Goal: Complete application form

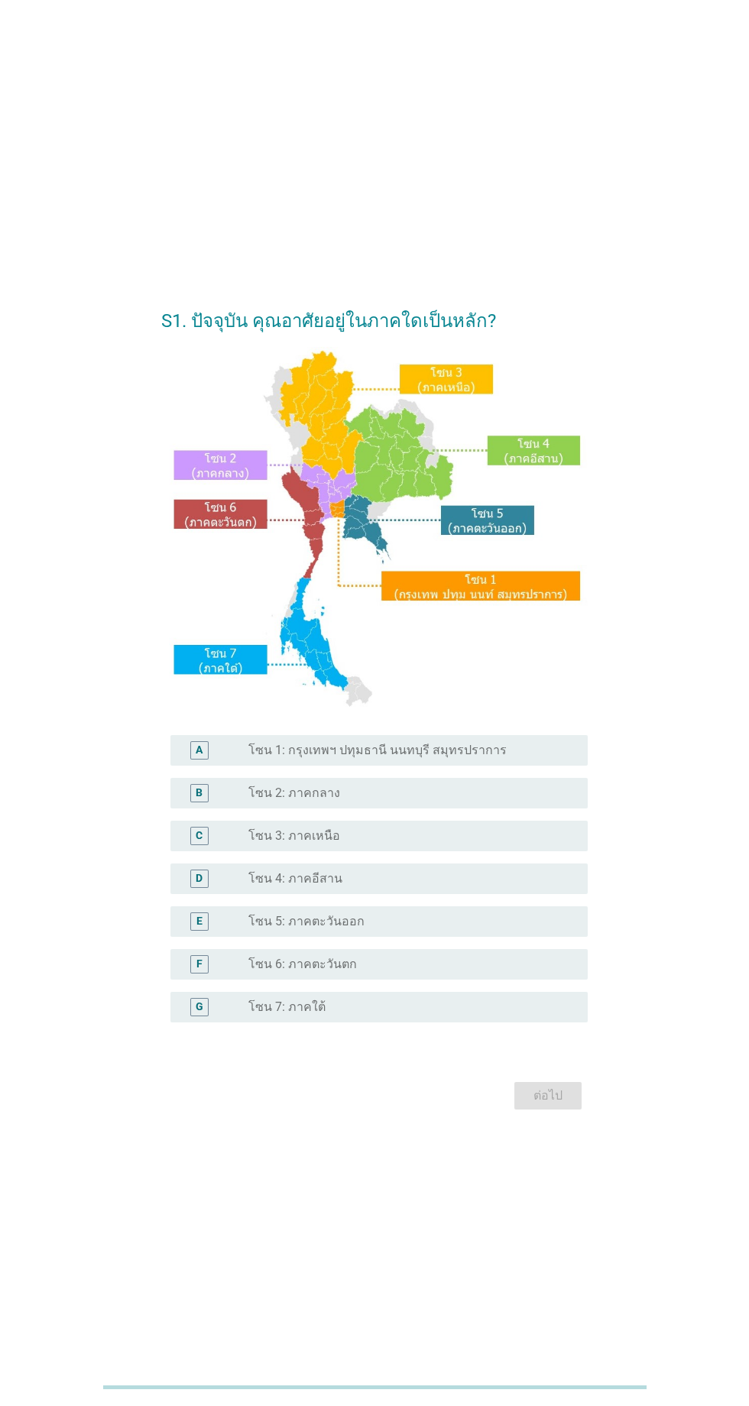
click at [452, 758] on label "โซน 1: กรุงเทพฯ ปทุมธานี นนทบุรี สมุทรปราการ" at bounding box center [377, 750] width 258 height 15
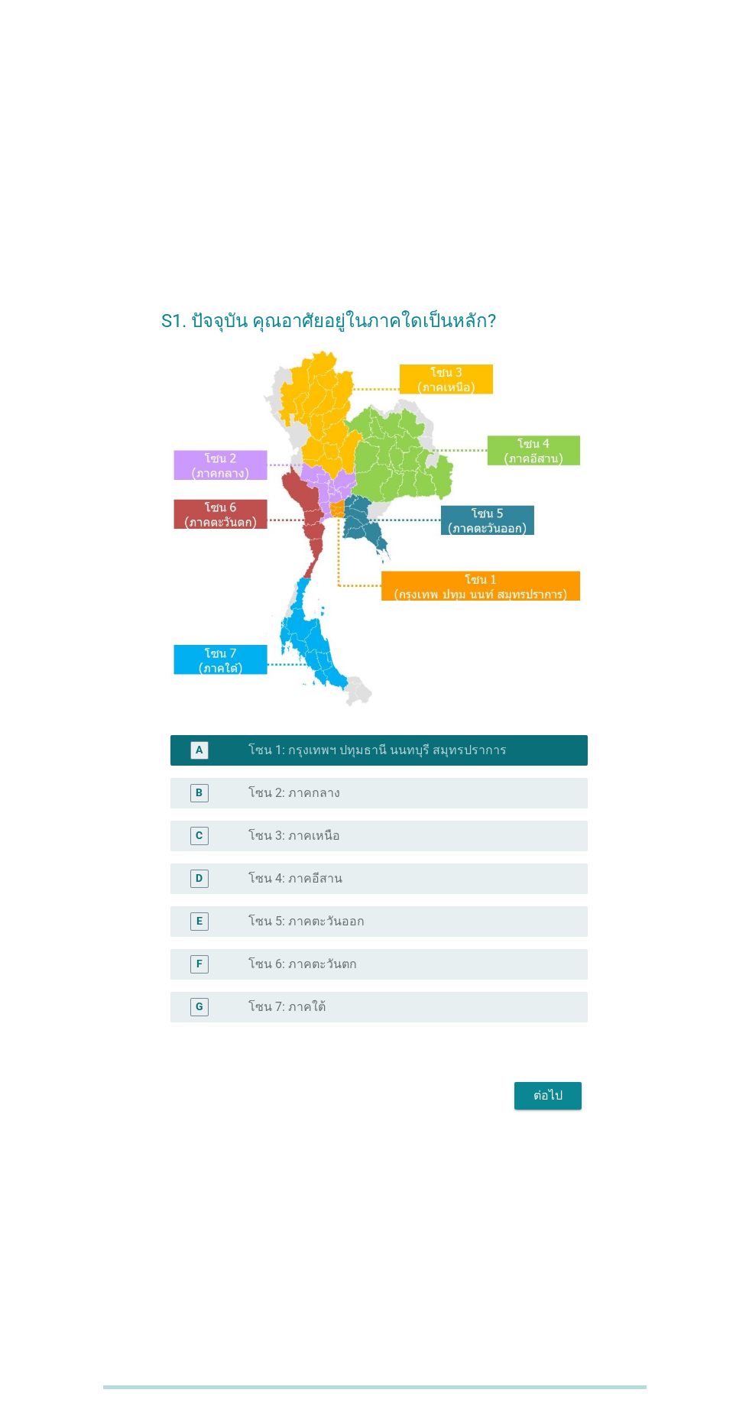
click at [567, 1105] on div "ต่อไป" at bounding box center [548, 1096] width 43 height 18
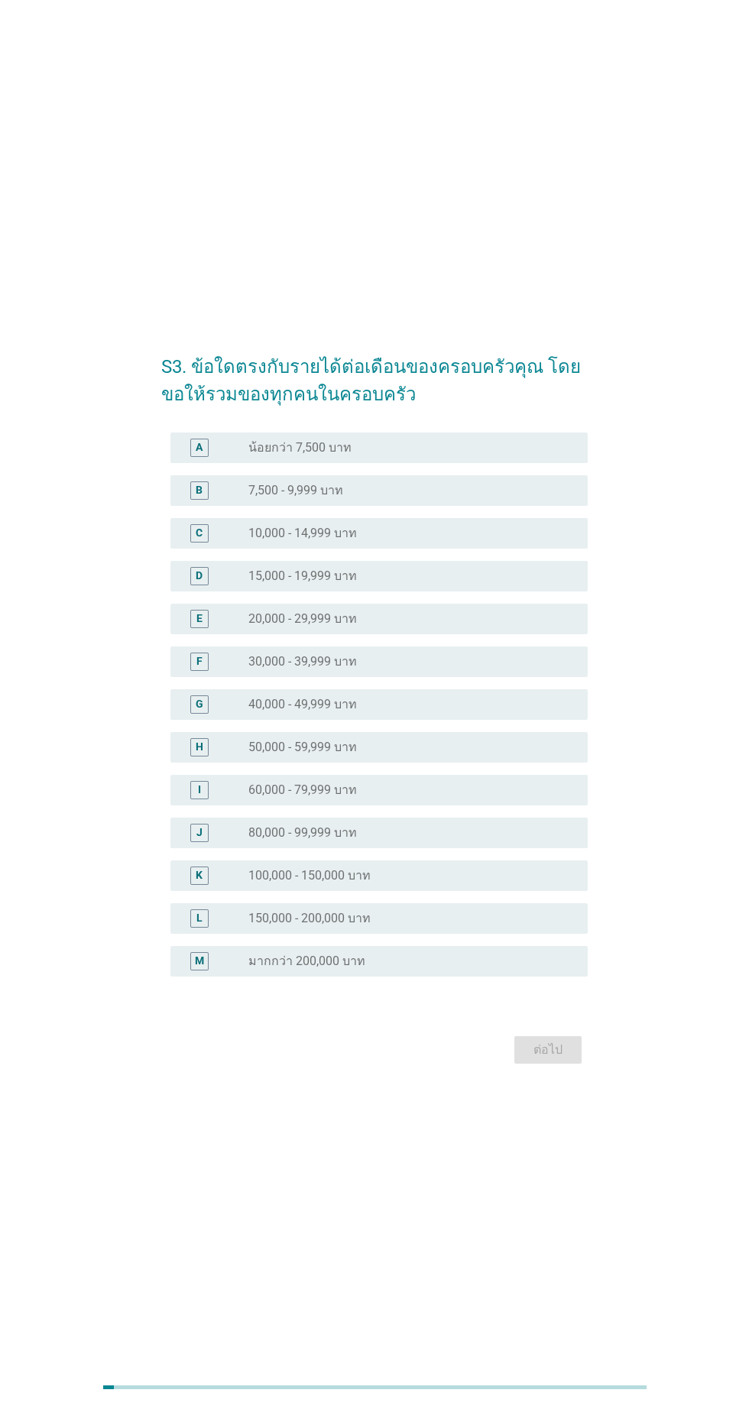
click at [376, 669] on div "radio_button_unchecked 30,000 - 39,999 บาท" at bounding box center [405, 661] width 315 height 15
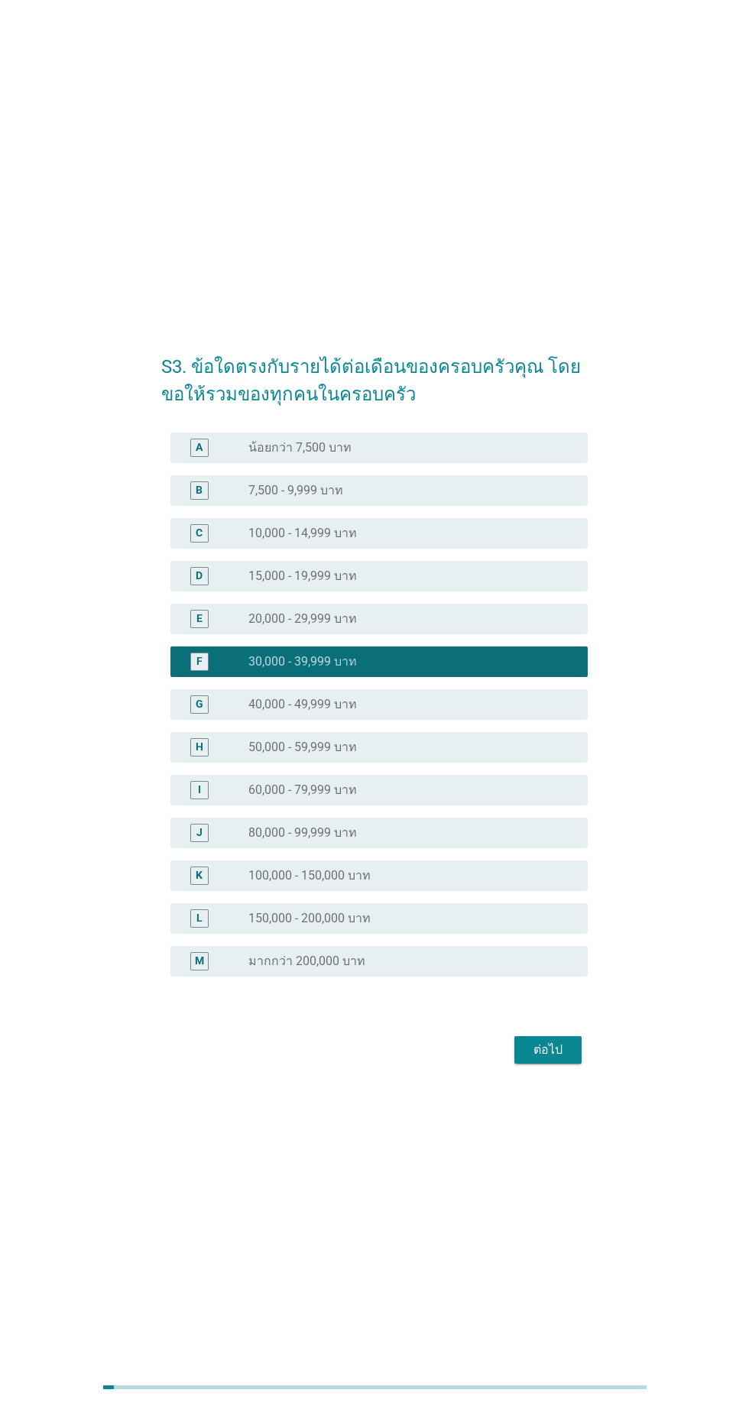
click at [562, 1059] on div "ต่อไป" at bounding box center [548, 1050] width 43 height 18
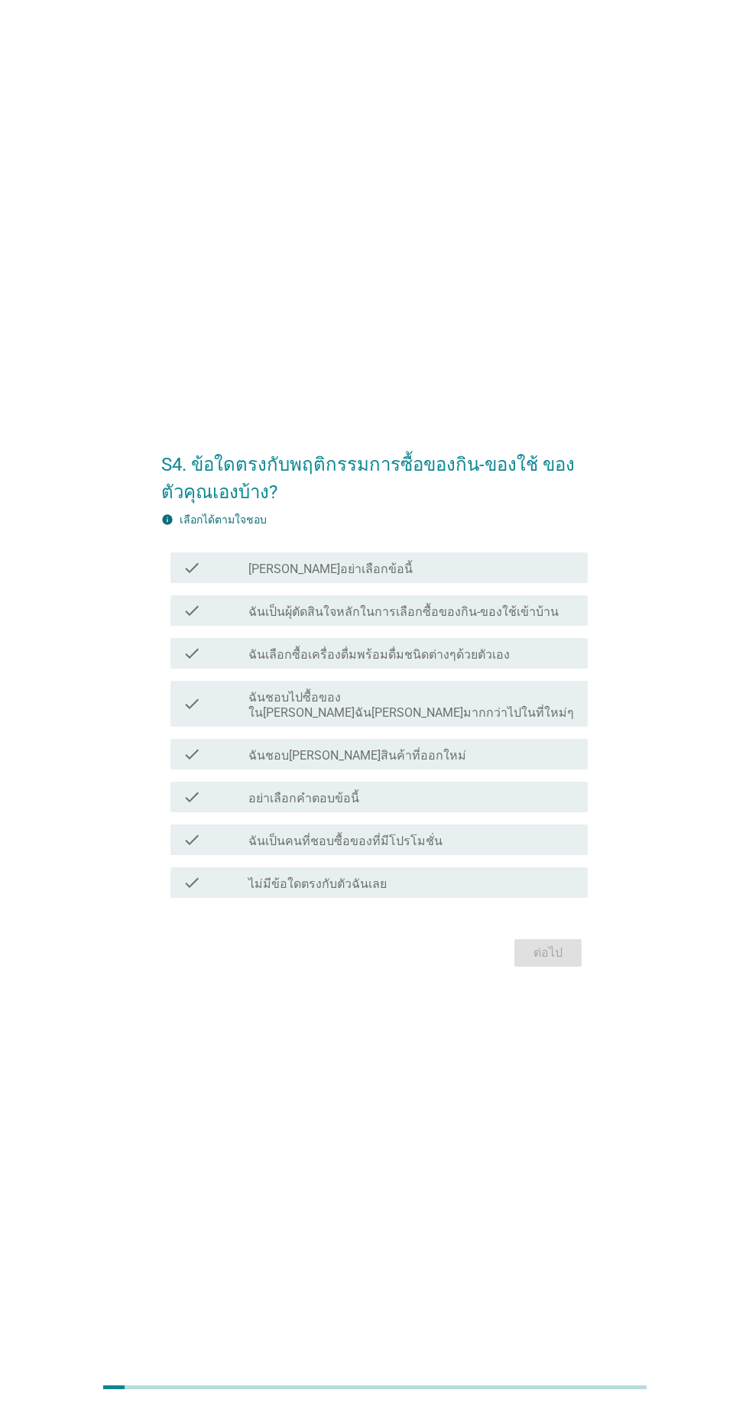
click at [492, 620] on label "ฉันเป็นผุ้ตัดสินใจหลักในการเลือกซื้อของกิน-ของใช้เข้าบ้าน" at bounding box center [403, 611] width 310 height 15
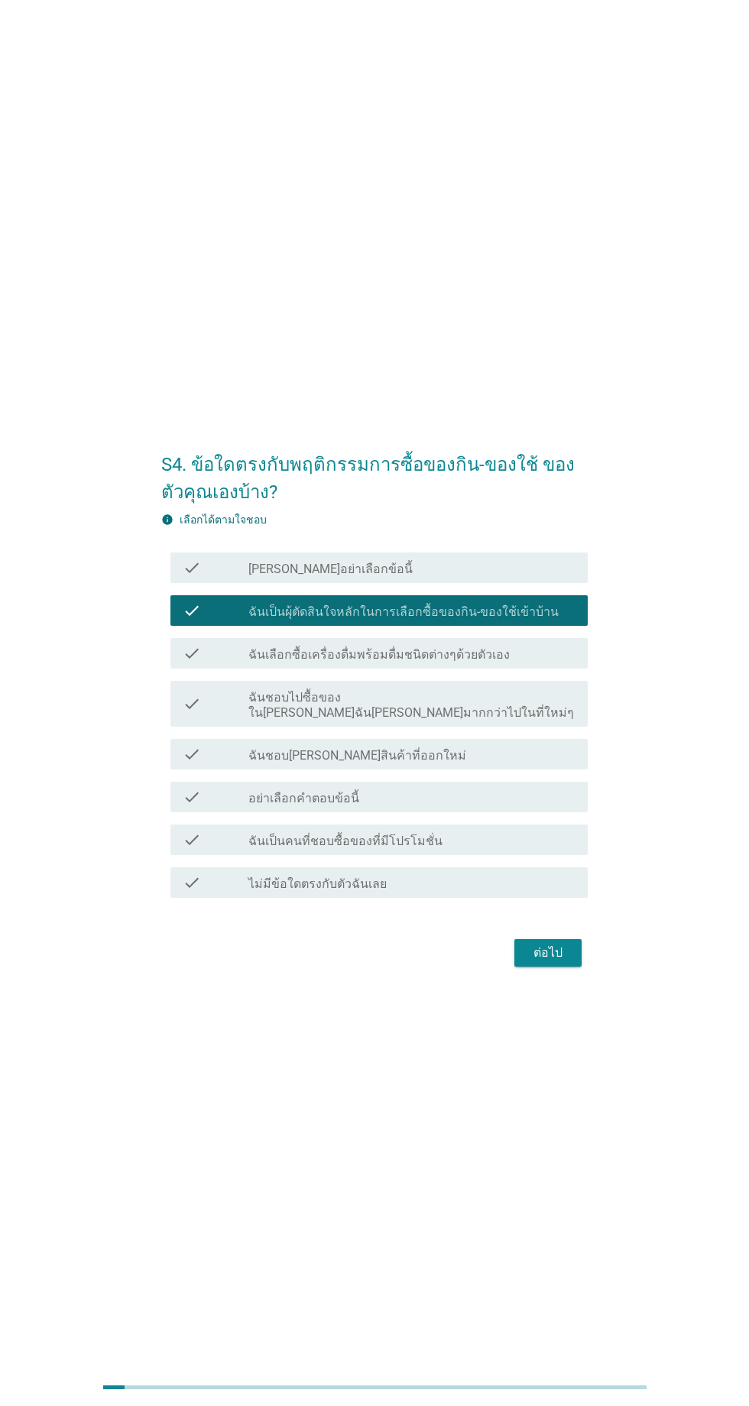
click at [487, 669] on div "check check_box_outline_blank ฉันเลือกซื้อเครื่องดื่มพร้อมดื่มชนิดต่างๆด้วยตัวเ…" at bounding box center [378, 653] width 416 height 31
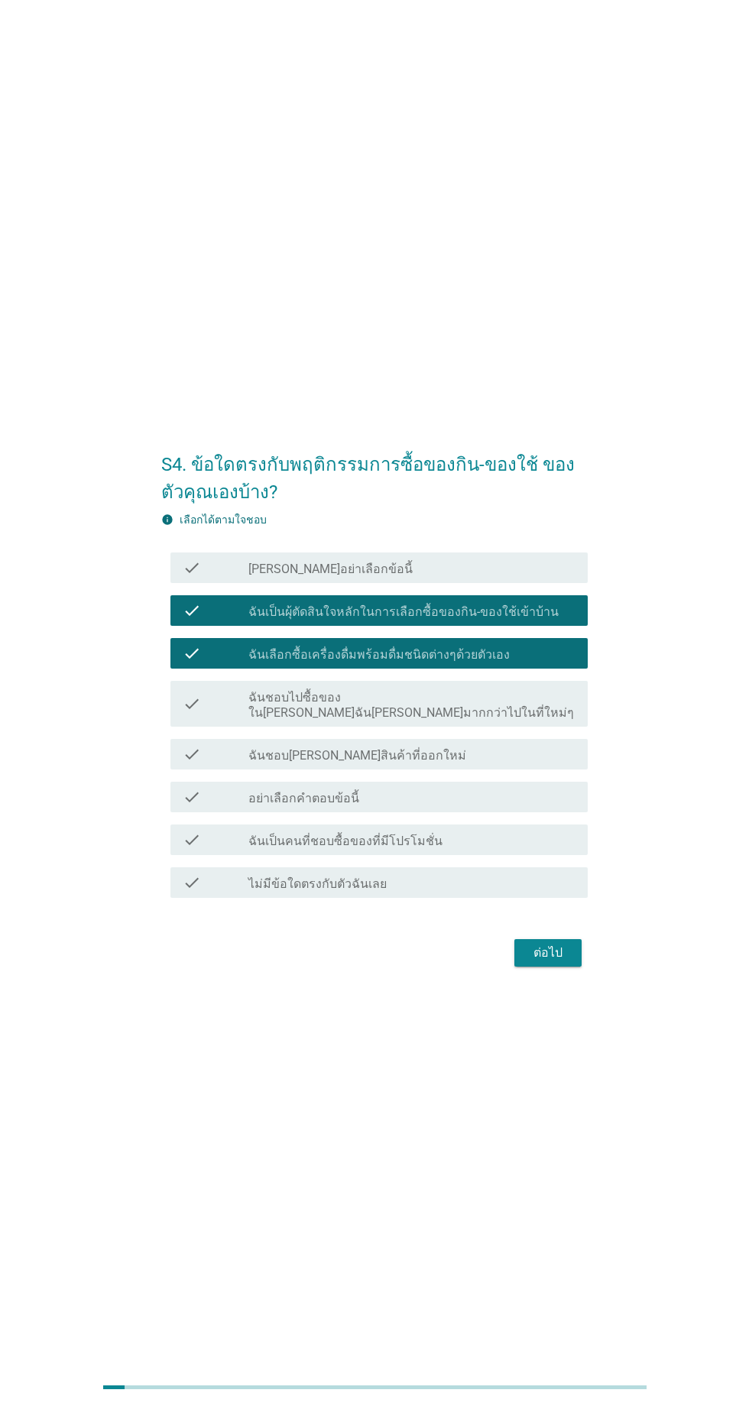
click at [475, 721] on label "ฉันชอบไปซื้อของใน[PERSON_NAME]ฉัน[PERSON_NAME]มากกว่าไปในที่ใหม่ๆ" at bounding box center [411, 705] width 327 height 31
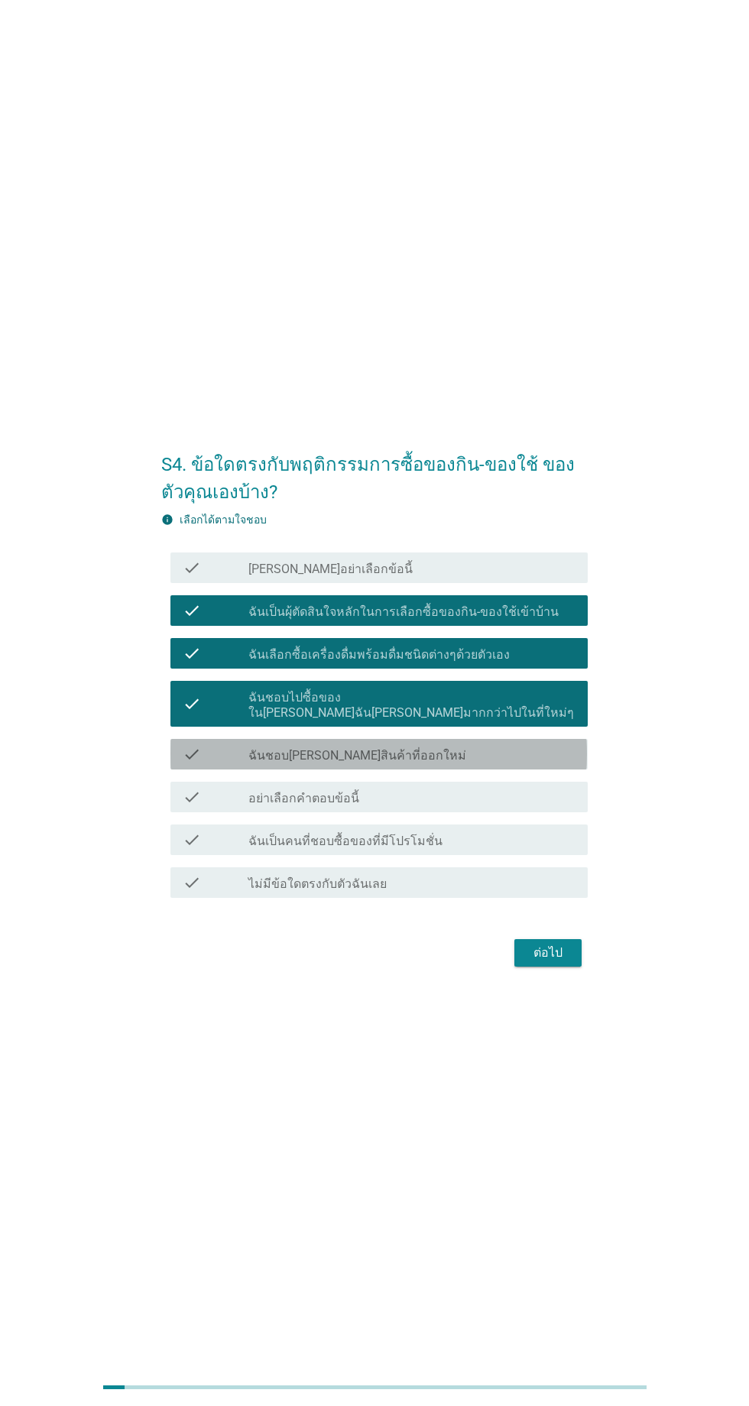
click at [449, 770] on div "check check_box_outline_blank ฉันชอบ[PERSON_NAME]สินค้าที่ออกใหม่" at bounding box center [378, 754] width 416 height 31
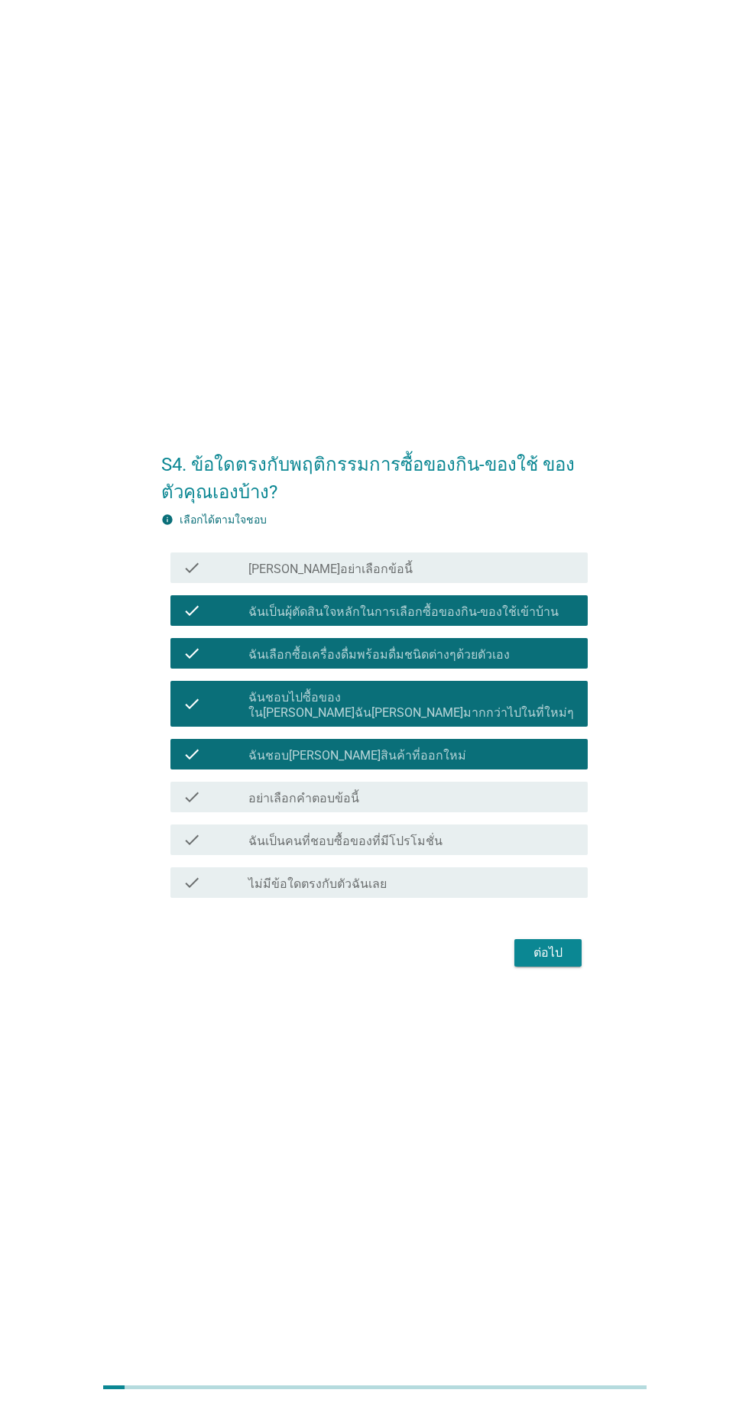
click at [432, 849] on div "check_box_outline_blank ฉันเป็นคนที่ชอบซื้อของที่มีโปรโมชั่น" at bounding box center [411, 840] width 327 height 18
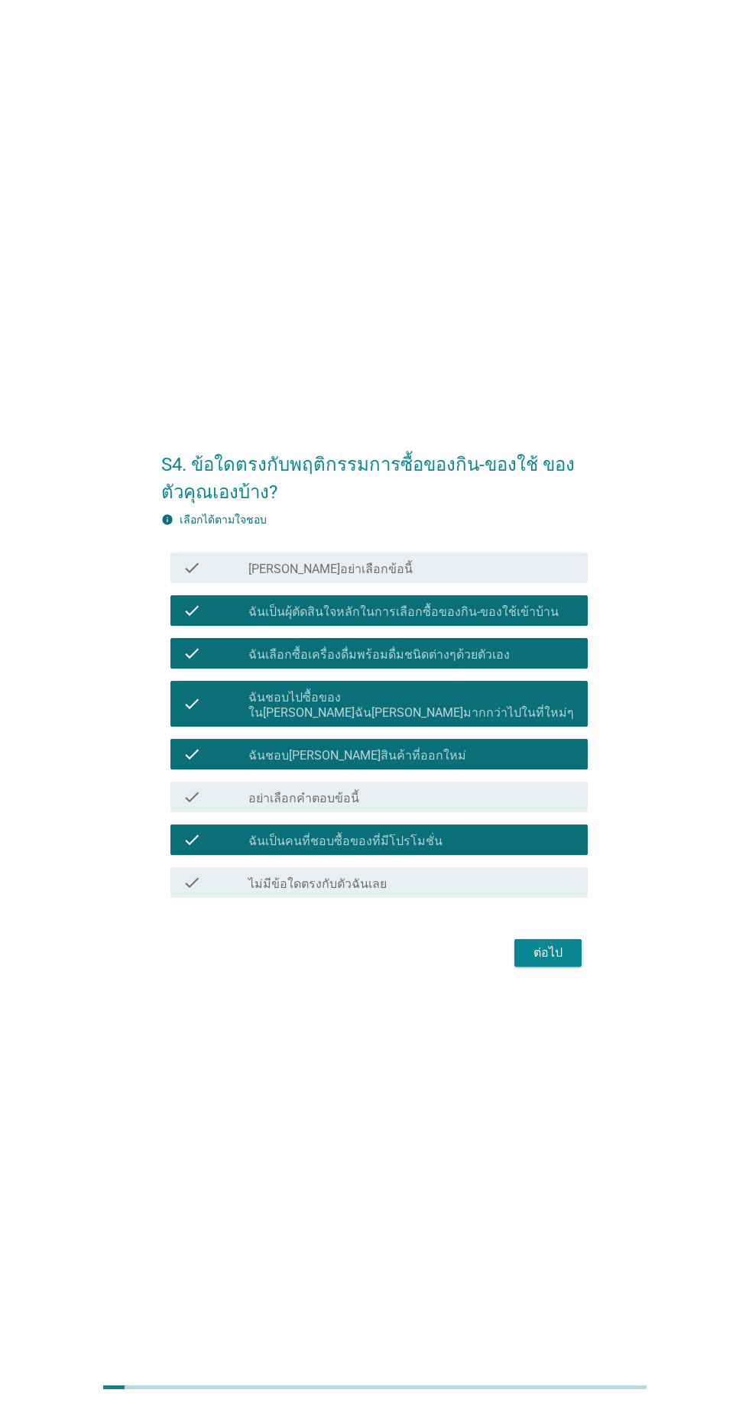
click at [543, 962] on div "ต่อไป" at bounding box center [548, 953] width 43 height 18
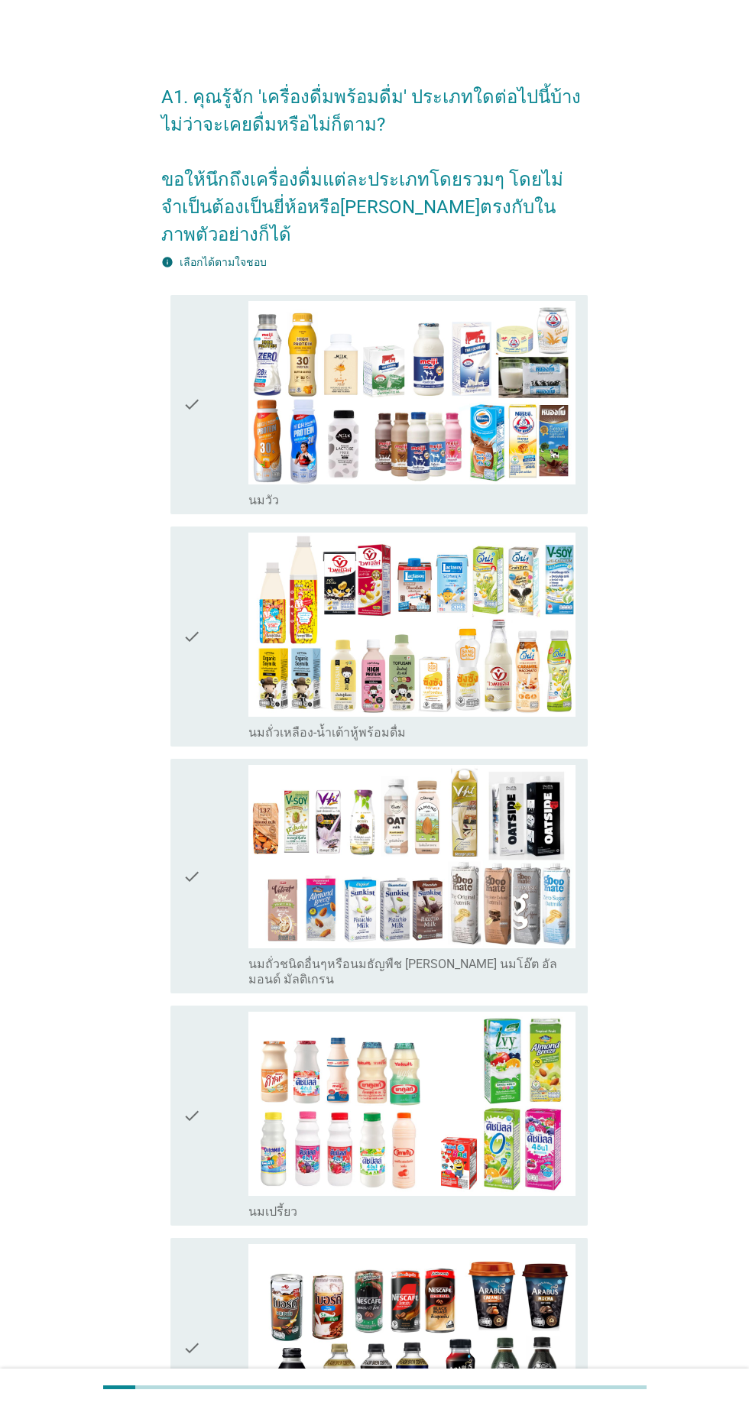
click at [497, 487] on div "check_box_outline_blank [PERSON_NAME]" at bounding box center [411, 405] width 327 height 208
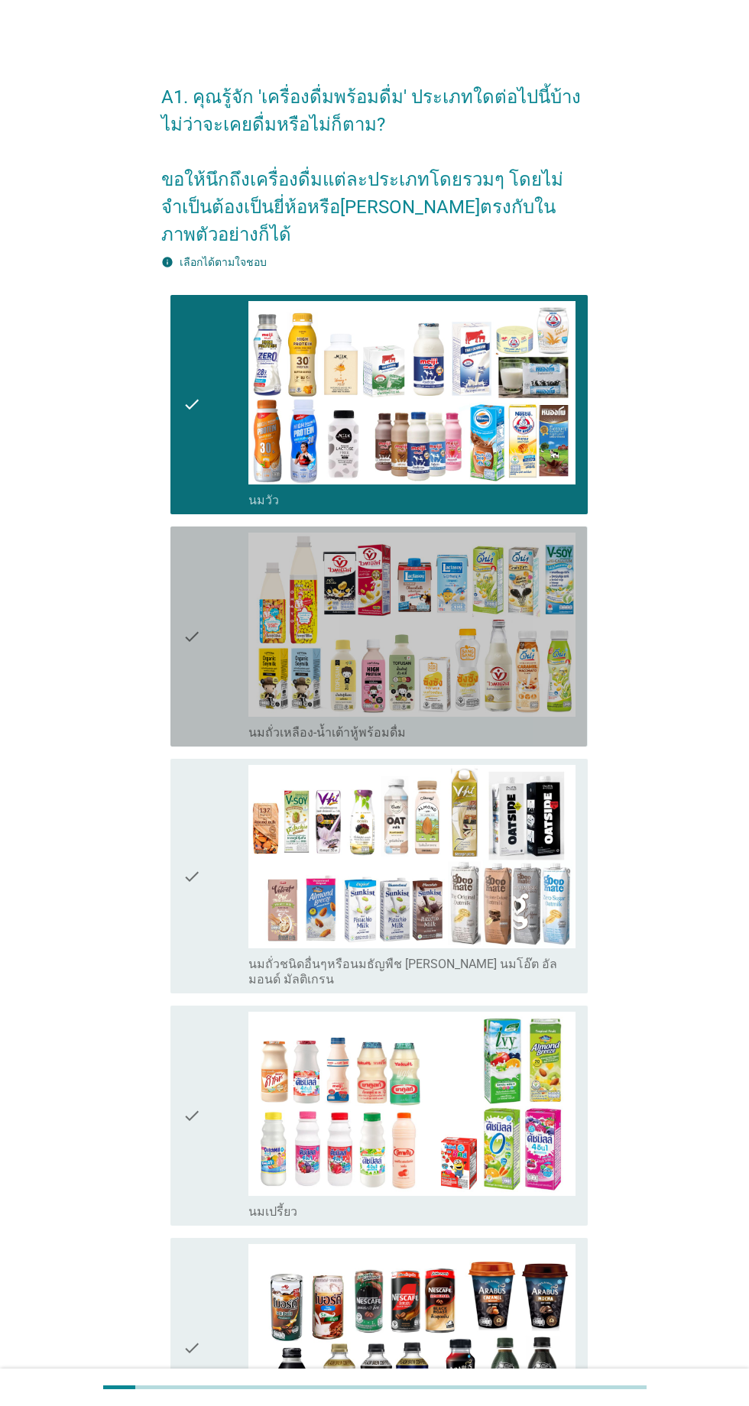
click at [498, 730] on div "check_box_outline_blank นมถั่วเหลือง-น้ำเต้าหู้พร้อมดื่ม" at bounding box center [411, 731] width 327 height 18
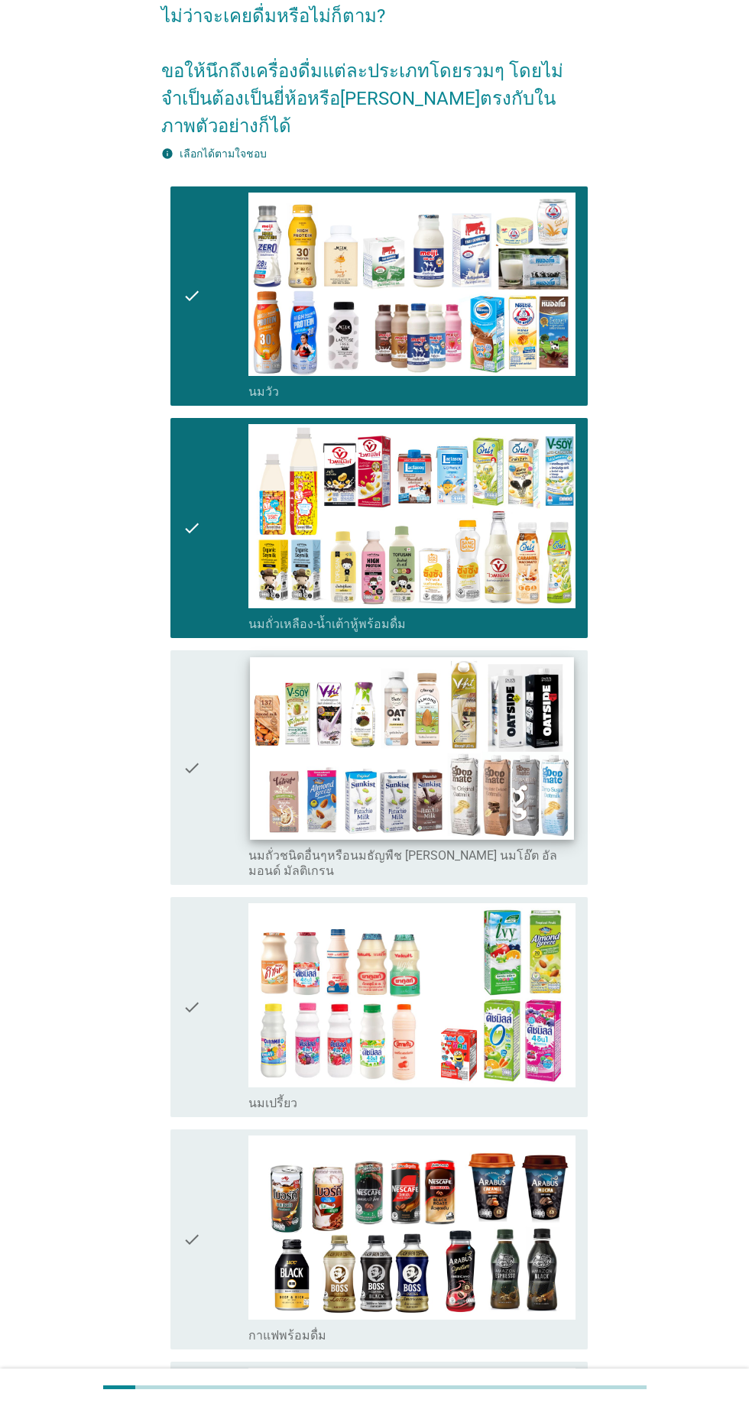
scroll to position [111, 0]
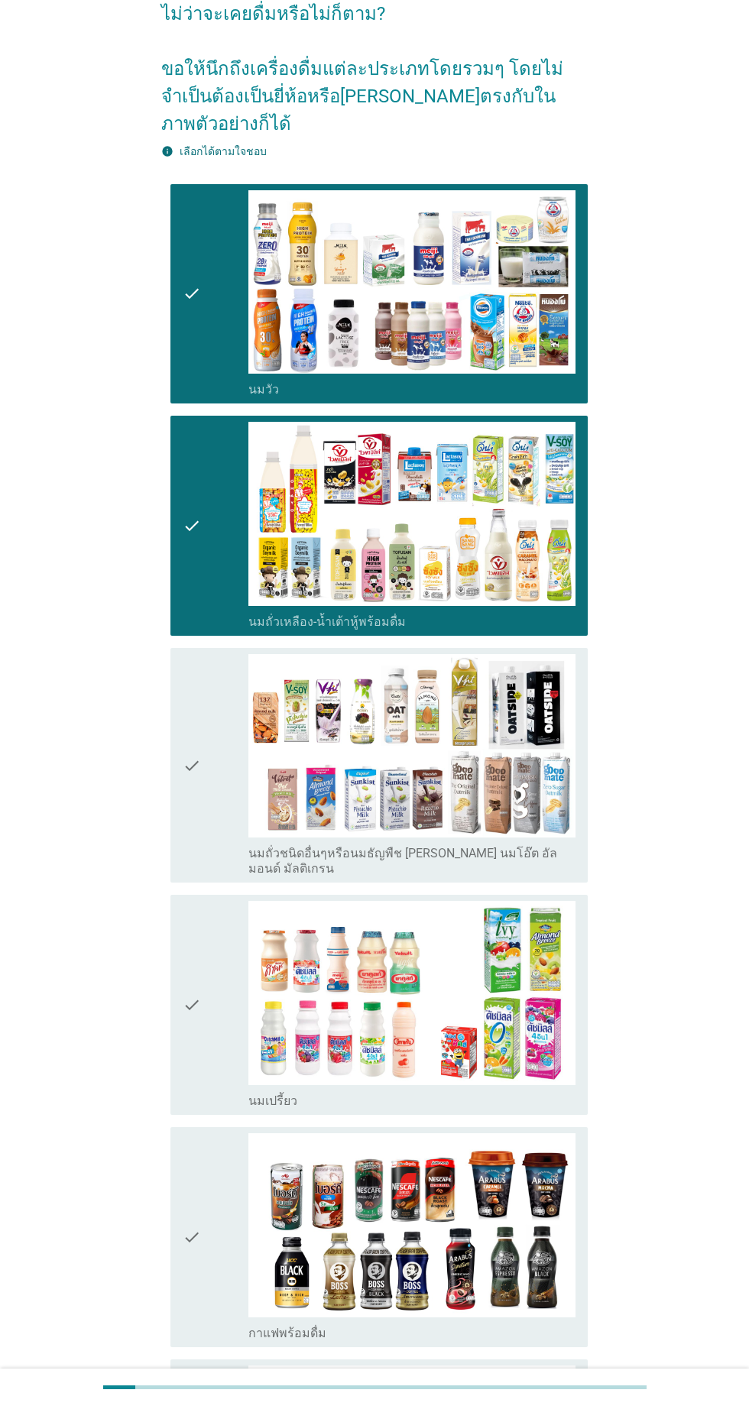
click at [566, 854] on div "check_box_outline_blank นมถั่วชนิดอื่นๆหรือนมธัญพืช [PERSON_NAME] นมโอ๊ต อัลมอน…" at bounding box center [411, 860] width 327 height 34
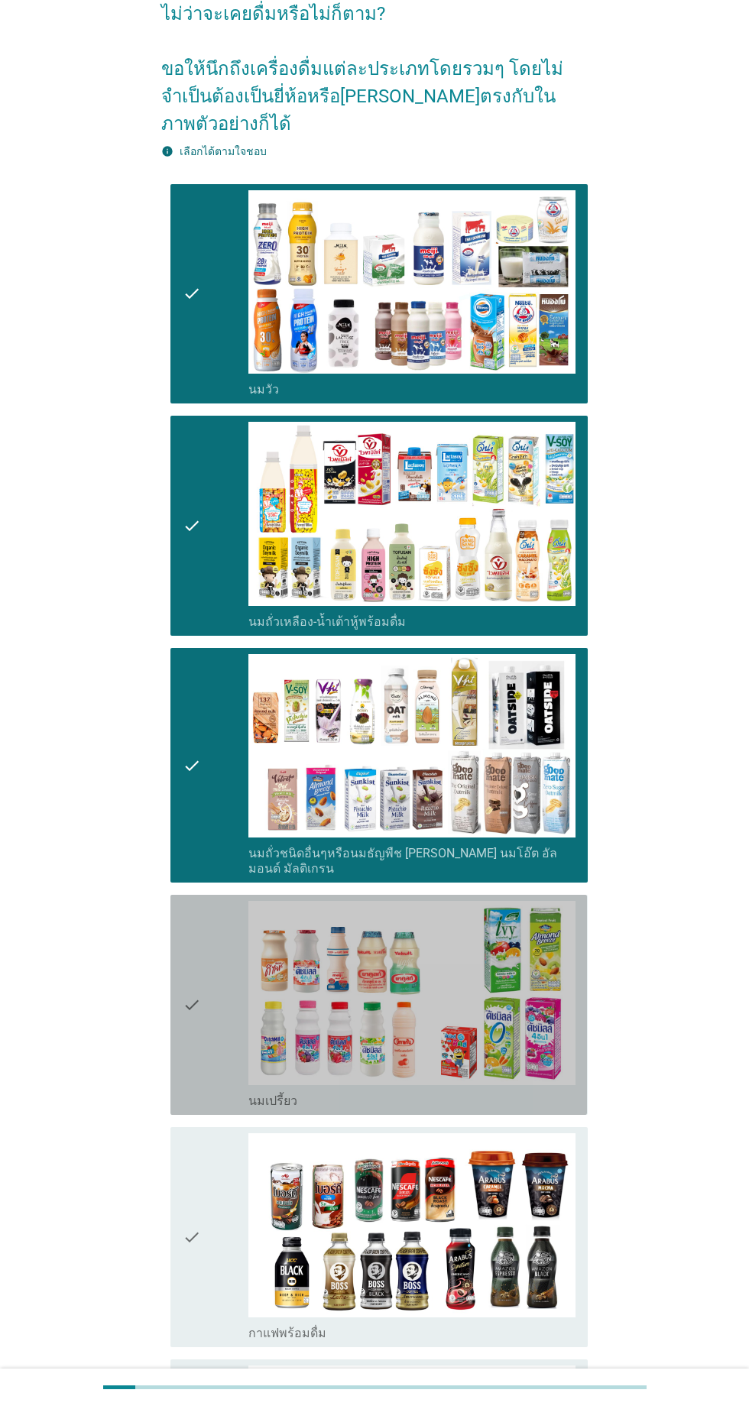
click at [397, 1091] on div "check_box_outline_blank นมเปรี้ยว" at bounding box center [411, 1100] width 327 height 18
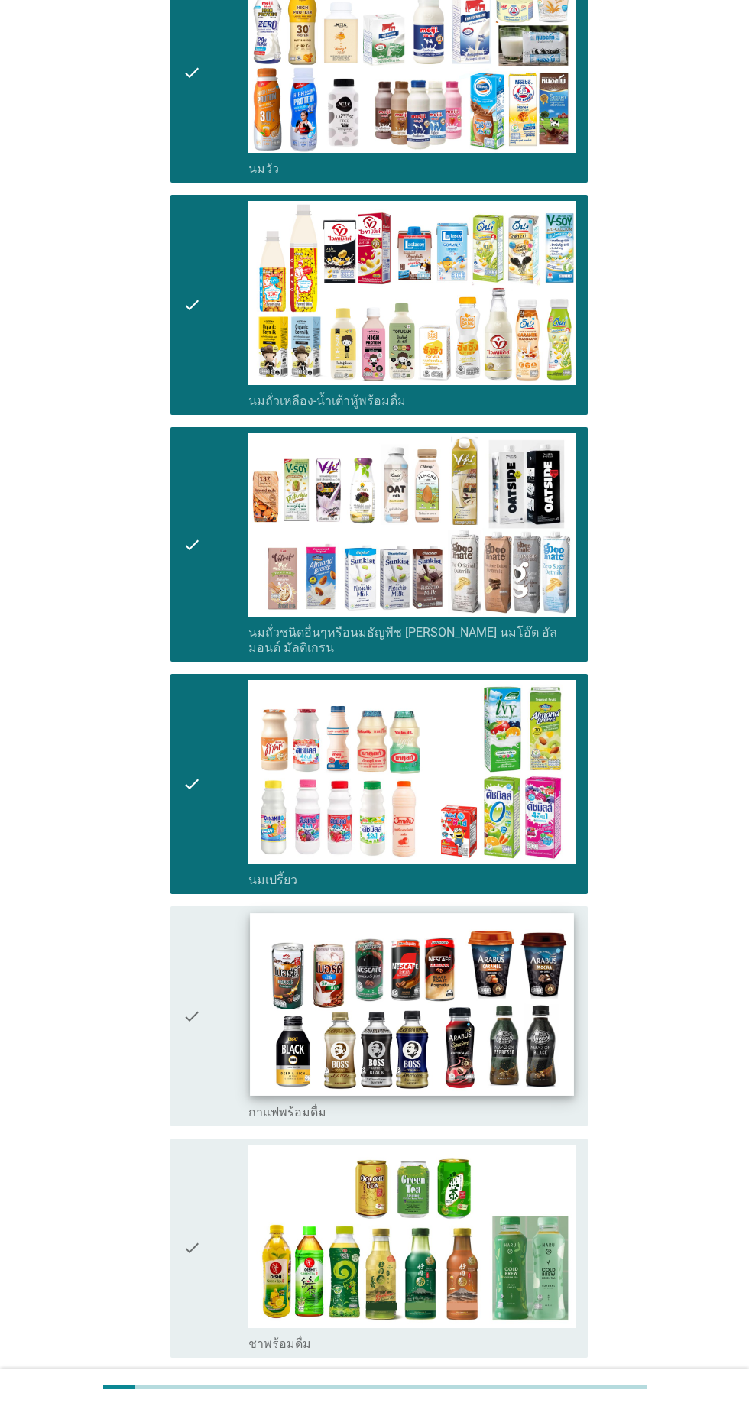
scroll to position [332, 0]
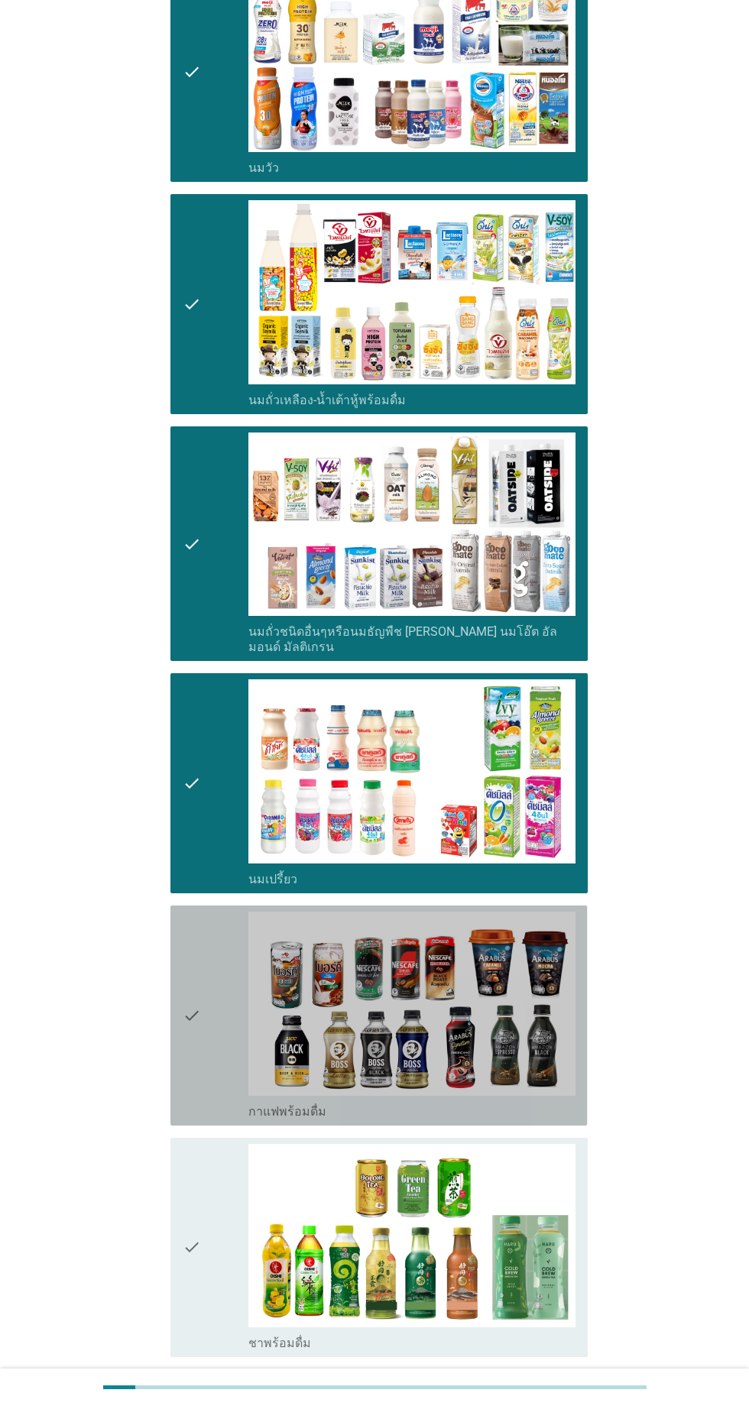
click at [494, 1103] on div "check check_box_outline_blank กาแฟพร้อมดื่ม" at bounding box center [378, 1016] width 416 height 220
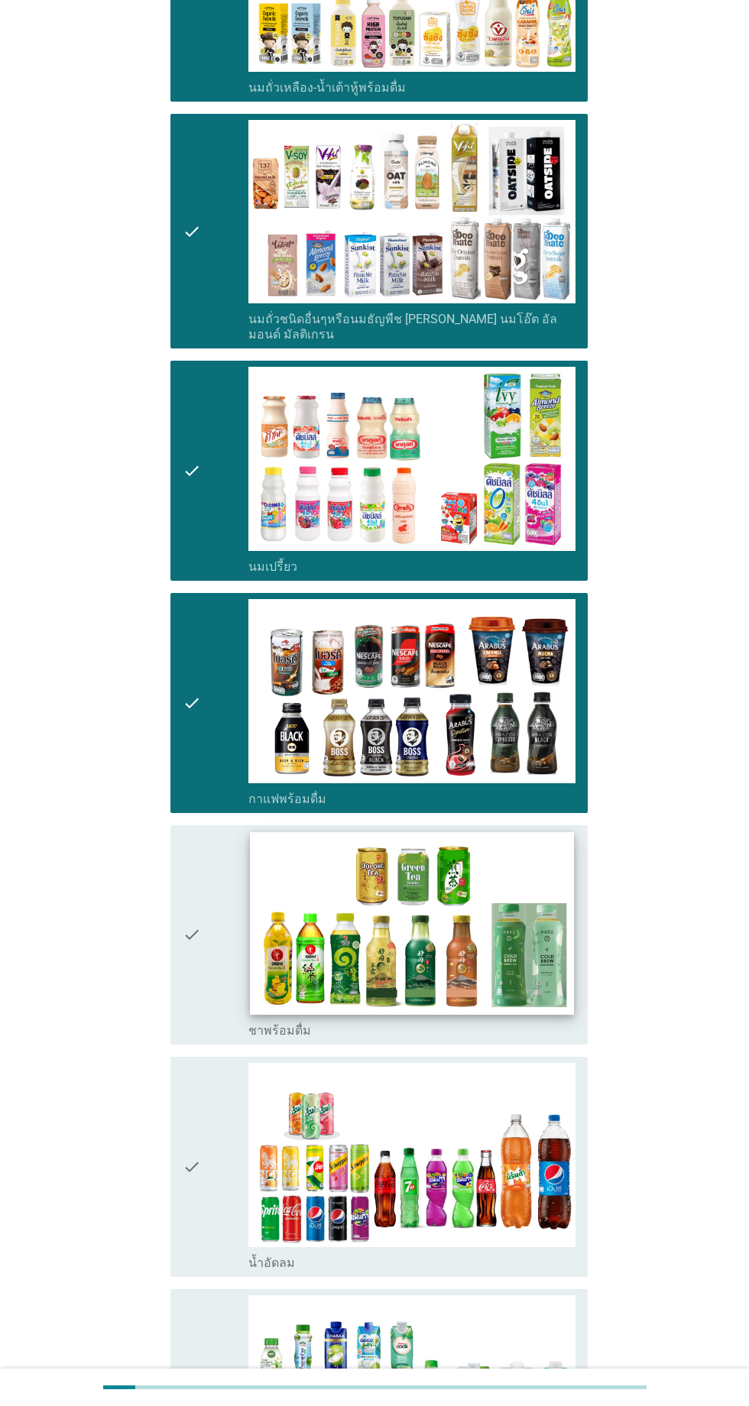
scroll to position [820, 0]
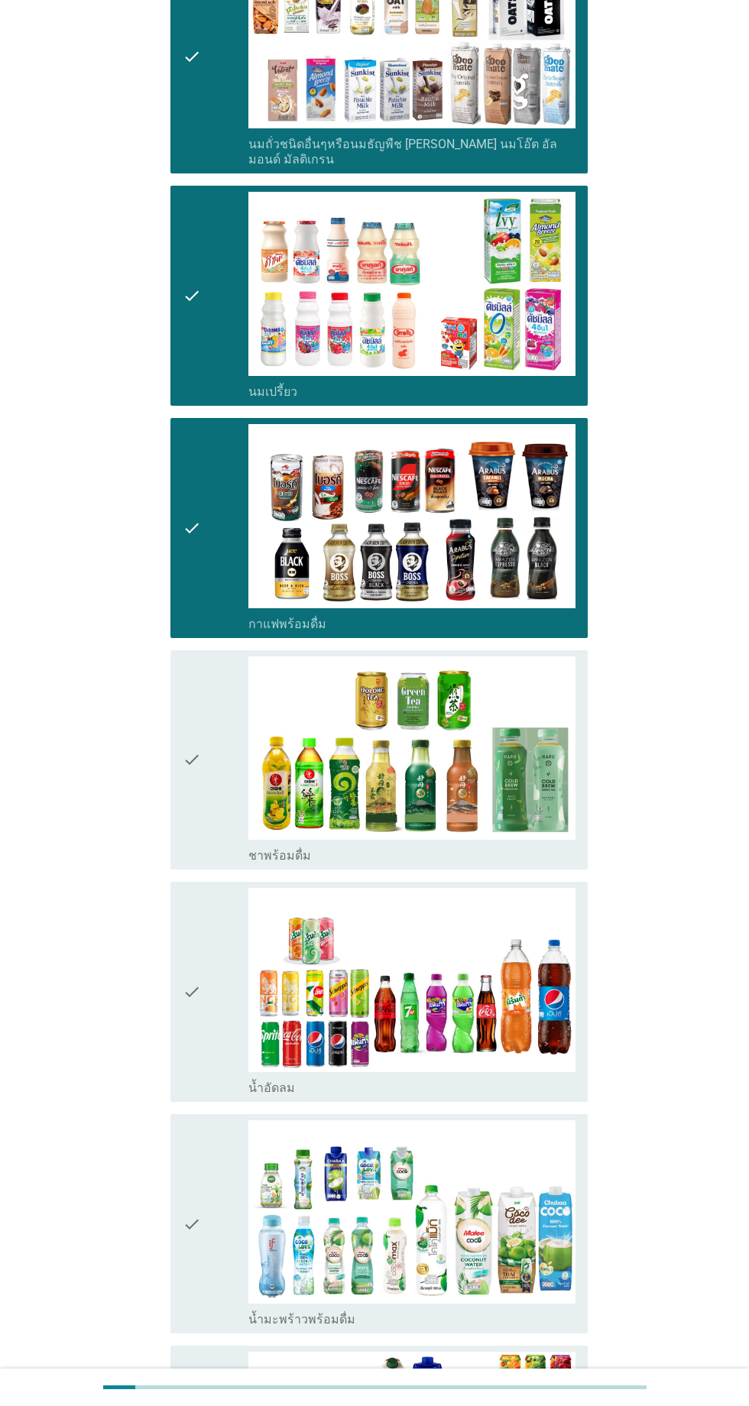
click at [377, 824] on div "check_box_outline_blank ชาพร้อมดื่ม" at bounding box center [411, 760] width 327 height 208
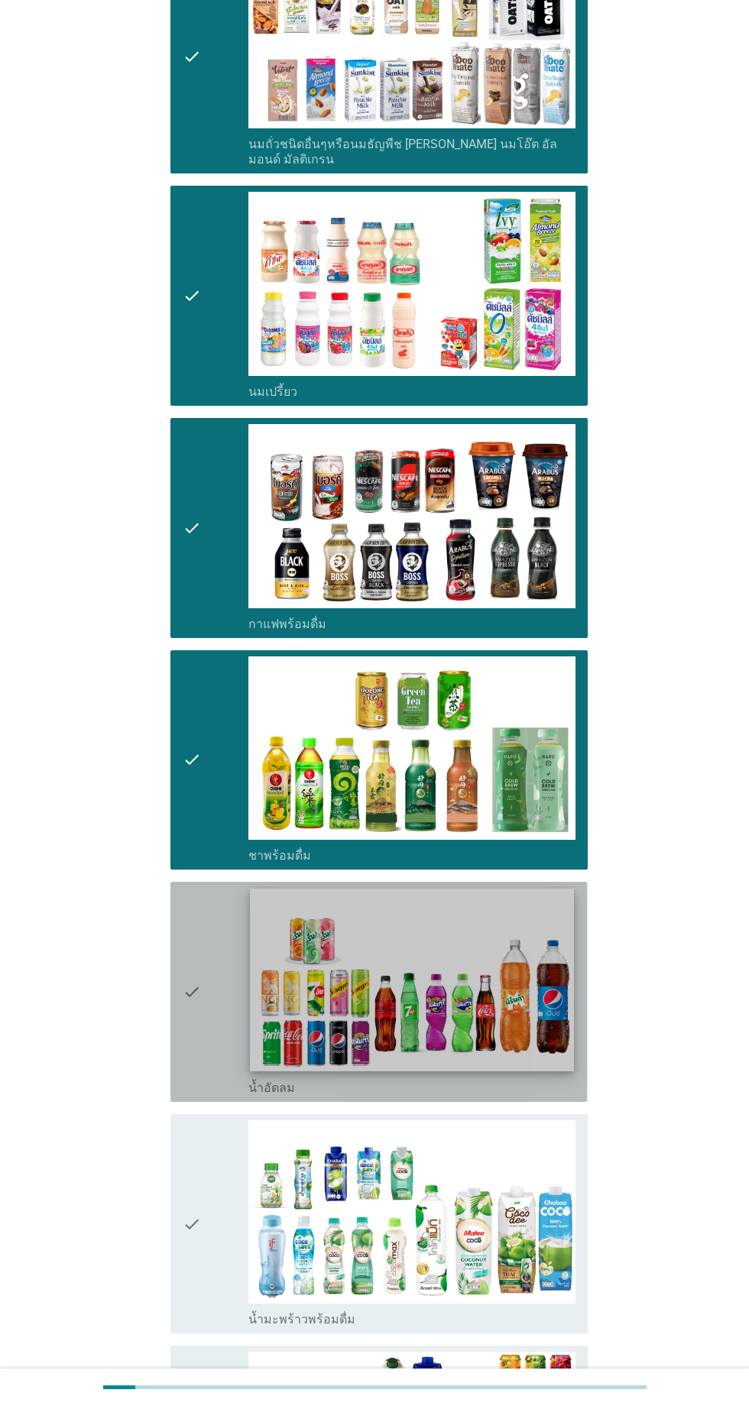
click at [407, 1046] on img at bounding box center [411, 980] width 323 height 182
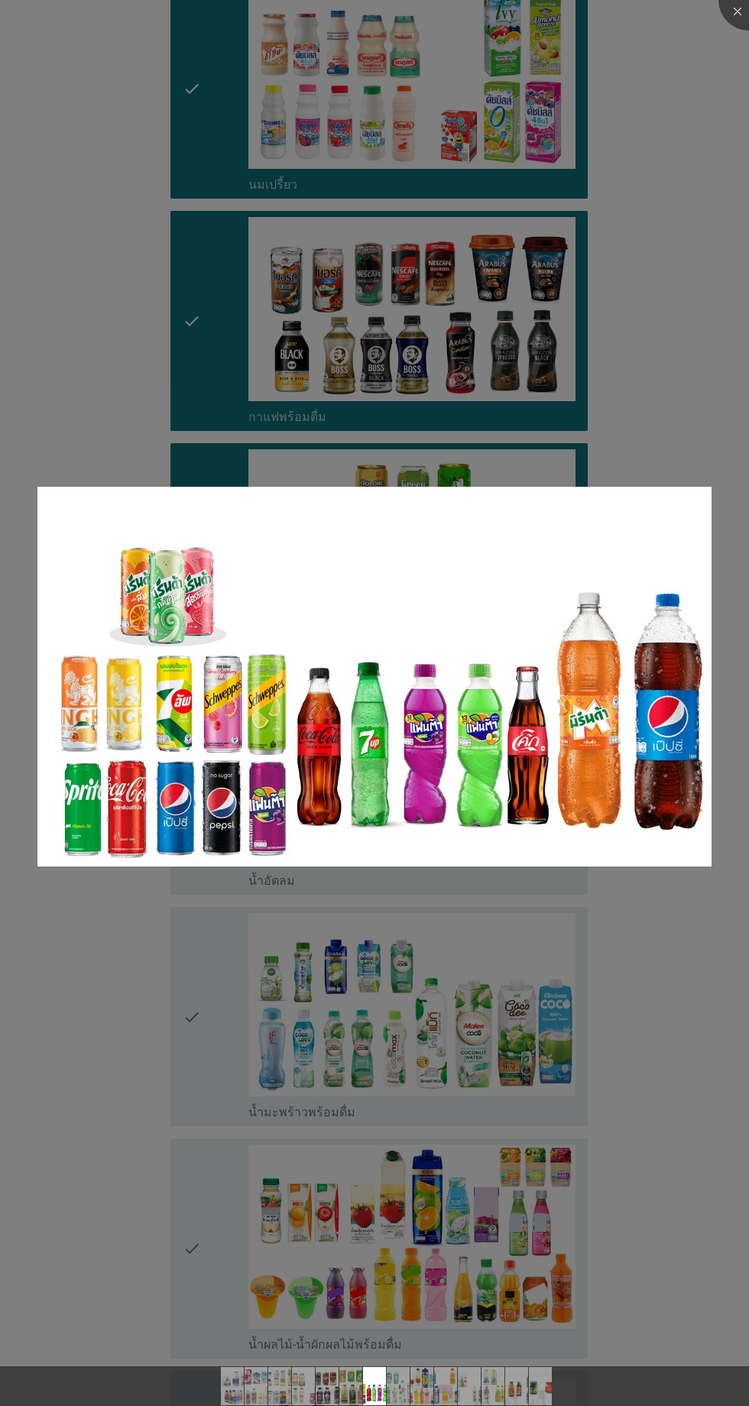
scroll to position [1042, 0]
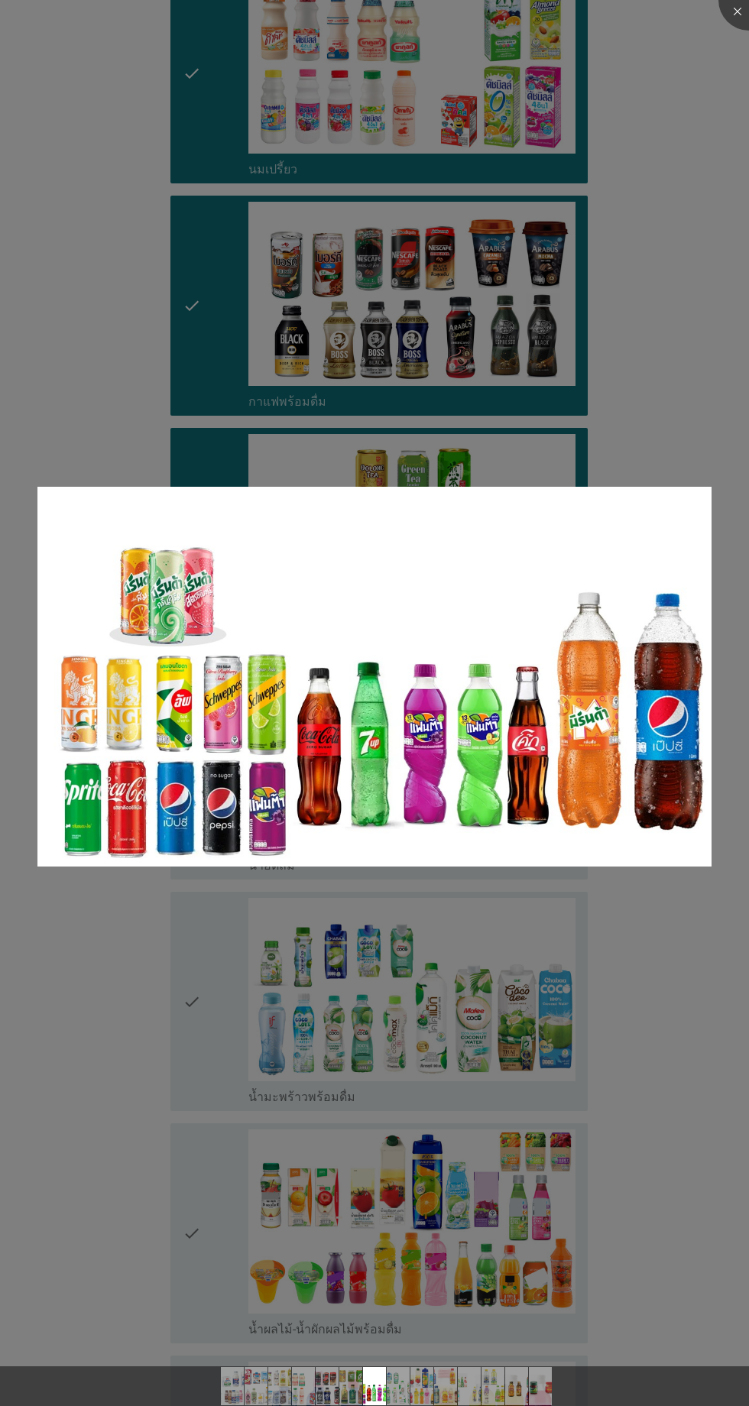
click at [656, 428] on div at bounding box center [374, 703] width 749 height 1406
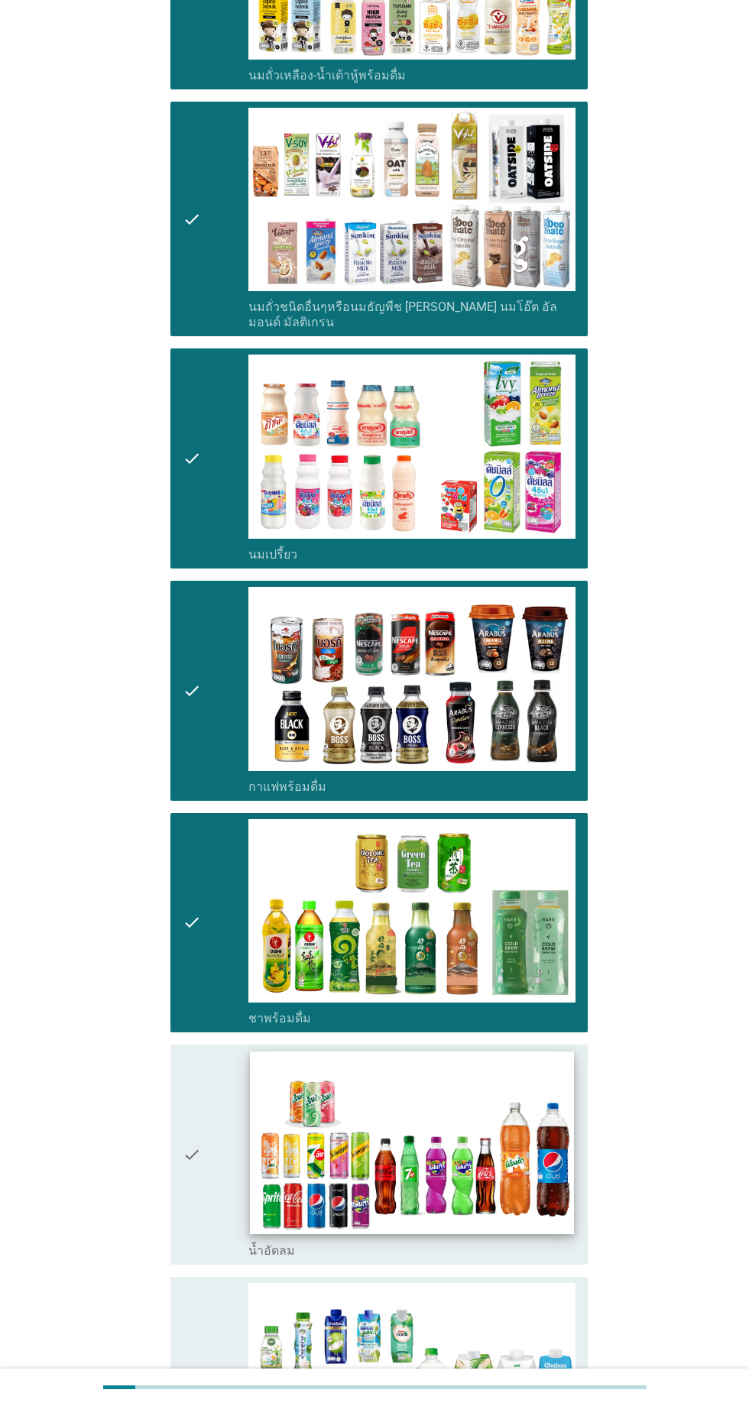
scroll to position [666, 0]
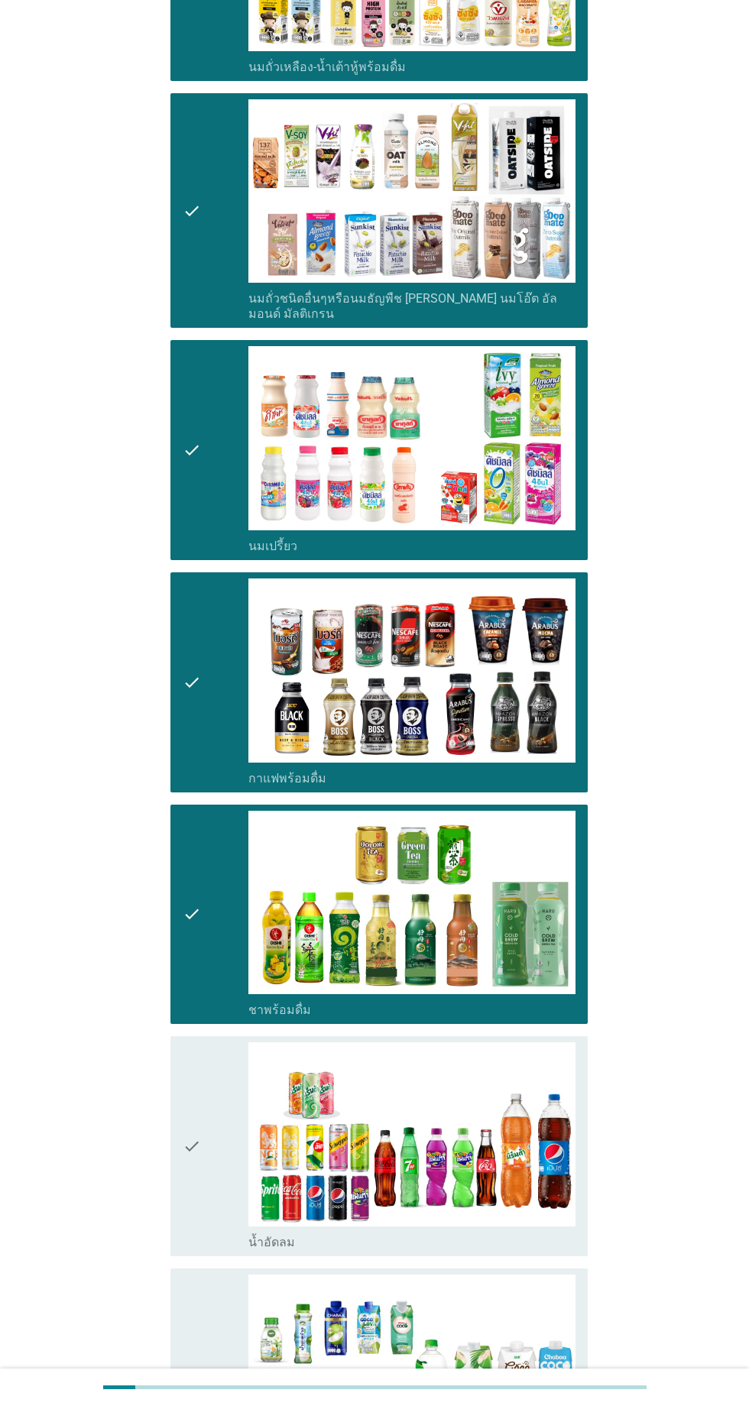
click at [217, 1071] on div "check" at bounding box center [216, 1146] width 66 height 208
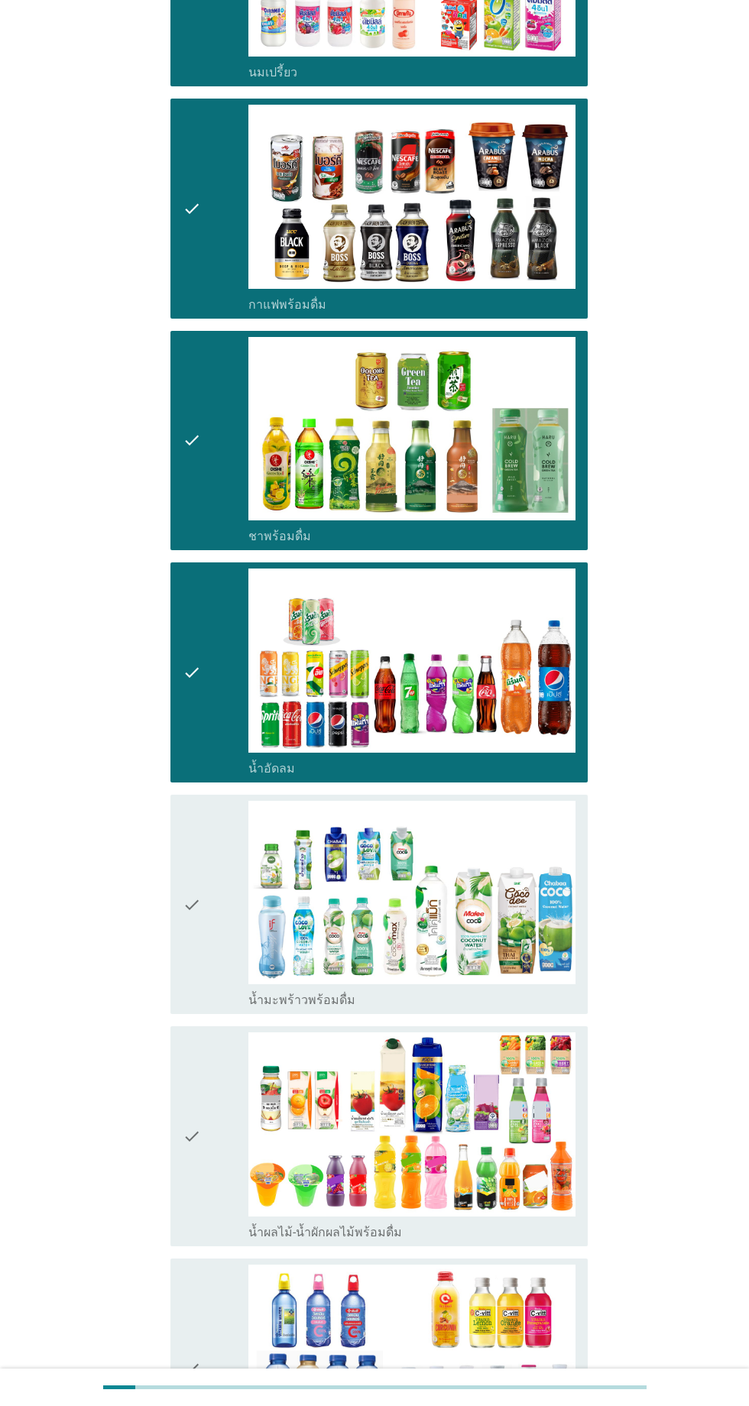
scroll to position [1141, 0]
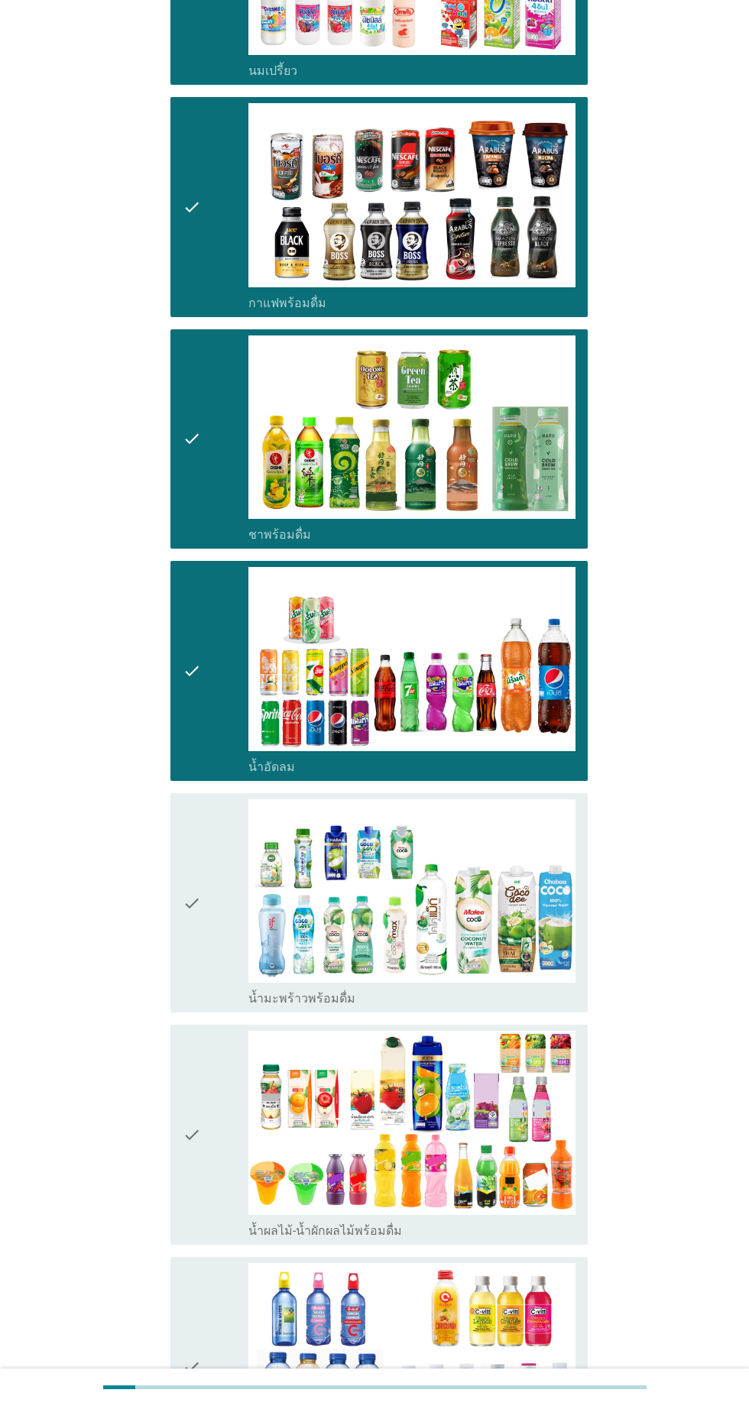
click at [216, 1074] on div "check" at bounding box center [216, 1135] width 66 height 208
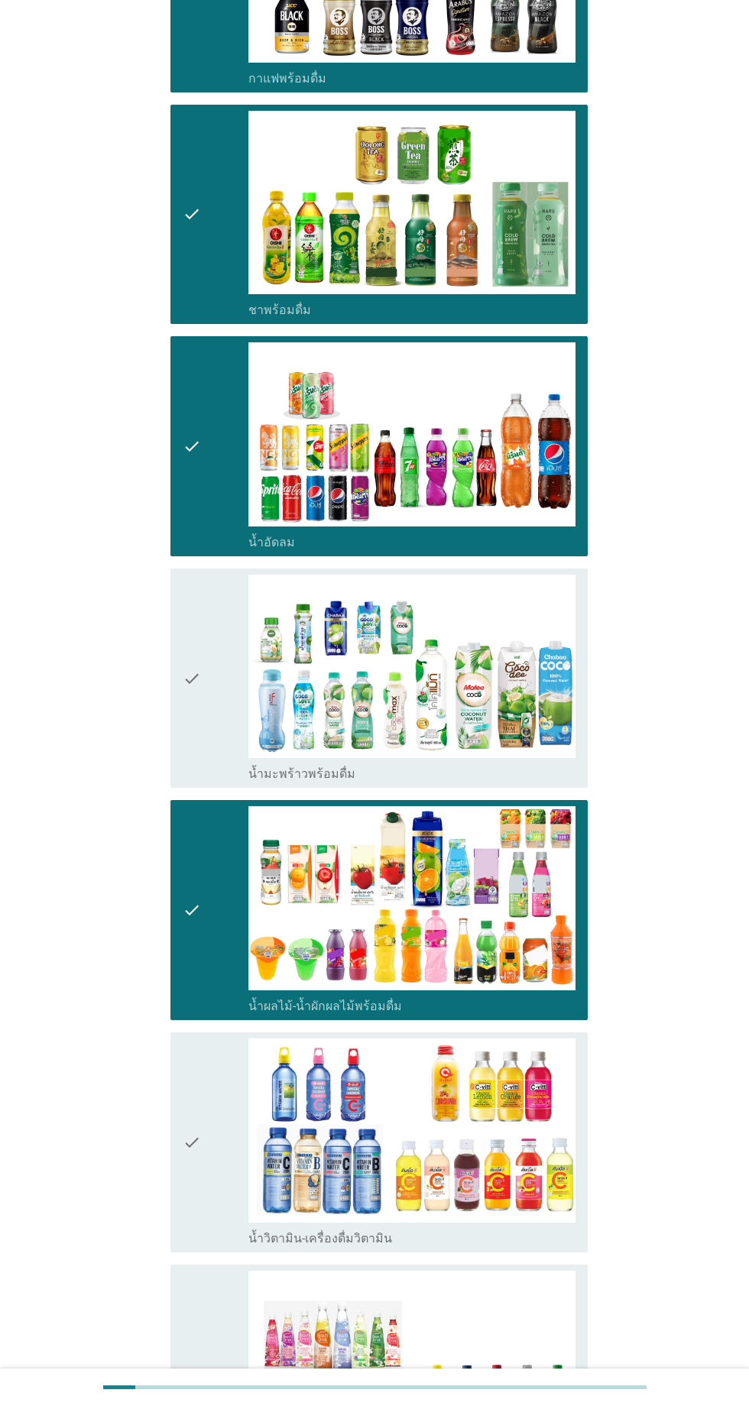
scroll to position [1350, 0]
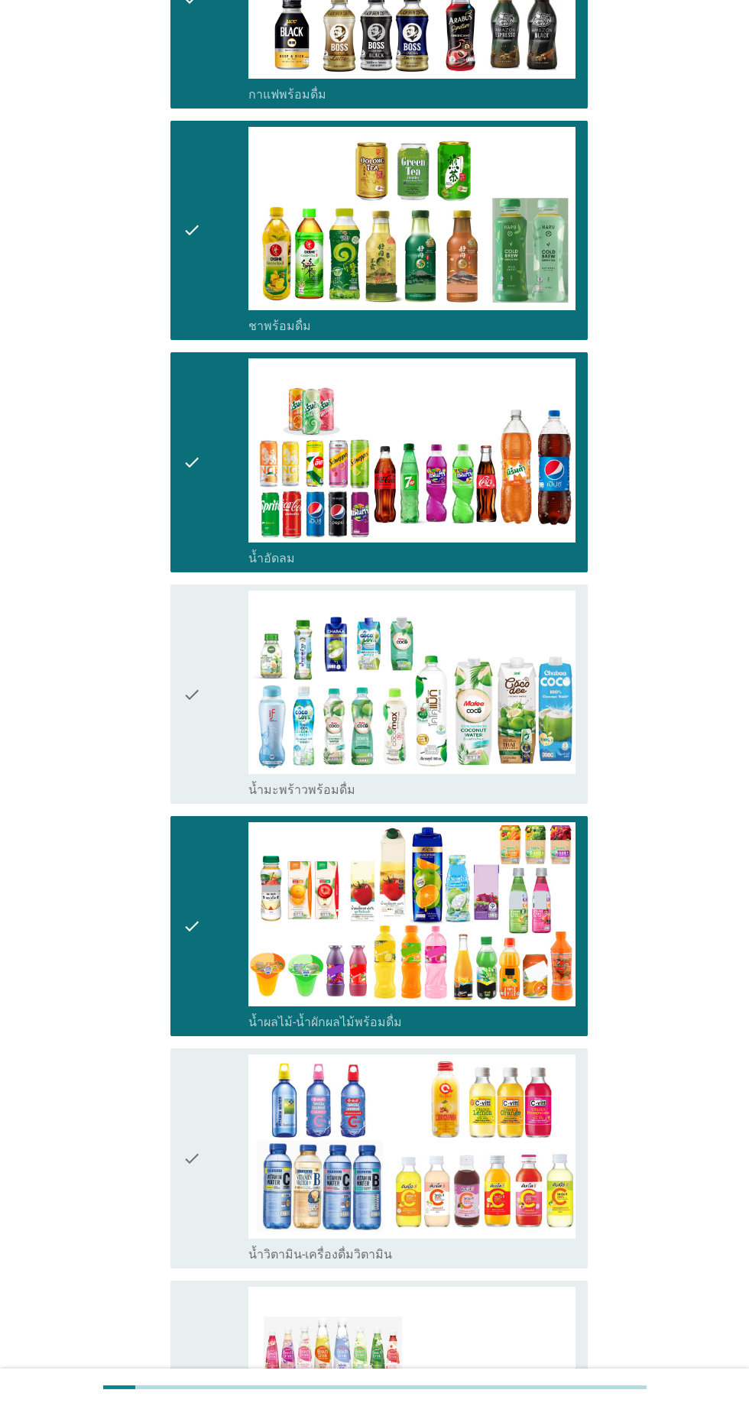
click at [204, 721] on div "check" at bounding box center [216, 695] width 66 height 208
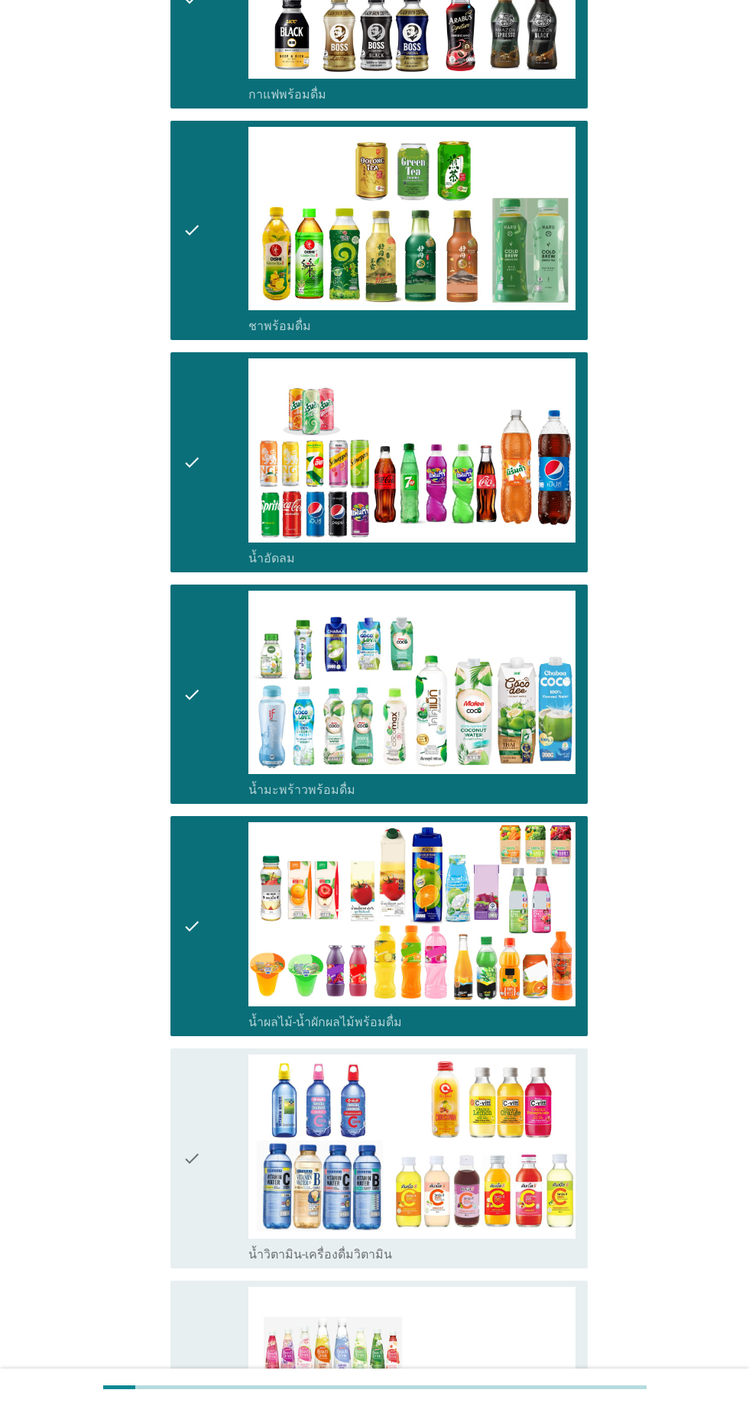
click at [228, 1145] on div "check" at bounding box center [216, 1159] width 66 height 208
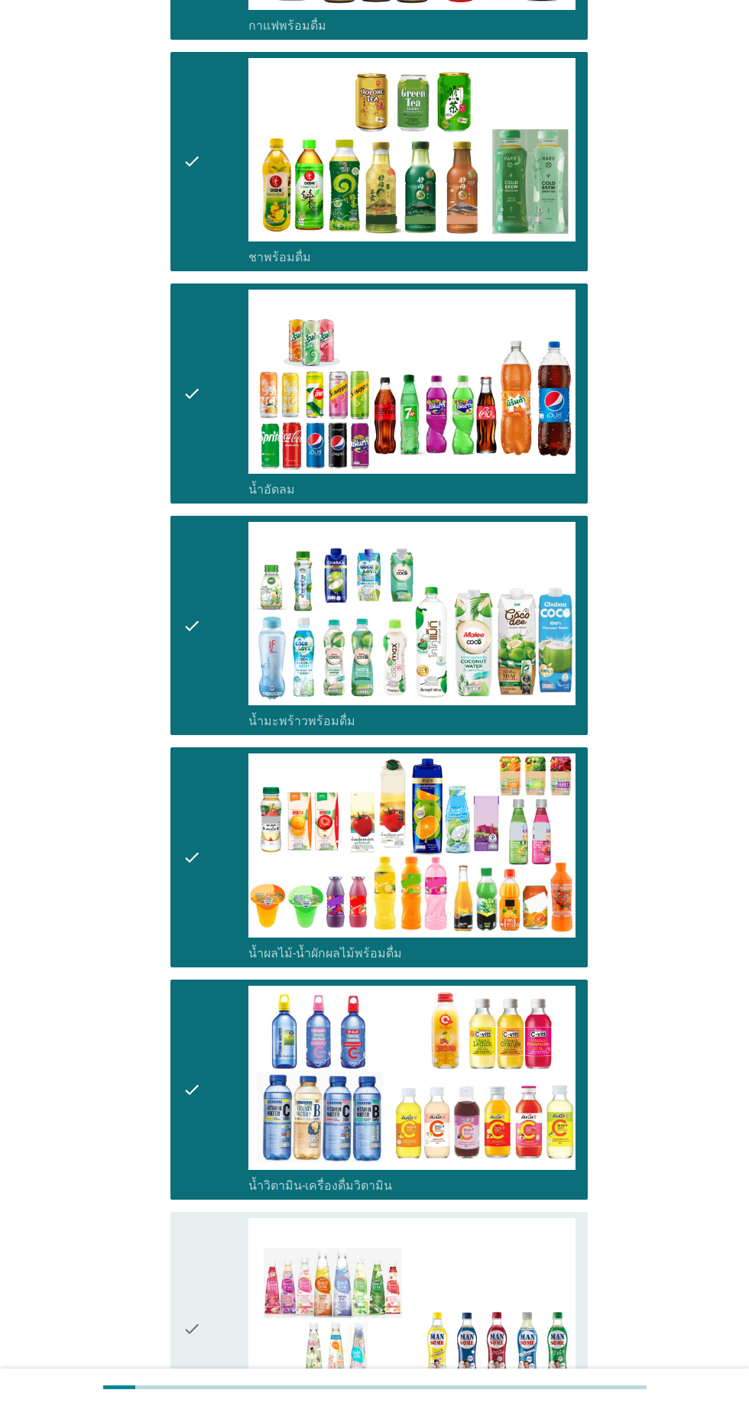
scroll to position [1571, 0]
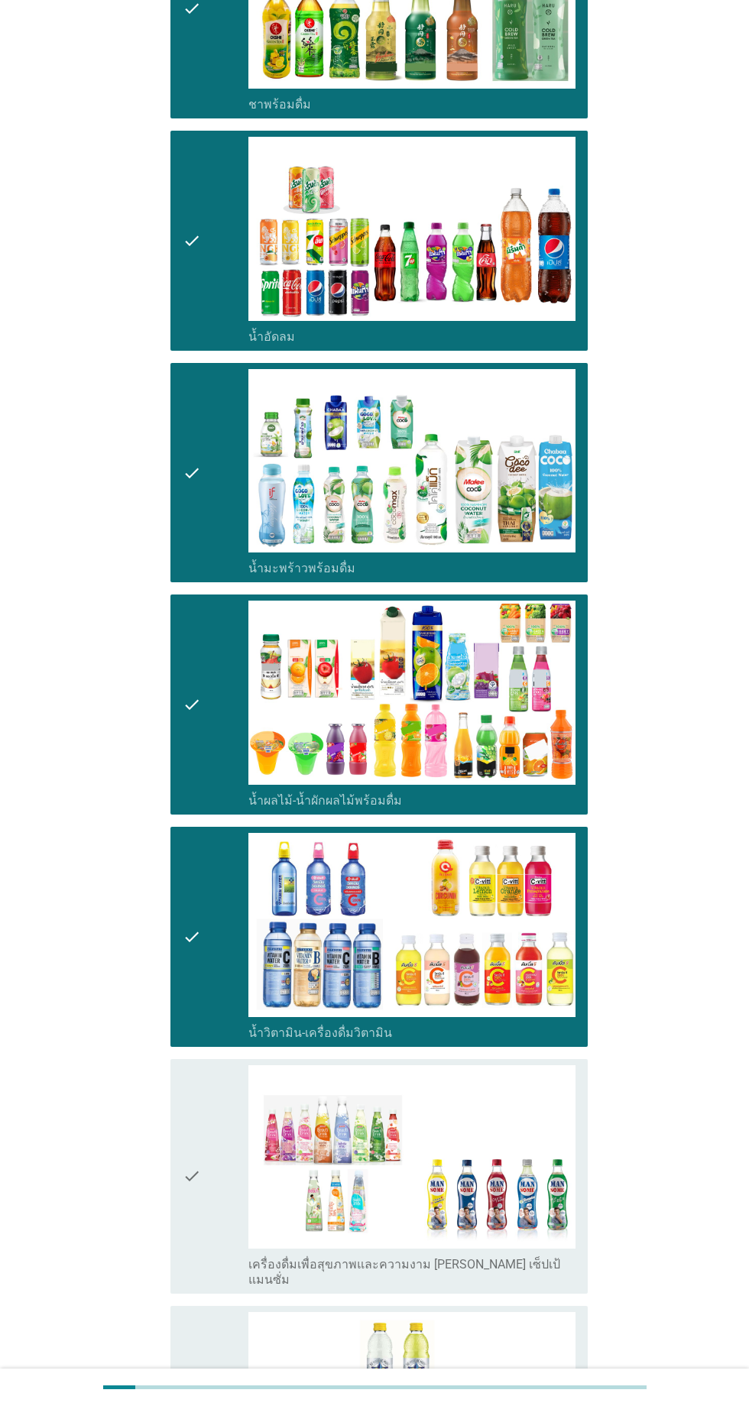
click at [222, 1151] on div "check" at bounding box center [216, 1176] width 66 height 223
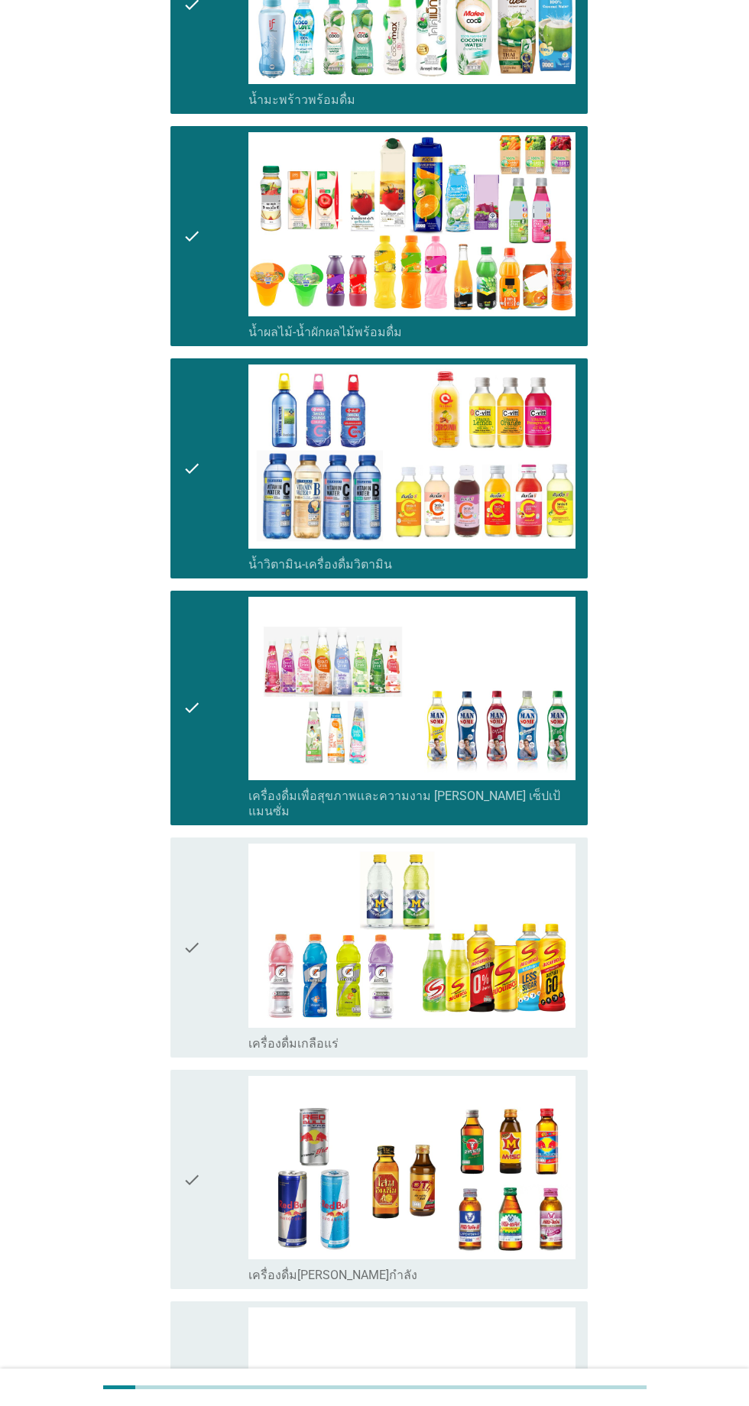
scroll to position [2158, 0]
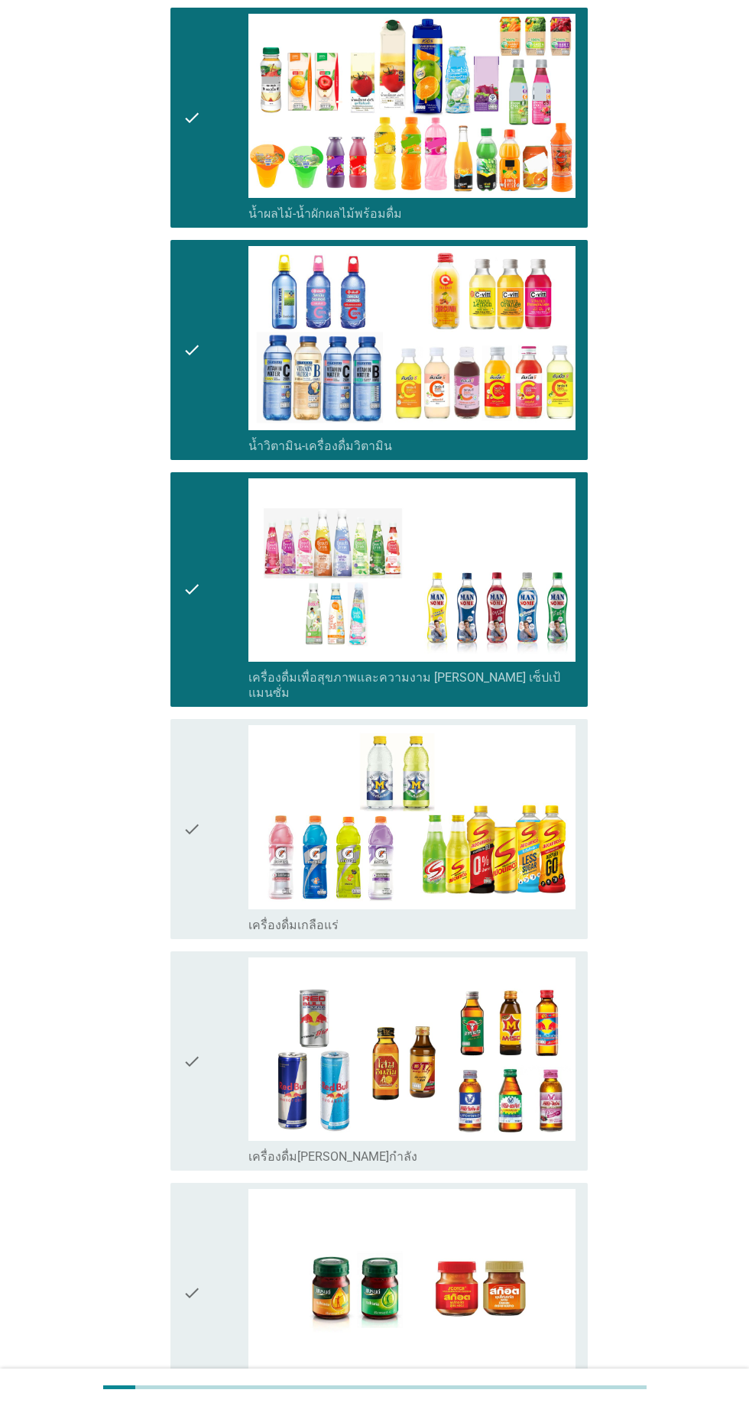
click at [213, 828] on div "check" at bounding box center [216, 829] width 66 height 208
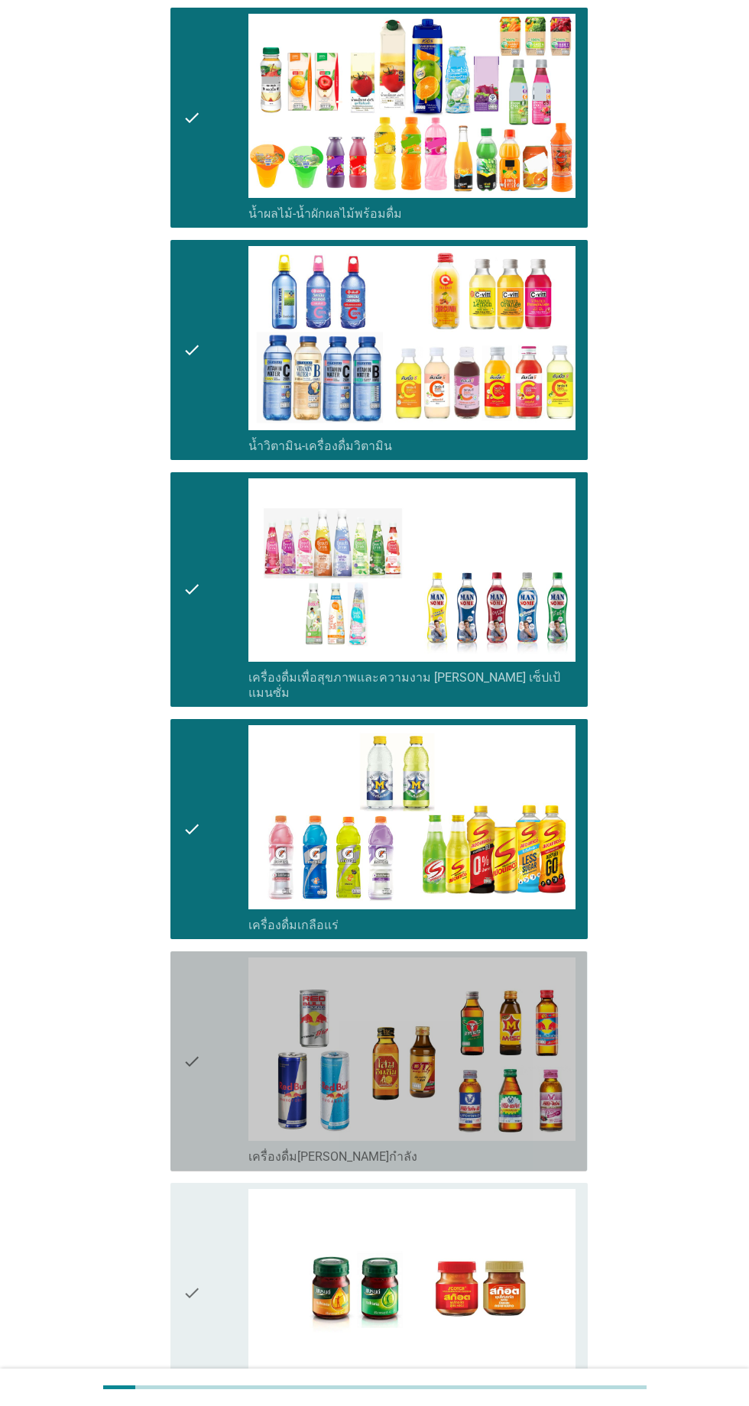
click at [227, 1031] on div "check" at bounding box center [216, 1062] width 66 height 208
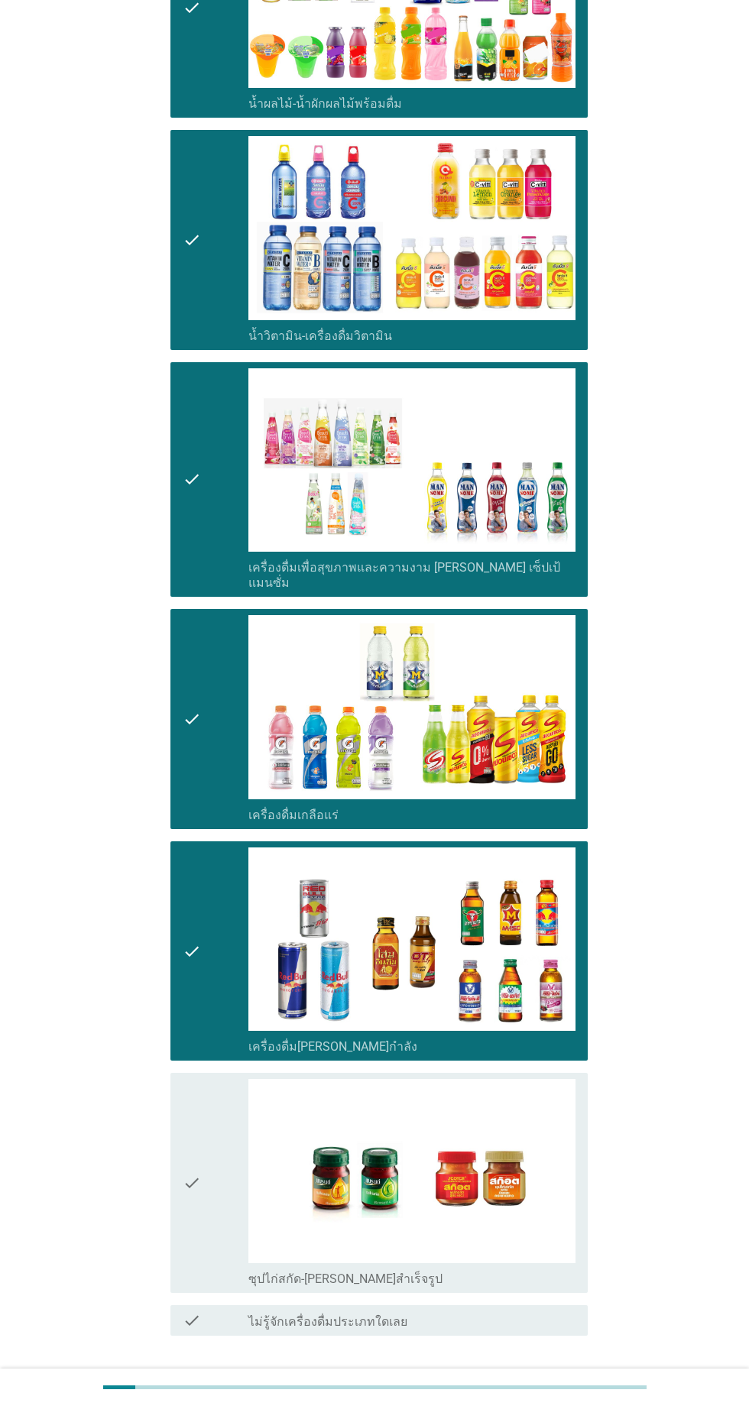
scroll to position [2269, 0]
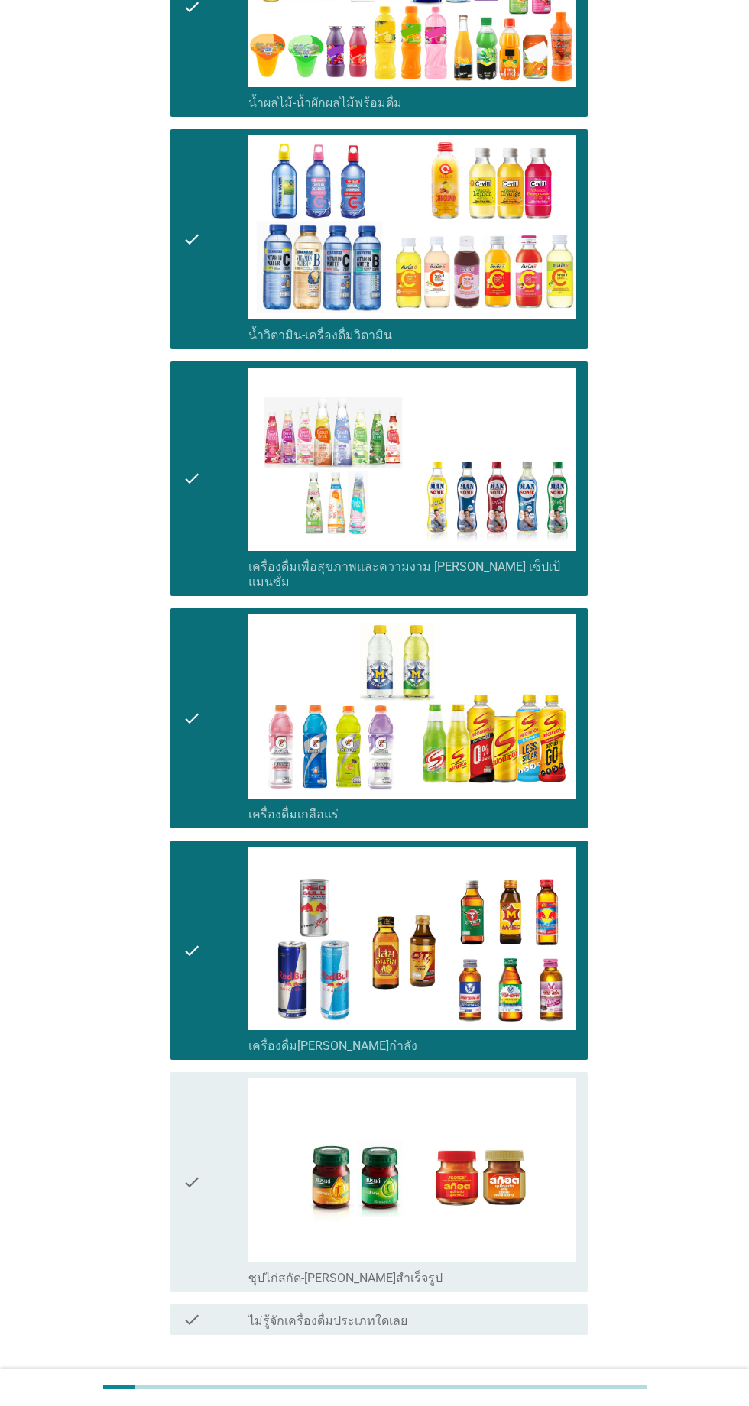
click at [218, 1150] on div "check" at bounding box center [216, 1182] width 66 height 208
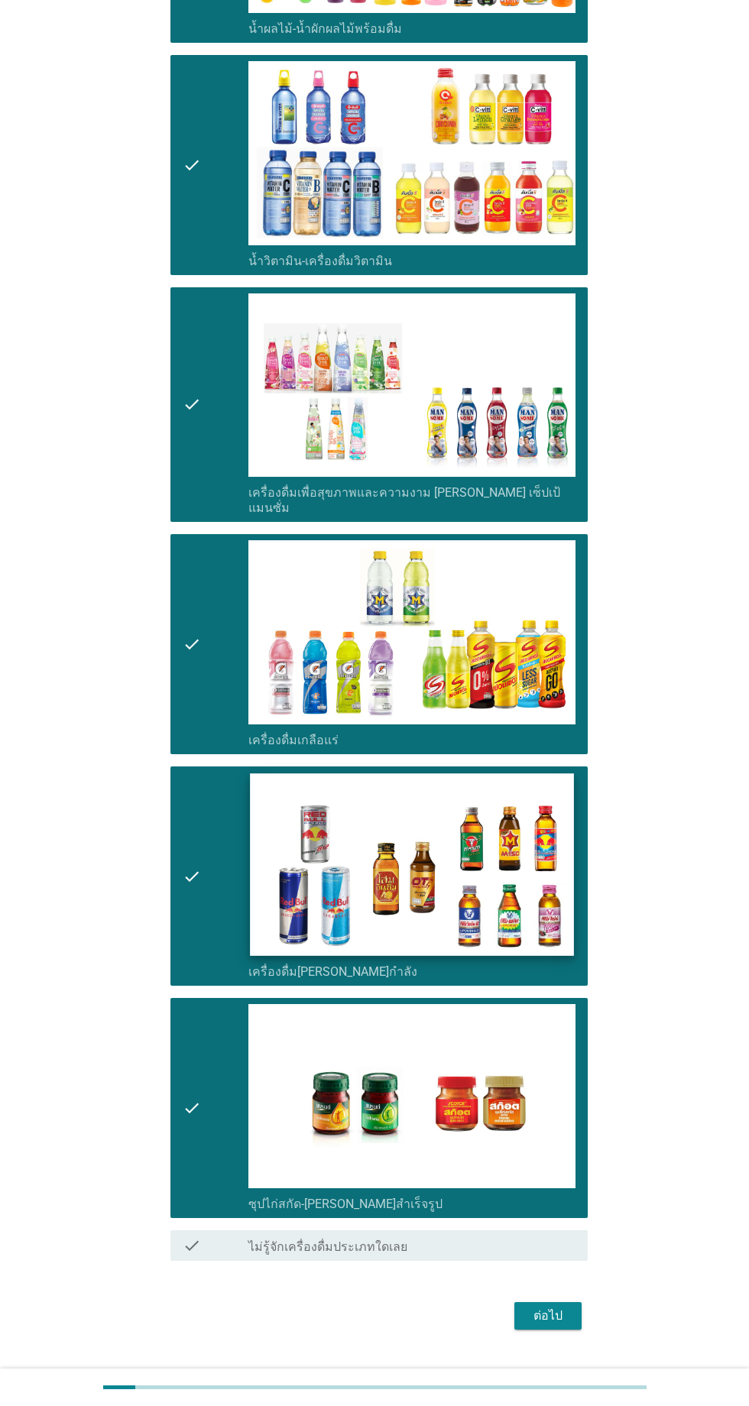
scroll to position [2343, 0]
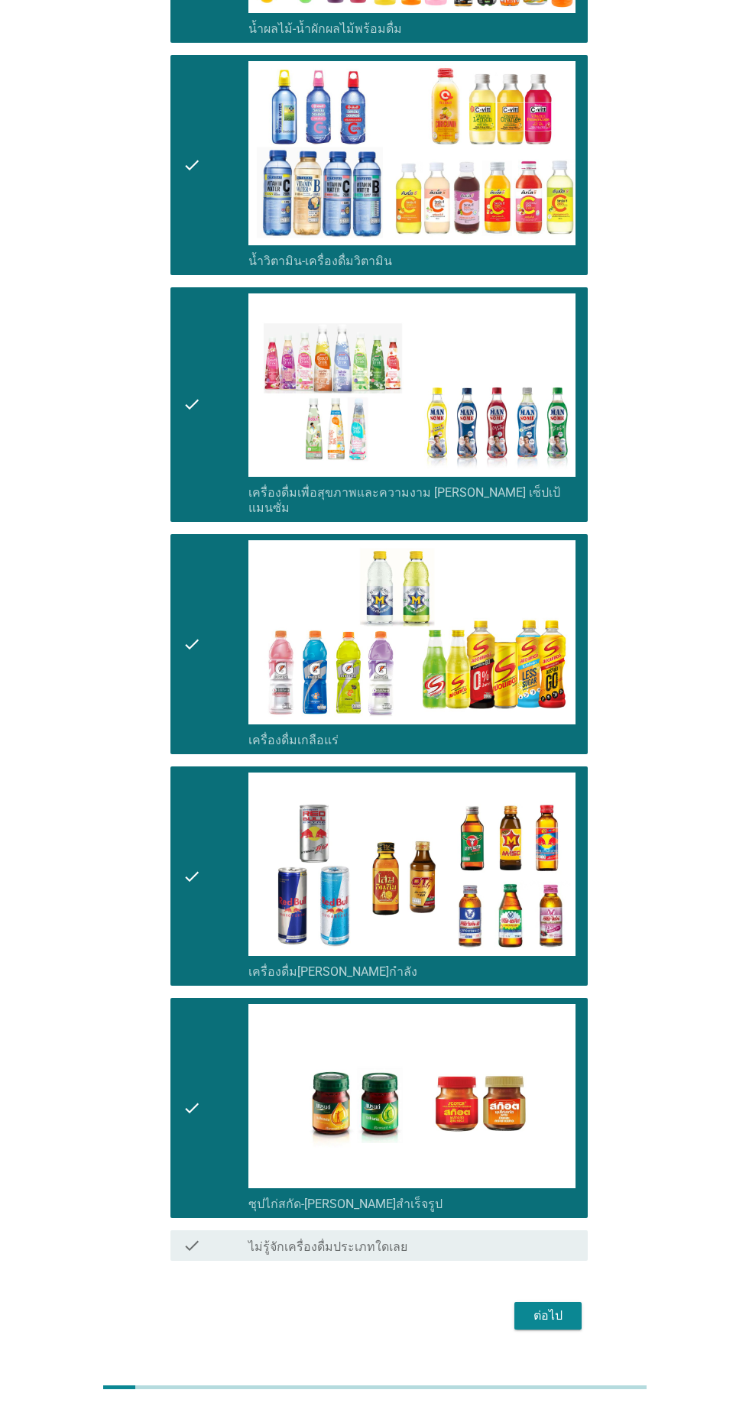
click at [552, 1307] on div "ต่อไป" at bounding box center [548, 1316] width 43 height 18
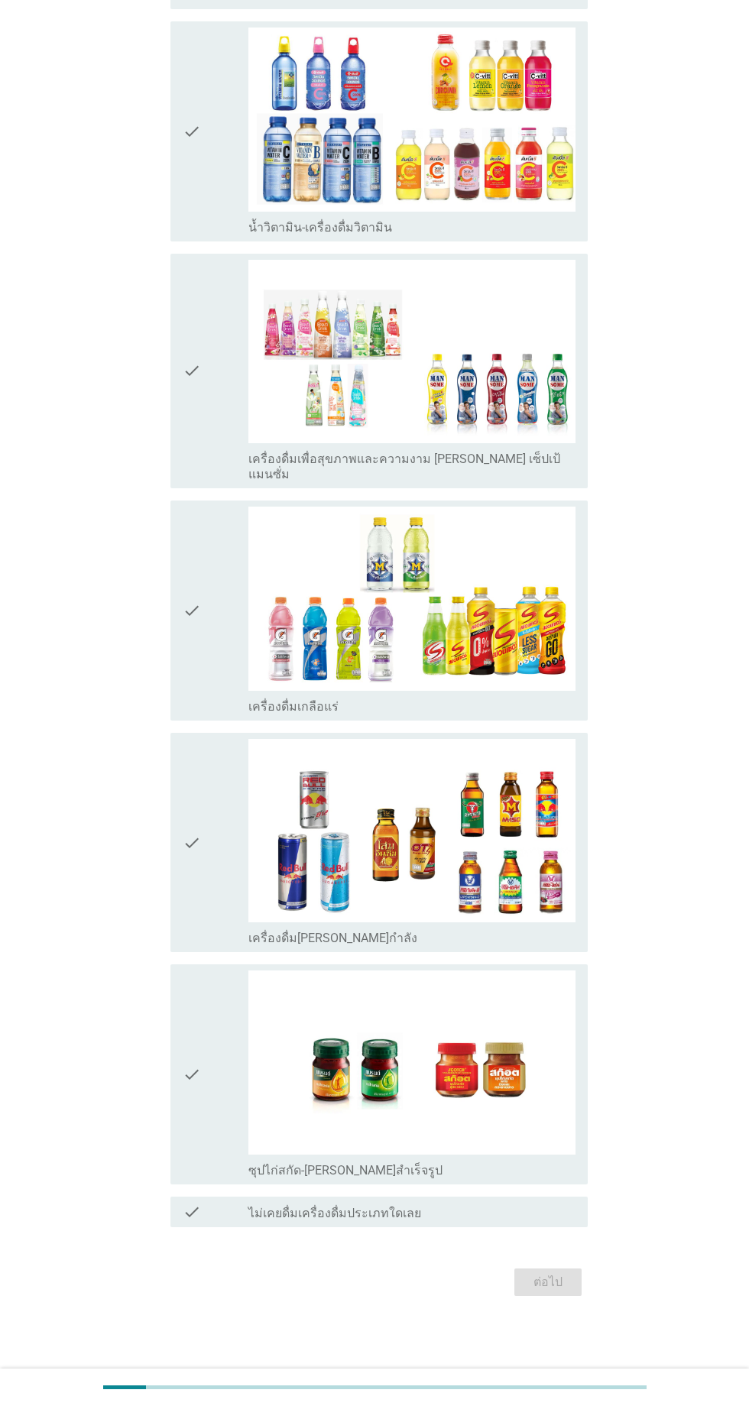
scroll to position [0, 0]
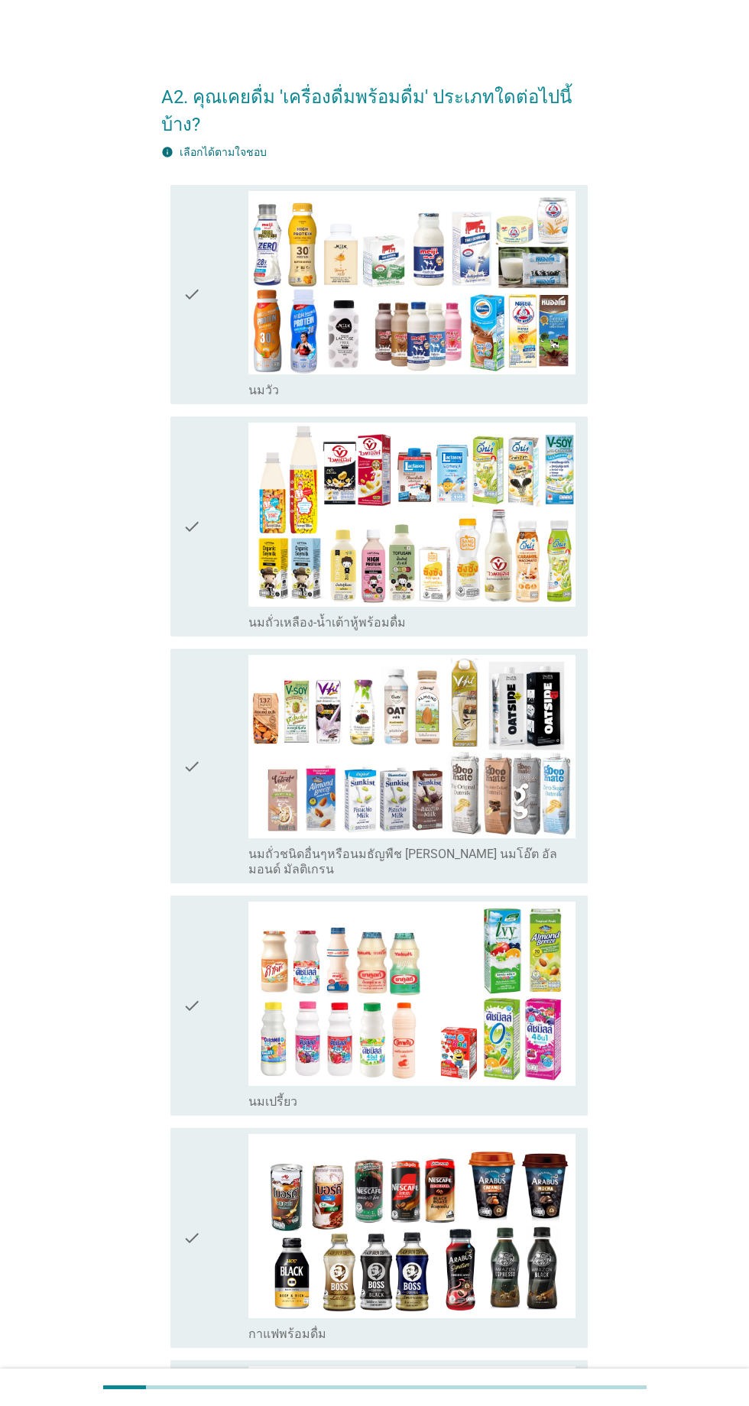
click at [222, 495] on div "check" at bounding box center [216, 527] width 66 height 208
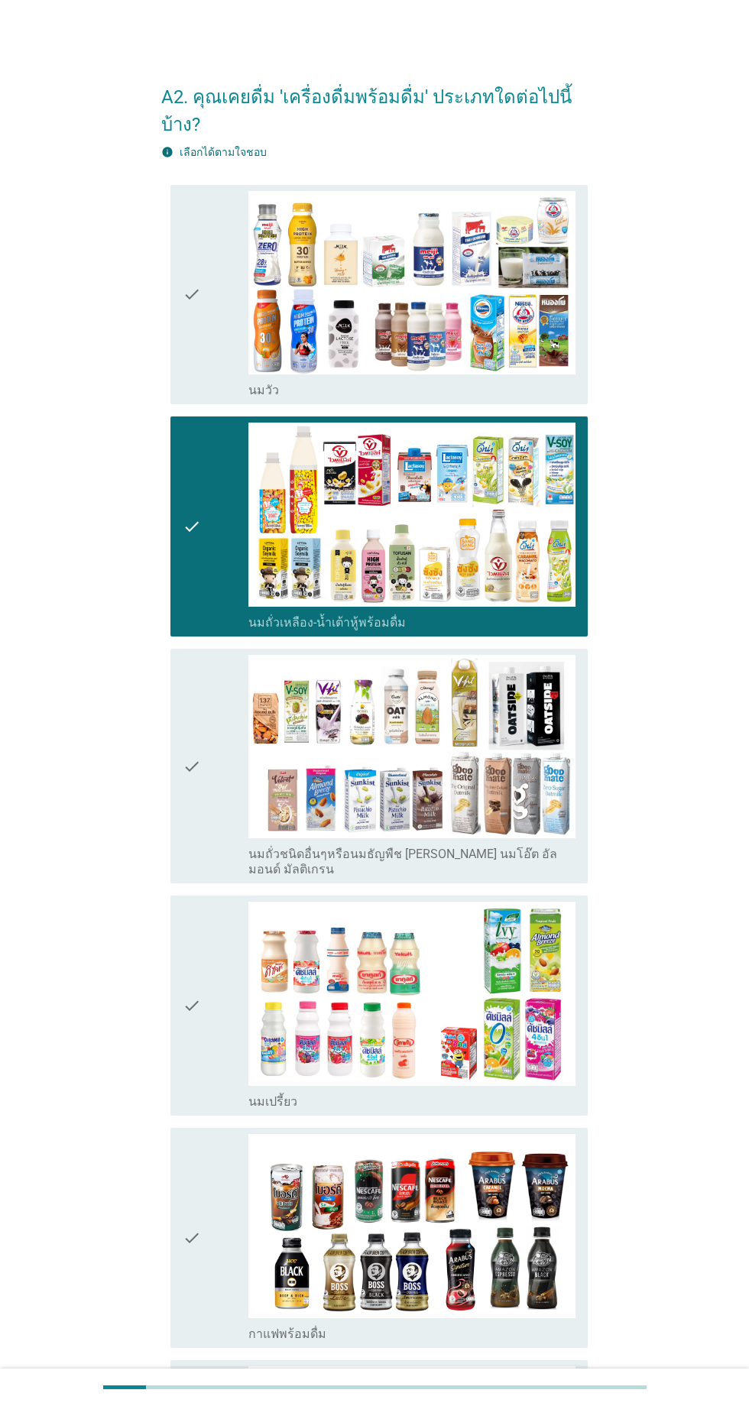
click at [219, 822] on div "check" at bounding box center [216, 766] width 66 height 223
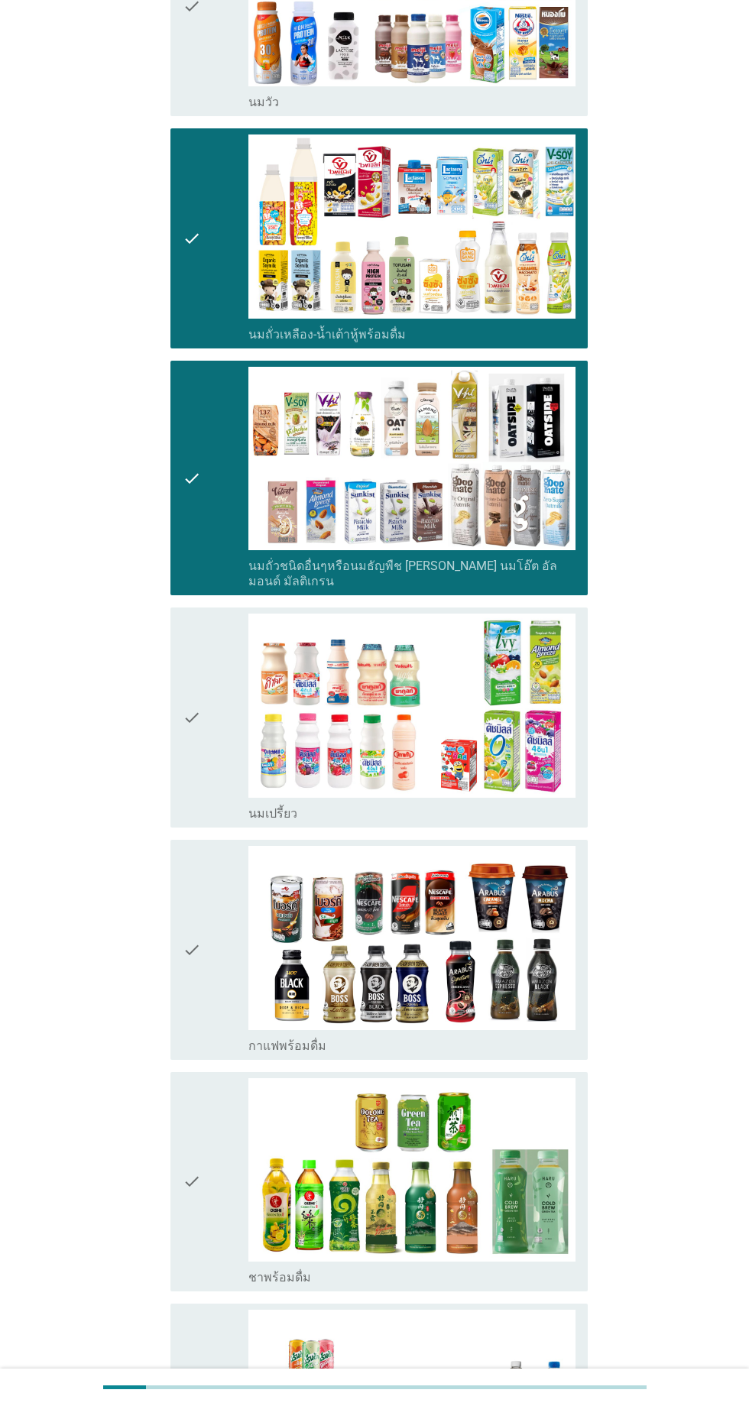
scroll to position [376, 0]
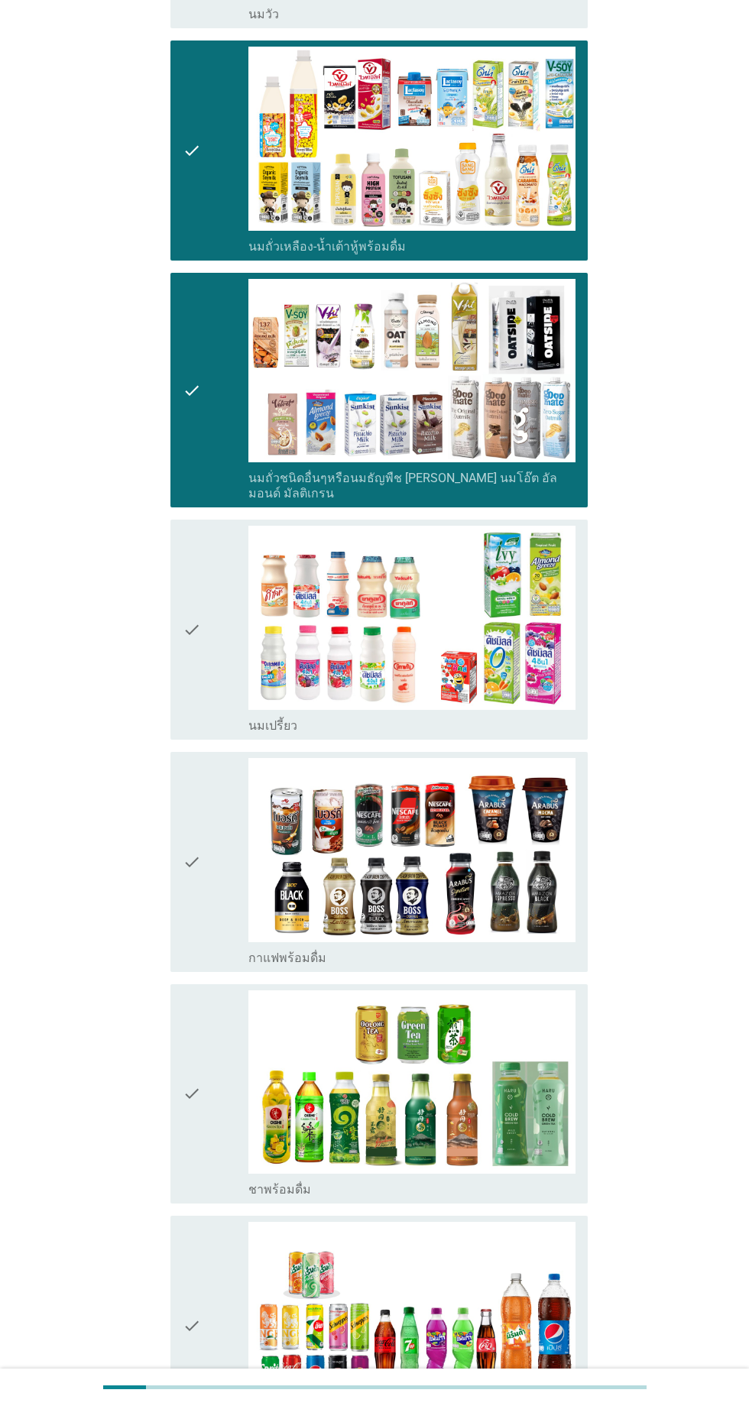
click at [219, 685] on div "check" at bounding box center [216, 630] width 66 height 208
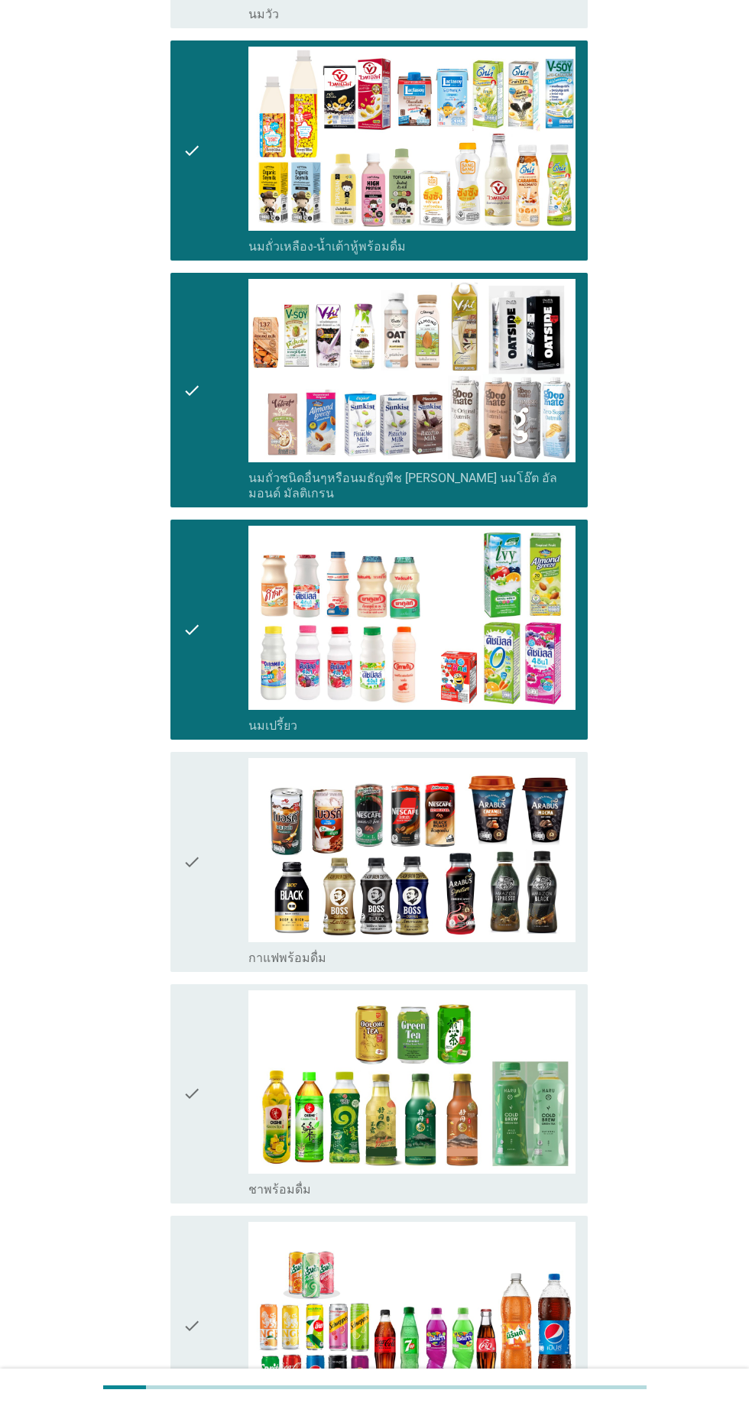
click at [216, 909] on div "check" at bounding box center [216, 862] width 66 height 208
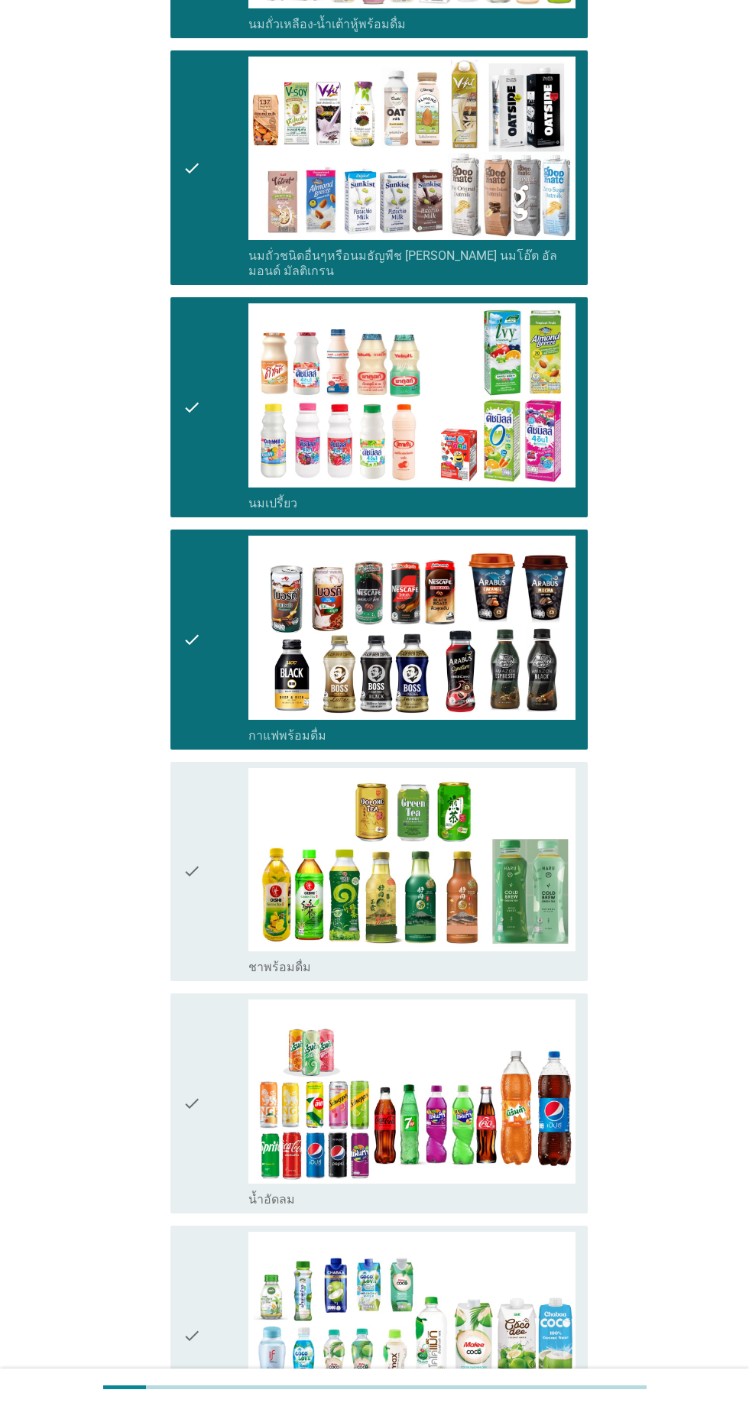
click at [227, 918] on div "check" at bounding box center [216, 872] width 66 height 208
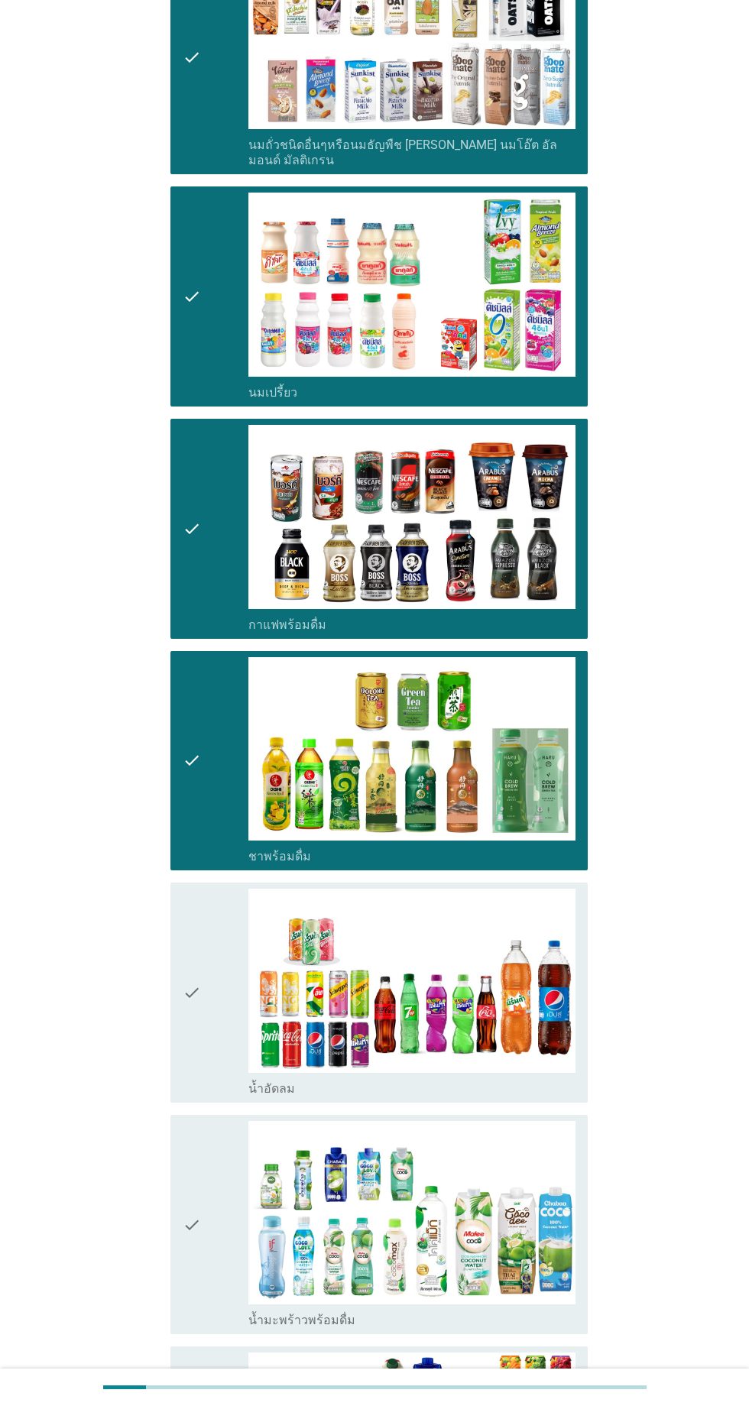
click at [220, 953] on div "check" at bounding box center [216, 993] width 66 height 208
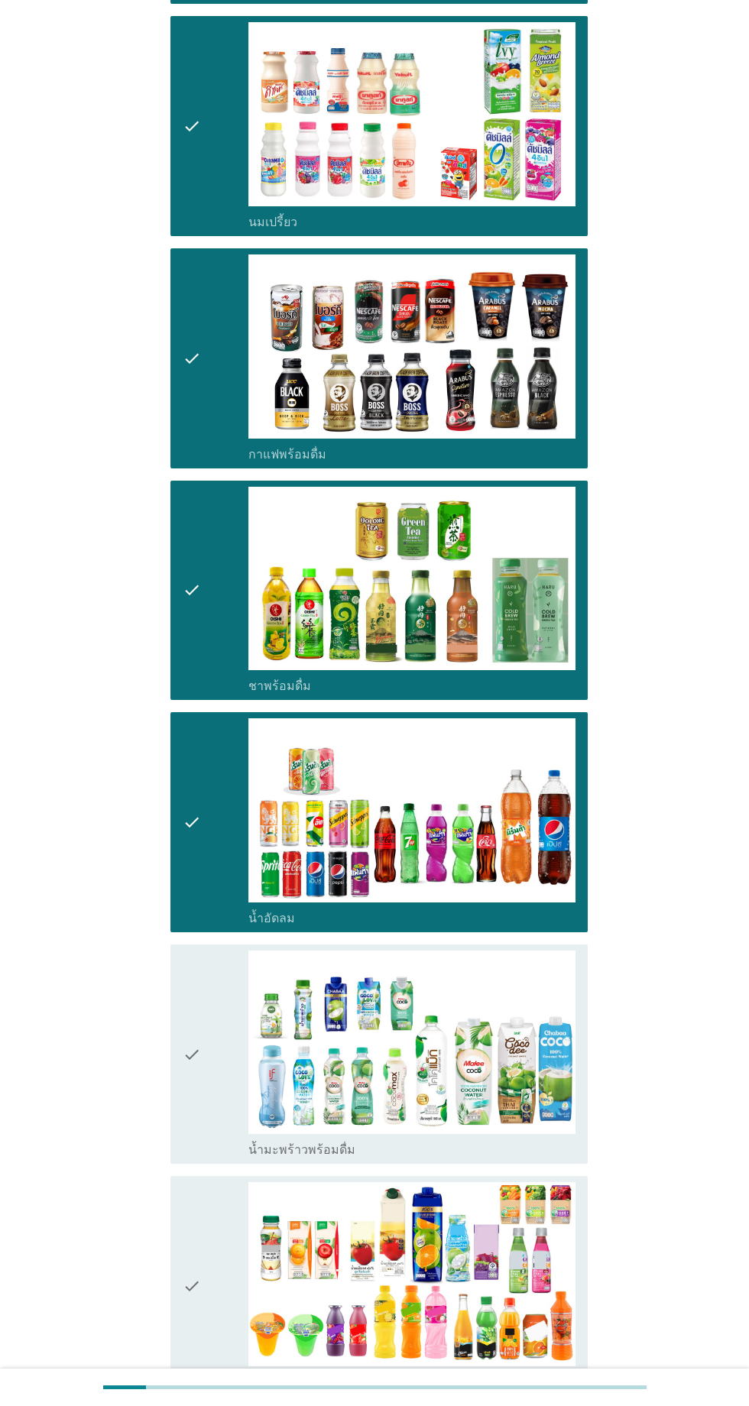
scroll to position [931, 0]
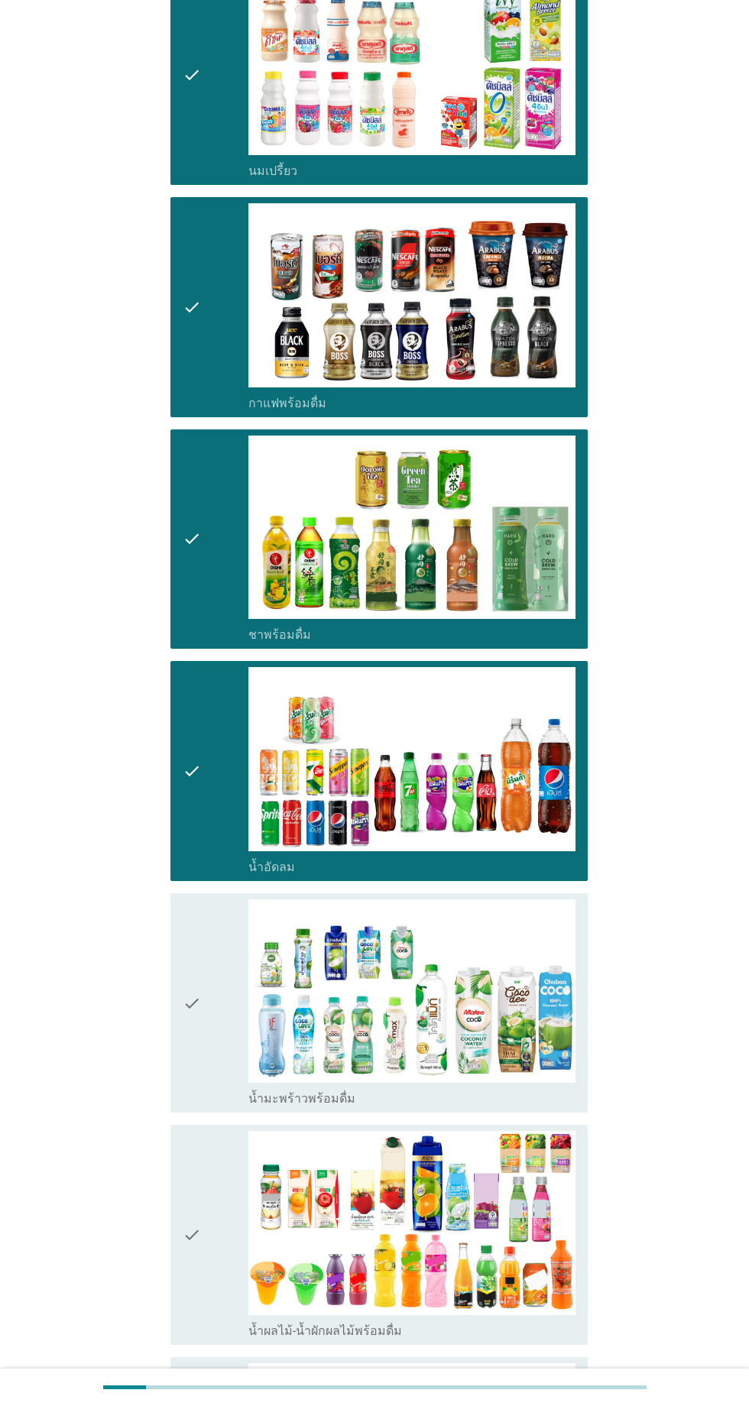
click at [219, 974] on div "check" at bounding box center [216, 1003] width 66 height 208
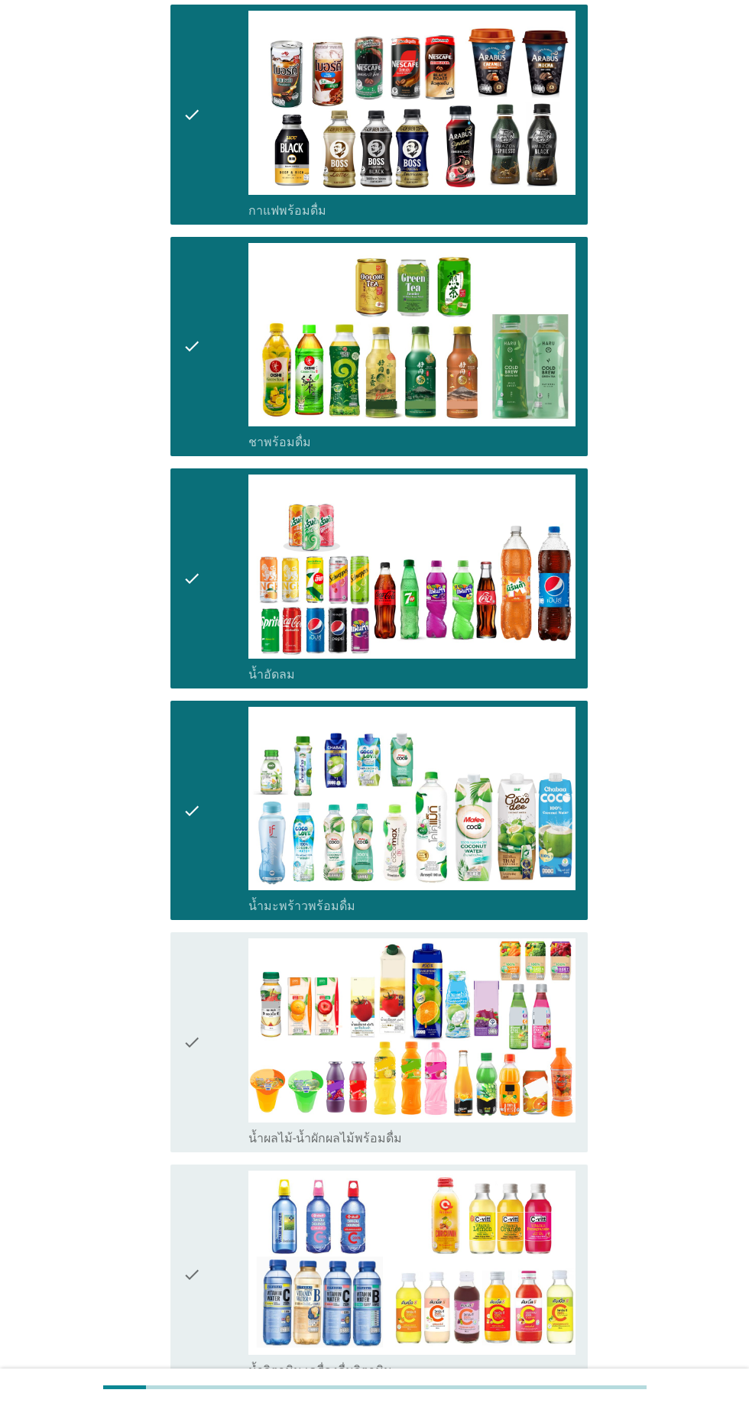
scroll to position [1152, 0]
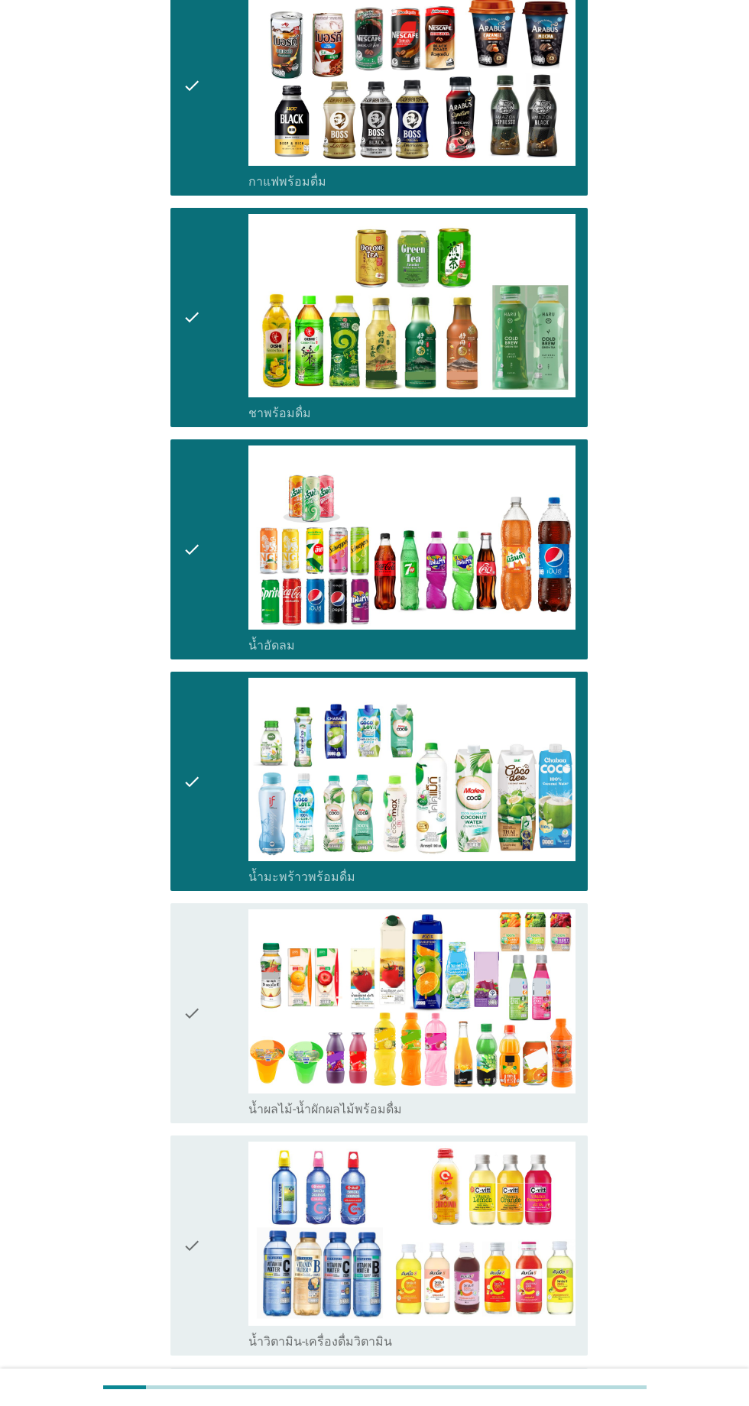
click at [227, 967] on div "check" at bounding box center [216, 1013] width 66 height 208
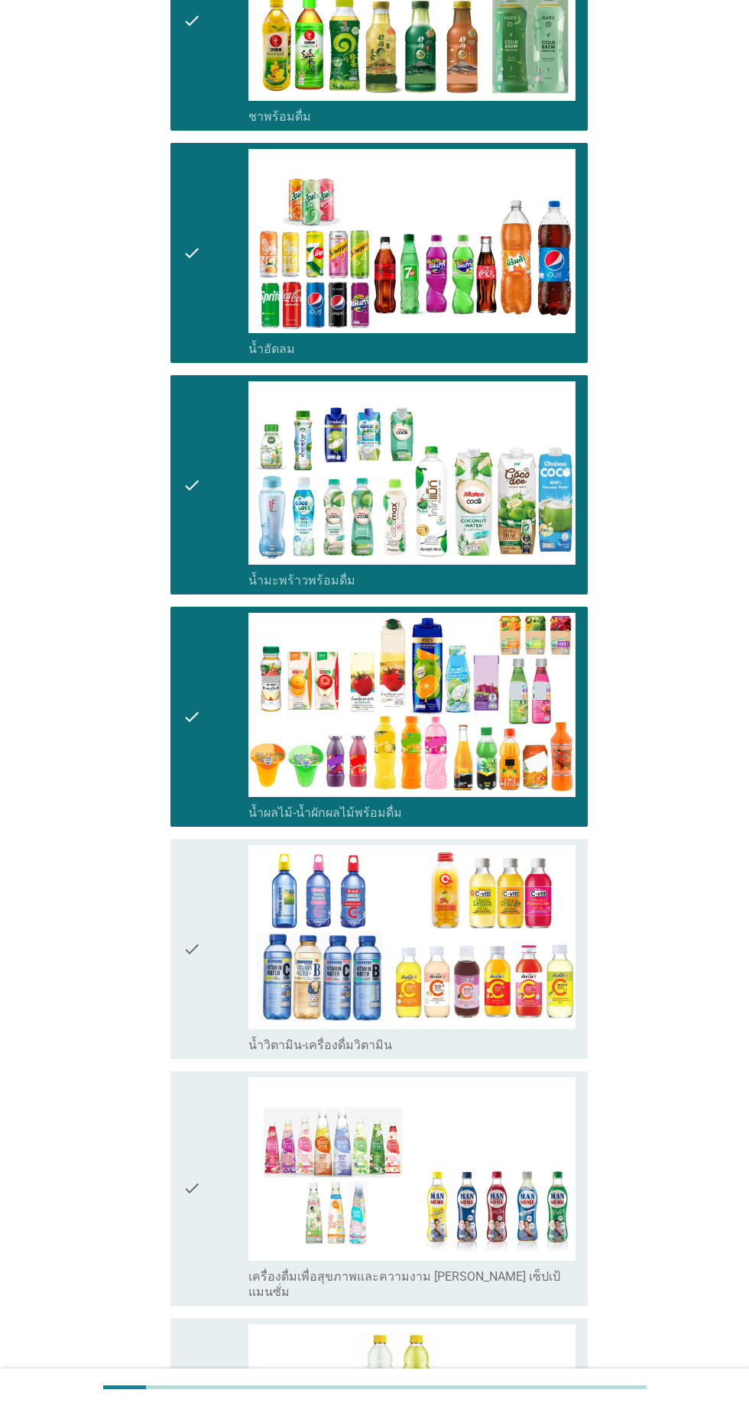
scroll to position [1629, 0]
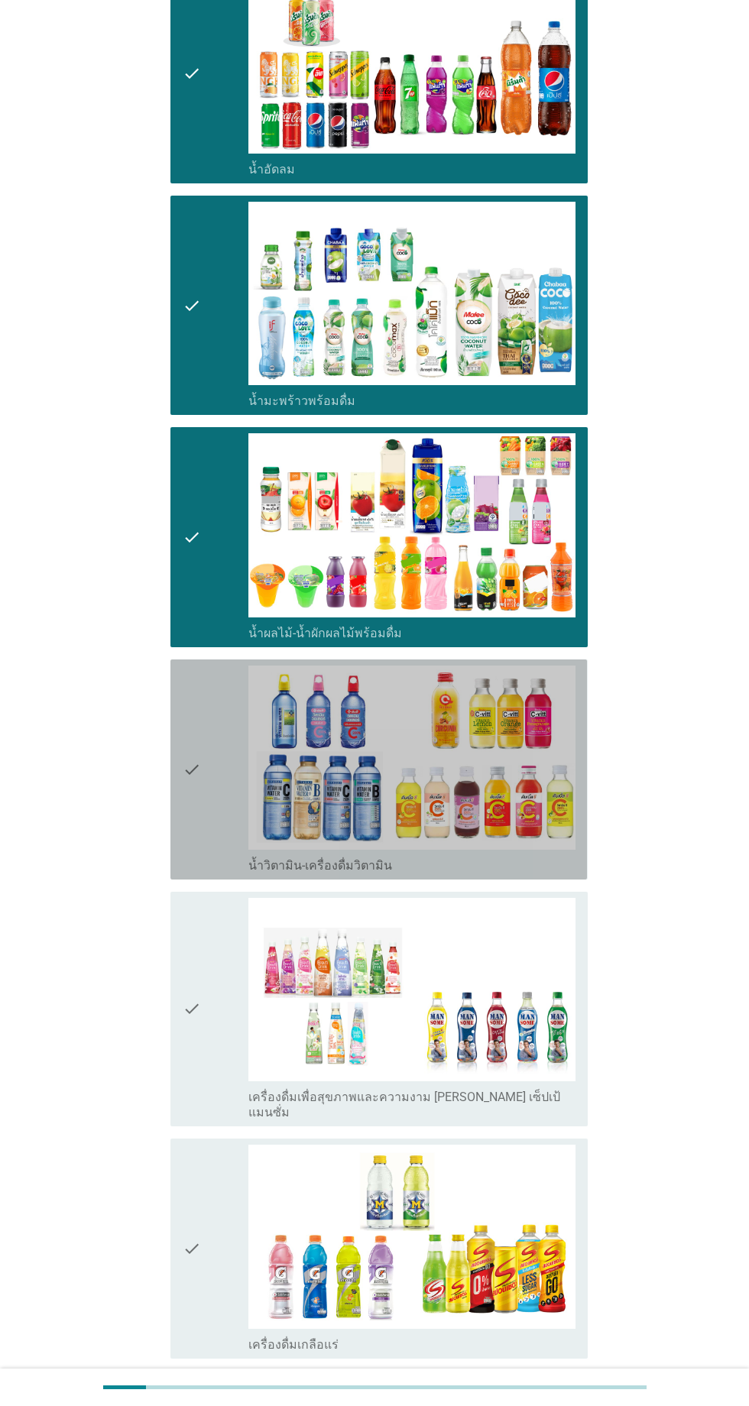
click at [222, 812] on div "check" at bounding box center [216, 770] width 66 height 208
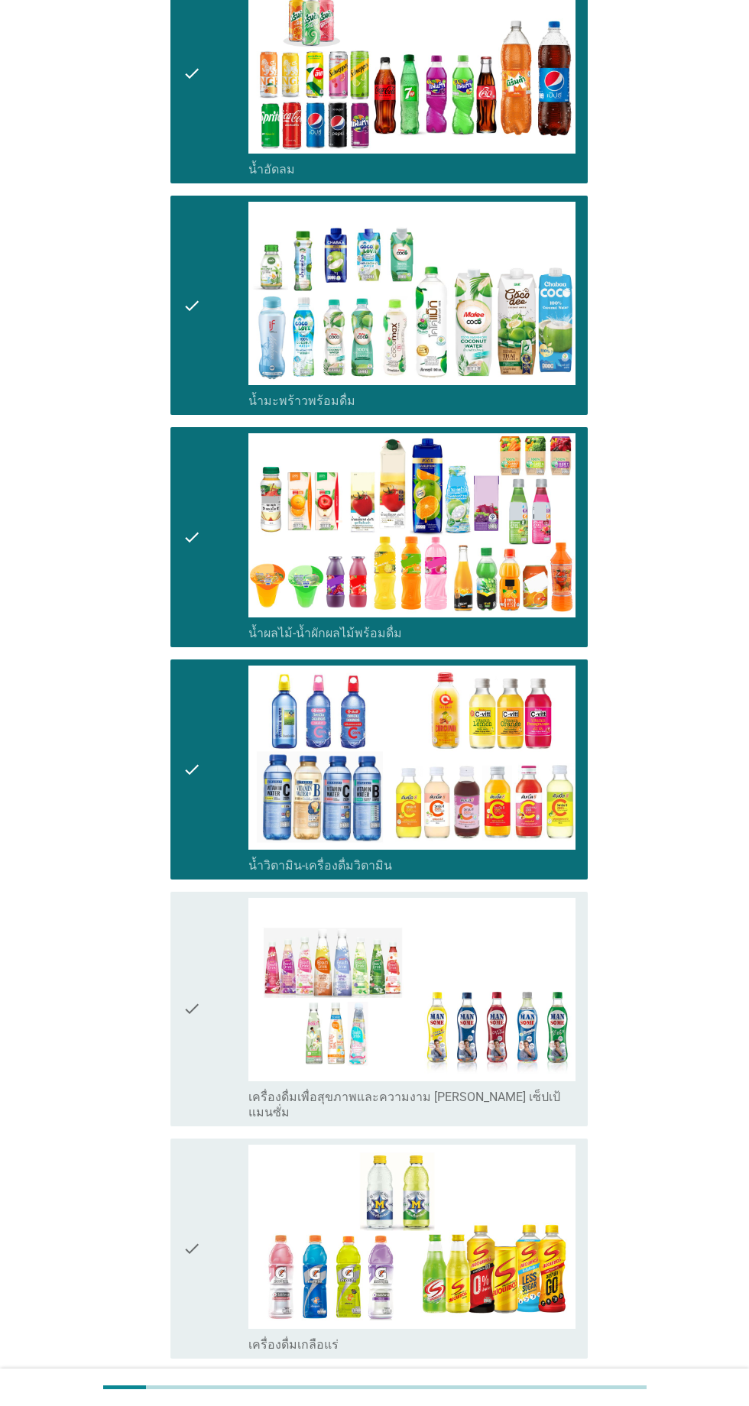
click at [215, 941] on div "check" at bounding box center [216, 1009] width 66 height 223
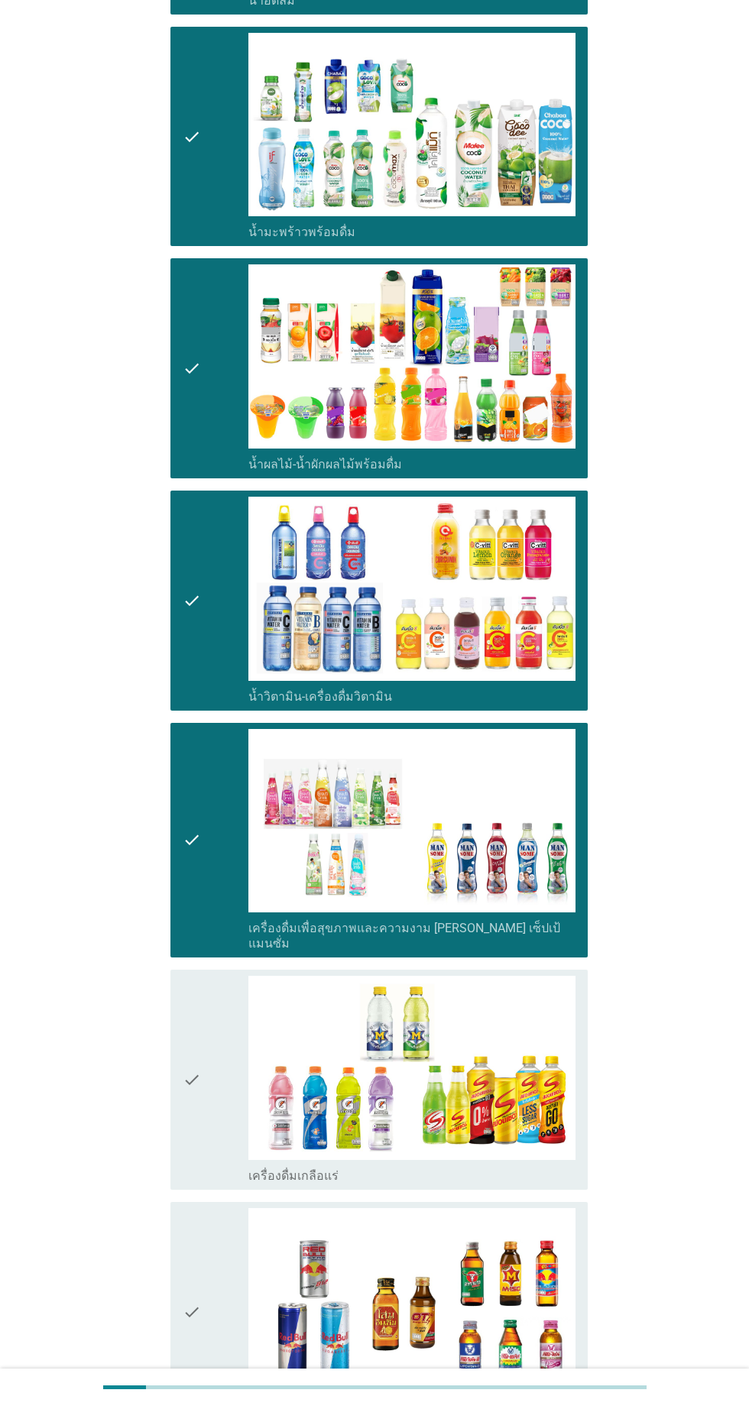
scroll to position [1850, 0]
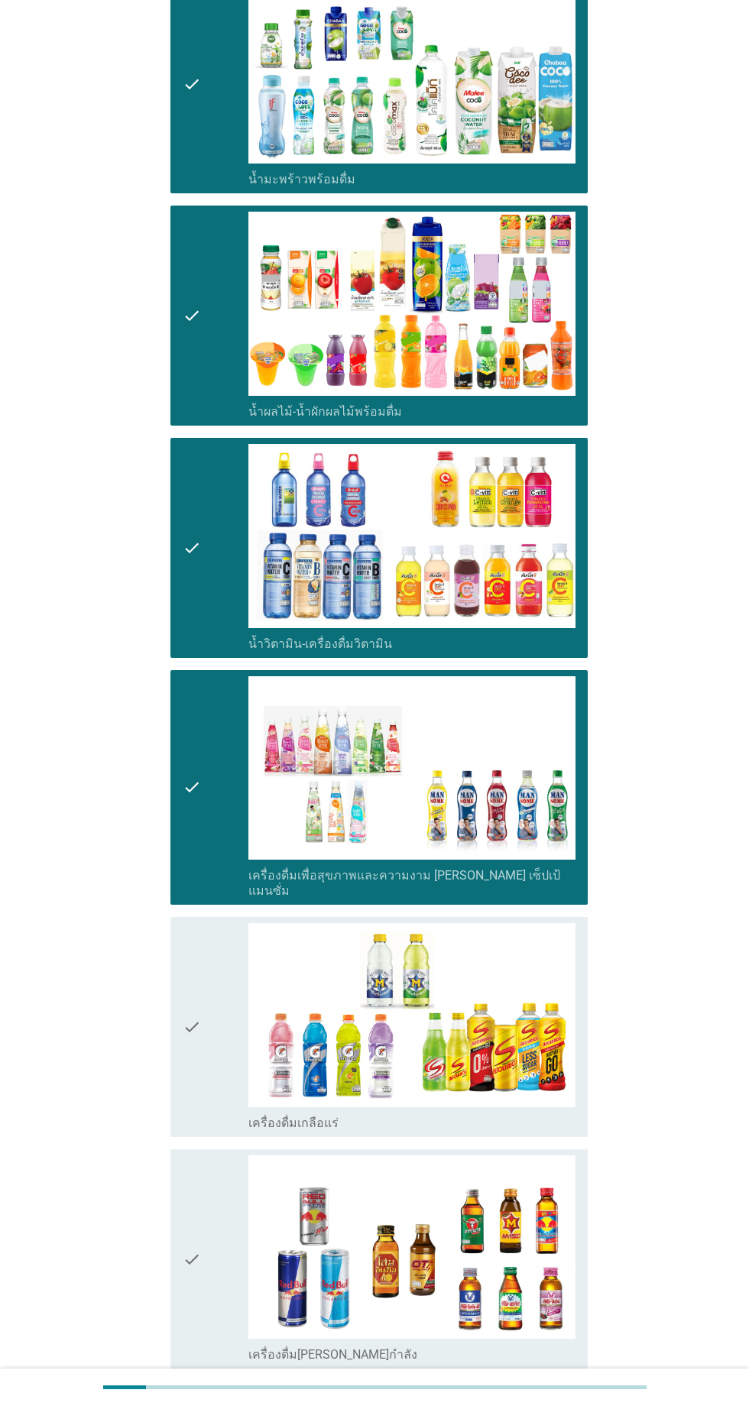
click at [220, 977] on div "check" at bounding box center [216, 1027] width 66 height 208
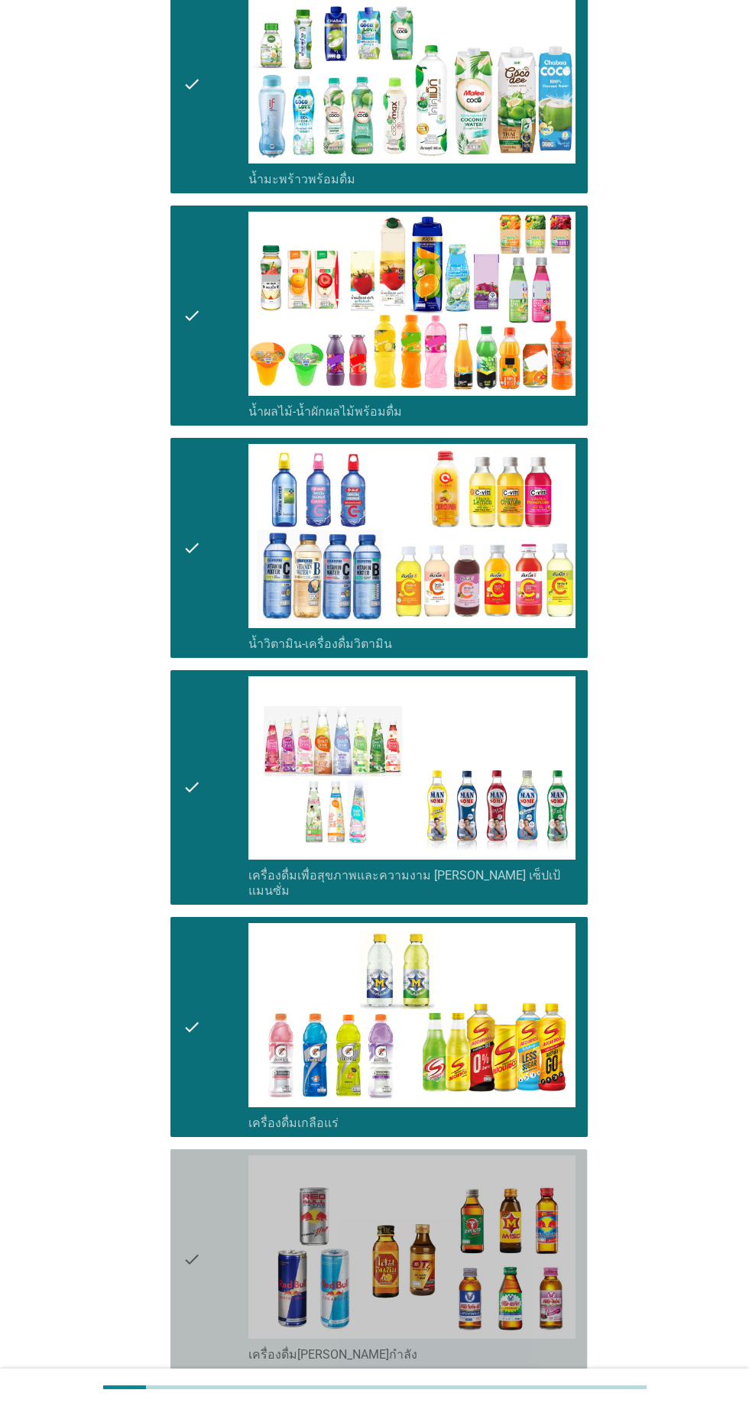
click at [218, 1189] on div "check" at bounding box center [216, 1259] width 66 height 208
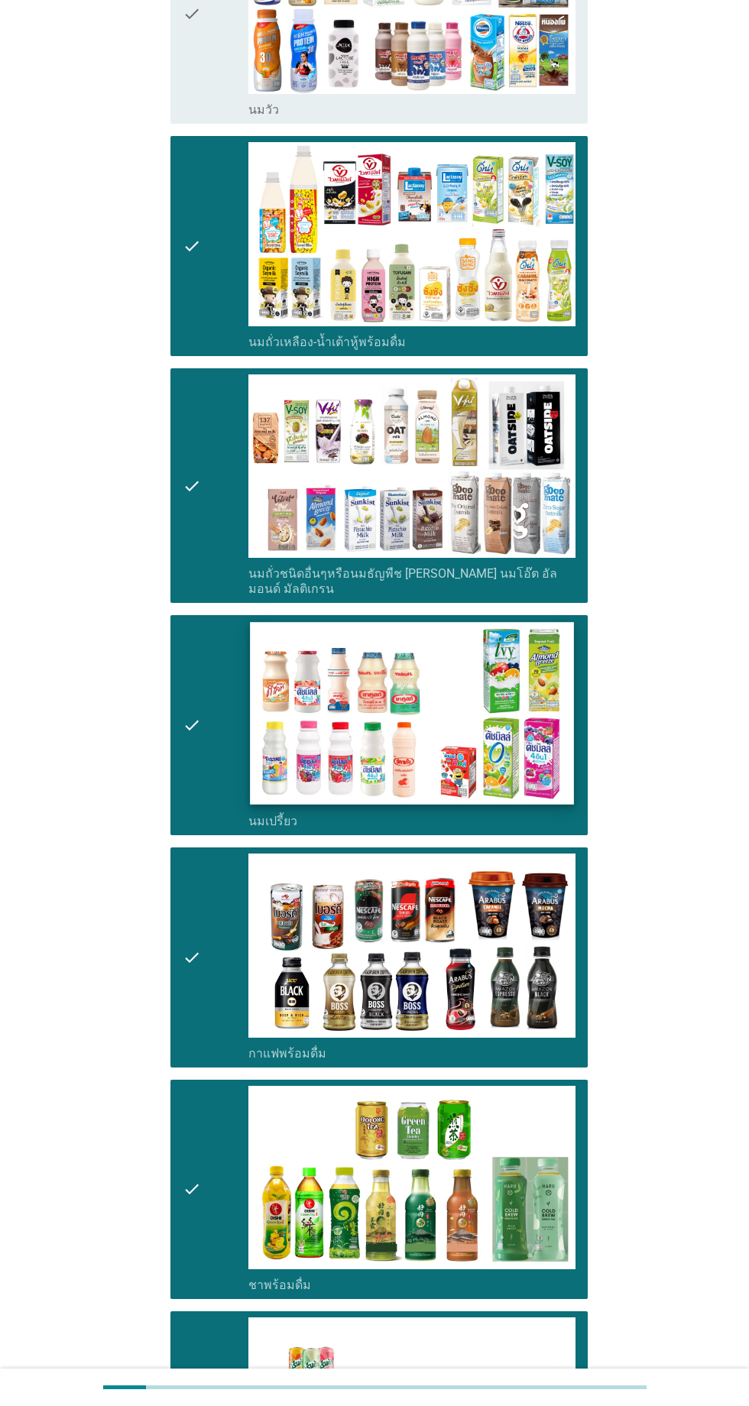
scroll to position [0, 0]
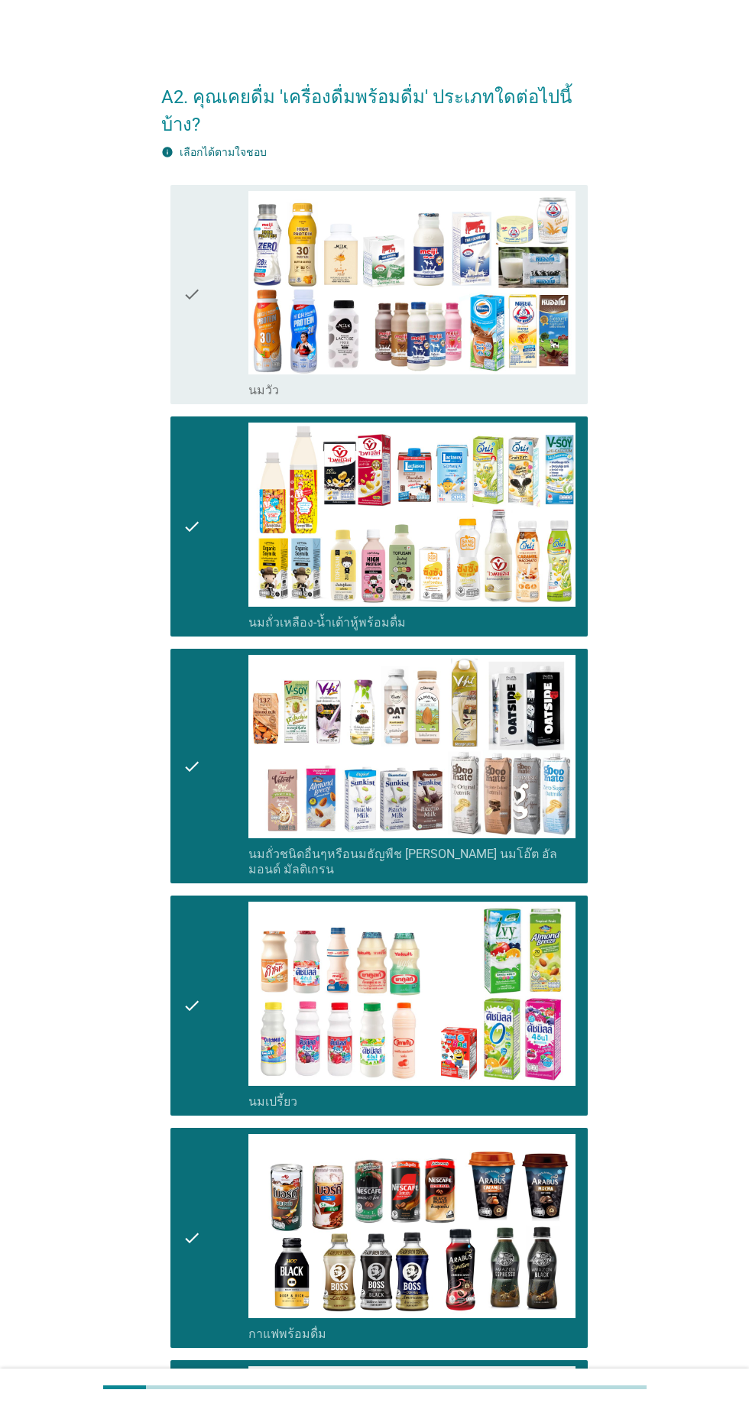
click at [218, 343] on div "check" at bounding box center [216, 295] width 66 height 208
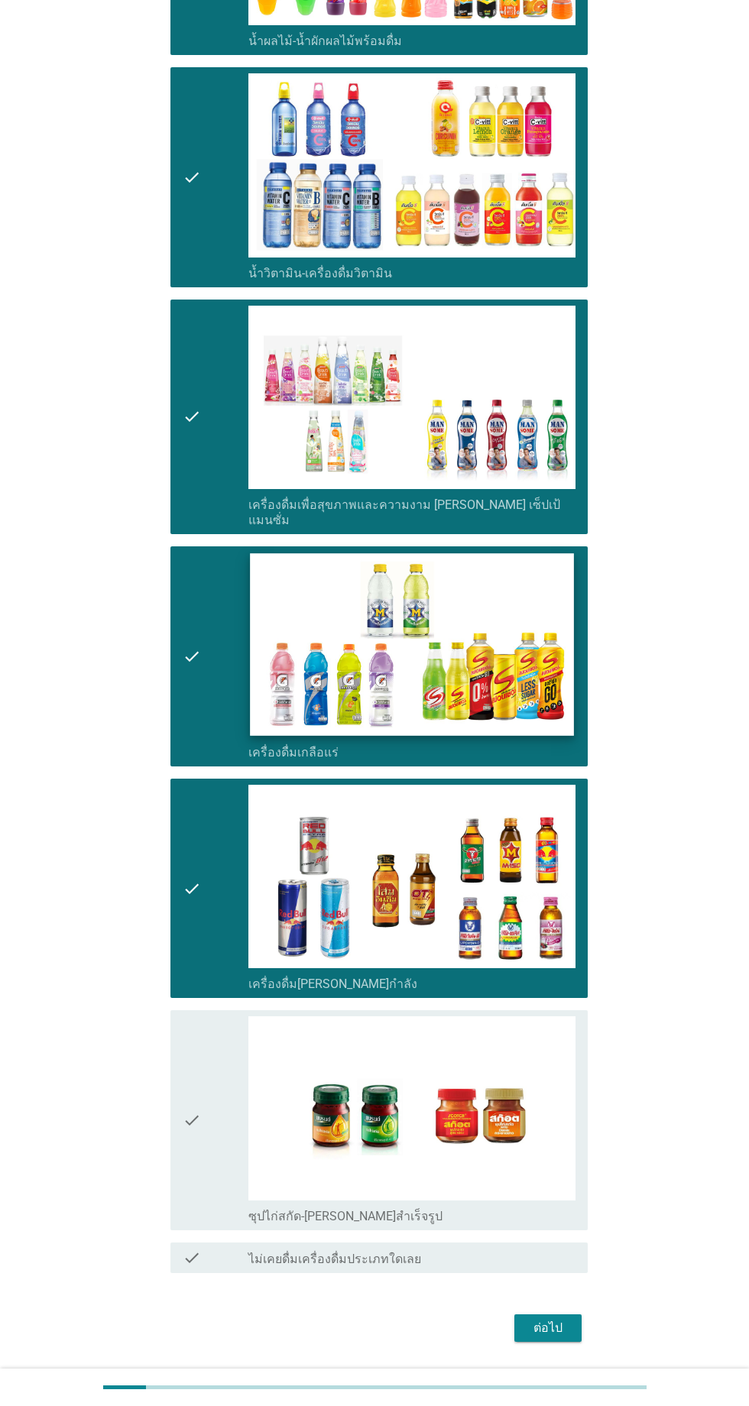
scroll to position [2233, 0]
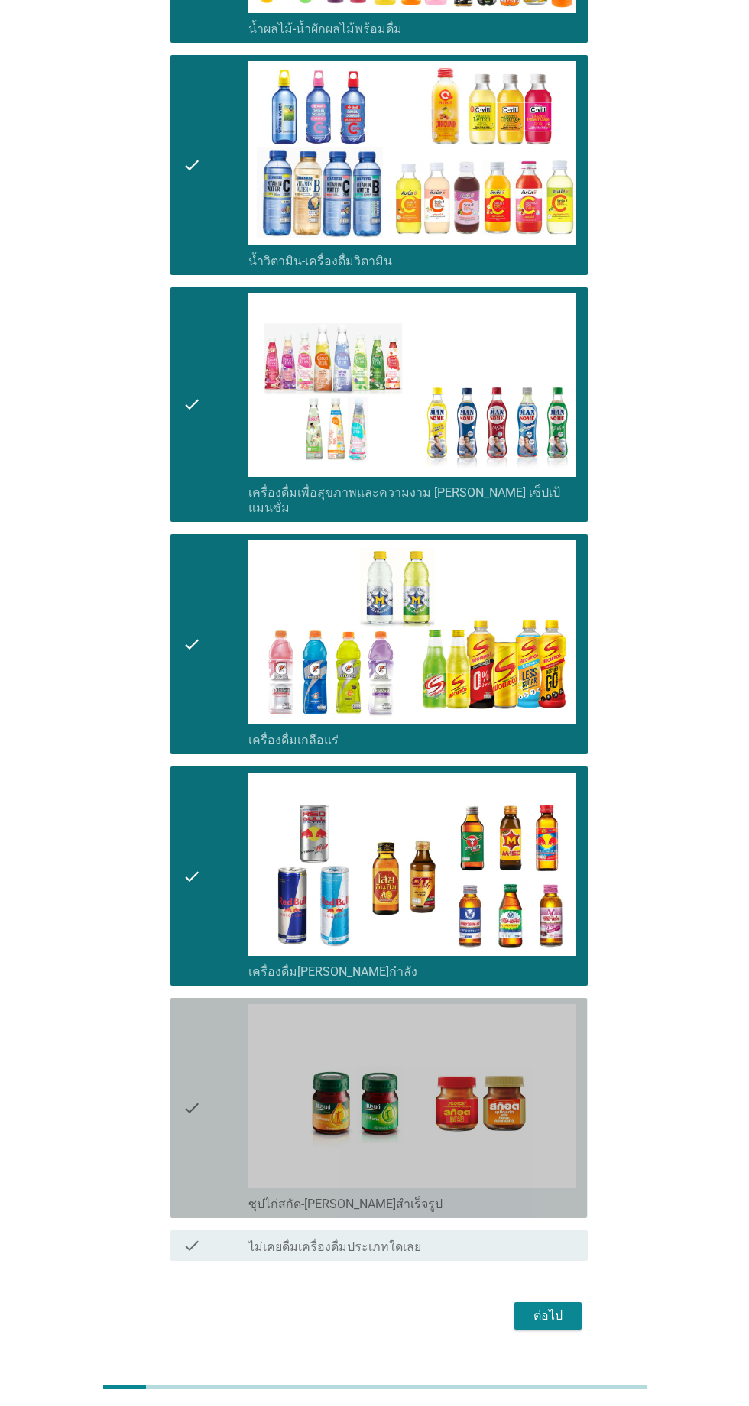
click at [202, 1013] on div "check" at bounding box center [216, 1108] width 66 height 208
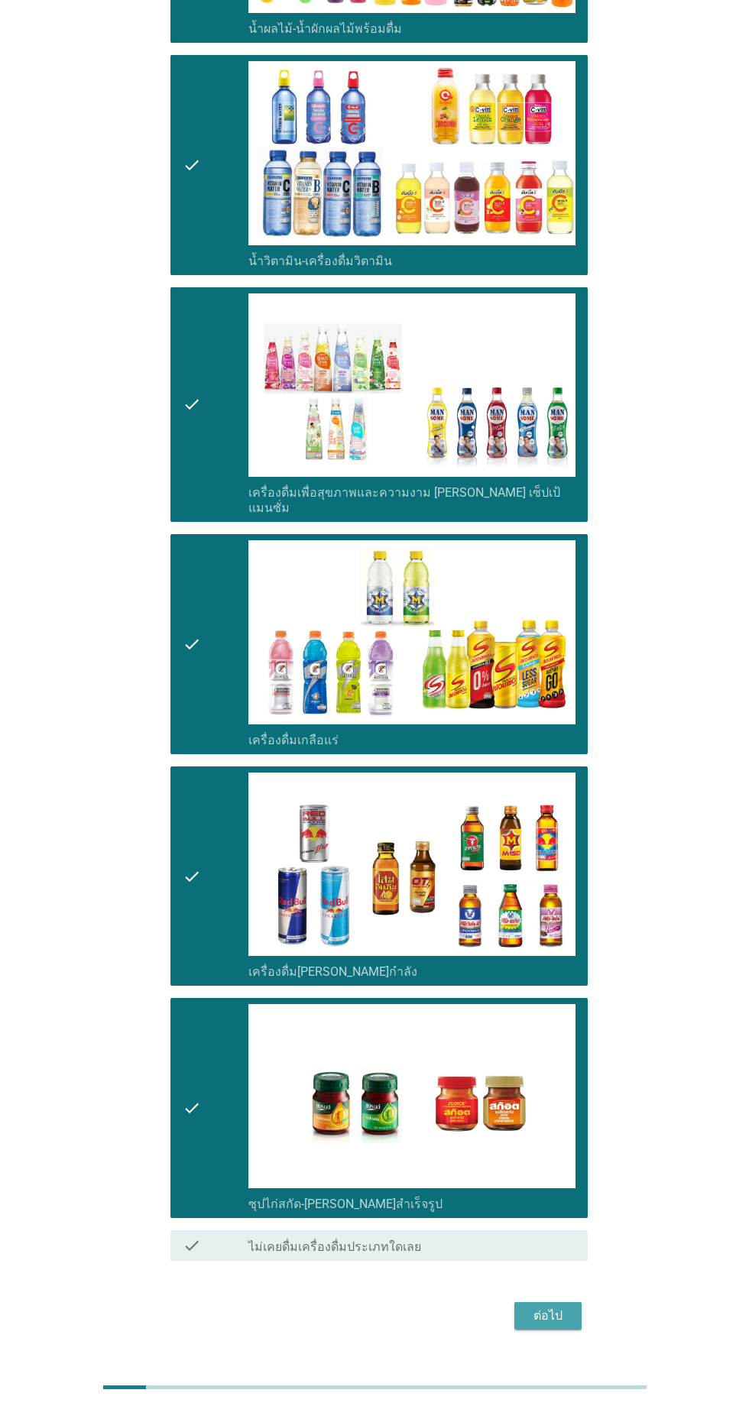
click at [567, 1307] on div "ต่อไป" at bounding box center [548, 1316] width 43 height 18
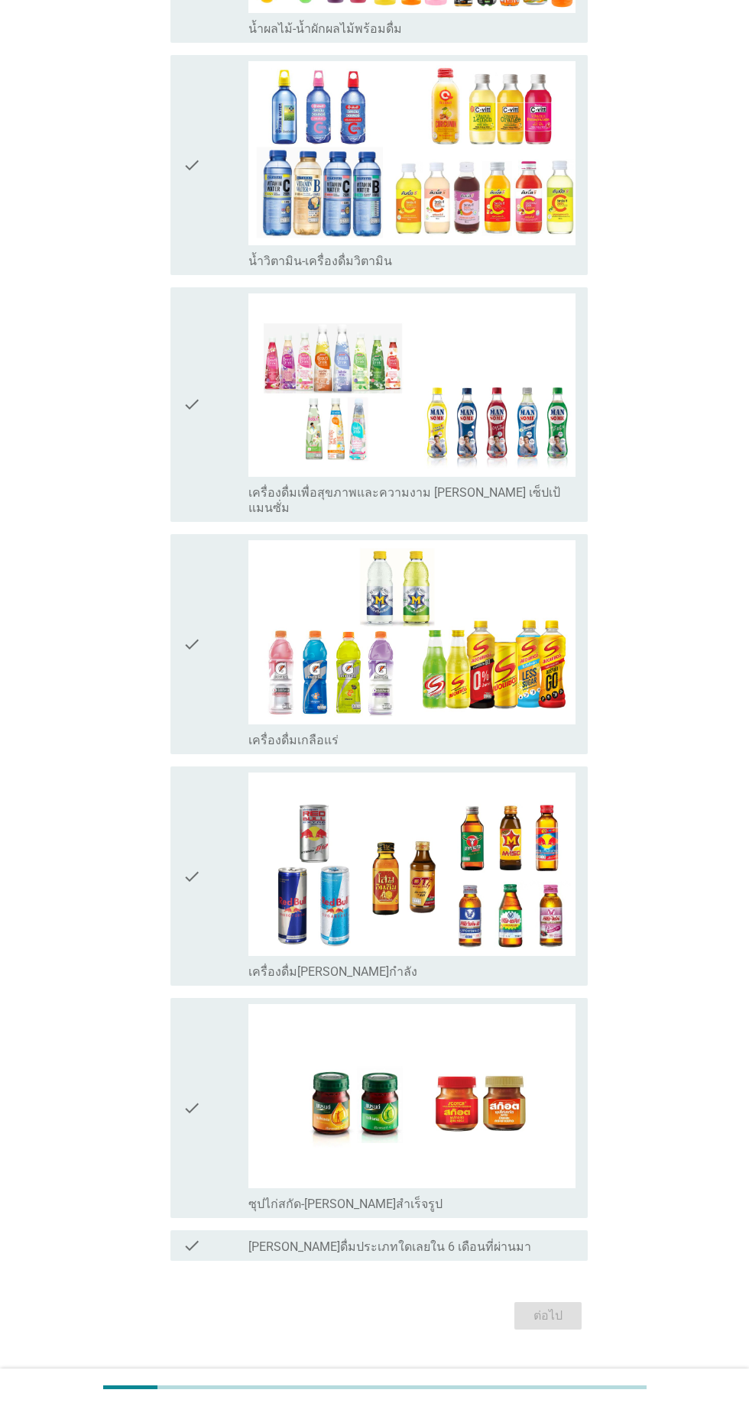
scroll to position [0, 0]
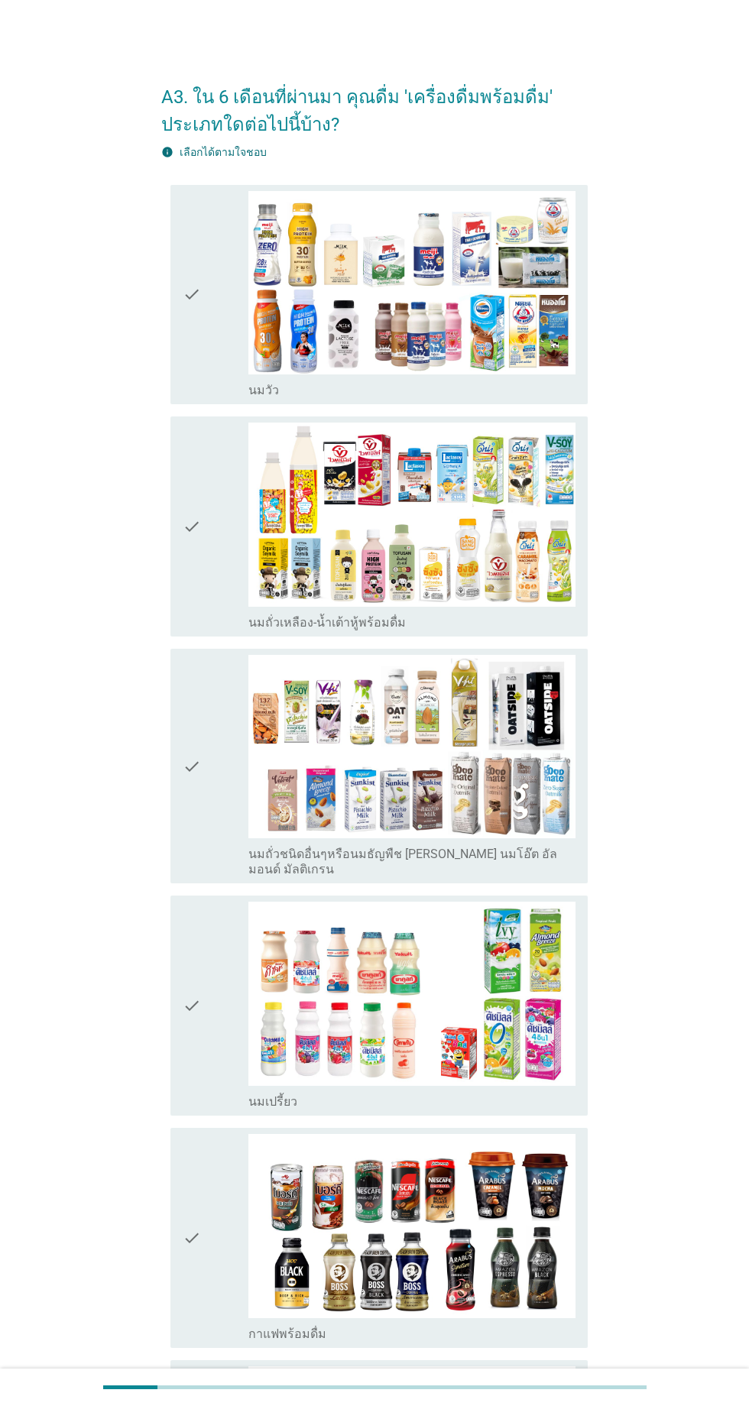
click at [216, 514] on div "check" at bounding box center [216, 527] width 66 height 208
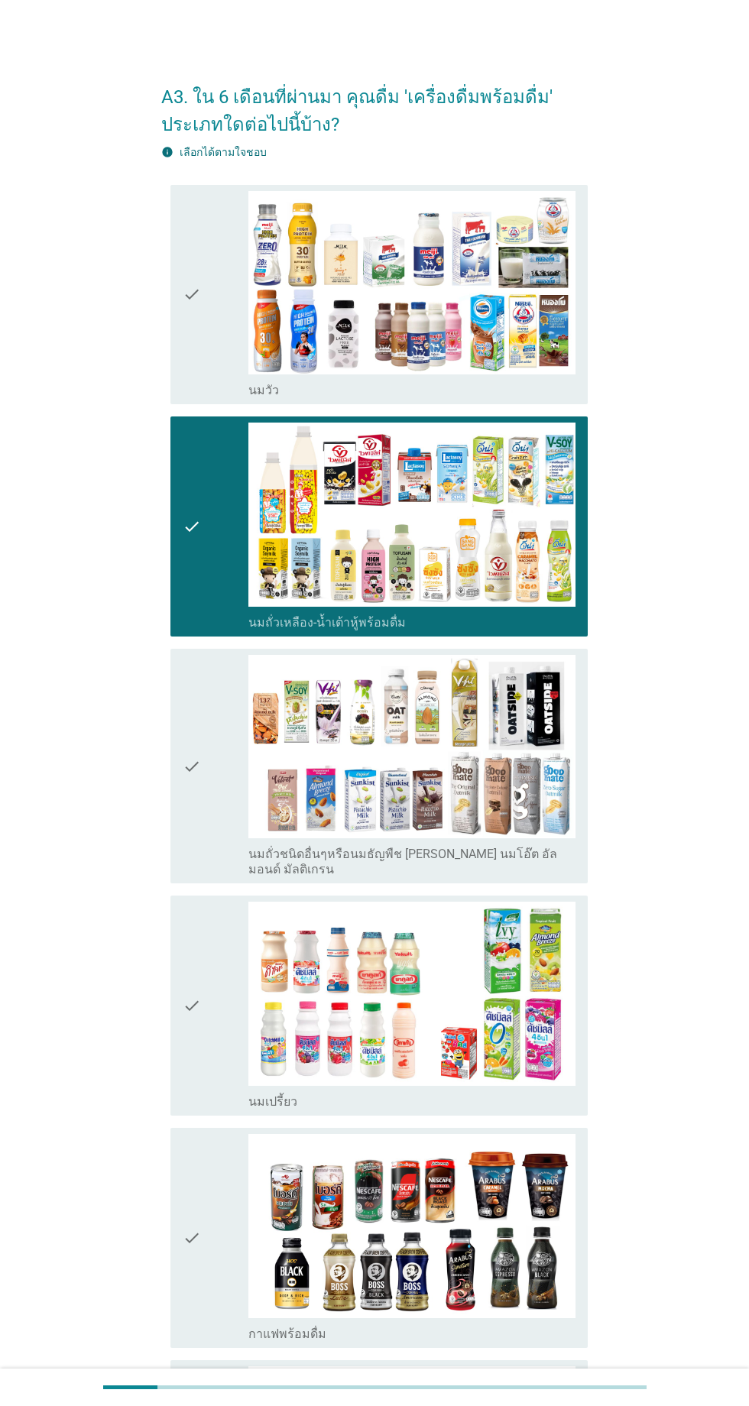
click at [218, 826] on div "check" at bounding box center [216, 766] width 66 height 223
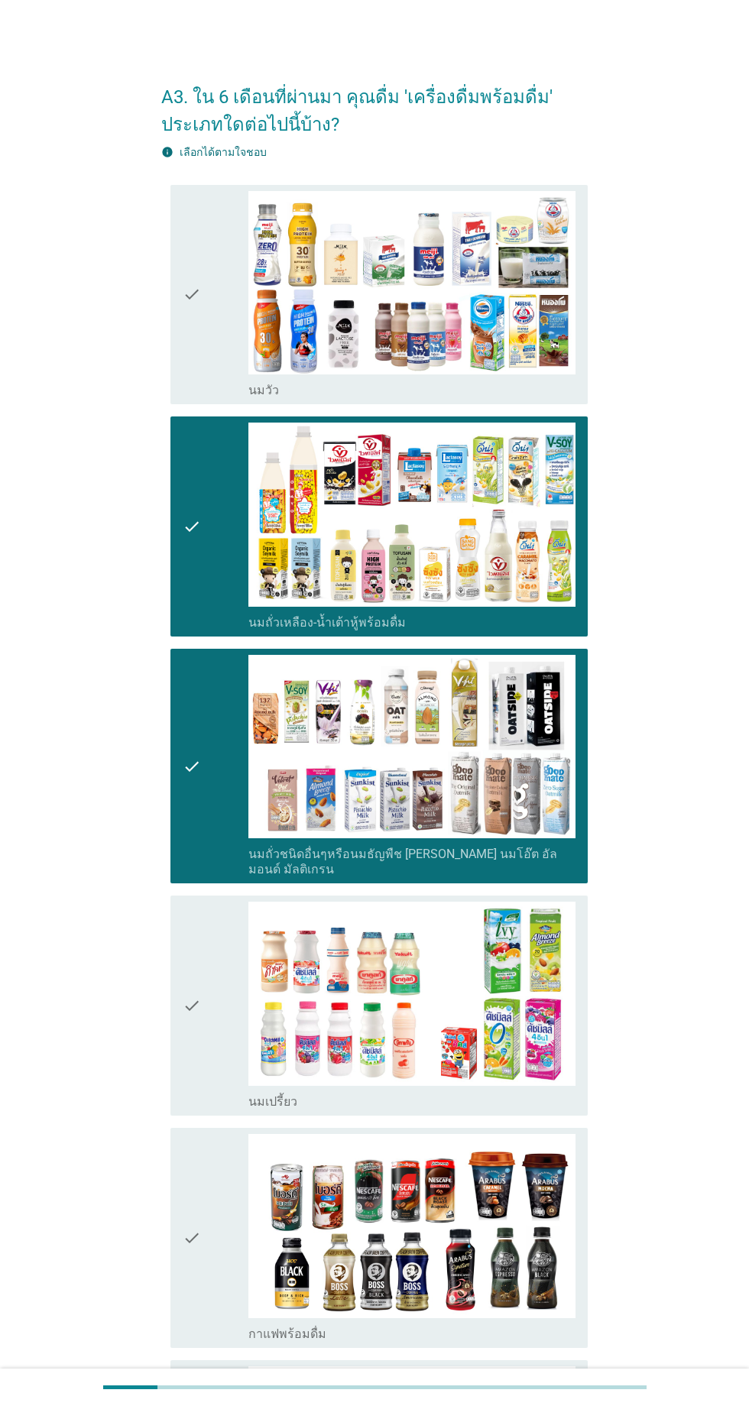
scroll to position [475, 0]
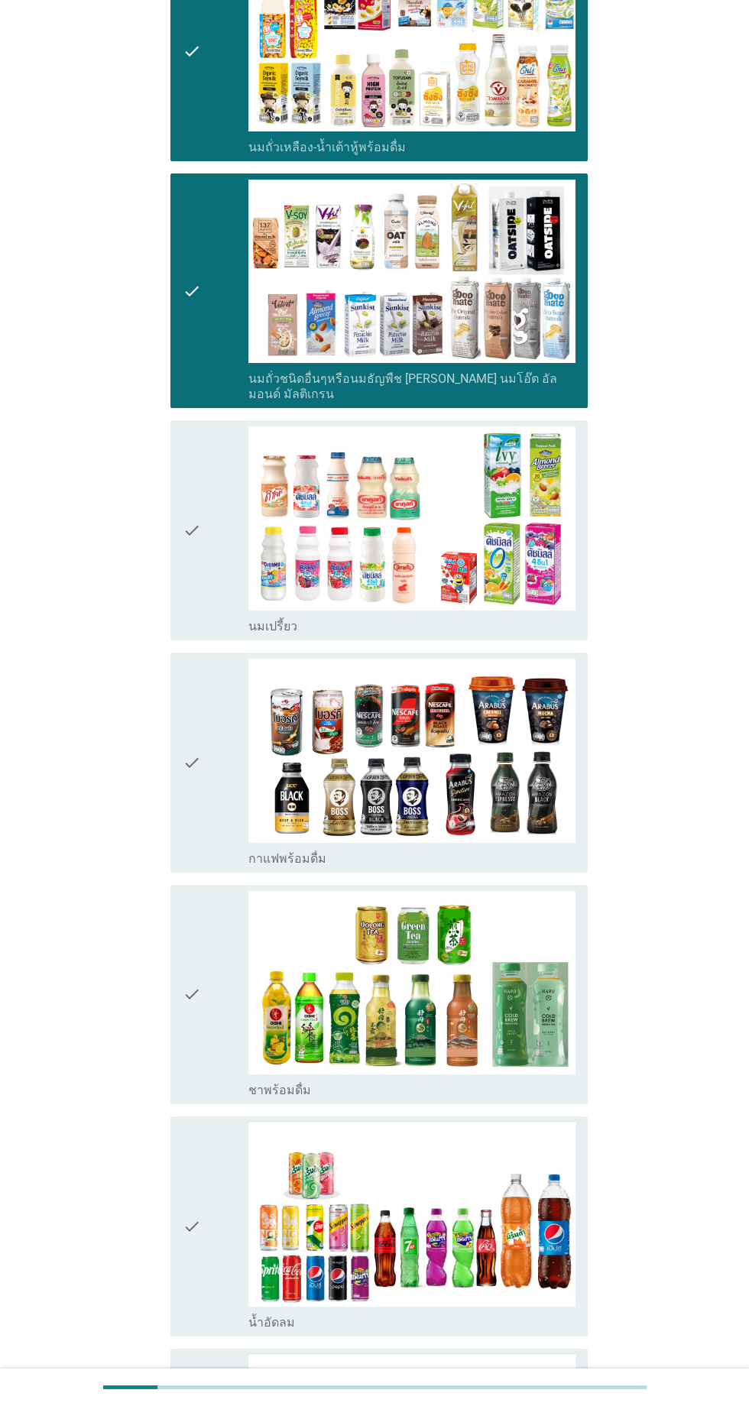
click at [223, 701] on div "check" at bounding box center [216, 763] width 66 height 208
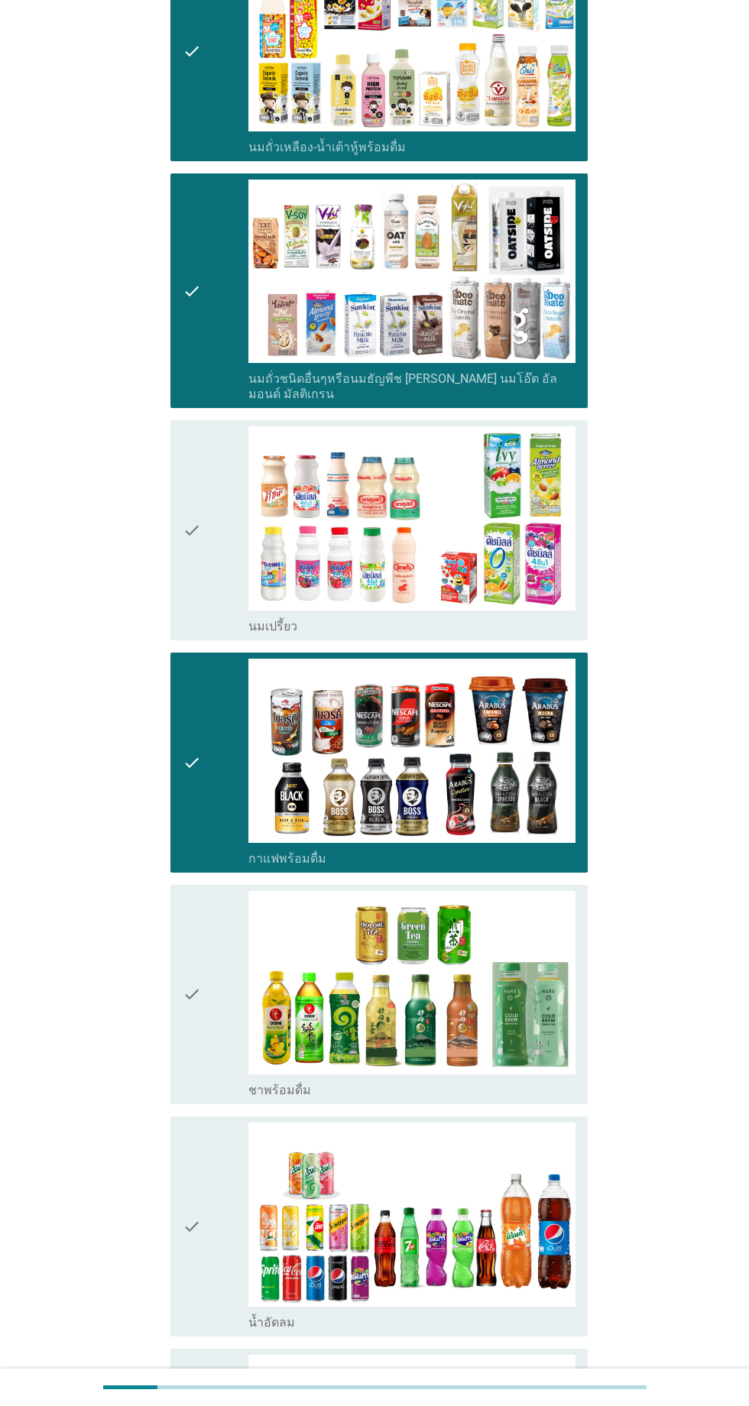
click at [205, 579] on div "check" at bounding box center [216, 530] width 66 height 208
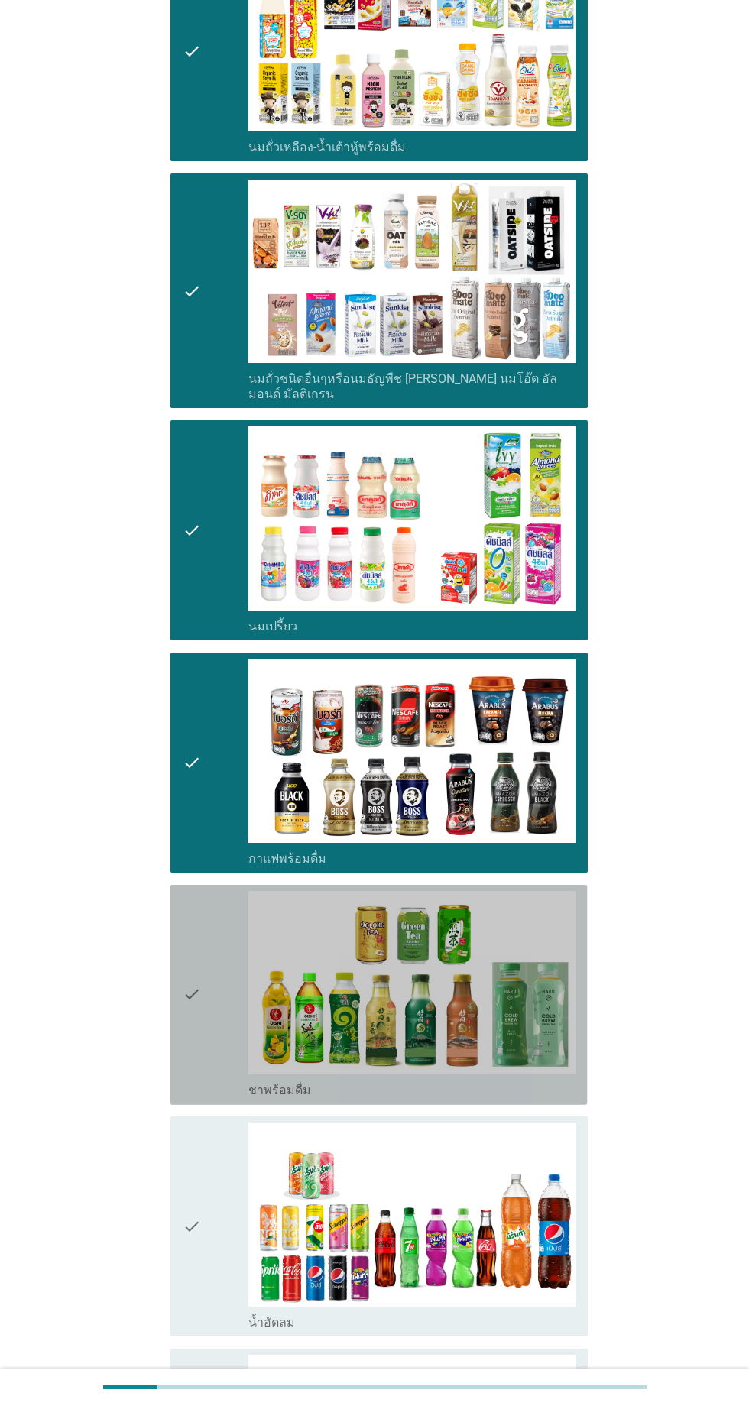
click at [209, 919] on div "check" at bounding box center [216, 995] width 66 height 208
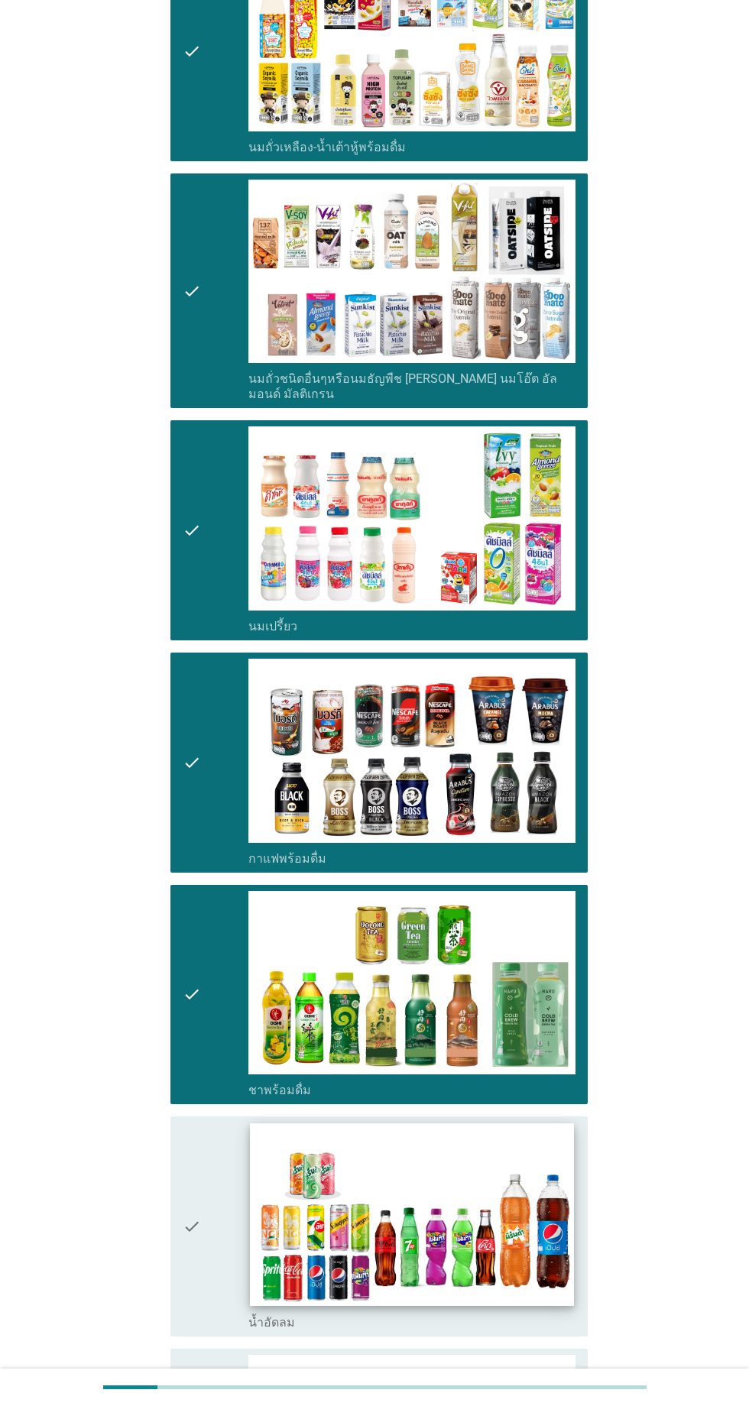
scroll to position [697, 0]
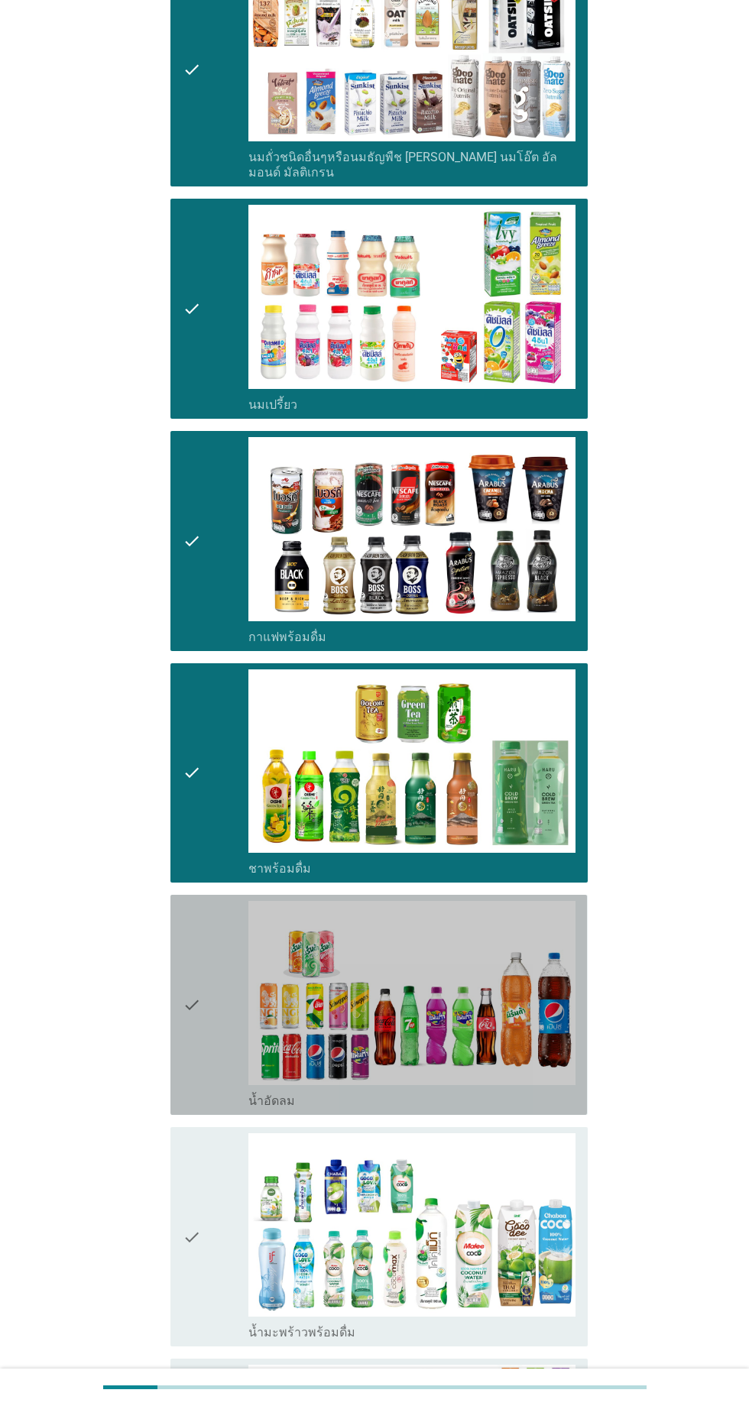
click at [211, 958] on div "check" at bounding box center [216, 1005] width 66 height 208
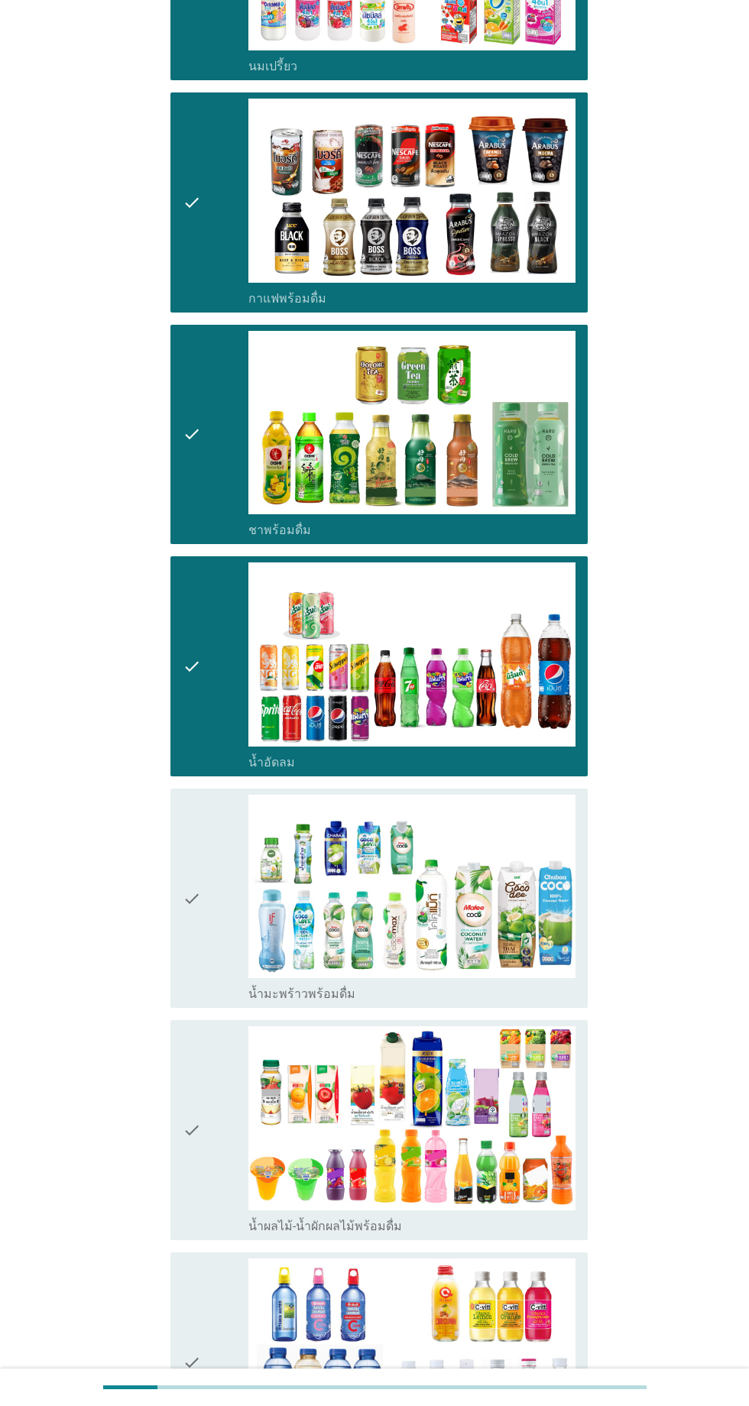
scroll to position [1073, 0]
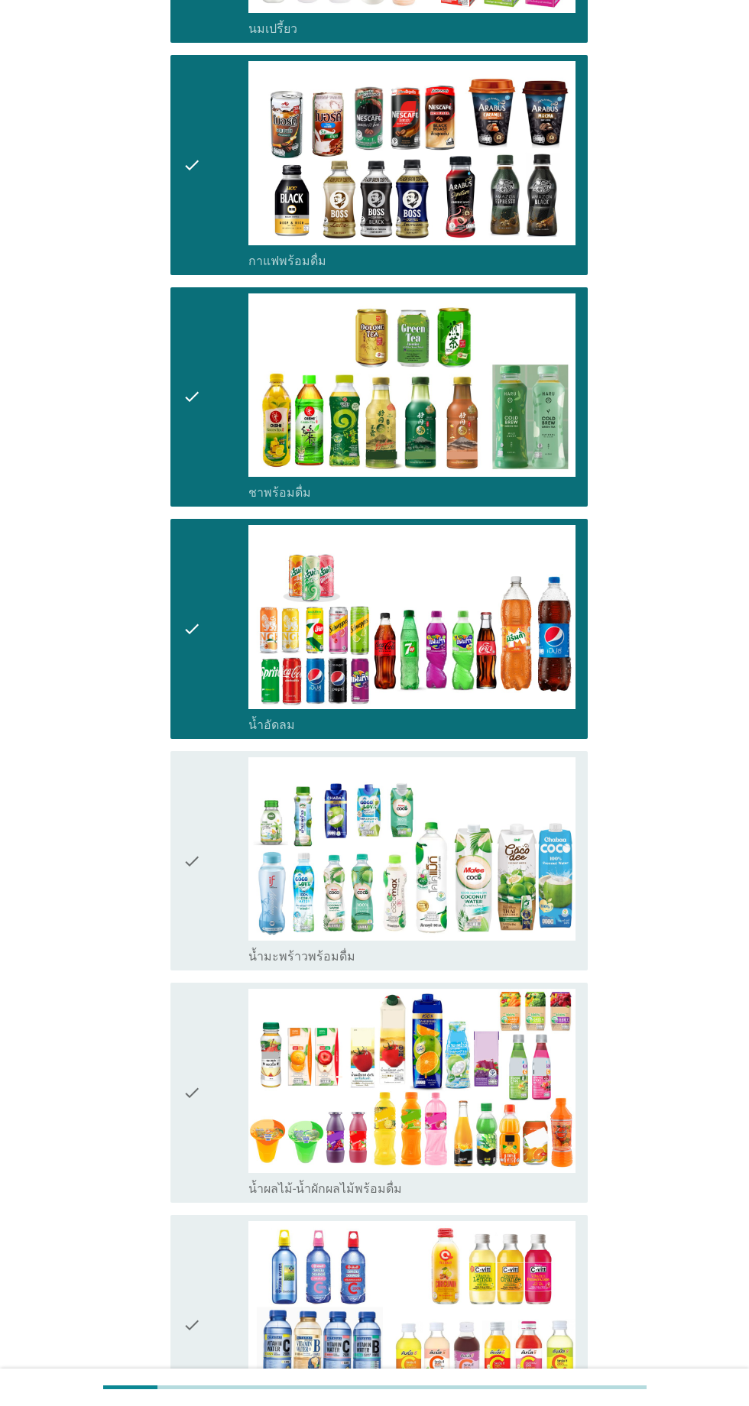
click at [219, 875] on div "check" at bounding box center [216, 861] width 66 height 208
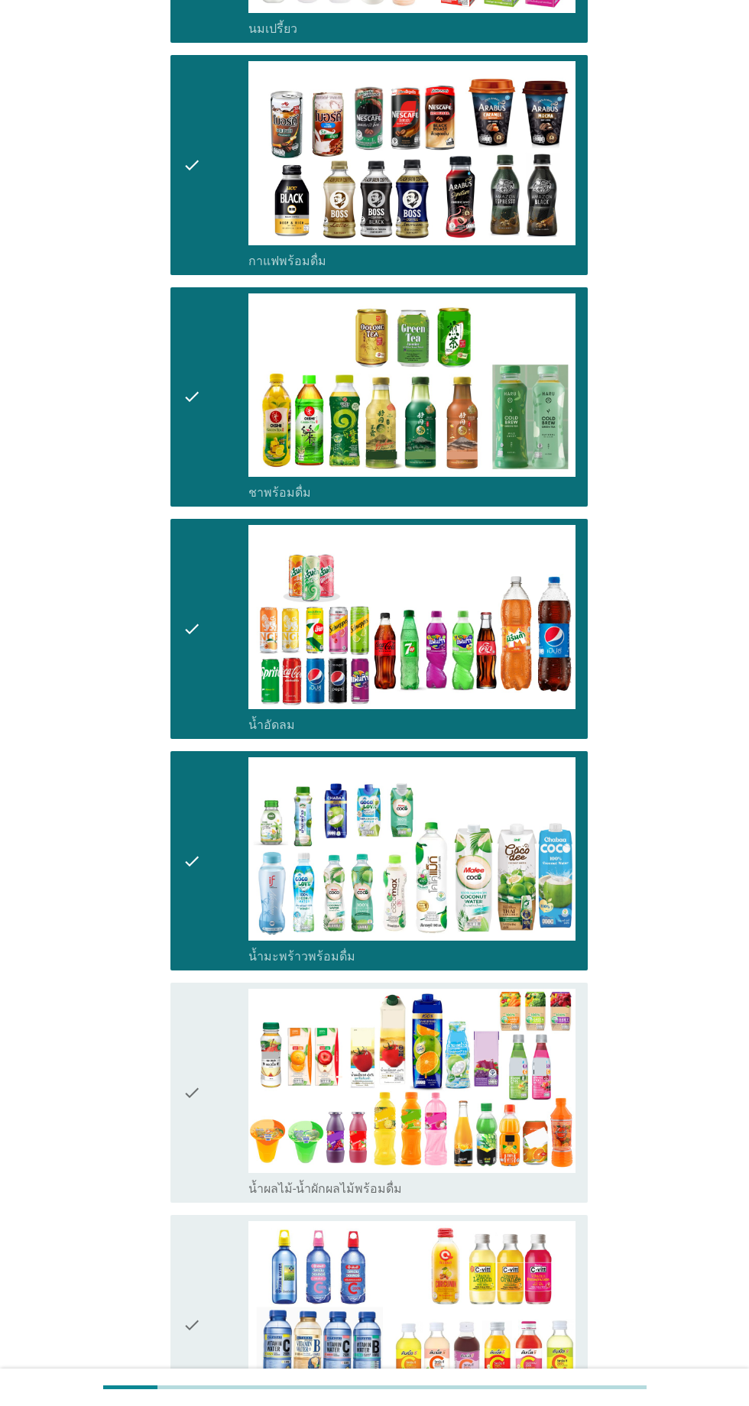
click at [214, 1022] on div "check" at bounding box center [216, 1093] width 66 height 208
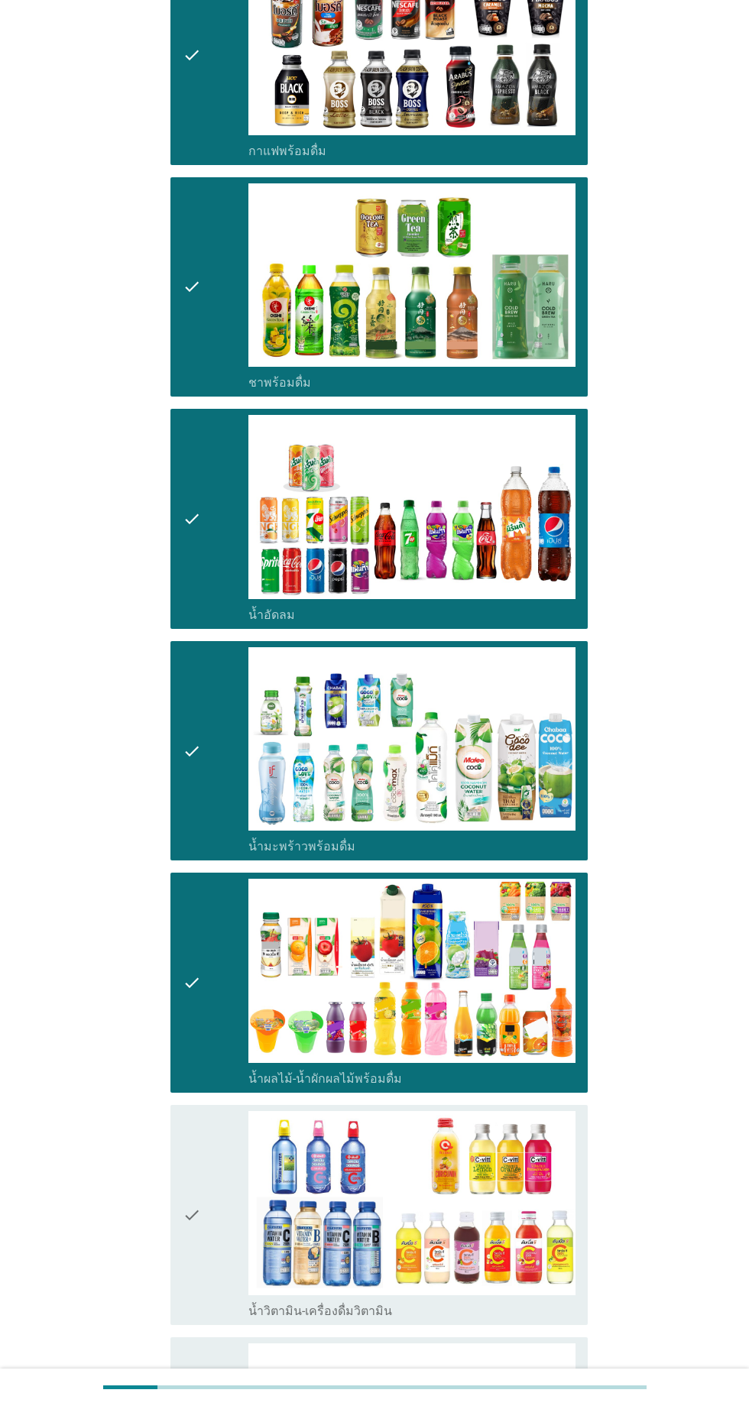
scroll to position [1185, 0]
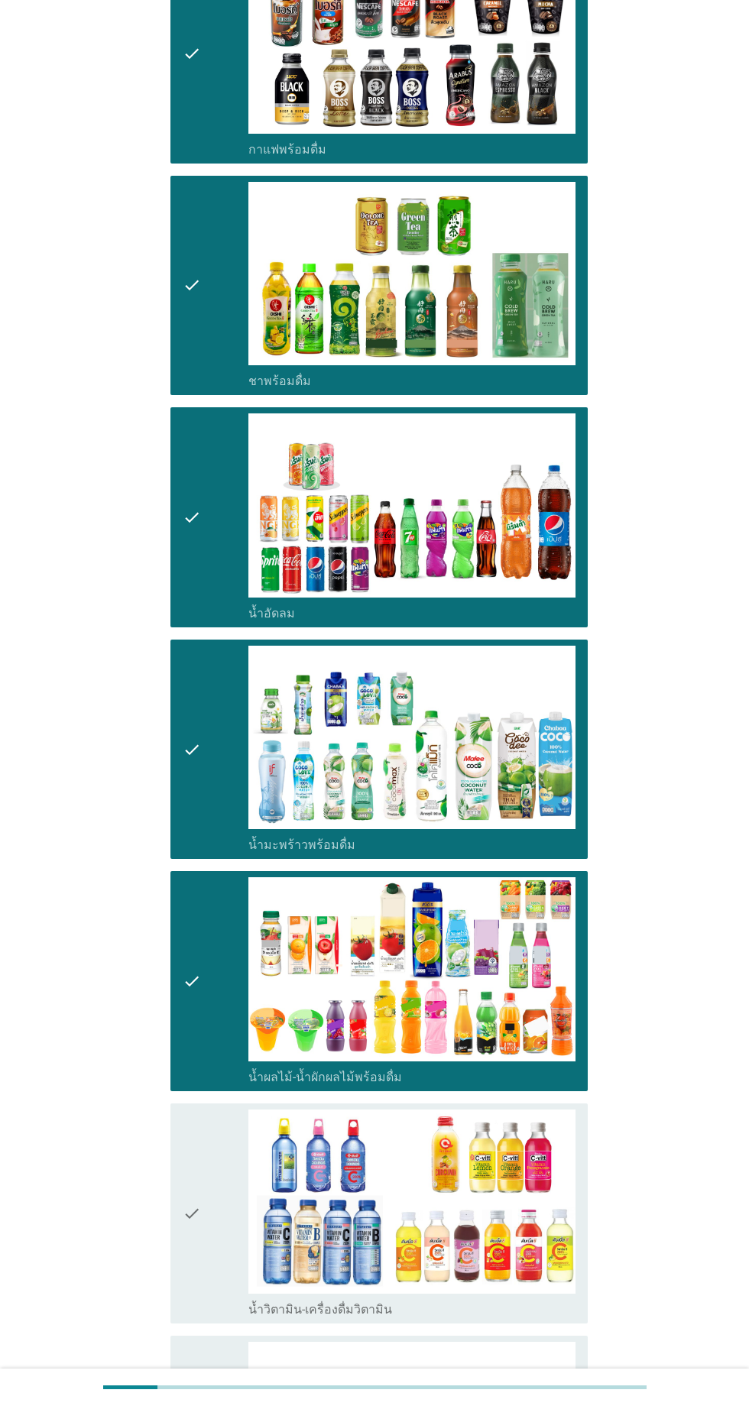
click at [214, 1171] on div "check" at bounding box center [216, 1214] width 66 height 208
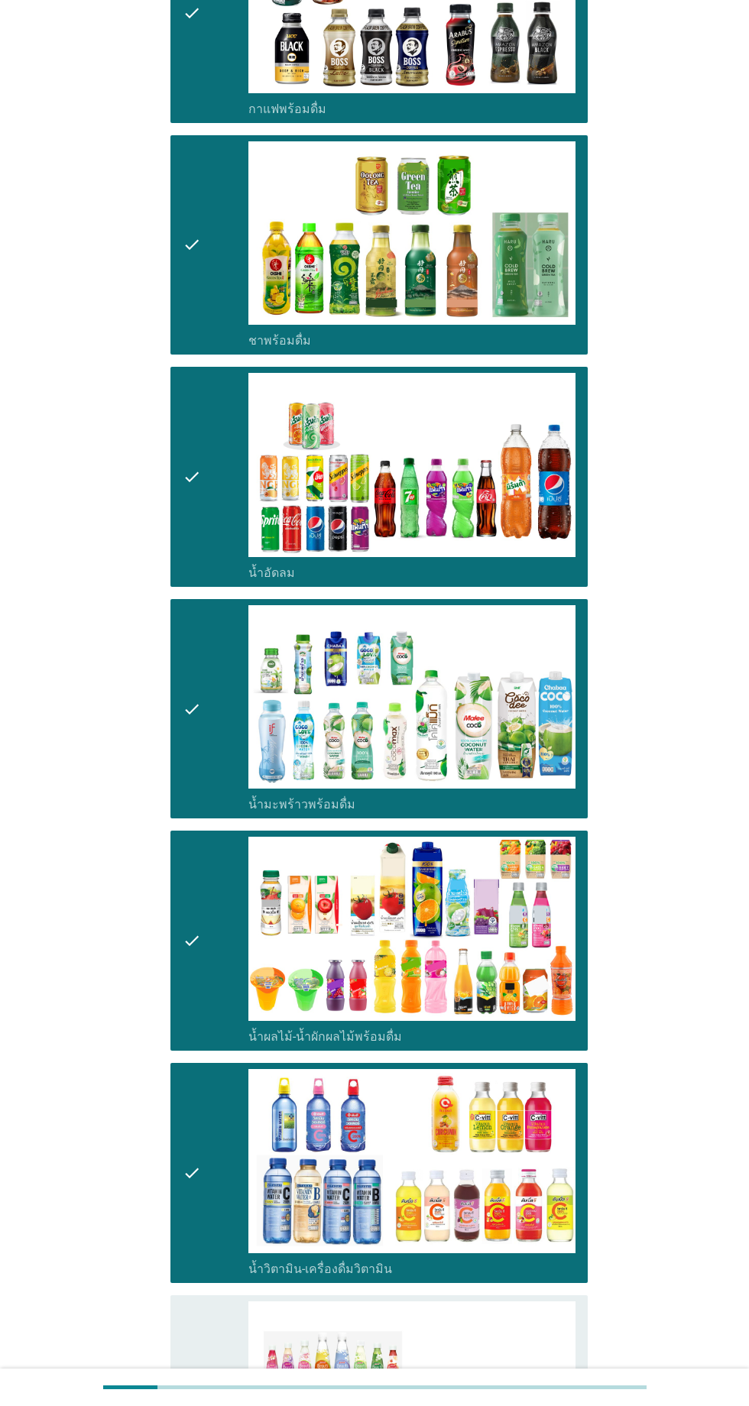
scroll to position [1501, 0]
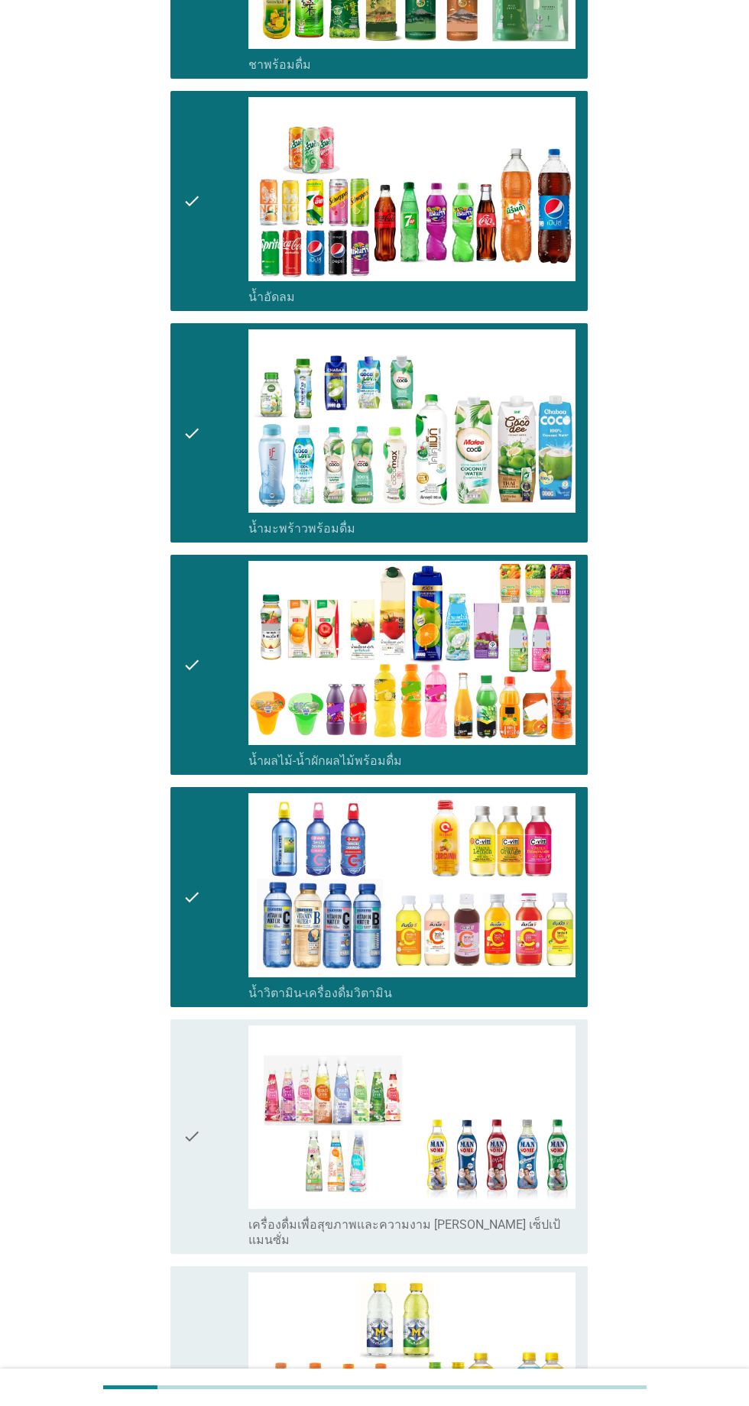
click at [215, 1063] on div "check" at bounding box center [216, 1137] width 66 height 223
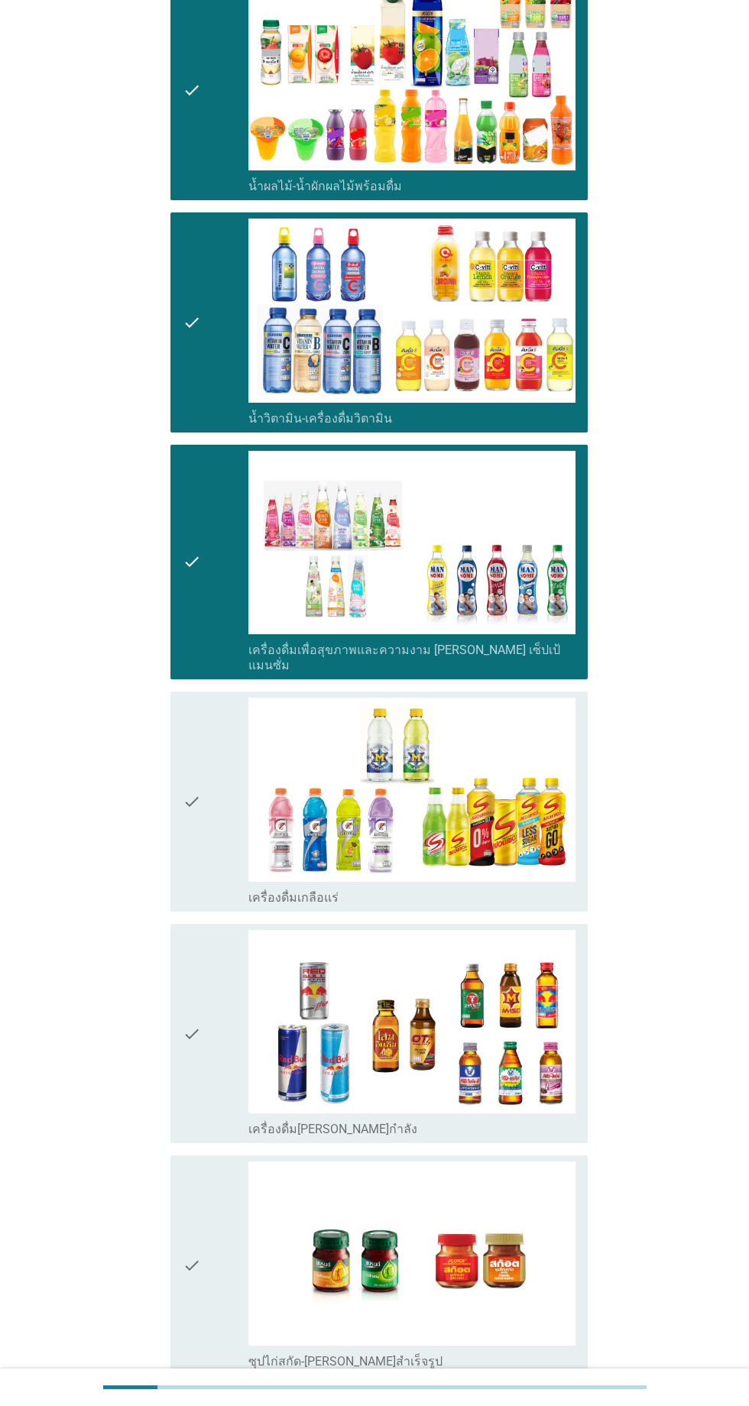
scroll to position [2233, 0]
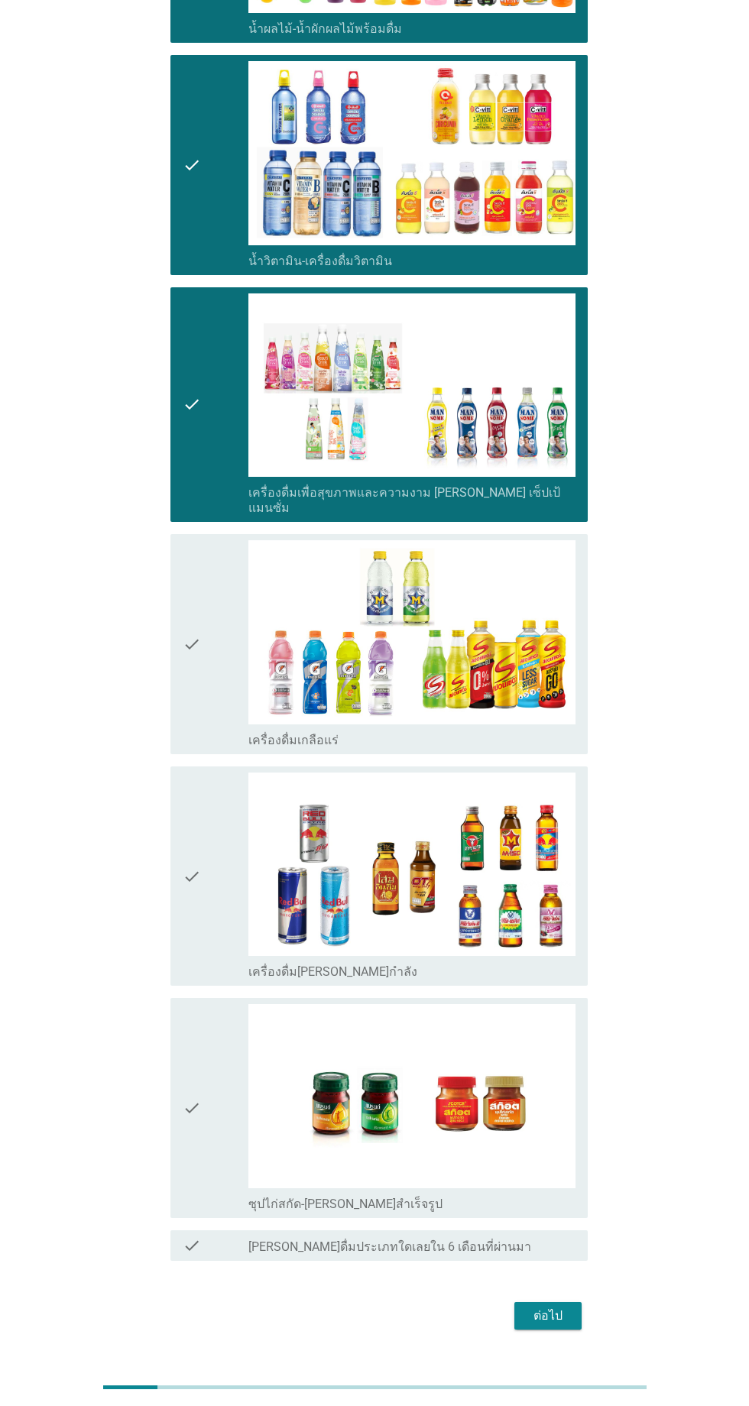
click at [205, 678] on div "check" at bounding box center [216, 644] width 66 height 208
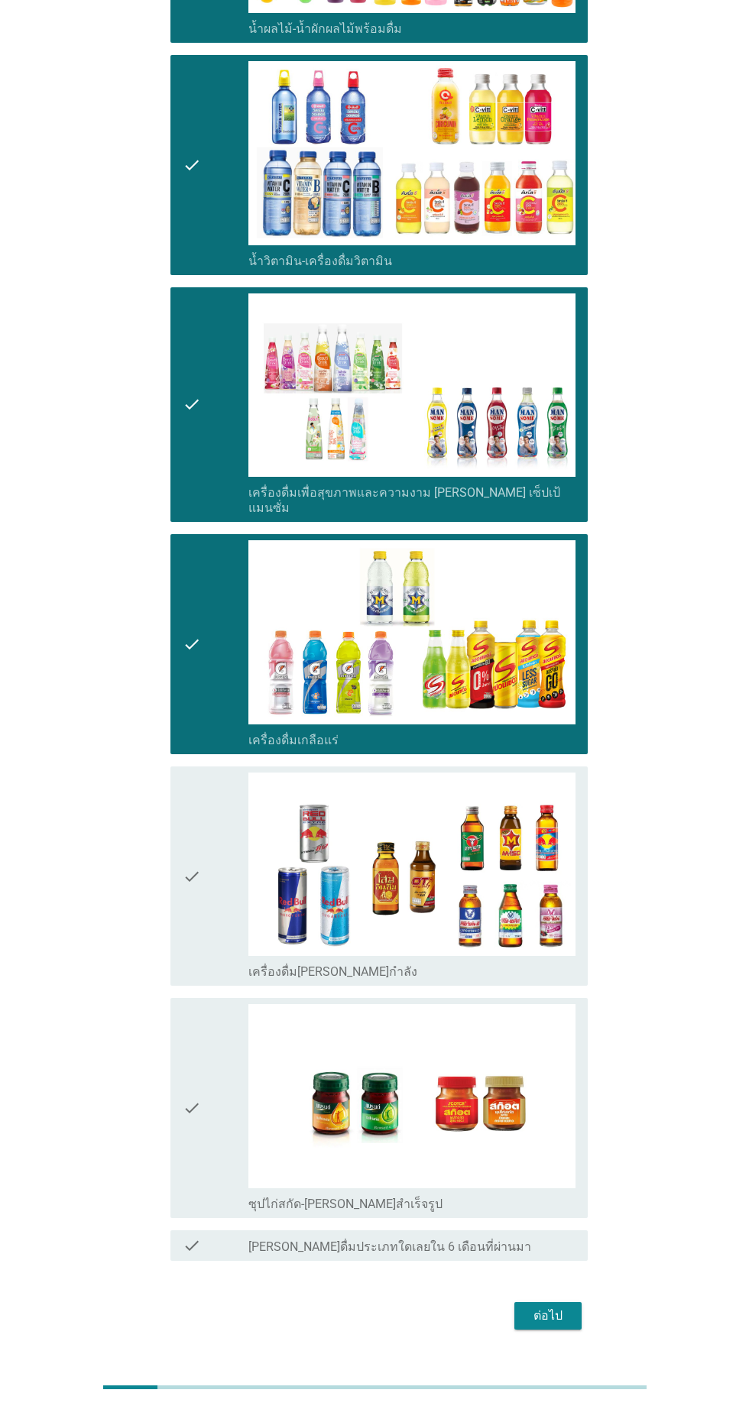
click at [217, 777] on div "check" at bounding box center [216, 877] width 66 height 208
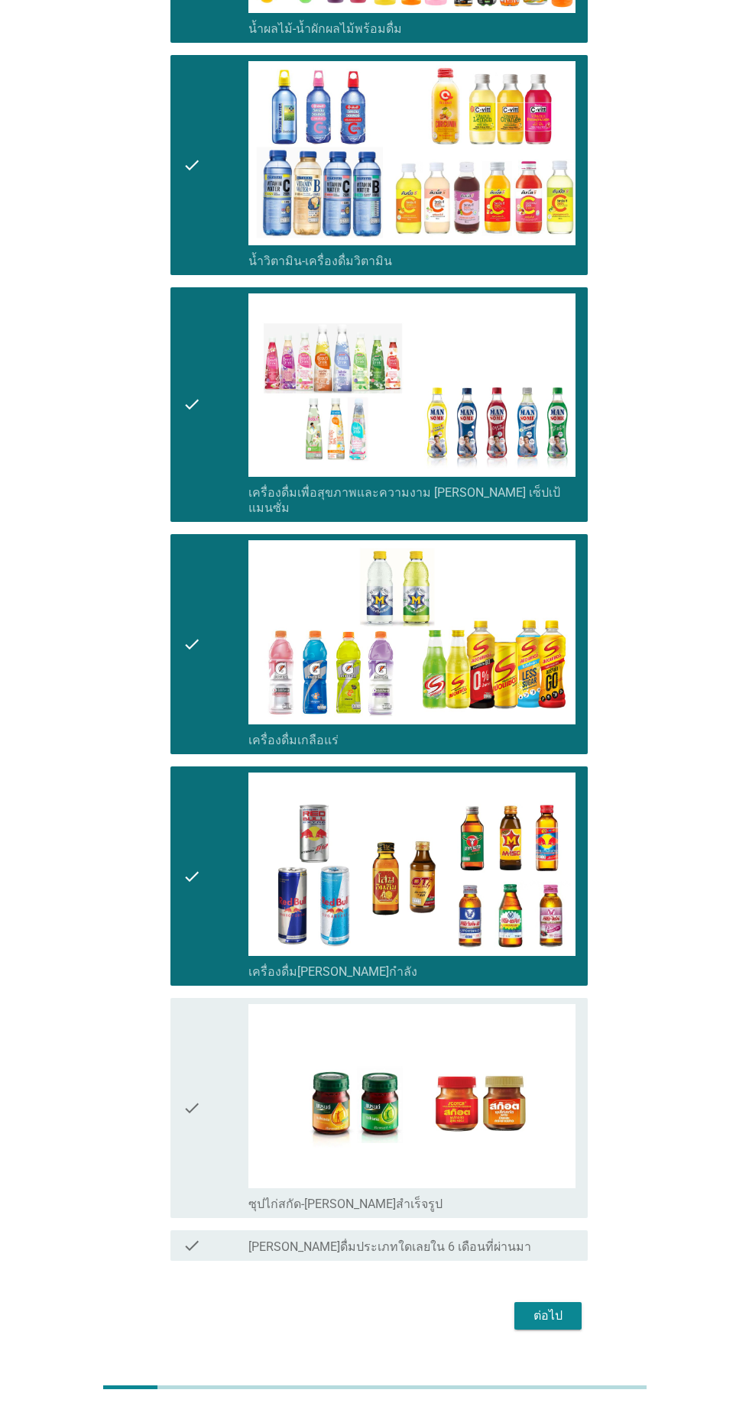
click at [213, 1023] on div "check" at bounding box center [216, 1108] width 66 height 208
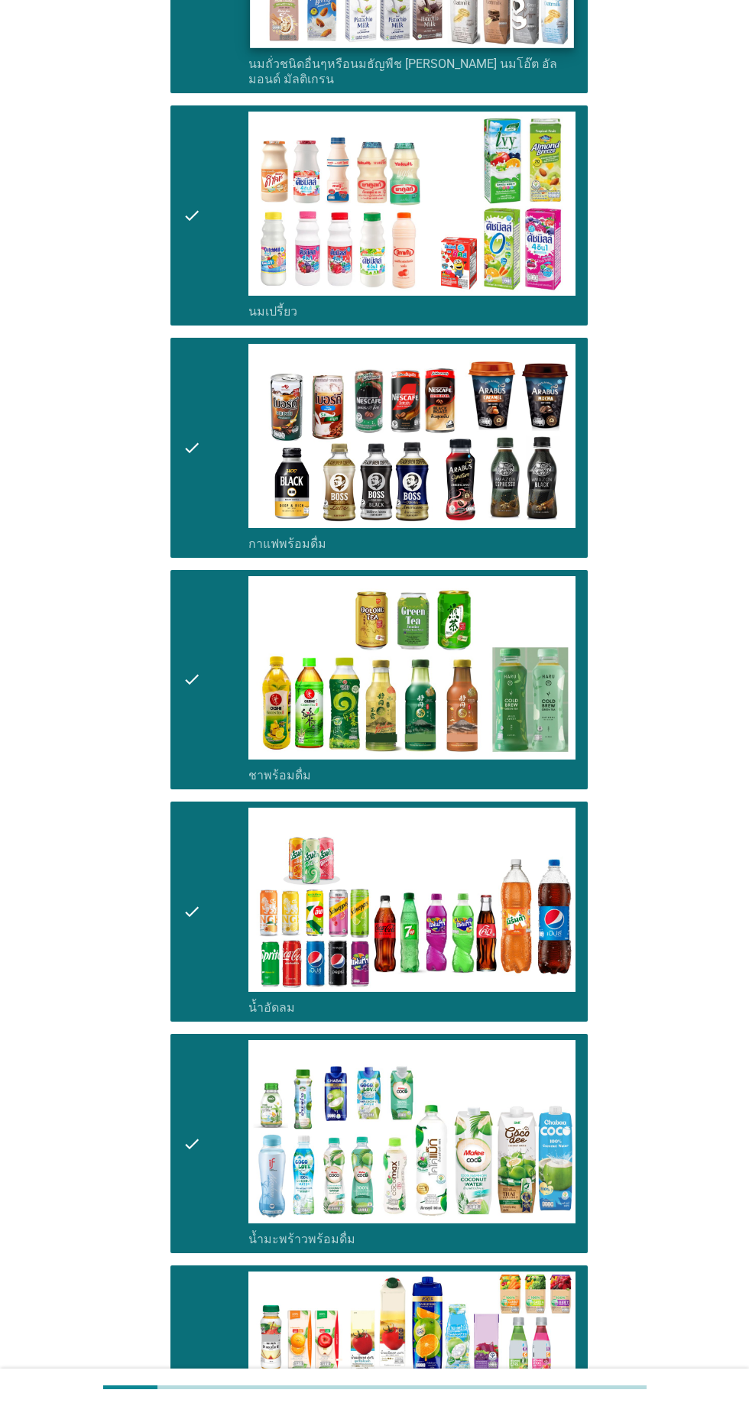
scroll to position [0, 0]
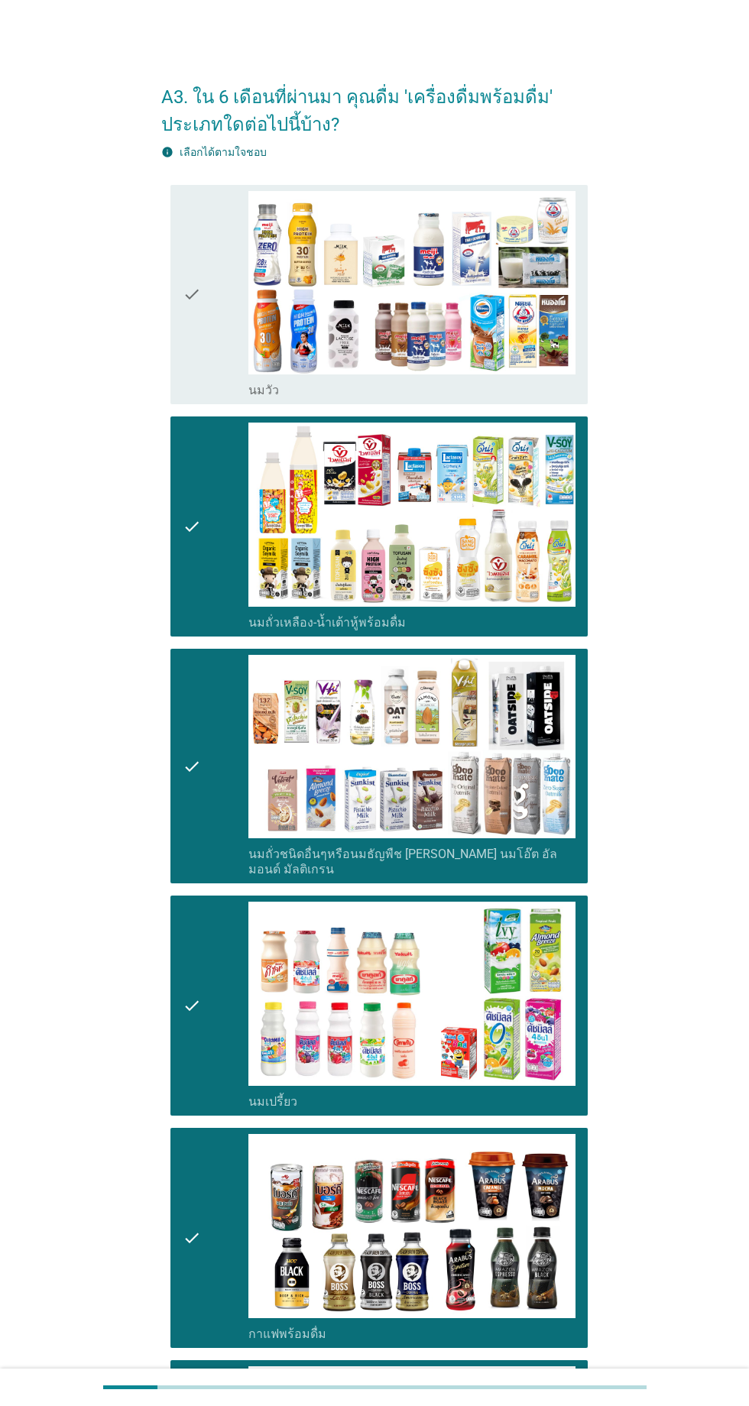
click at [210, 361] on div "check" at bounding box center [216, 295] width 66 height 208
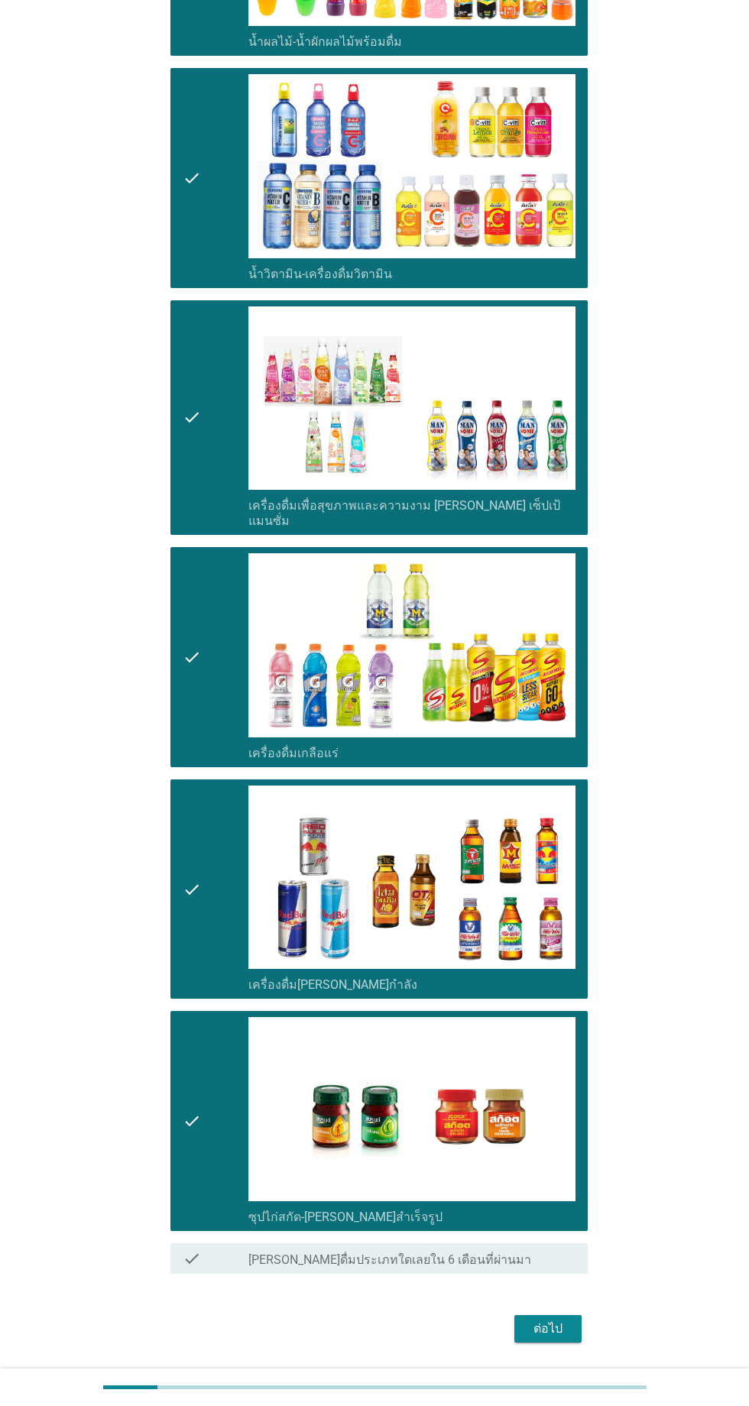
scroll to position [2233, 0]
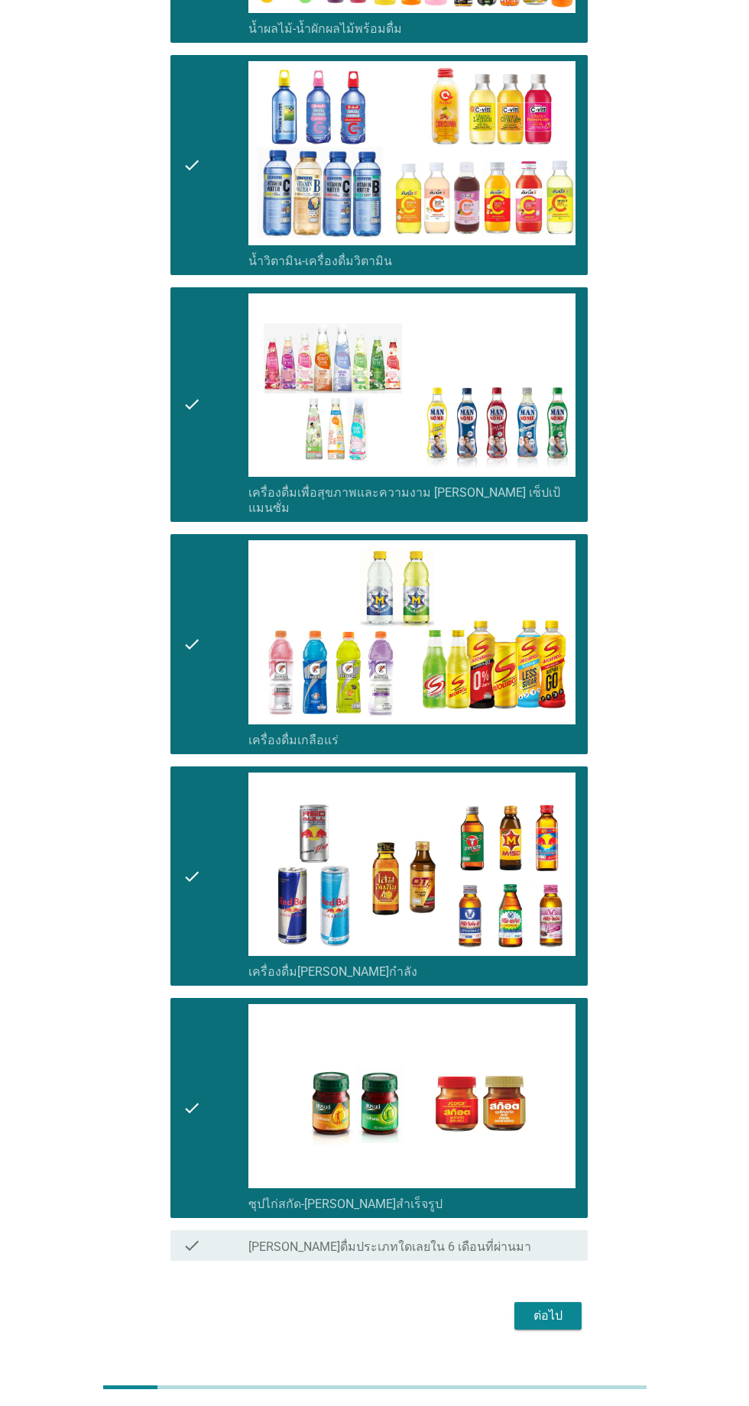
click at [550, 1307] on div "ต่อไป" at bounding box center [548, 1316] width 43 height 18
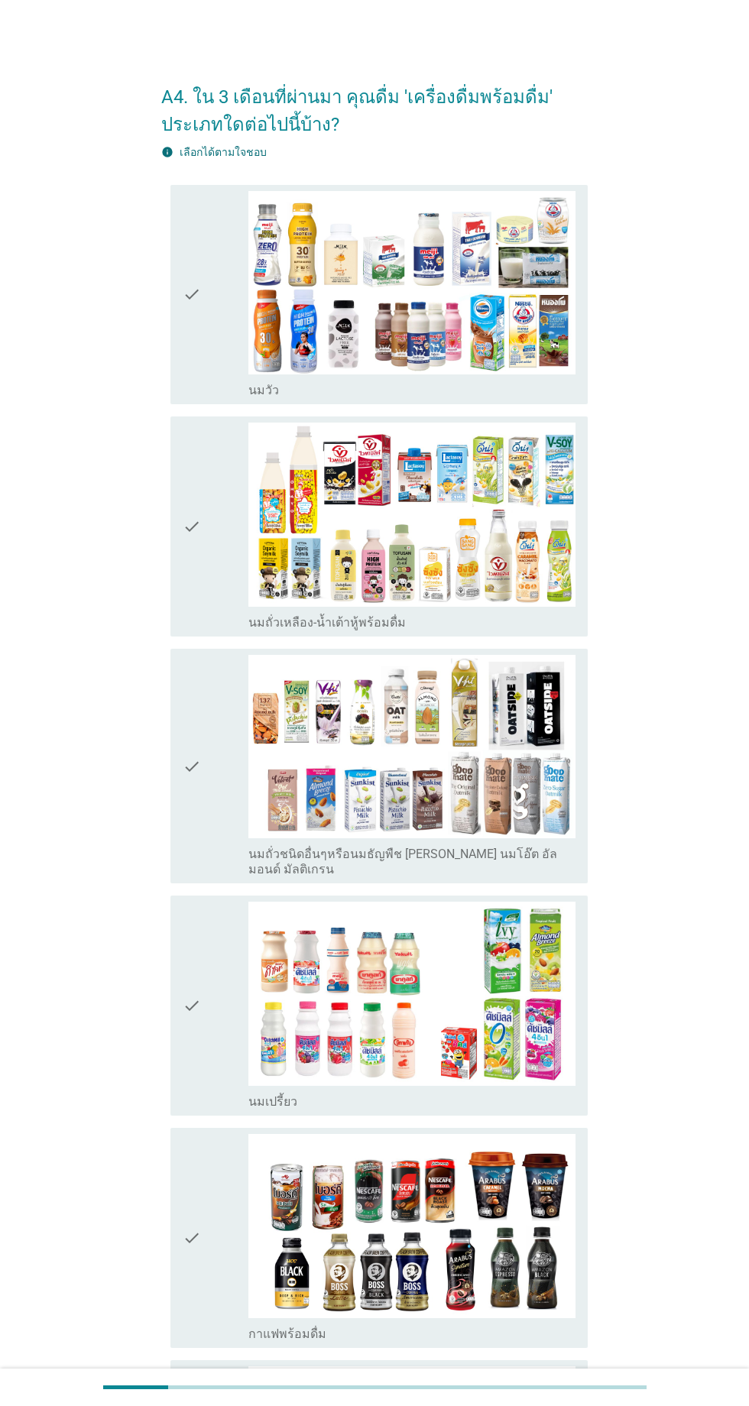
click at [218, 357] on div "check" at bounding box center [216, 295] width 66 height 208
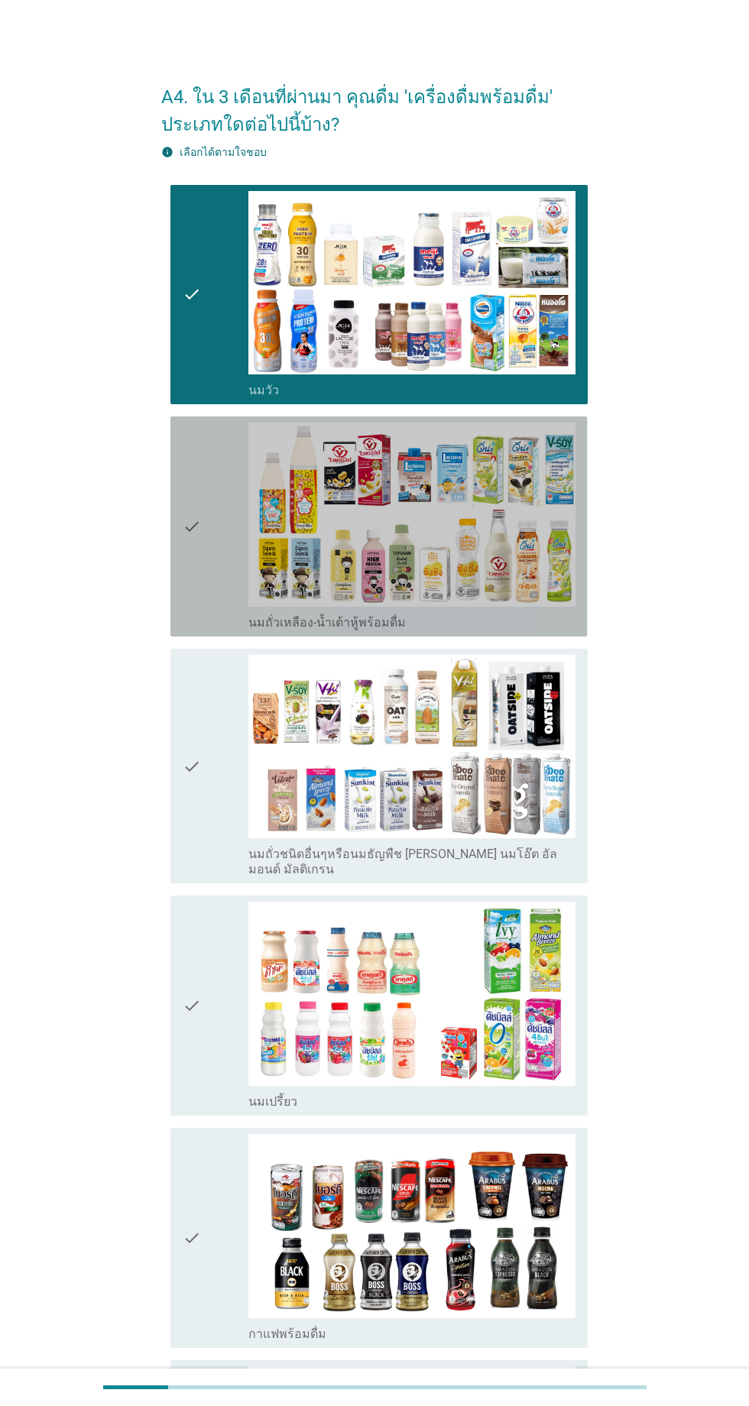
click at [228, 605] on div "check" at bounding box center [216, 527] width 66 height 208
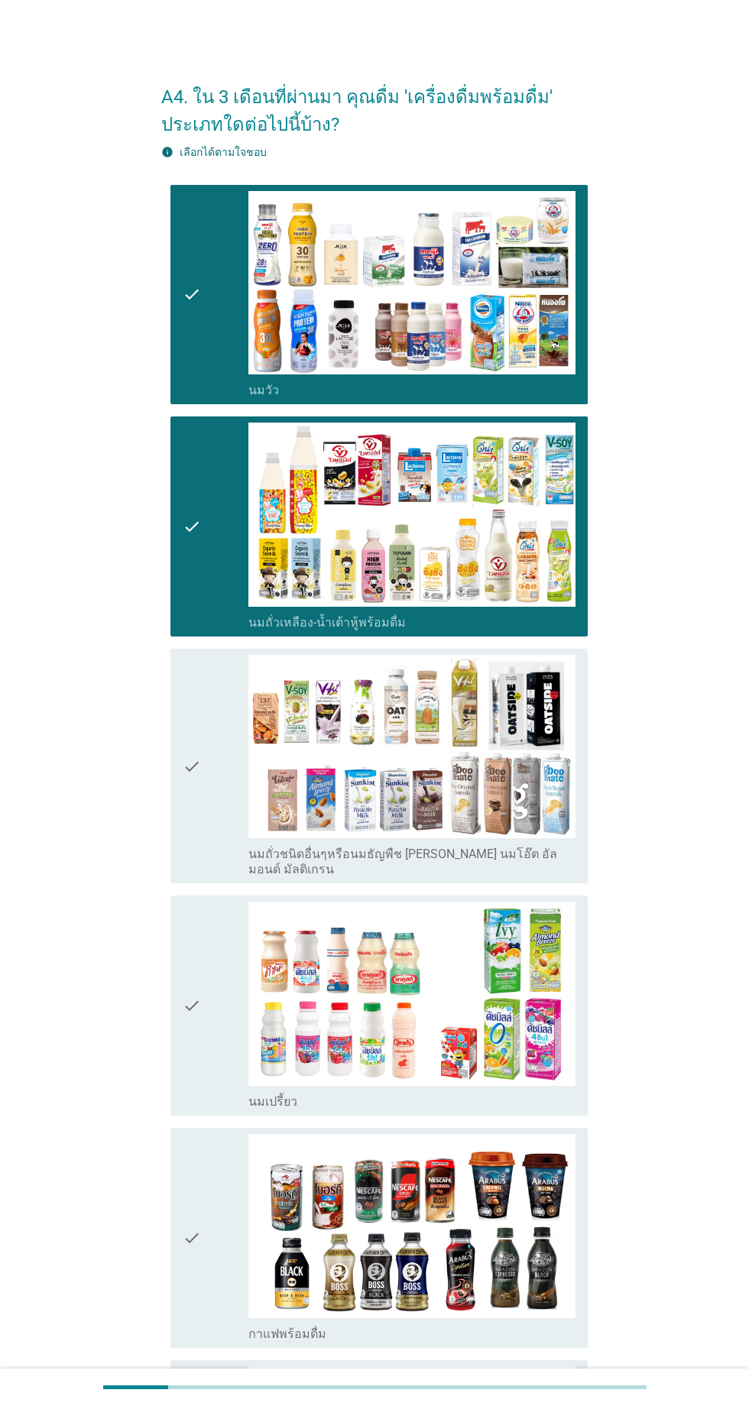
click at [213, 922] on div "check" at bounding box center [216, 1006] width 66 height 208
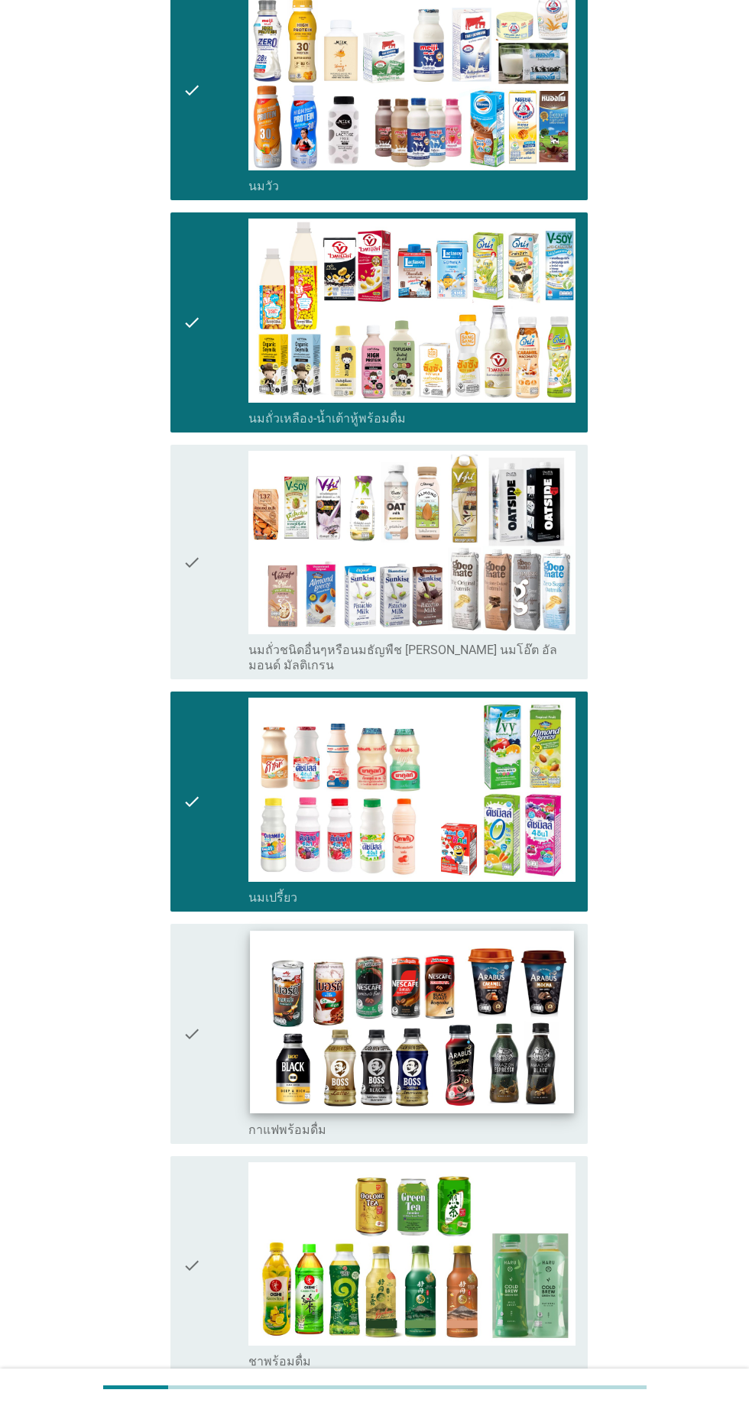
scroll to position [332, 0]
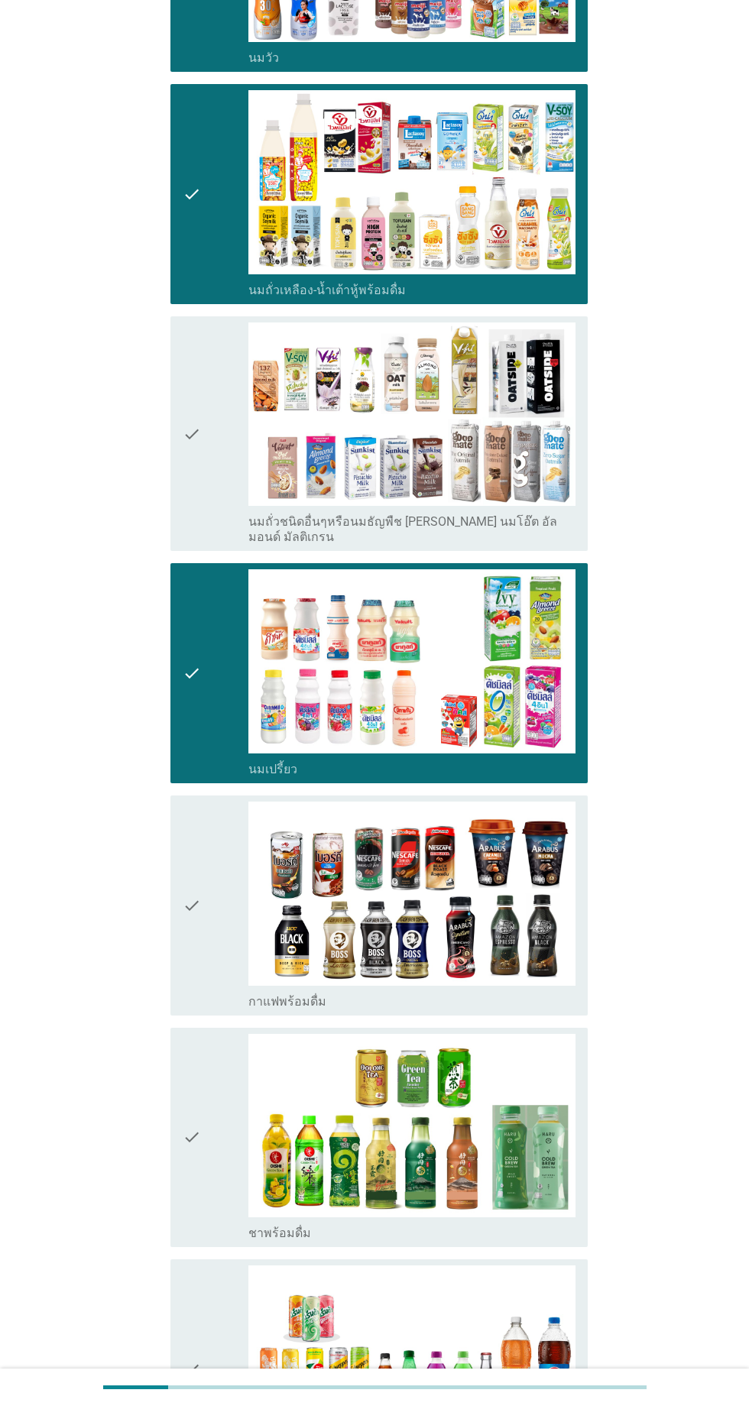
click at [218, 841] on div "check" at bounding box center [216, 906] width 66 height 208
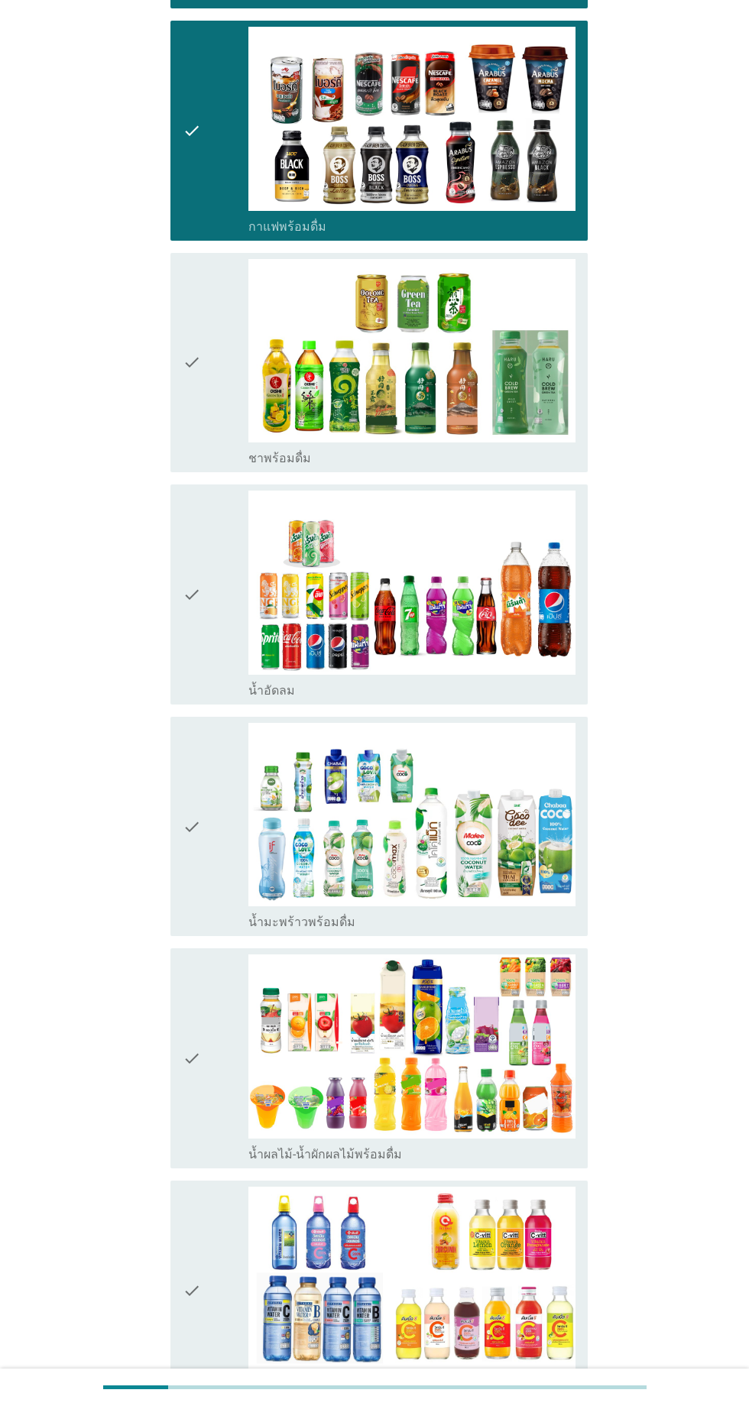
scroll to position [1252, 0]
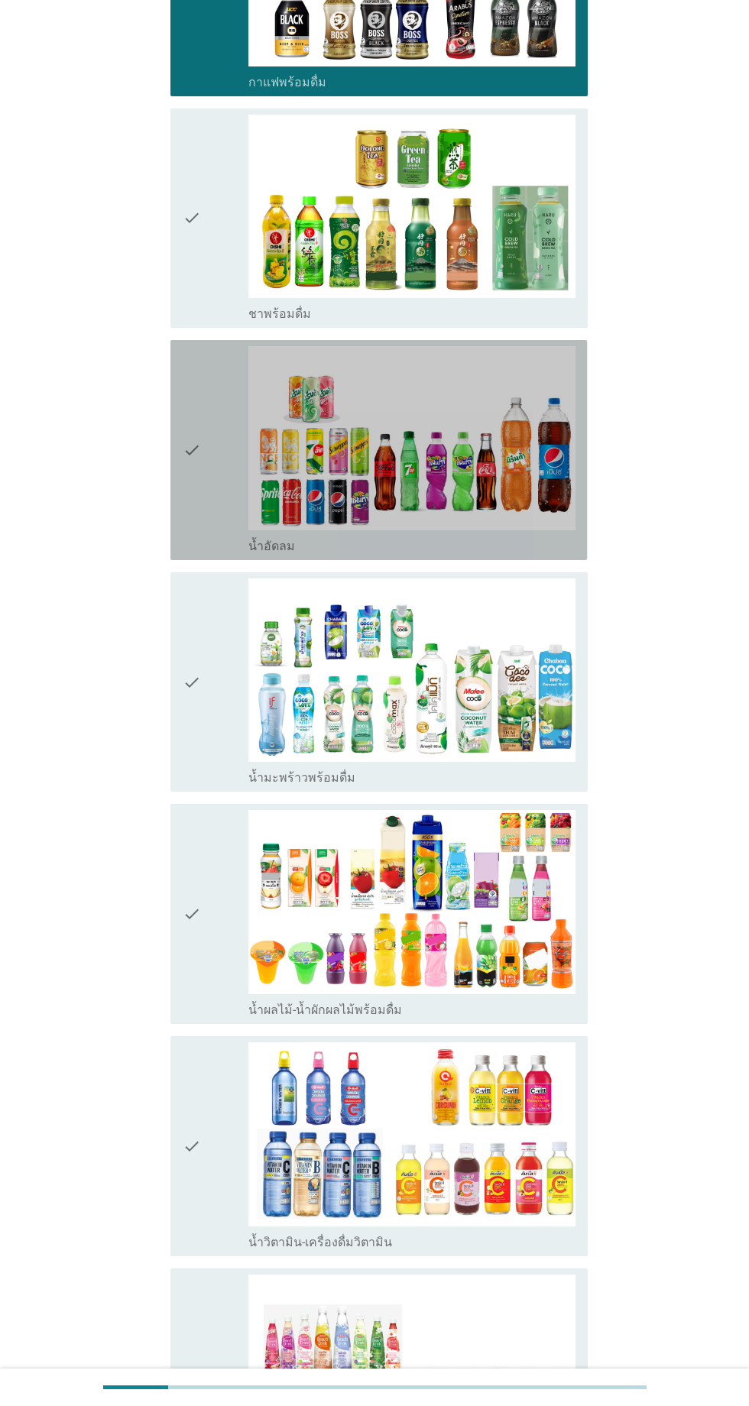
click at [212, 499] on div "check" at bounding box center [216, 450] width 66 height 208
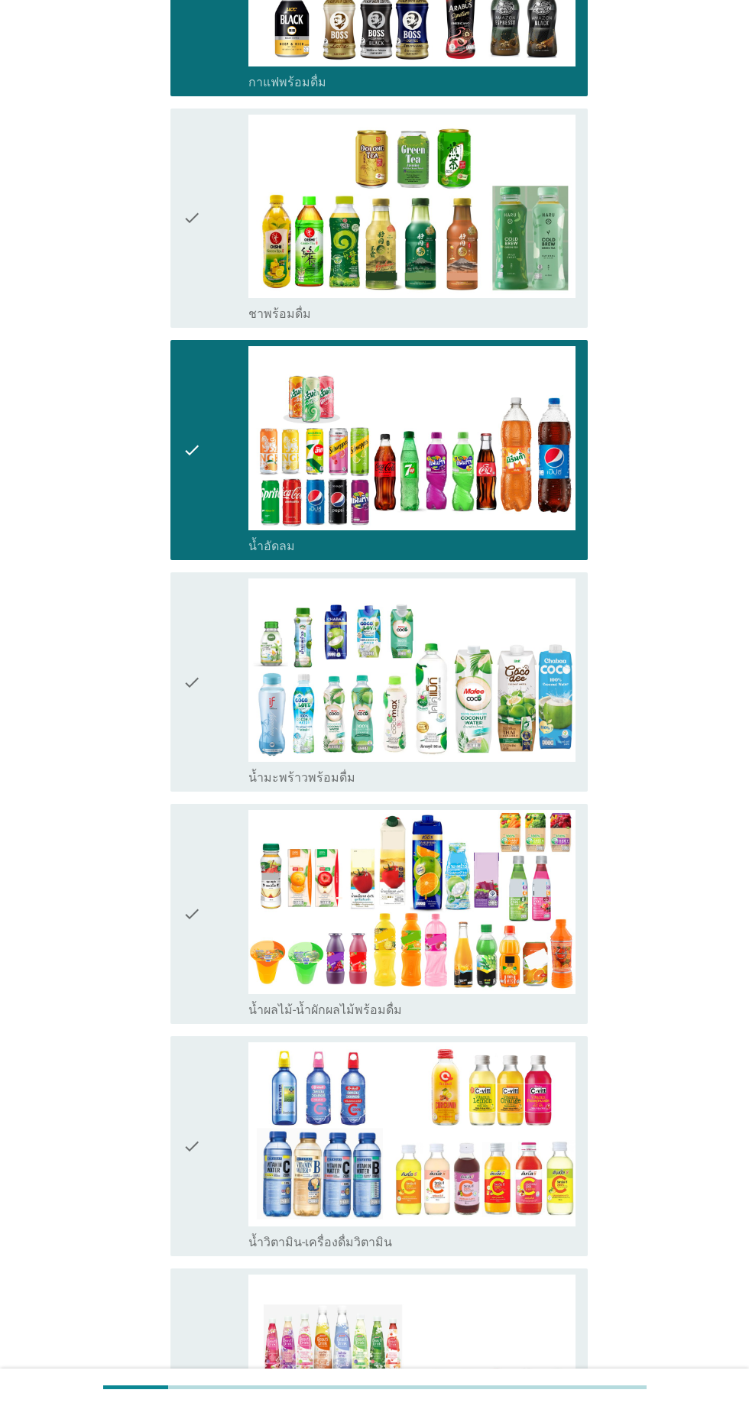
click at [200, 272] on icon "check" at bounding box center [192, 219] width 18 height 208
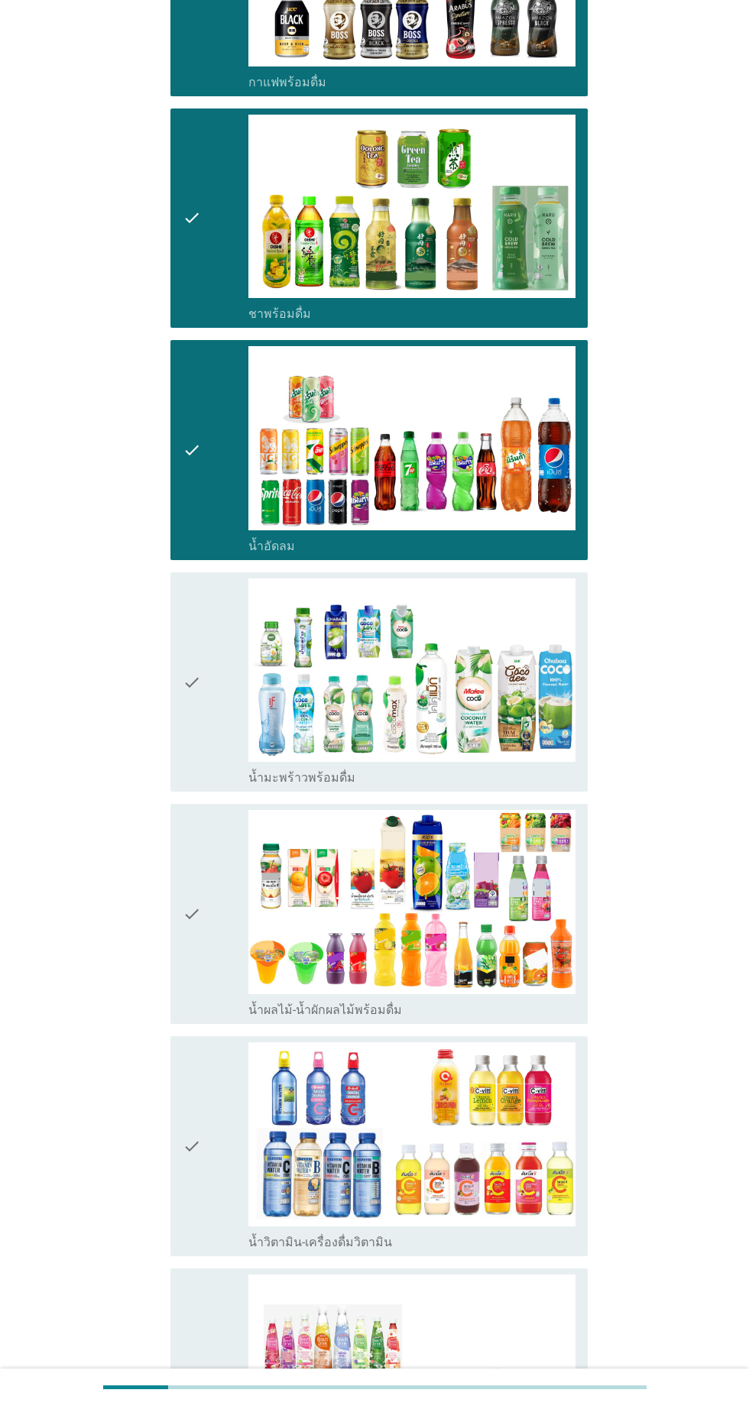
click at [241, 642] on div "check" at bounding box center [216, 683] width 66 height 208
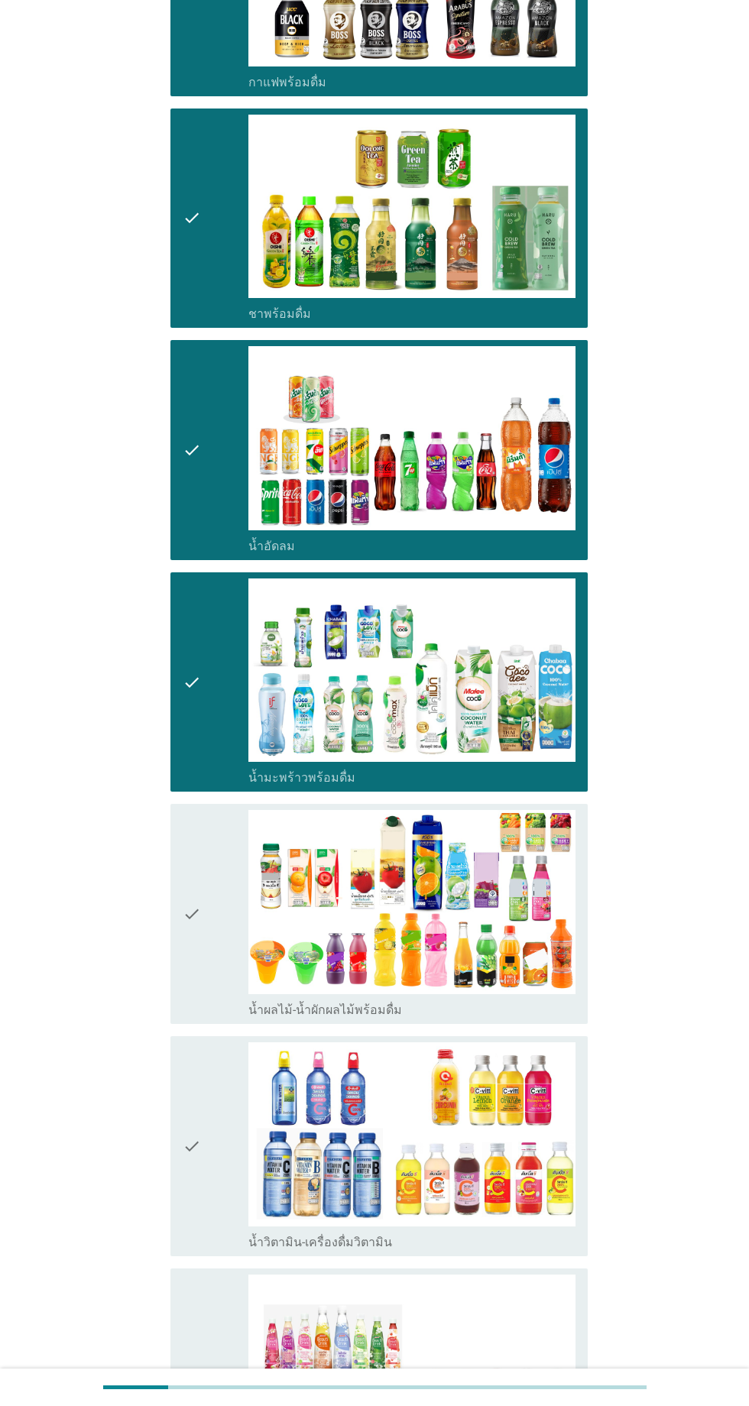
drag, startPoint x: 232, startPoint y: 884, endPoint x: 247, endPoint y: 884, distance: 15.3
click at [233, 884] on div "check" at bounding box center [216, 914] width 66 height 208
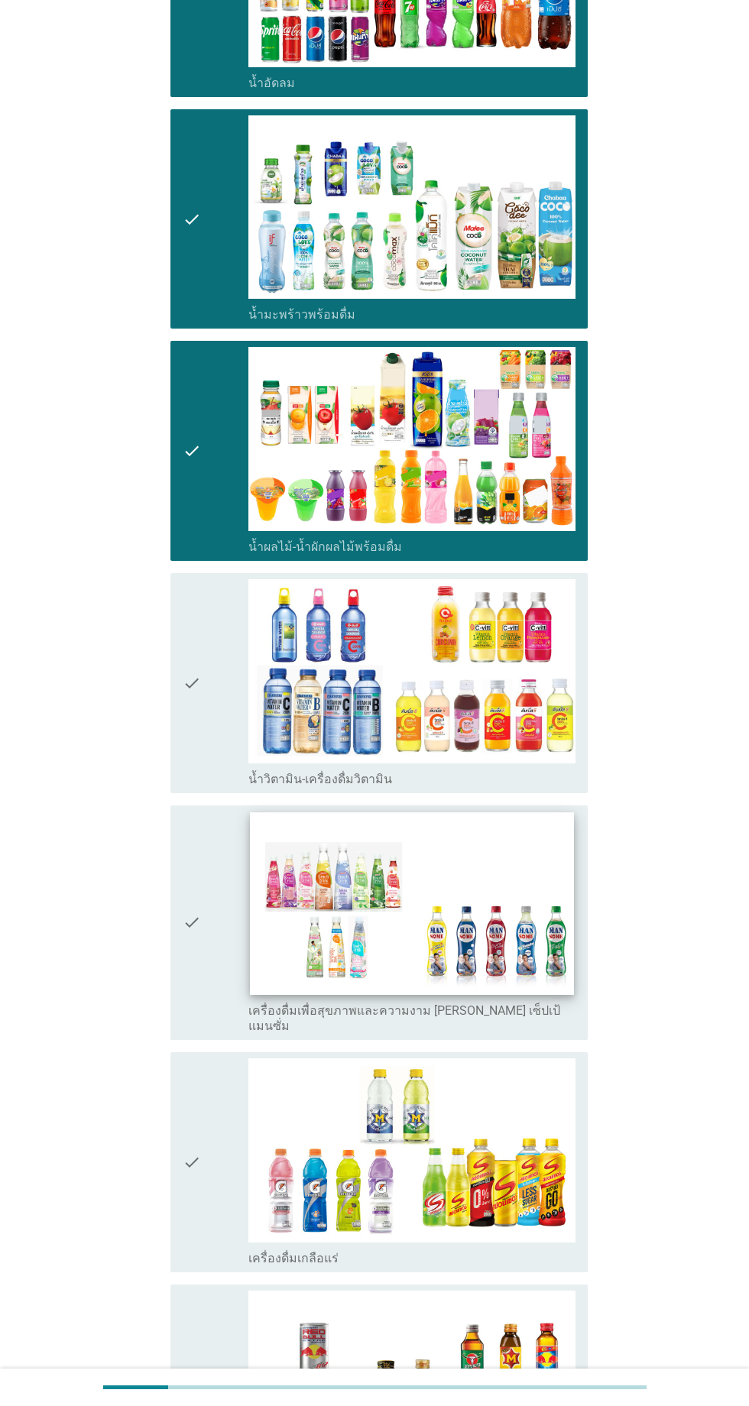
scroll to position [1727, 0]
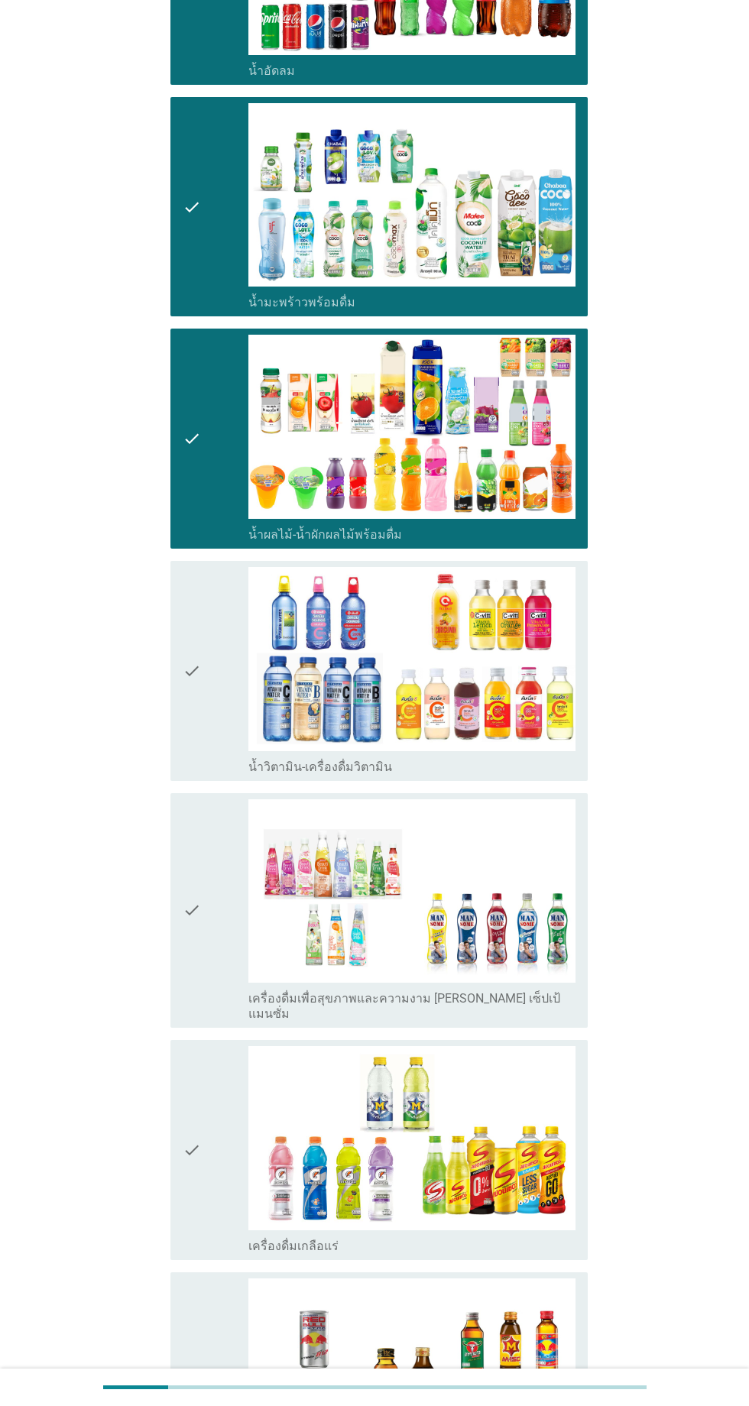
click at [219, 704] on div "check" at bounding box center [216, 671] width 66 height 208
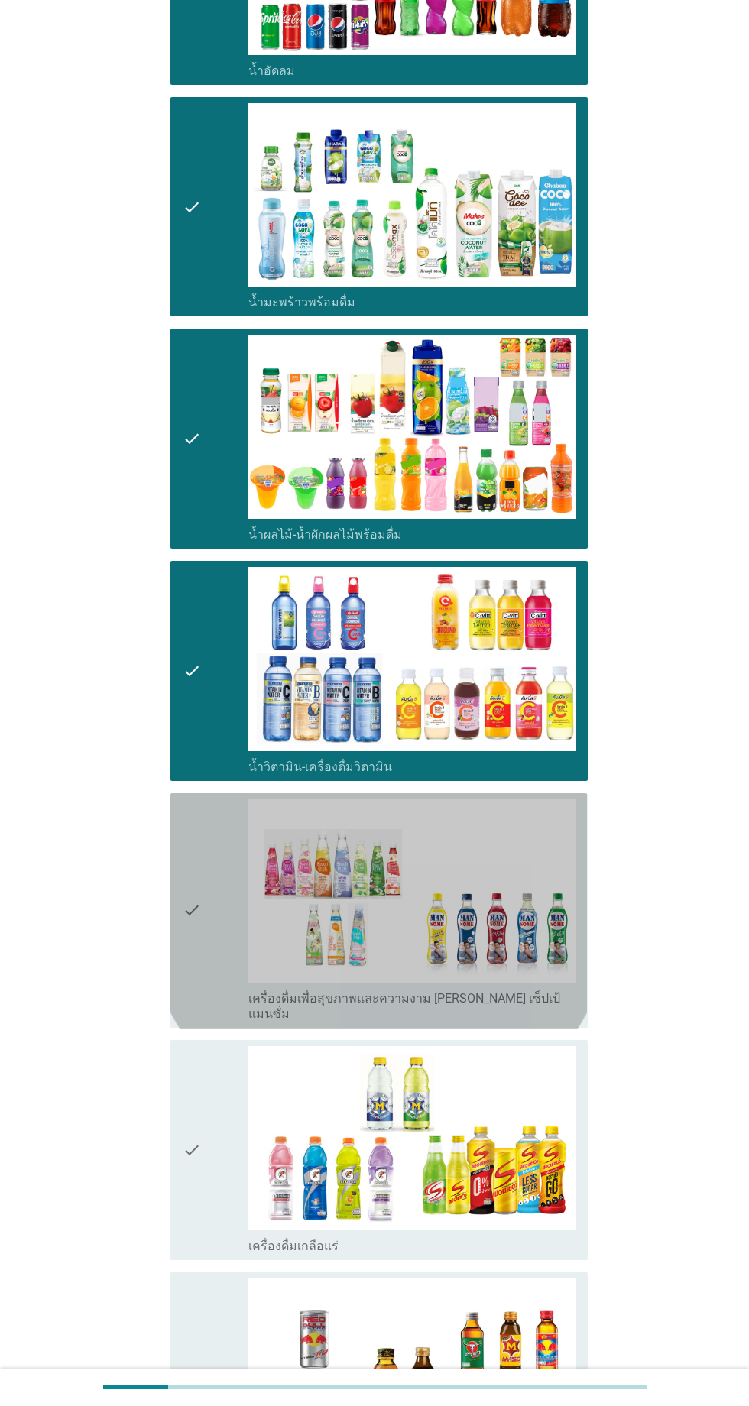
click at [219, 854] on div "check" at bounding box center [216, 910] width 66 height 223
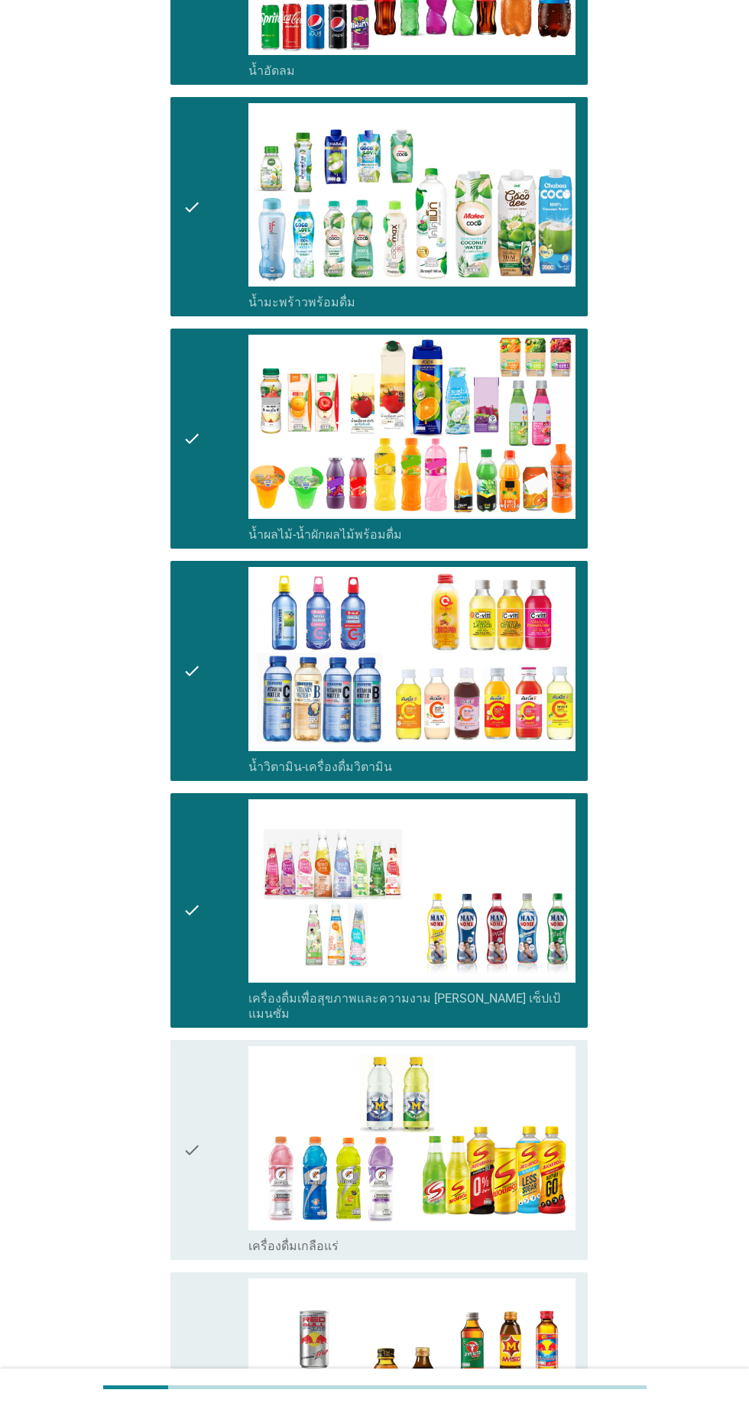
click at [213, 1046] on div "check" at bounding box center [216, 1150] width 66 height 208
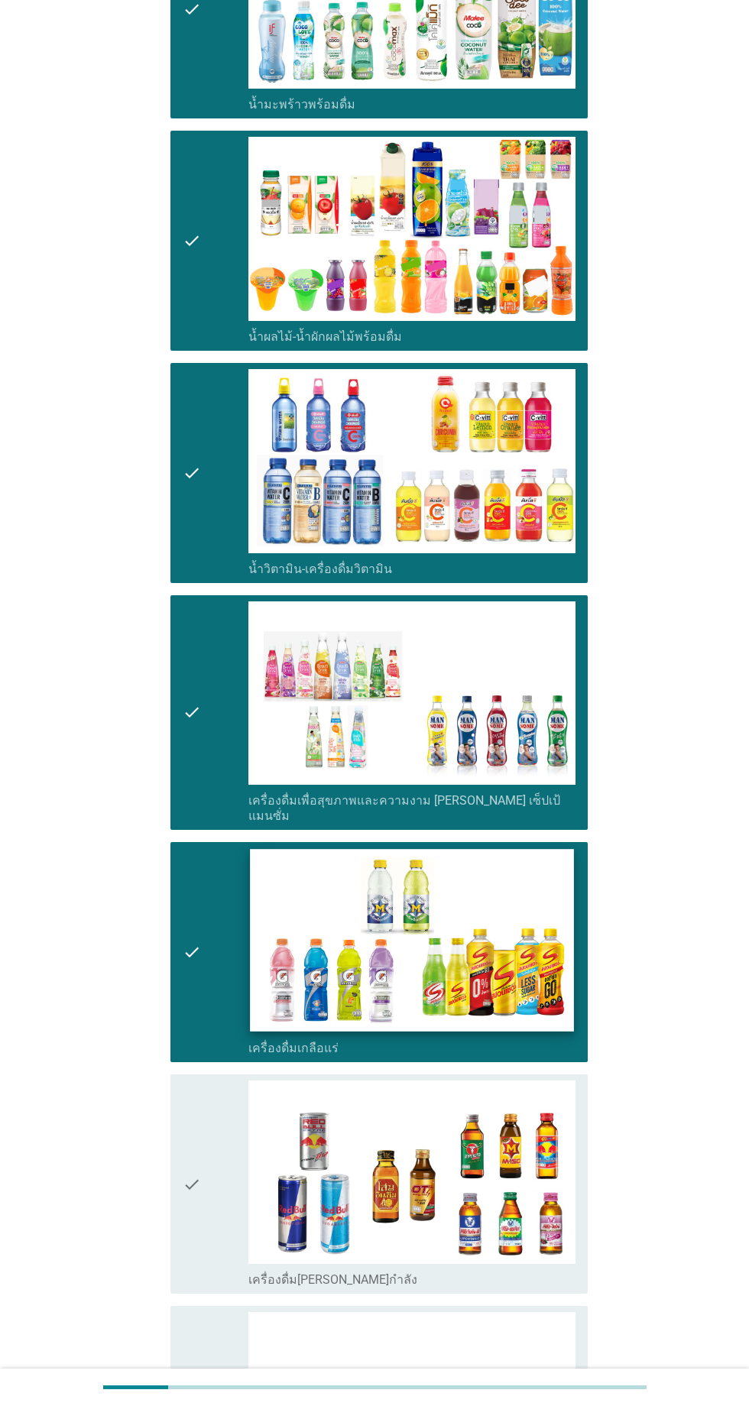
scroll to position [1949, 0]
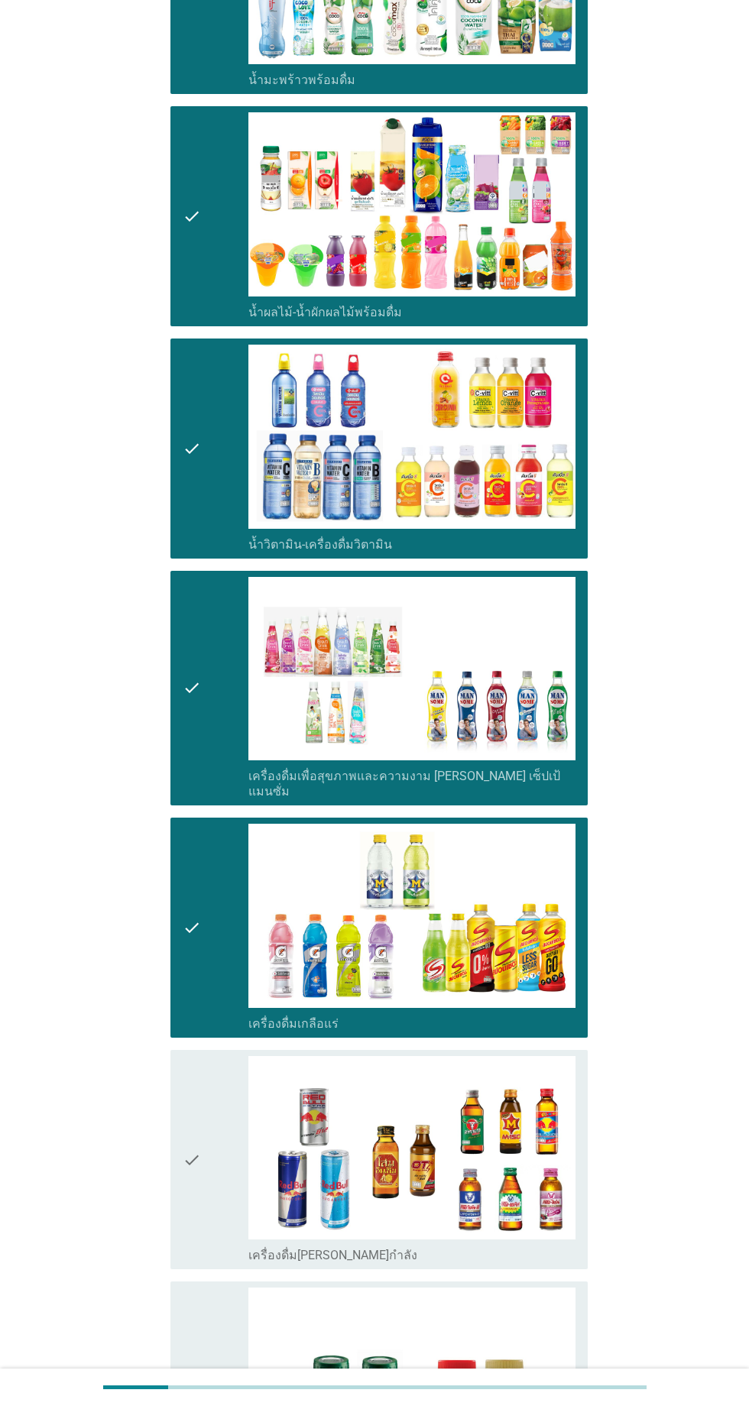
click at [220, 1091] on div "check" at bounding box center [216, 1160] width 66 height 208
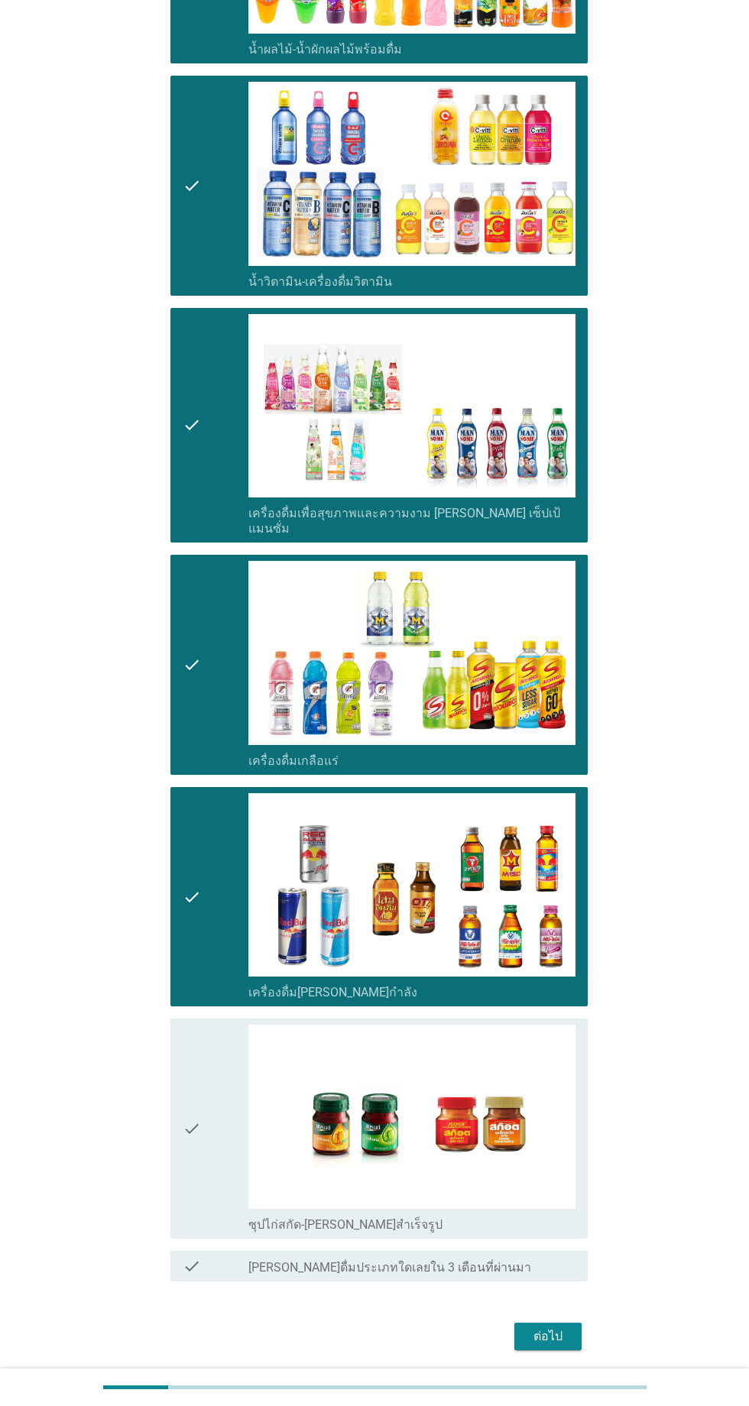
scroll to position [2233, 0]
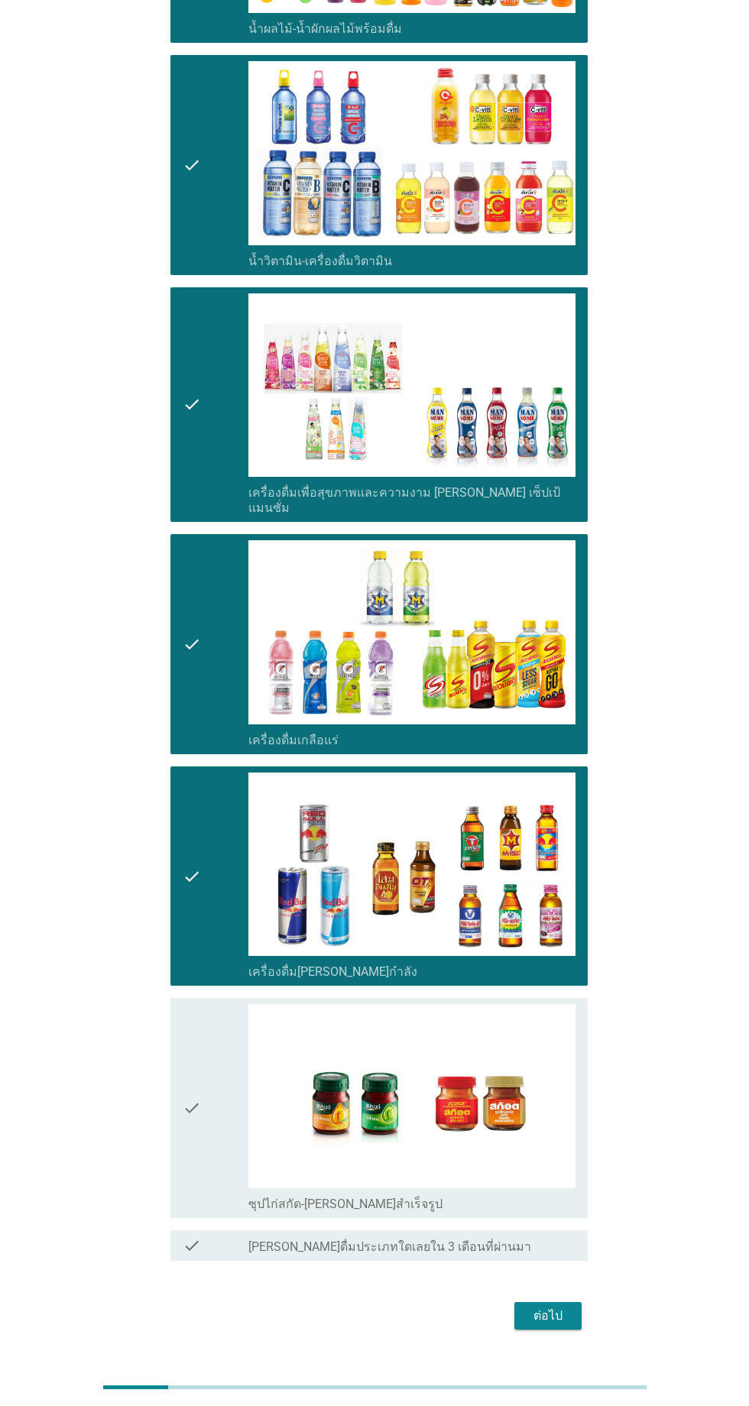
click at [214, 1032] on div "check" at bounding box center [216, 1108] width 66 height 208
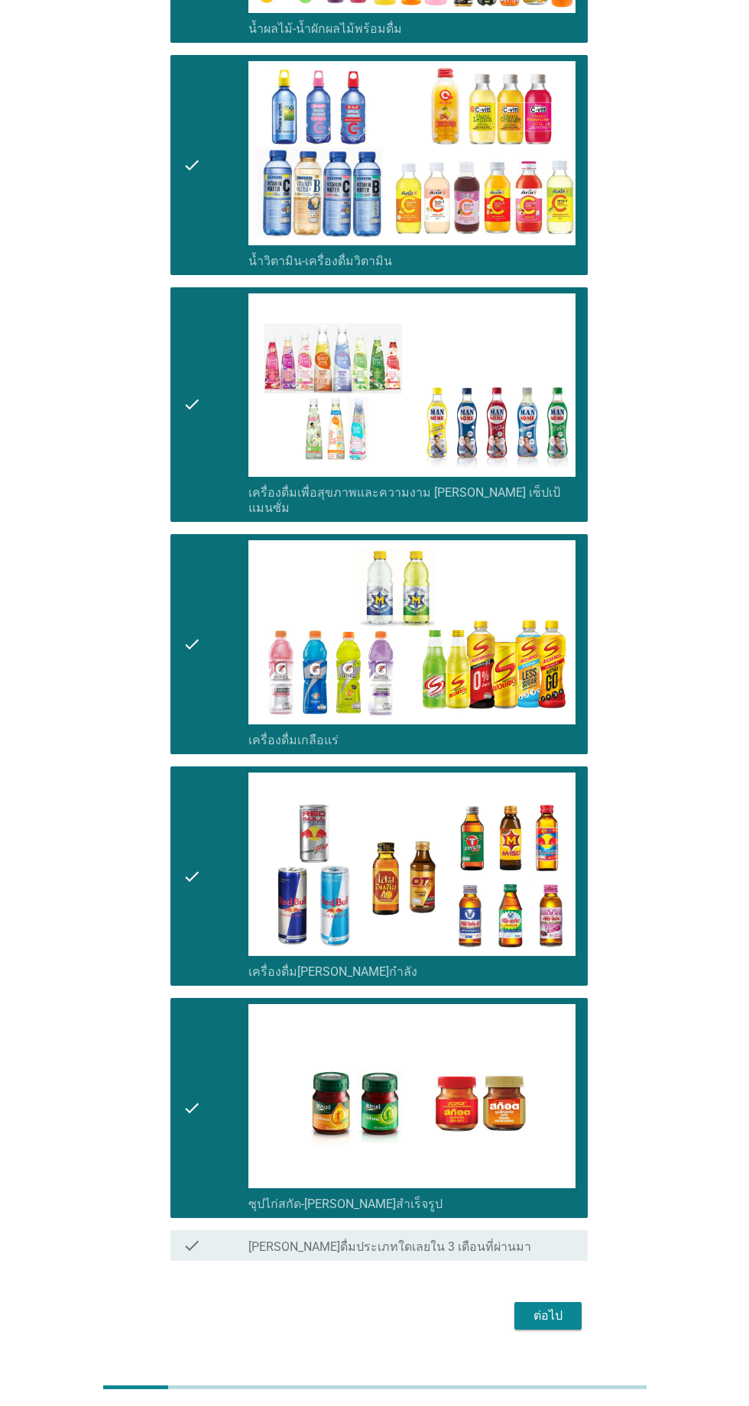
click at [524, 1302] on button "ต่อไป" at bounding box center [547, 1316] width 67 height 28
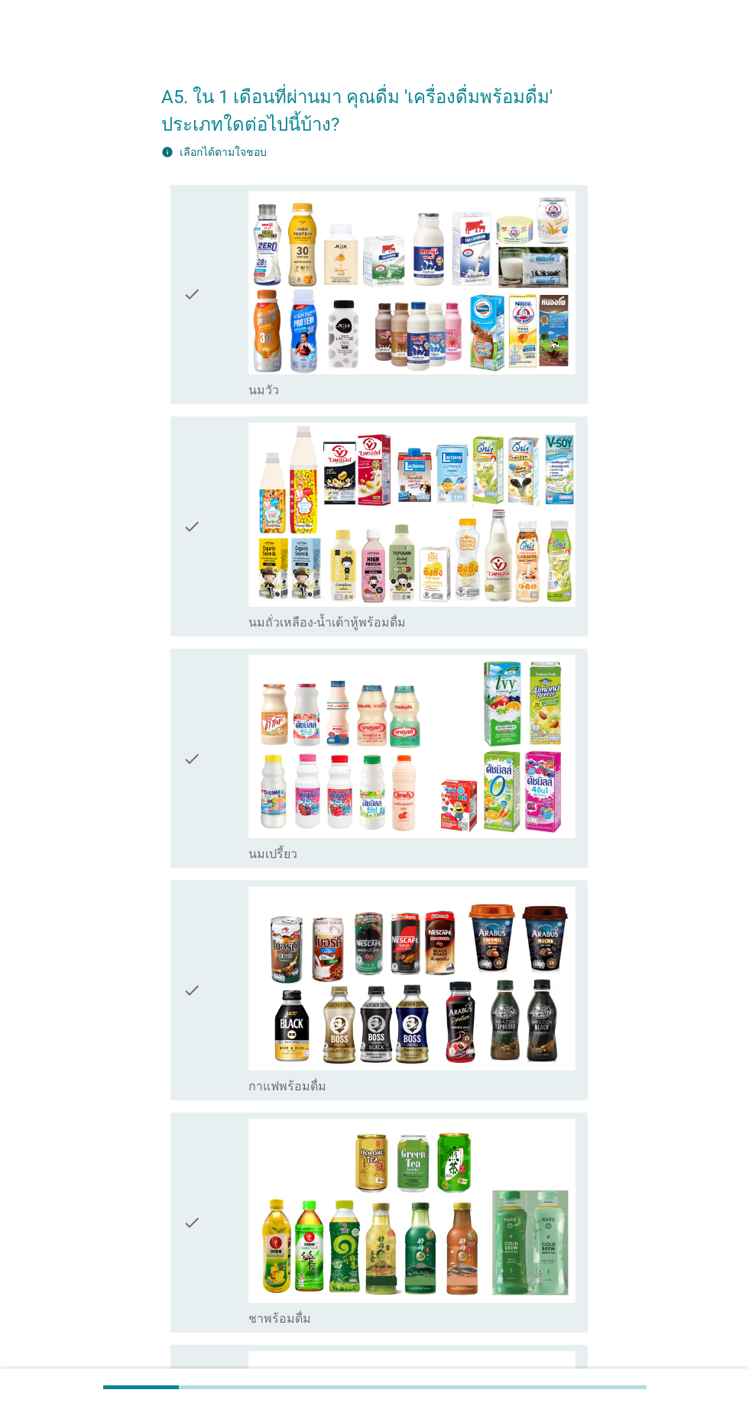
click at [219, 507] on div "check" at bounding box center [216, 527] width 66 height 208
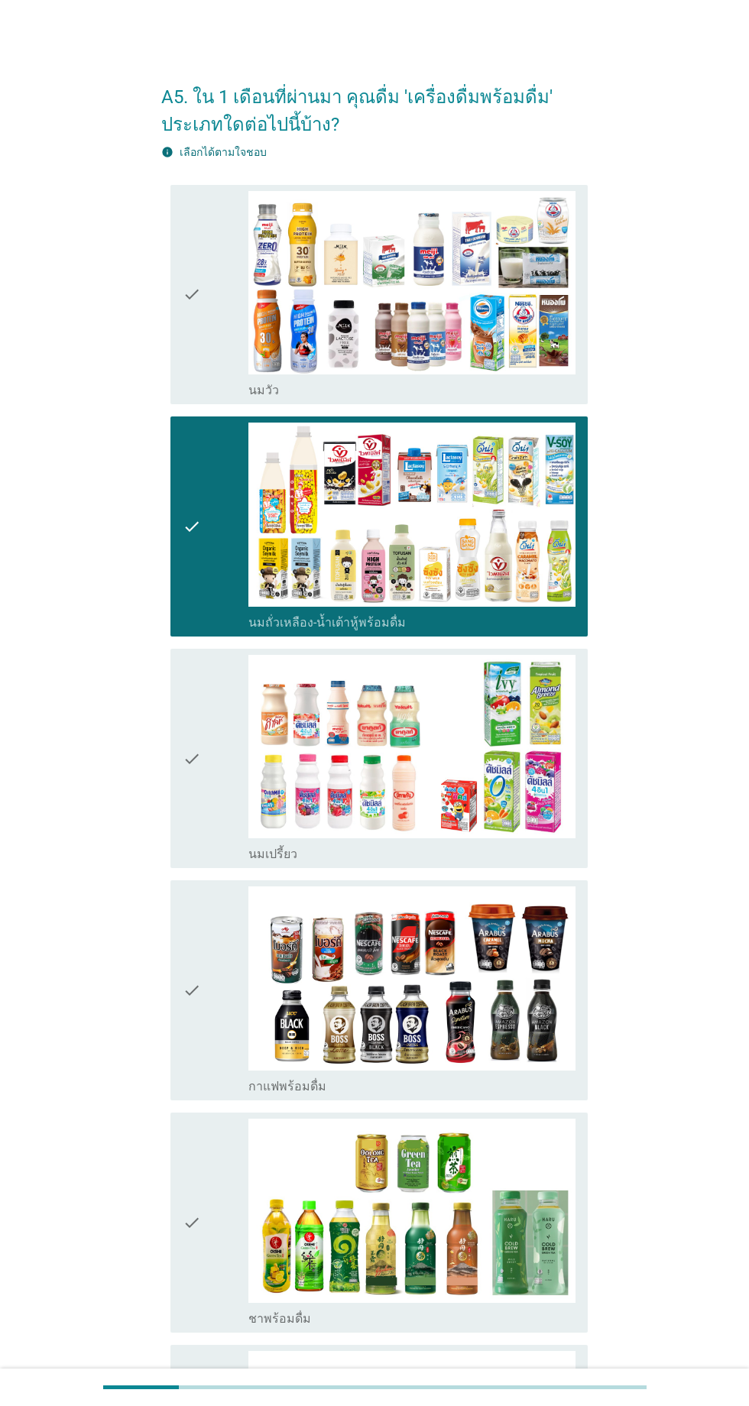
click at [226, 721] on div "check" at bounding box center [216, 759] width 66 height 208
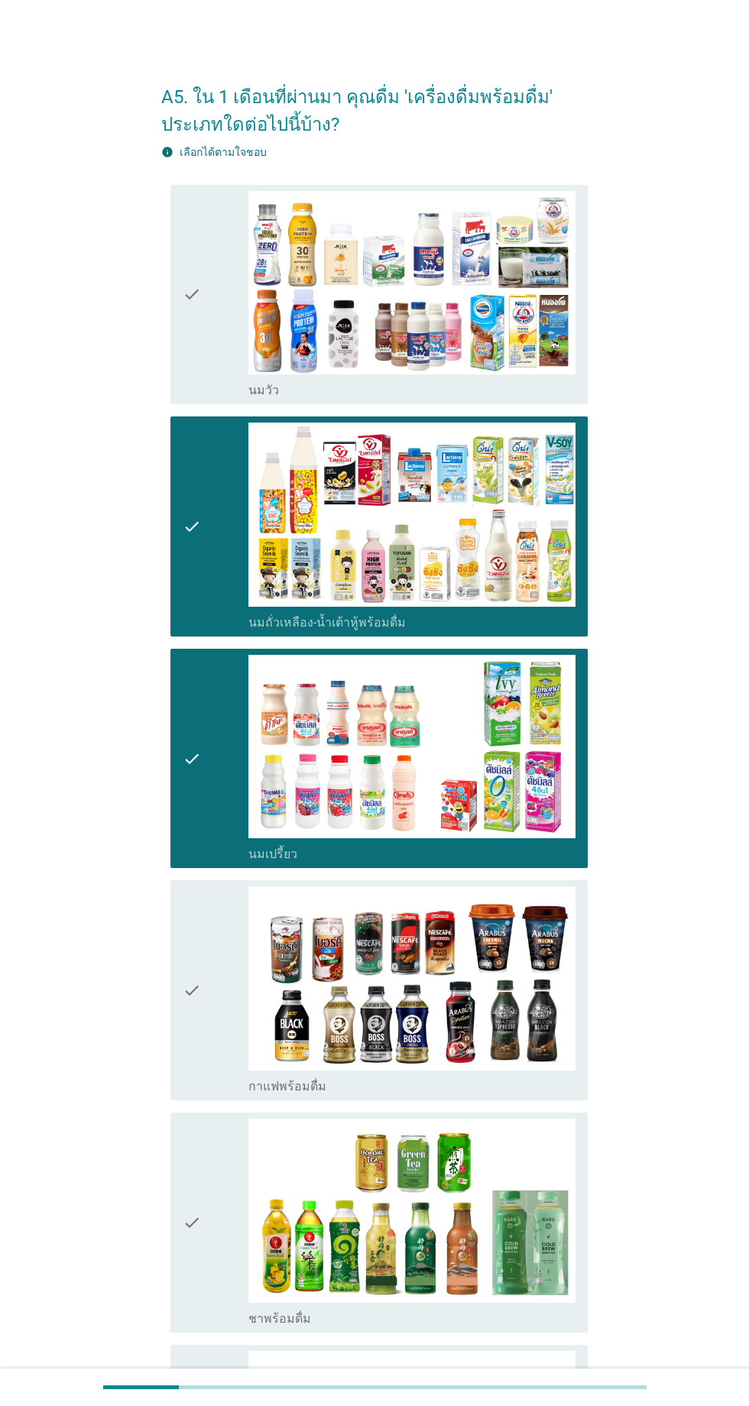
click at [223, 952] on div "check" at bounding box center [216, 990] width 66 height 208
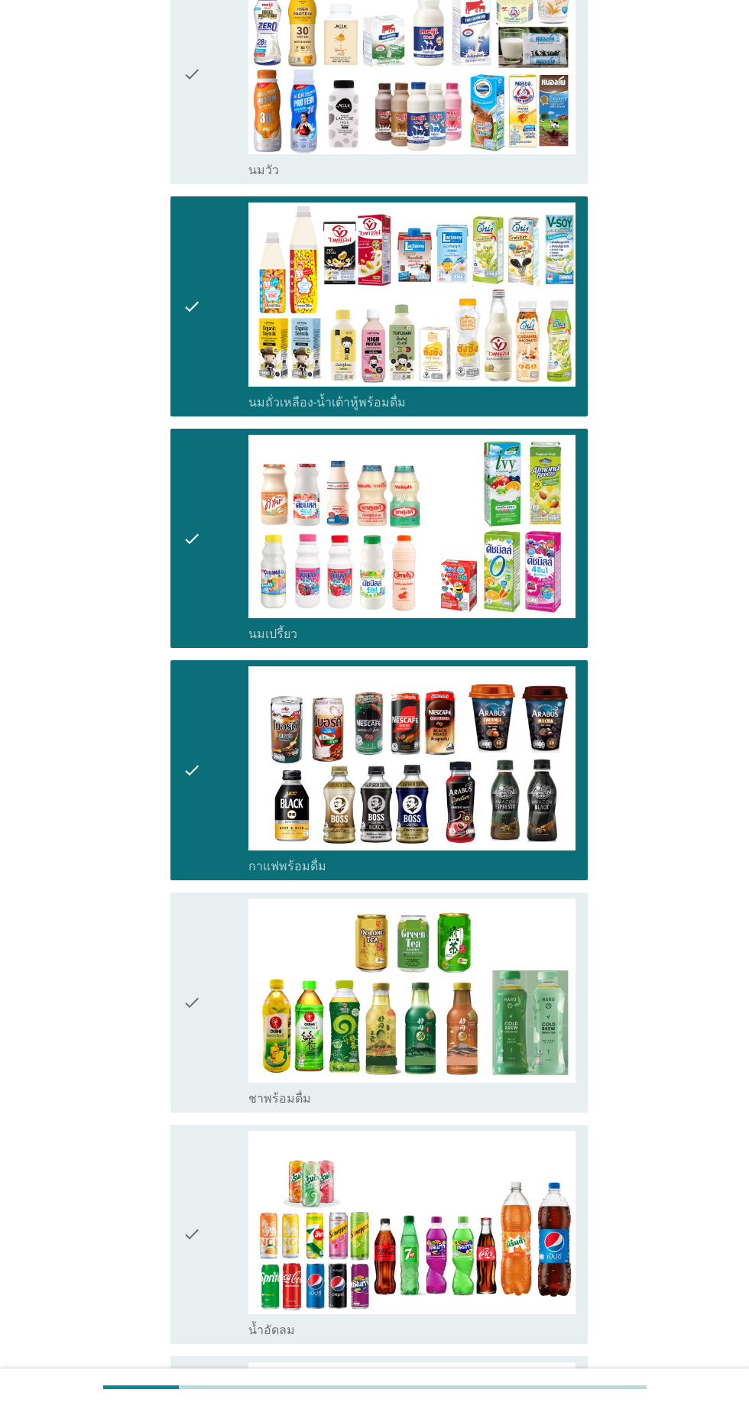
scroll to position [222, 0]
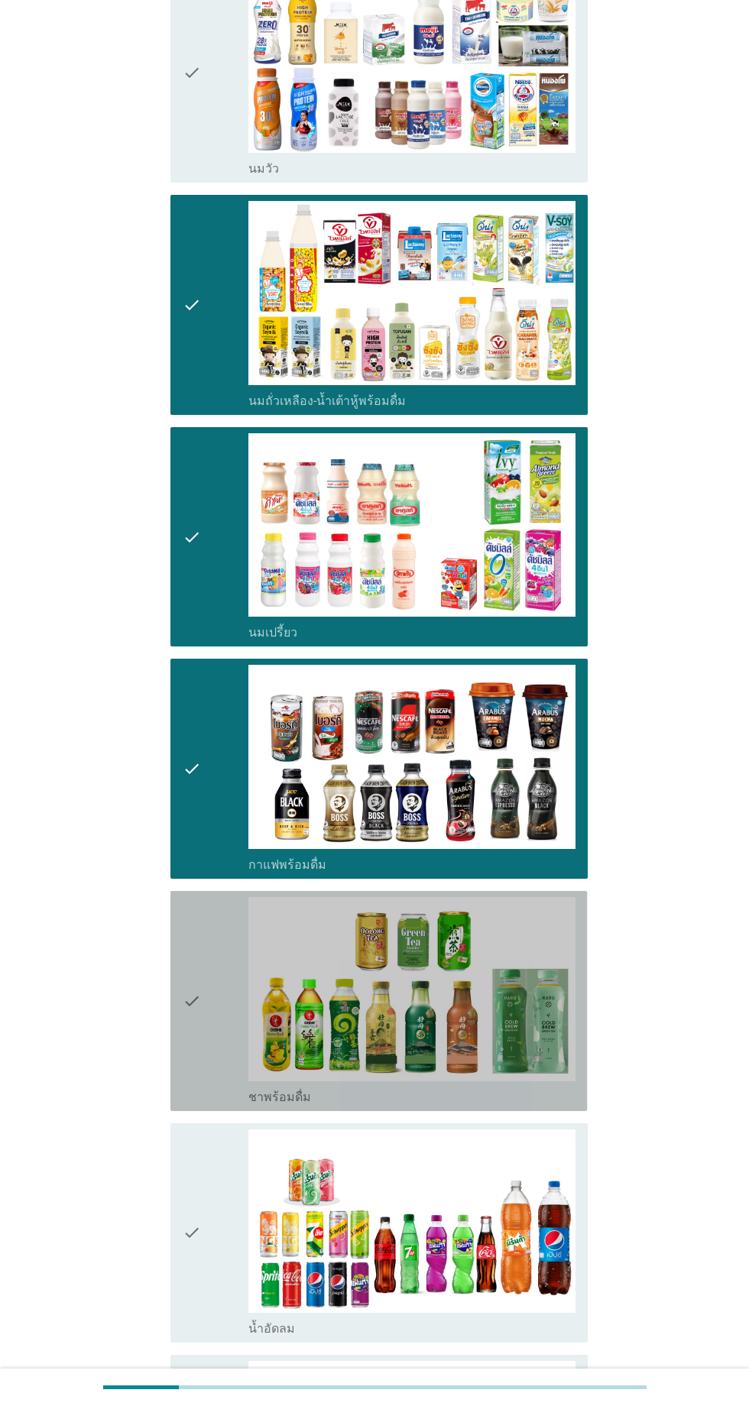
click at [205, 948] on div "check" at bounding box center [216, 1001] width 66 height 208
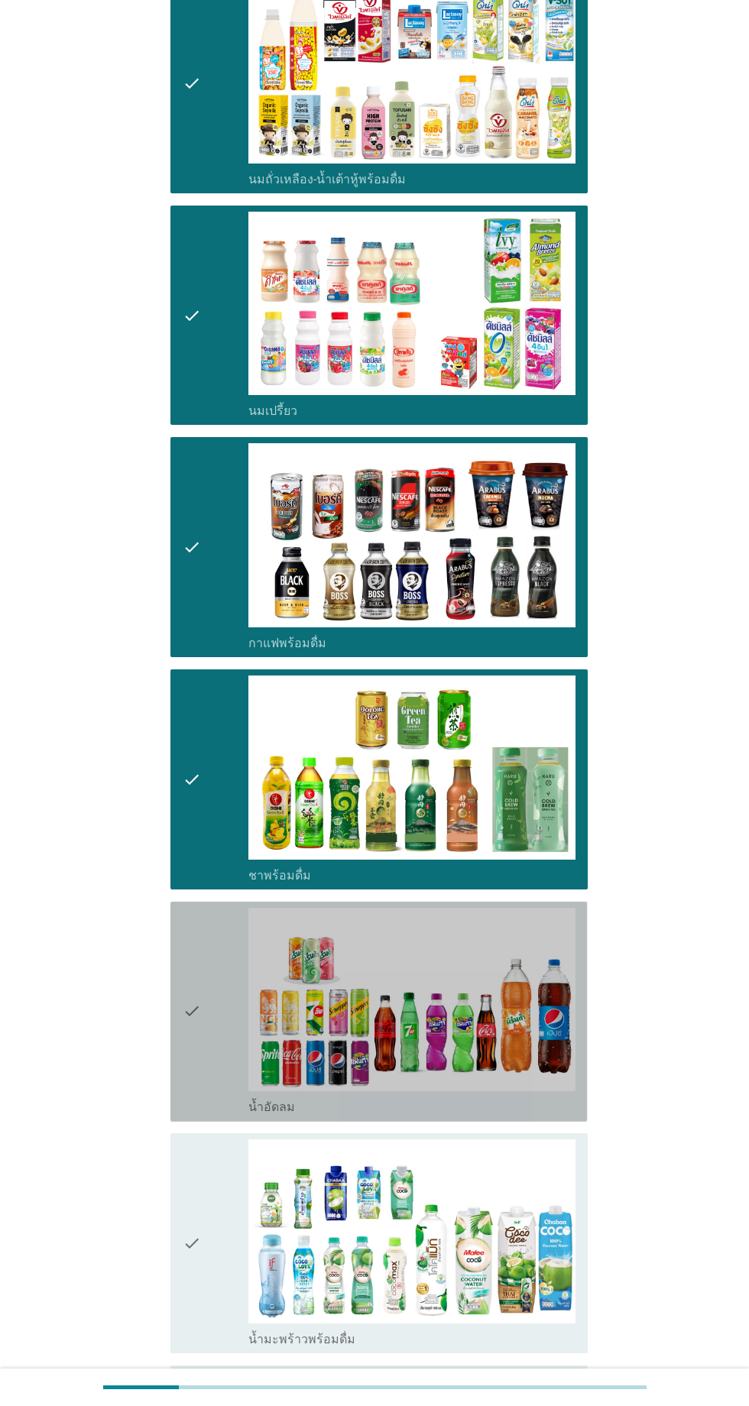
click at [214, 958] on div "check" at bounding box center [216, 1012] width 66 height 208
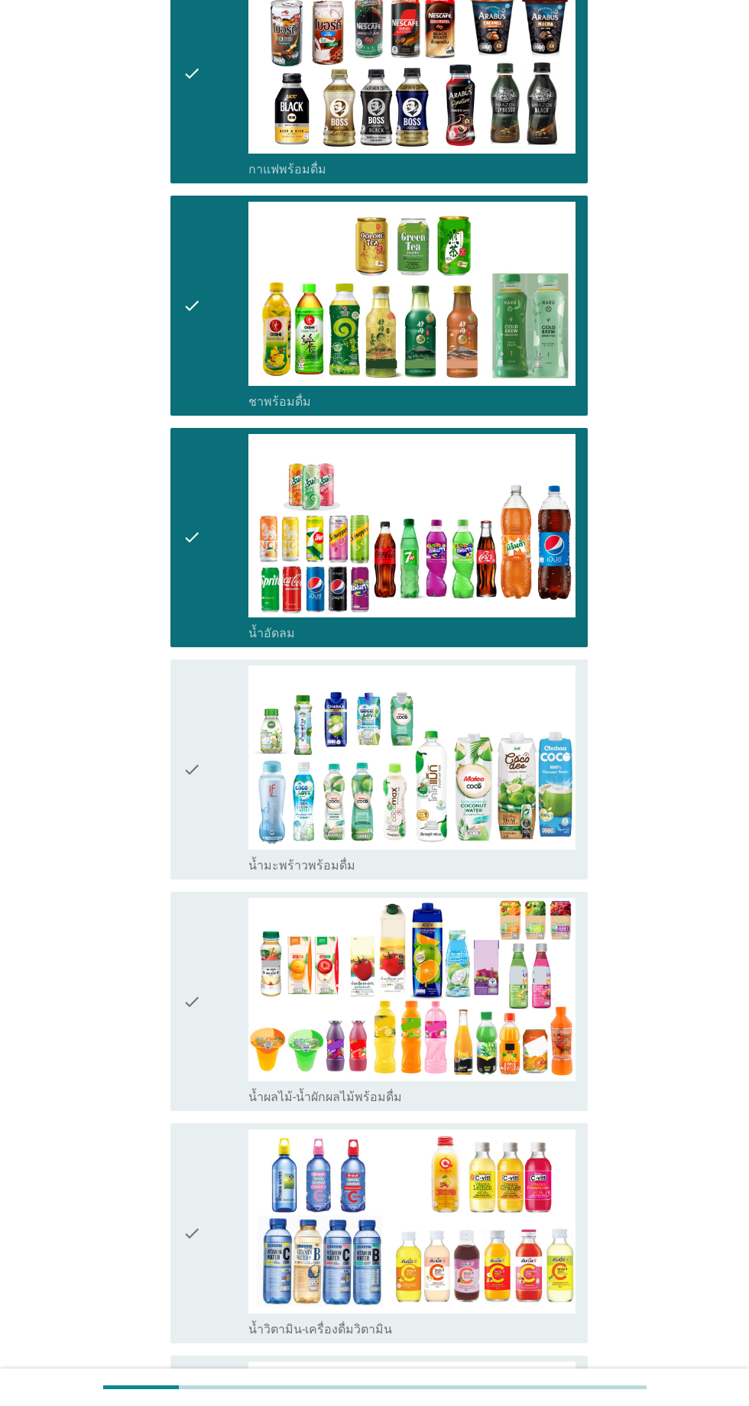
scroll to position [919, 0]
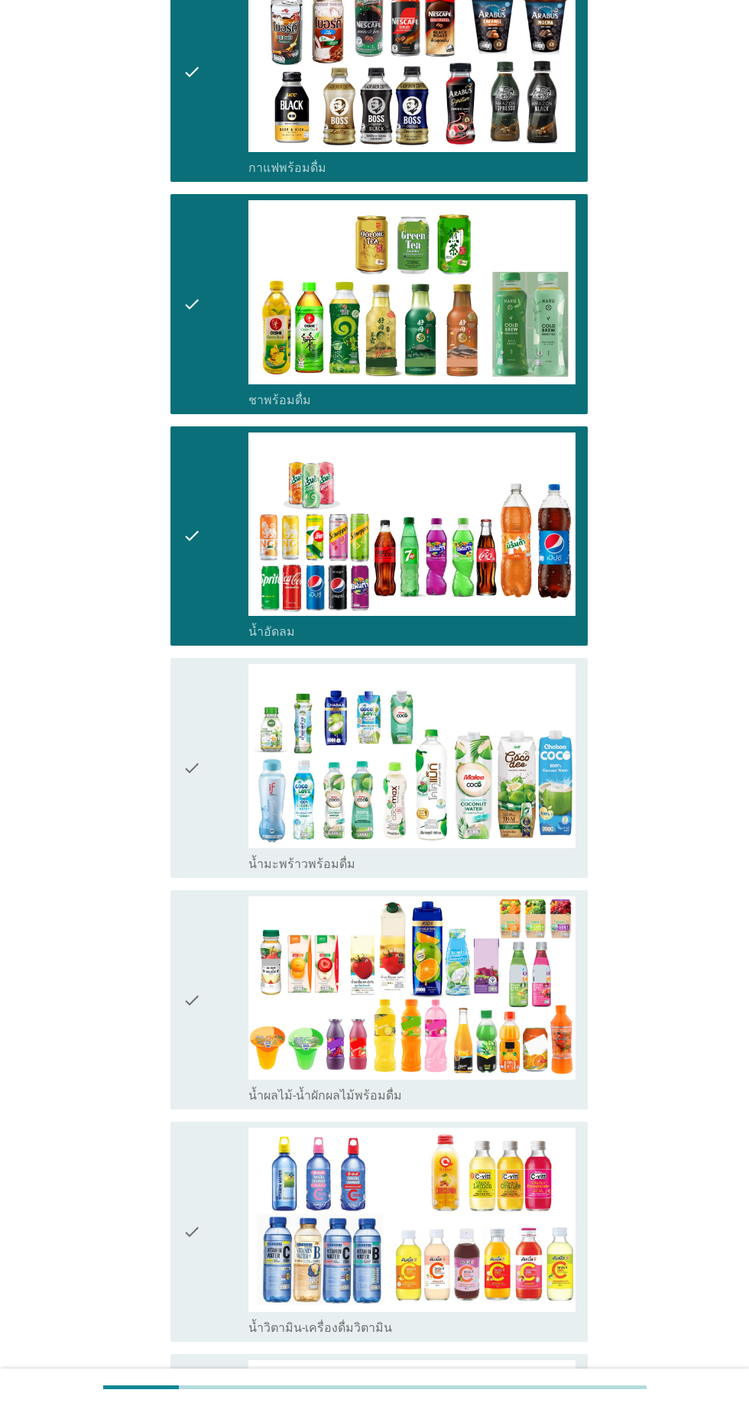
click at [215, 737] on div "check" at bounding box center [216, 768] width 66 height 208
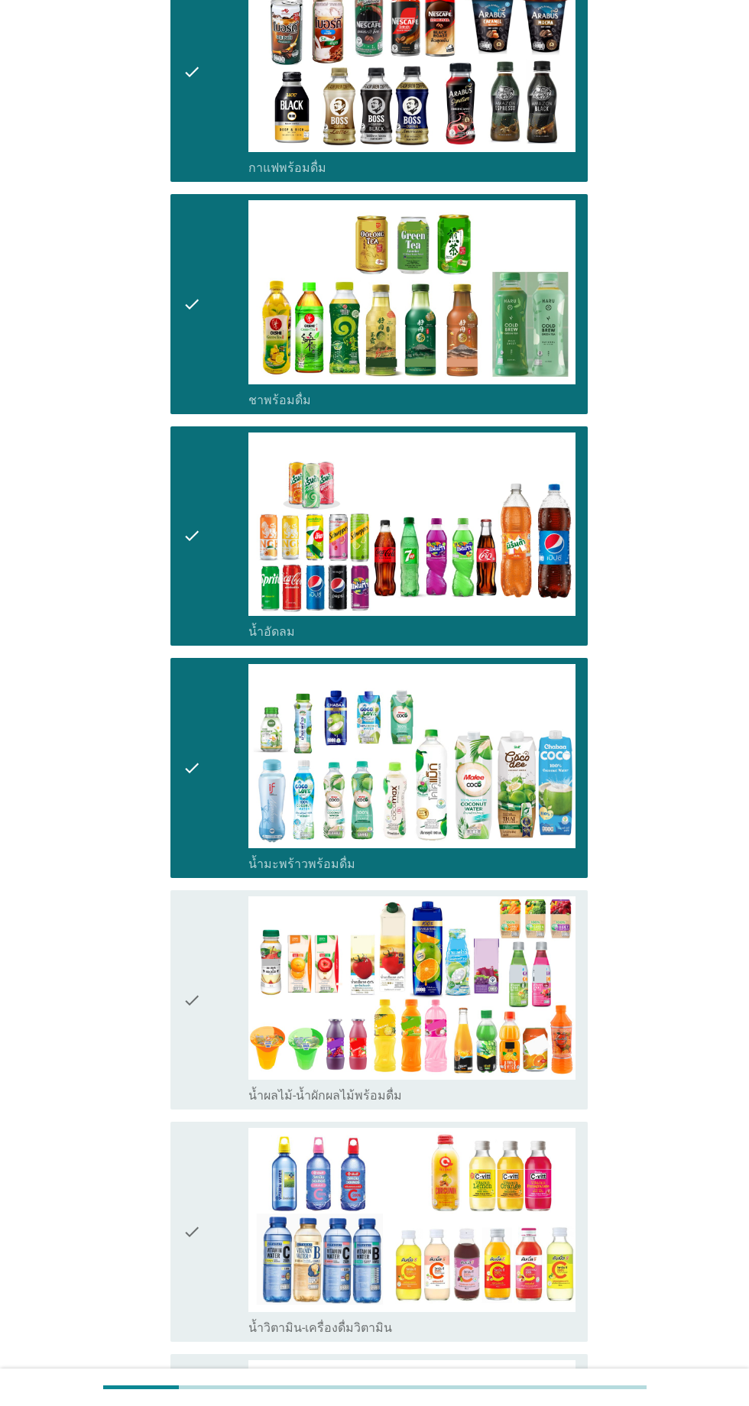
click at [210, 932] on div "check" at bounding box center [216, 1000] width 66 height 208
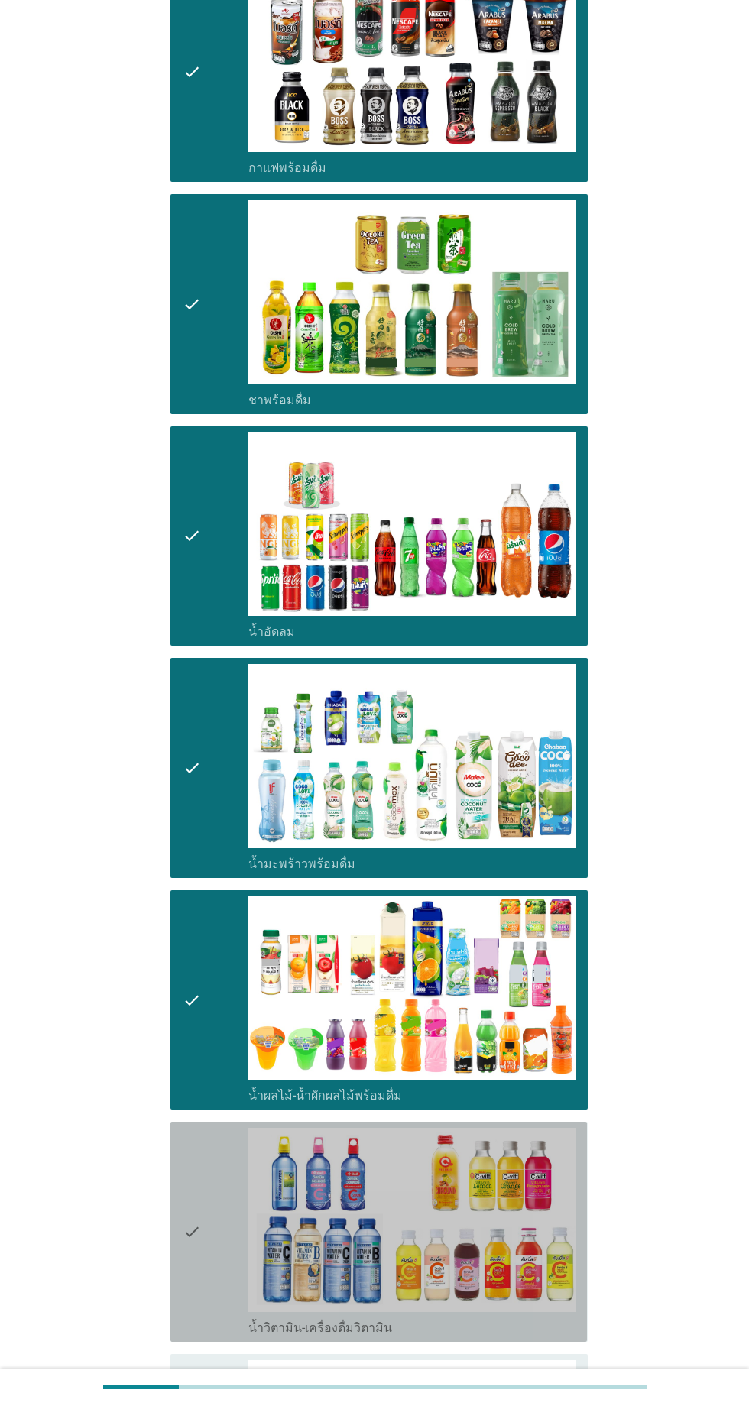
click at [205, 1168] on div "check" at bounding box center [216, 1232] width 66 height 208
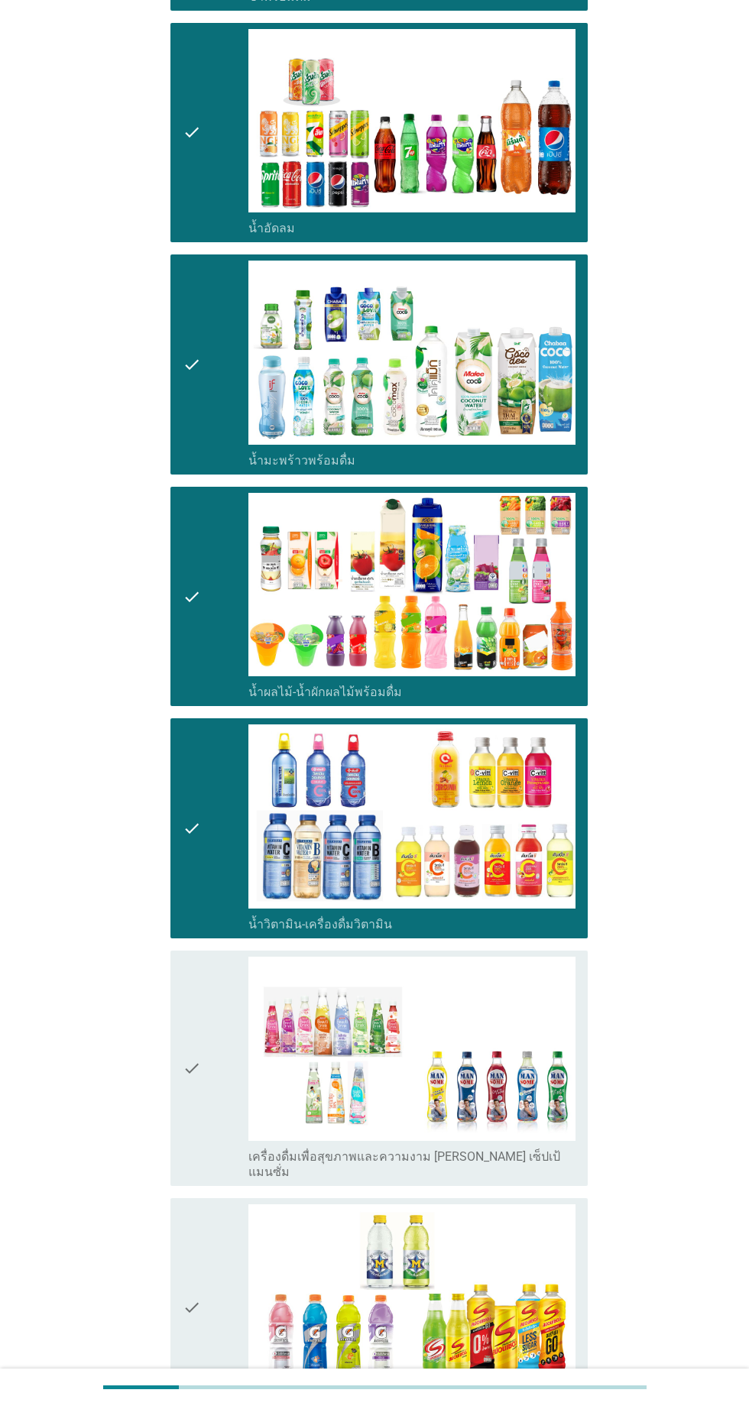
scroll to position [1459, 0]
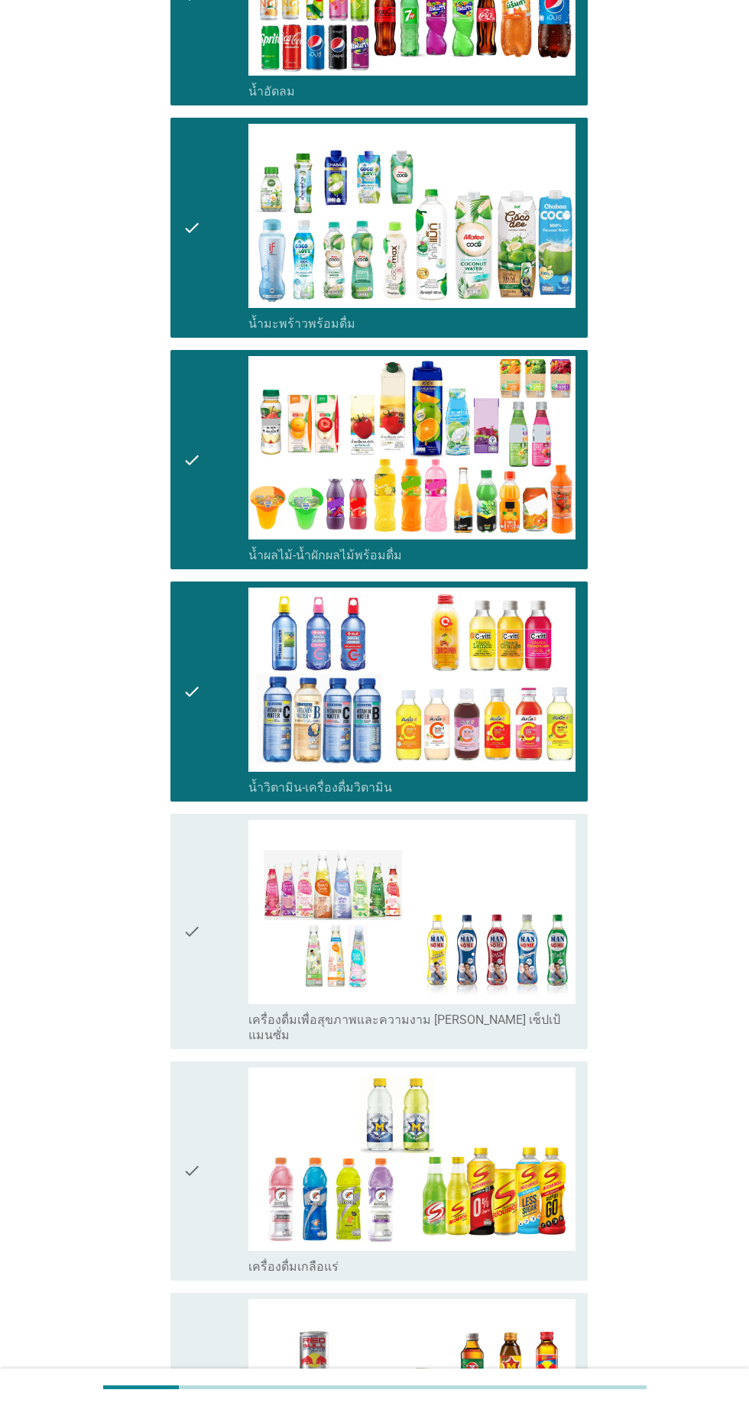
click at [212, 1094] on div "check" at bounding box center [216, 1172] width 66 height 208
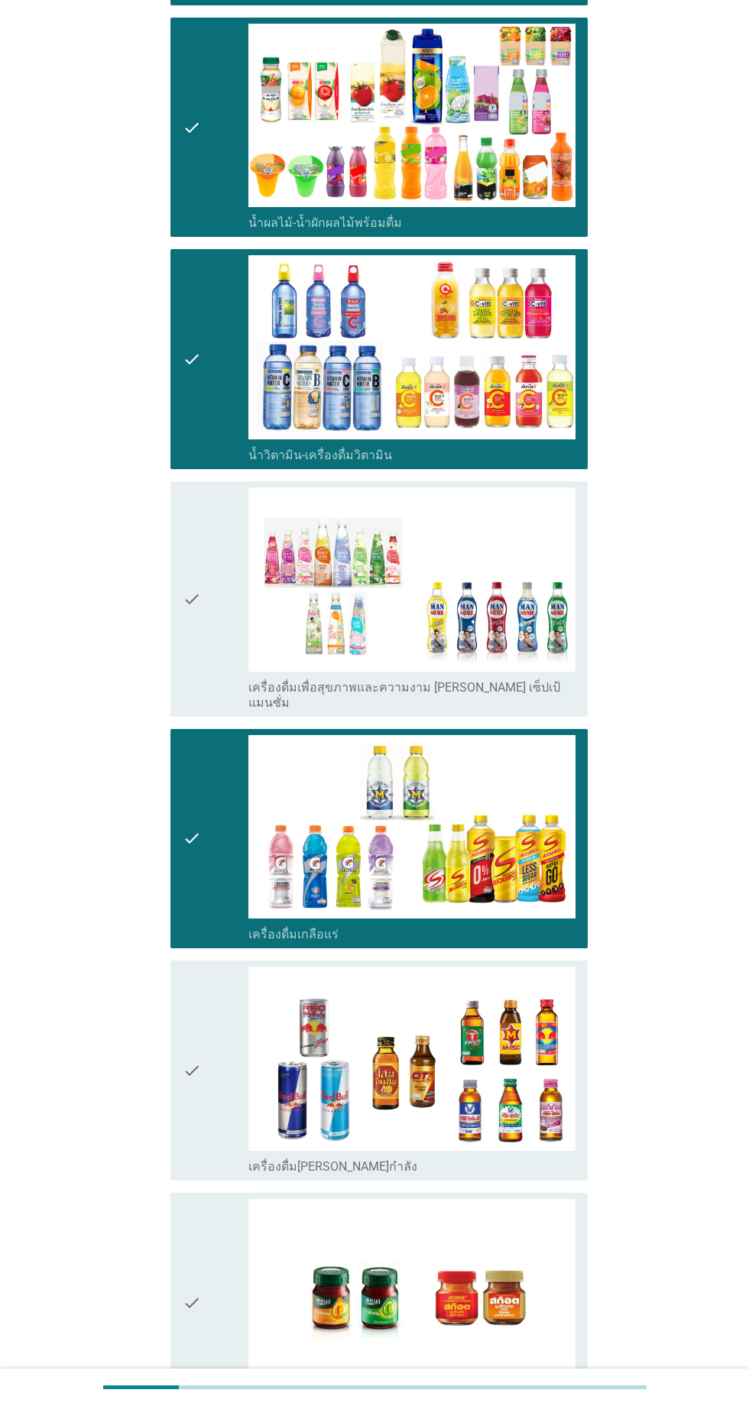
scroll to position [1835, 0]
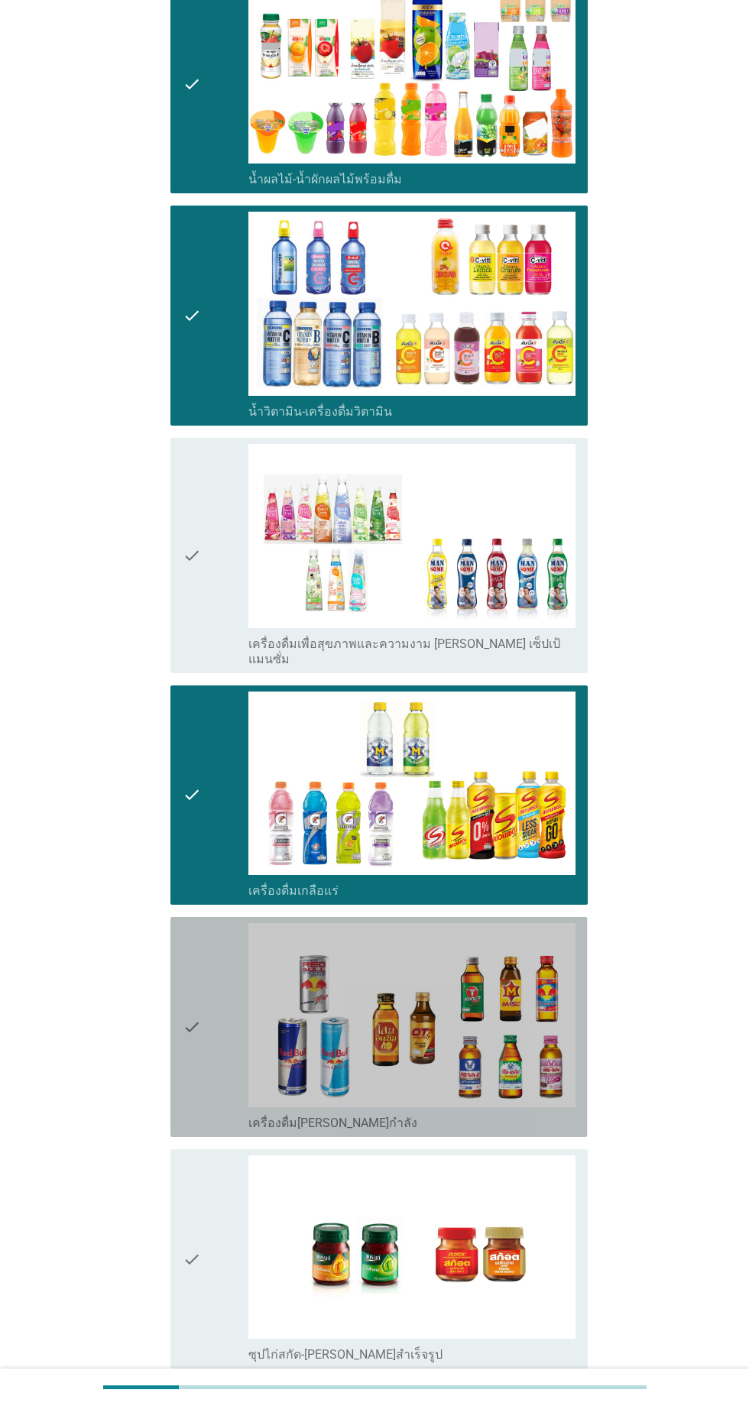
click at [224, 974] on div "check" at bounding box center [216, 1027] width 66 height 208
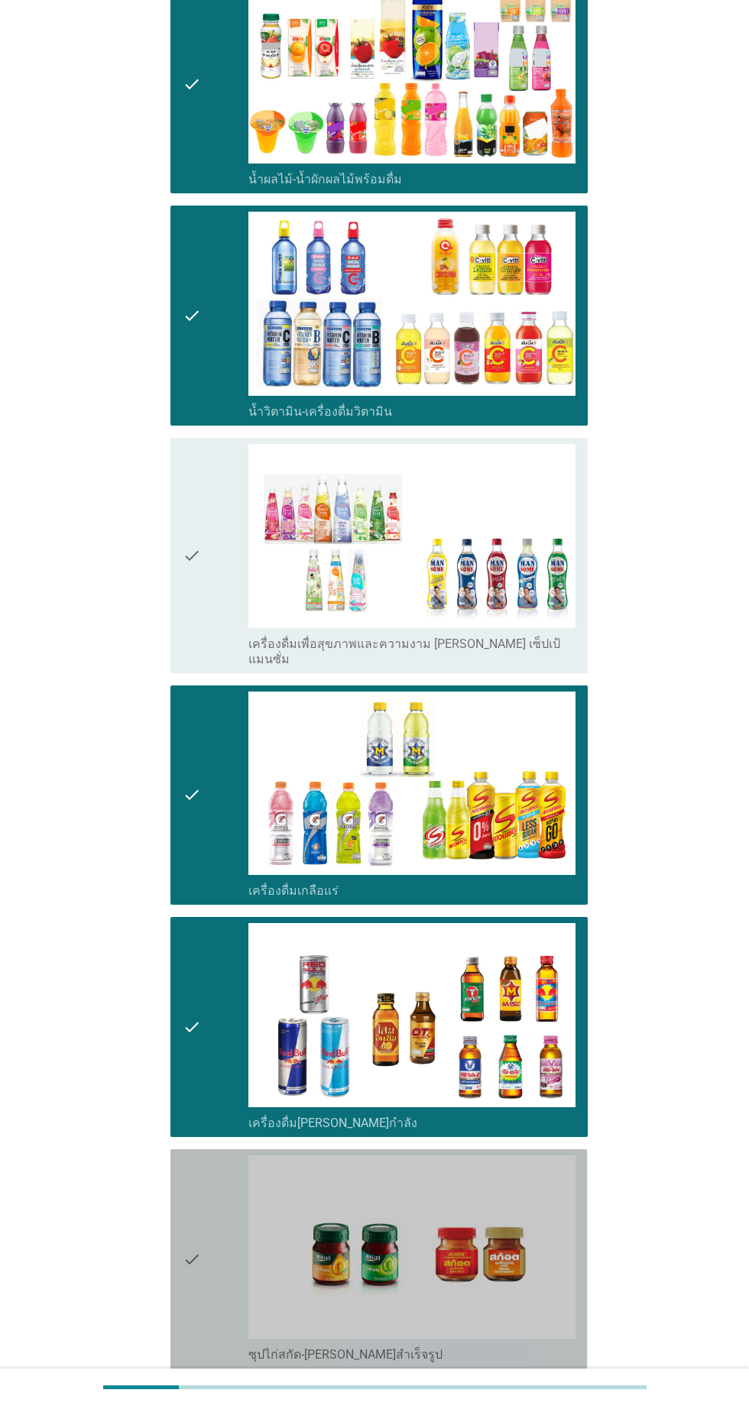
click at [201, 1204] on div "check" at bounding box center [216, 1259] width 66 height 208
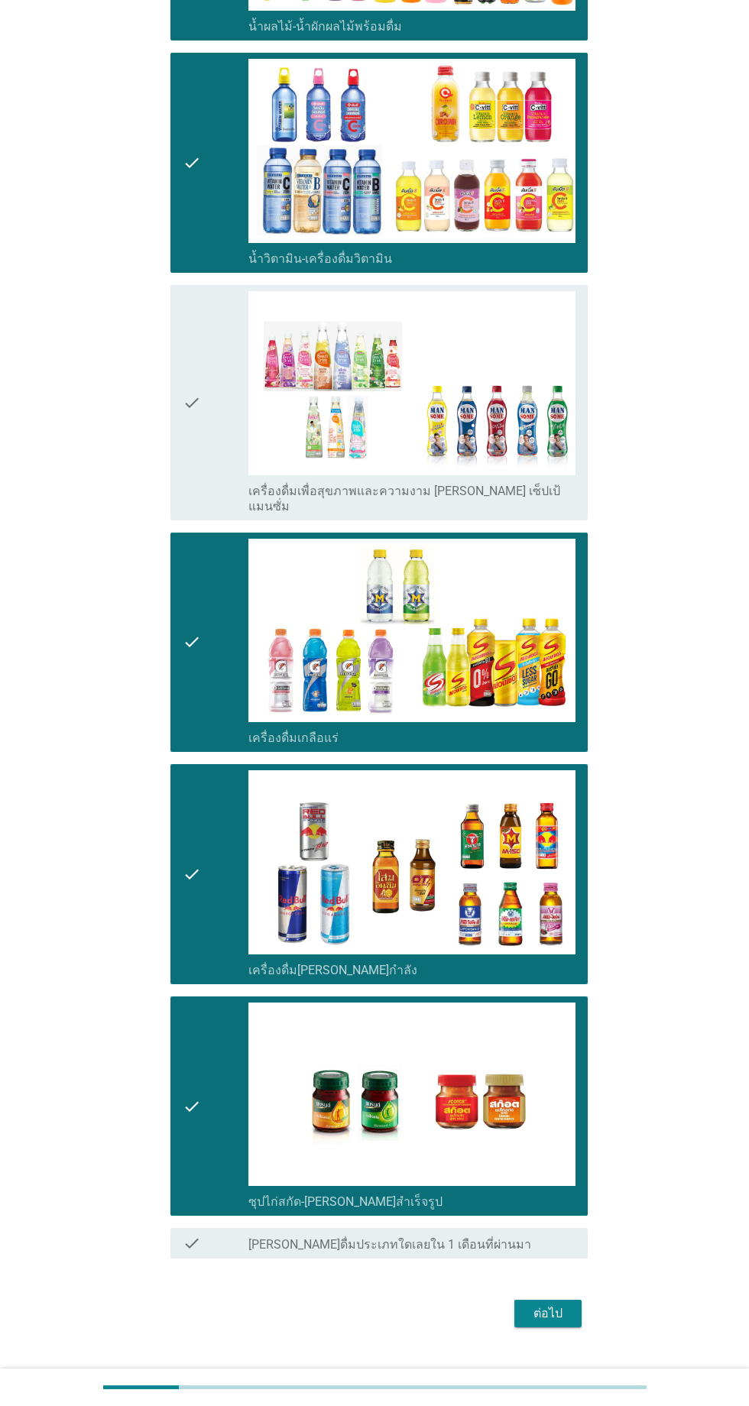
scroll to position [2001, 0]
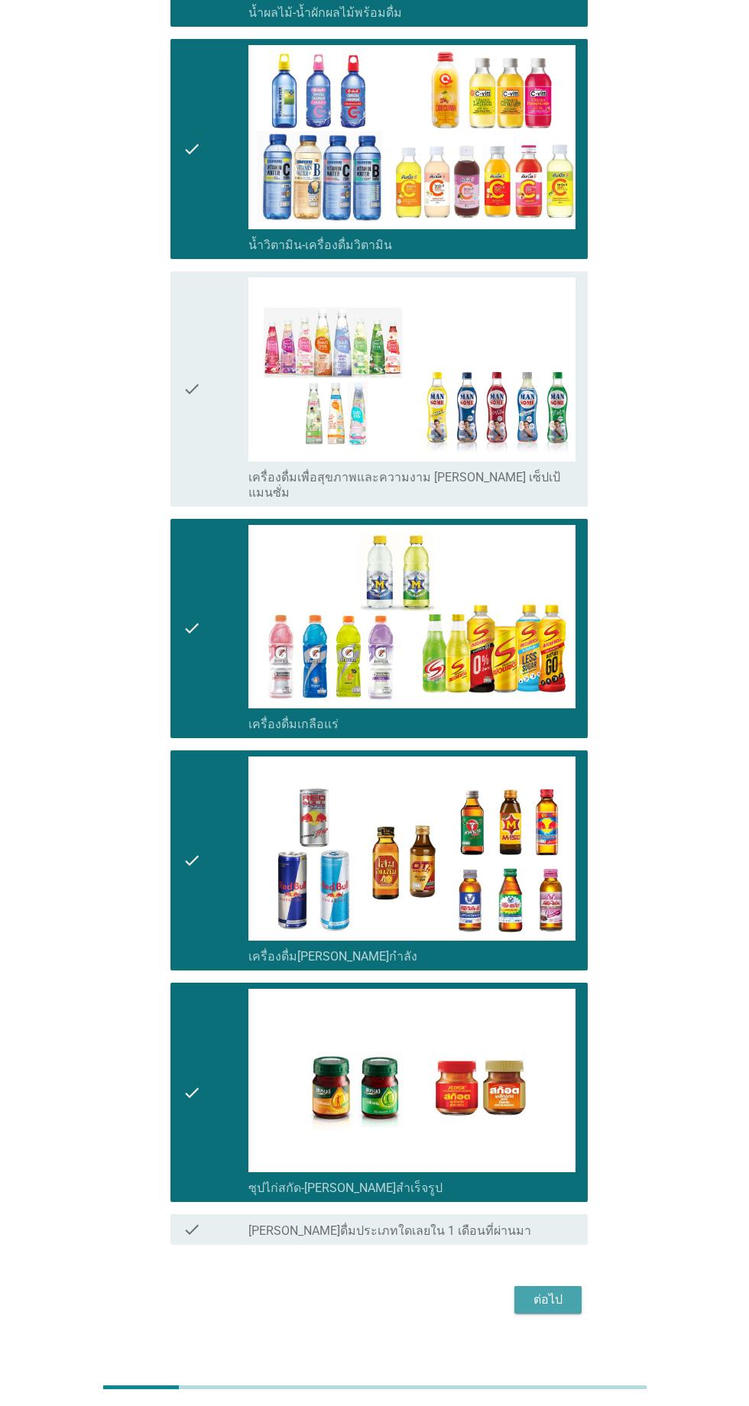
click at [536, 1291] on div "ต่อไป" at bounding box center [548, 1300] width 43 height 18
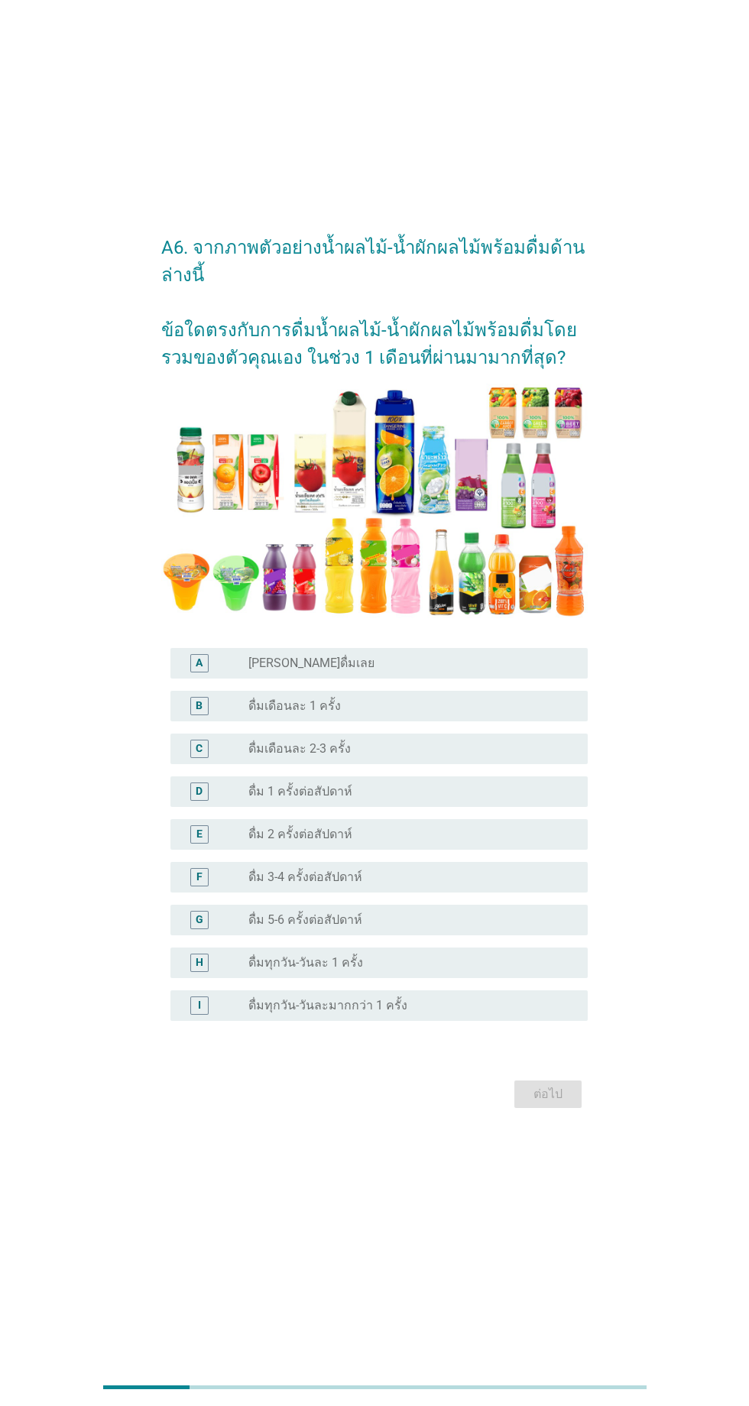
scroll to position [0, 0]
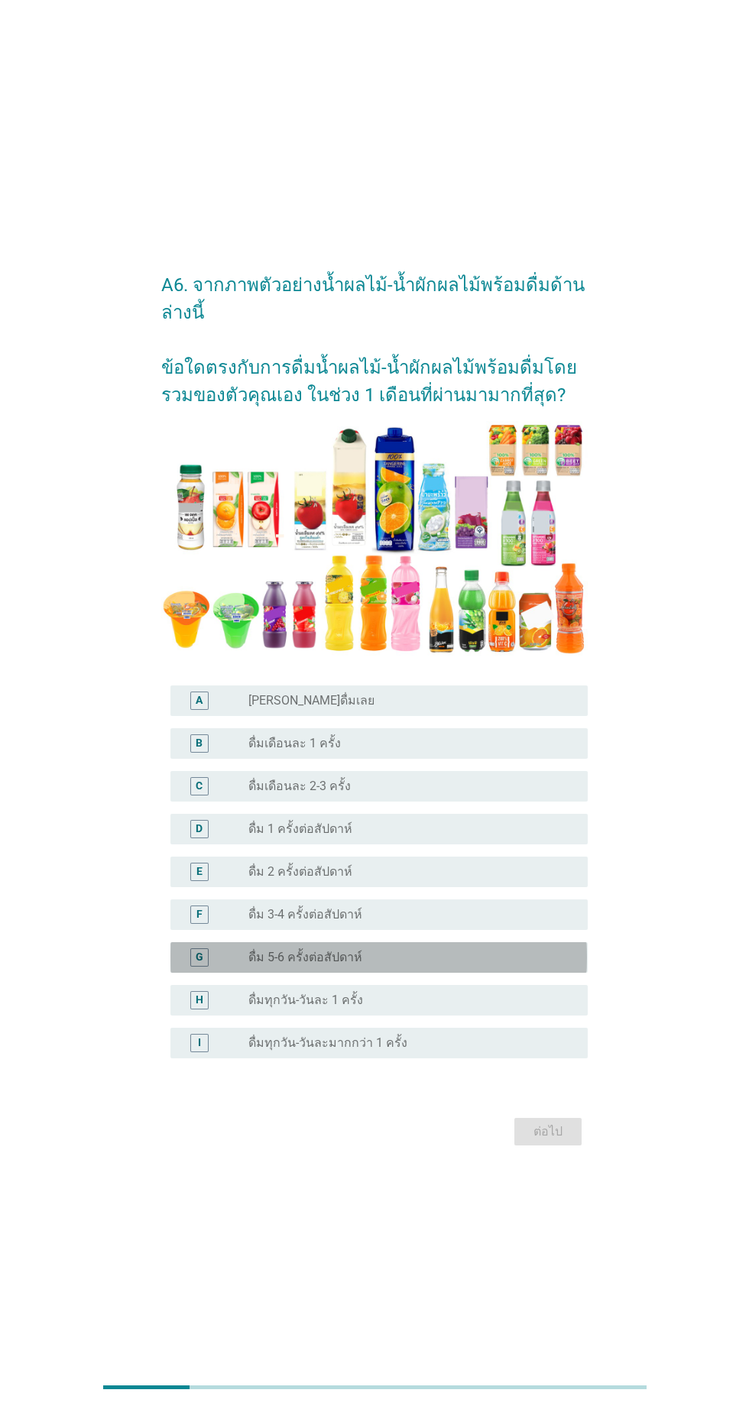
click at [326, 965] on label "ดื่ม 5-6 ครั้งต่อสัปดาห์" at bounding box center [305, 957] width 114 height 15
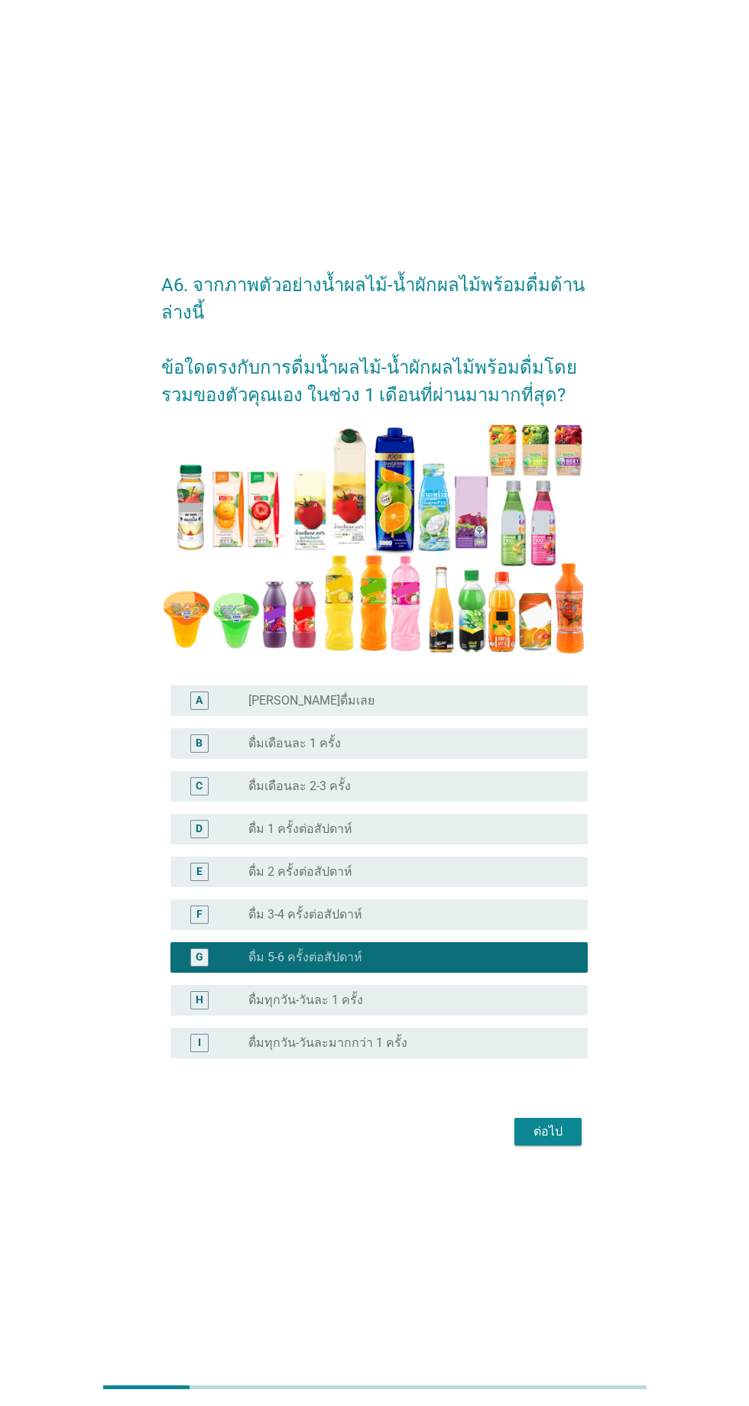
click at [381, 1008] on div "radio_button_unchecked ดื่มทุกวัน-วันละ 1 ครั้ง" at bounding box center [405, 1000] width 315 height 15
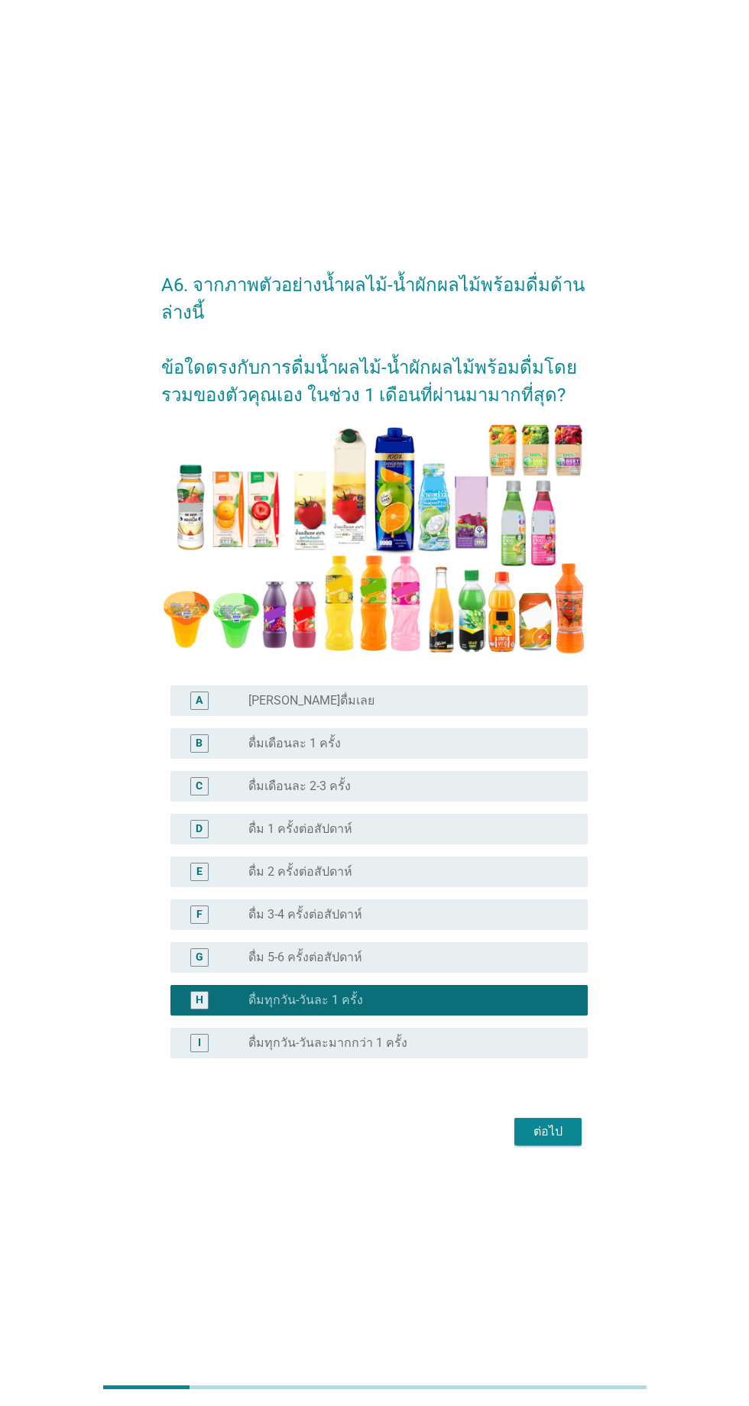
click at [380, 965] on div "radio_button_unchecked ดื่ม 5-6 ครั้งต่อสัปดาห์" at bounding box center [405, 957] width 315 height 15
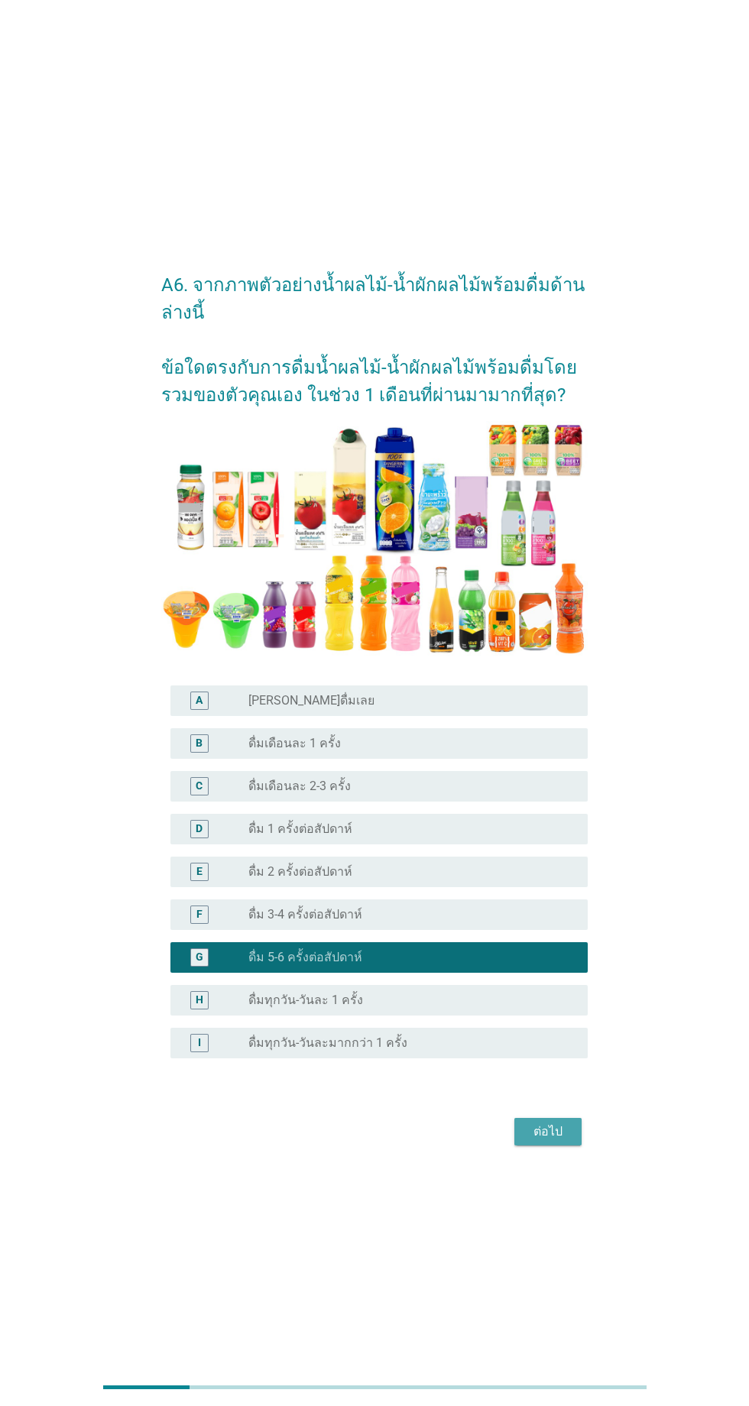
click at [530, 1141] on div "ต่อไป" at bounding box center [548, 1132] width 43 height 18
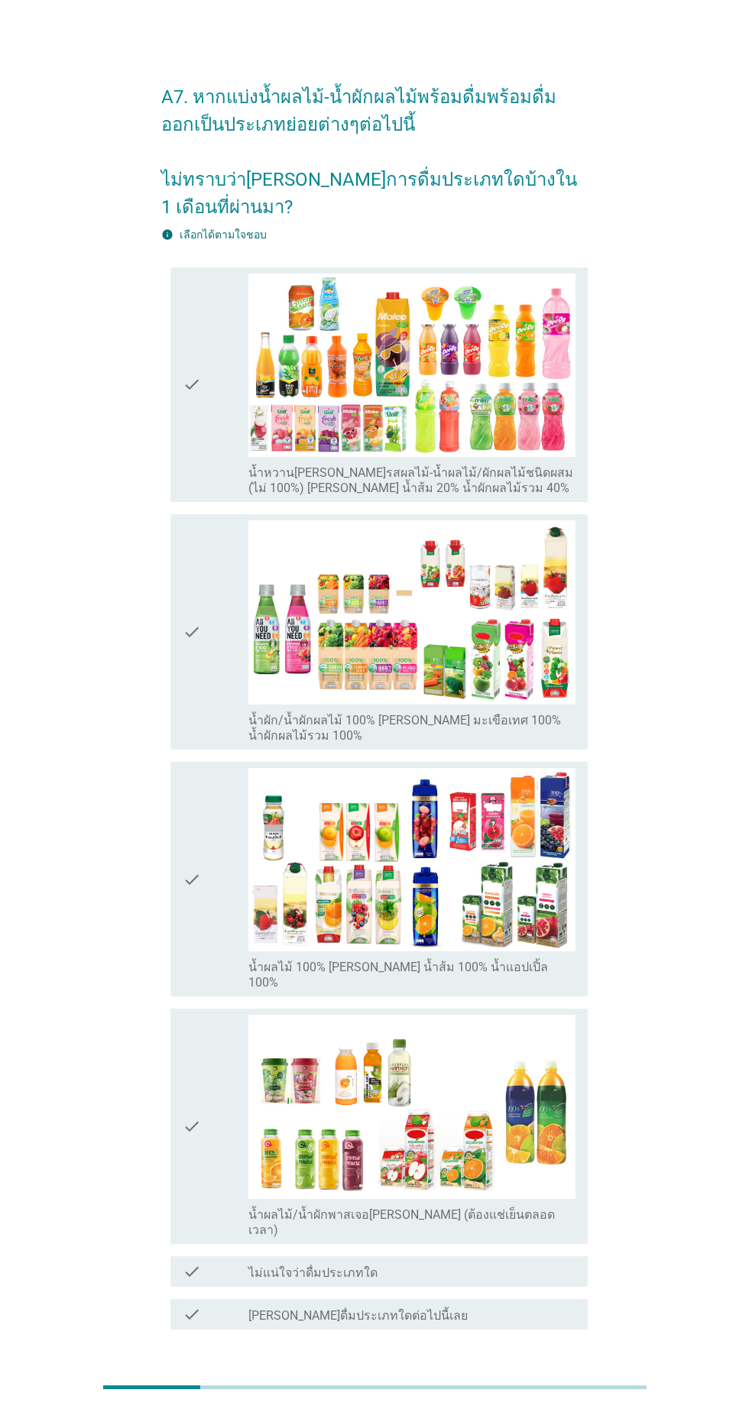
click at [222, 472] on div "check" at bounding box center [216, 385] width 66 height 223
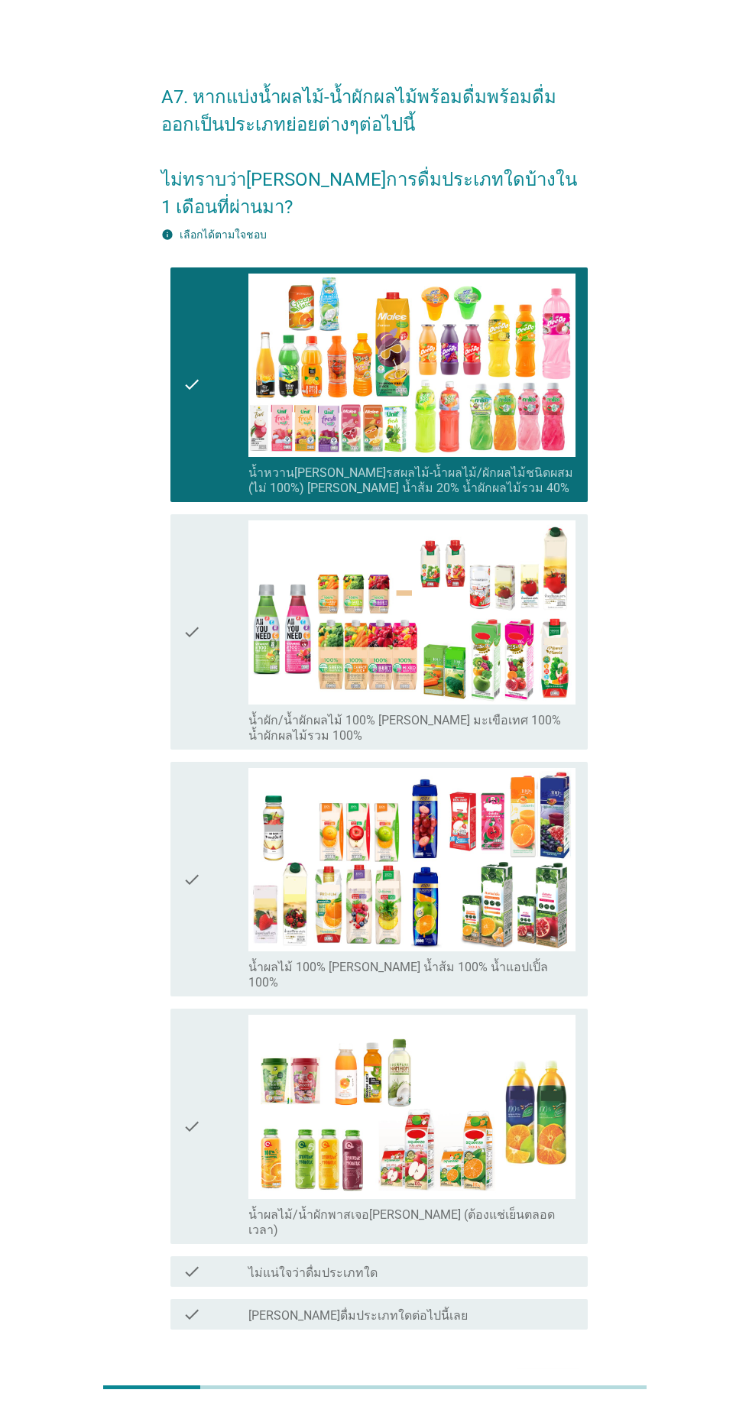
click at [231, 643] on div "check" at bounding box center [216, 631] width 66 height 223
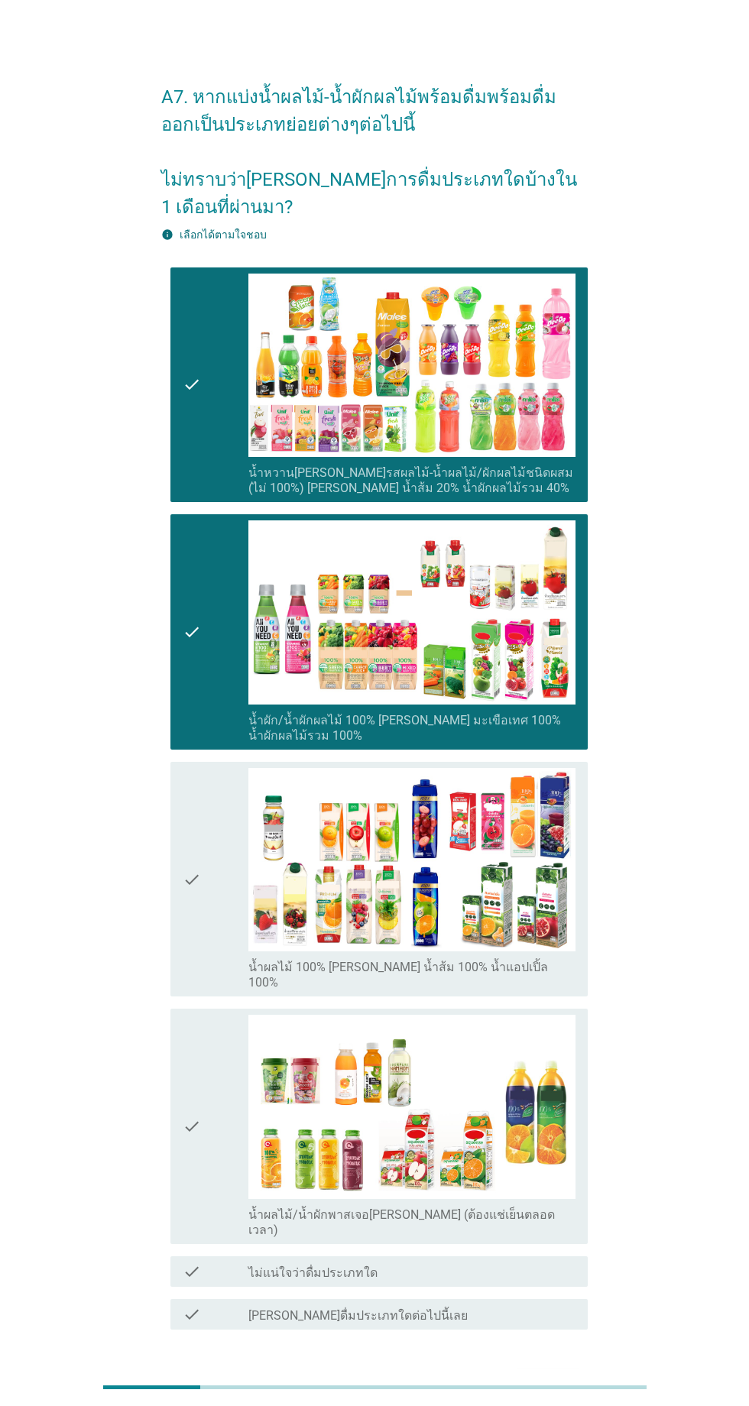
click at [232, 880] on div "check" at bounding box center [216, 879] width 66 height 223
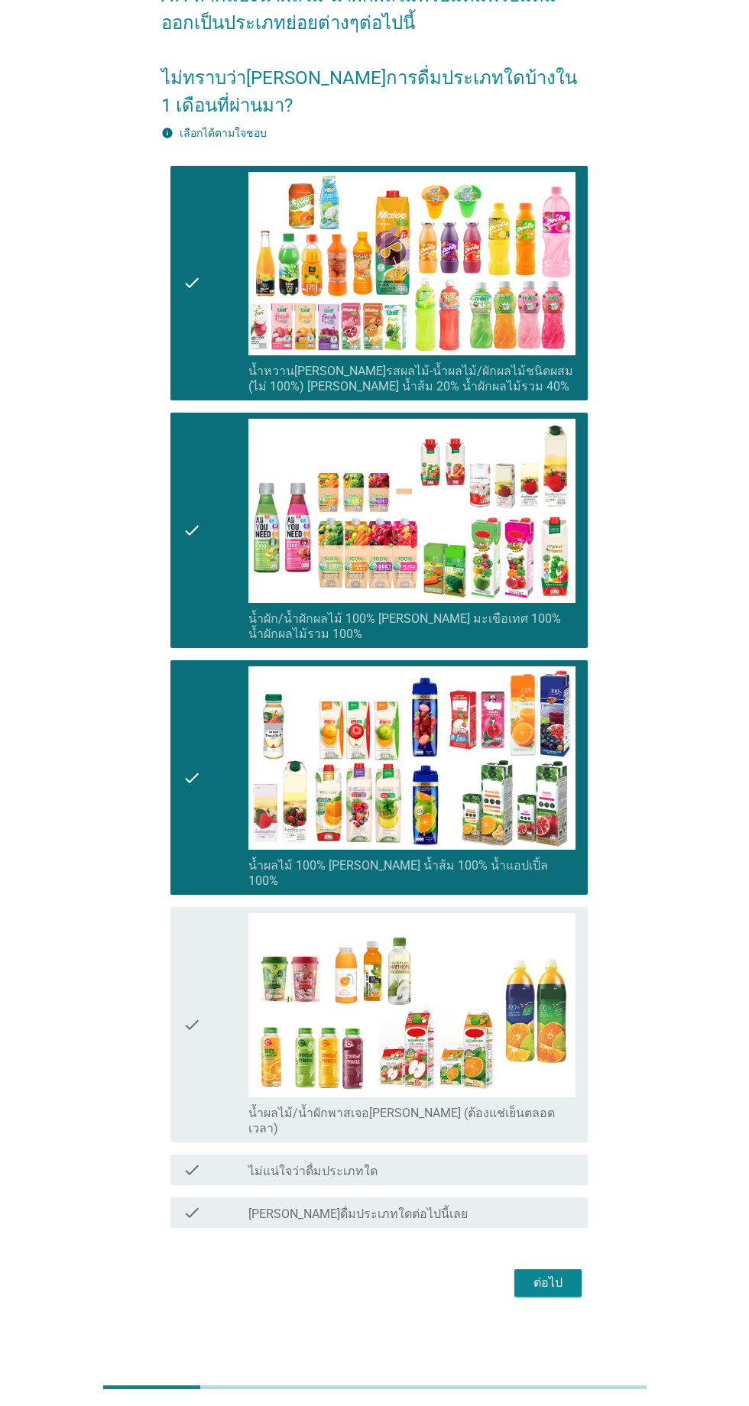
scroll to position [134, 0]
click at [560, 1274] on div "ต่อไป" at bounding box center [548, 1283] width 43 height 18
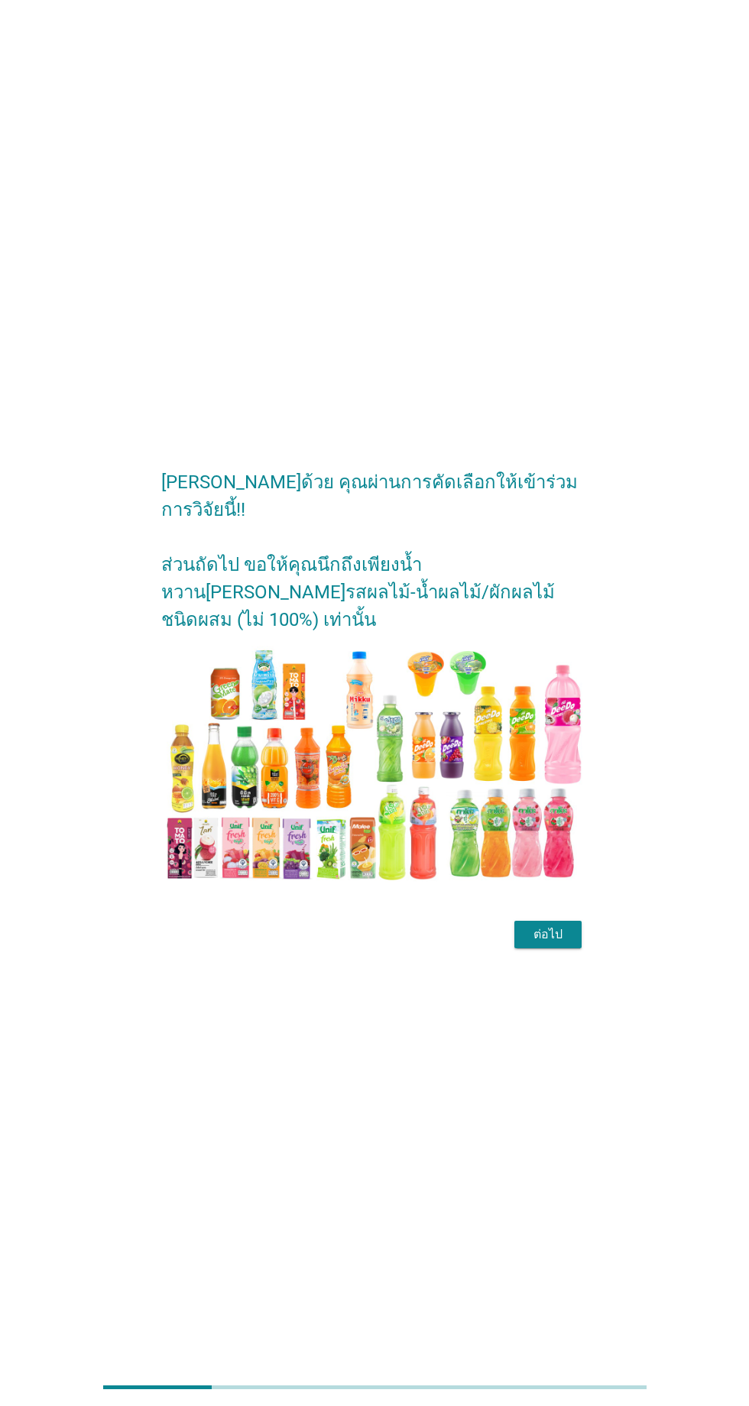
click at [549, 944] on div "ต่อไป" at bounding box center [548, 934] width 43 height 18
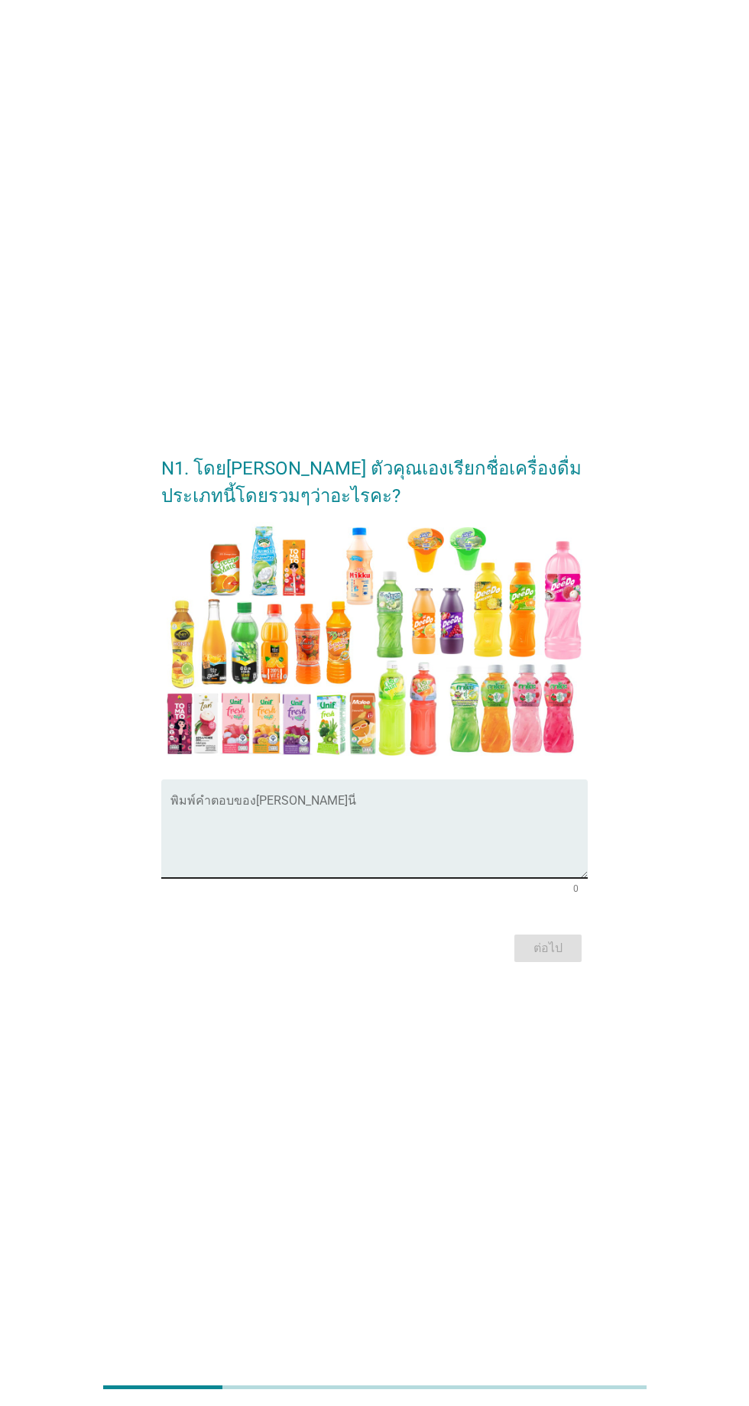
click at [332, 878] on textarea "พิมพ์คำตอบของคุณ ที่นี่" at bounding box center [378, 838] width 416 height 80
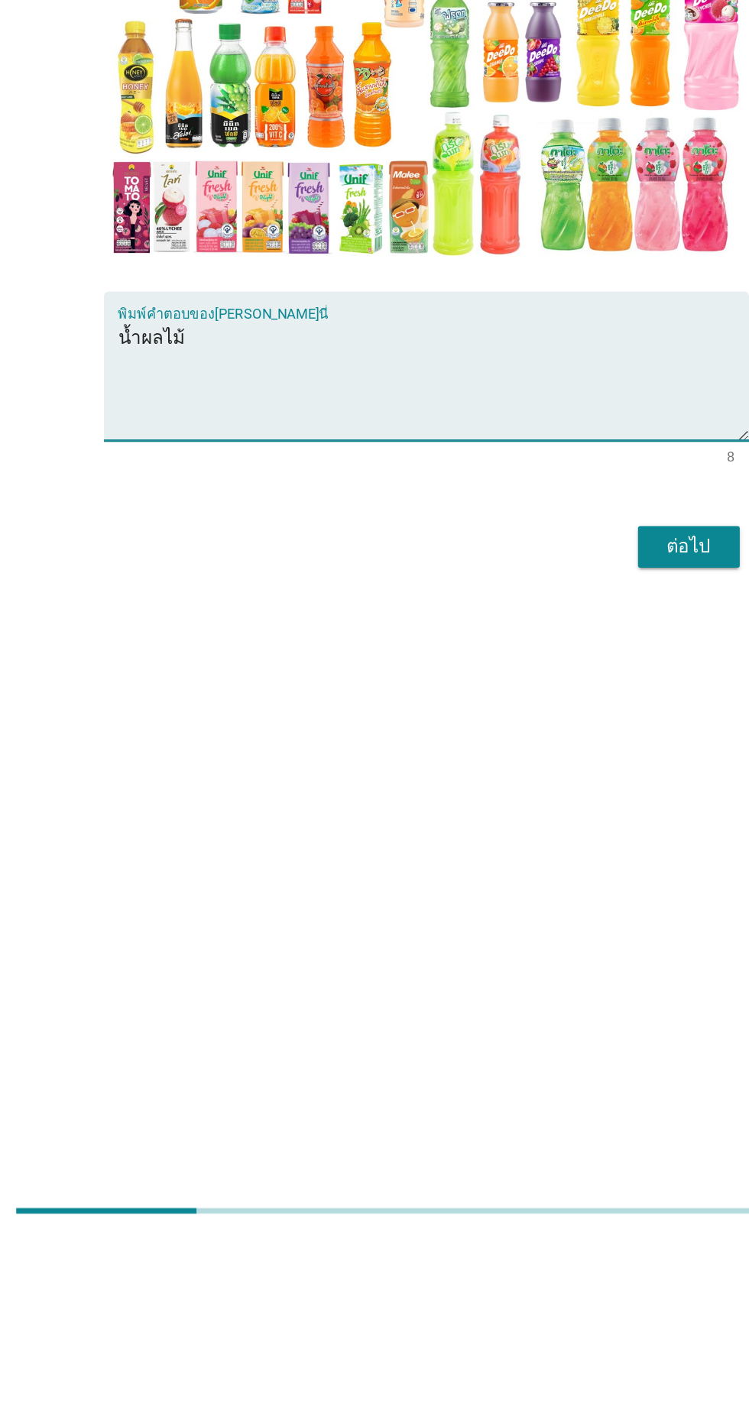
type textarea "น้ำผลไม้"
click at [543, 958] on div "ต่อไป" at bounding box center [548, 948] width 43 height 18
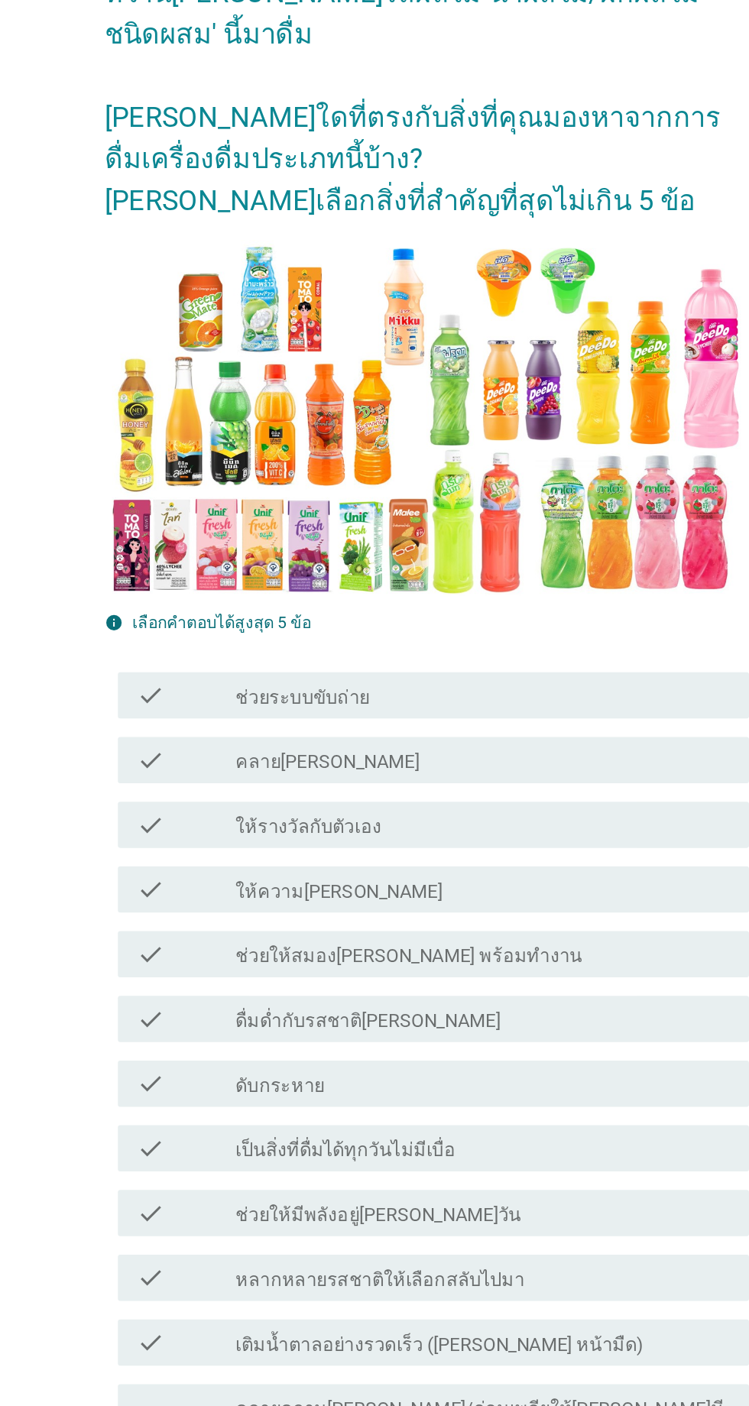
drag, startPoint x: 365, startPoint y: 636, endPoint x: 361, endPoint y: 643, distance: 8.2
click at [361, 642] on div "check check_box_outline_blank คลาย[PERSON_NAME]" at bounding box center [378, 632] width 416 height 31
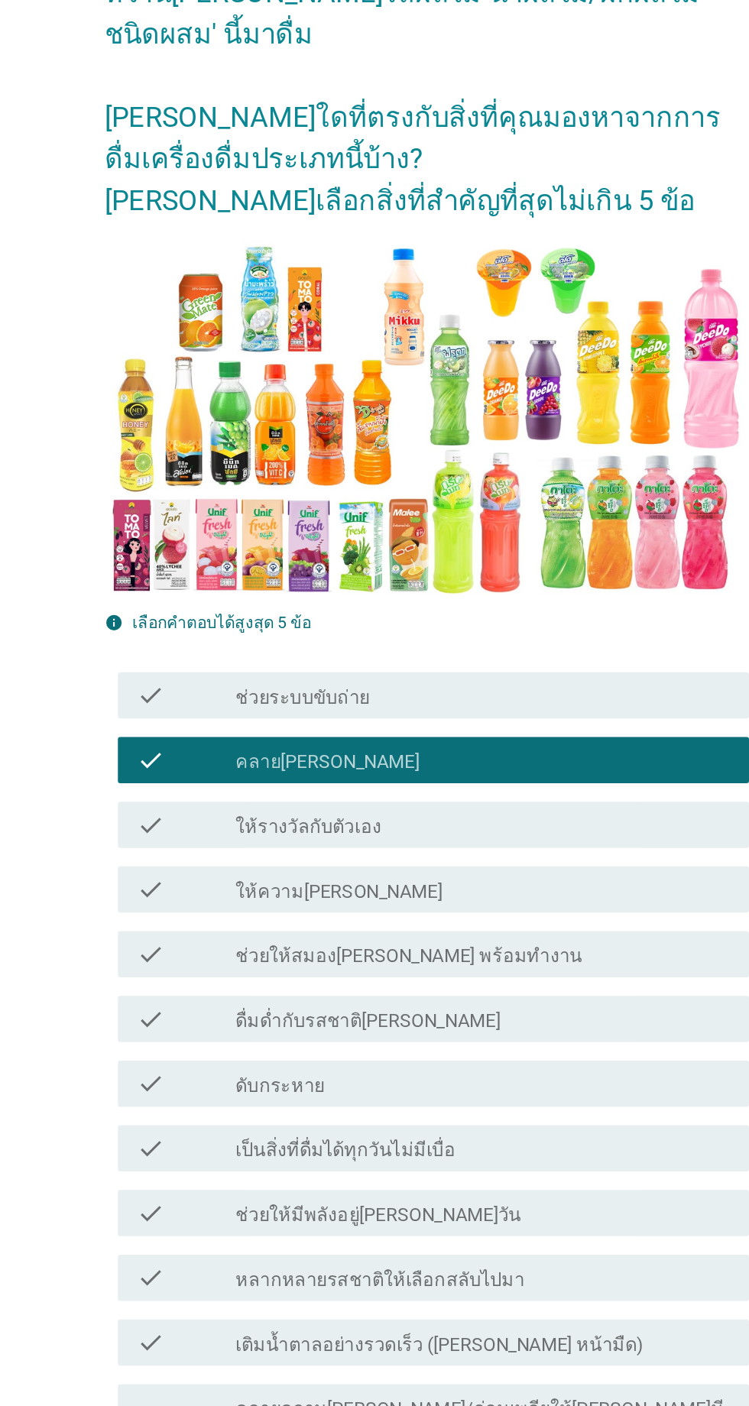
click at [379, 718] on div "check_box_outline_blank ให้ความ[PERSON_NAME]" at bounding box center [411, 717] width 327 height 18
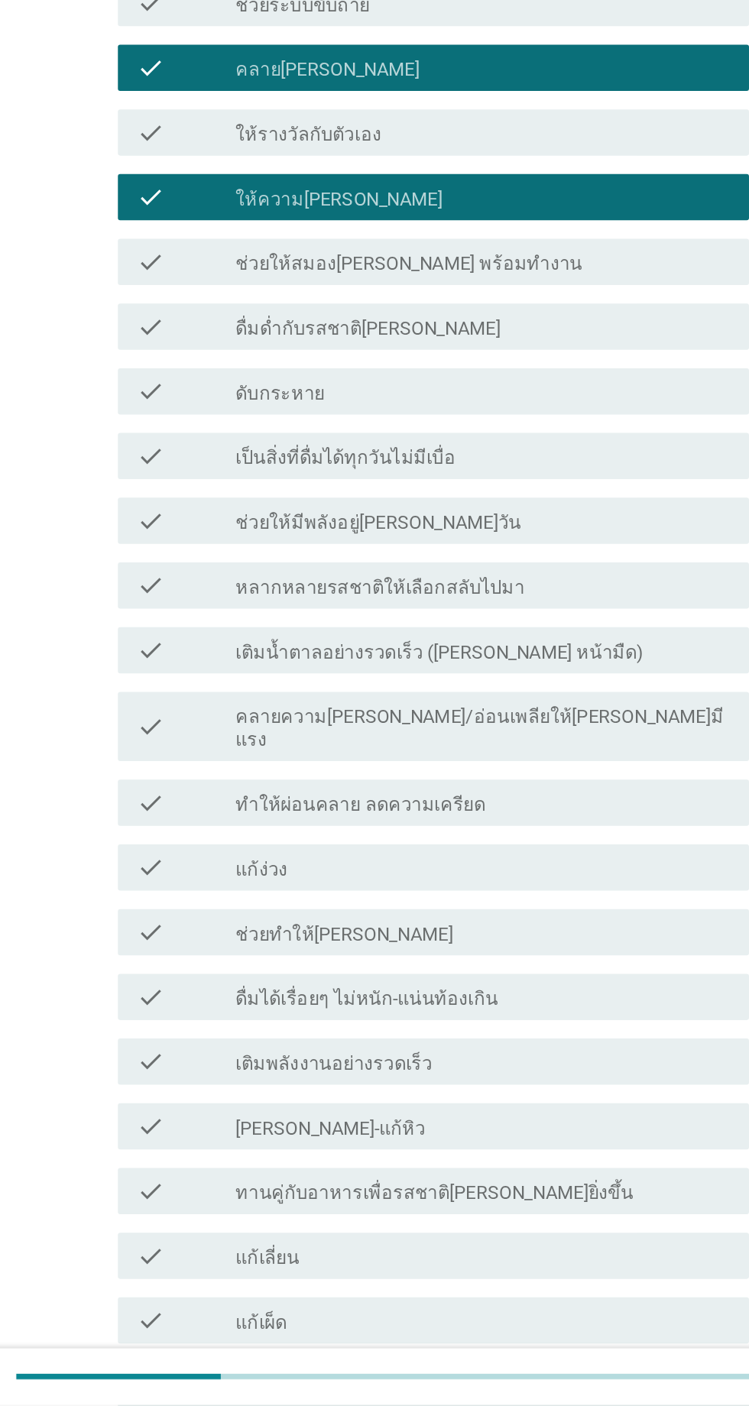
scroll to position [122, 0]
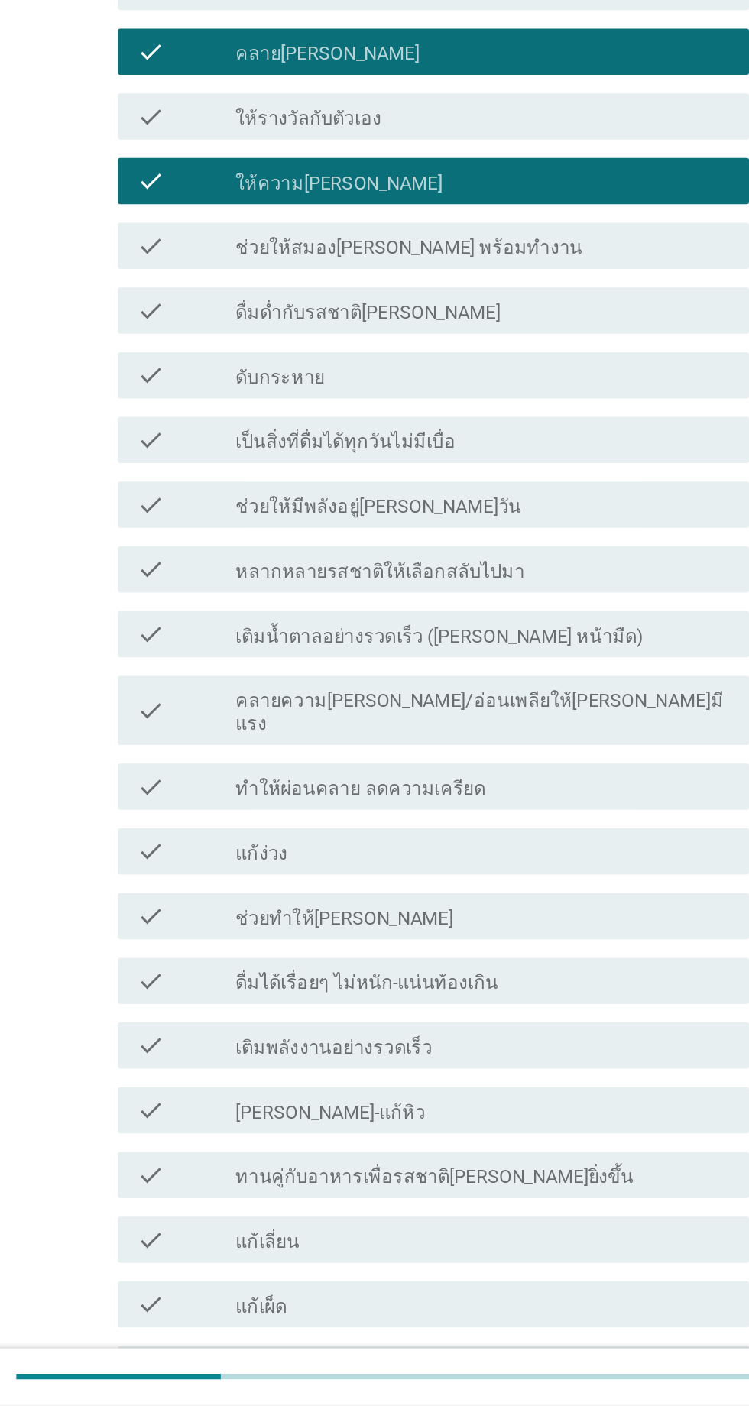
click at [387, 1247] on label "ทานคู่กับอาหารเพื่อรสชาติ[PERSON_NAME]ยิ่งขึ้น" at bounding box center [379, 1254] width 263 height 15
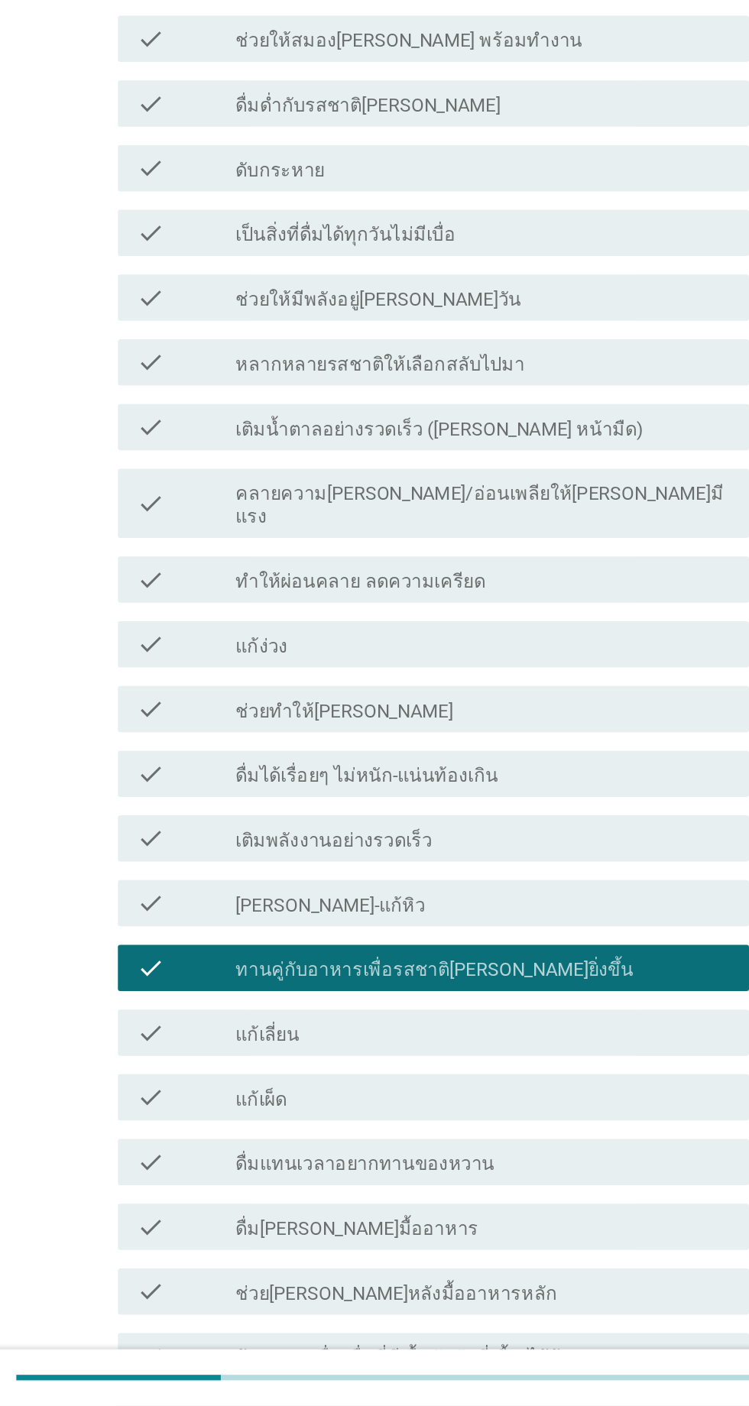
scroll to position [268, 0]
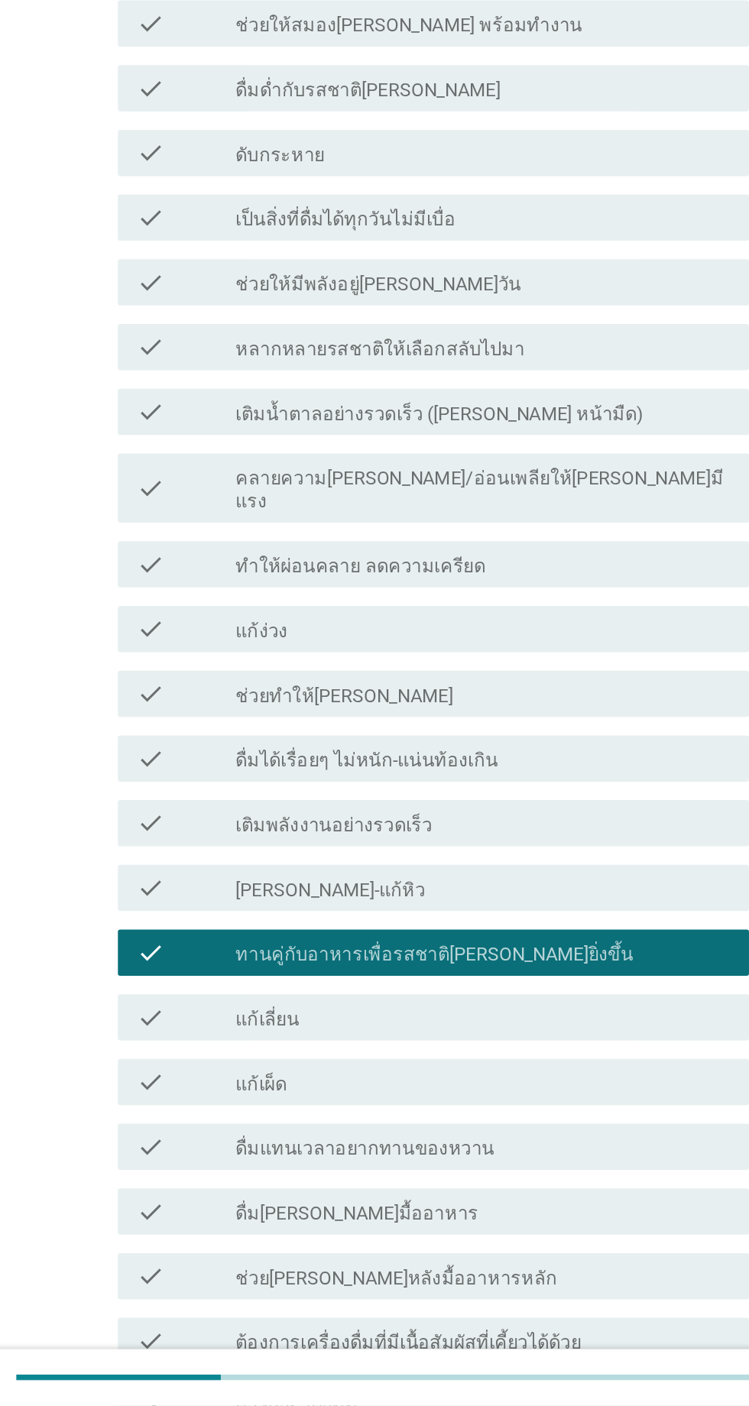
click at [387, 1229] on label "ดื่มแทนเวลาอยากทานของหวาน" at bounding box center [333, 1236] width 171 height 15
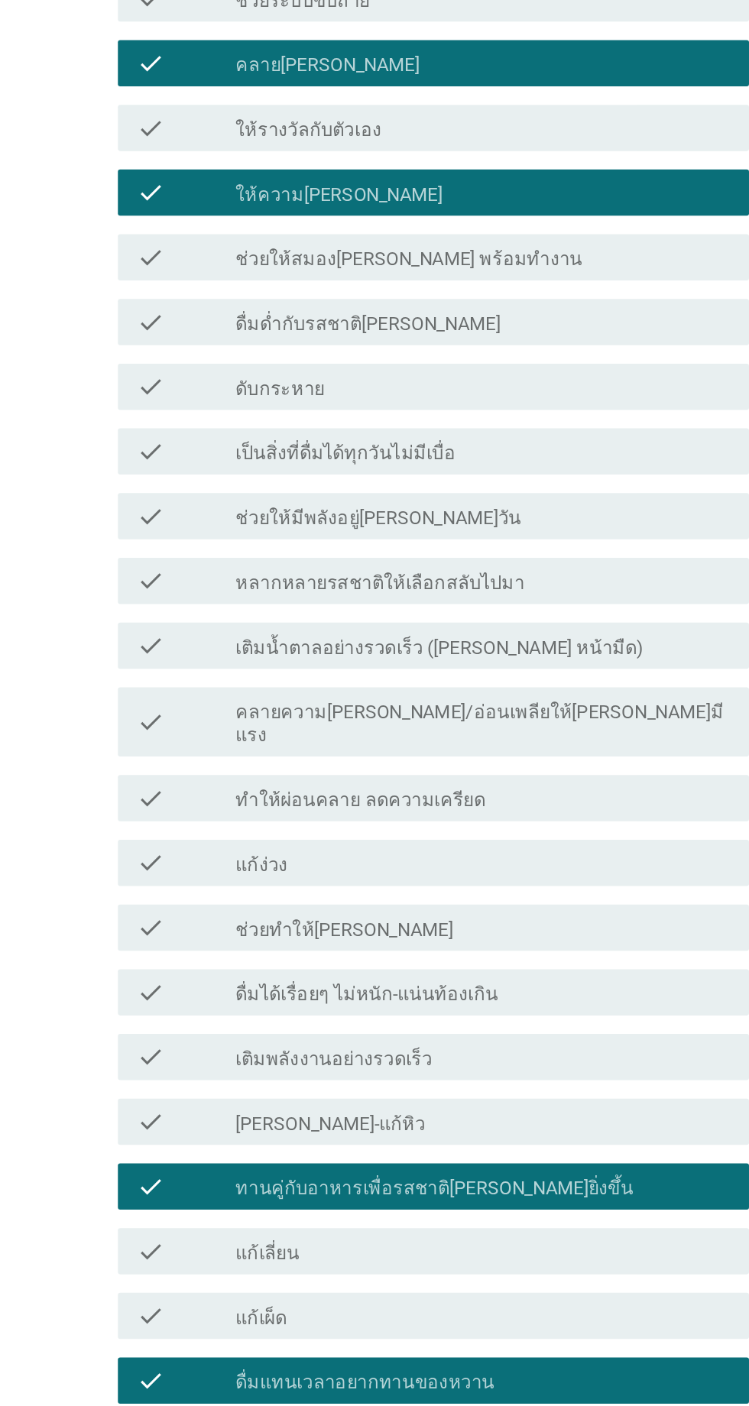
scroll to position [590, 0]
click at [367, 302] on label "เป็นสิ่งที่ดื่มได้ทุกวันไม่มีเบื่อ" at bounding box center [320, 300] width 145 height 15
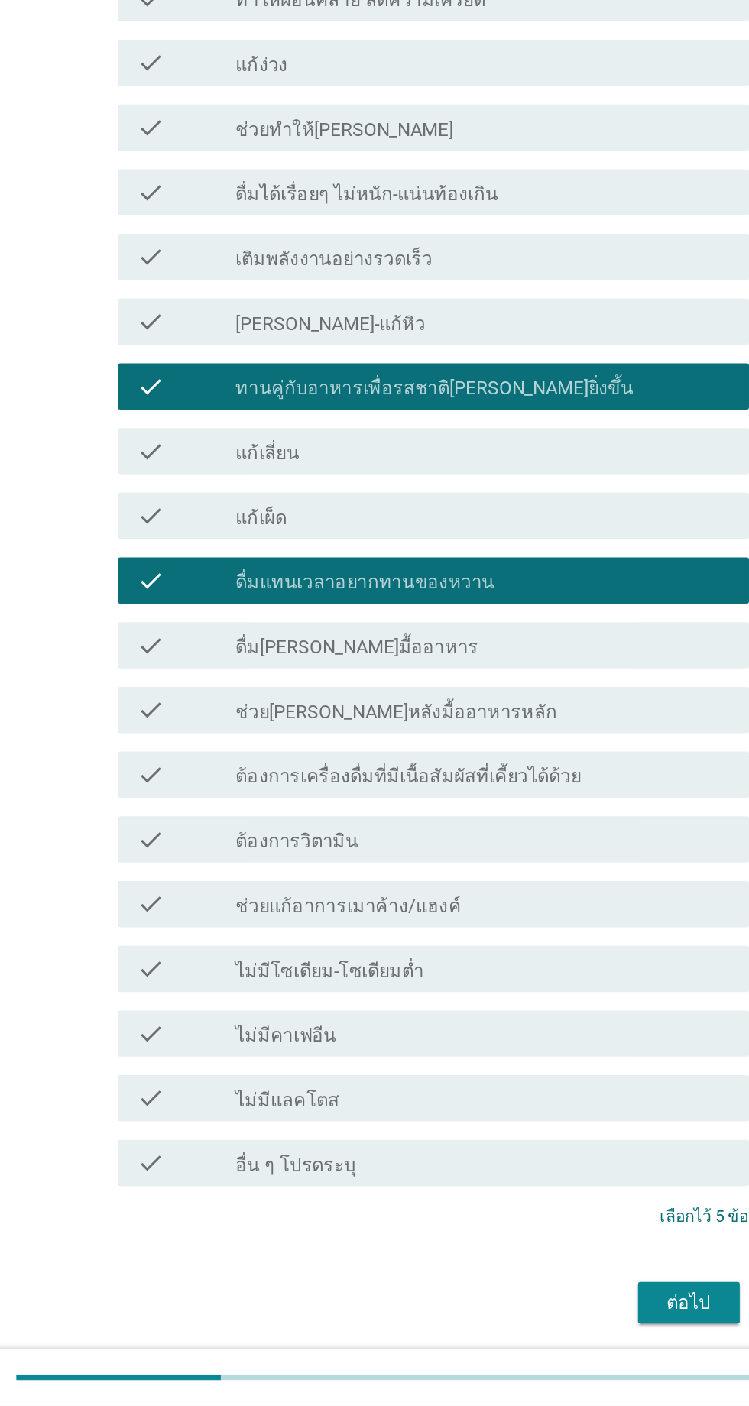
scroll to position [682, 0]
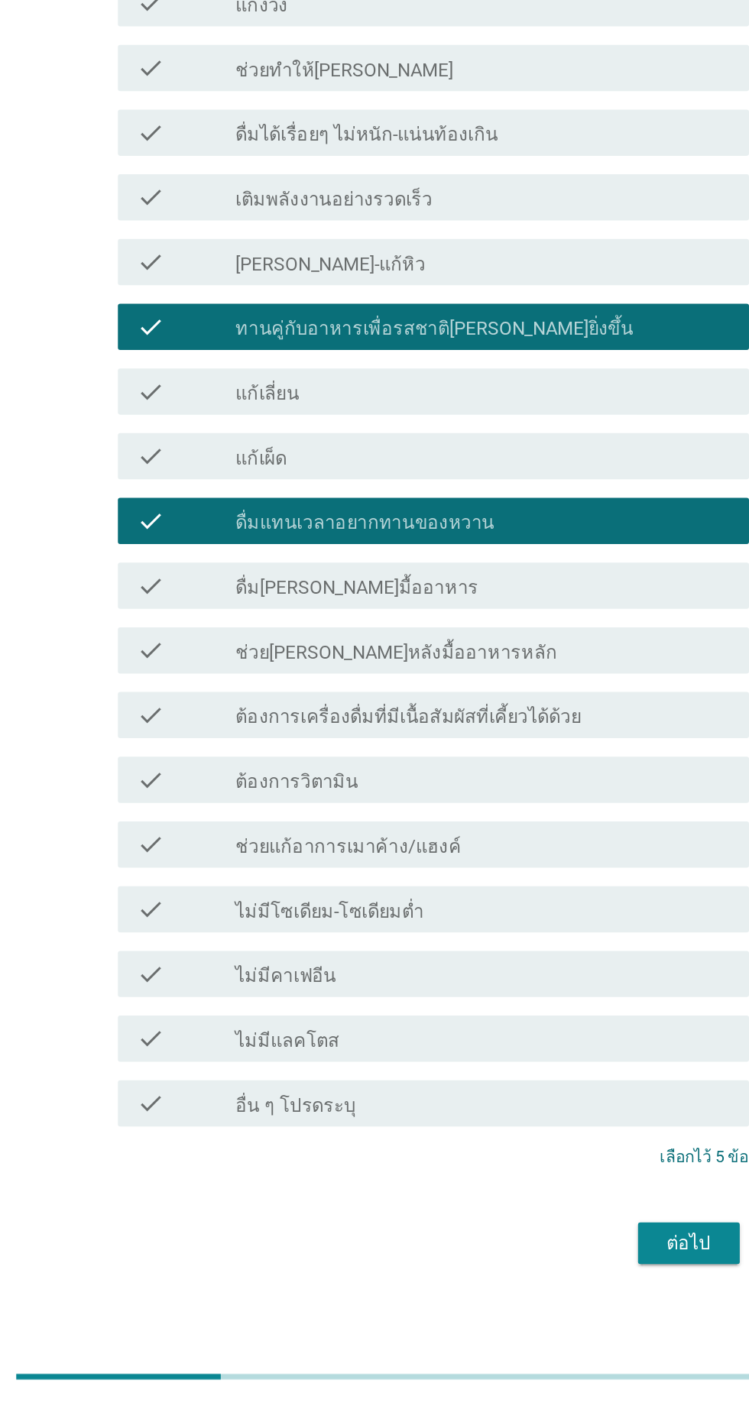
click at [536, 1289] on div "ต่อไป" at bounding box center [548, 1298] width 43 height 18
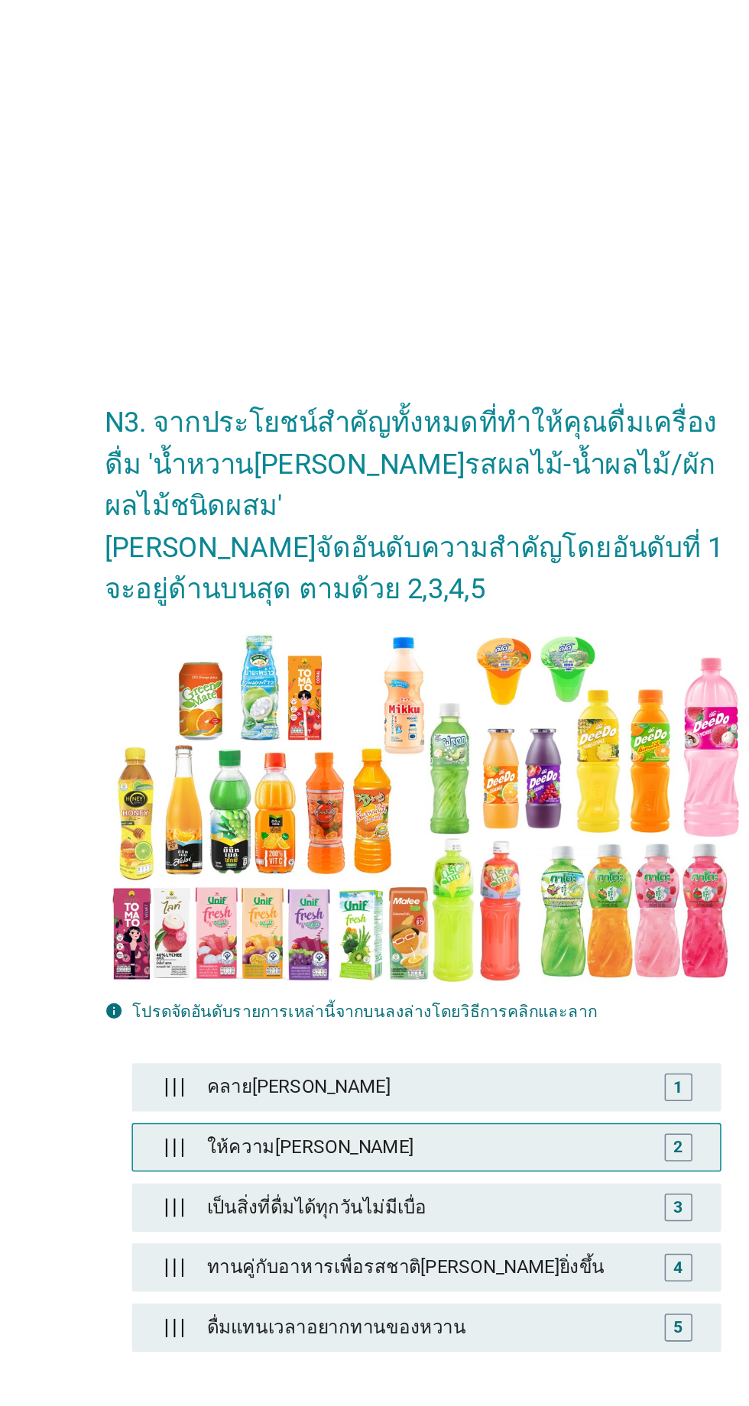
scroll to position [134, 0]
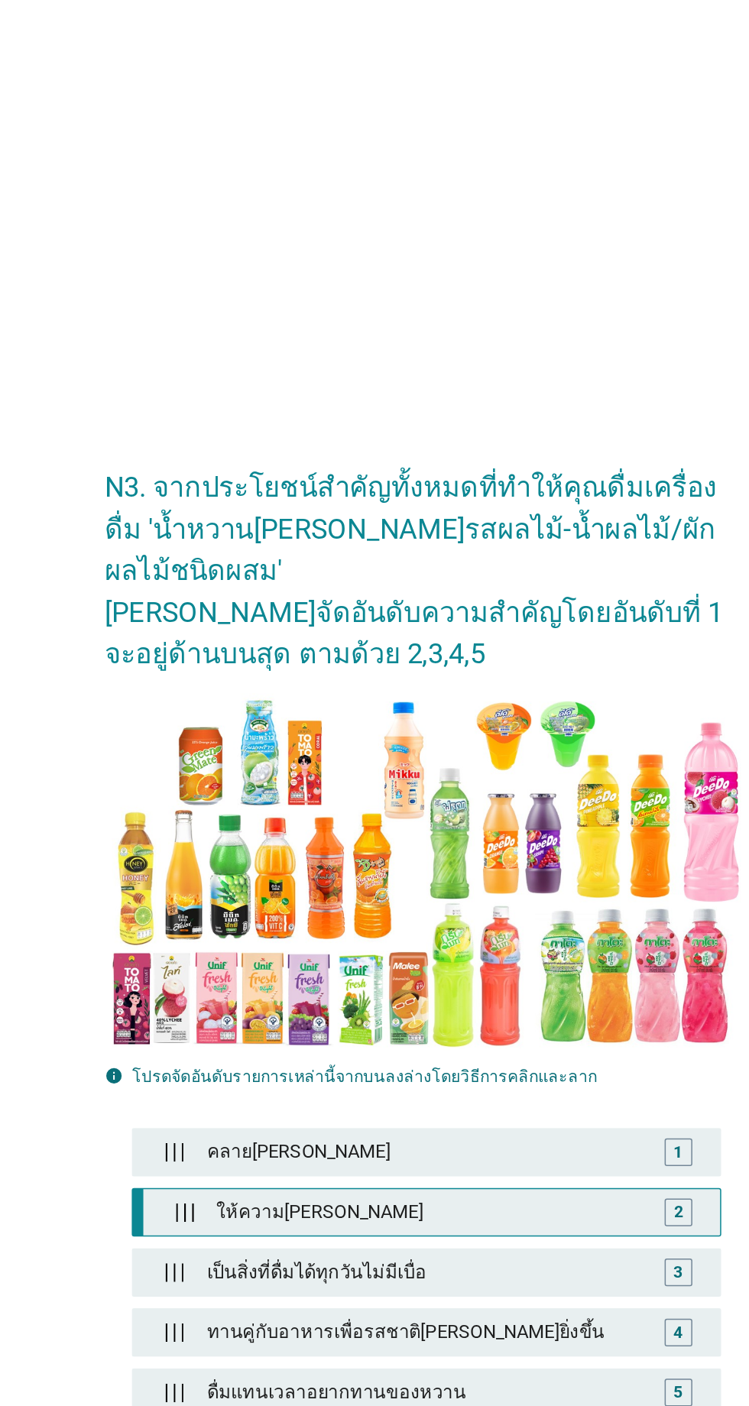
click at [330, 786] on div "ให้ความ[PERSON_NAME]" at bounding box center [377, 801] width 297 height 31
click at [417, 786] on div "คลาย[PERSON_NAME]" at bounding box center [374, 801] width 303 height 31
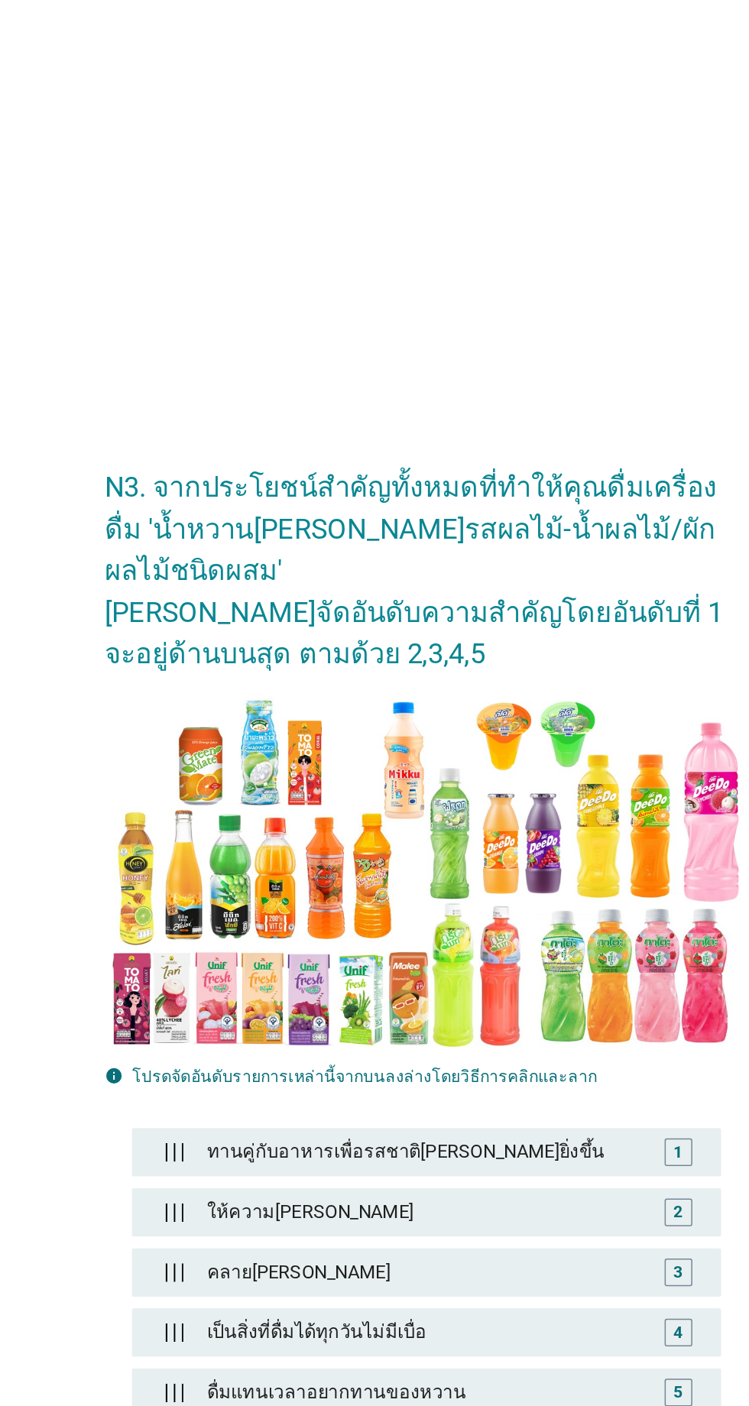
drag, startPoint x: 383, startPoint y: 702, endPoint x: 383, endPoint y: 710, distance: 8.4
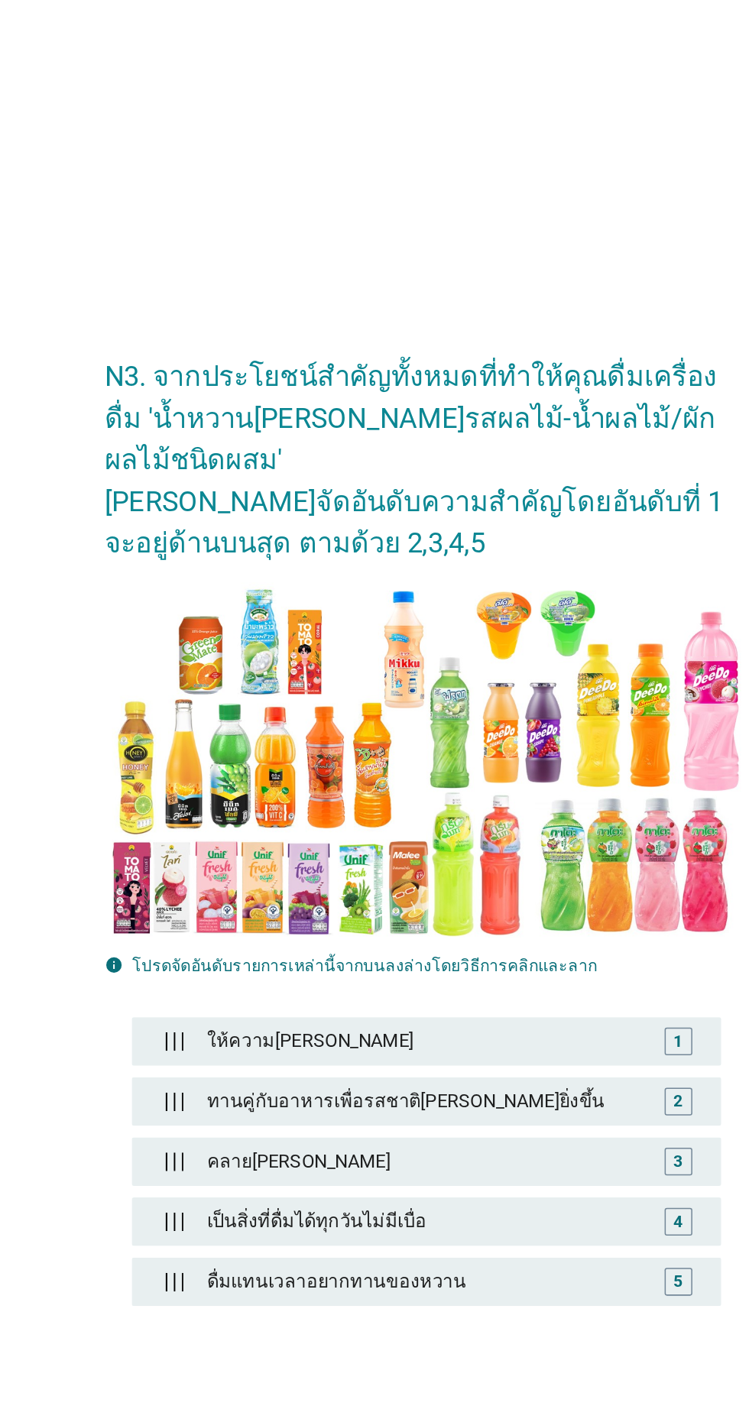
click at [546, 1010] on div "ต่อไป" at bounding box center [548, 1019] width 43 height 18
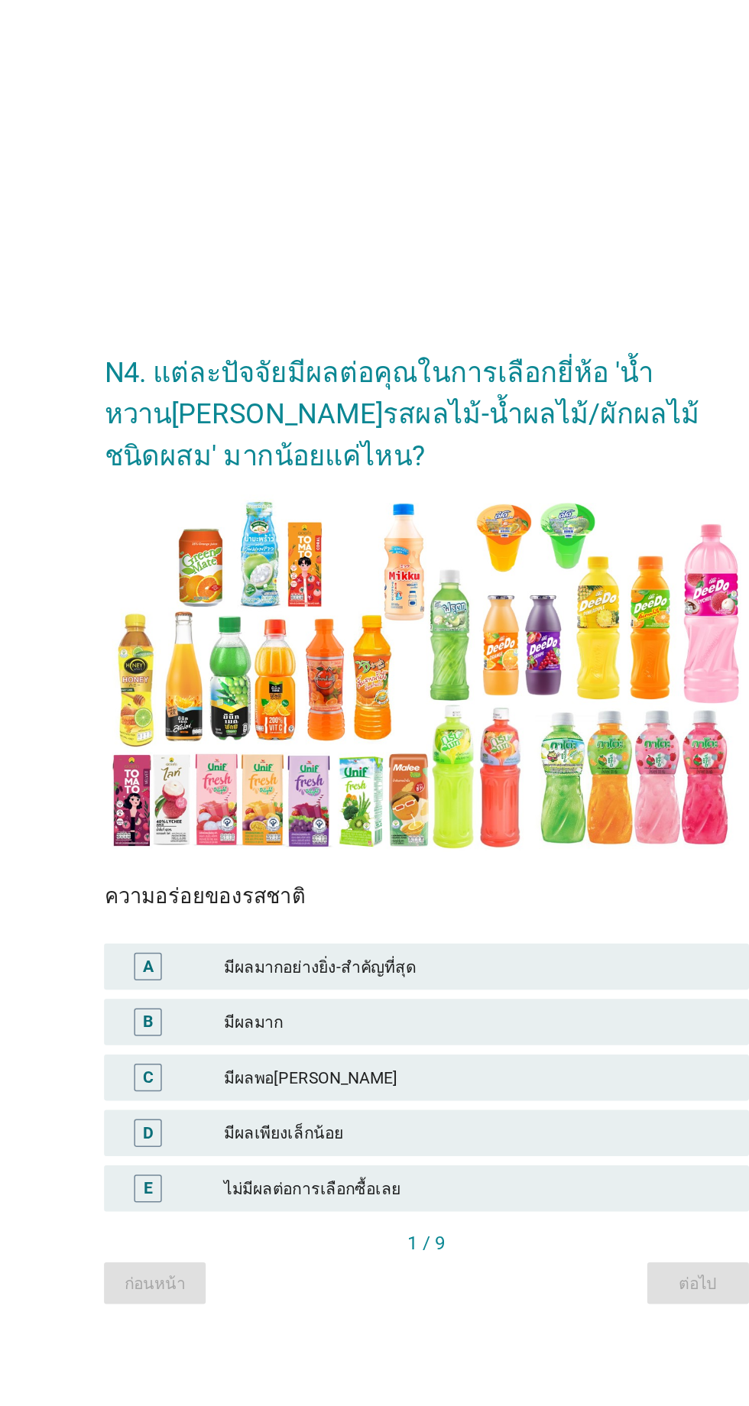
scroll to position [14, 0]
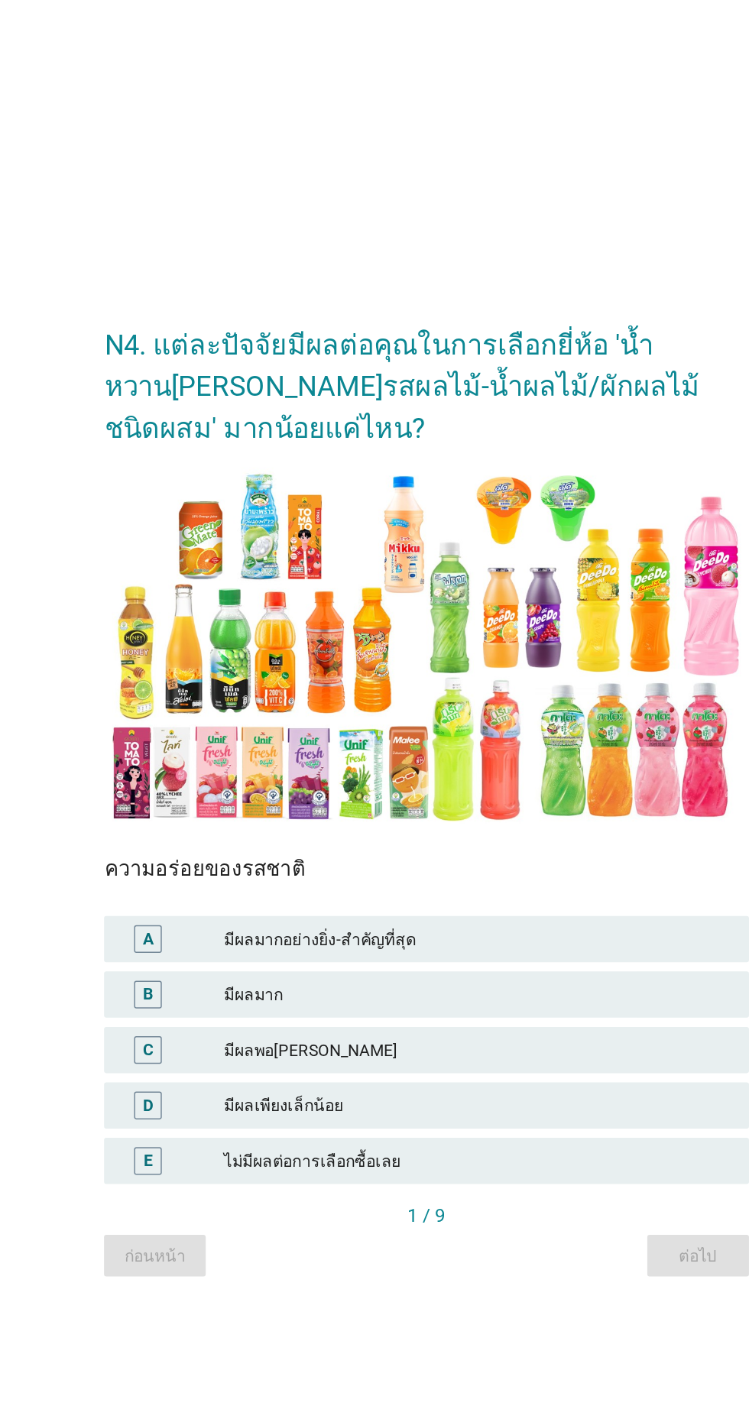
click at [365, 835] on div "มีผลมาก" at bounding box center [408, 825] width 335 height 18
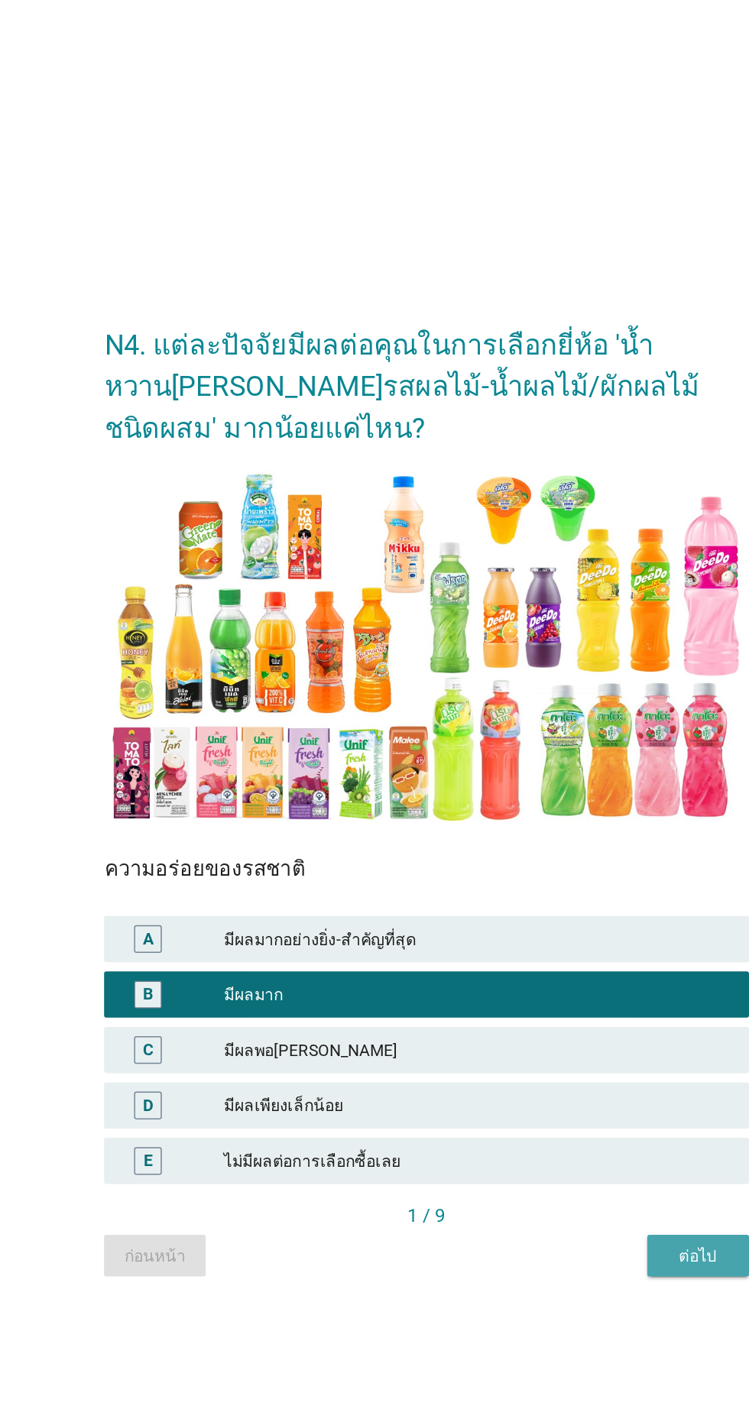
click at [572, 1006] on div "ต่อไป" at bounding box center [554, 998] width 43 height 16
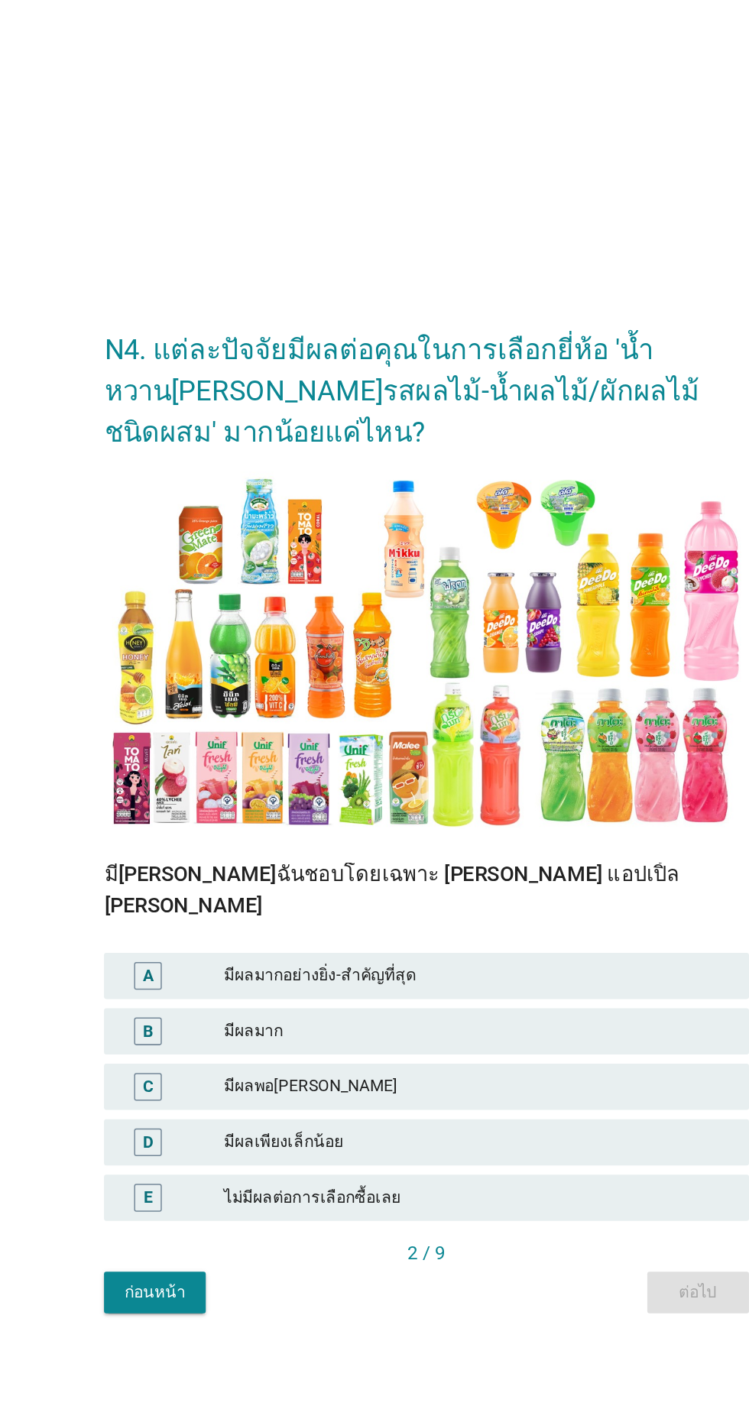
click at [428, 822] on div "มีผลมากอย่างยิ่ง-สำคัญที่สุด" at bounding box center [408, 813] width 335 height 18
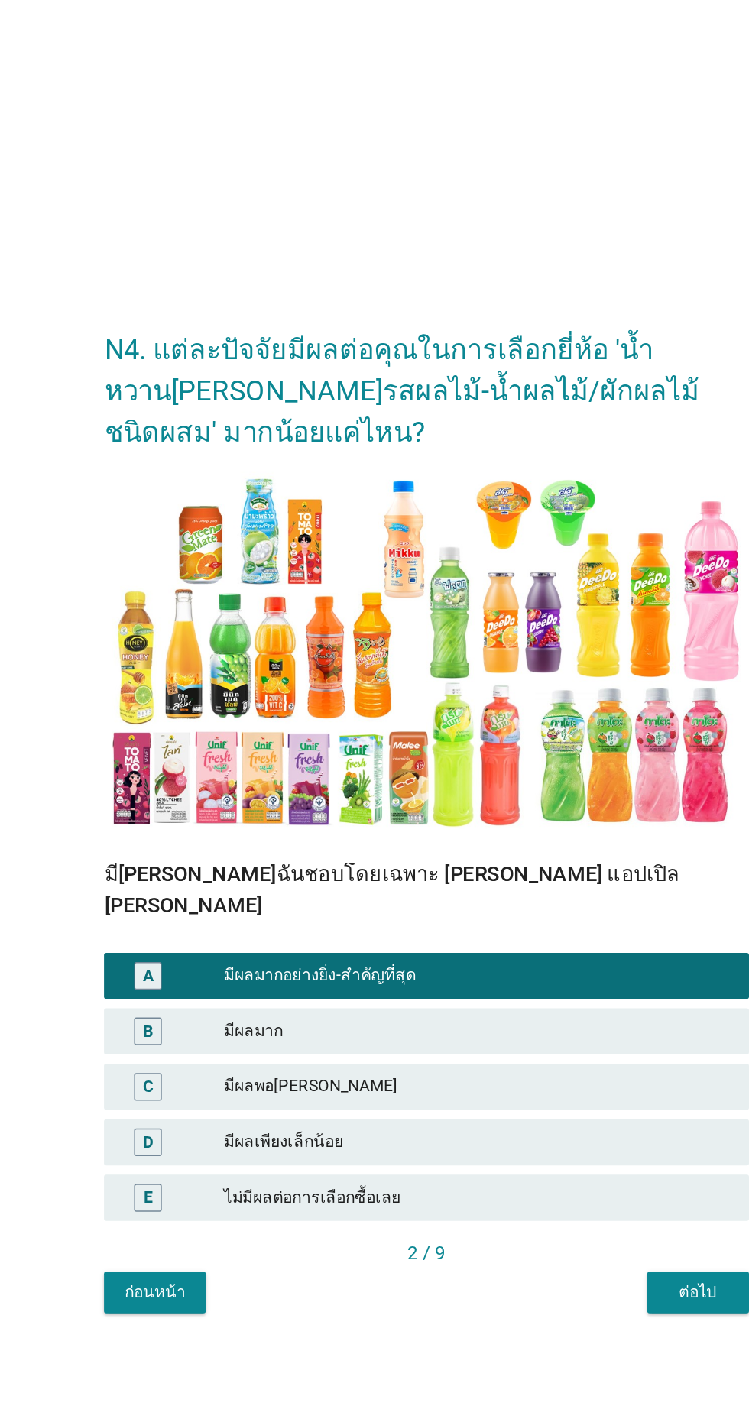
click at [543, 1030] on div "ต่อไป" at bounding box center [554, 1022] width 43 height 16
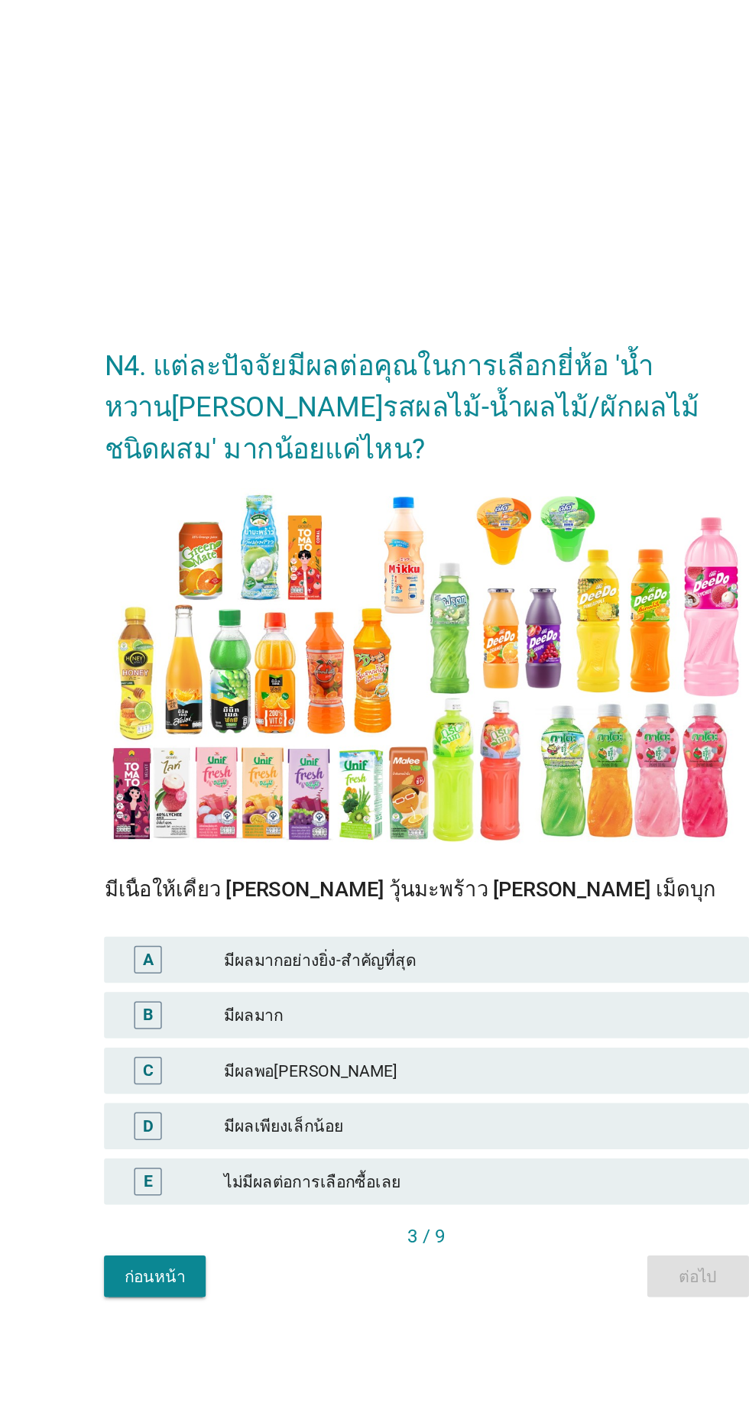
click at [392, 848] on div "มีผลมาก" at bounding box center [408, 839] width 335 height 18
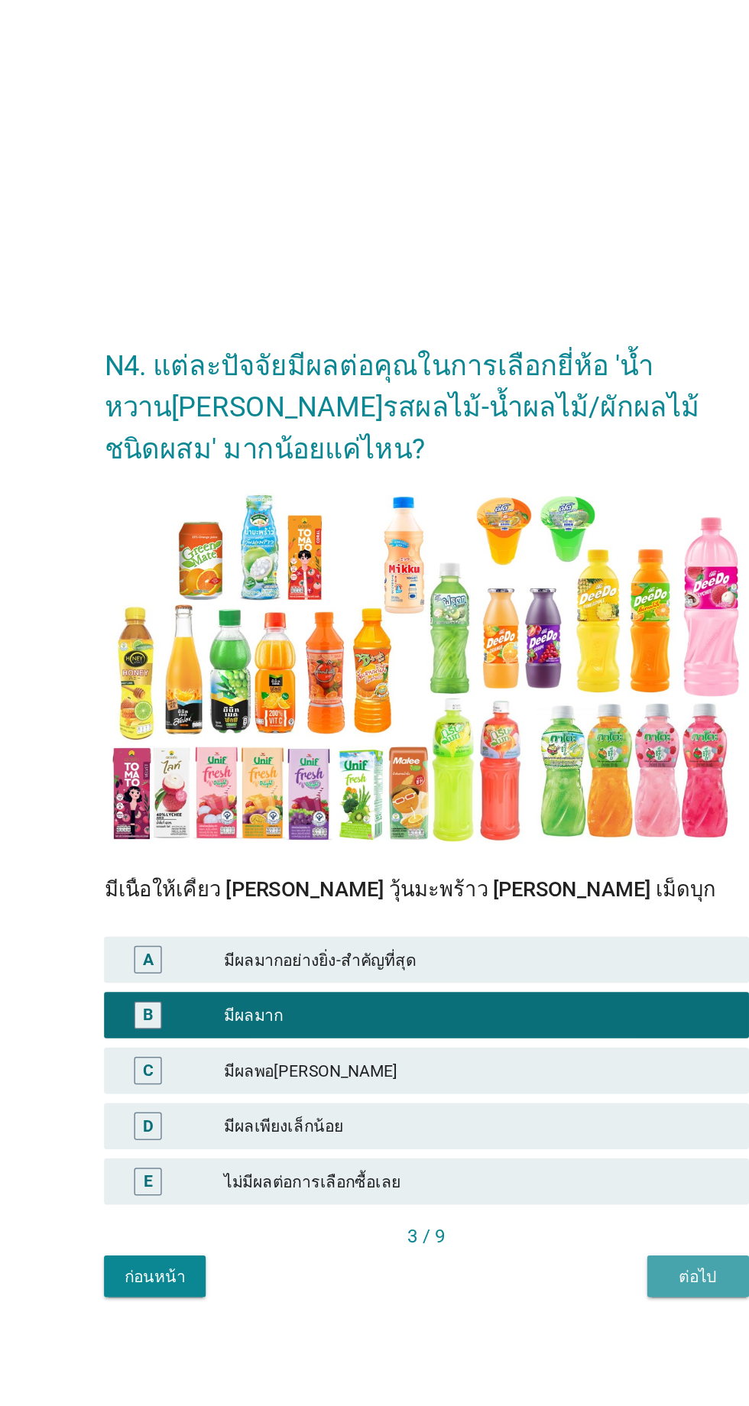
click at [551, 1020] on div "ต่อไป" at bounding box center [554, 1012] width 43 height 16
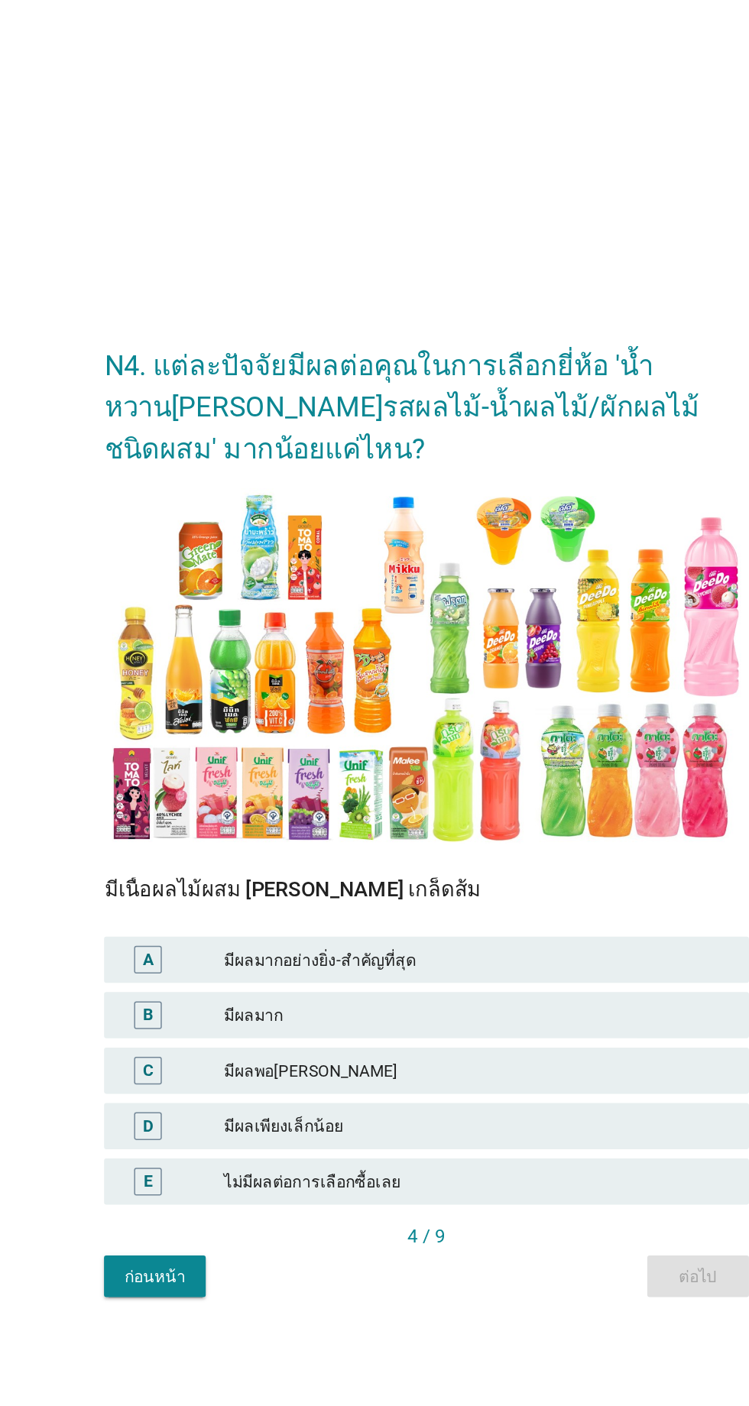
click at [404, 812] on div "มีผลมากอย่างยิ่ง-สำคัญที่สุด" at bounding box center [408, 802] width 335 height 18
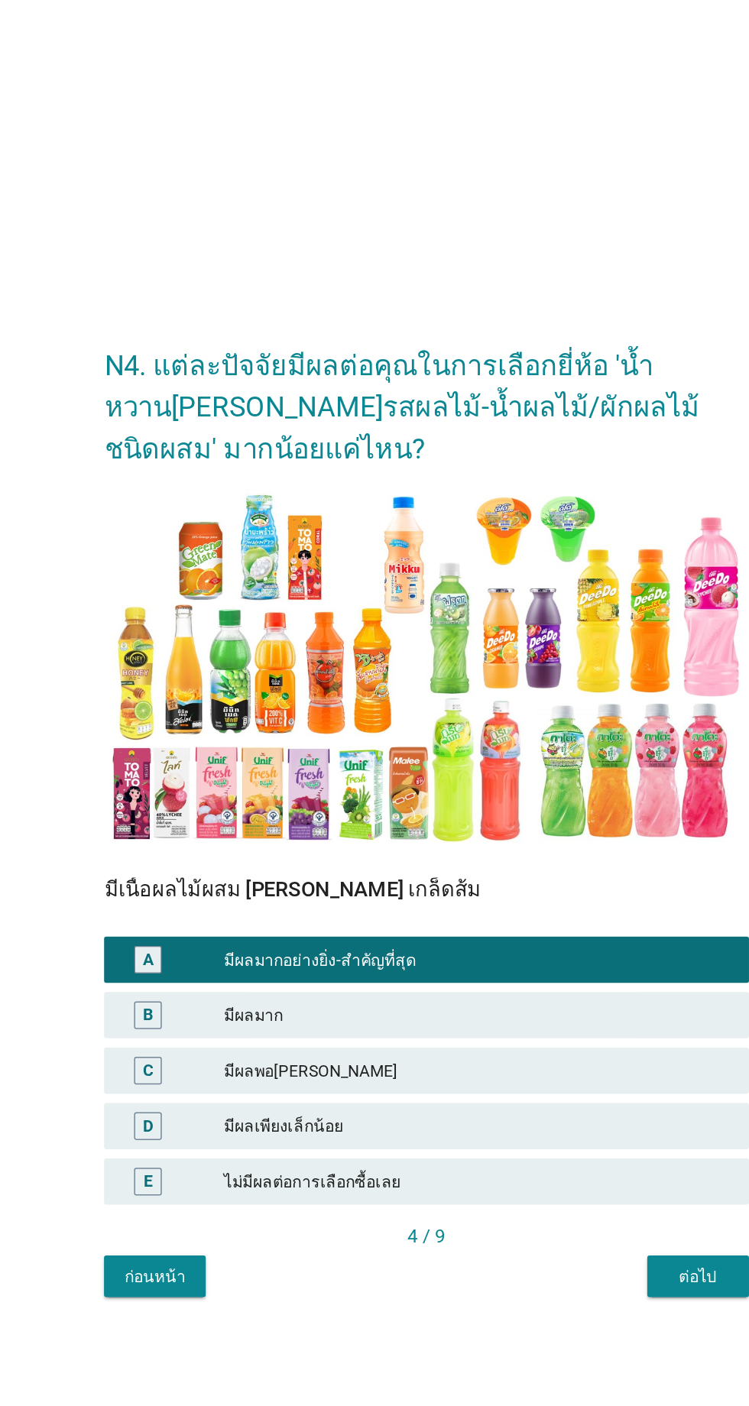
click at [547, 1020] on div "ต่อไป" at bounding box center [554, 1012] width 43 height 16
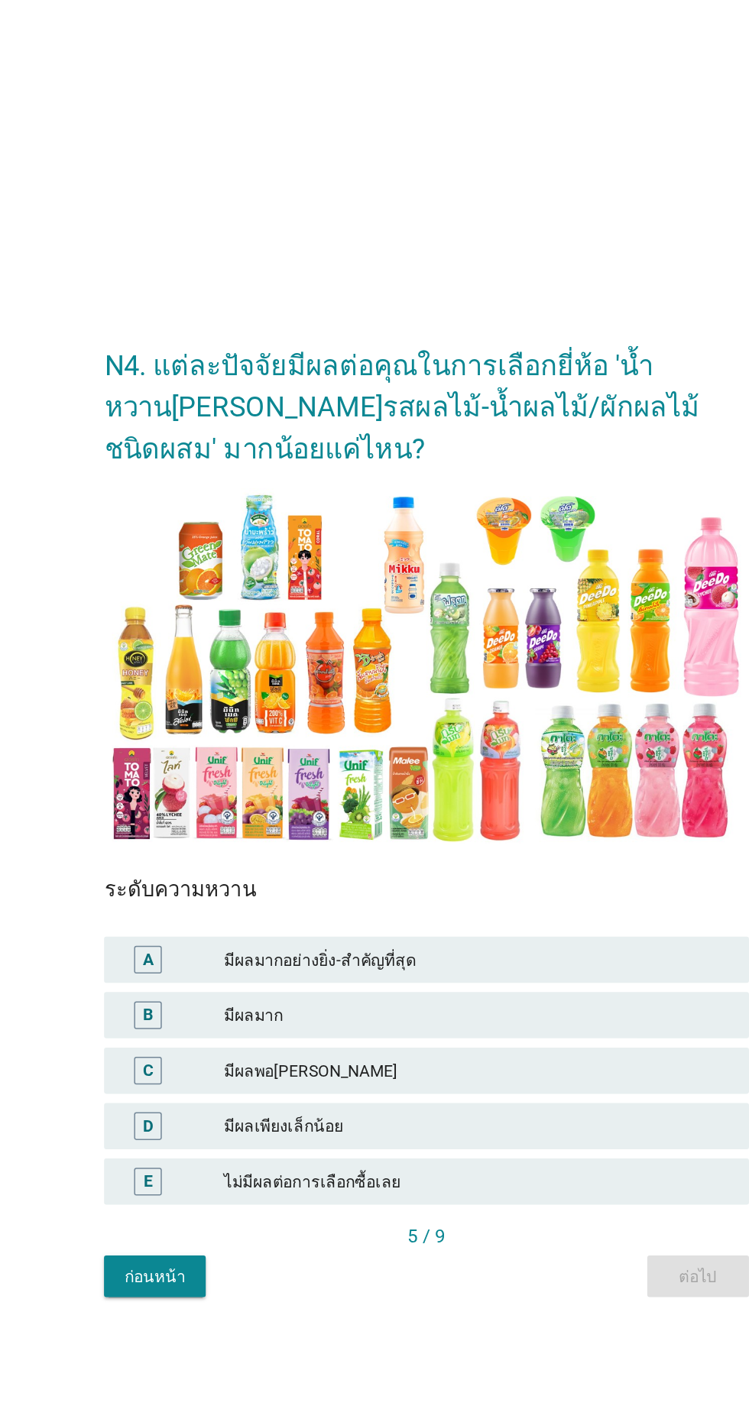
click at [345, 885] on div "มีผลพอ[PERSON_NAME]" at bounding box center [408, 876] width 335 height 18
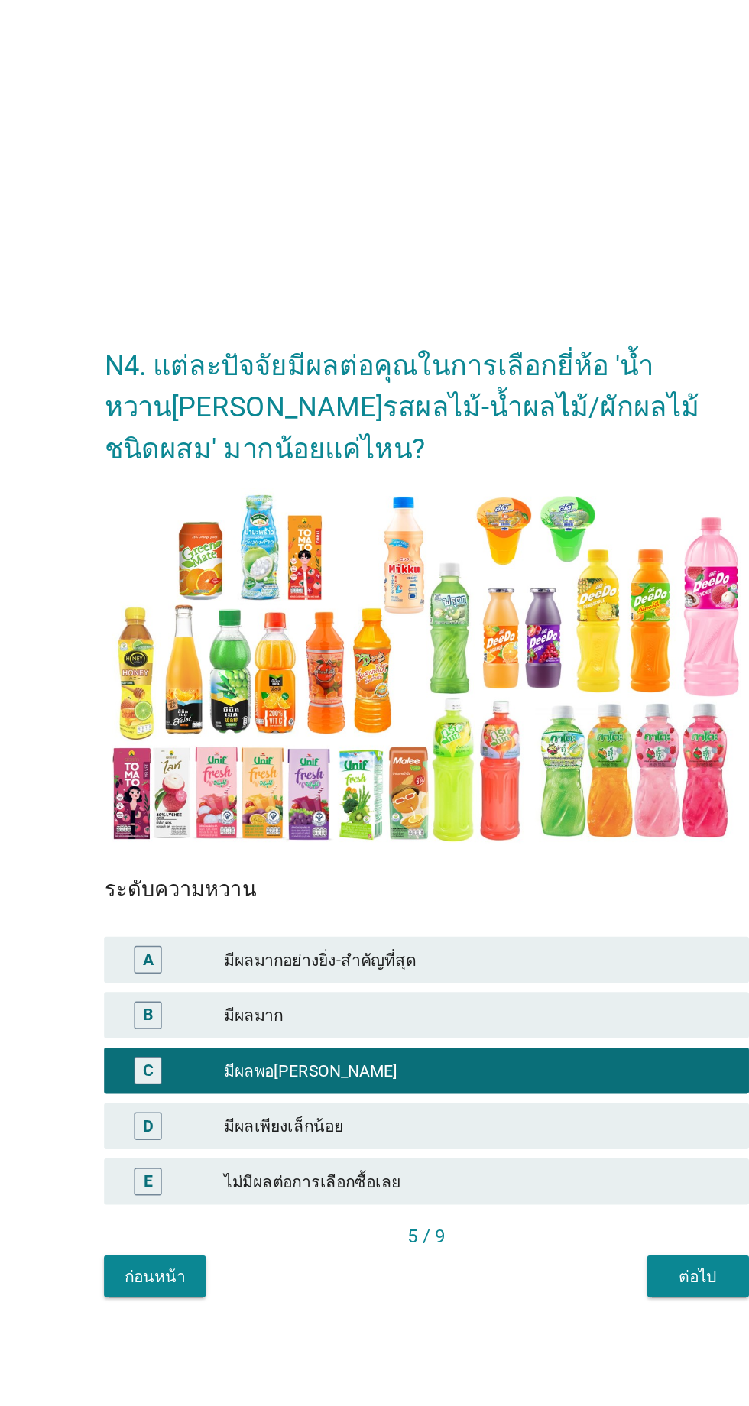
click at [569, 1020] on div "ต่อไป" at bounding box center [554, 1012] width 43 height 16
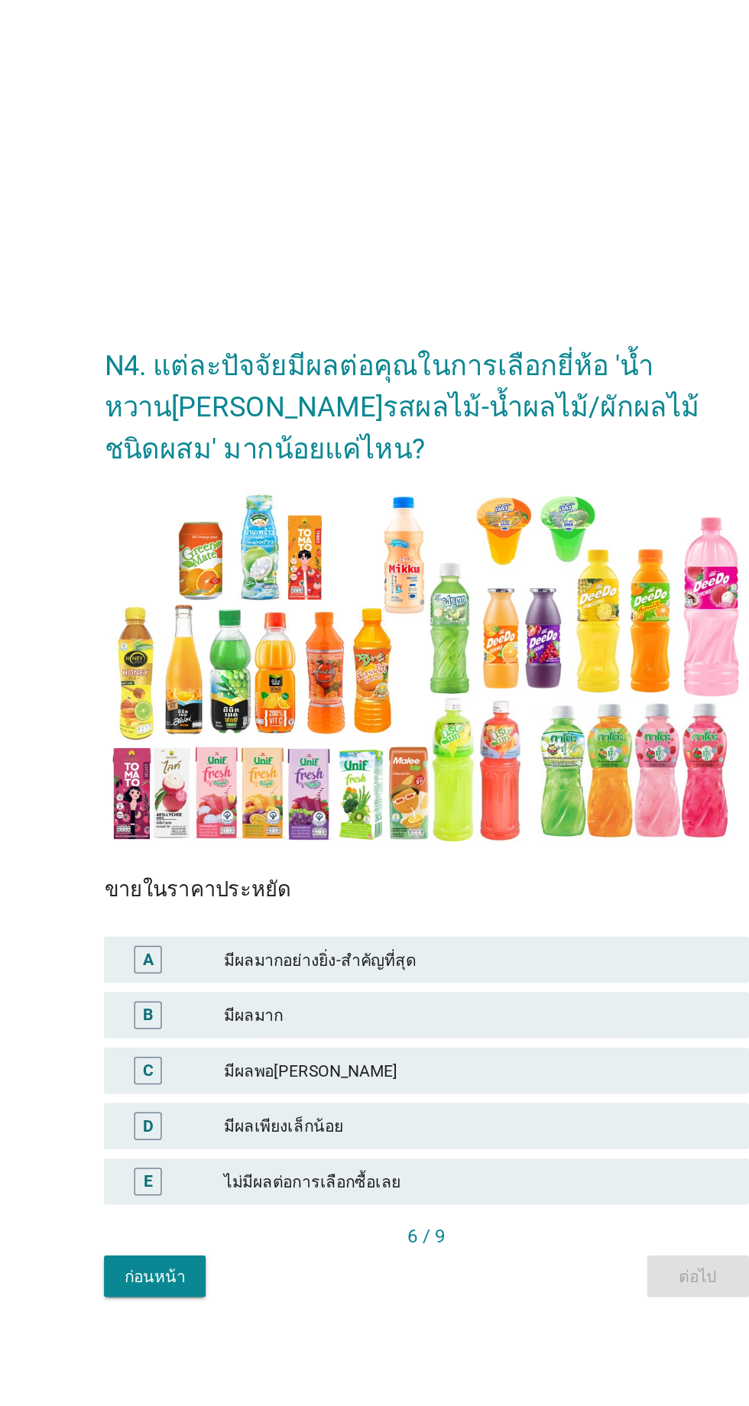
click at [393, 812] on div "มีผลมากอย่างยิ่ง-สำคัญที่สุด" at bounding box center [408, 802] width 335 height 18
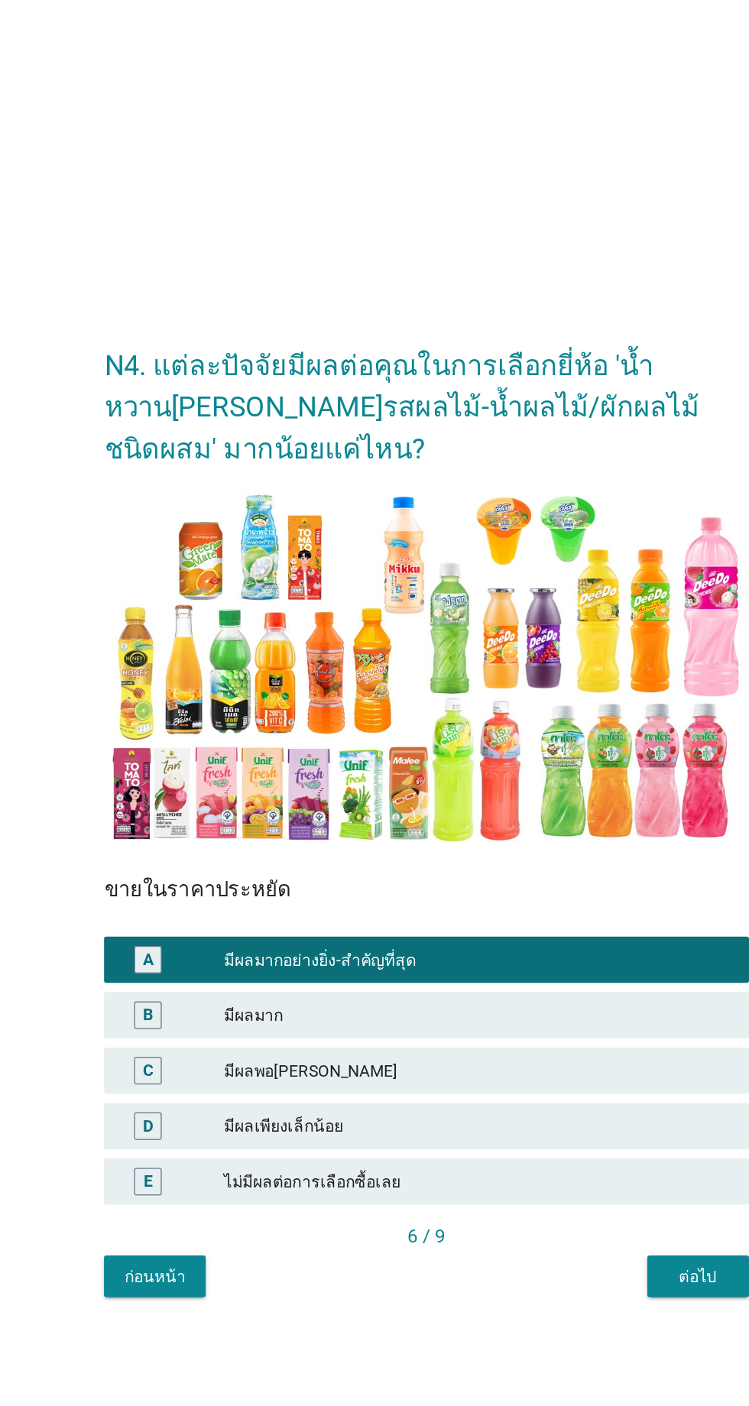
click at [545, 1020] on div "ต่อไป" at bounding box center [554, 1012] width 43 height 16
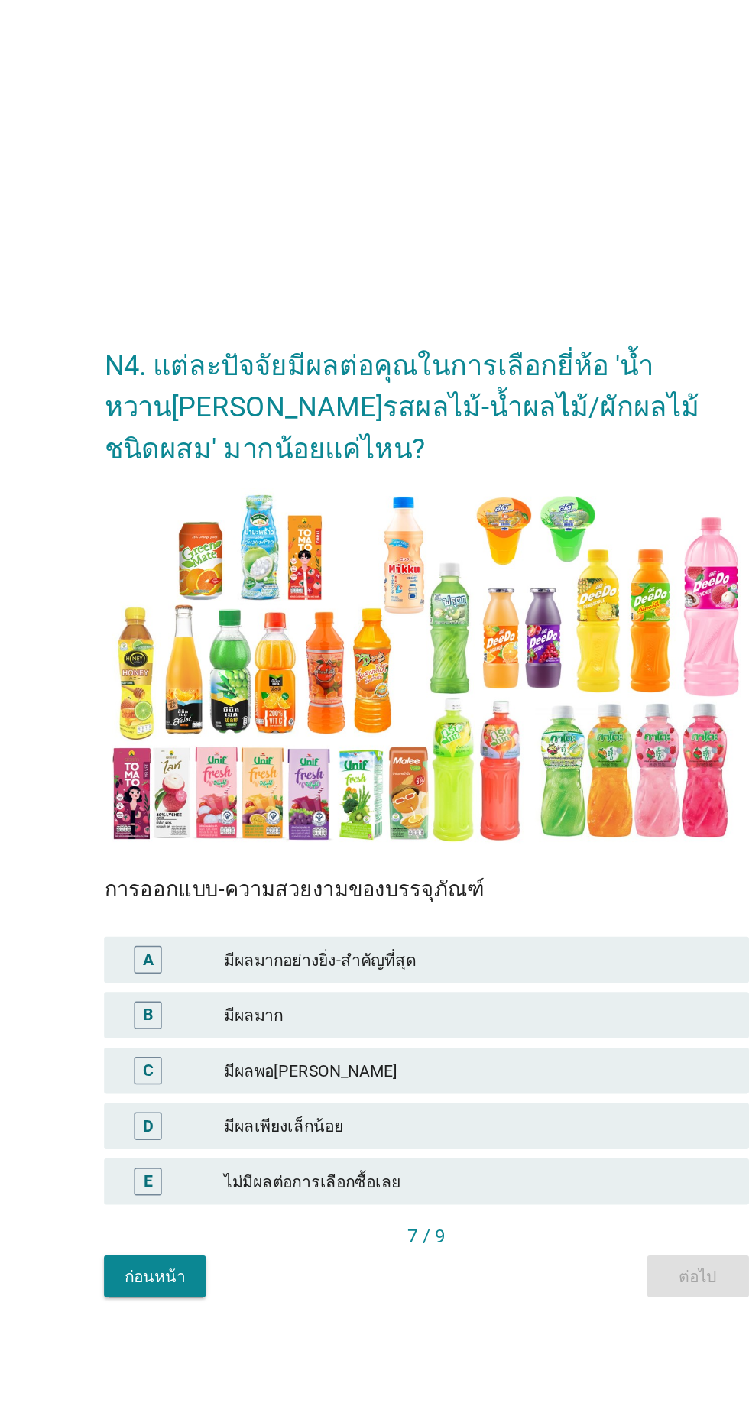
click at [400, 848] on div "มีผลมาก" at bounding box center [408, 839] width 335 height 18
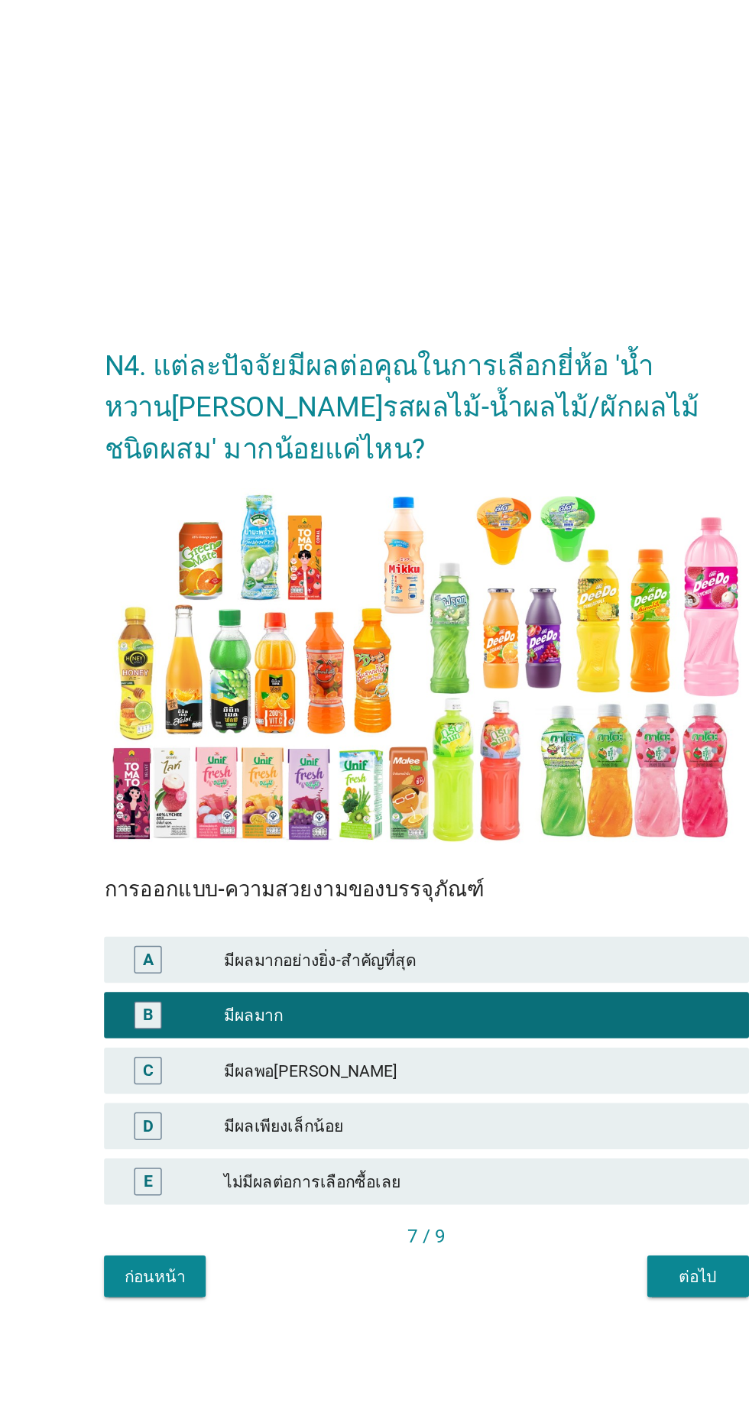
click at [564, 1020] on div "ต่อไป" at bounding box center [554, 1012] width 43 height 16
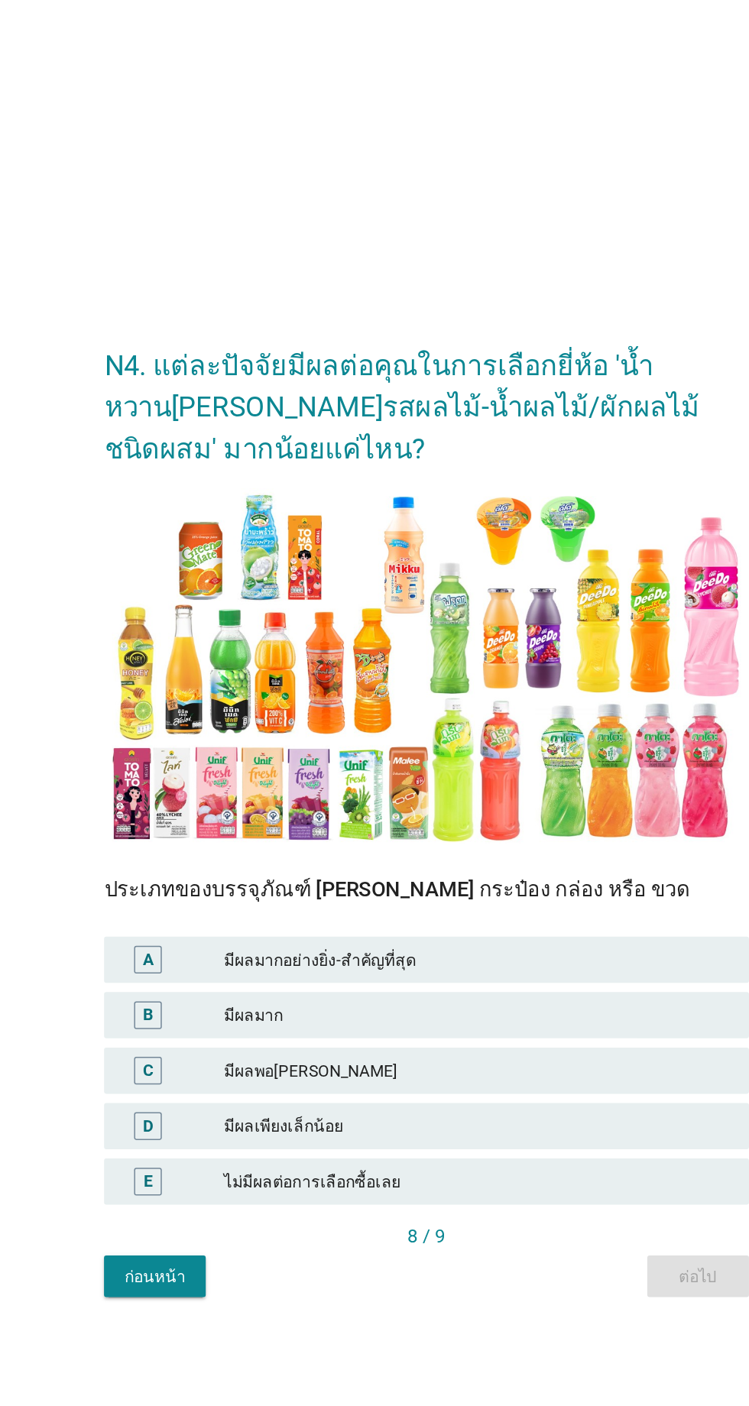
click at [421, 848] on div "มีผลมาก" at bounding box center [408, 839] width 335 height 18
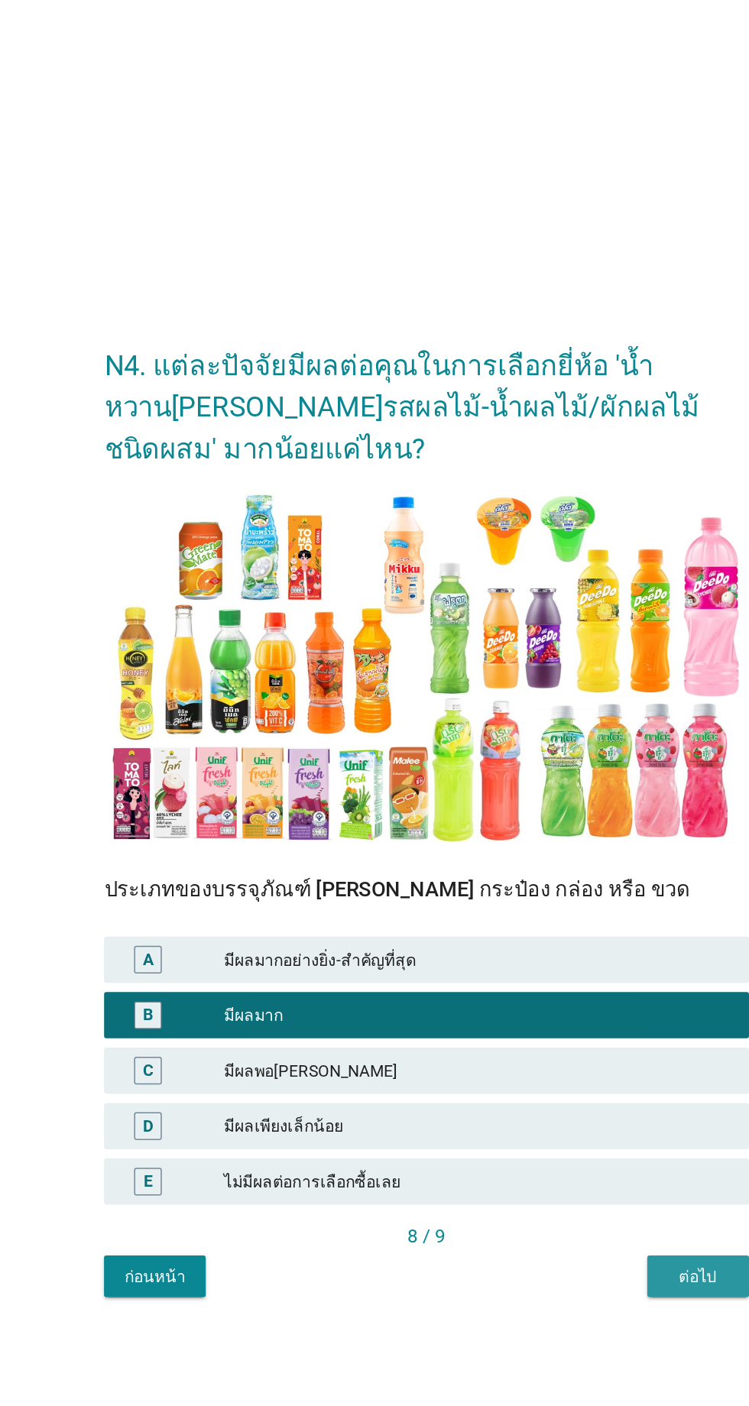
click at [544, 1020] on div "ต่อไป" at bounding box center [554, 1012] width 43 height 16
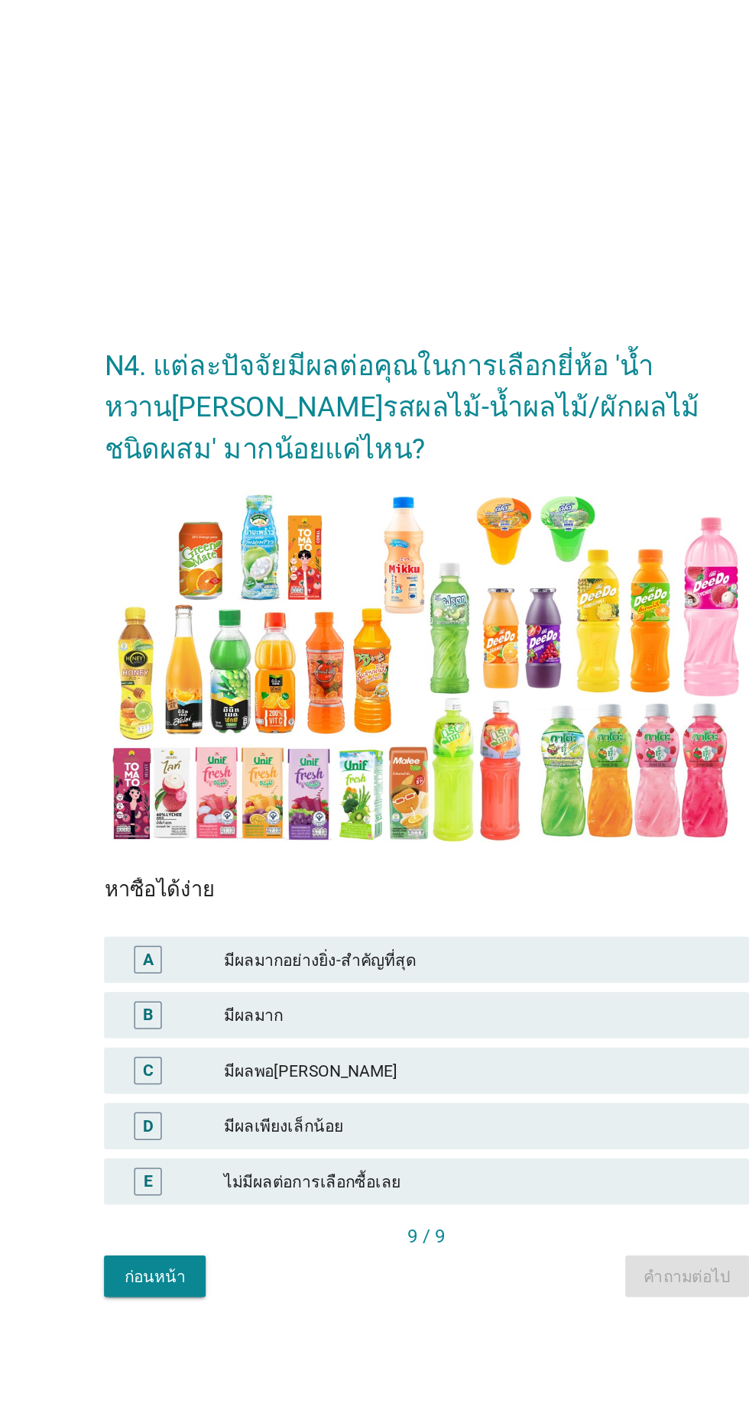
click at [426, 854] on div "B มีผลมาก" at bounding box center [374, 839] width 426 height 31
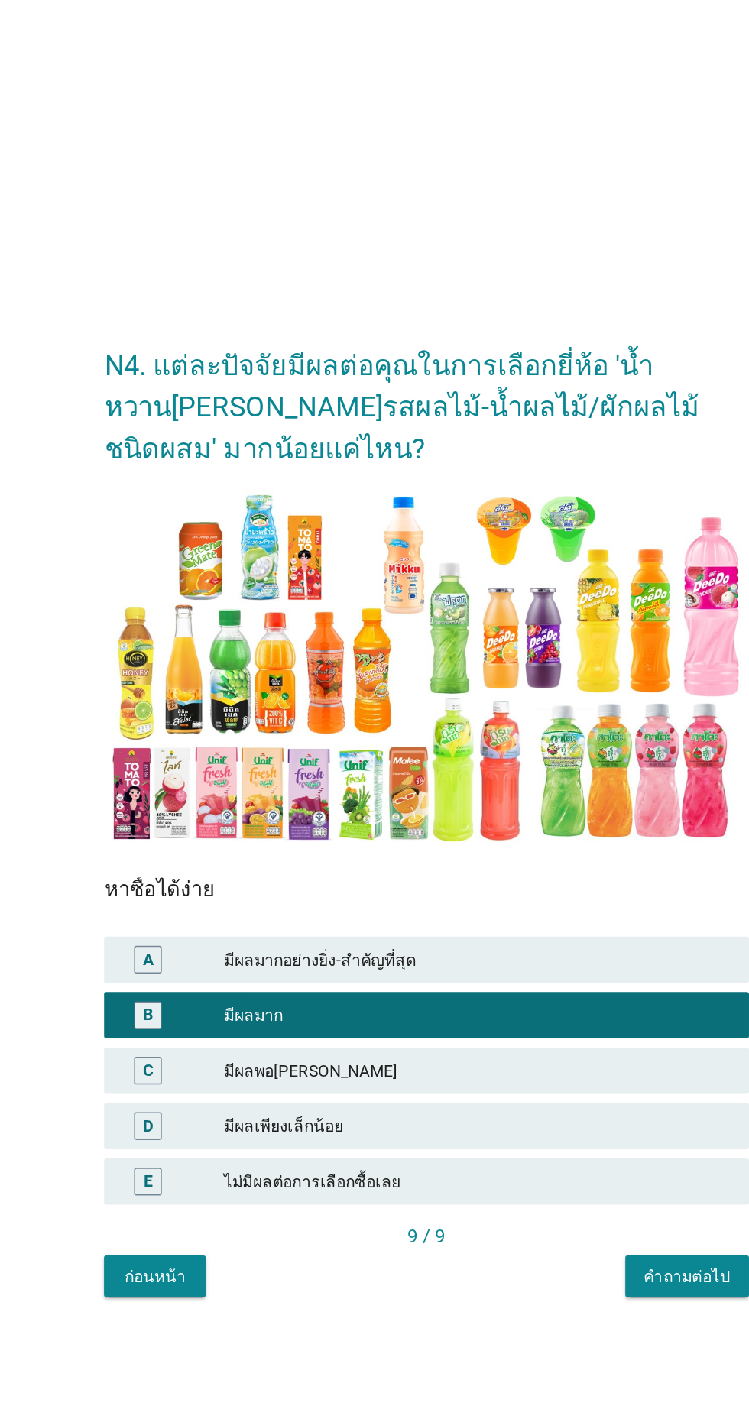
click at [536, 1020] on div "คำถามต่อไป" at bounding box center [546, 1012] width 57 height 16
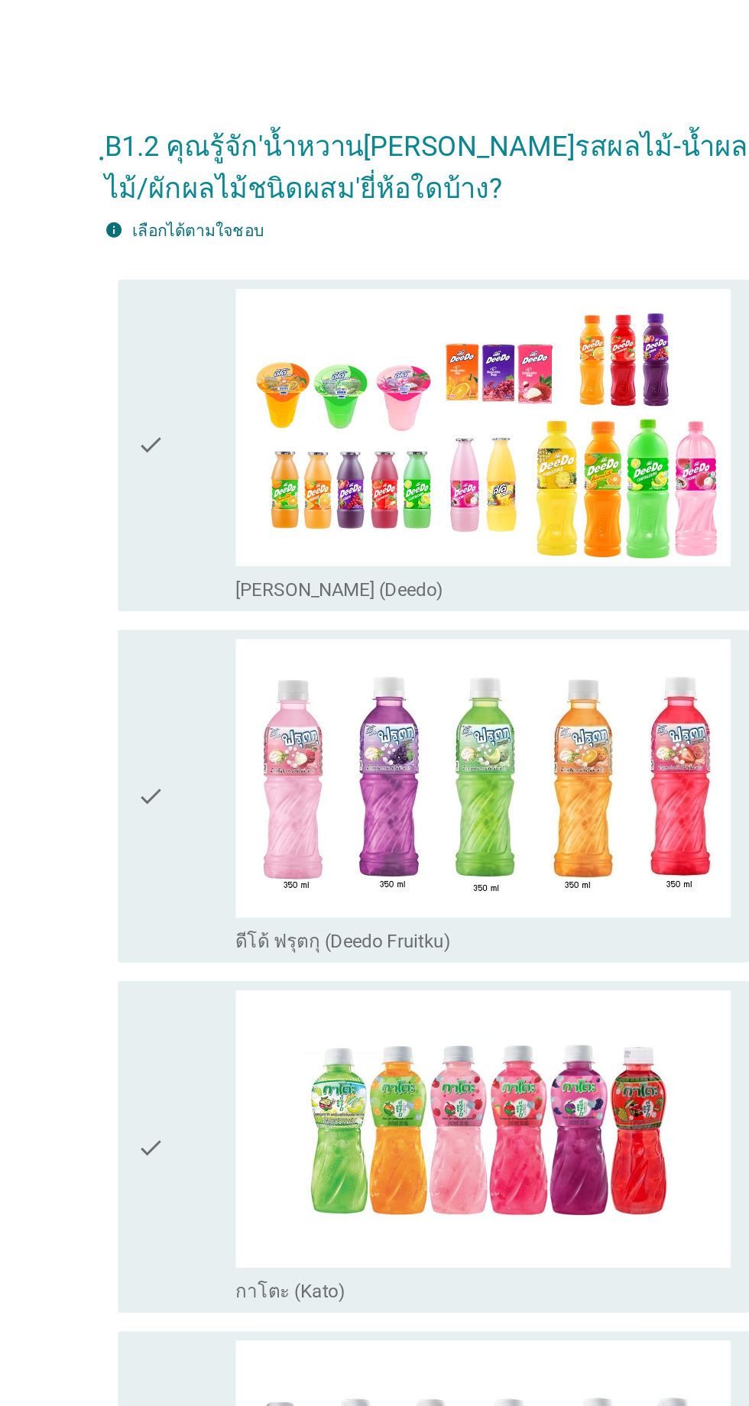
click at [225, 351] on div "check" at bounding box center [216, 295] width 66 height 208
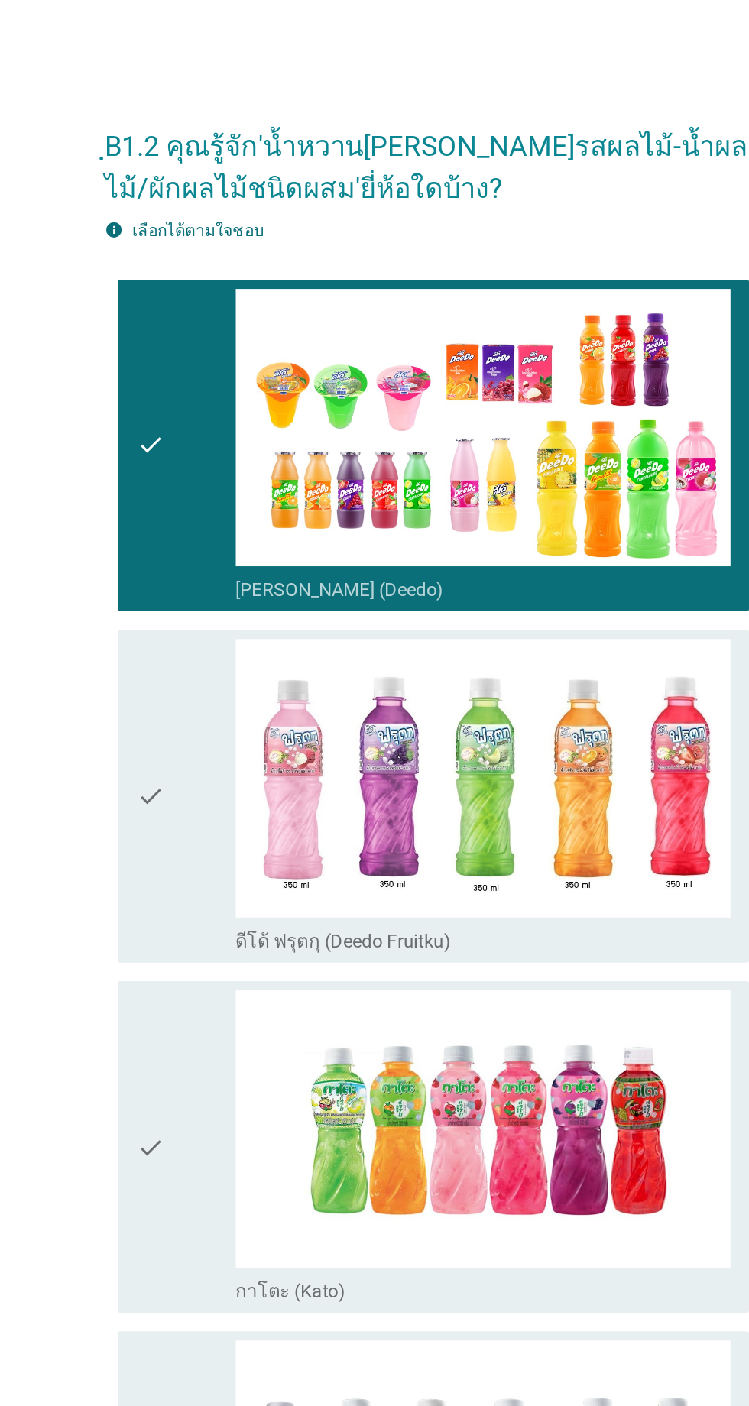
click at [227, 577] on div "check" at bounding box center [216, 527] width 66 height 208
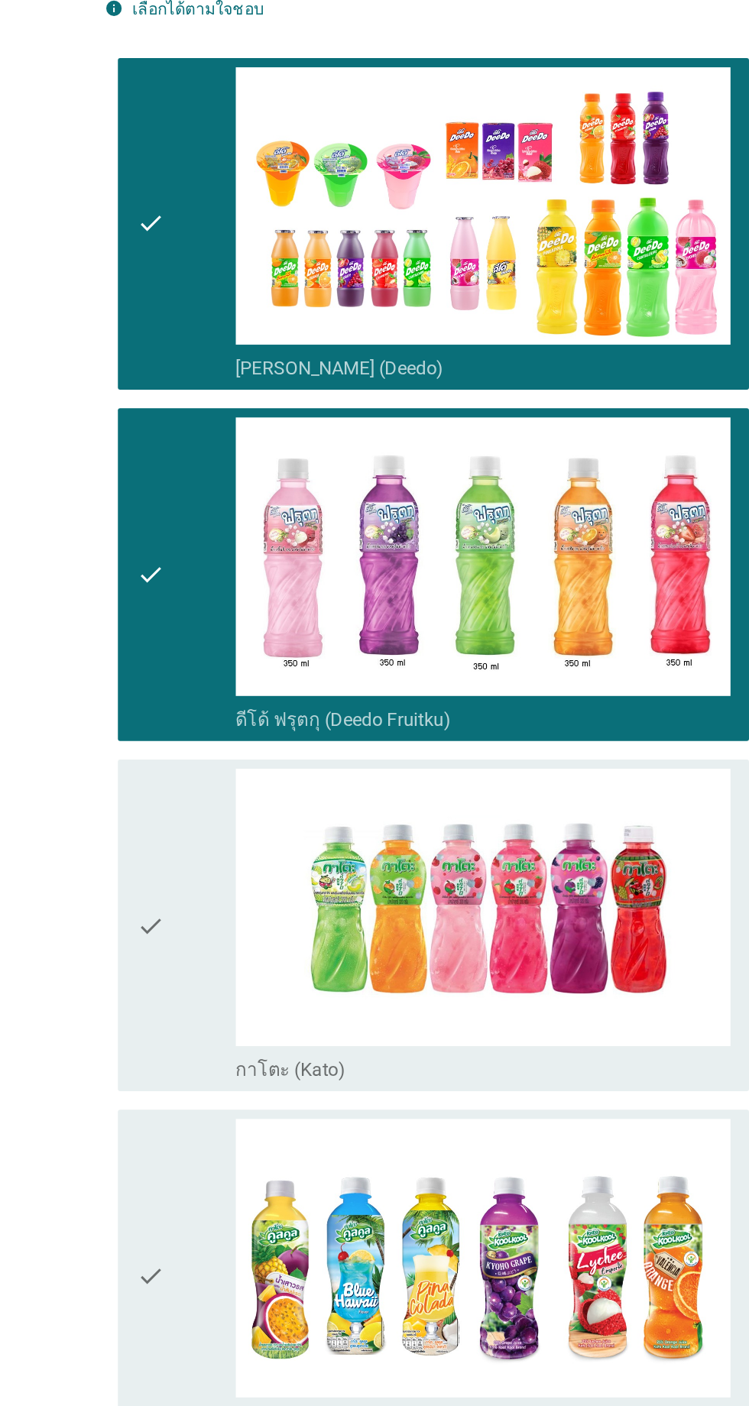
click at [225, 801] on div "check" at bounding box center [216, 759] width 66 height 208
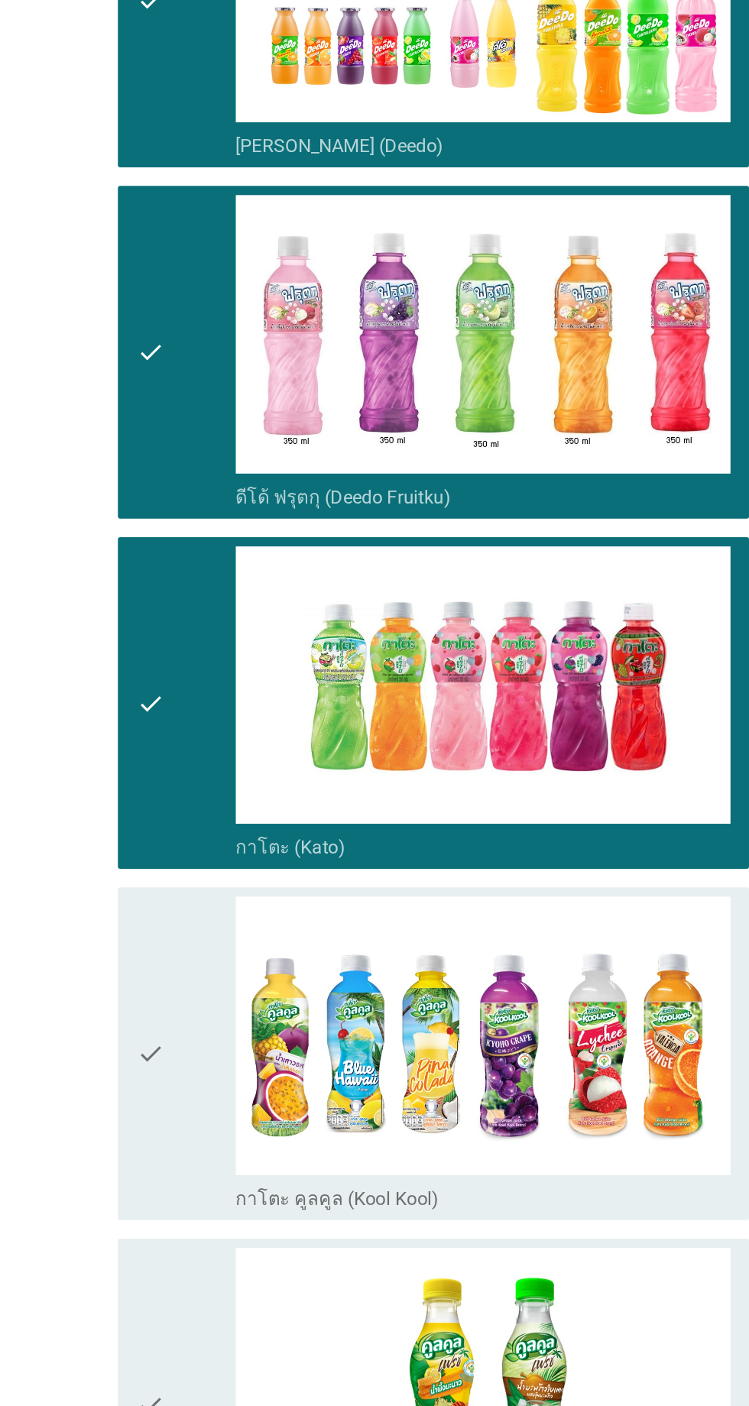
click at [225, 938] on div "check" at bounding box center [216, 990] width 66 height 208
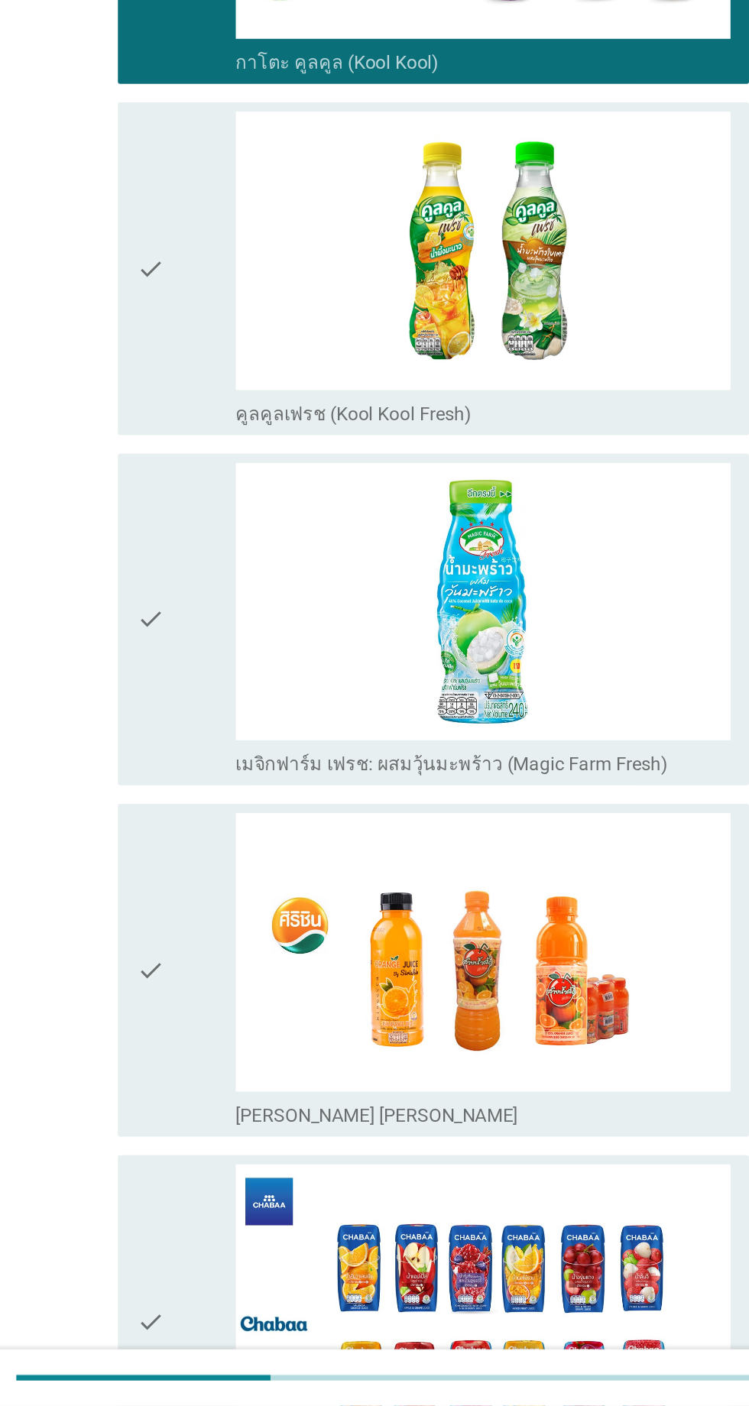
scroll to position [726, 0]
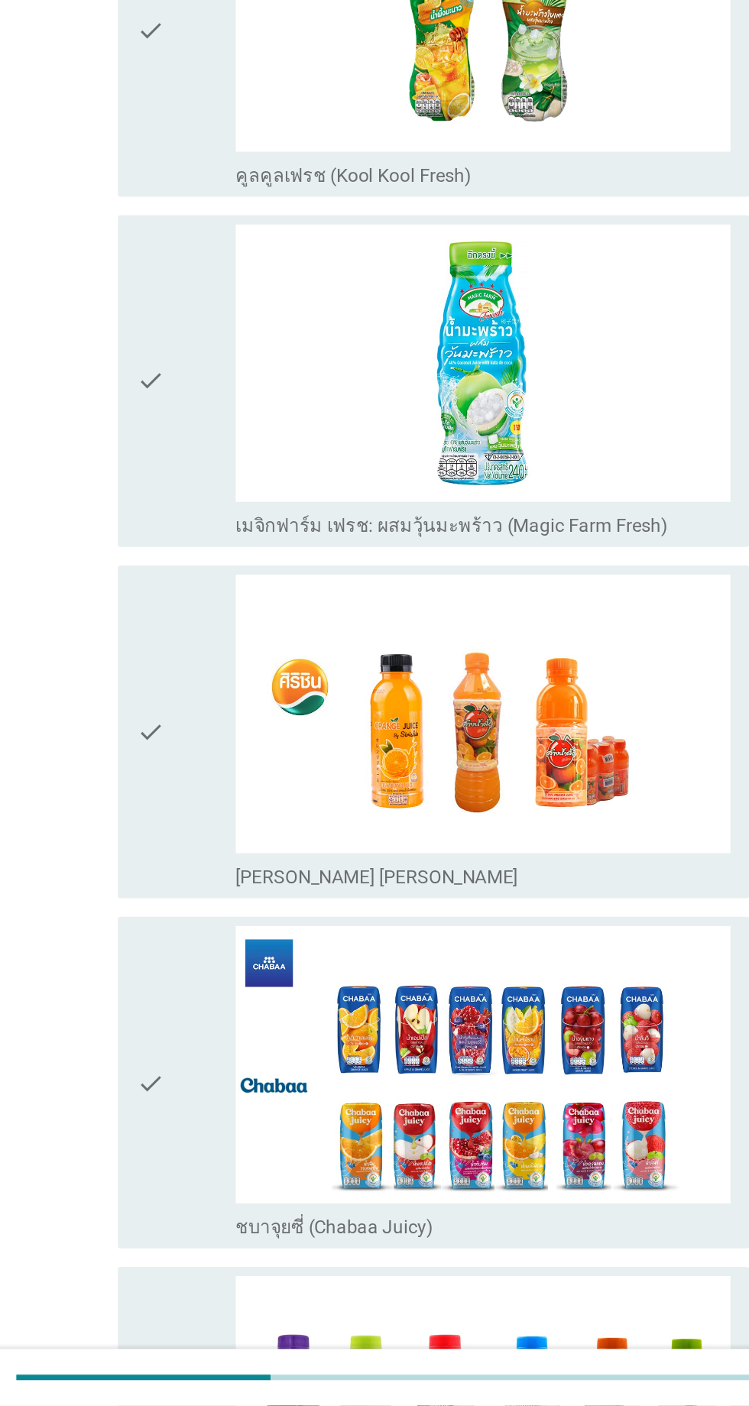
click at [216, 792] on div "check" at bounding box center [216, 729] width 66 height 208
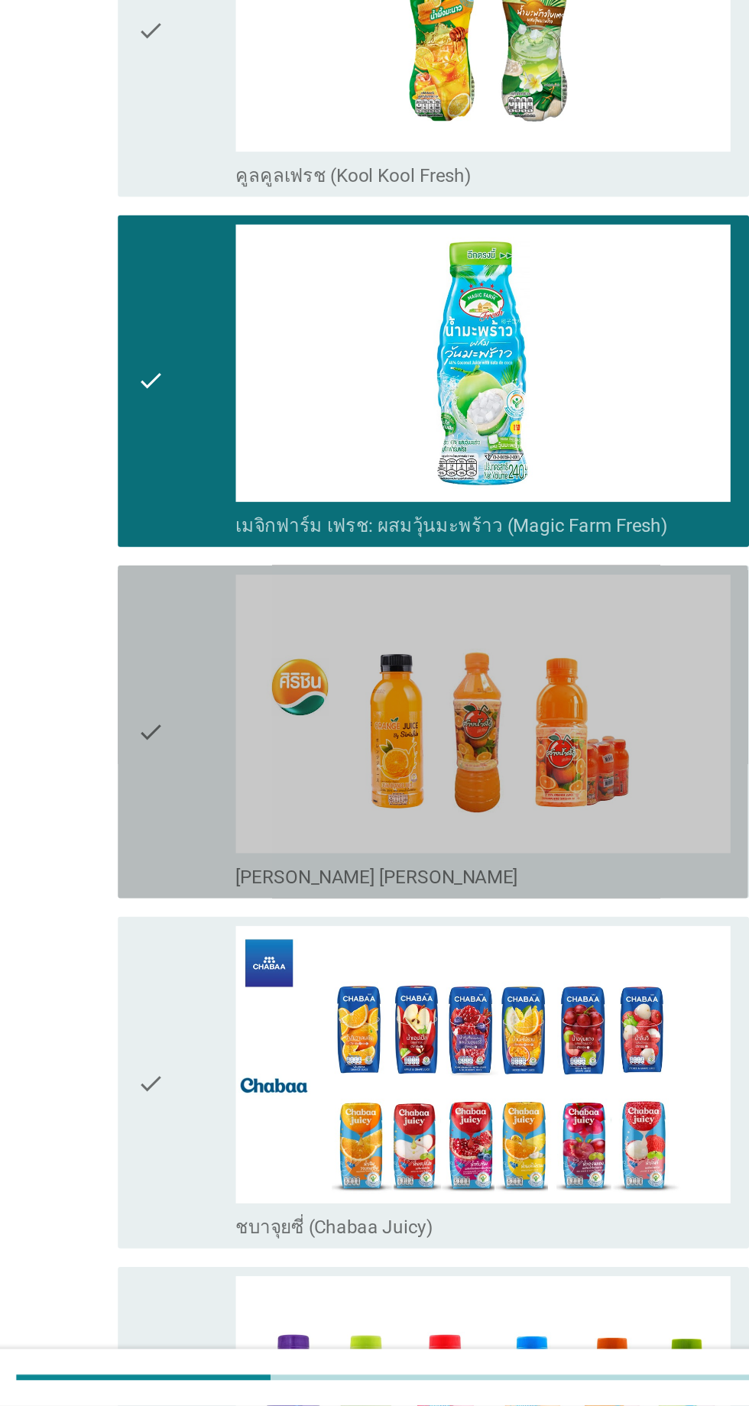
click at [221, 910] on div "check" at bounding box center [216, 961] width 66 height 208
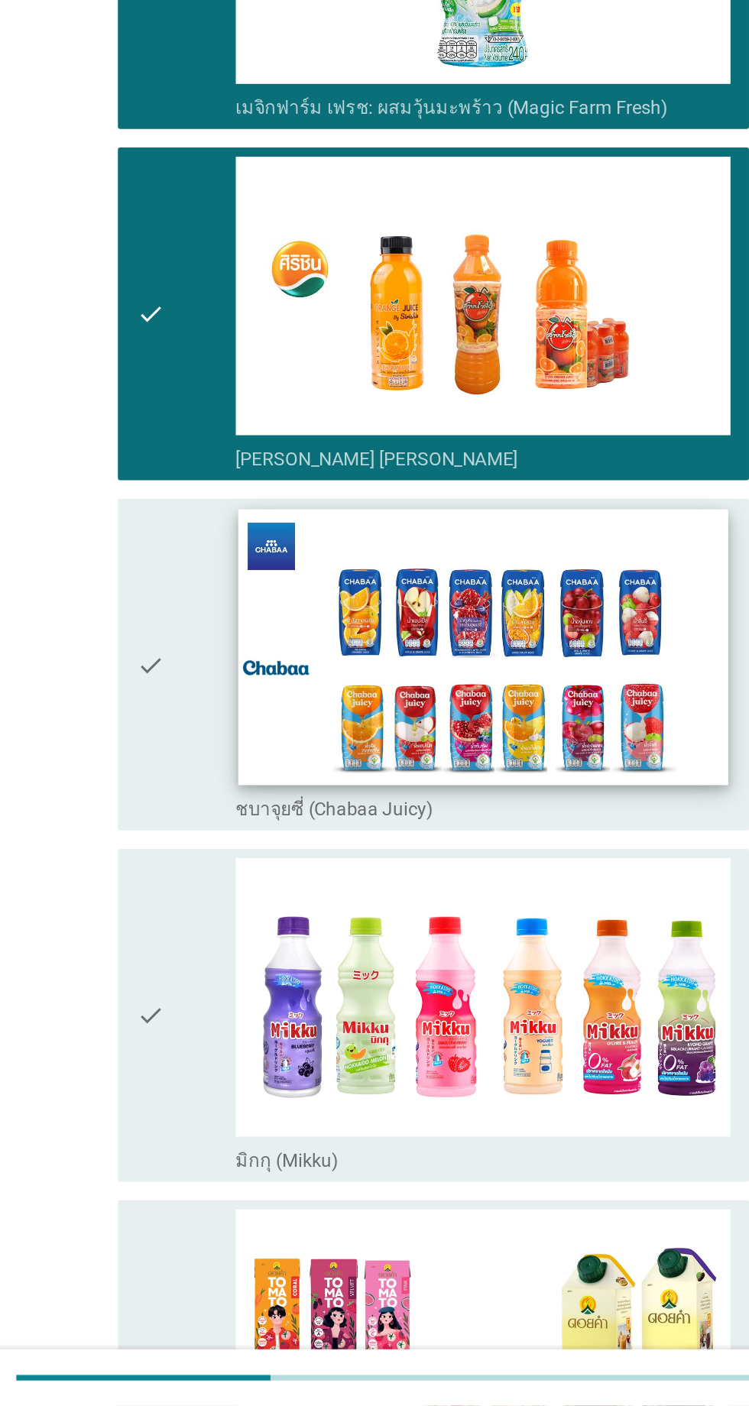
scroll to position [1093, 0]
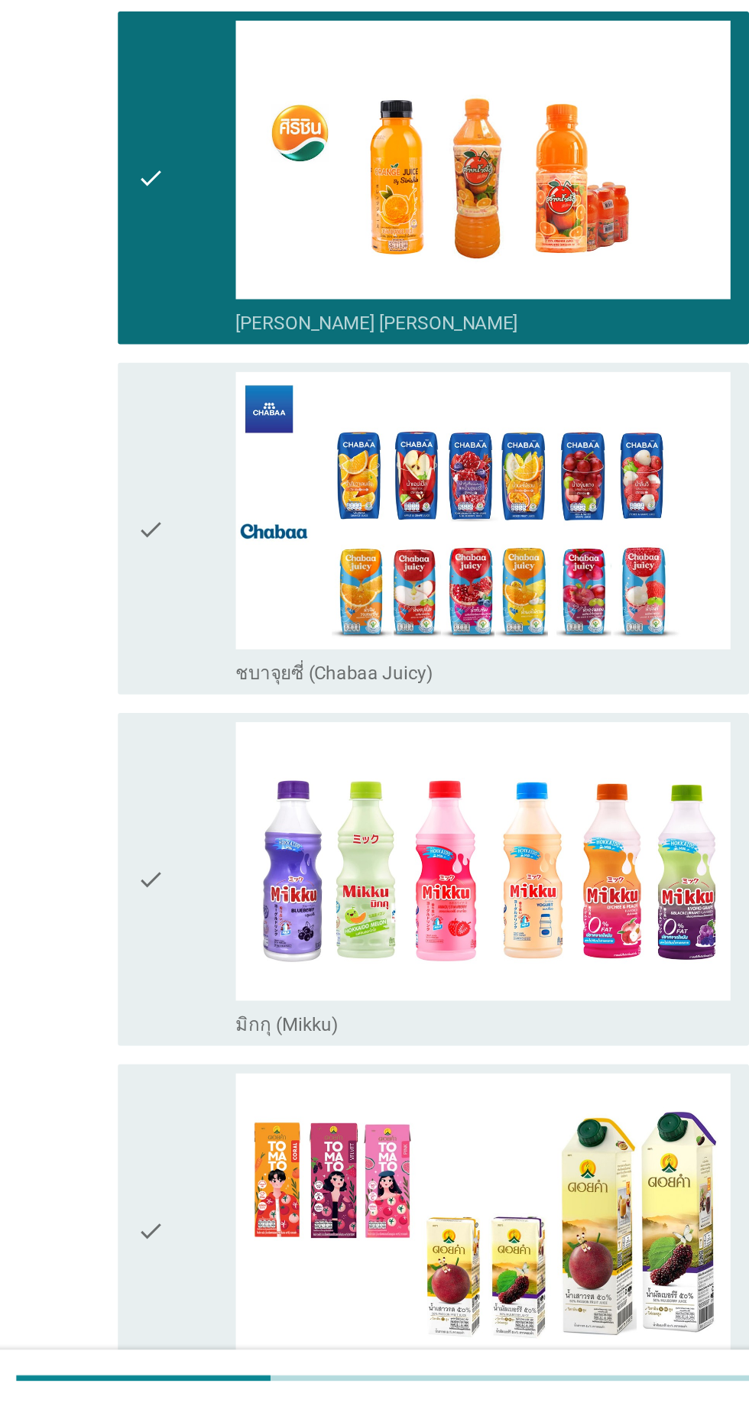
click at [227, 1018] on div "check" at bounding box center [216, 1058] width 66 height 208
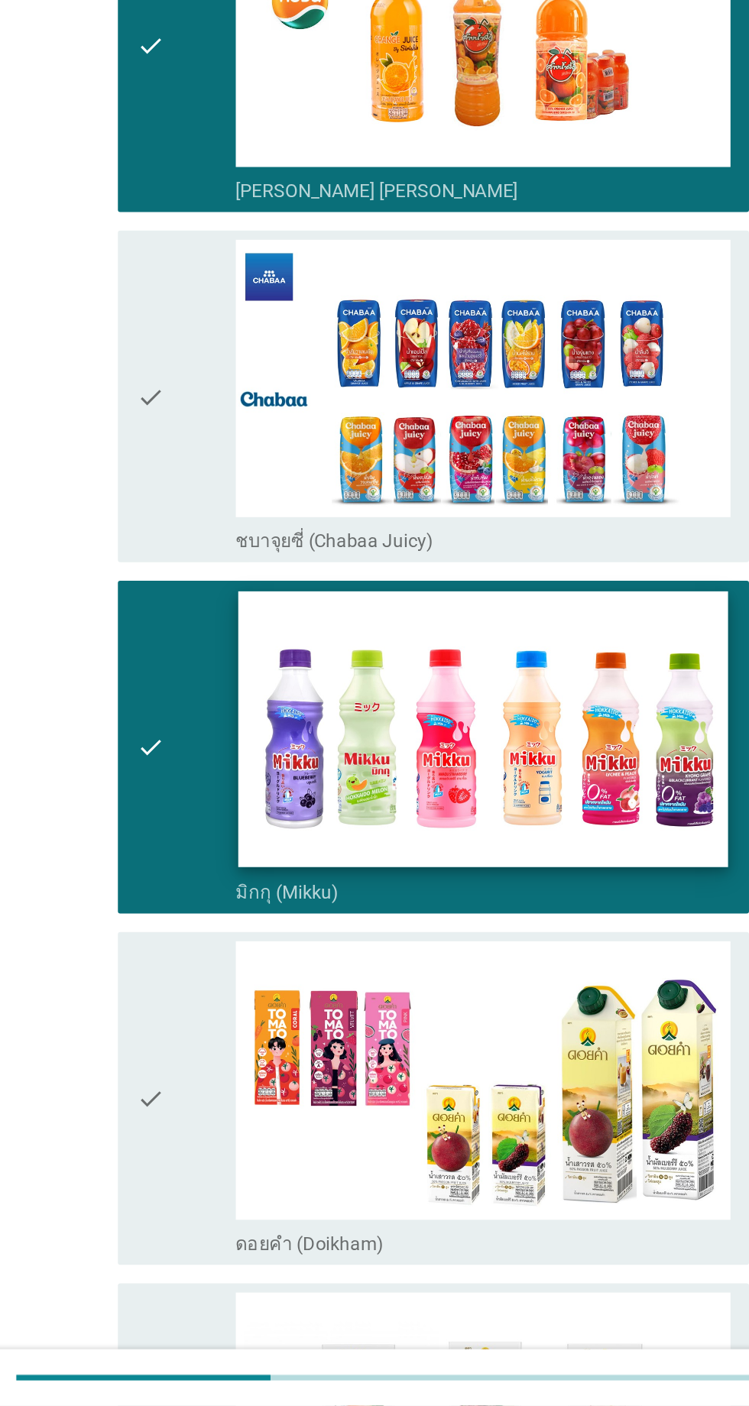
scroll to position [1240, 0]
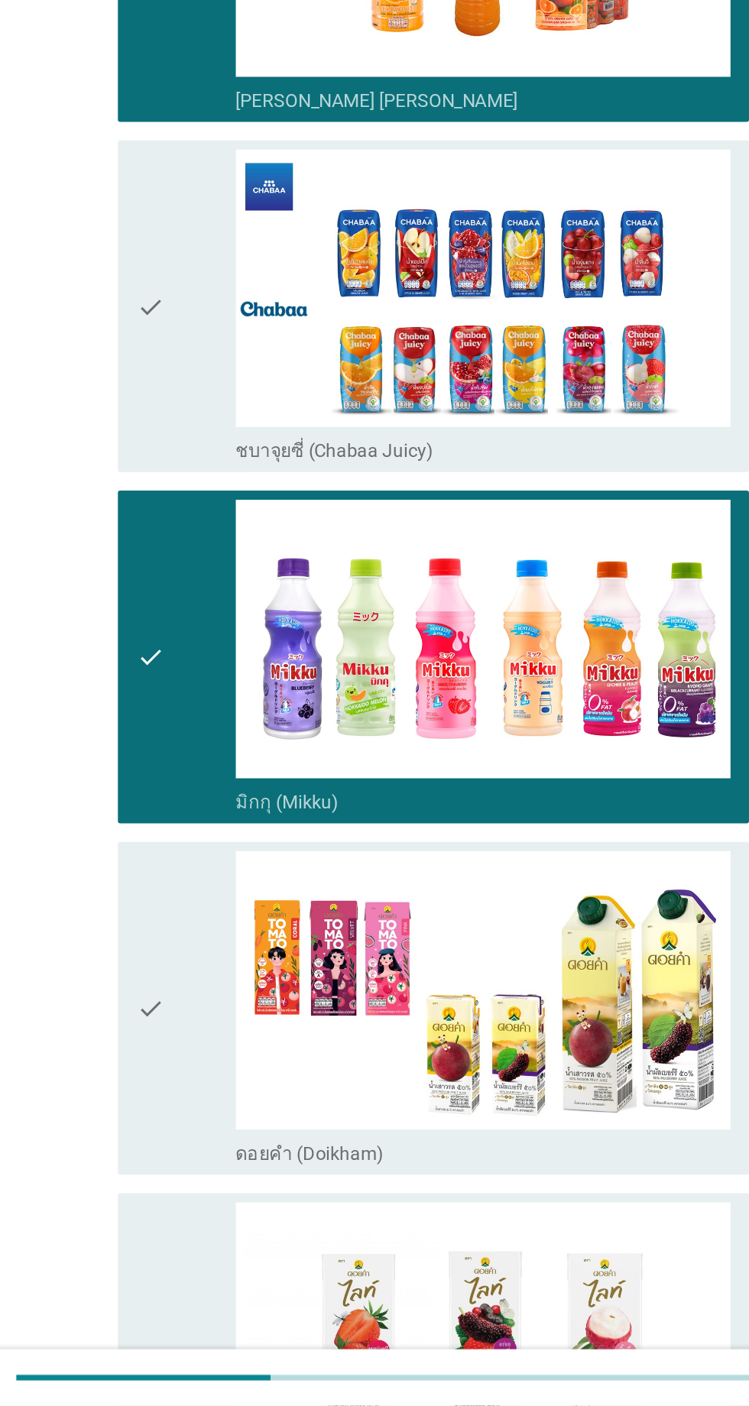
click at [245, 1095] on div "check" at bounding box center [216, 1143] width 66 height 208
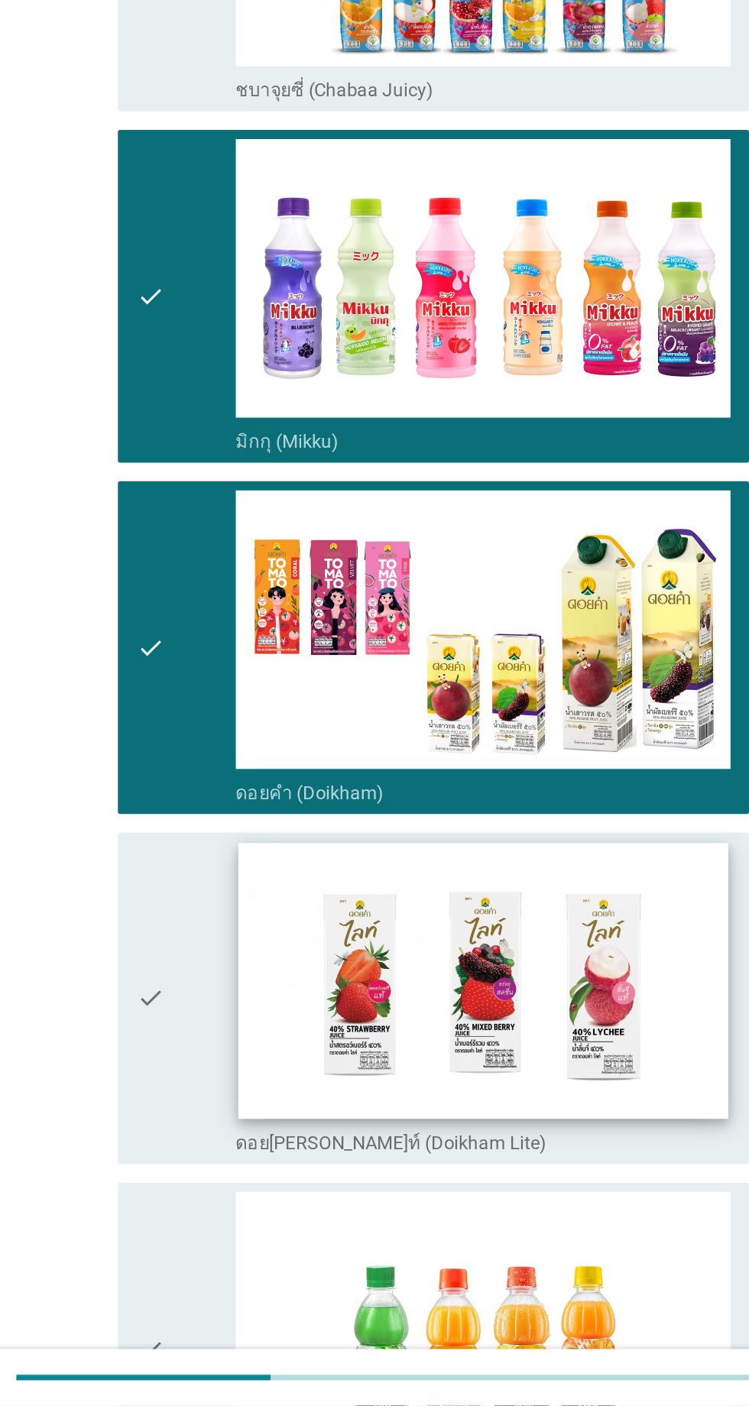
scroll to position [1488, 0]
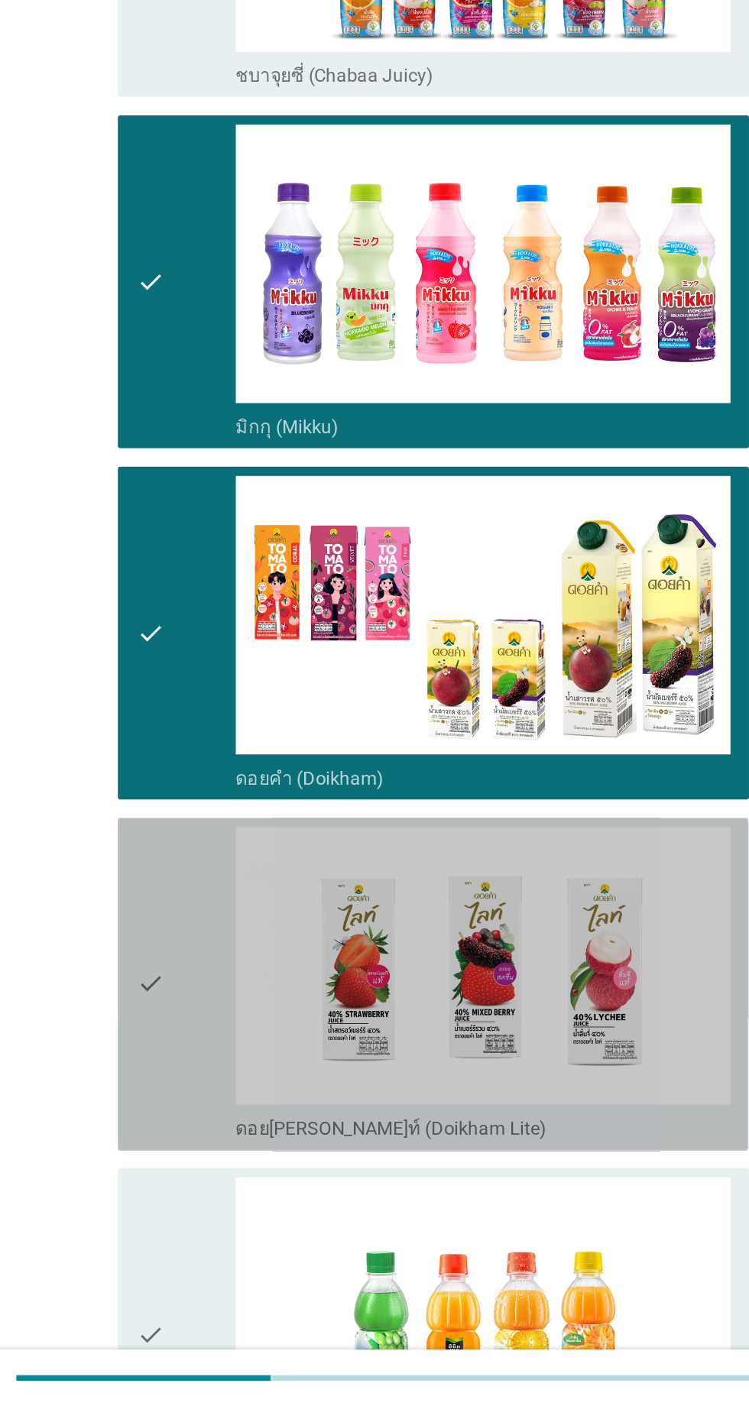
click at [225, 1087] on div "check" at bounding box center [216, 1127] width 66 height 208
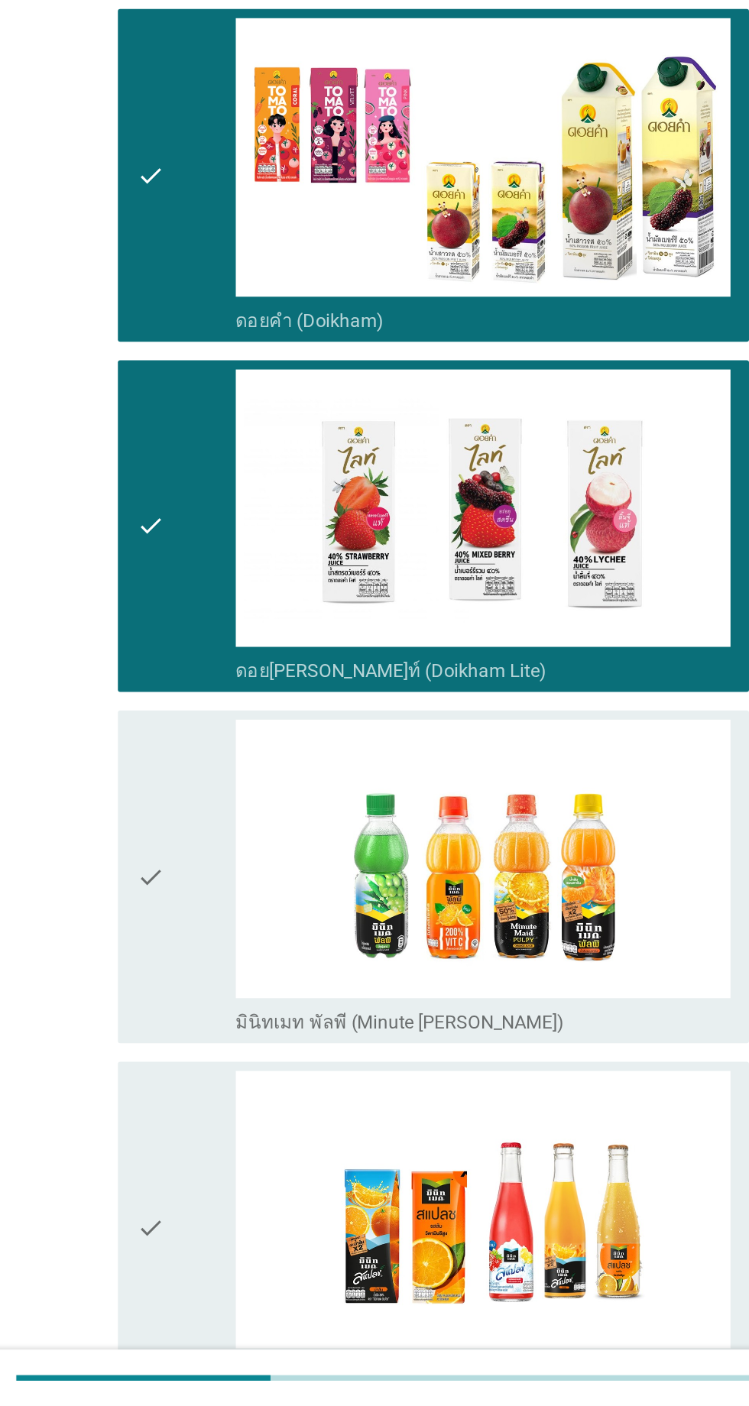
scroll to position [1913, 0]
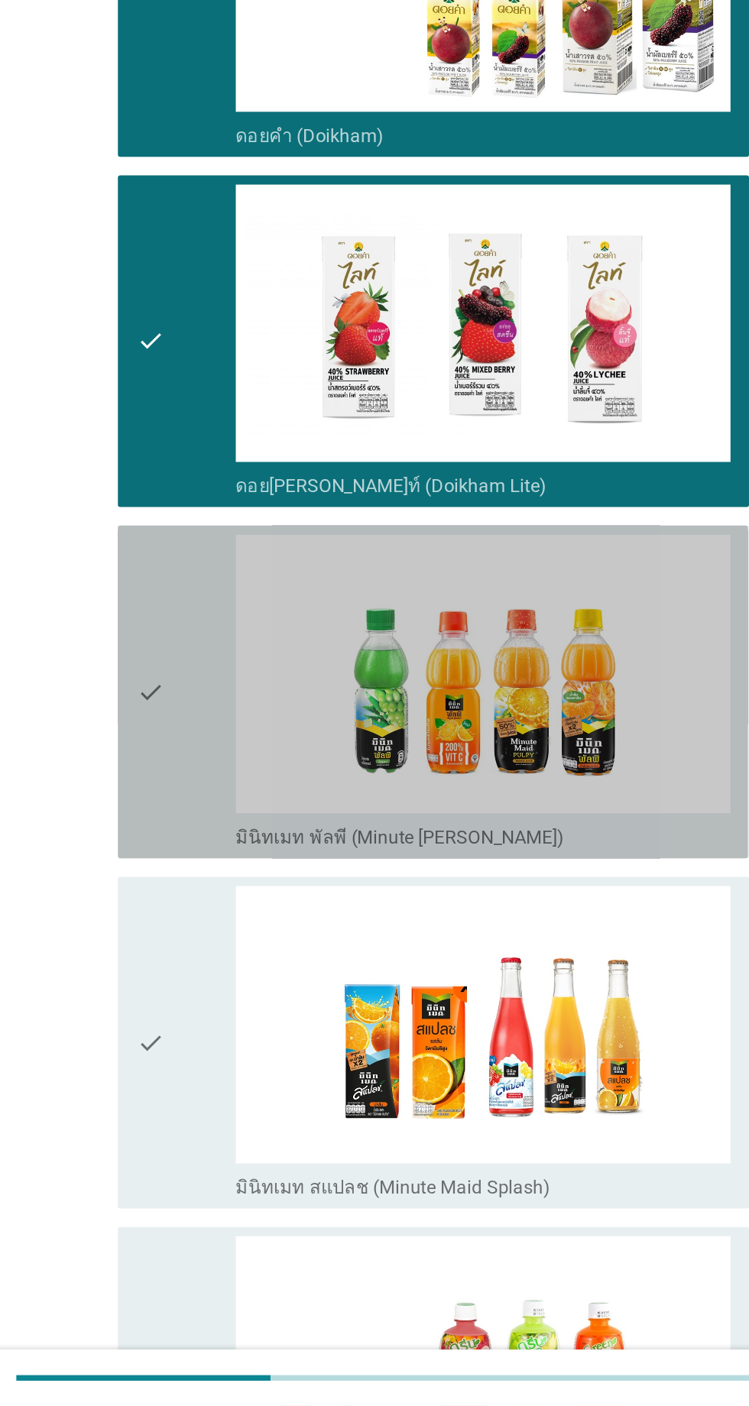
click at [222, 993] on div "check" at bounding box center [216, 934] width 66 height 208
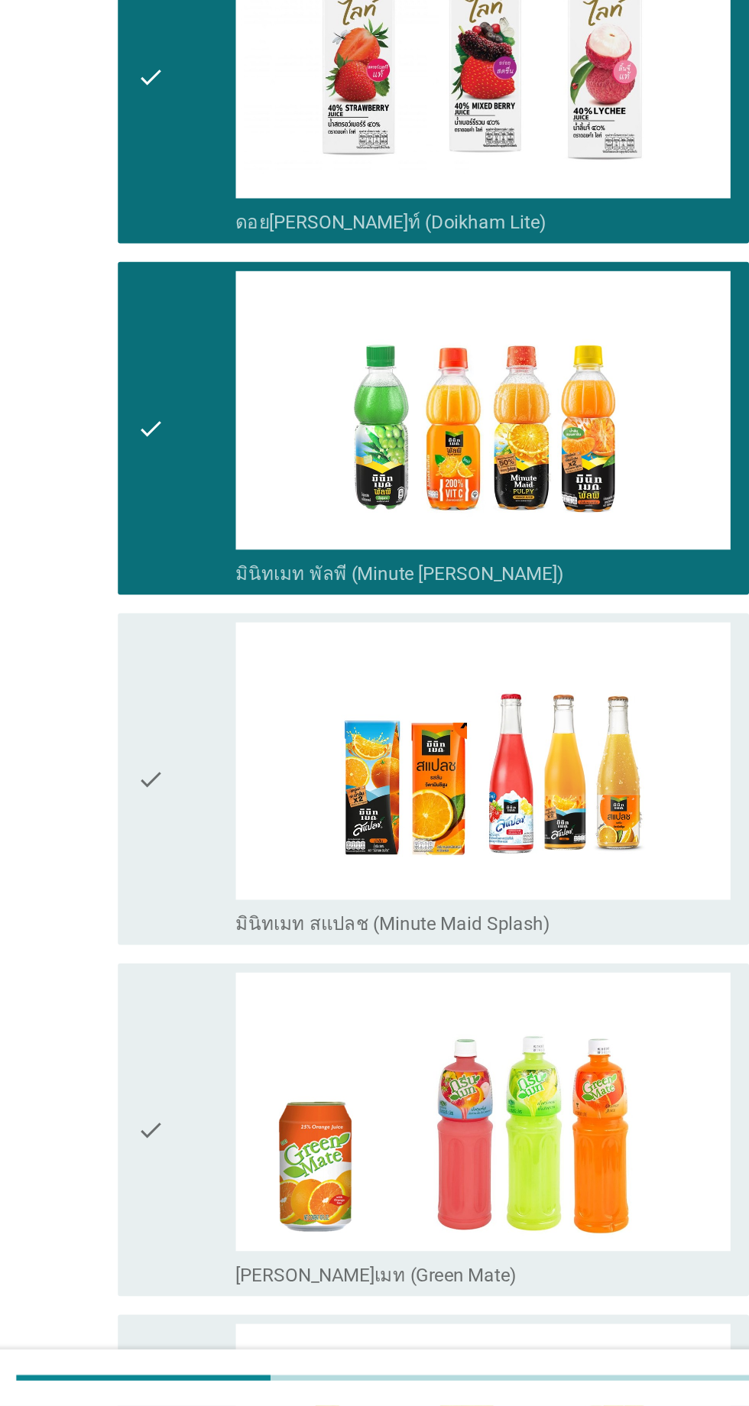
scroll to position [2122, 0]
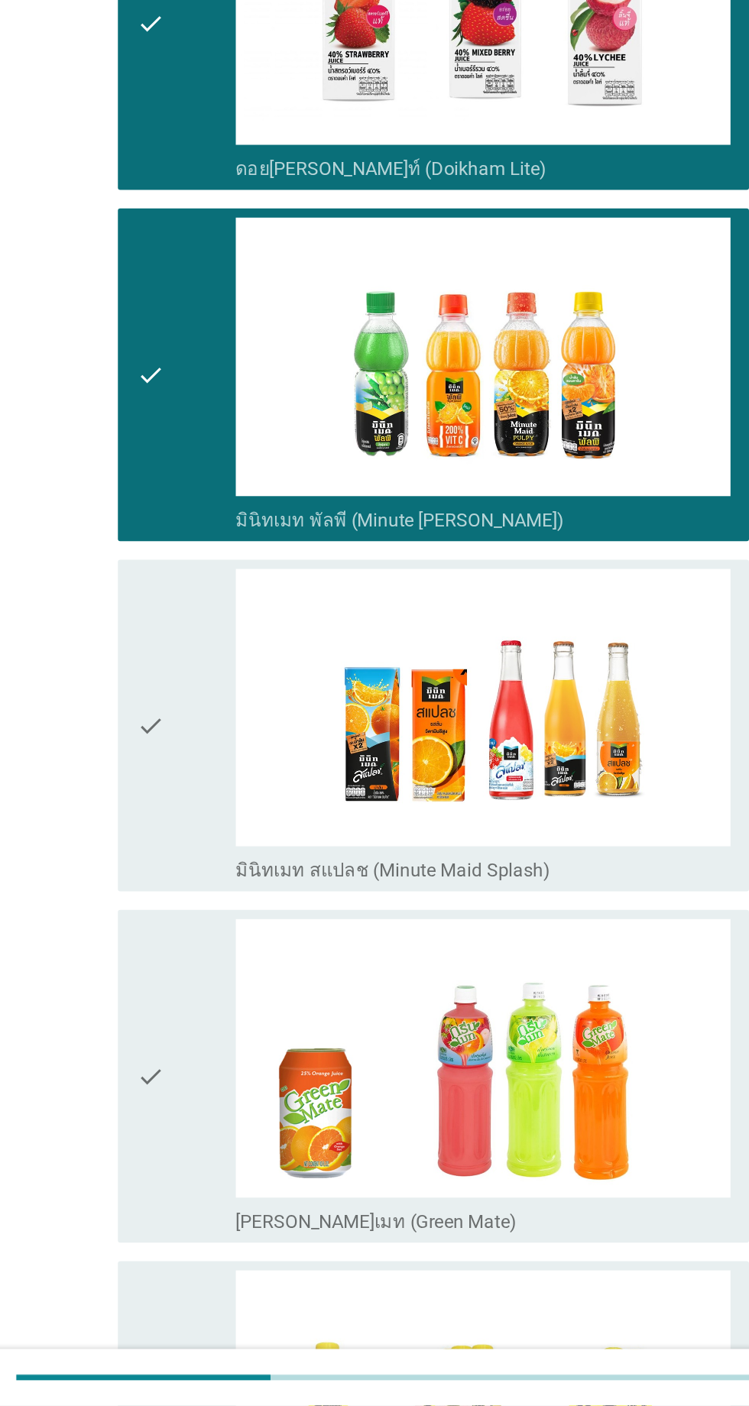
click at [234, 941] on div "check" at bounding box center [216, 957] width 66 height 208
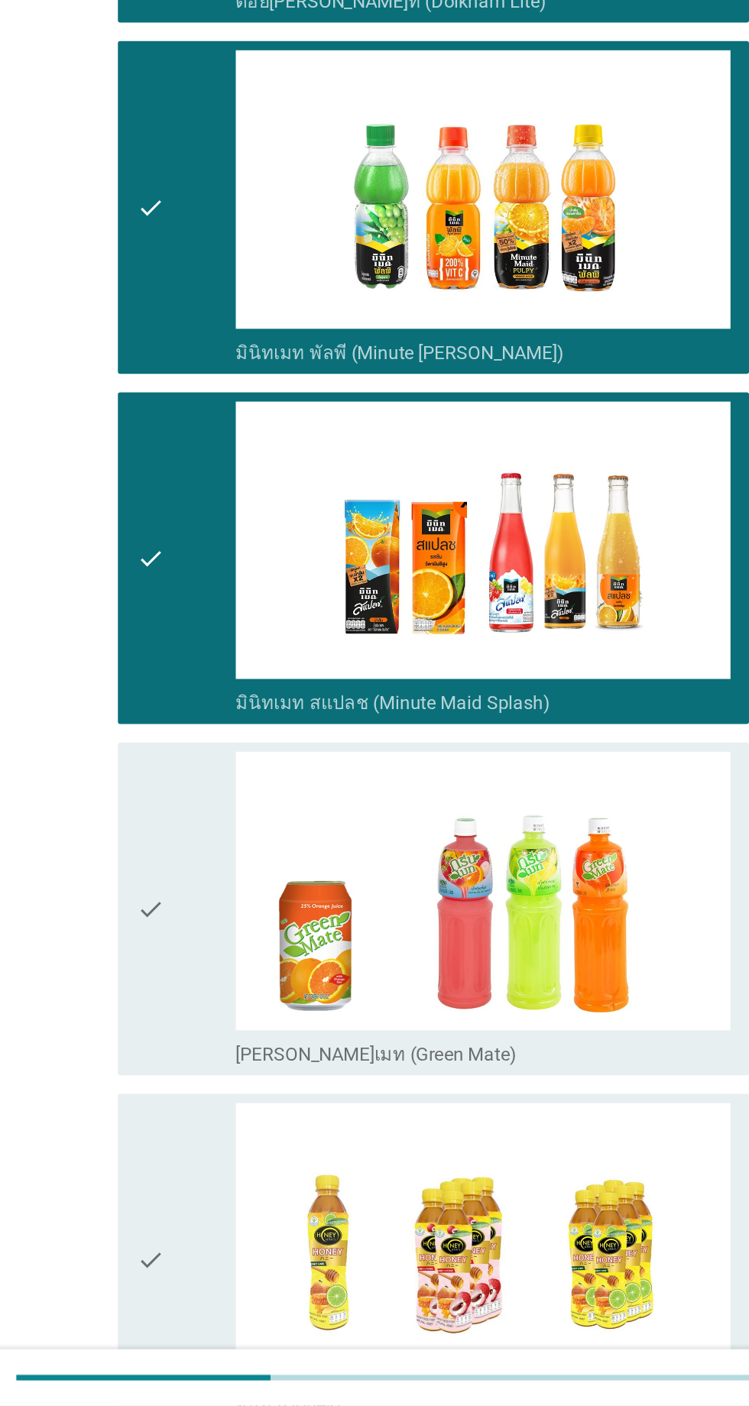
scroll to position [2269, 0]
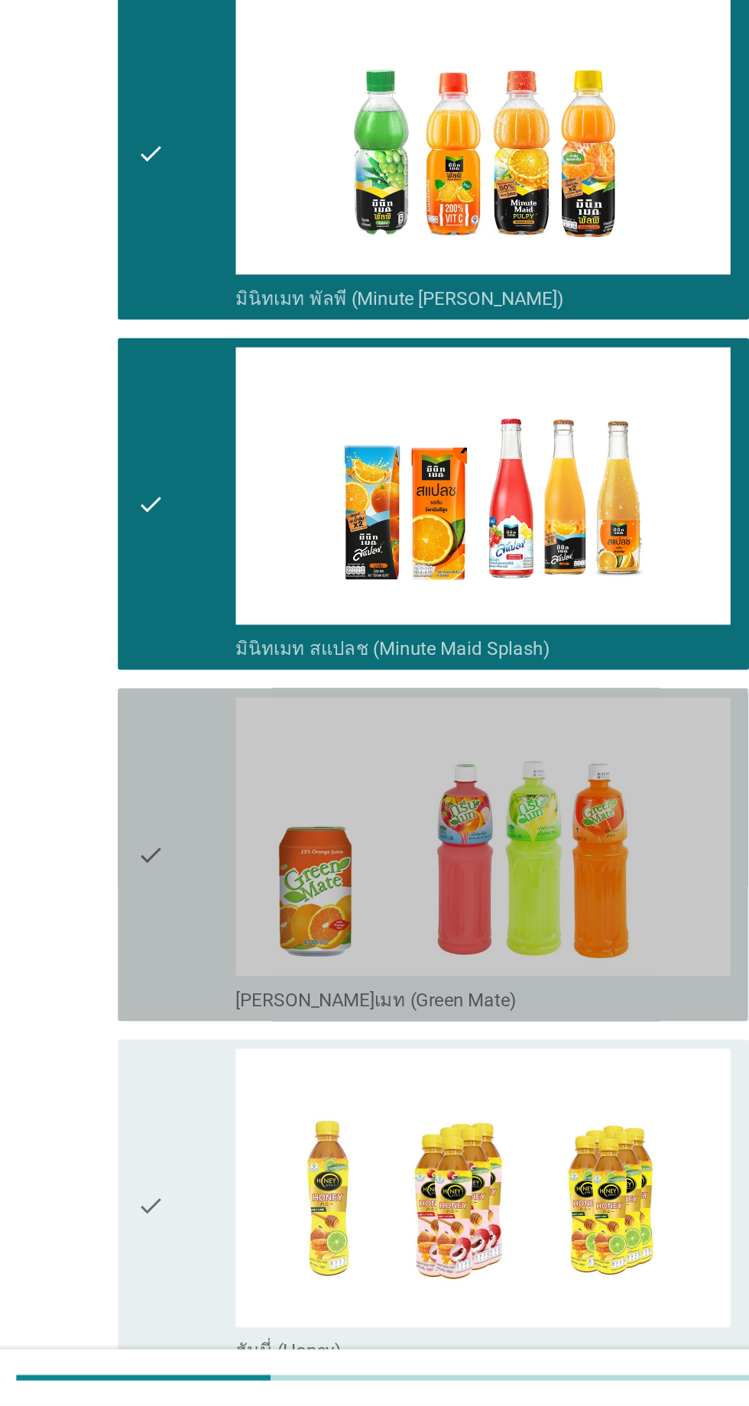
click at [220, 1019] on div "check" at bounding box center [216, 1042] width 66 height 208
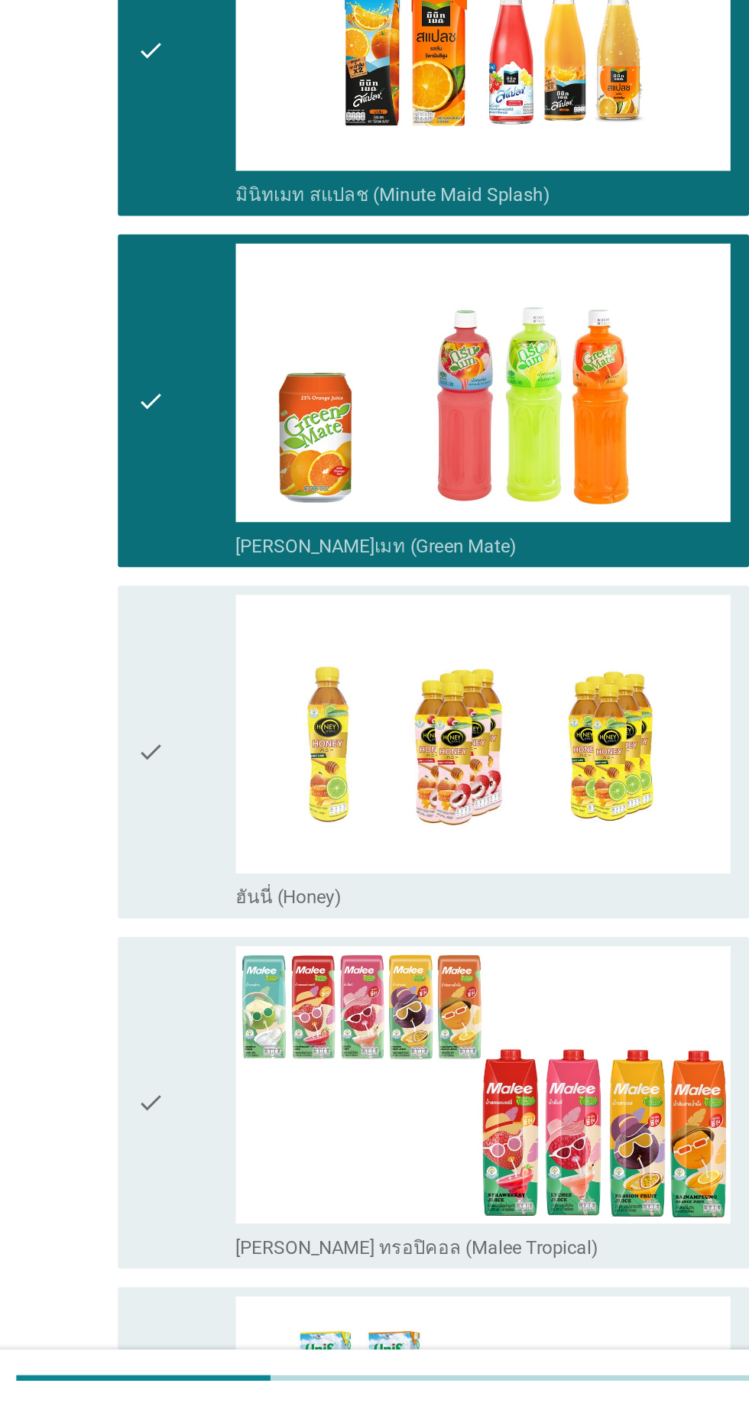
scroll to position [2583, 0]
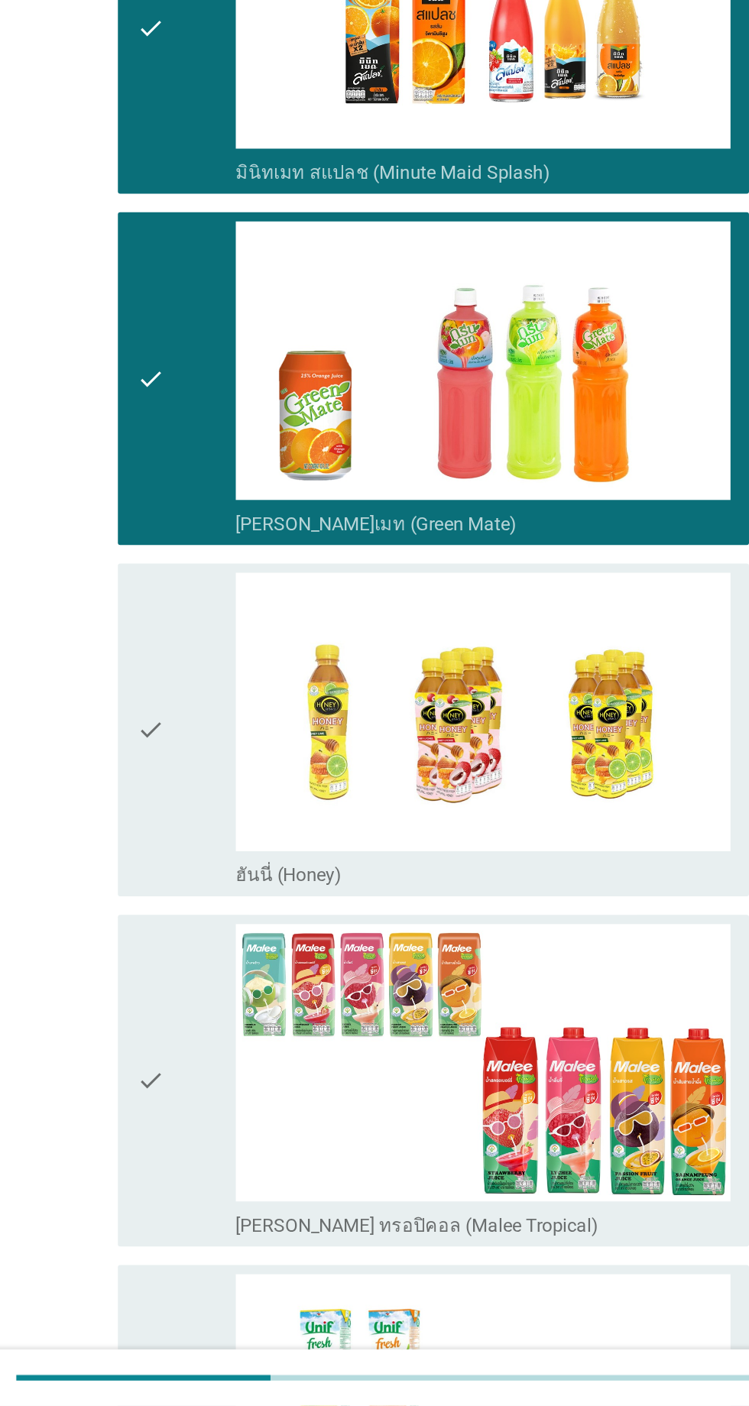
click at [226, 1129] on div "check" at bounding box center [216, 1191] width 66 height 208
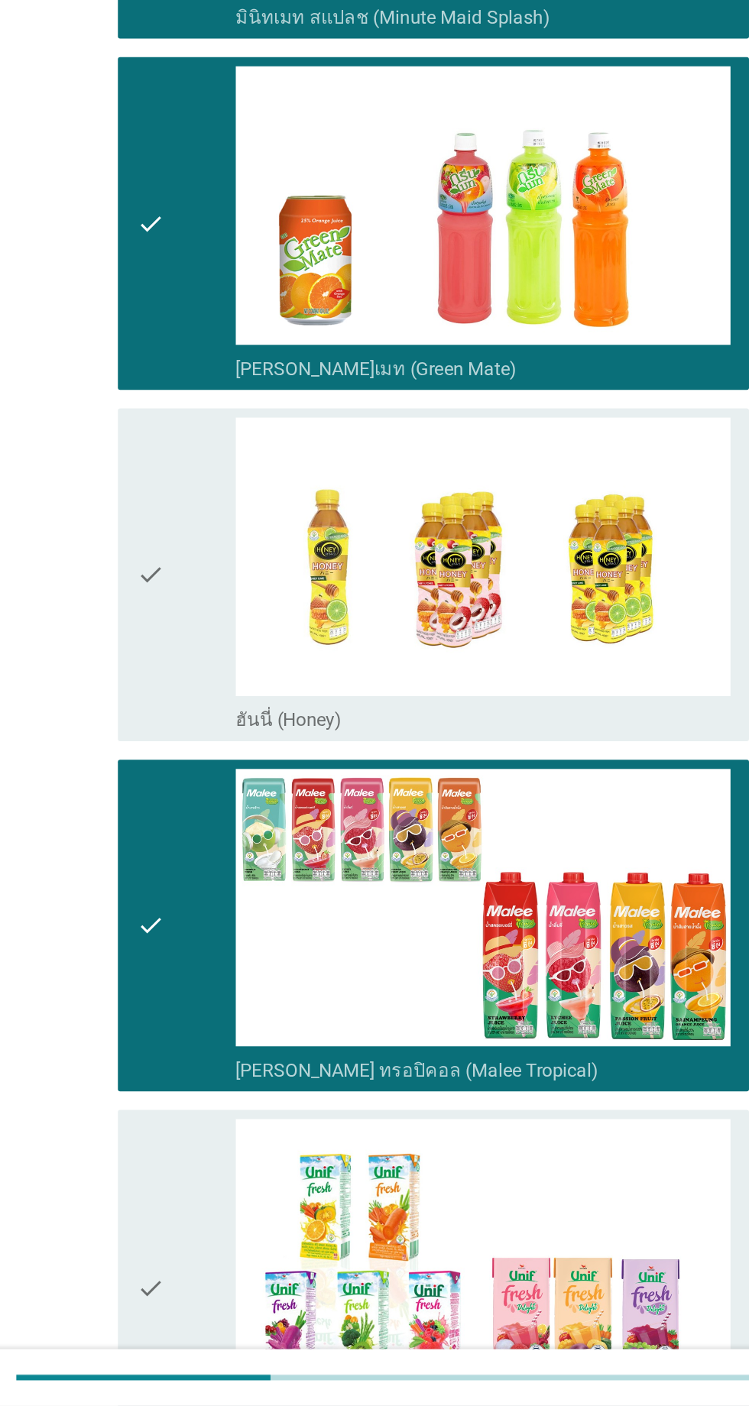
scroll to position [2793, 0]
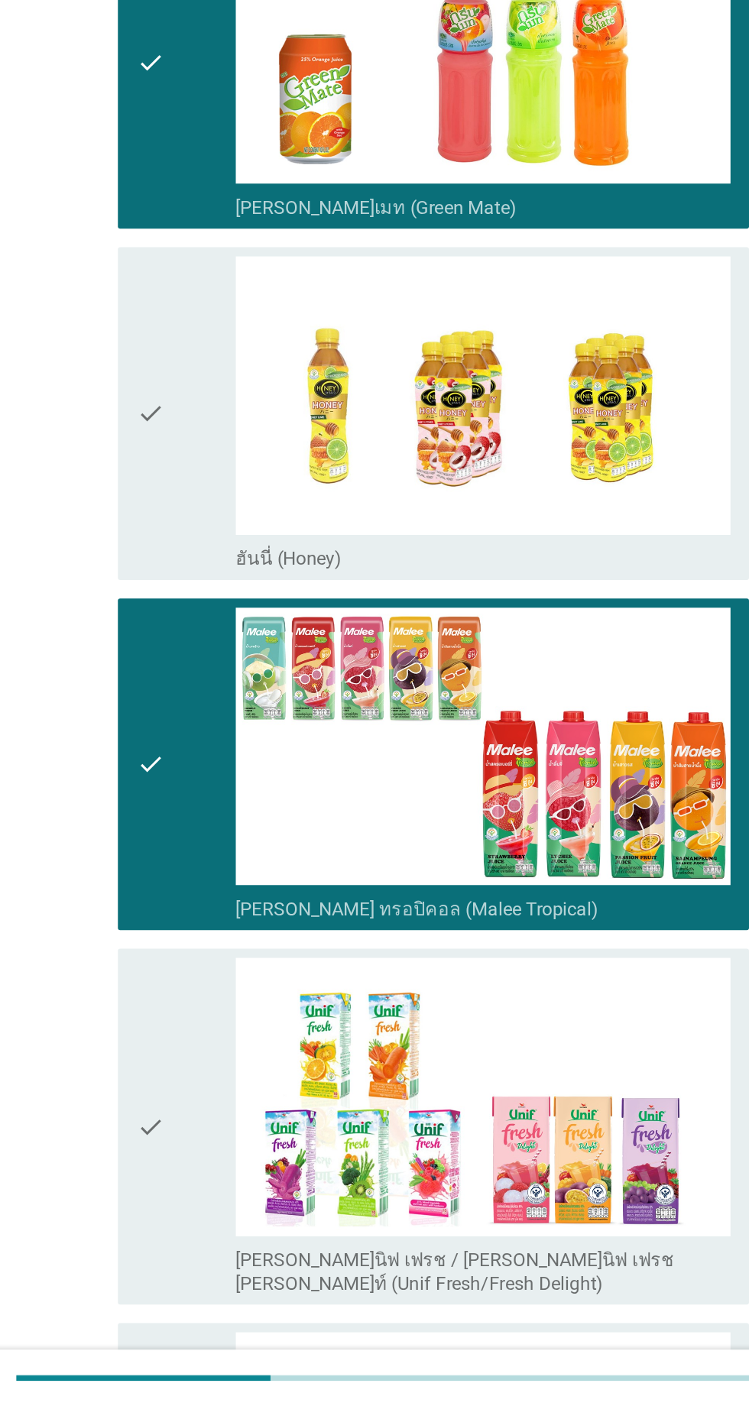
click at [228, 1150] on div "check" at bounding box center [216, 1221] width 66 height 223
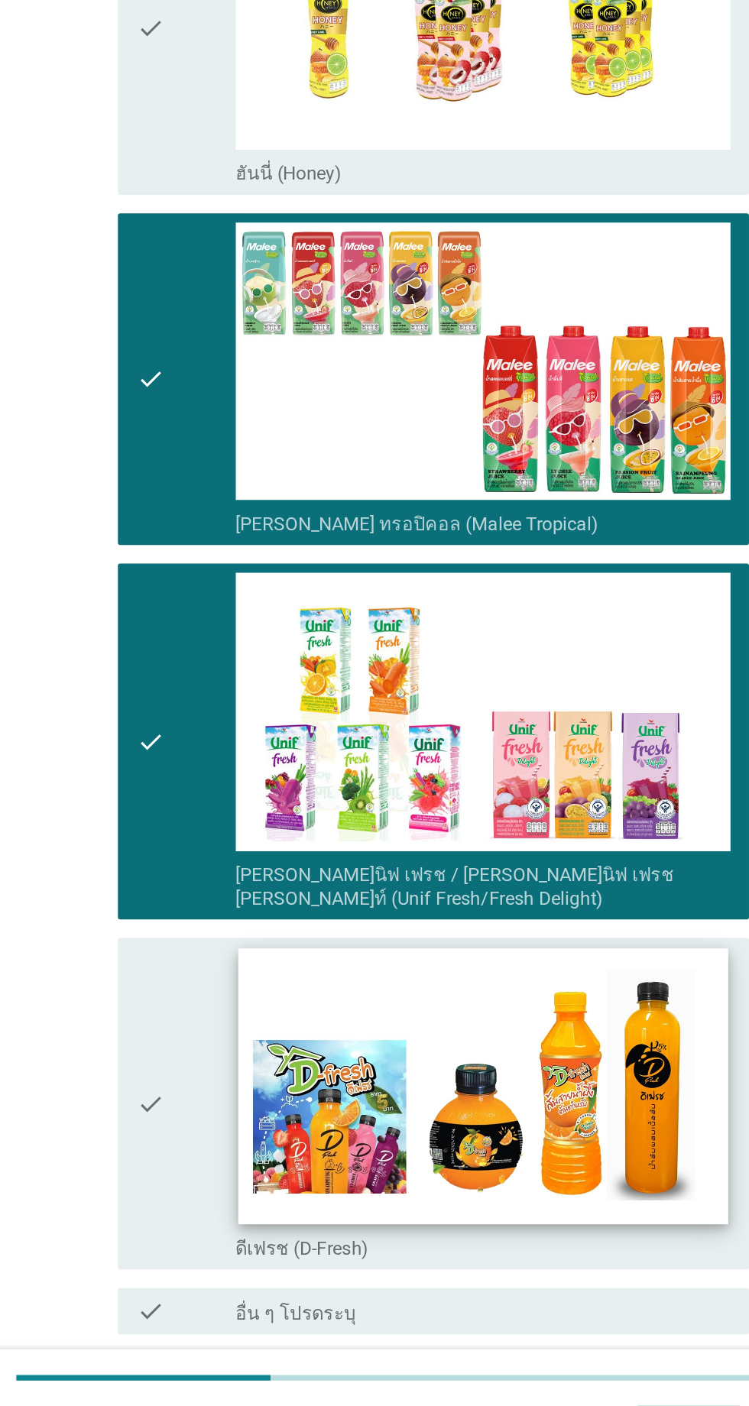
scroll to position [3107, 0]
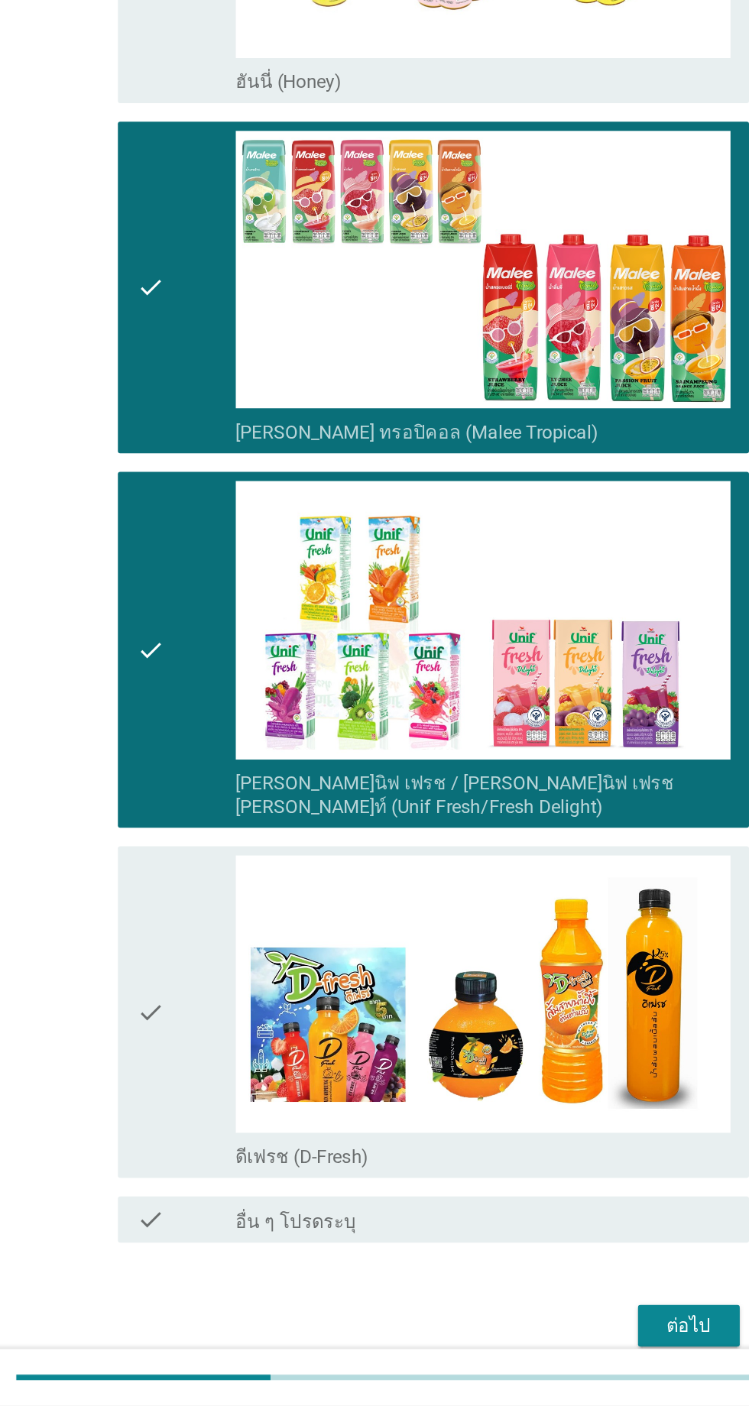
click at [542, 1344] on div "ต่อไป" at bounding box center [548, 1353] width 43 height 18
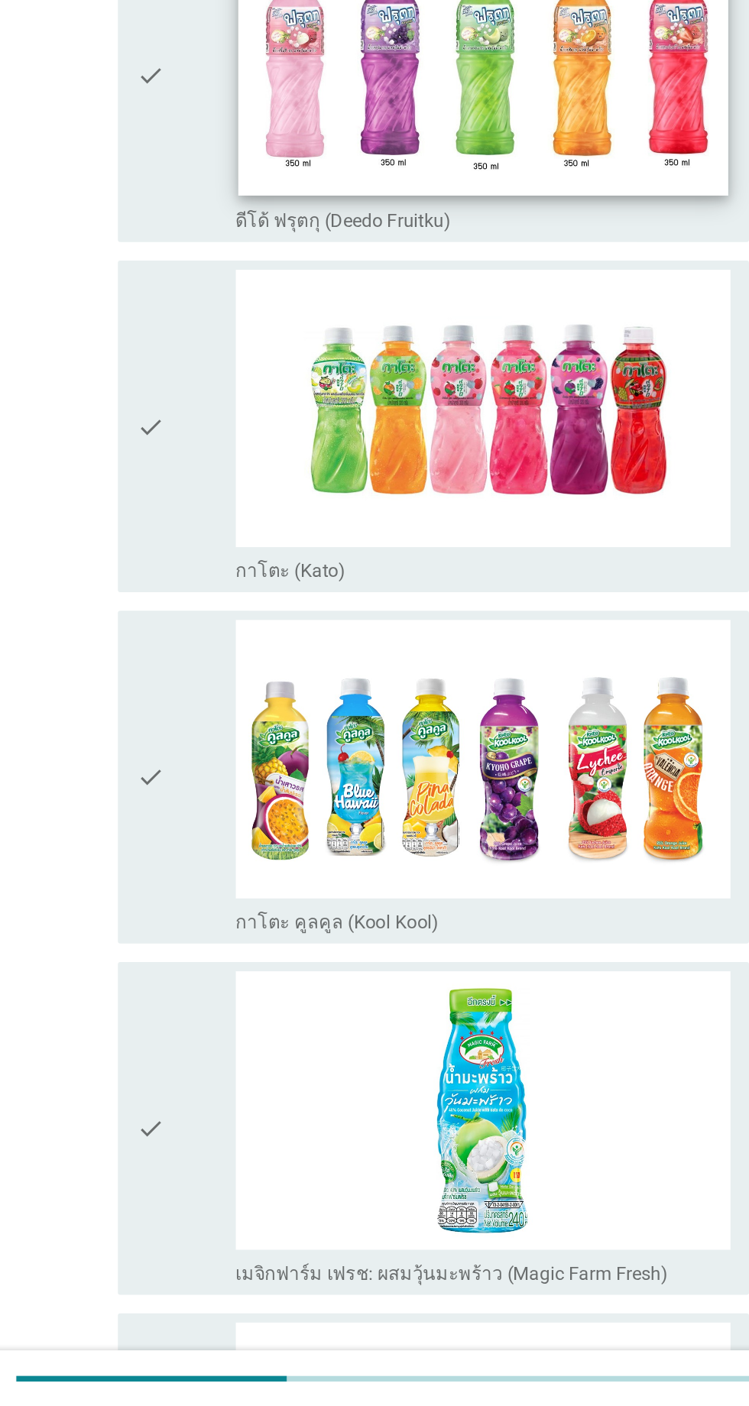
scroll to position [0, 0]
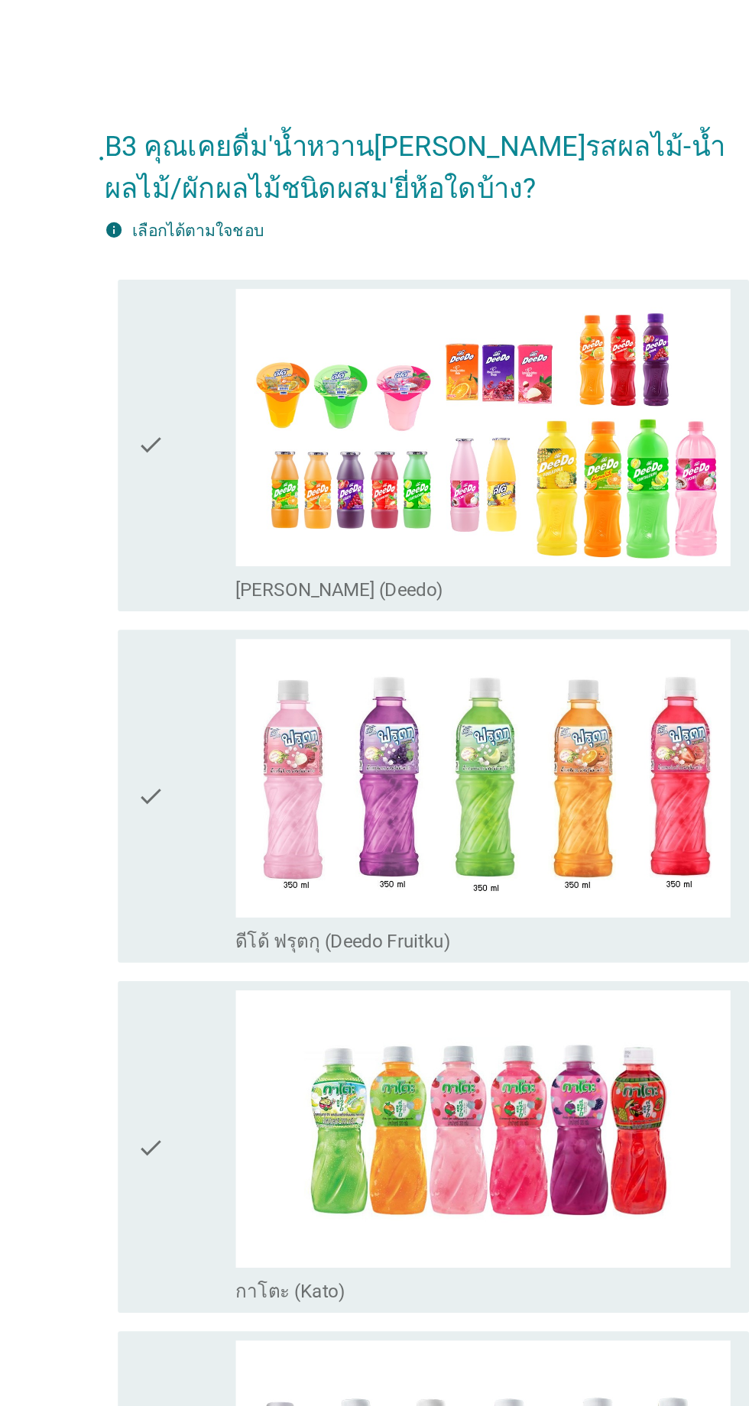
click at [226, 354] on div "check" at bounding box center [216, 295] width 66 height 208
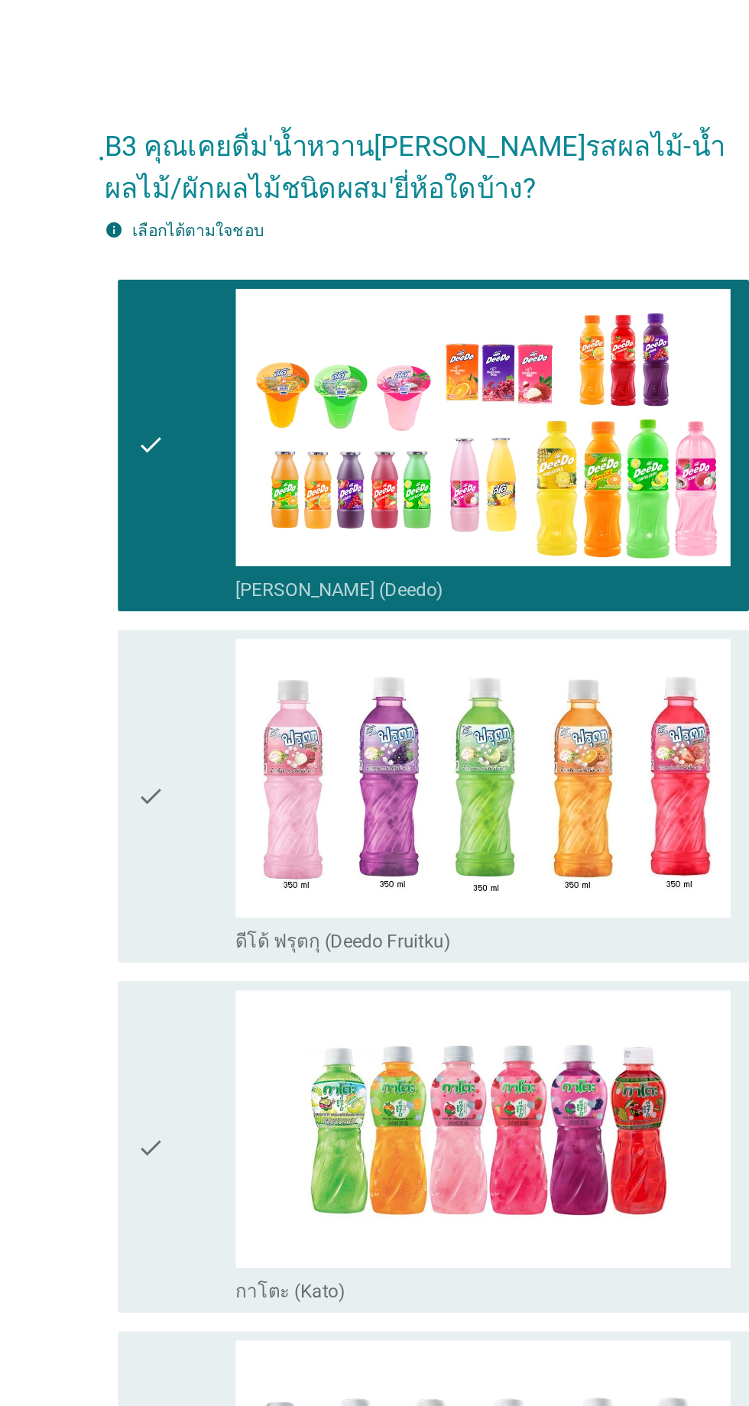
click at [222, 475] on div "check" at bounding box center [216, 527] width 66 height 208
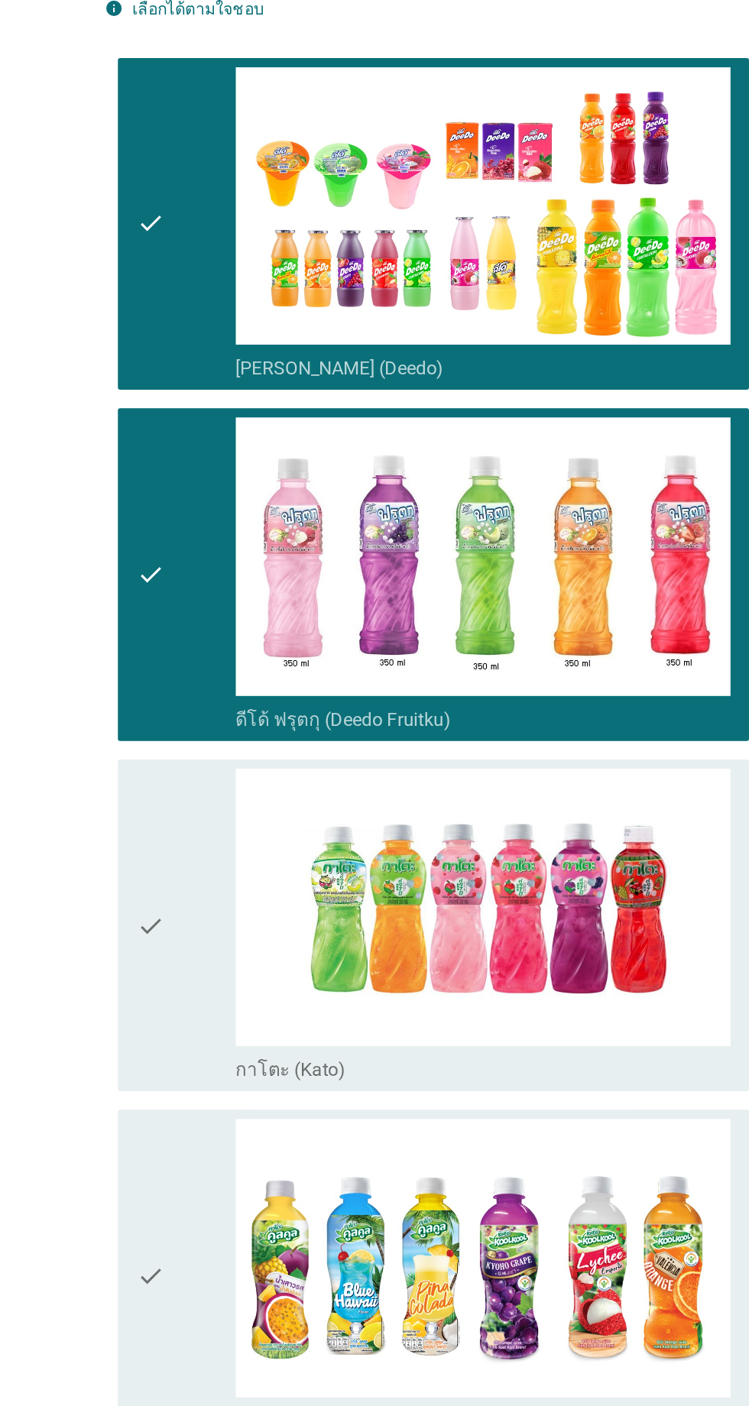
click at [230, 719] on div "check" at bounding box center [216, 759] width 66 height 208
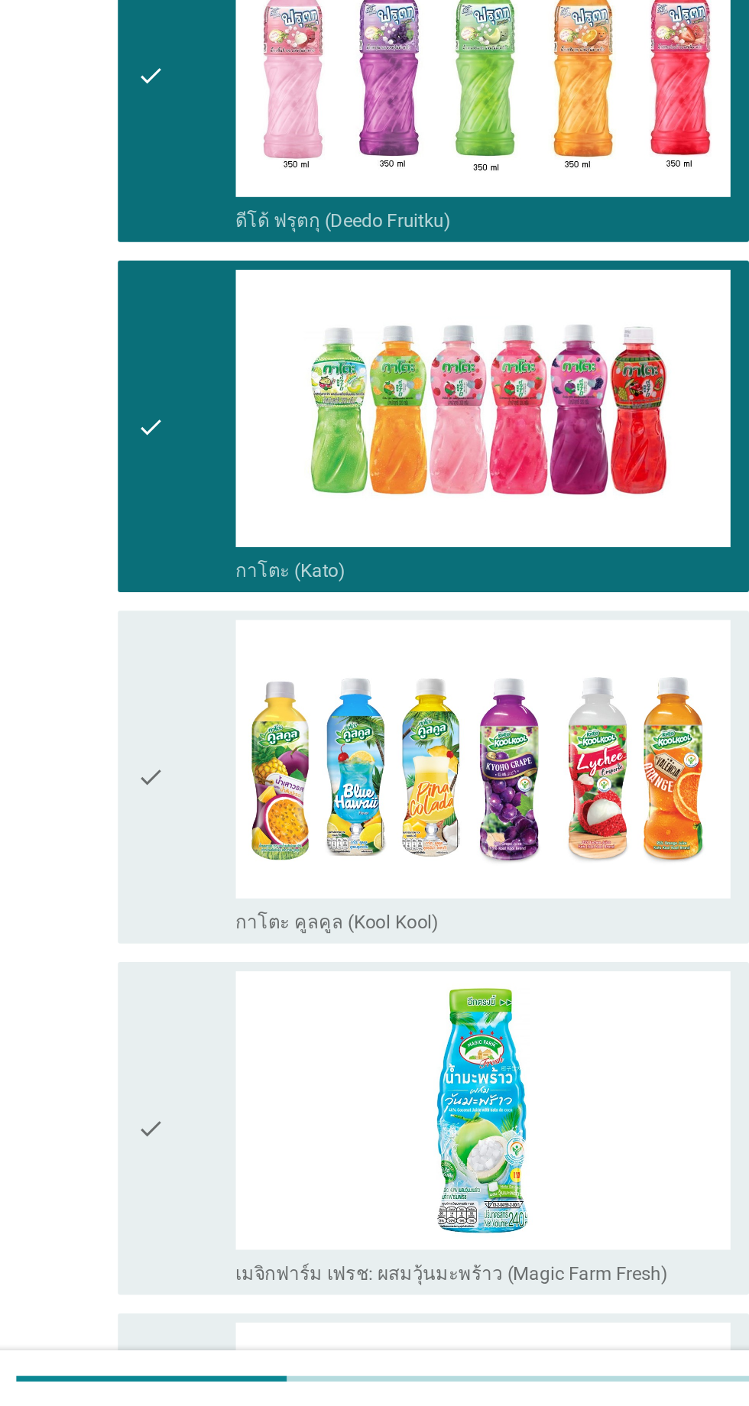
click at [233, 1049] on div "check" at bounding box center [216, 990] width 66 height 208
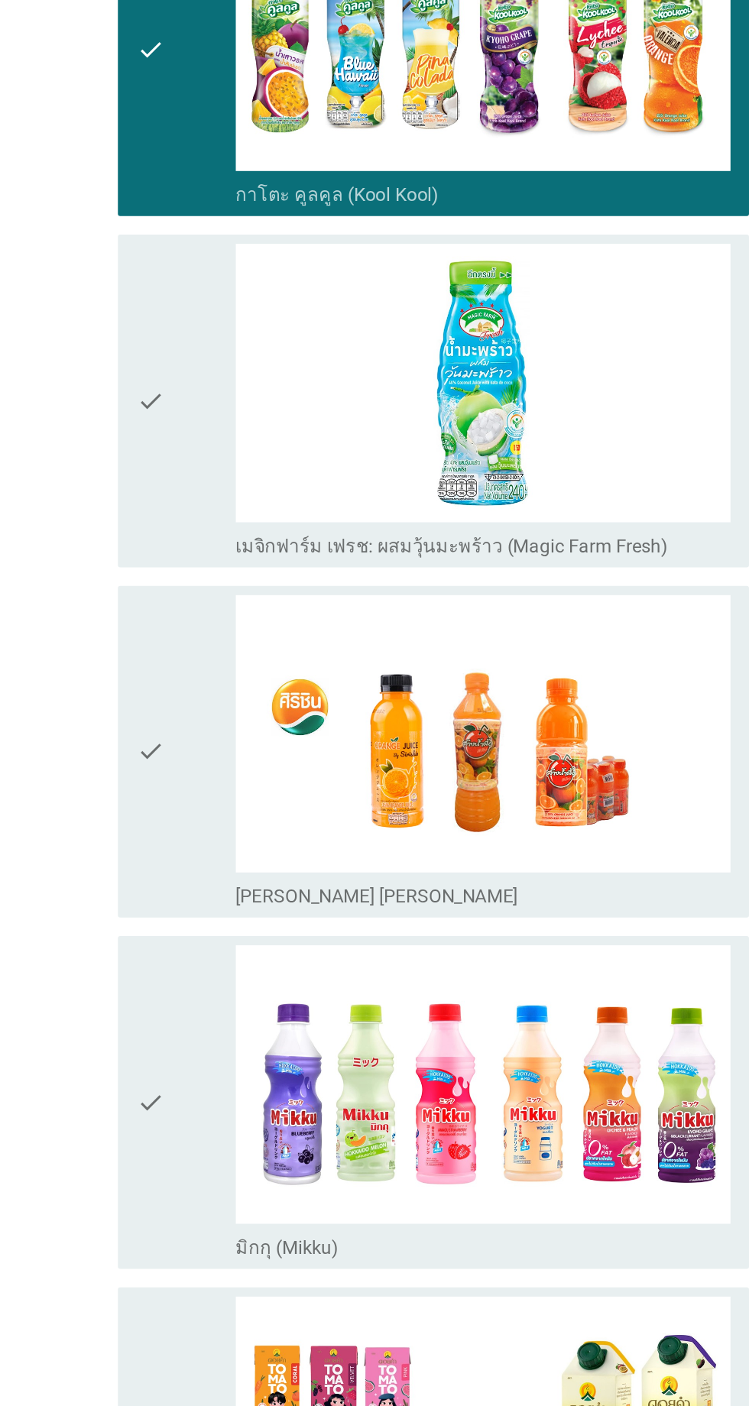
scroll to position [796, 0]
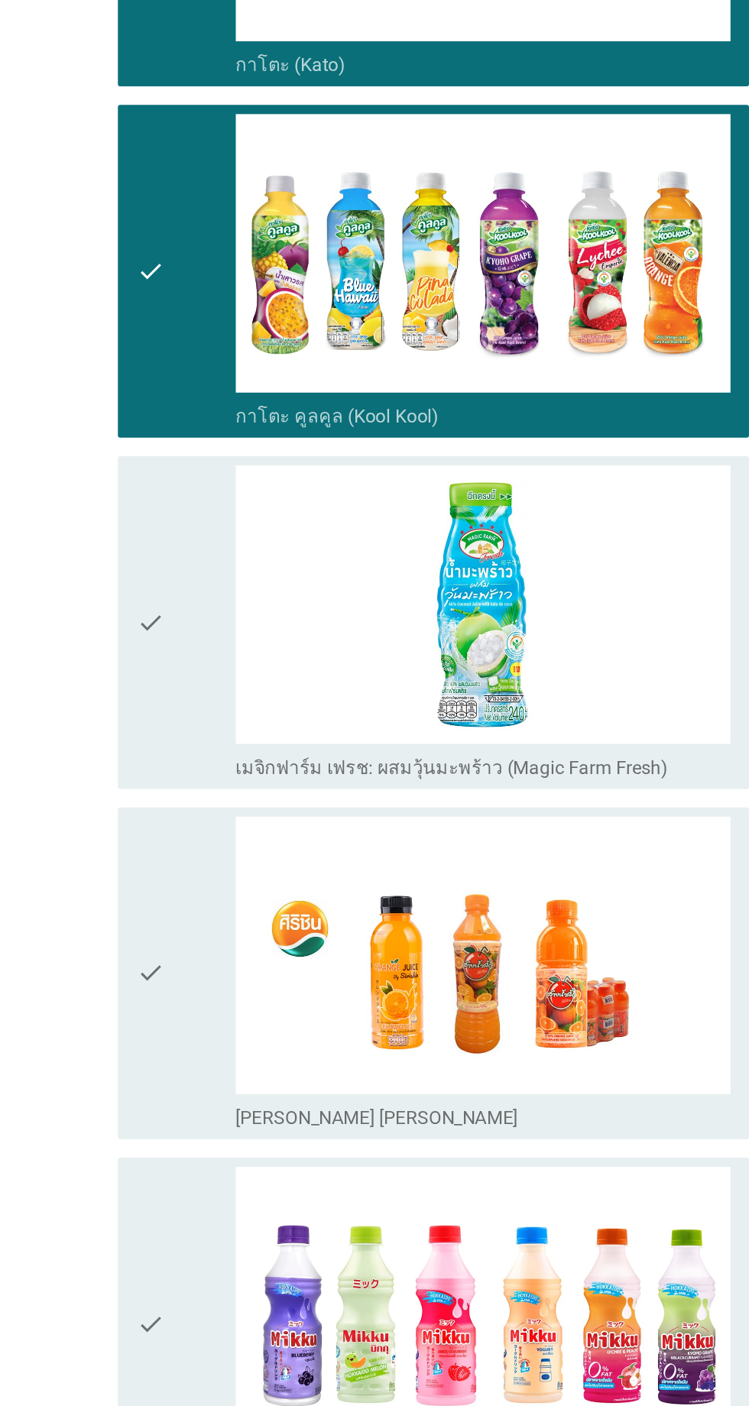
click at [213, 488] on div "check" at bounding box center [216, 427] width 66 height 208
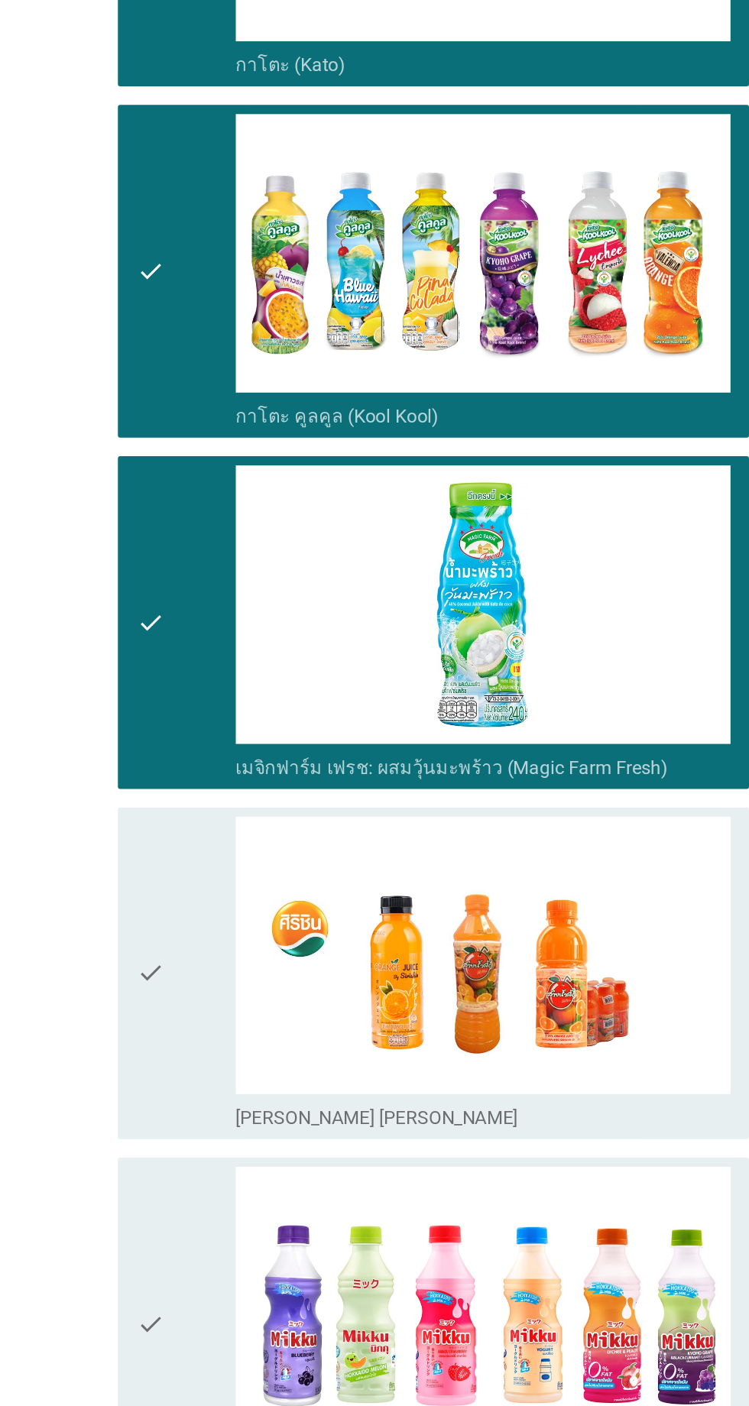
click at [218, 624] on div "check" at bounding box center [216, 660] width 66 height 208
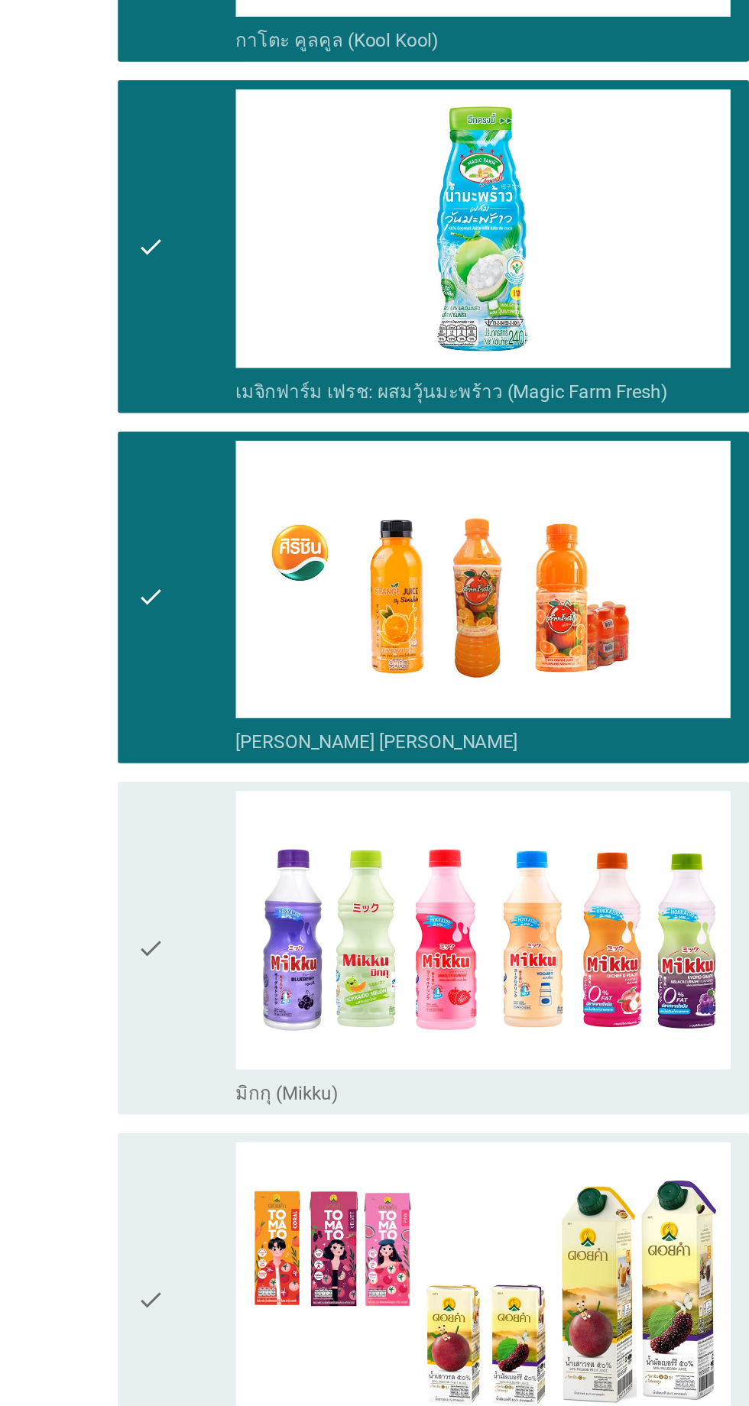
click at [224, 854] on div "check" at bounding box center [216, 891] width 66 height 208
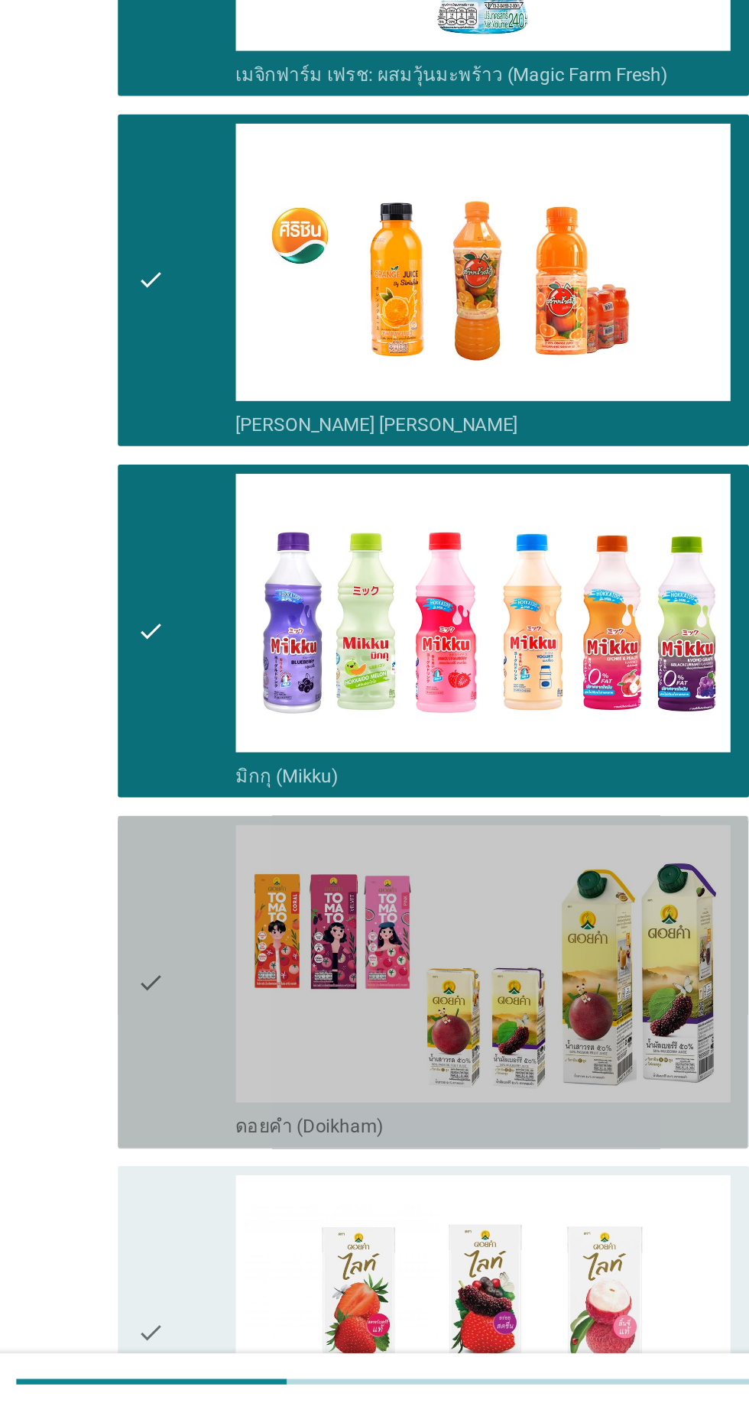
click at [199, 1127] on icon "check" at bounding box center [192, 1123] width 18 height 208
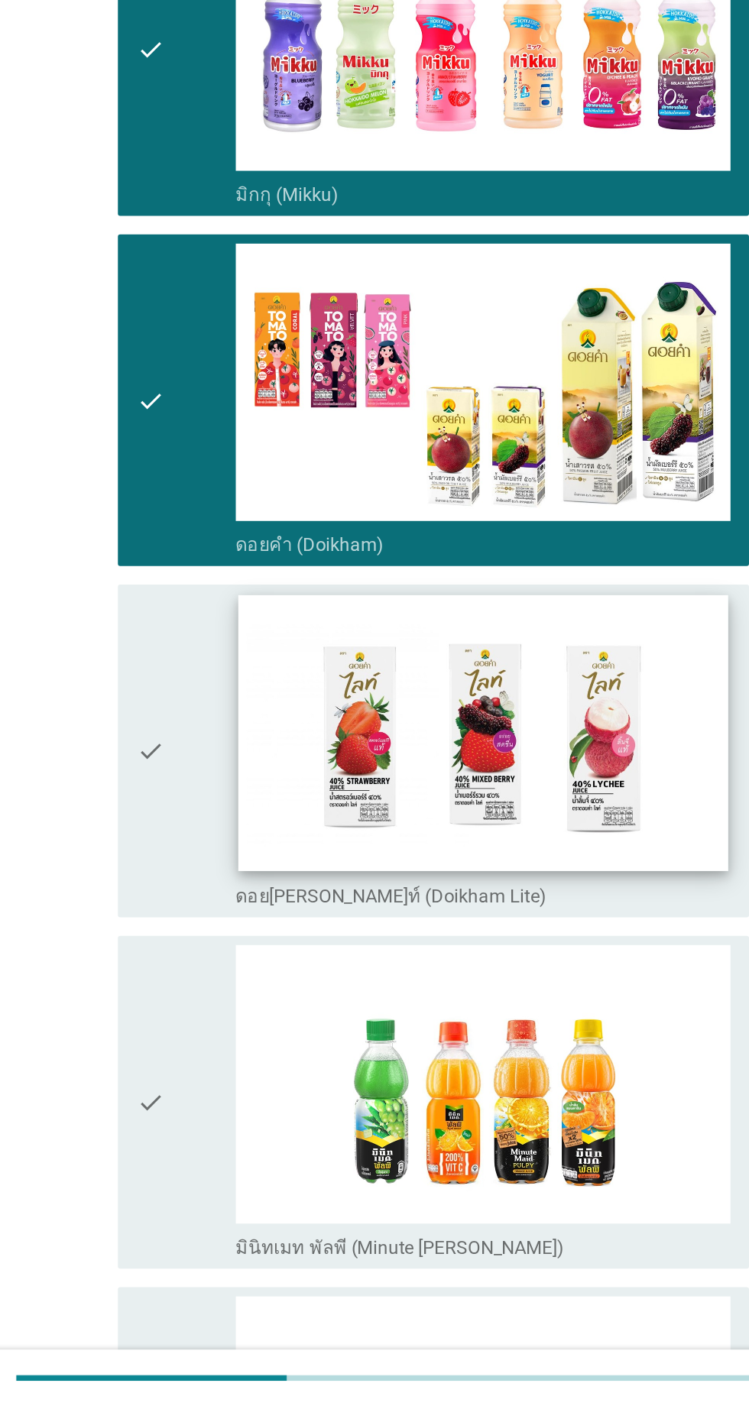
scroll to position [1188, 0]
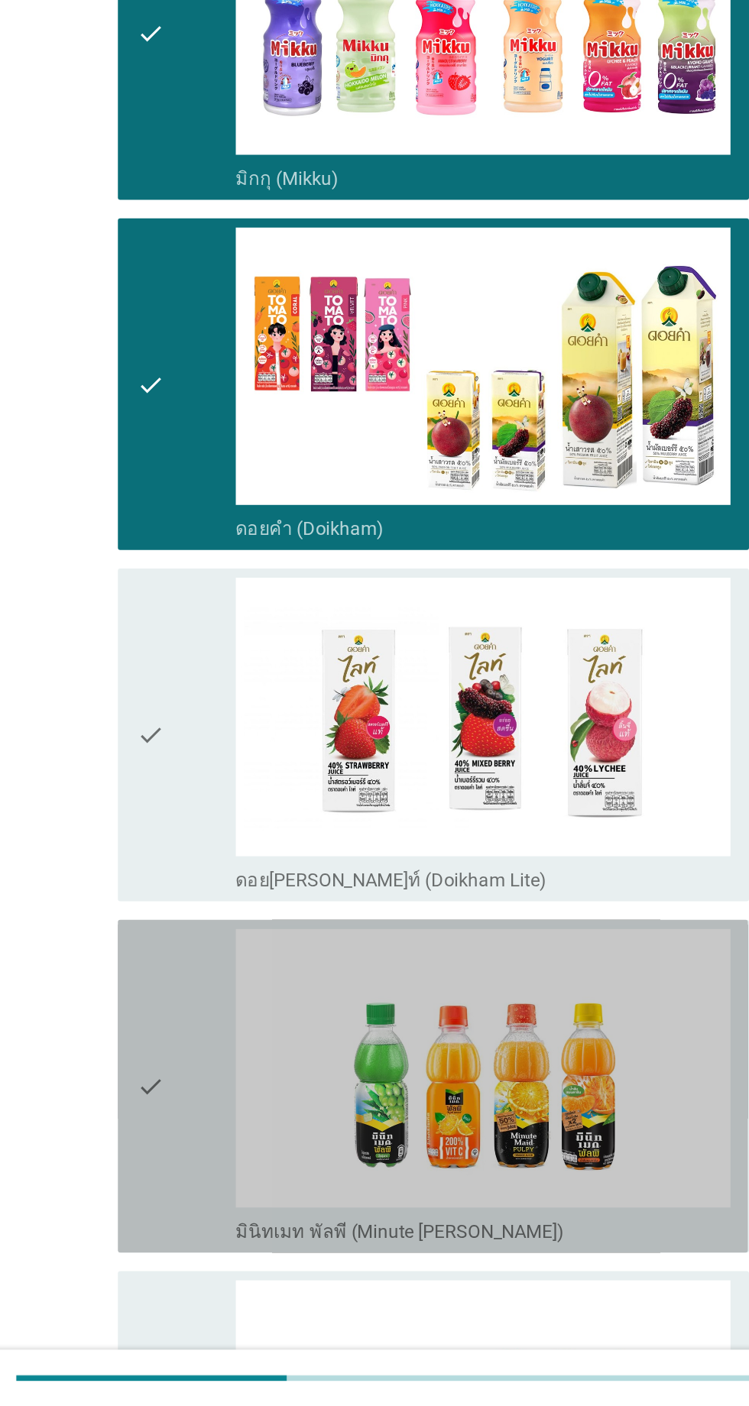
drag, startPoint x: 218, startPoint y: 1159, endPoint x: 235, endPoint y: 1155, distance: 17.4
click at [219, 1159] on div "check" at bounding box center [216, 1195] width 66 height 208
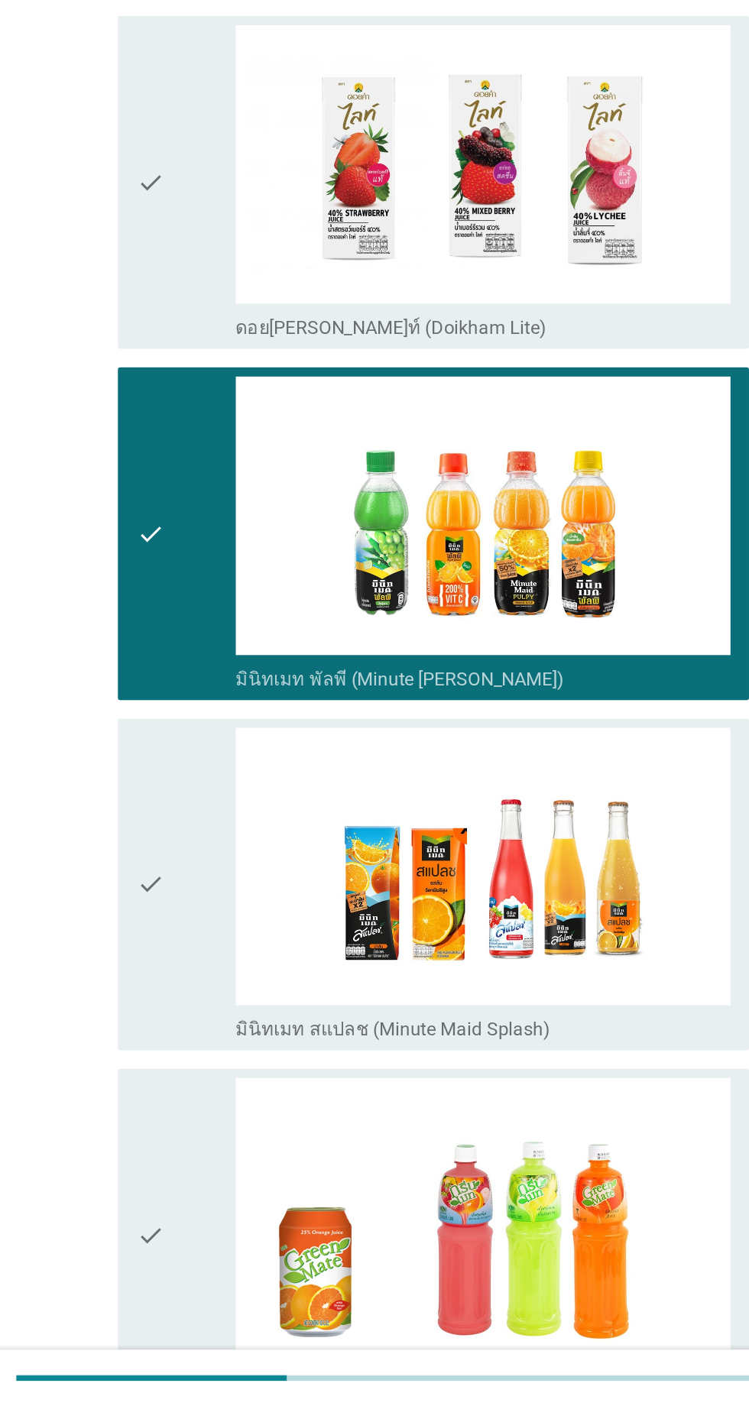
scroll to position [1555, 0]
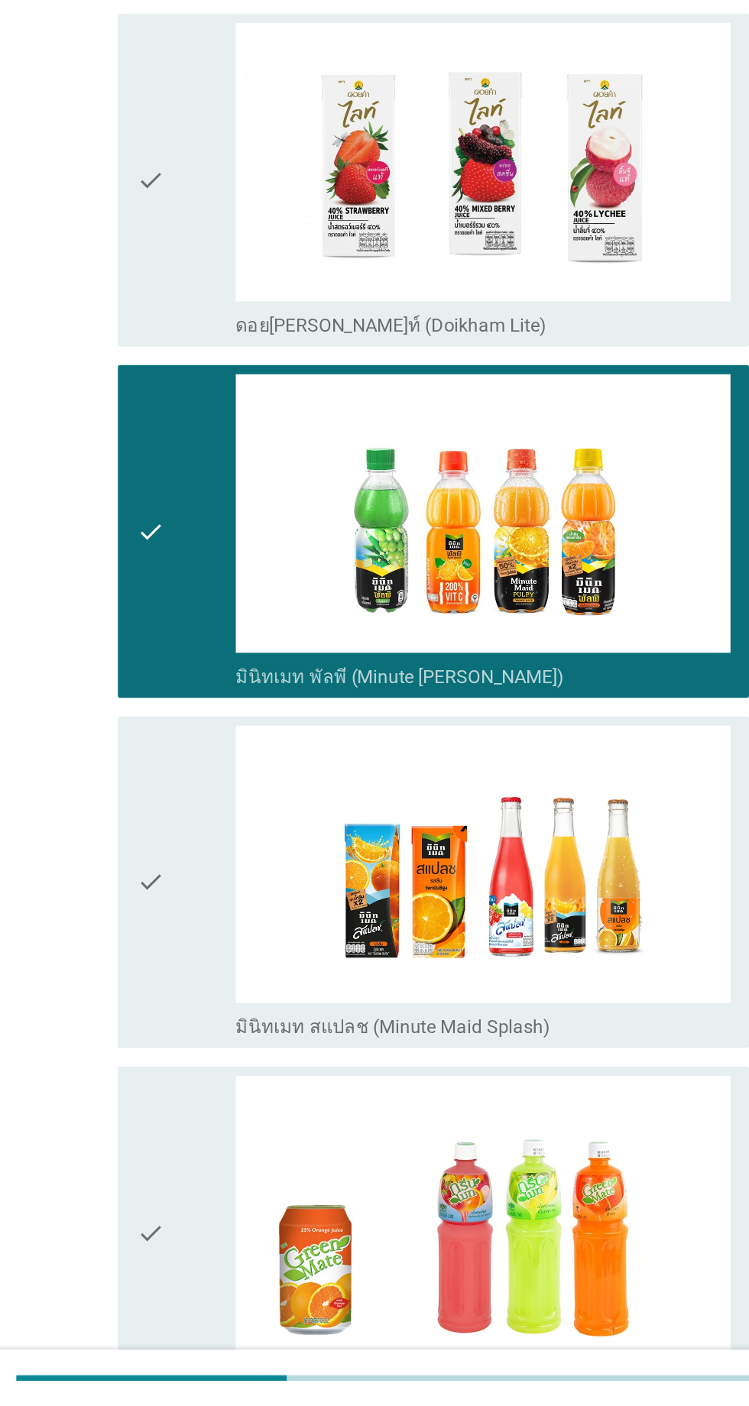
click at [220, 1002] on div "check" at bounding box center [216, 1060] width 66 height 208
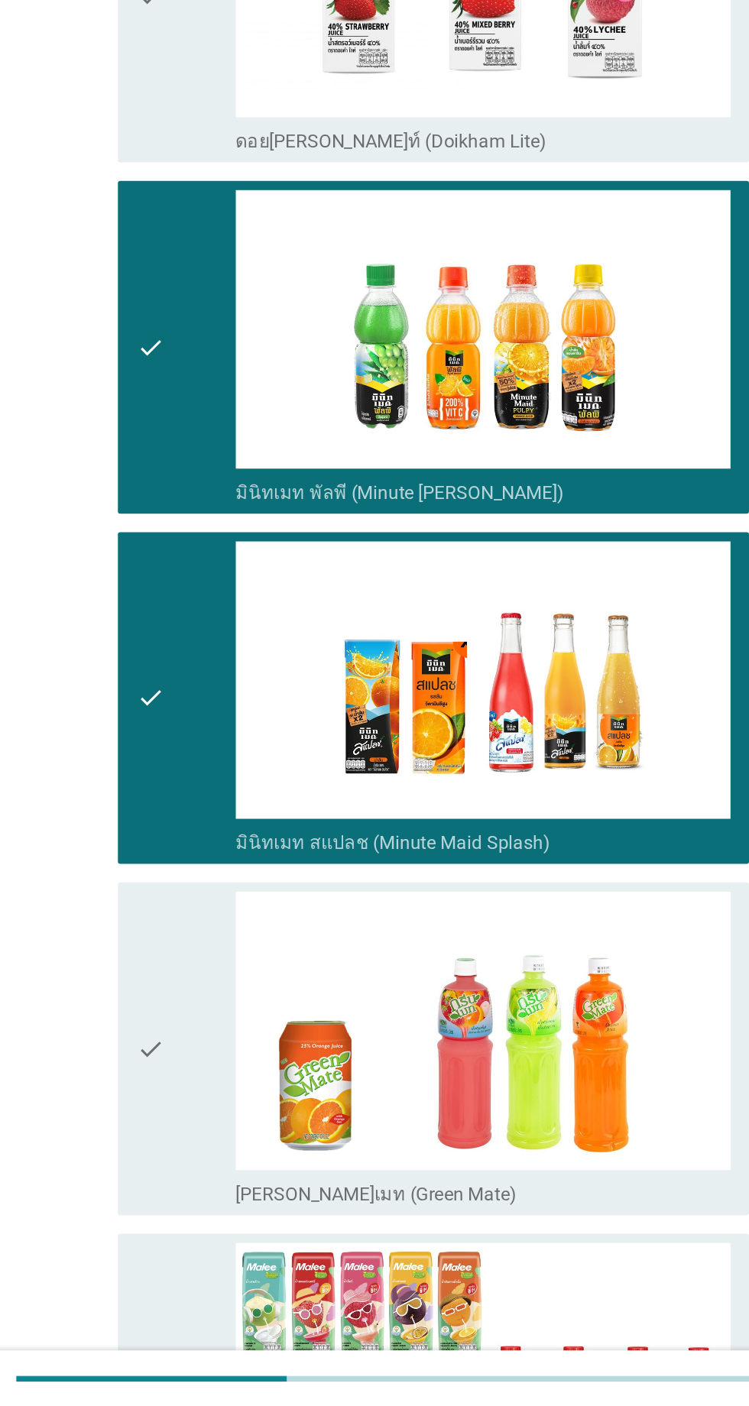
scroll to position [1702, 0]
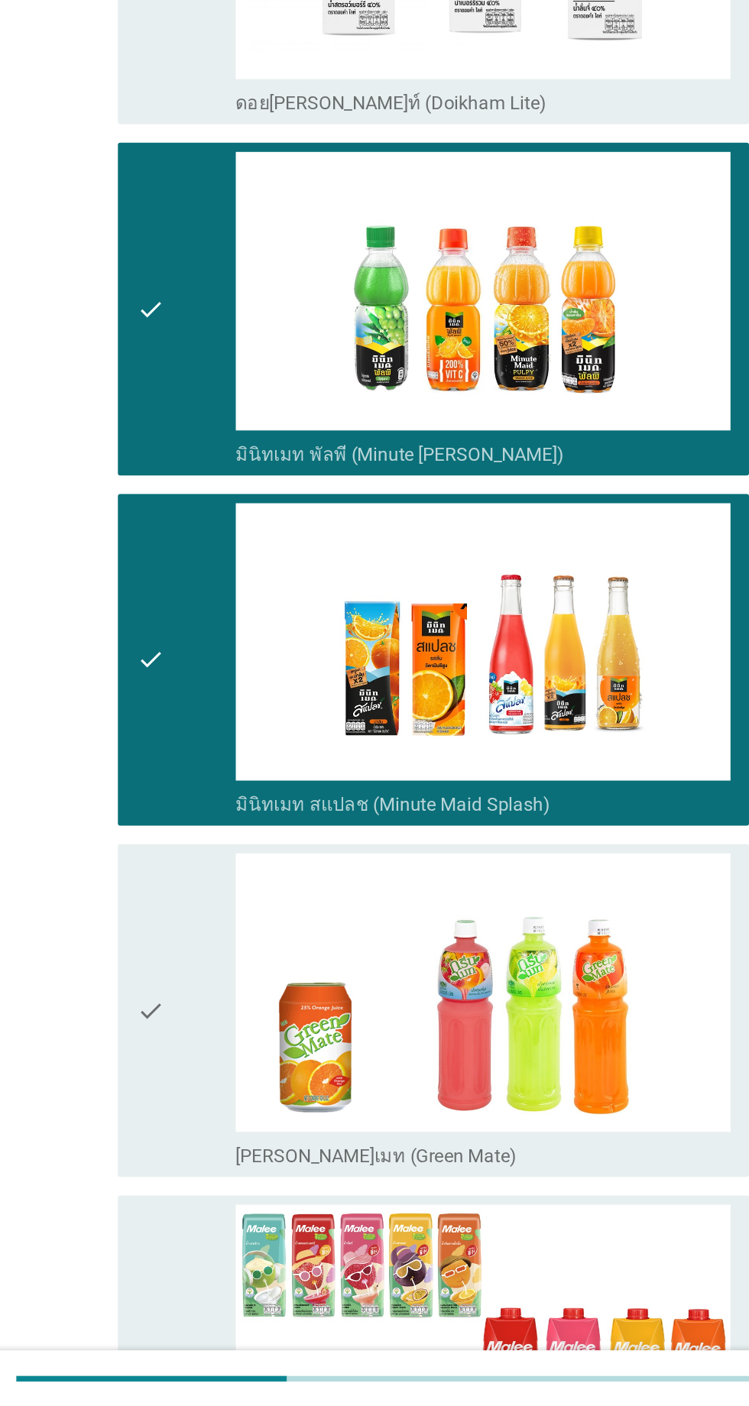
click at [224, 1093] on div "check" at bounding box center [216, 1145] width 66 height 208
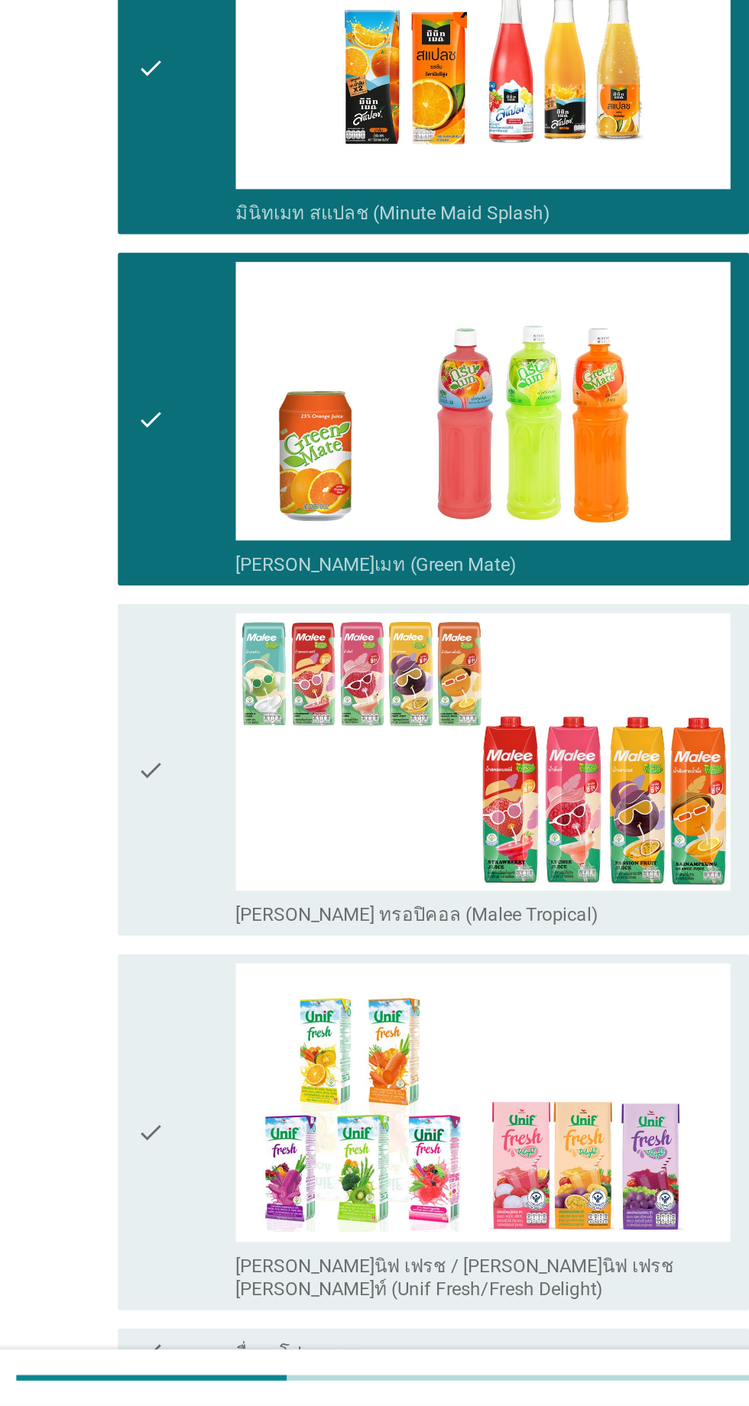
scroll to position [2142, 0]
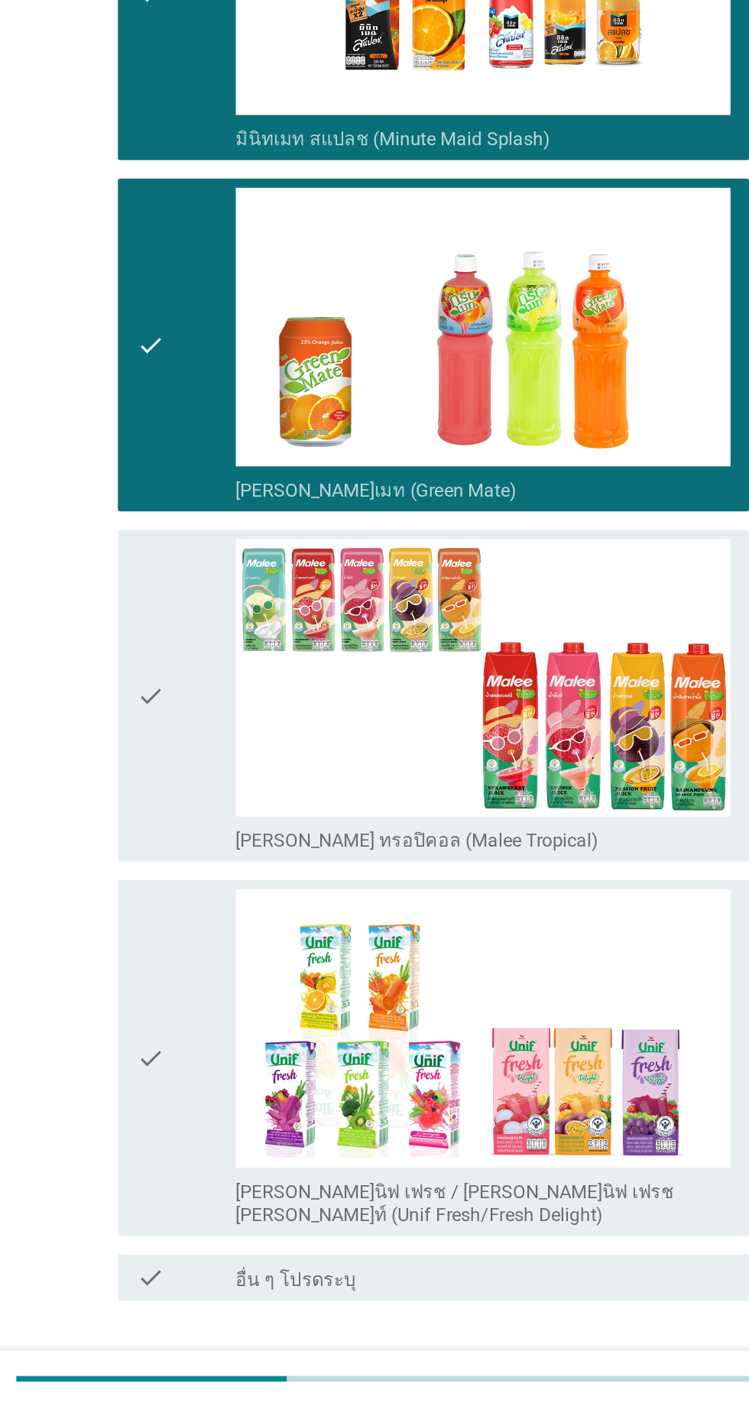
click at [229, 995] on div "check" at bounding box center [216, 937] width 66 height 208
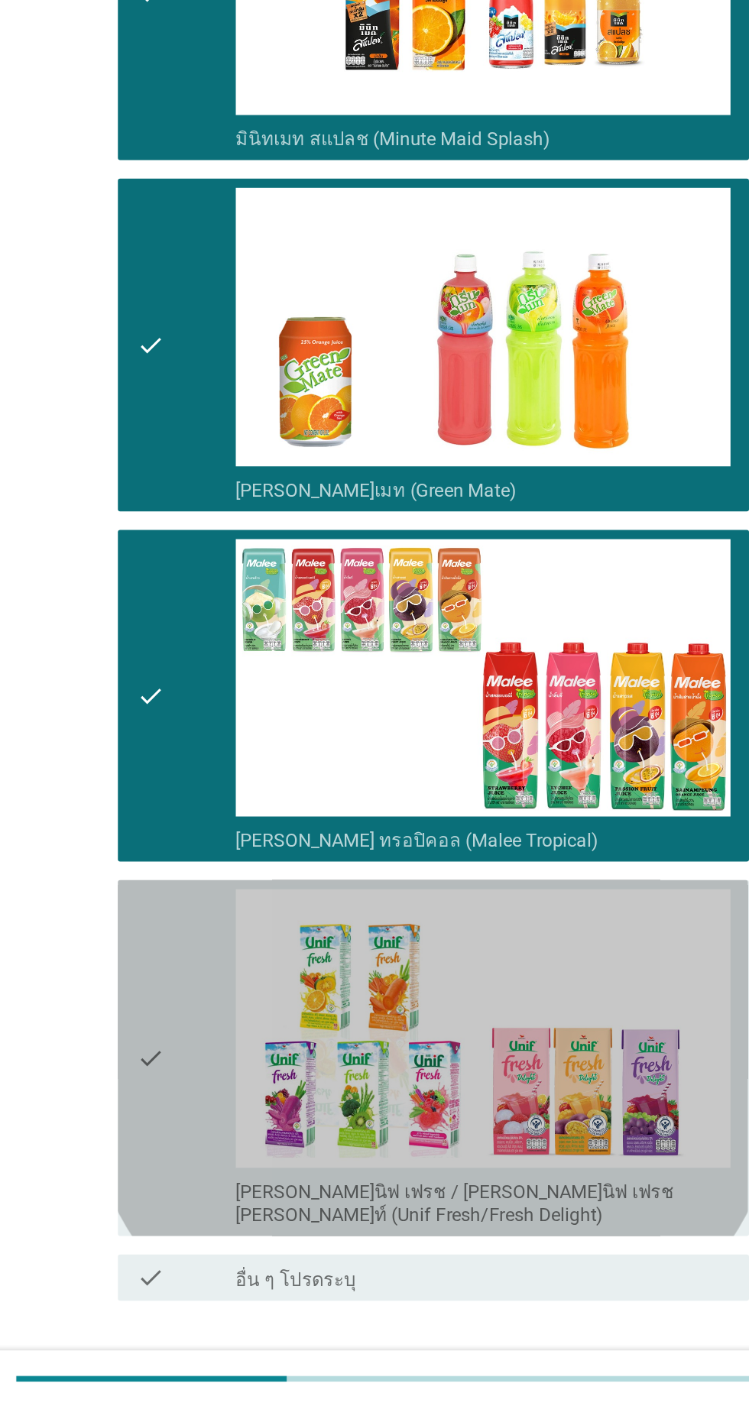
click at [225, 1120] on div "check" at bounding box center [216, 1176] width 66 height 223
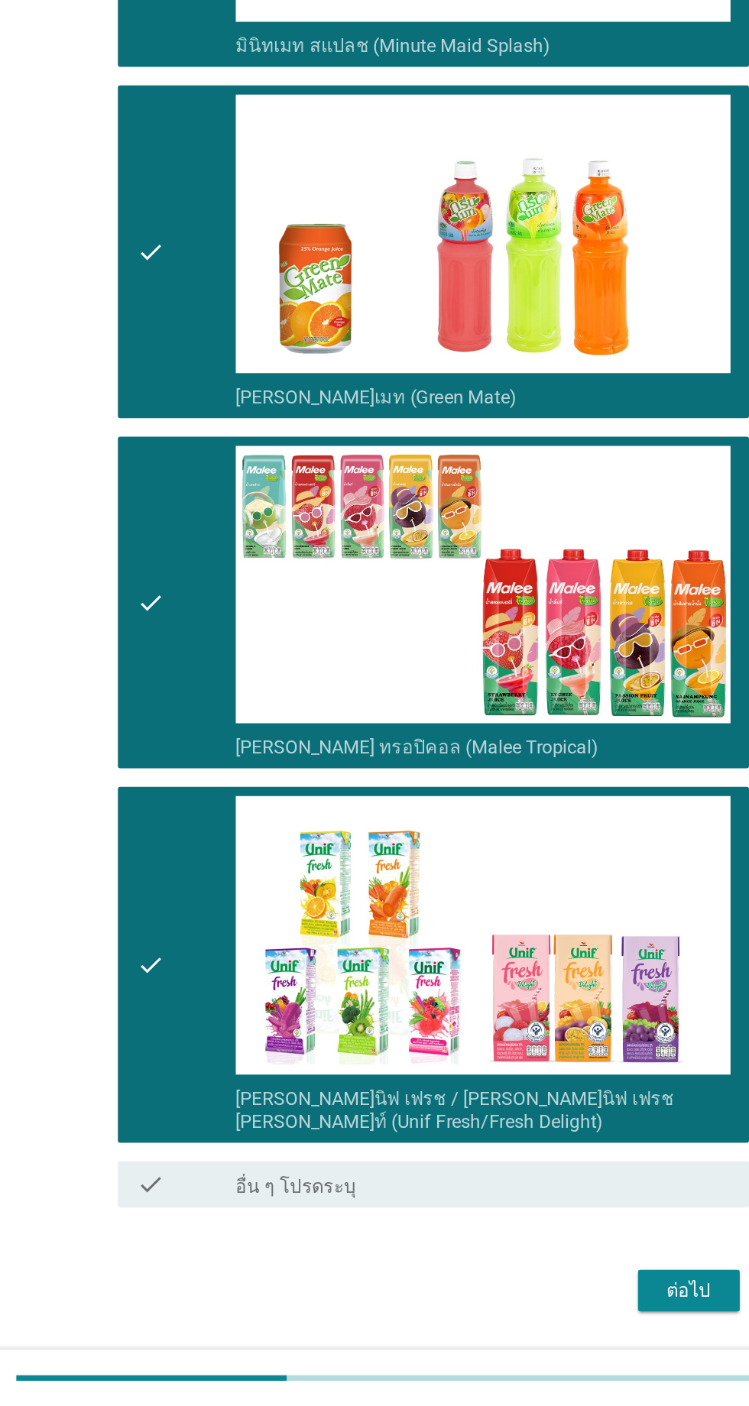
scroll to position [2215, 0]
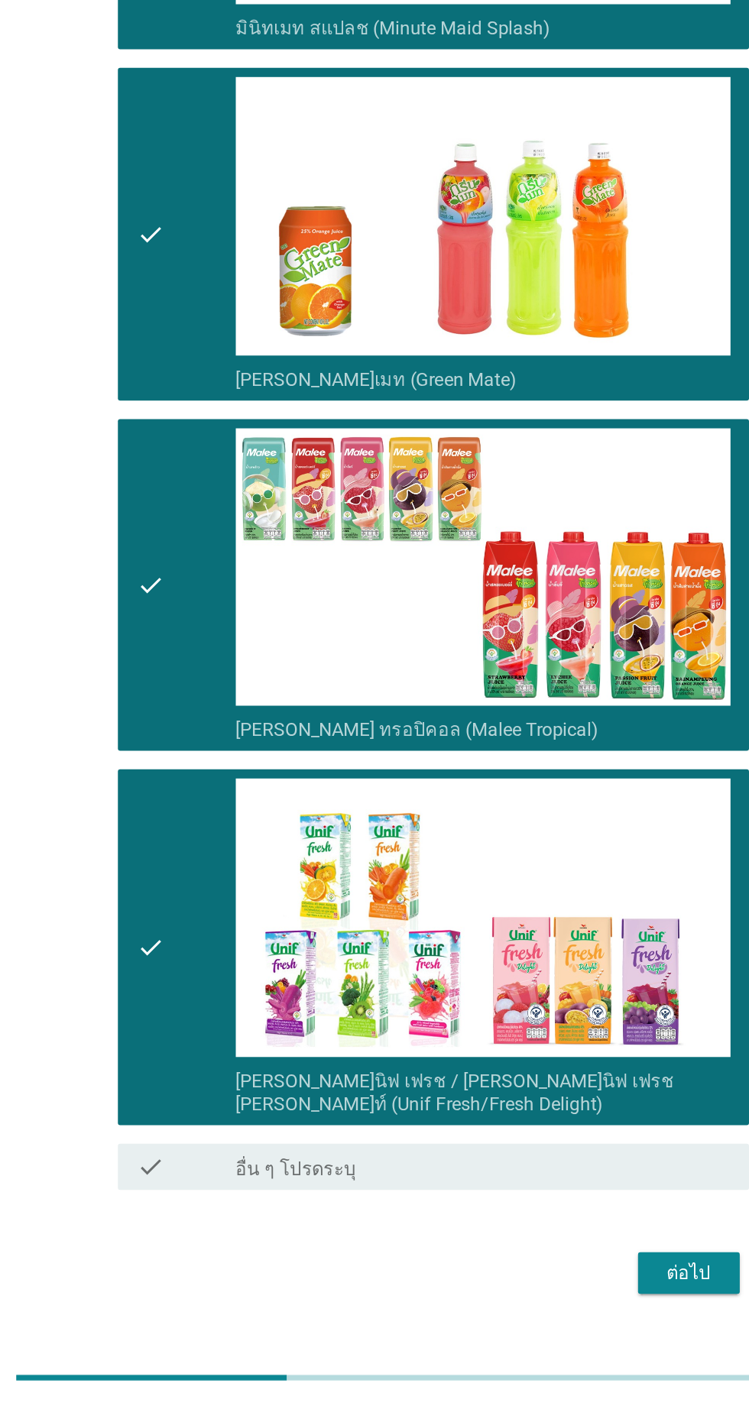
click at [556, 1309] on div "ต่อไป" at bounding box center [548, 1318] width 43 height 18
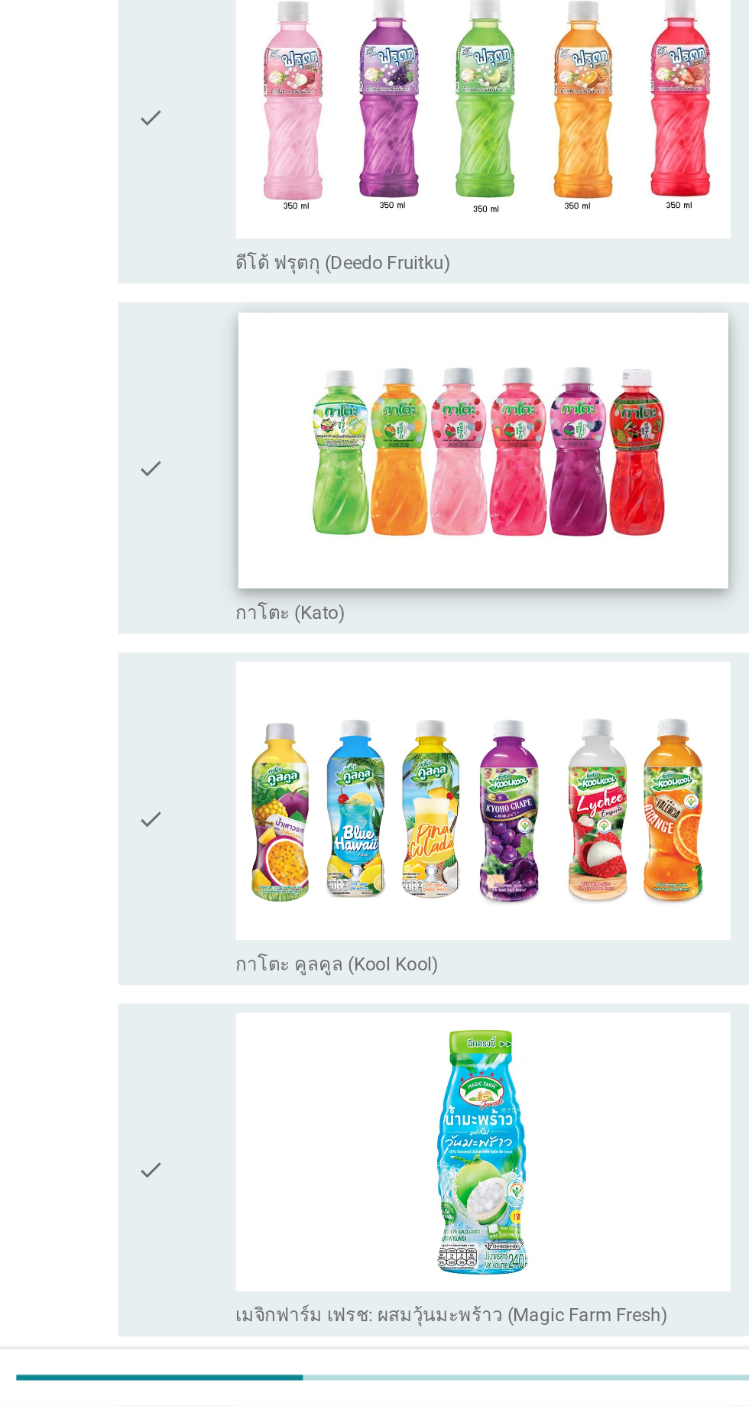
scroll to position [0, 0]
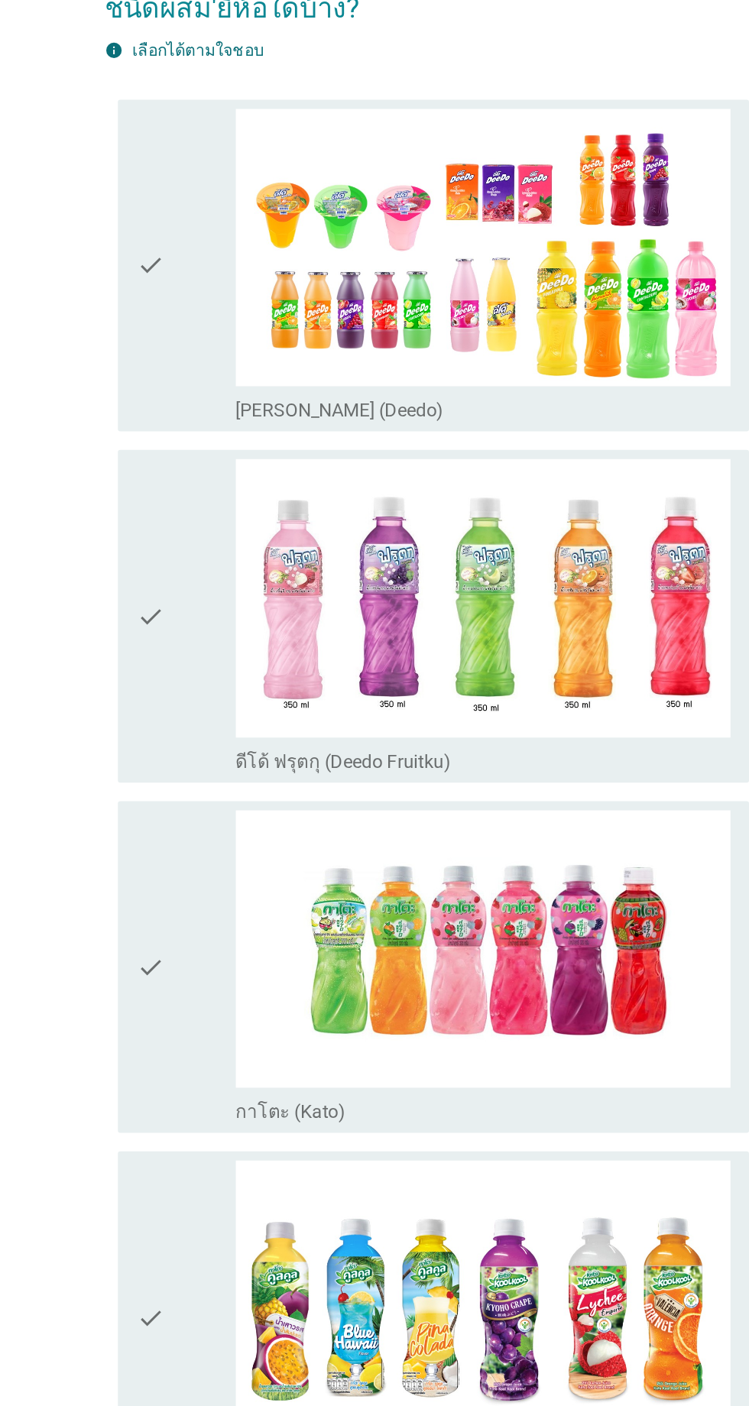
click at [223, 346] on div "check" at bounding box center [216, 323] width 66 height 208
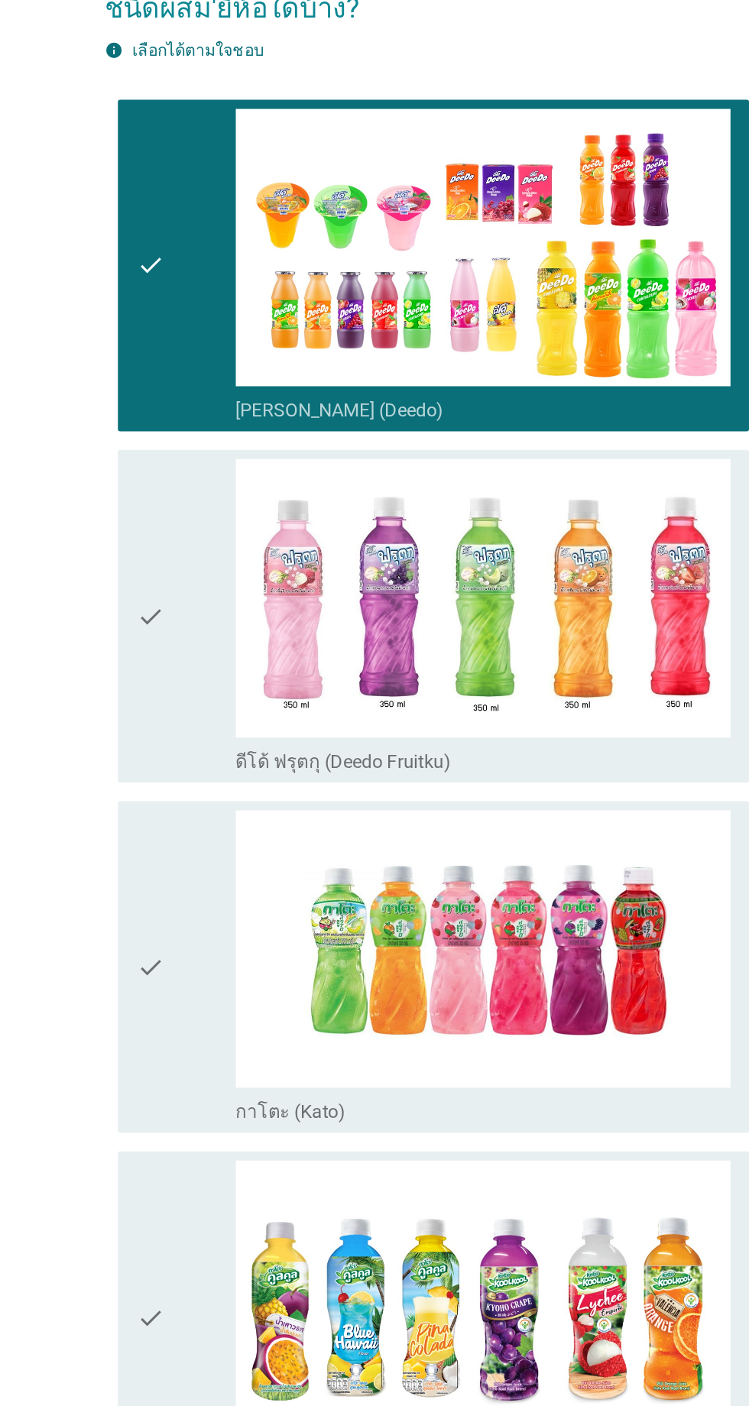
click at [221, 490] on div "check" at bounding box center [216, 554] width 66 height 208
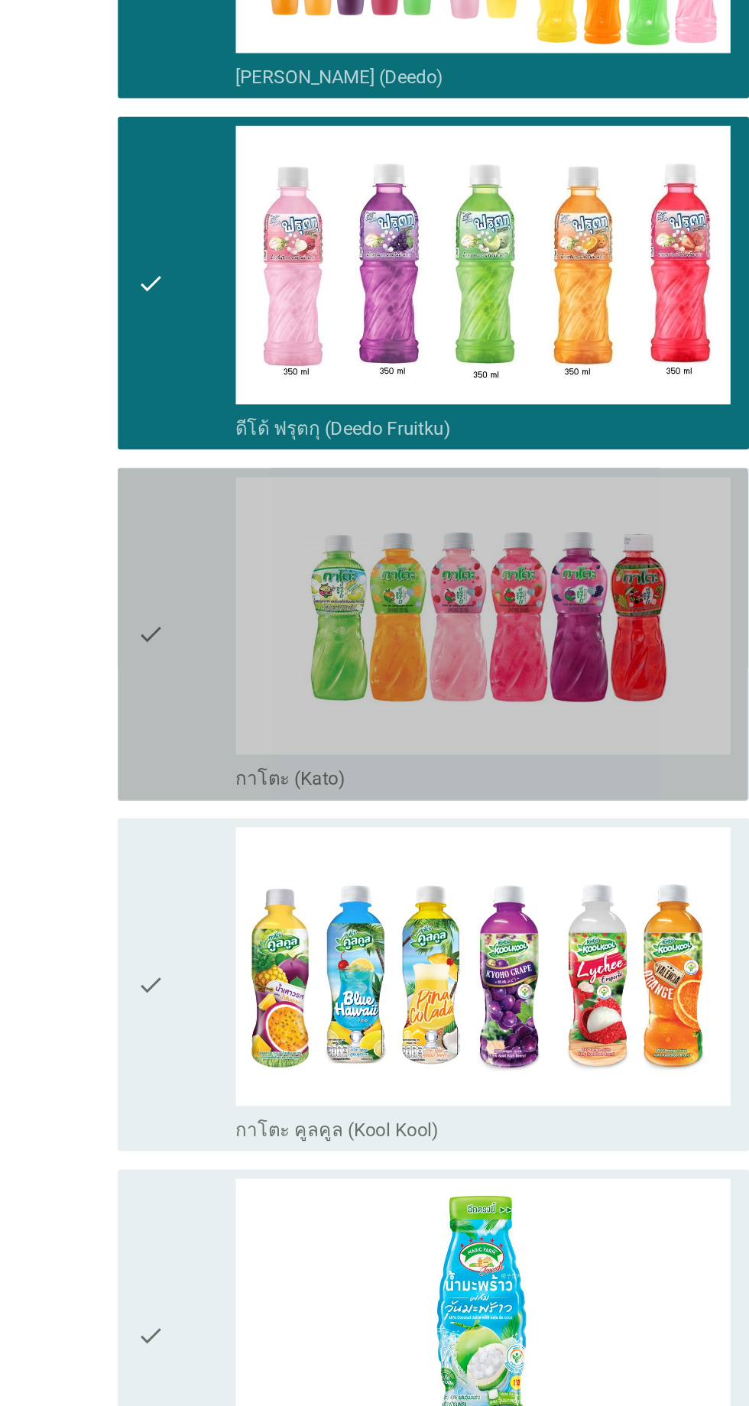
click at [216, 721] on div "check" at bounding box center [216, 786] width 66 height 208
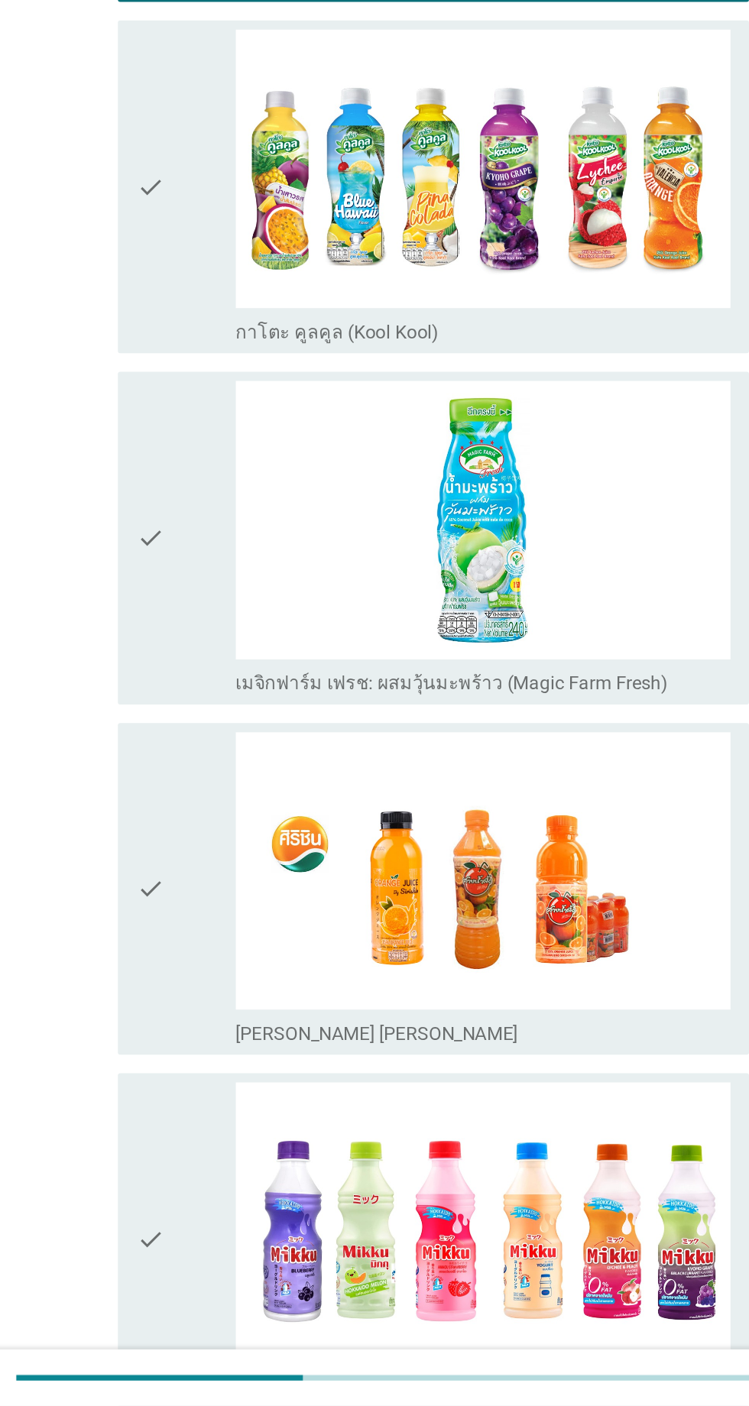
scroll to position [468, 0]
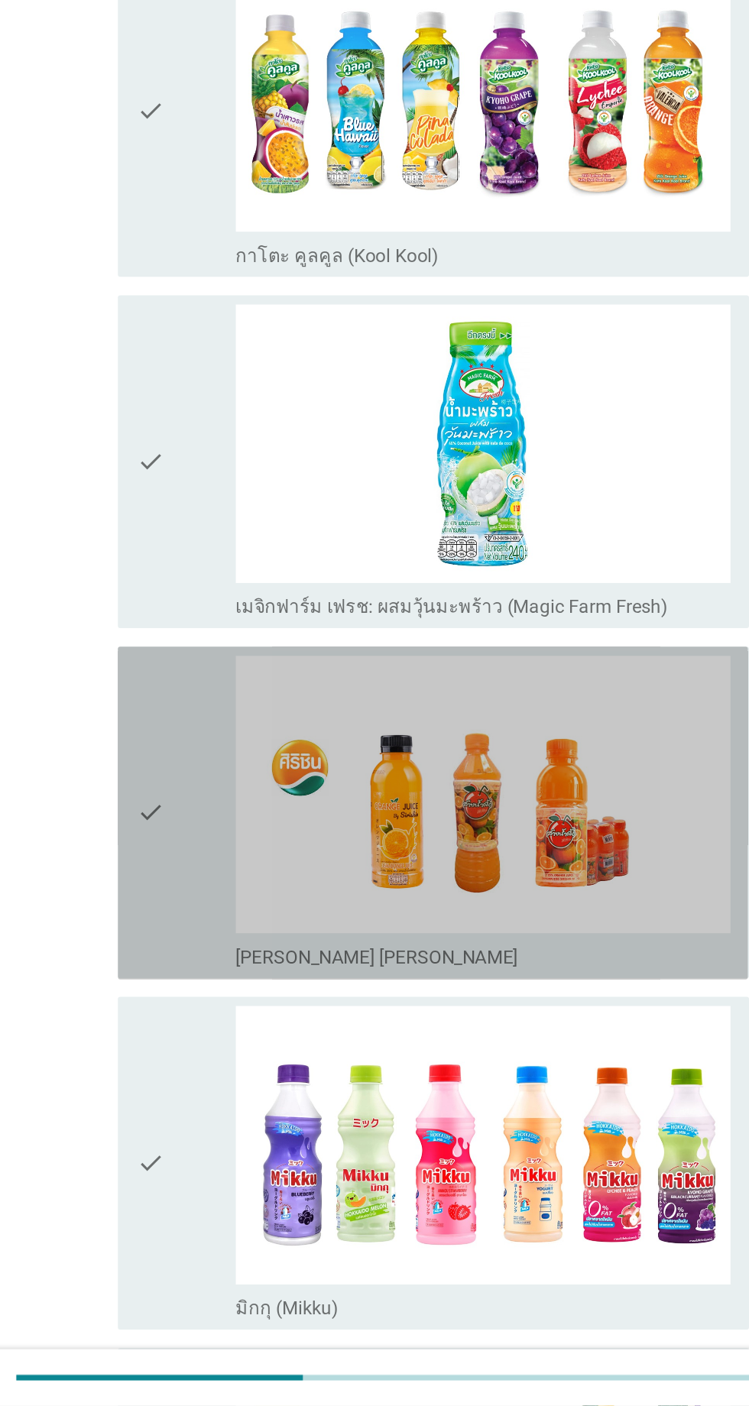
click at [230, 970] on div "check" at bounding box center [216, 1014] width 66 height 208
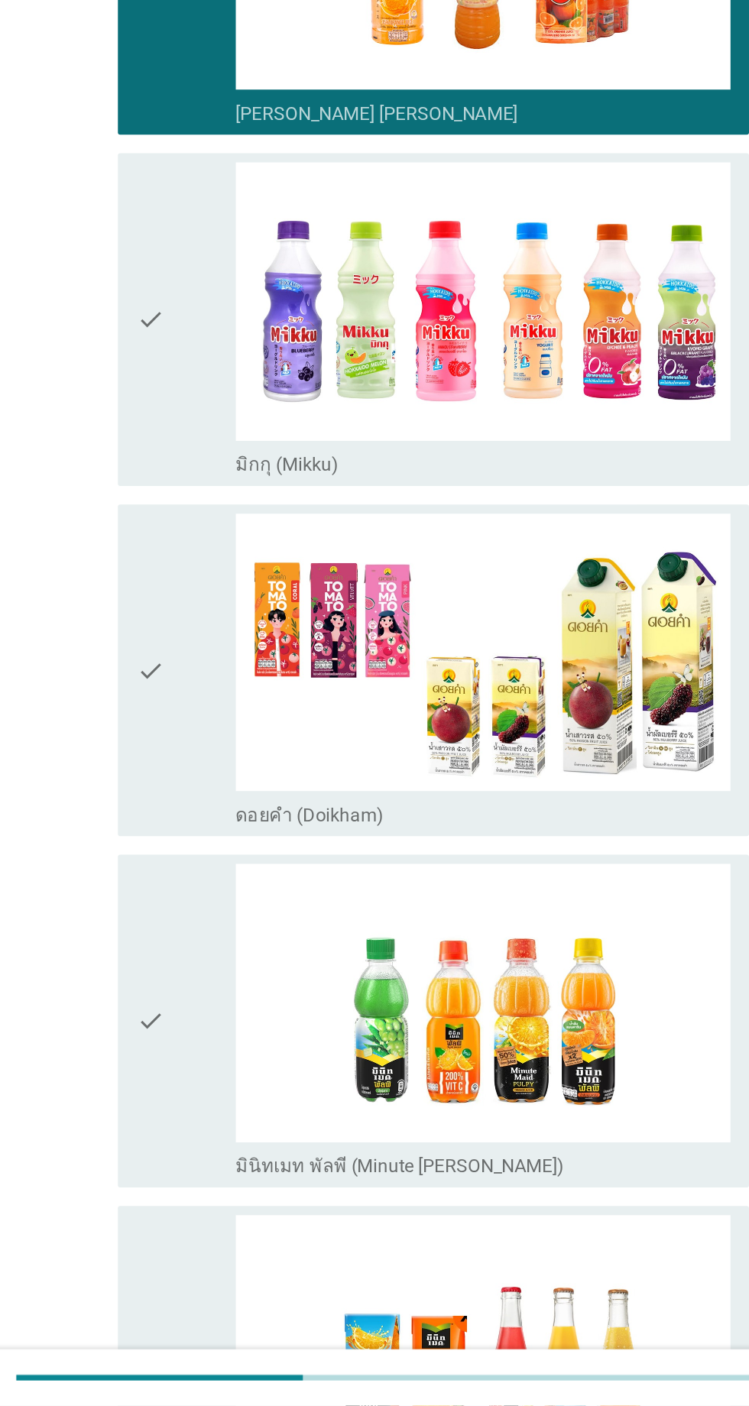
scroll to position [1032, 0]
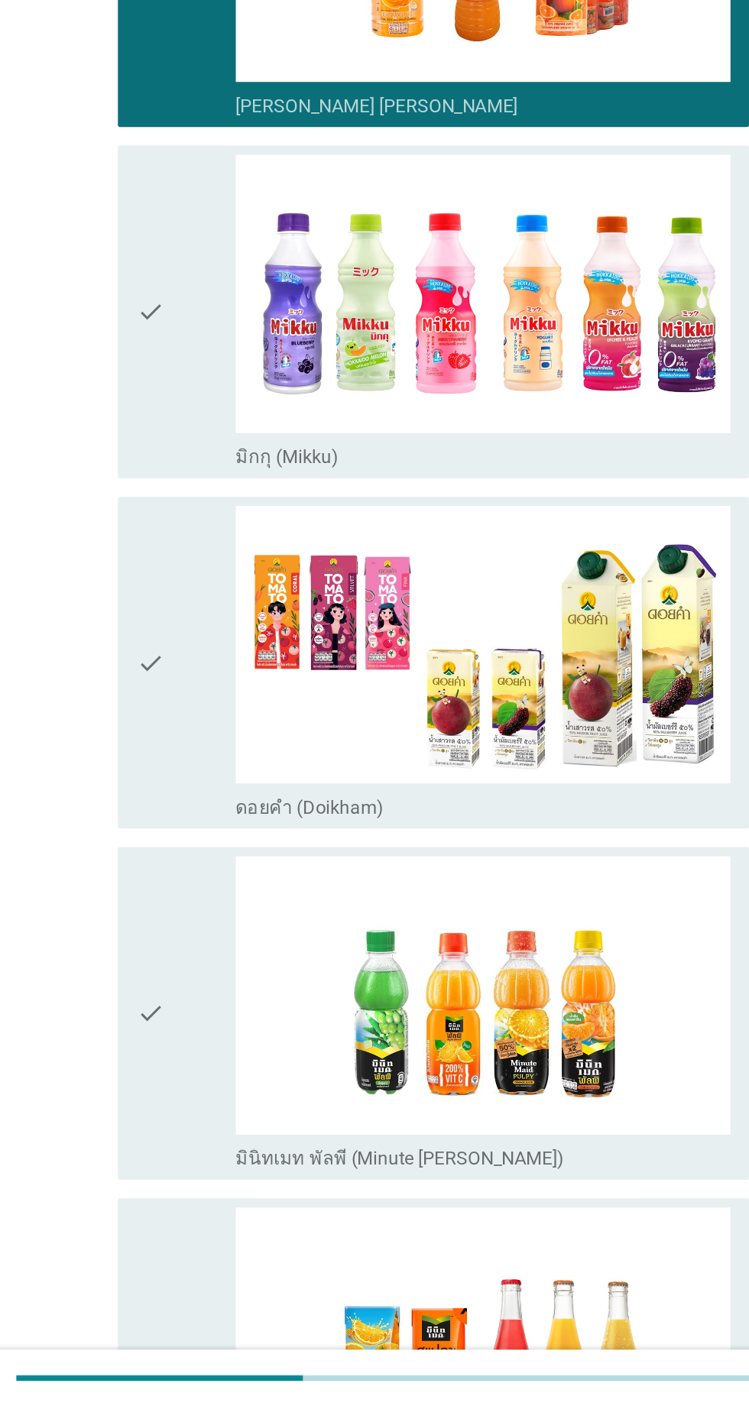
click at [220, 1061] on div "check" at bounding box center [216, 1146] width 66 height 208
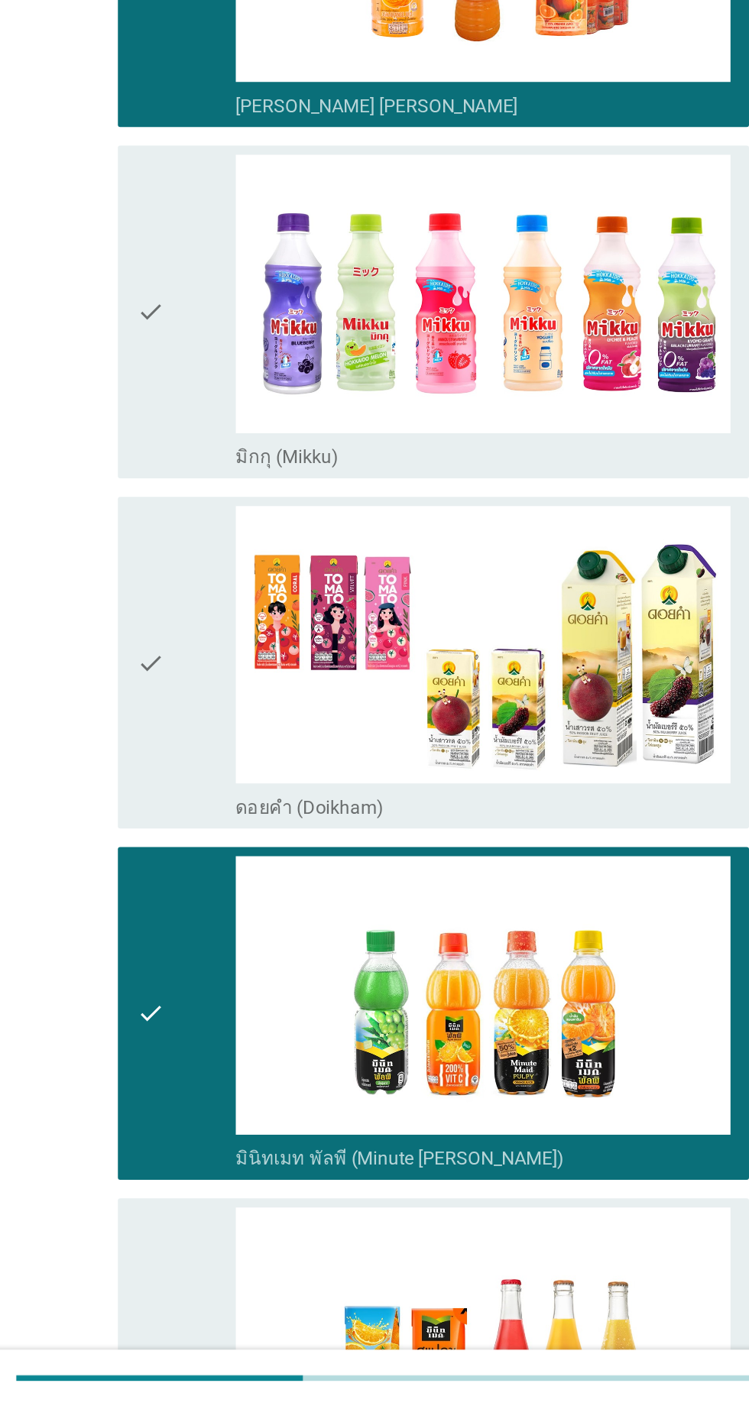
scroll to position [1354, 0]
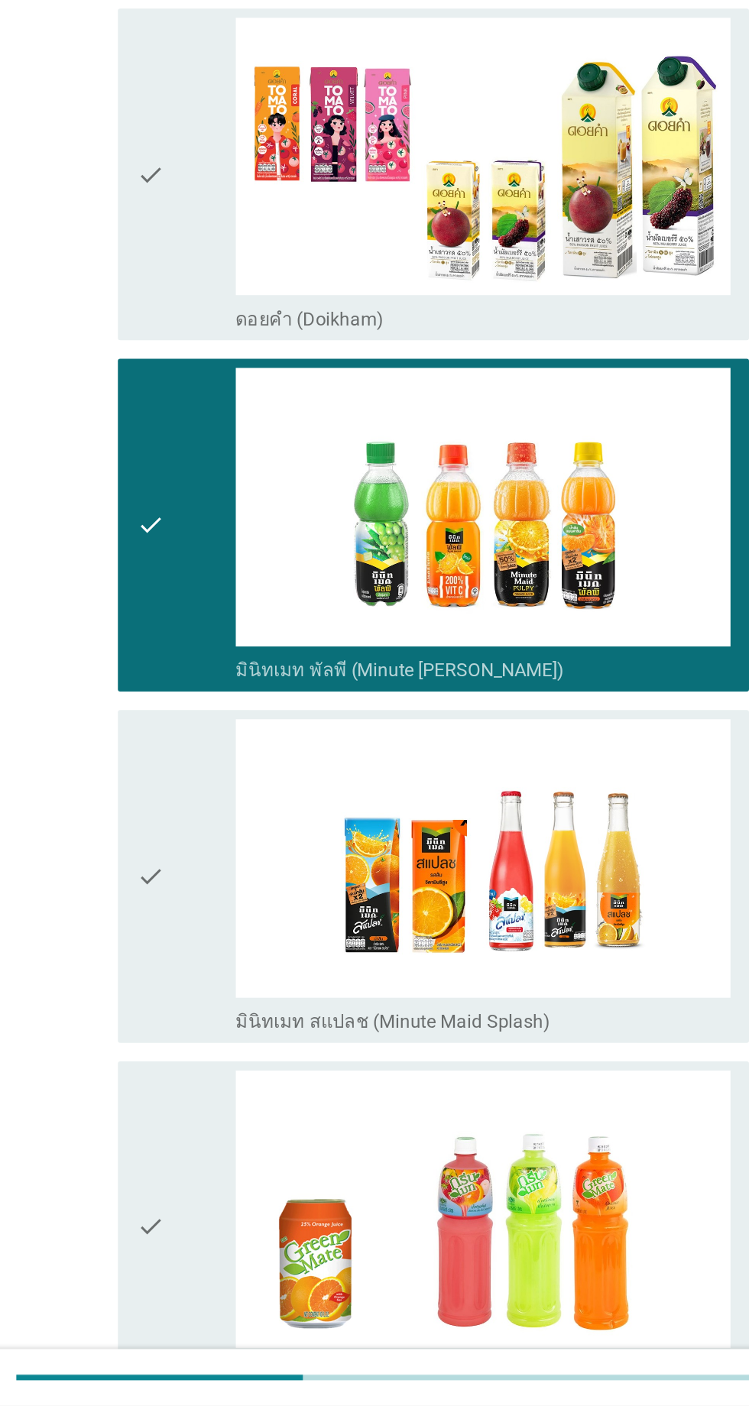
click at [231, 1010] on div "check" at bounding box center [216, 1056] width 66 height 208
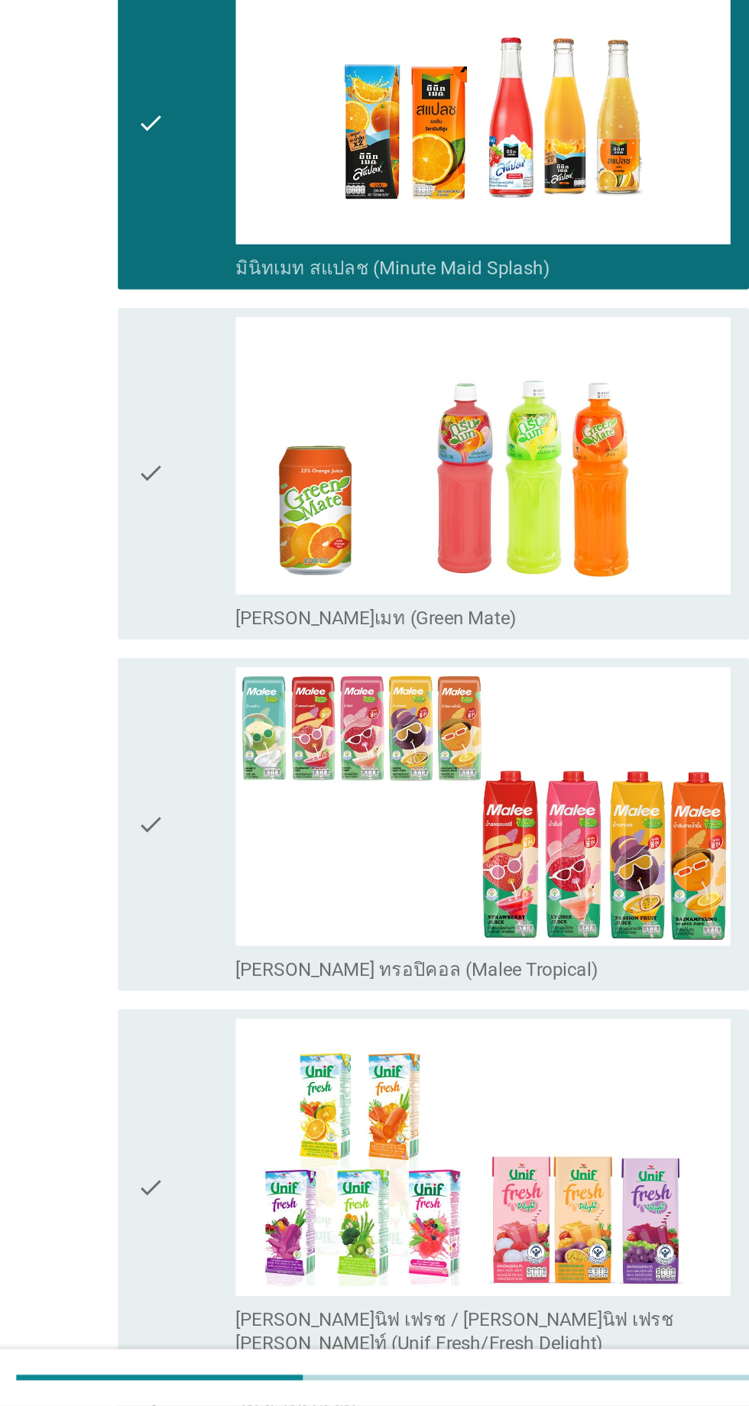
scroll to position [1956, 0]
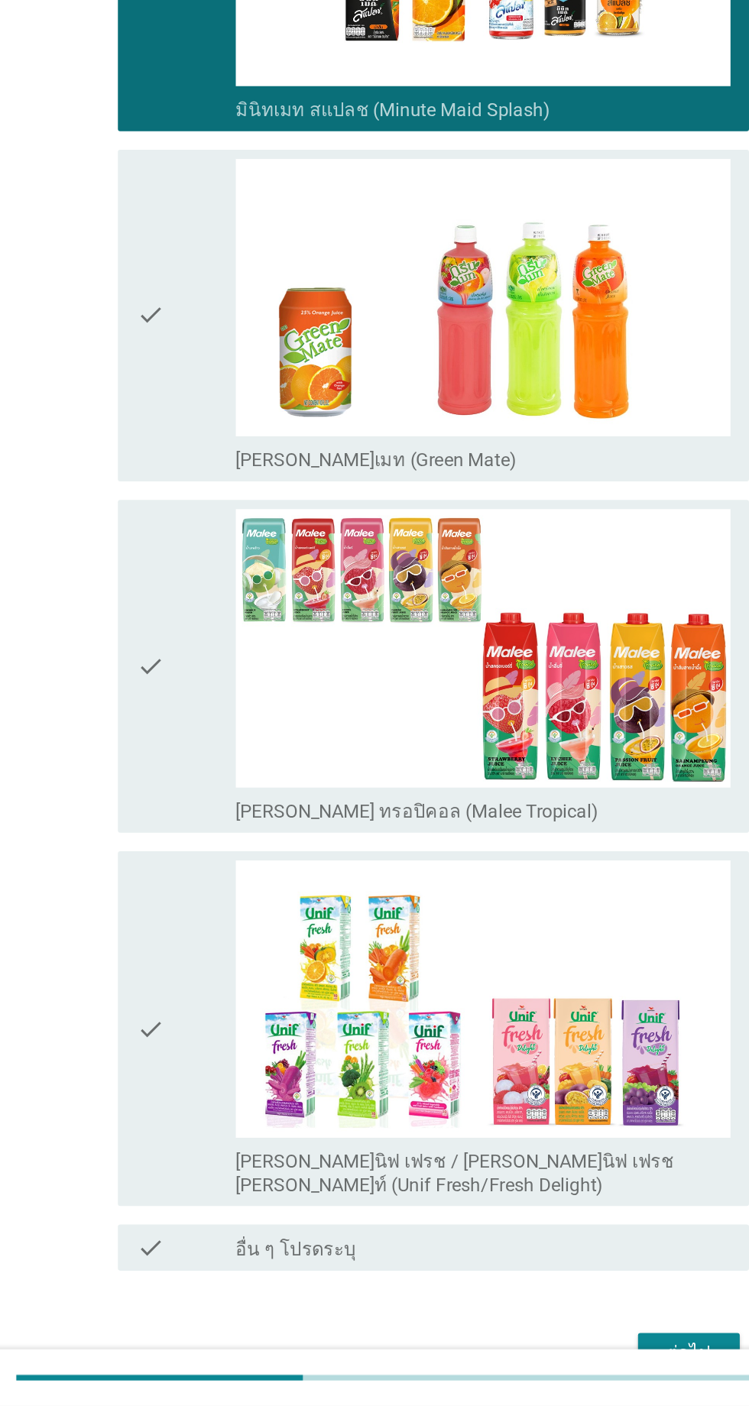
click at [231, 1072] on div "check" at bounding box center [216, 1156] width 66 height 223
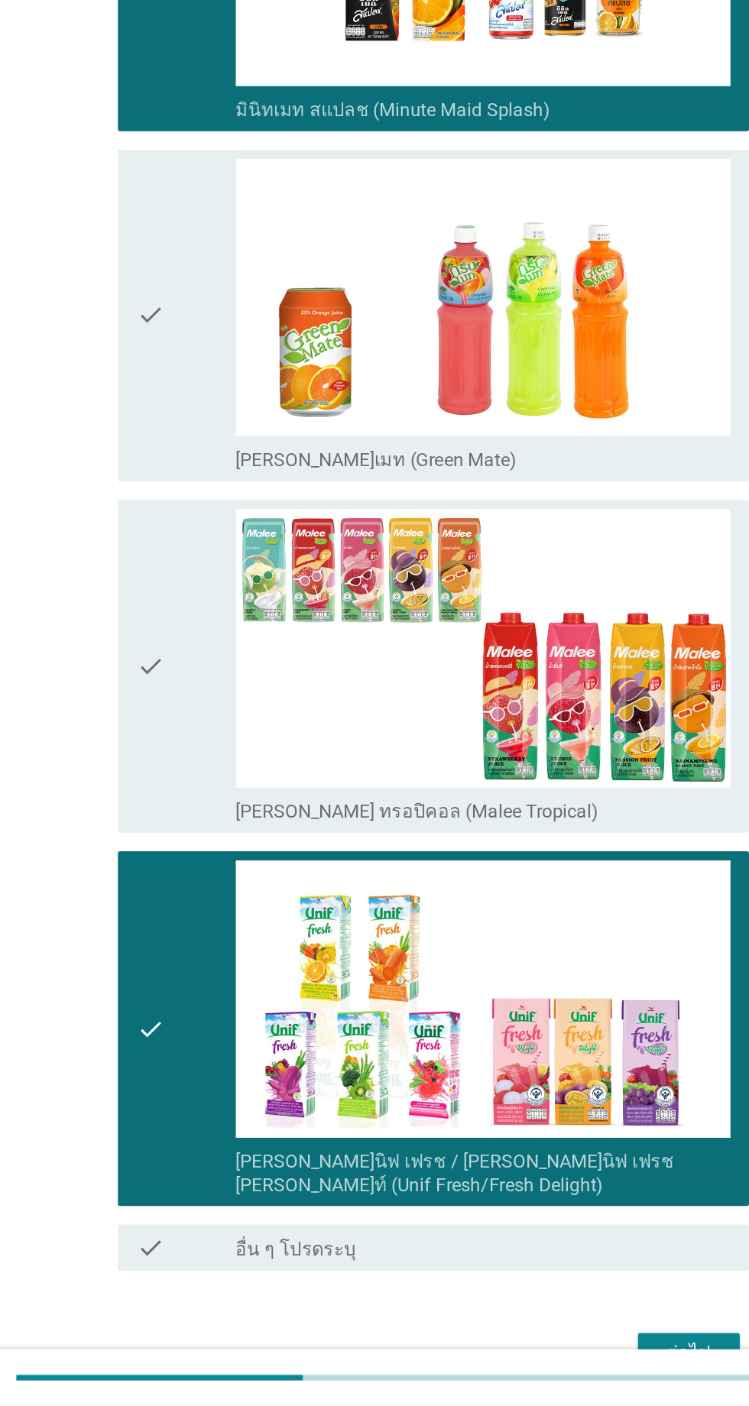
click at [229, 880] on div "check" at bounding box center [216, 917] width 66 height 208
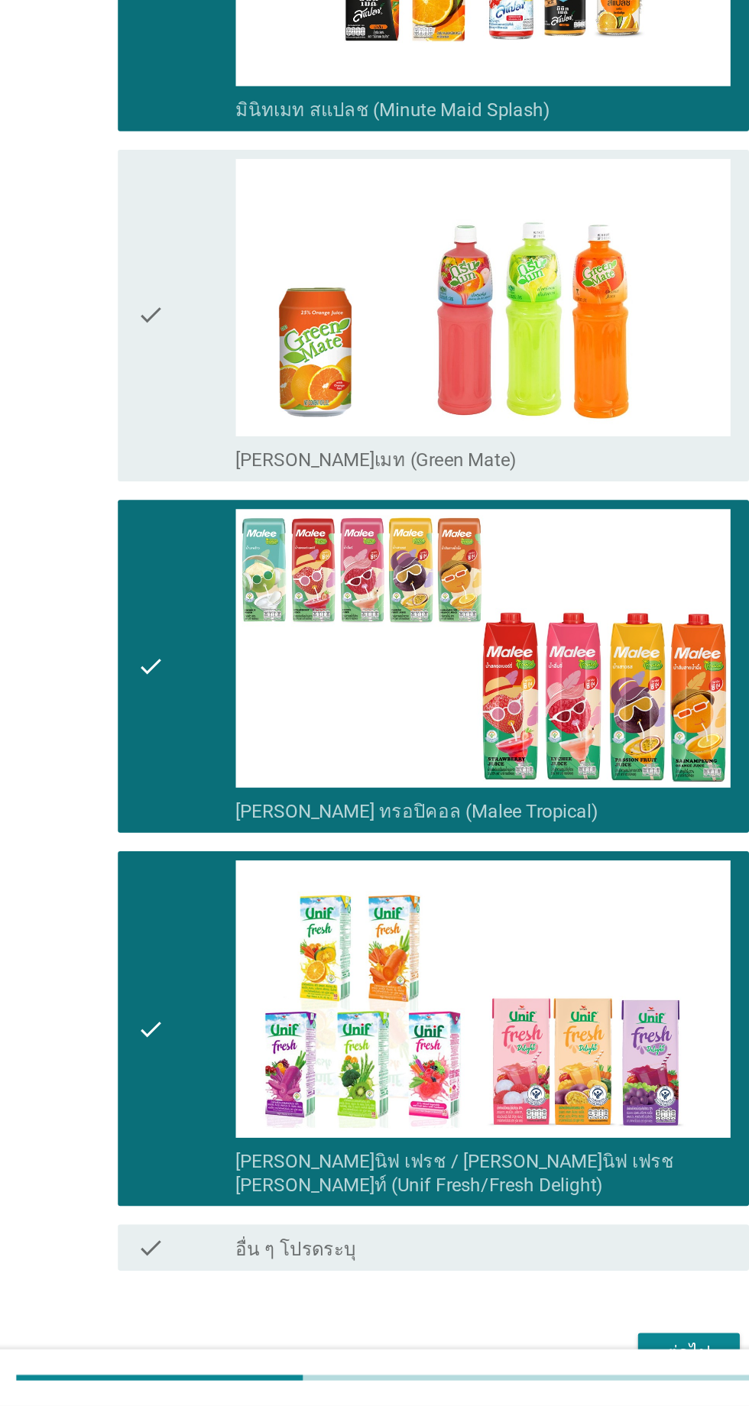
click at [531, 1363] on div "ต่อไป" at bounding box center [548, 1372] width 43 height 18
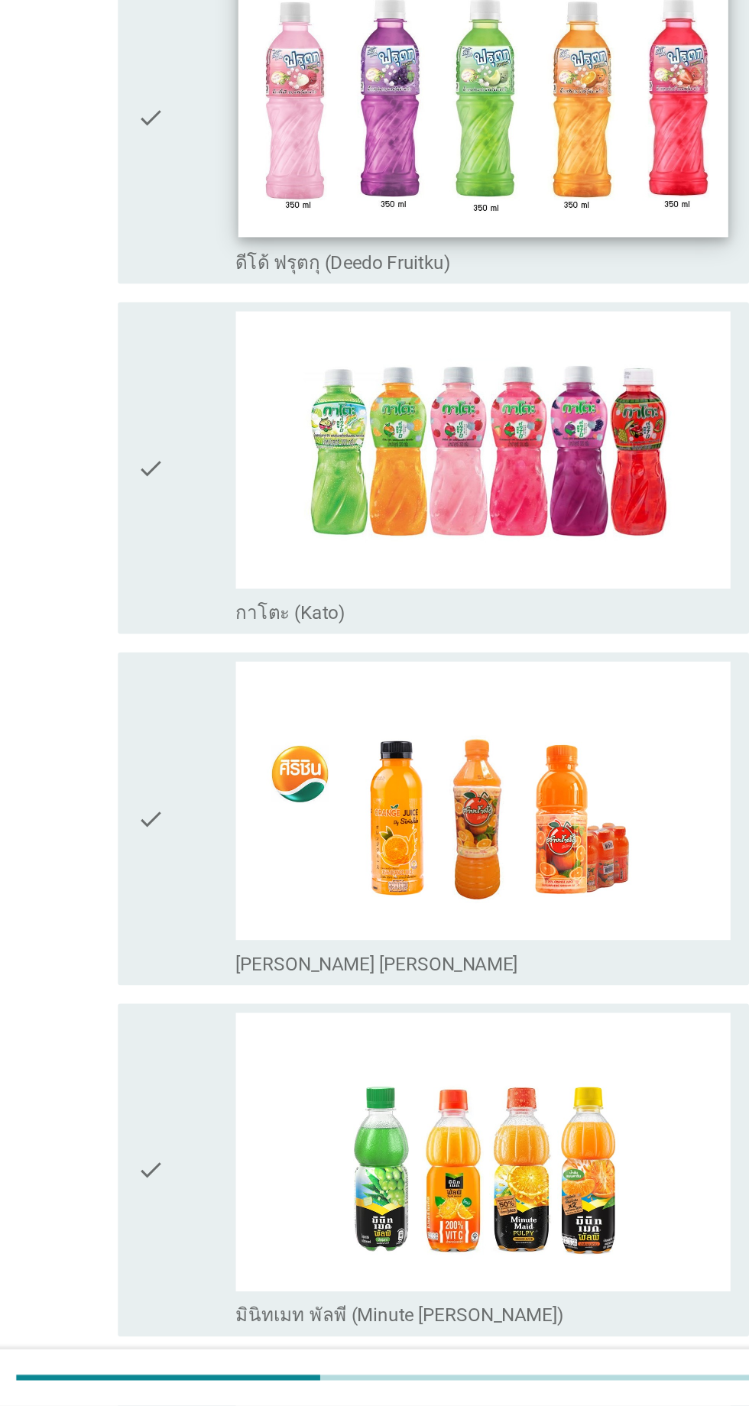
scroll to position [0, 0]
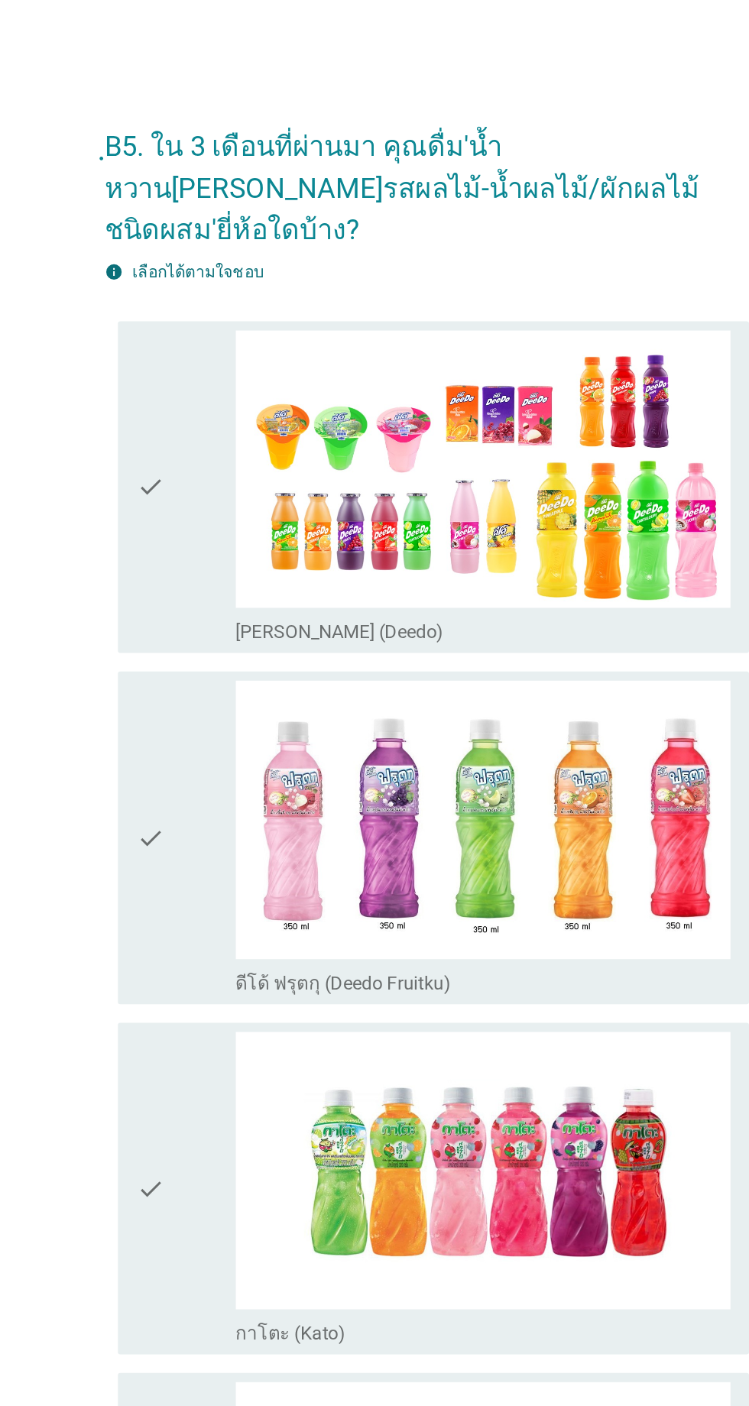
click at [219, 349] on div "check" at bounding box center [216, 323] width 66 height 208
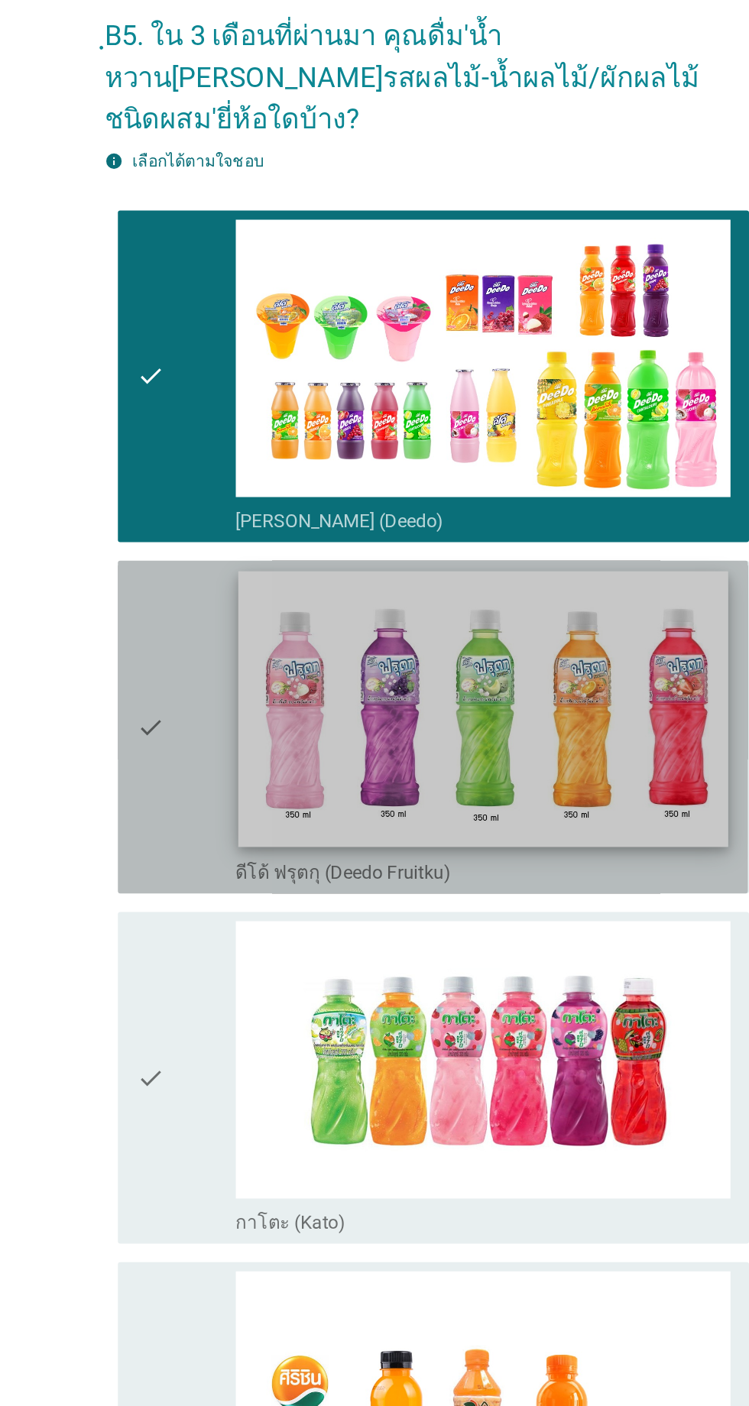
drag, startPoint x: 210, startPoint y: 561, endPoint x: 263, endPoint y: 535, distance: 58.8
click at [212, 561] on div "check" at bounding box center [216, 554] width 66 height 208
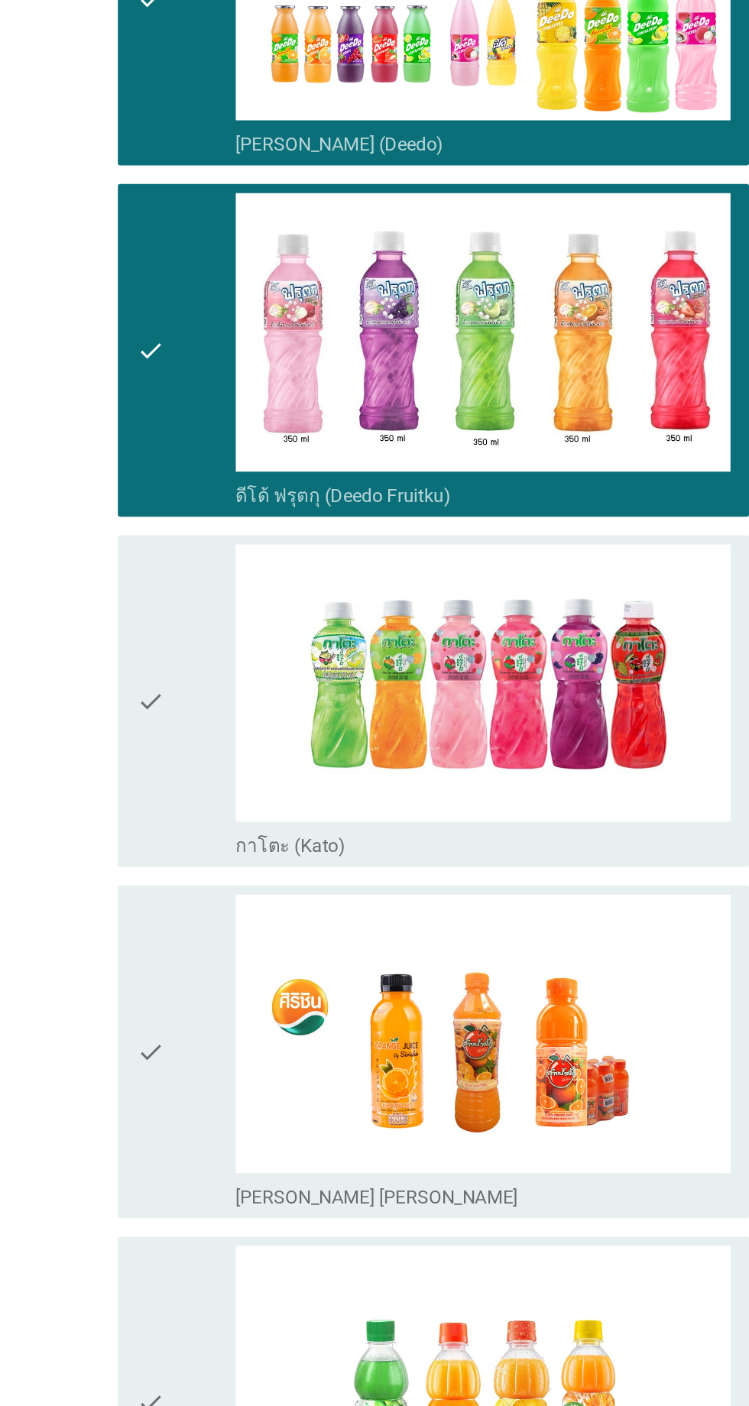
click at [211, 815] on div "check" at bounding box center [216, 786] width 66 height 208
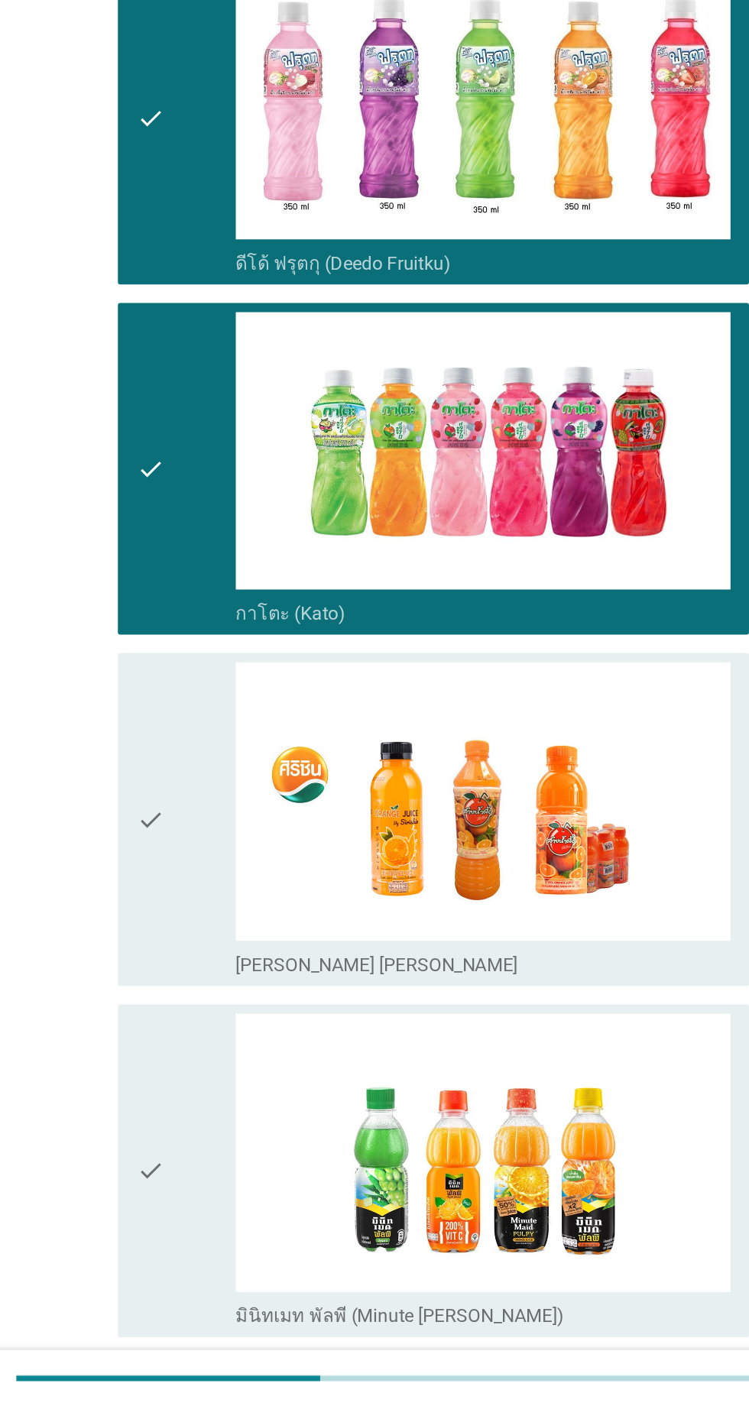
click at [221, 964] on div "check" at bounding box center [216, 1018] width 66 height 208
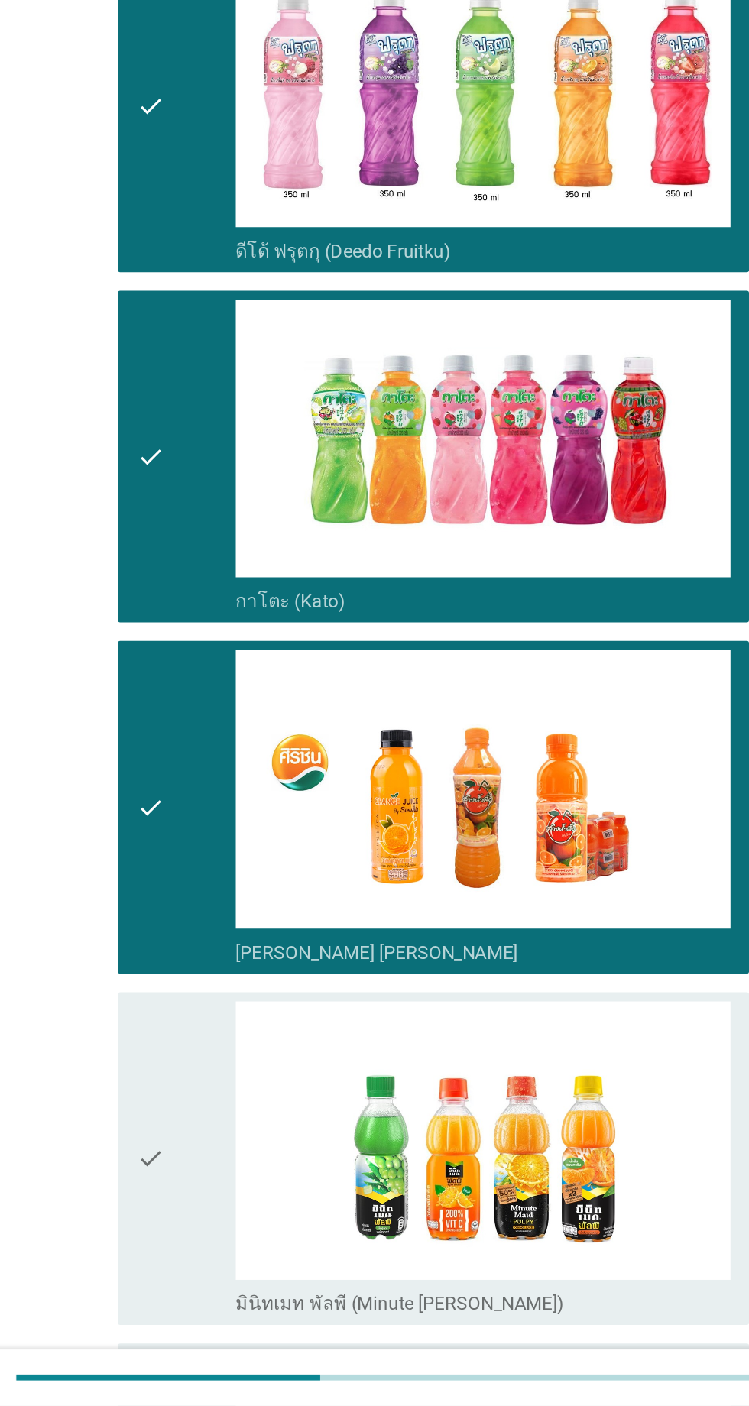
scroll to position [21, 0]
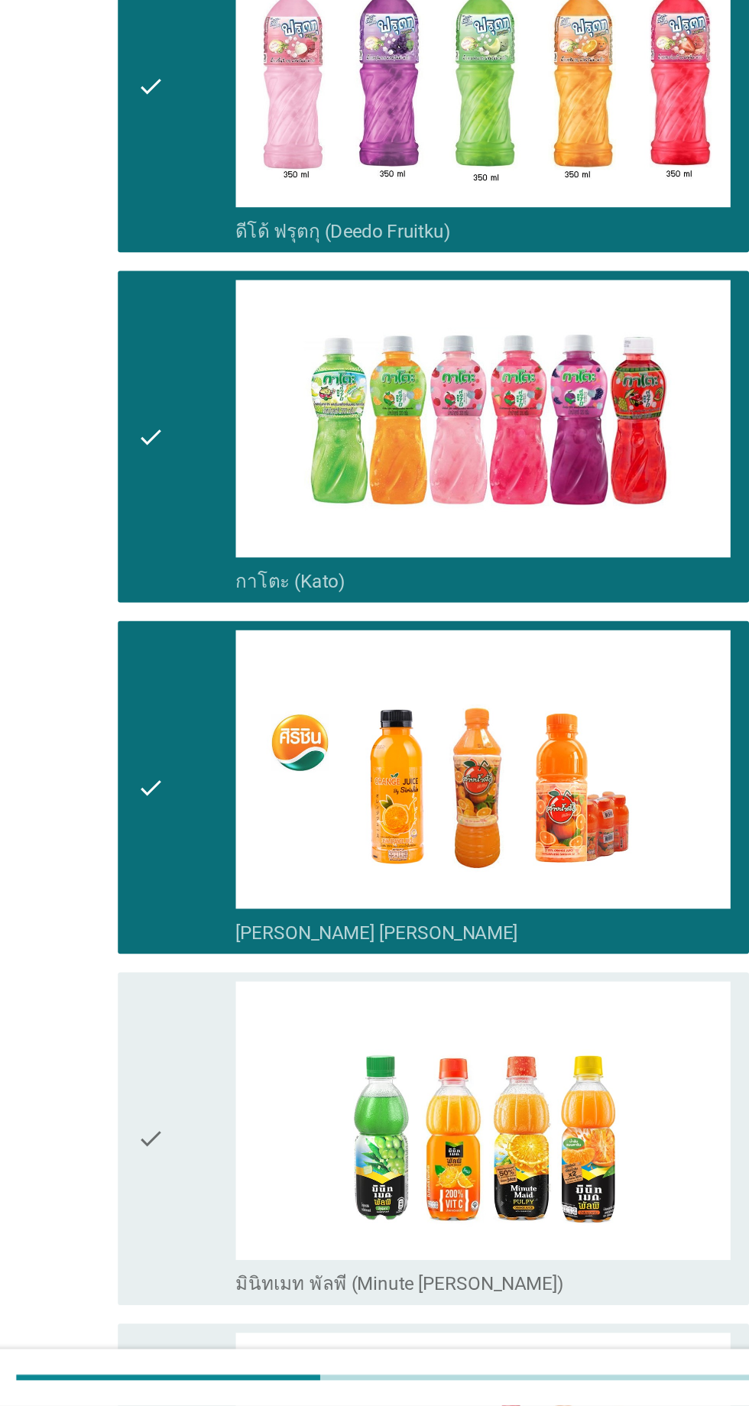
click at [222, 1129] on div "check" at bounding box center [216, 1230] width 66 height 208
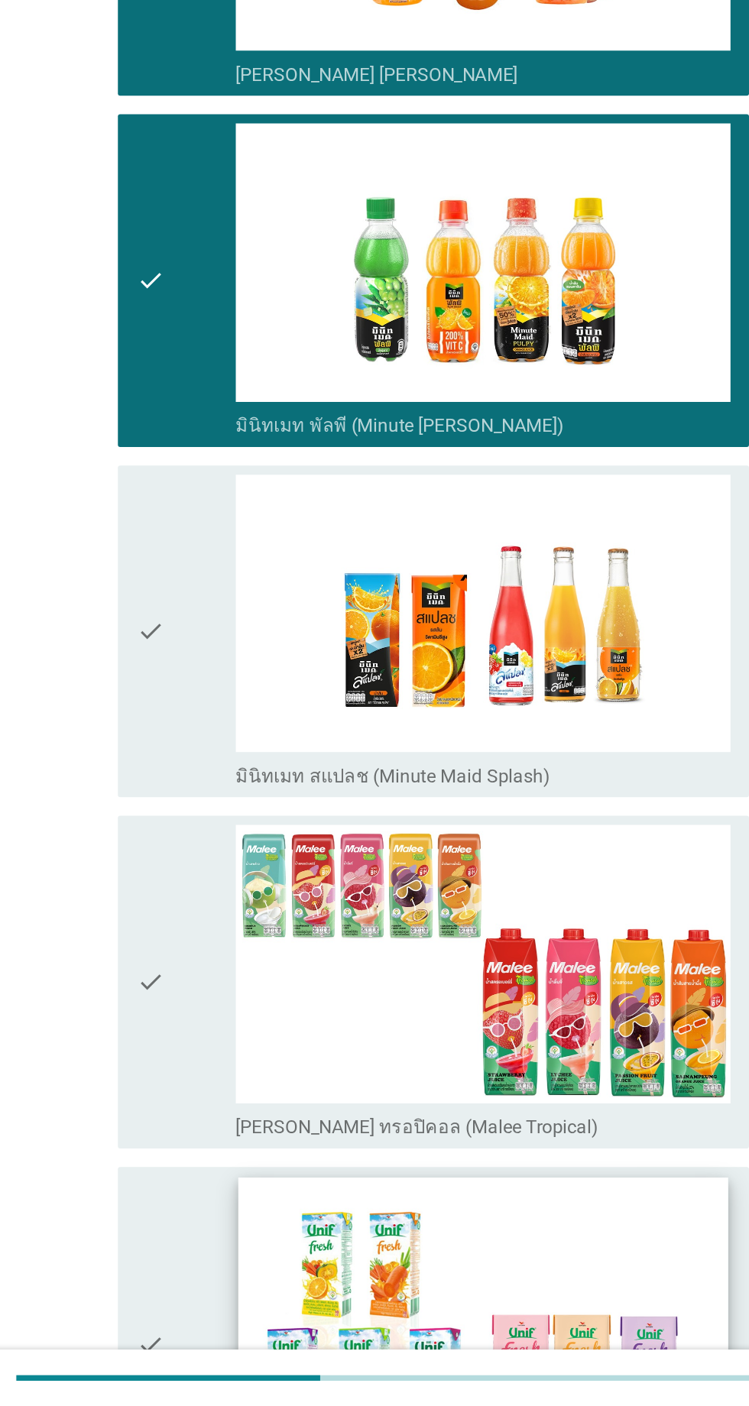
scroll to position [842, 0]
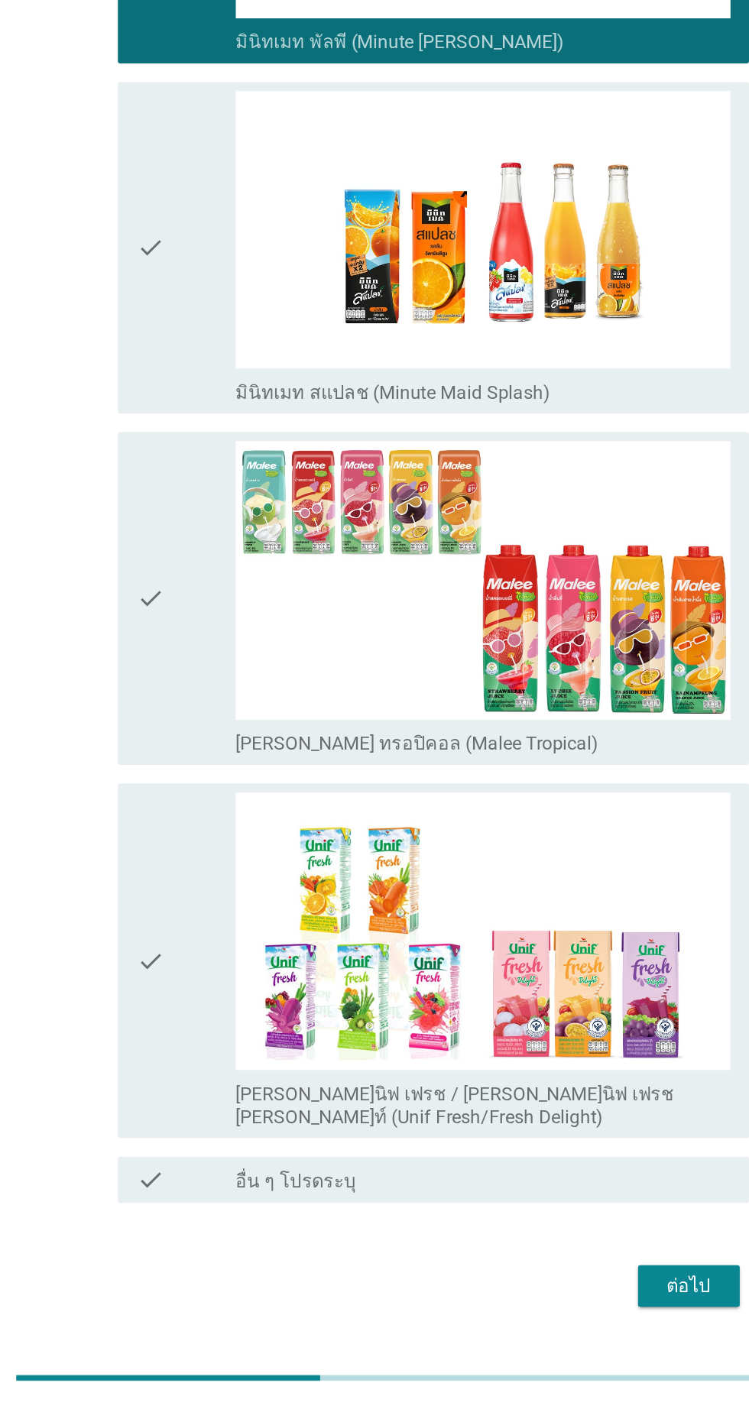
click at [222, 675] on div "check" at bounding box center [216, 640] width 66 height 208
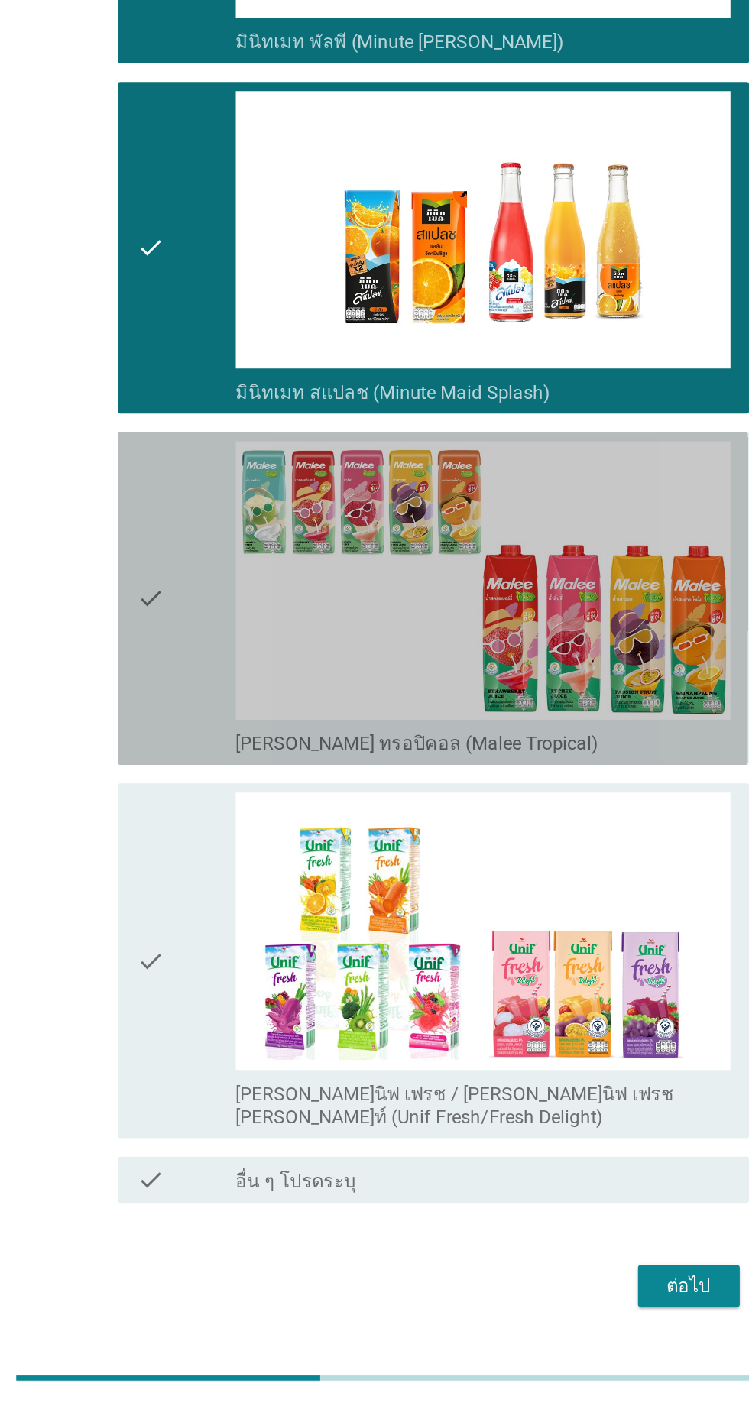
click at [224, 870] on div "check" at bounding box center [216, 872] width 66 height 208
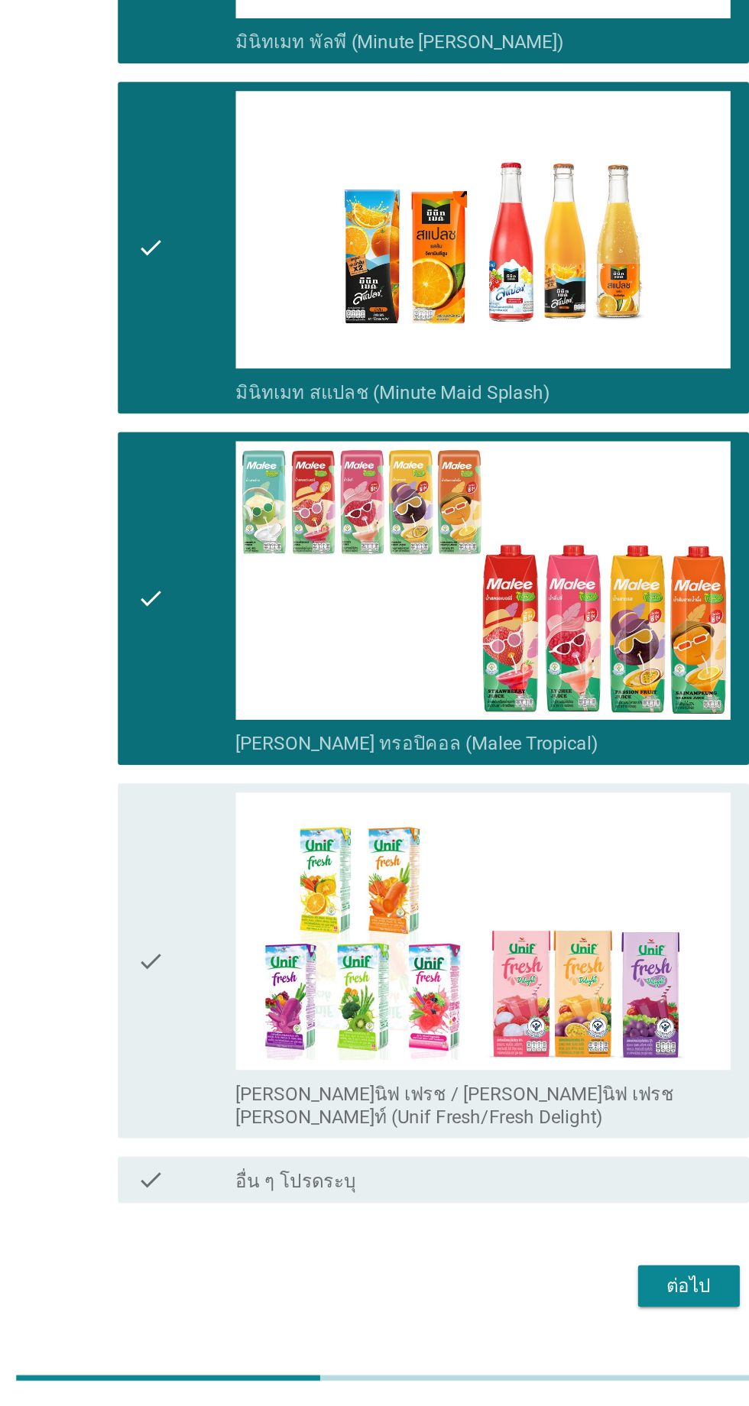
click at [219, 1035] on div "check" at bounding box center [216, 1111] width 66 height 223
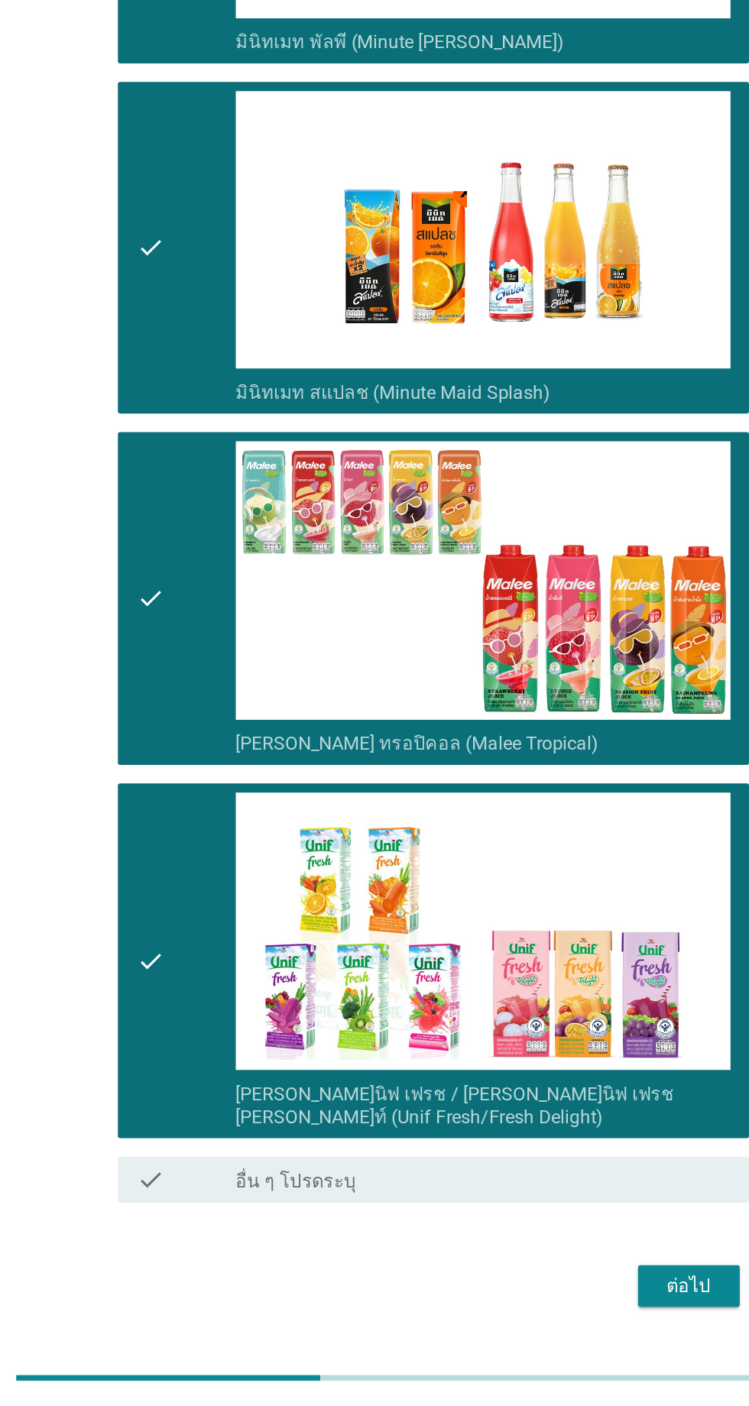
click at [562, 1317] on div "ต่อไป" at bounding box center [548, 1326] width 43 height 18
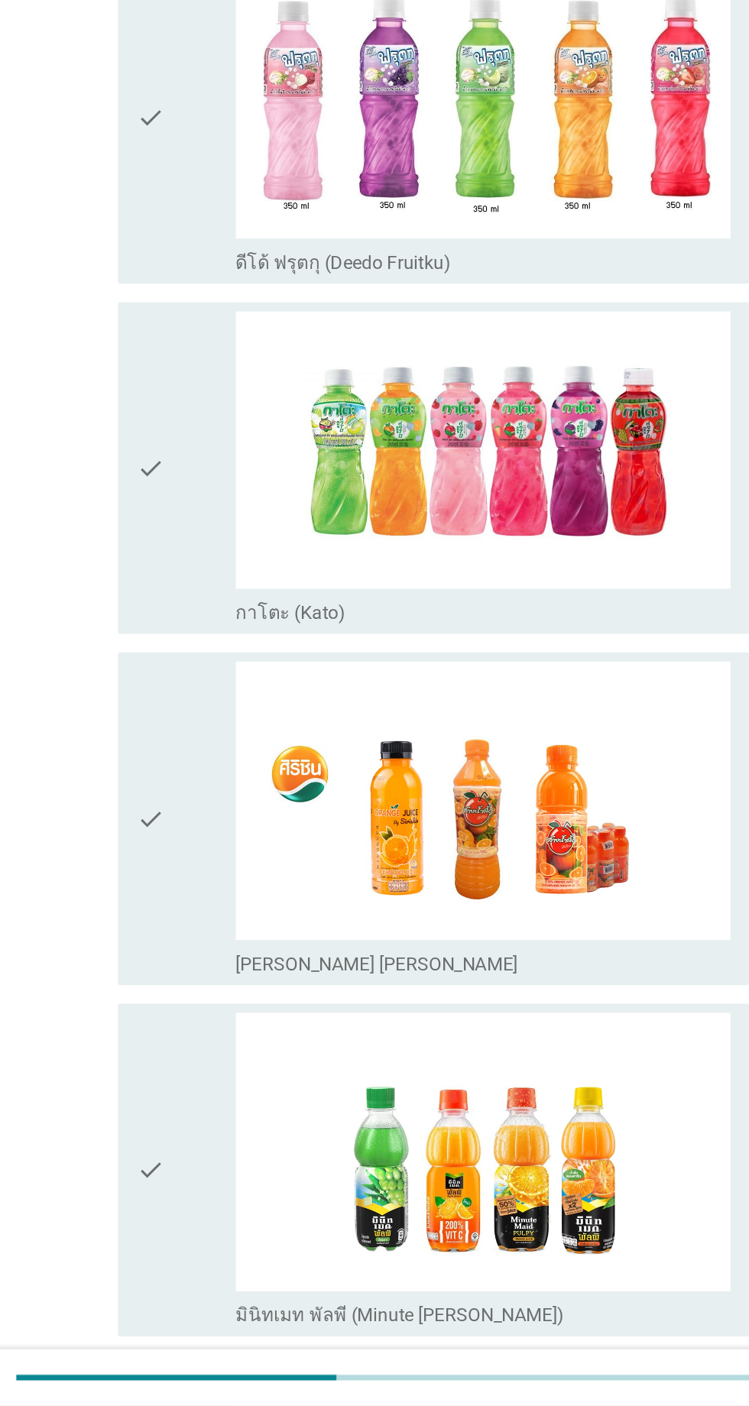
scroll to position [0, 0]
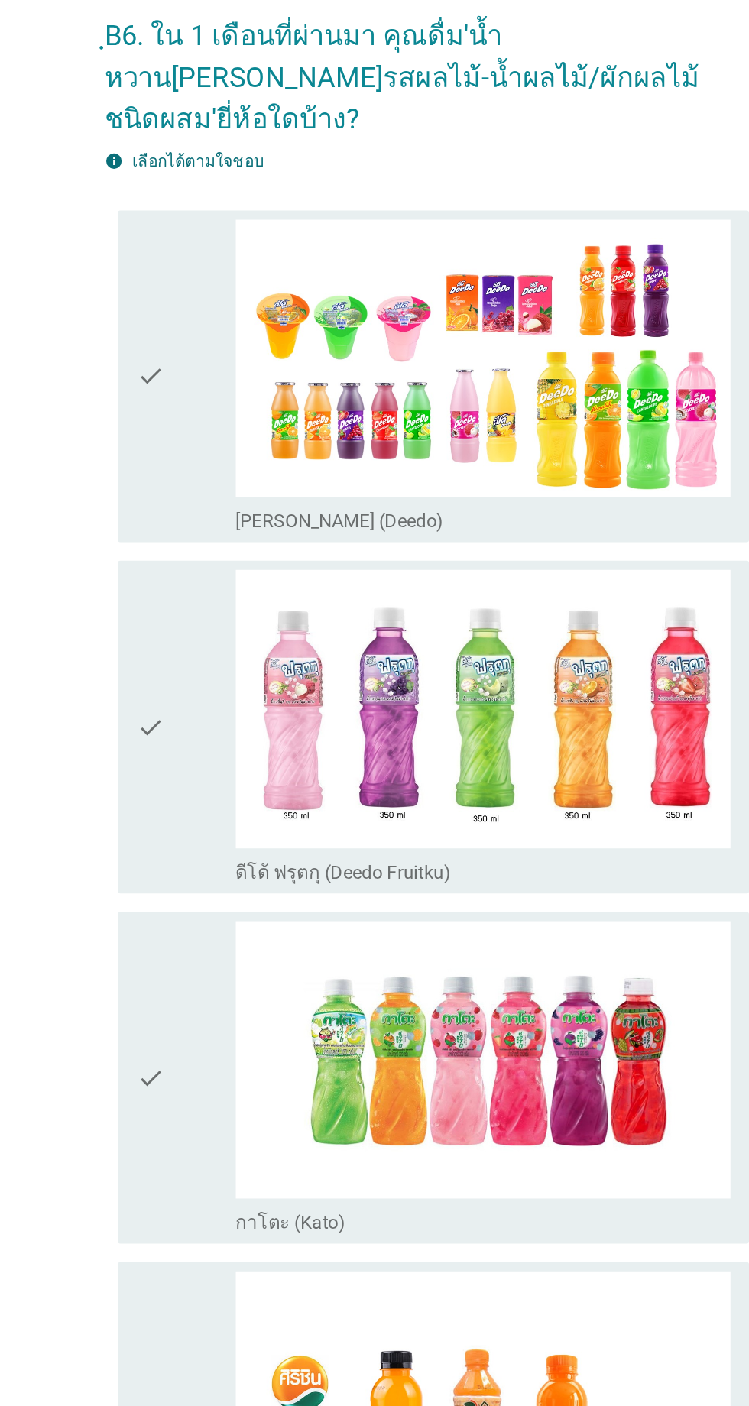
click at [222, 581] on div "check" at bounding box center [216, 554] width 66 height 208
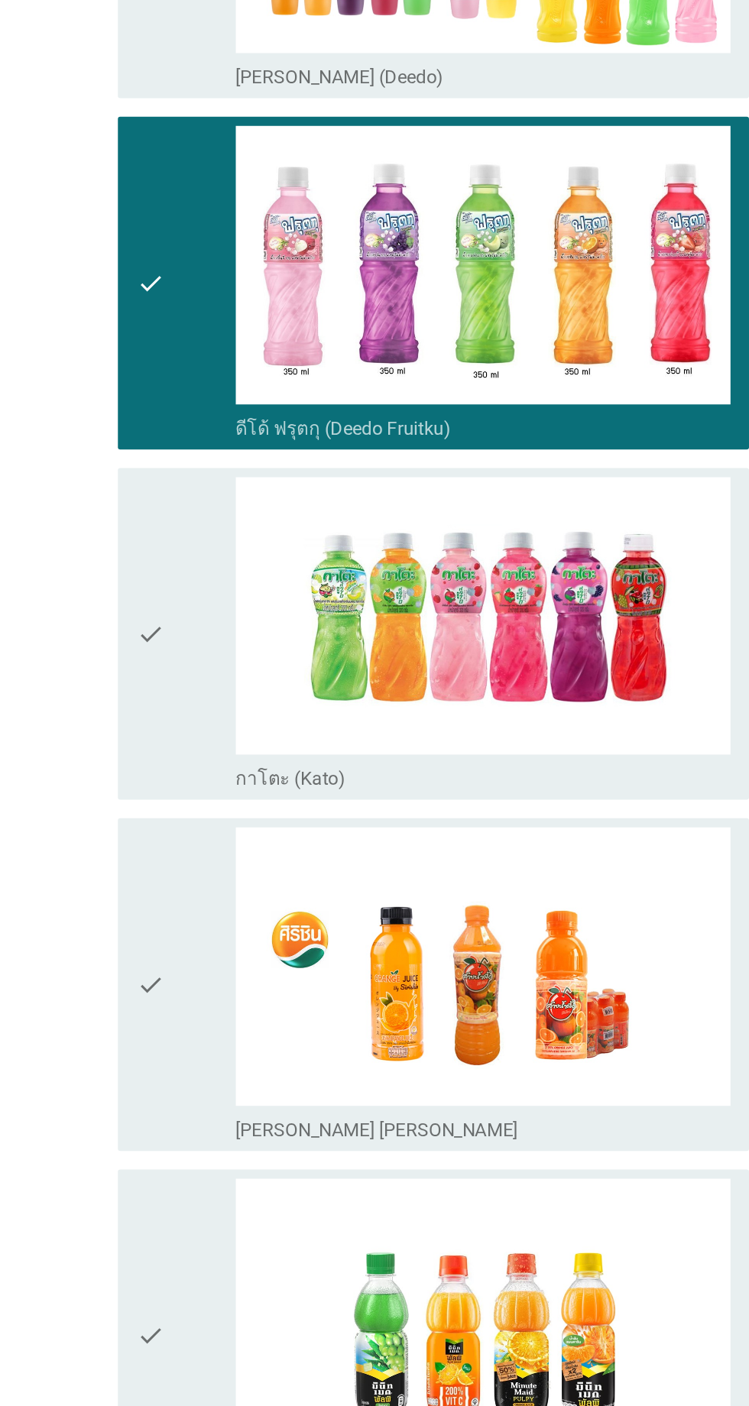
click at [223, 812] on div "check" at bounding box center [216, 786] width 66 height 208
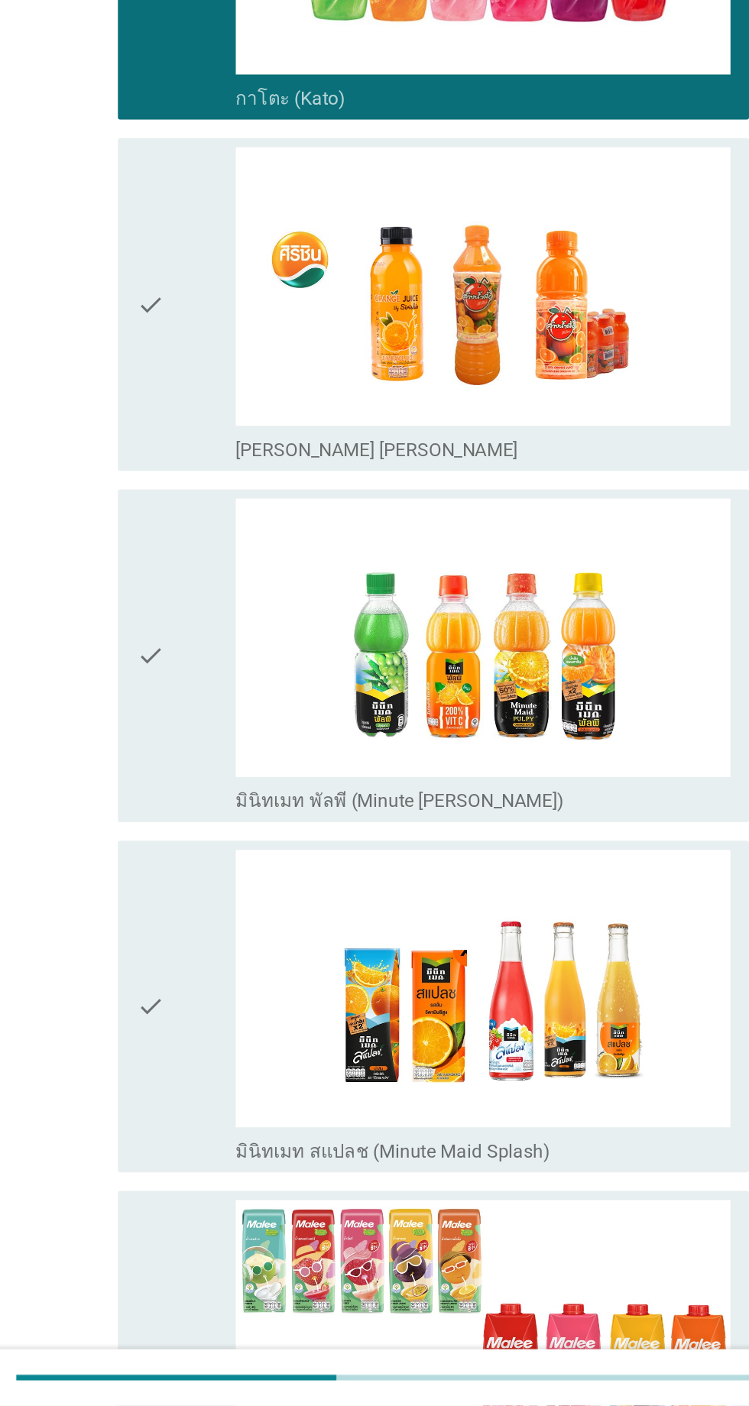
scroll to position [357, 0]
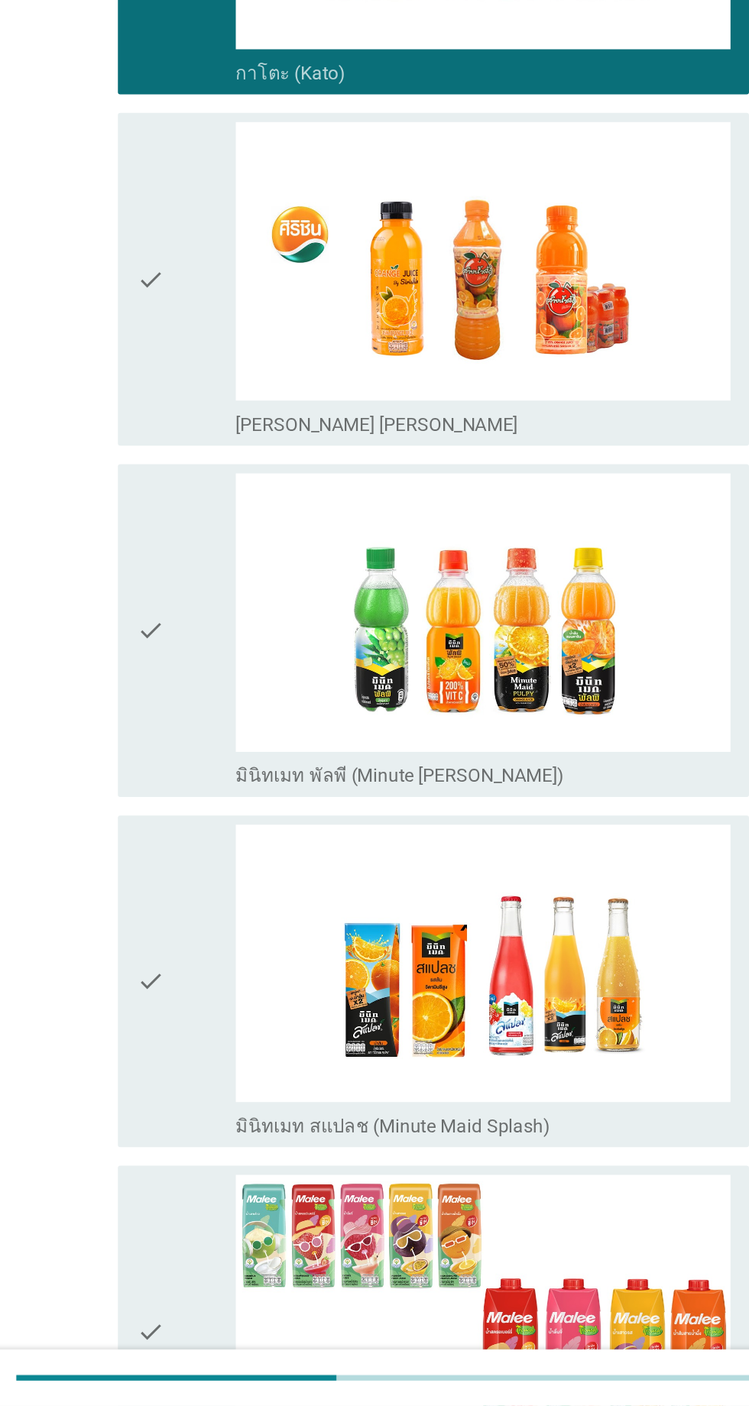
click at [234, 925] on div "check" at bounding box center [216, 893] width 66 height 208
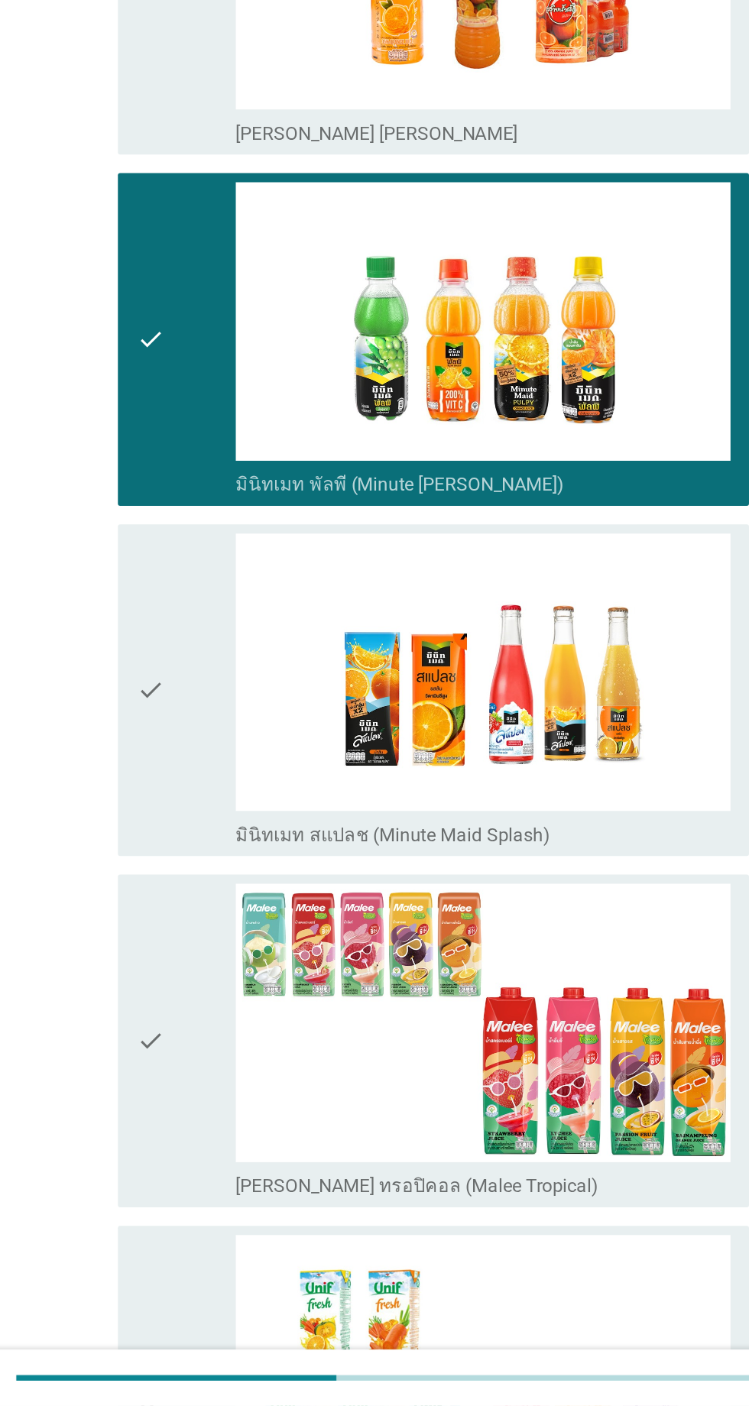
scroll to position [567, 0]
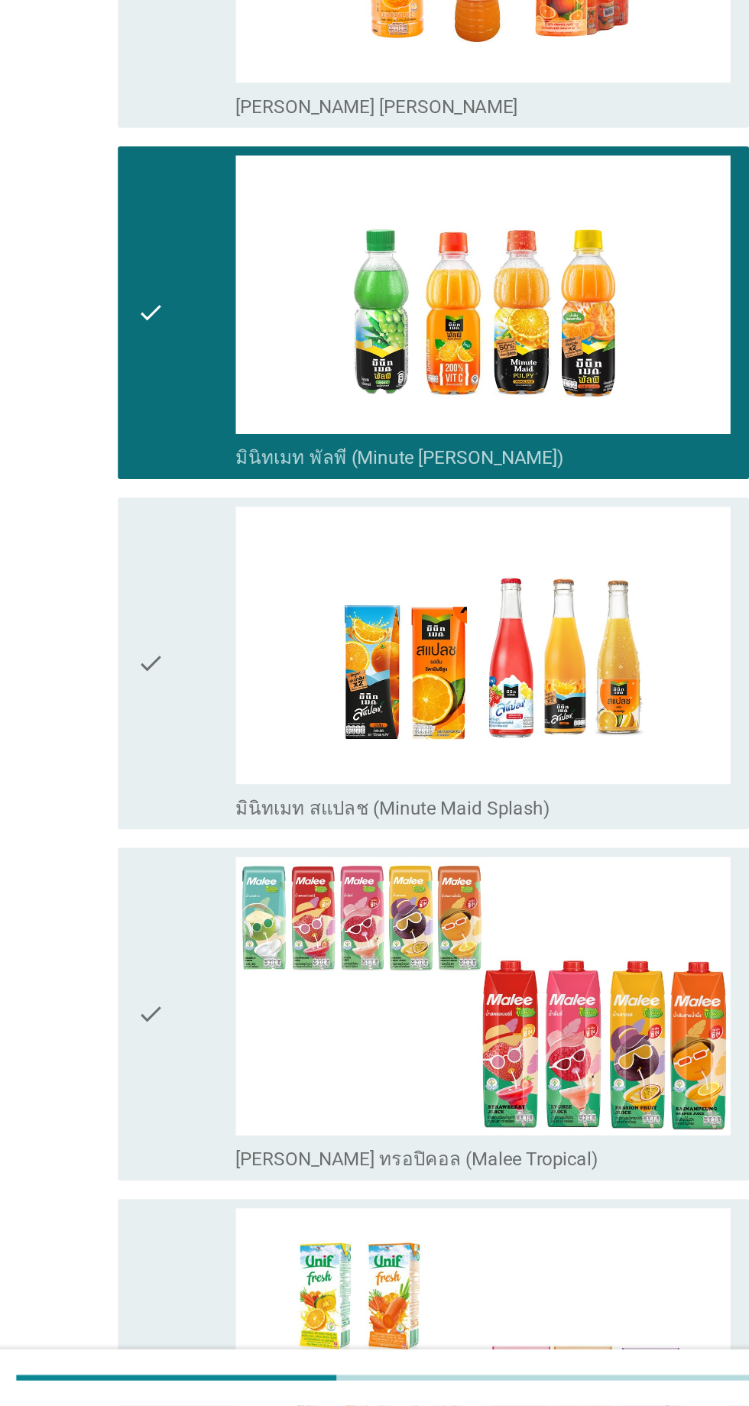
click at [219, 948] on div "check" at bounding box center [216, 916] width 66 height 208
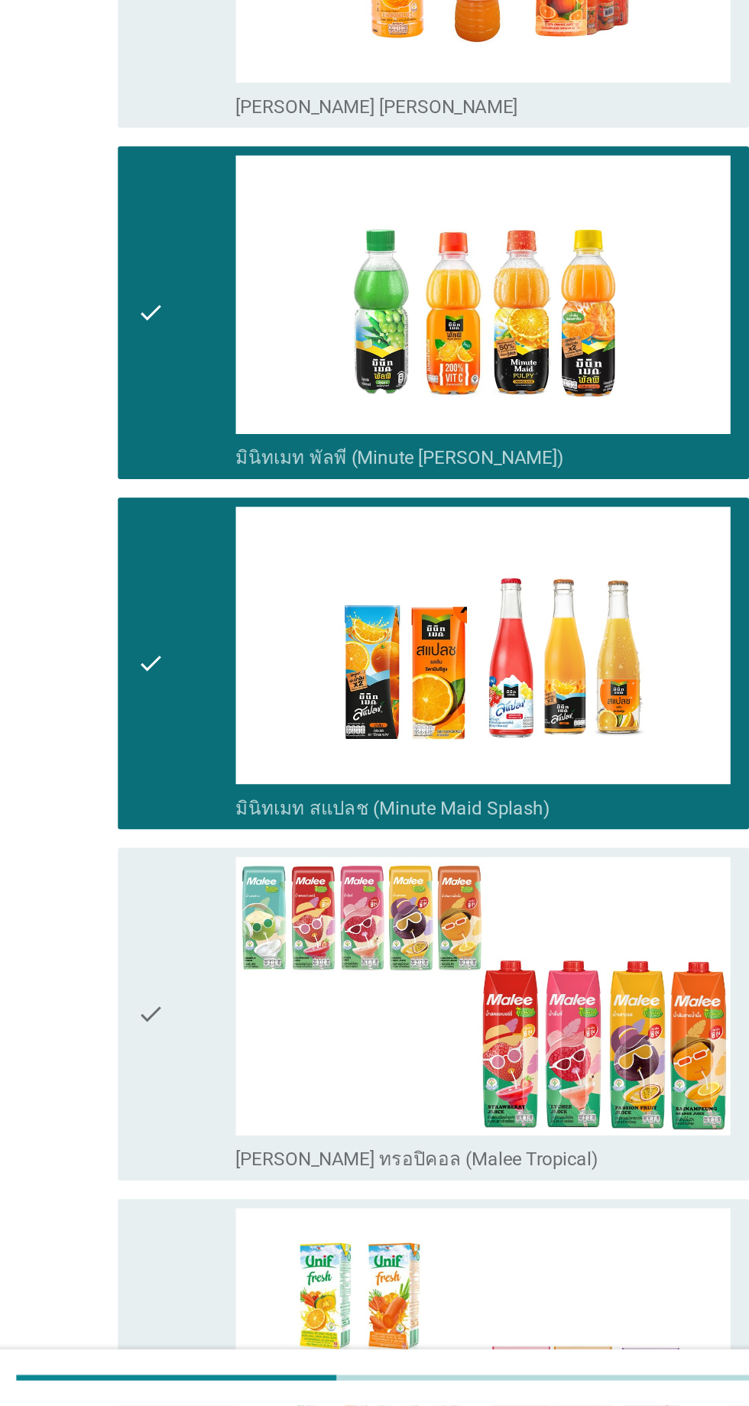
scroll to position [787, 0]
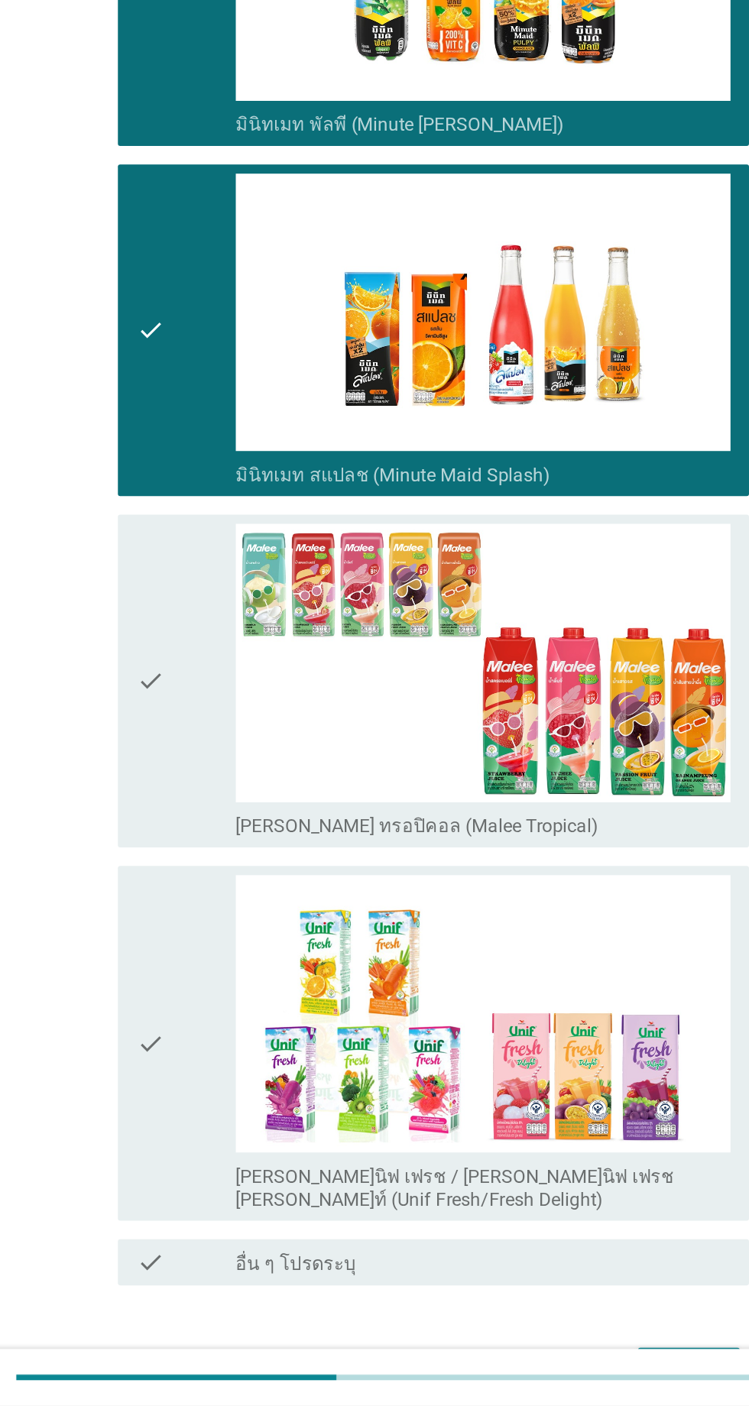
click at [229, 1084] on div "check" at bounding box center [216, 1166] width 66 height 223
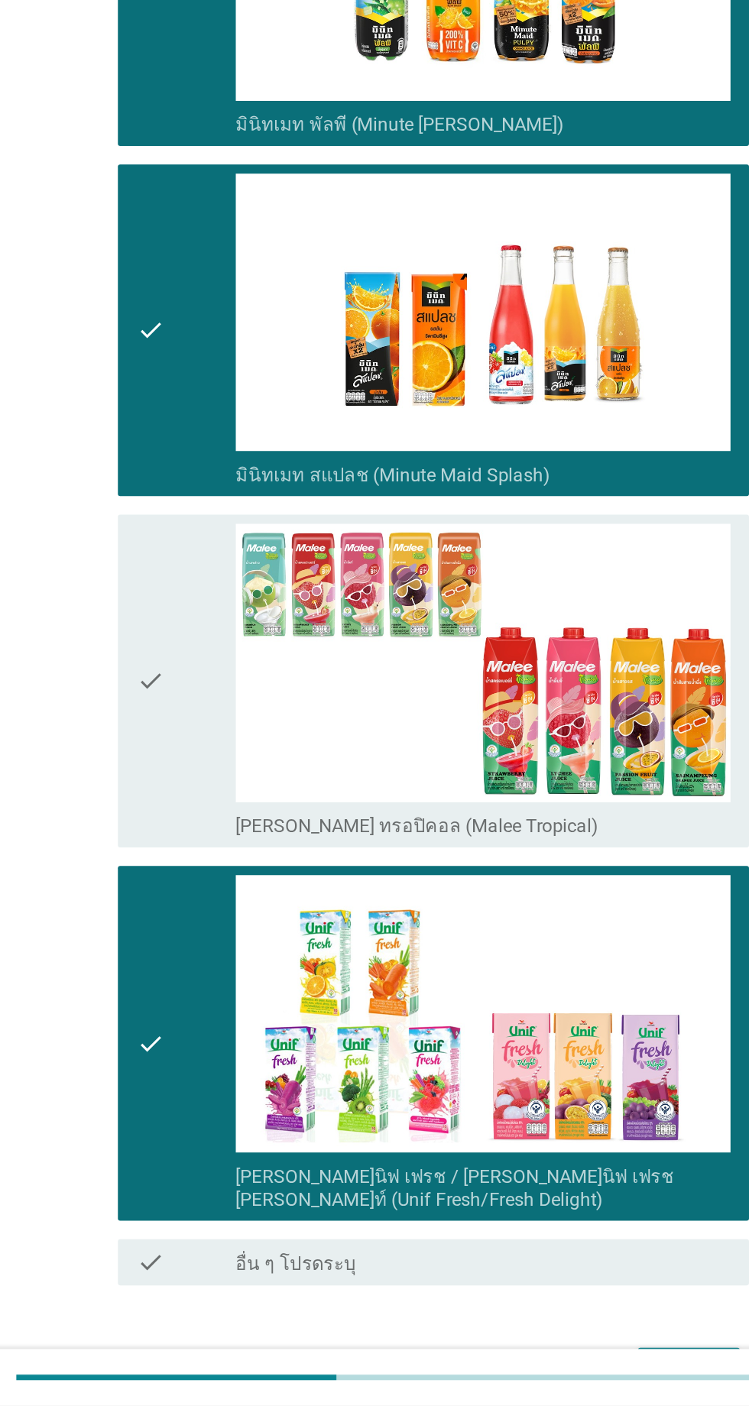
click at [225, 961] on div "check" at bounding box center [216, 927] width 66 height 208
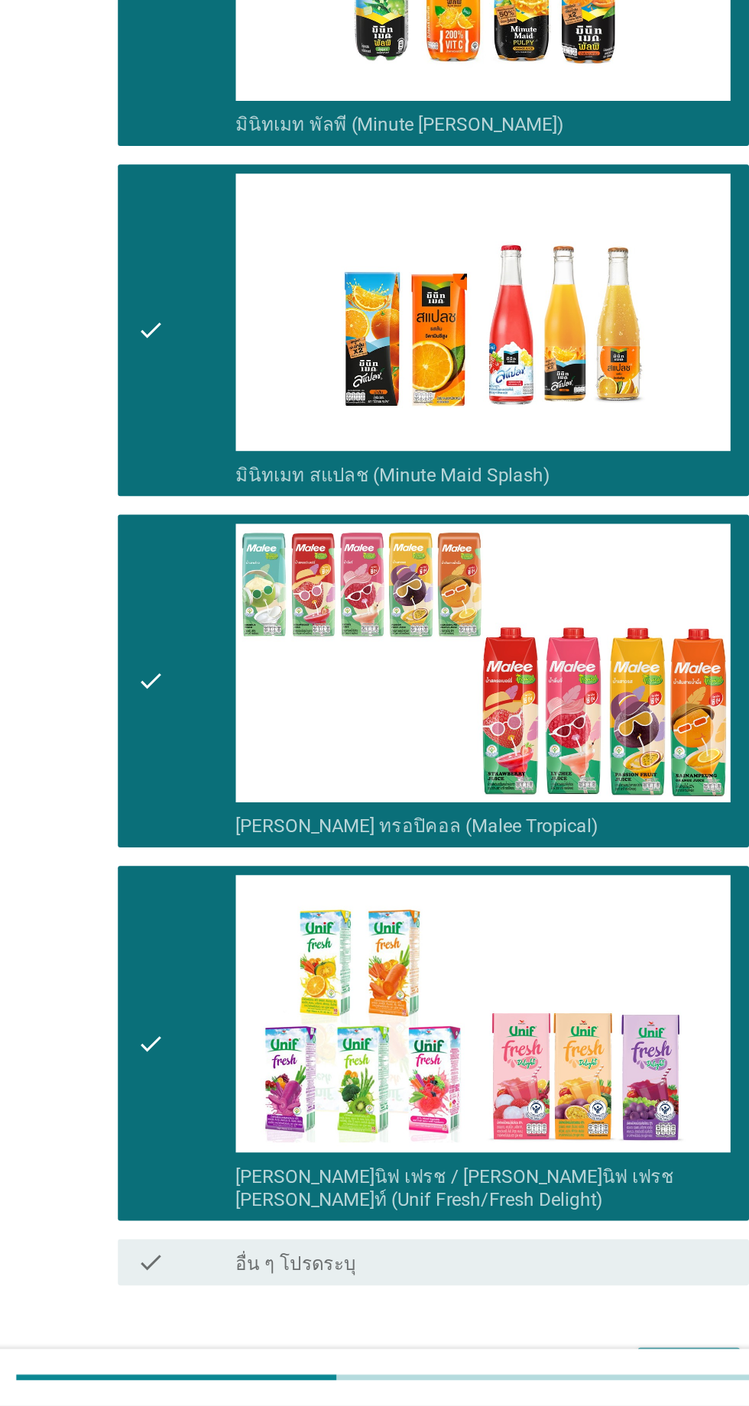
click at [550, 1373] on div "ต่อไป" at bounding box center [548, 1382] width 43 height 18
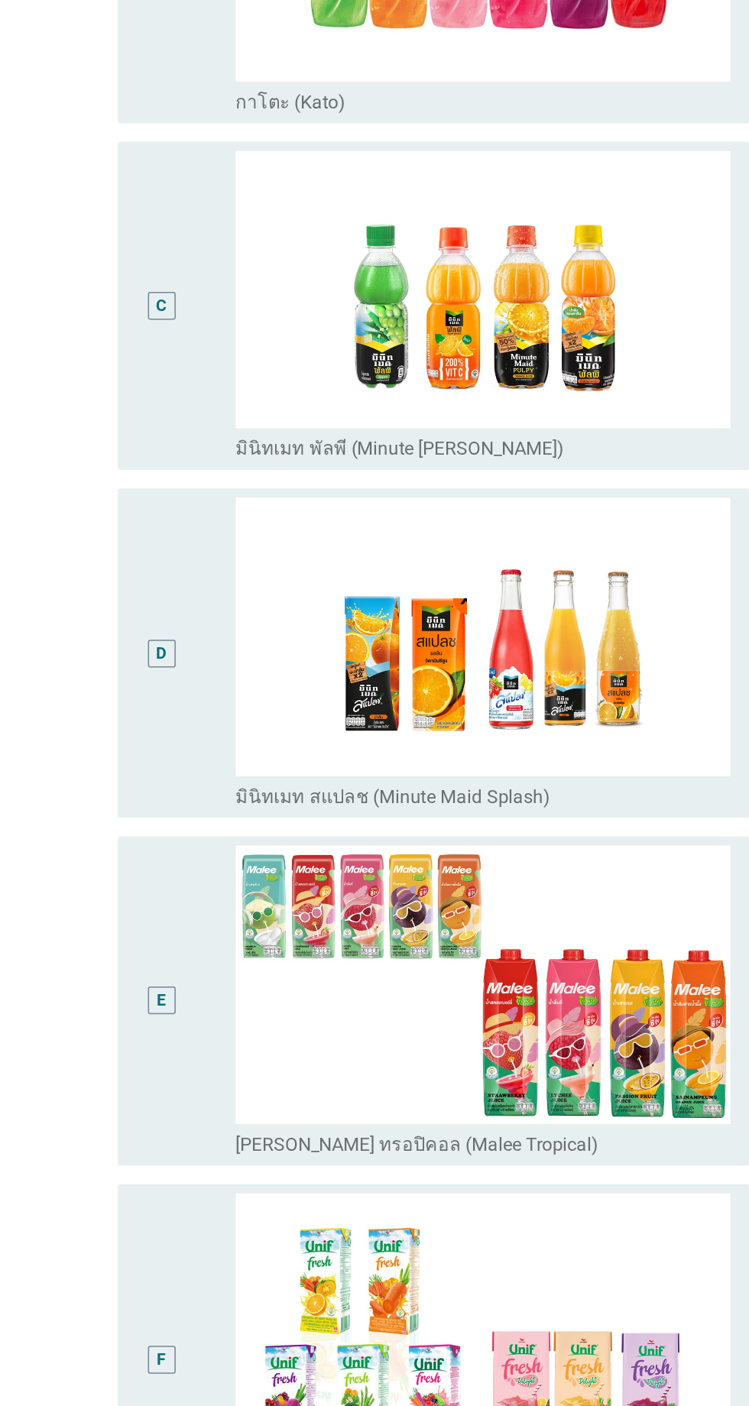
scroll to position [361, 0]
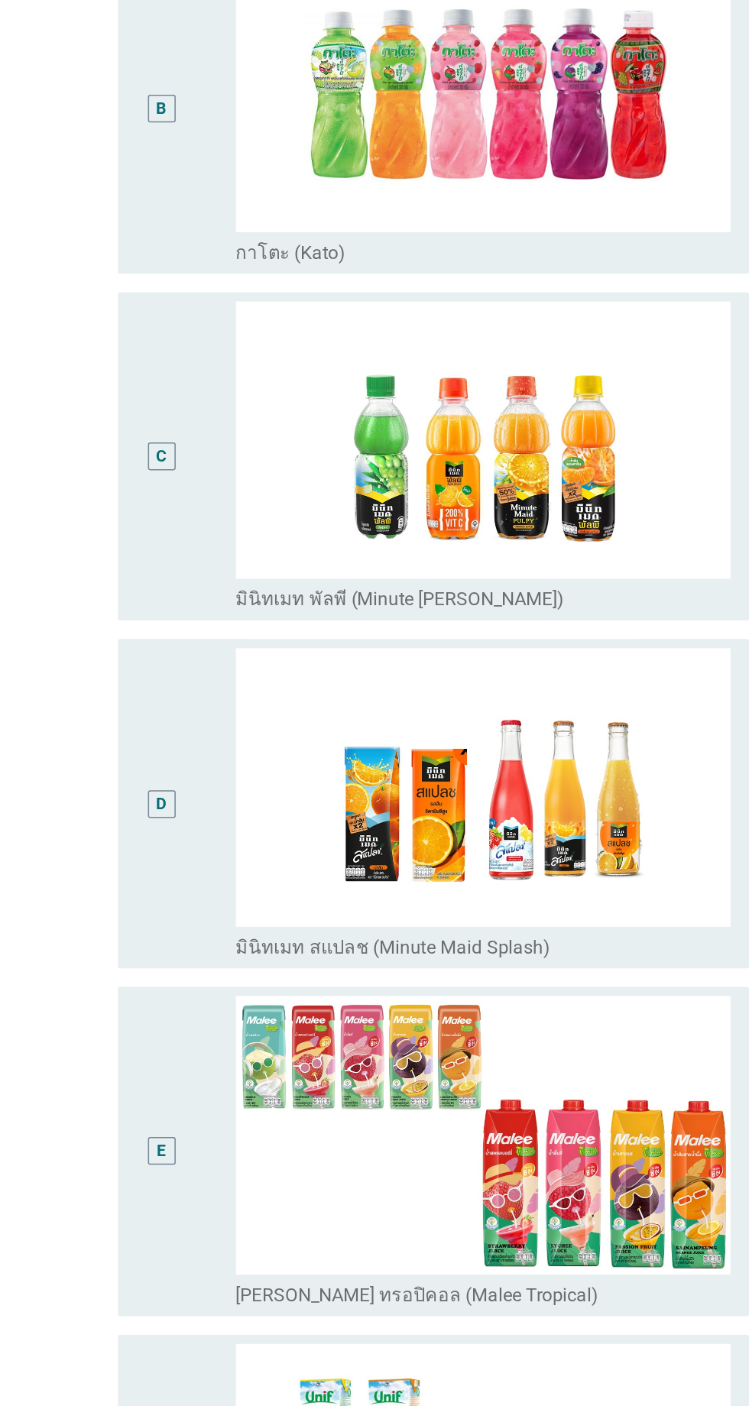
click at [229, 434] on div "C" at bounding box center [216, 398] width 66 height 206
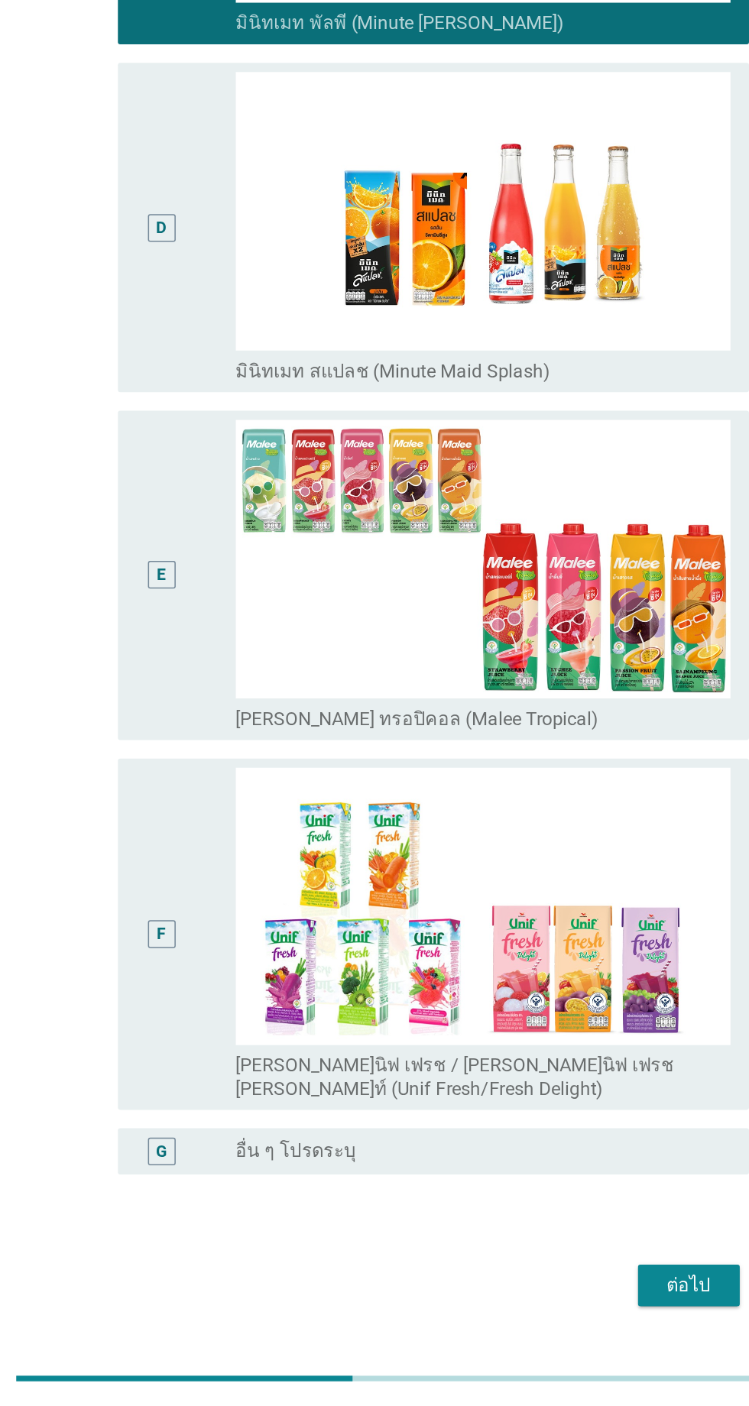
click at [535, 1317] on div "ต่อไป" at bounding box center [548, 1326] width 43 height 18
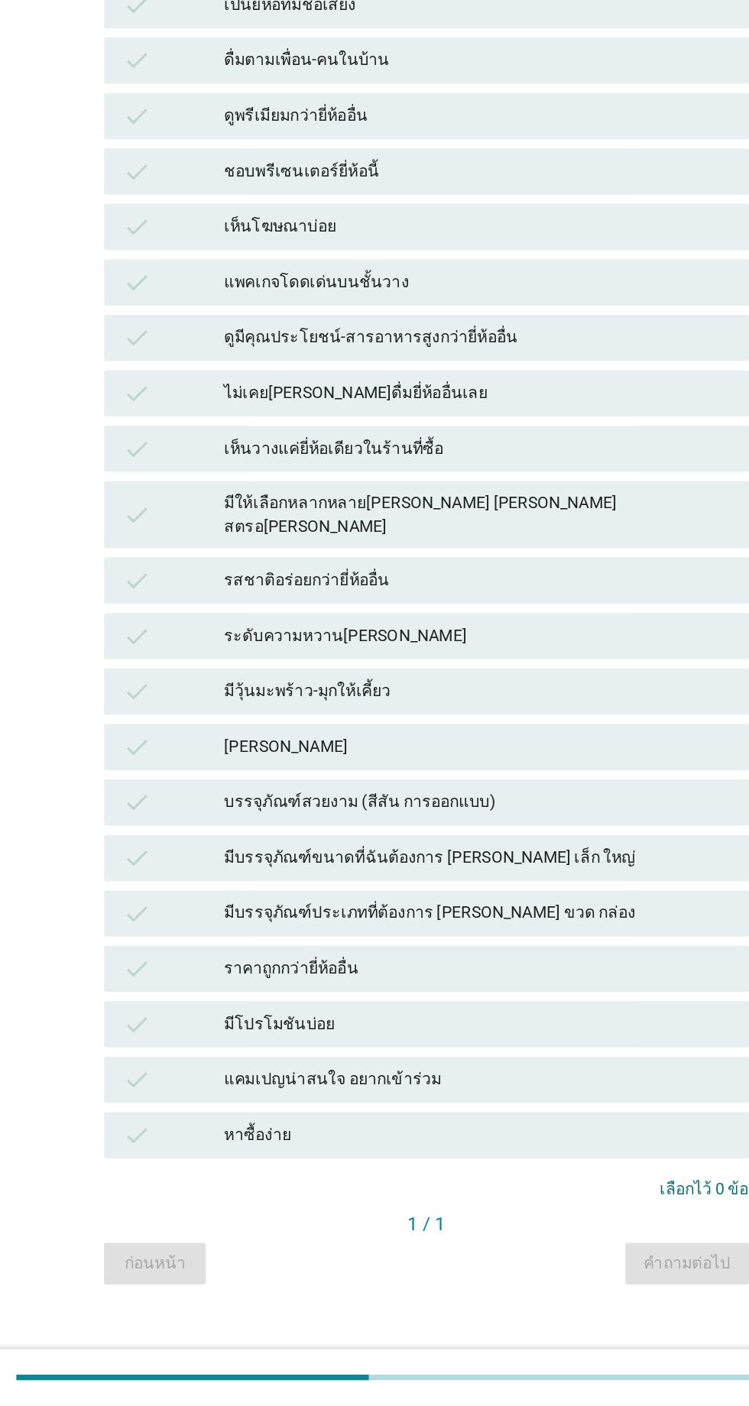
scroll to position [82, 0]
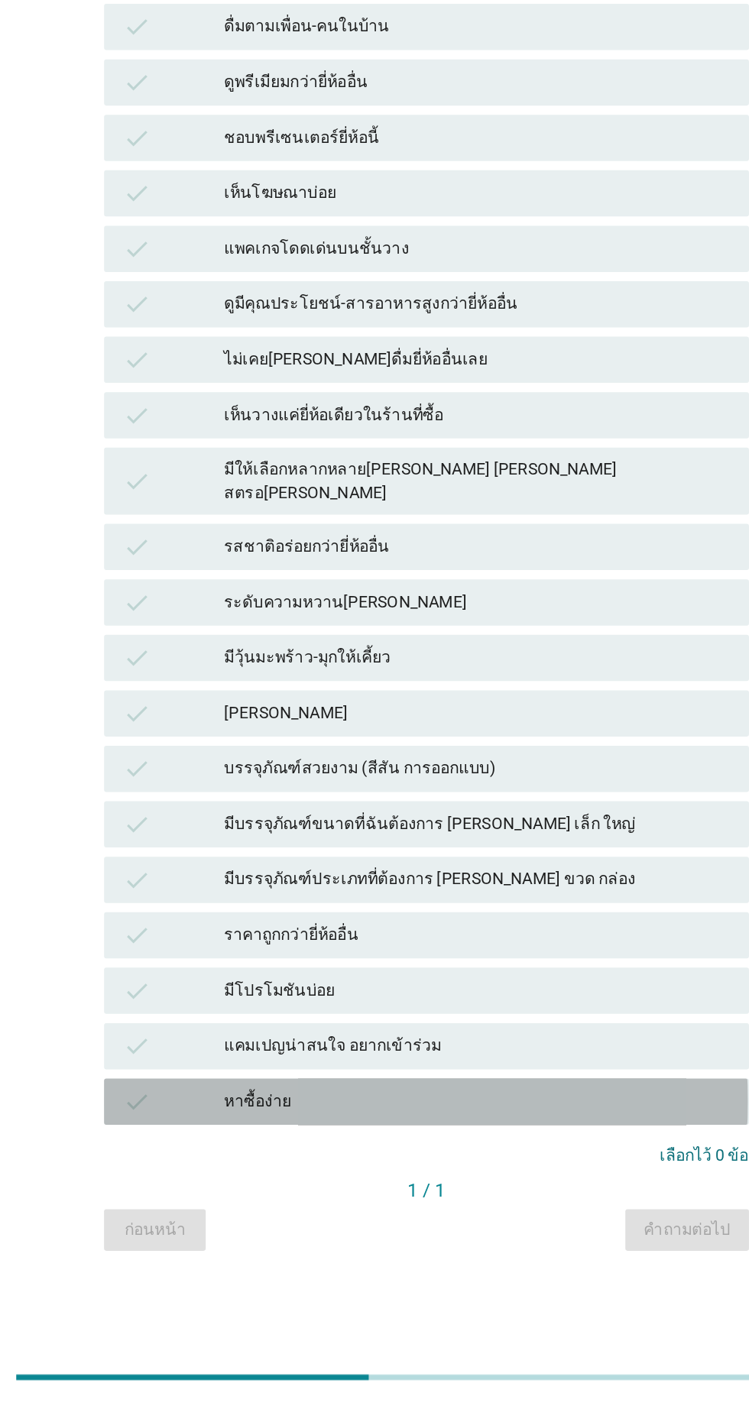
click at [371, 1201] on div "หาซื้อง่าย" at bounding box center [408, 1205] width 335 height 18
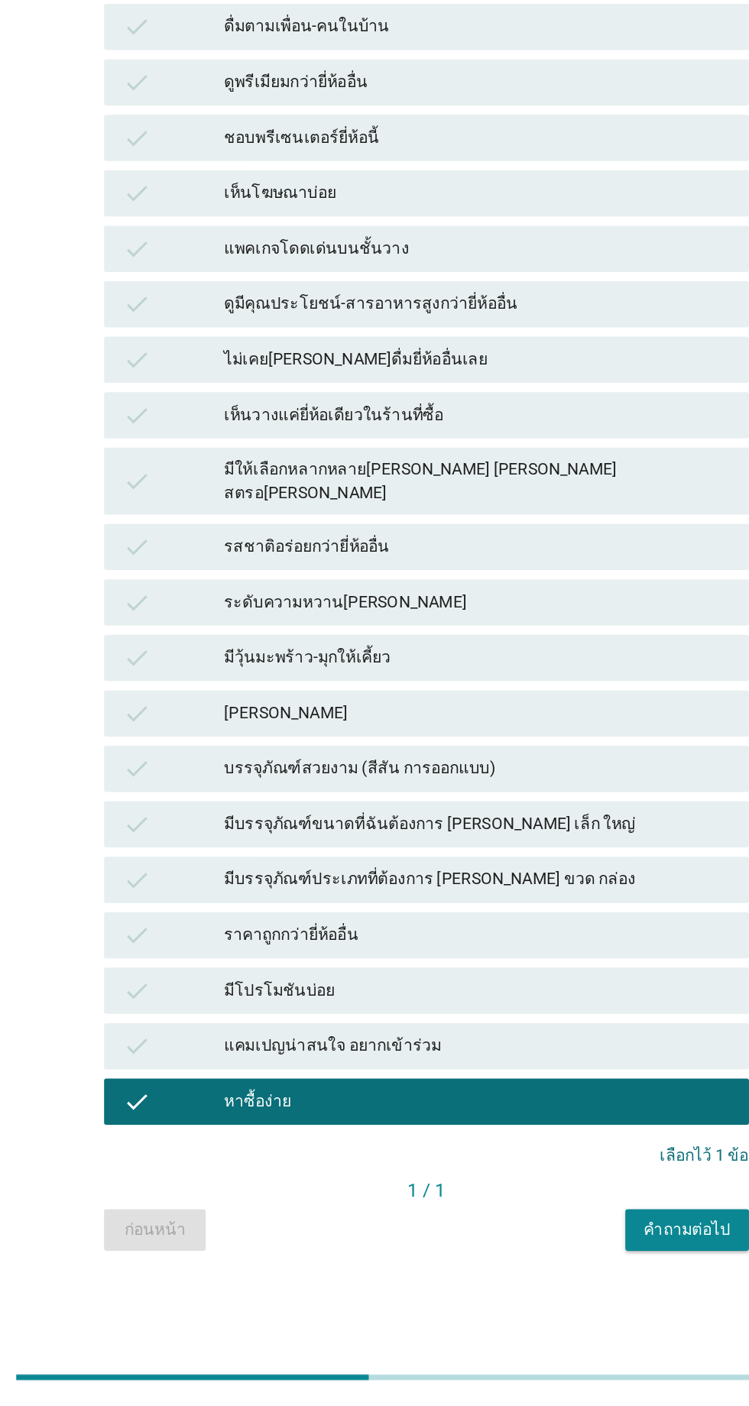
click at [337, 848] on div "รสชาติอร่อยกว่ายี่ห้ออื่น" at bounding box center [408, 838] width 335 height 18
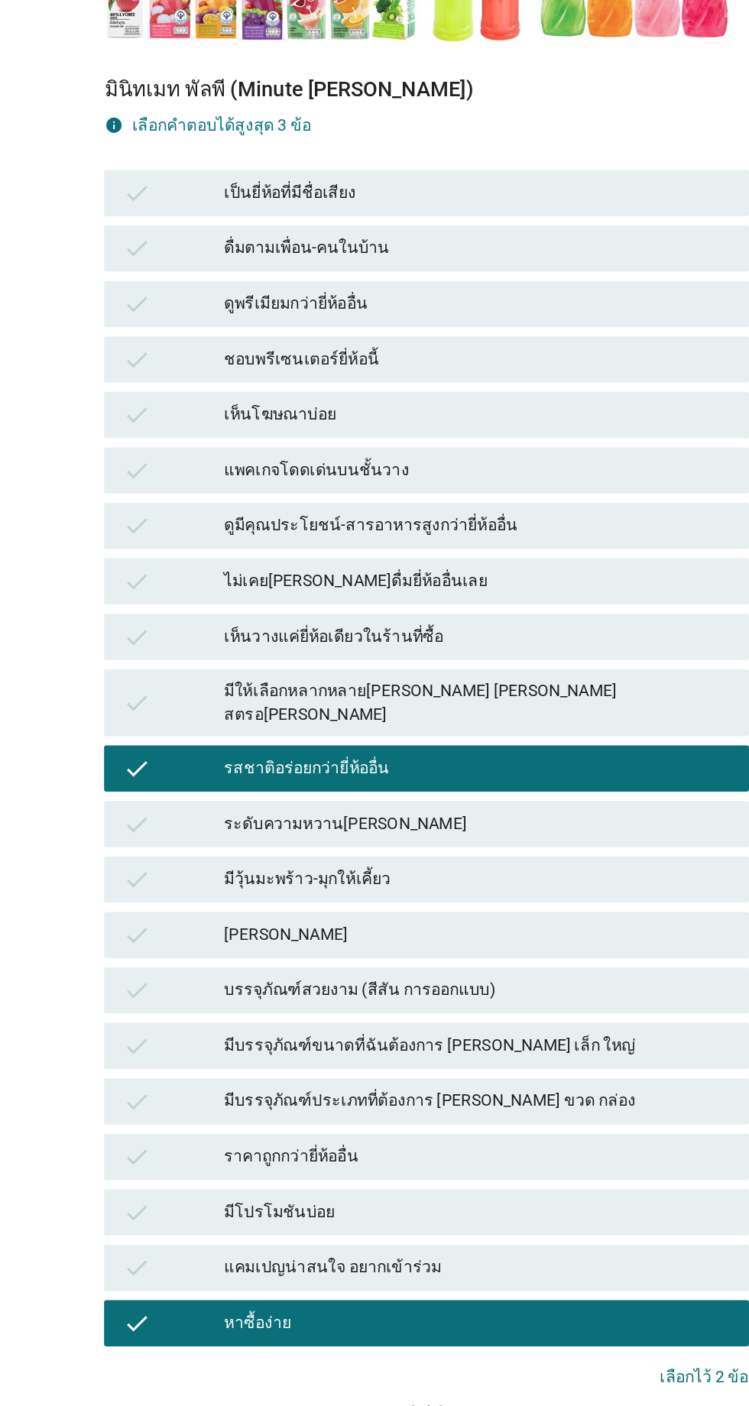
click at [339, 467] on div "เป็นยี่ห้อที่มีชื่อเสียง" at bounding box center [408, 458] width 335 height 18
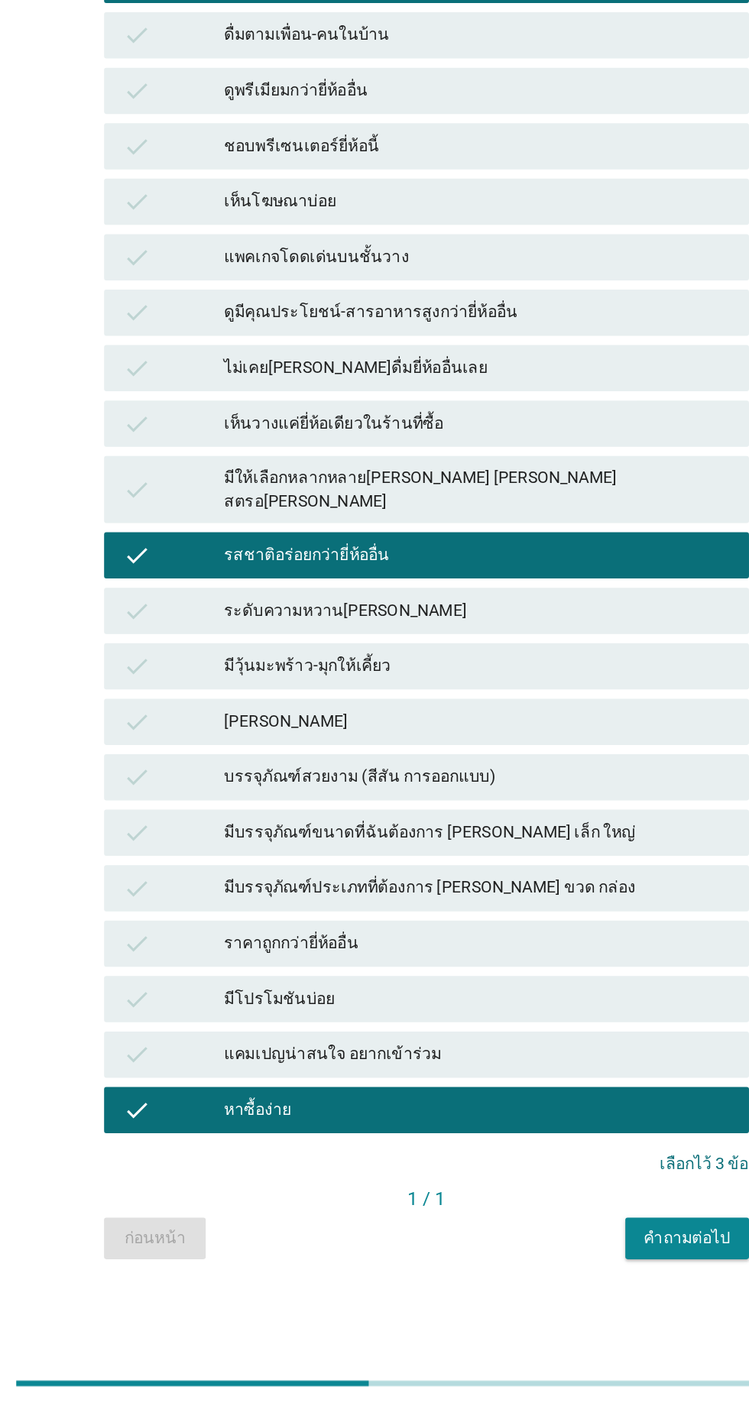
scroll to position [81, 0]
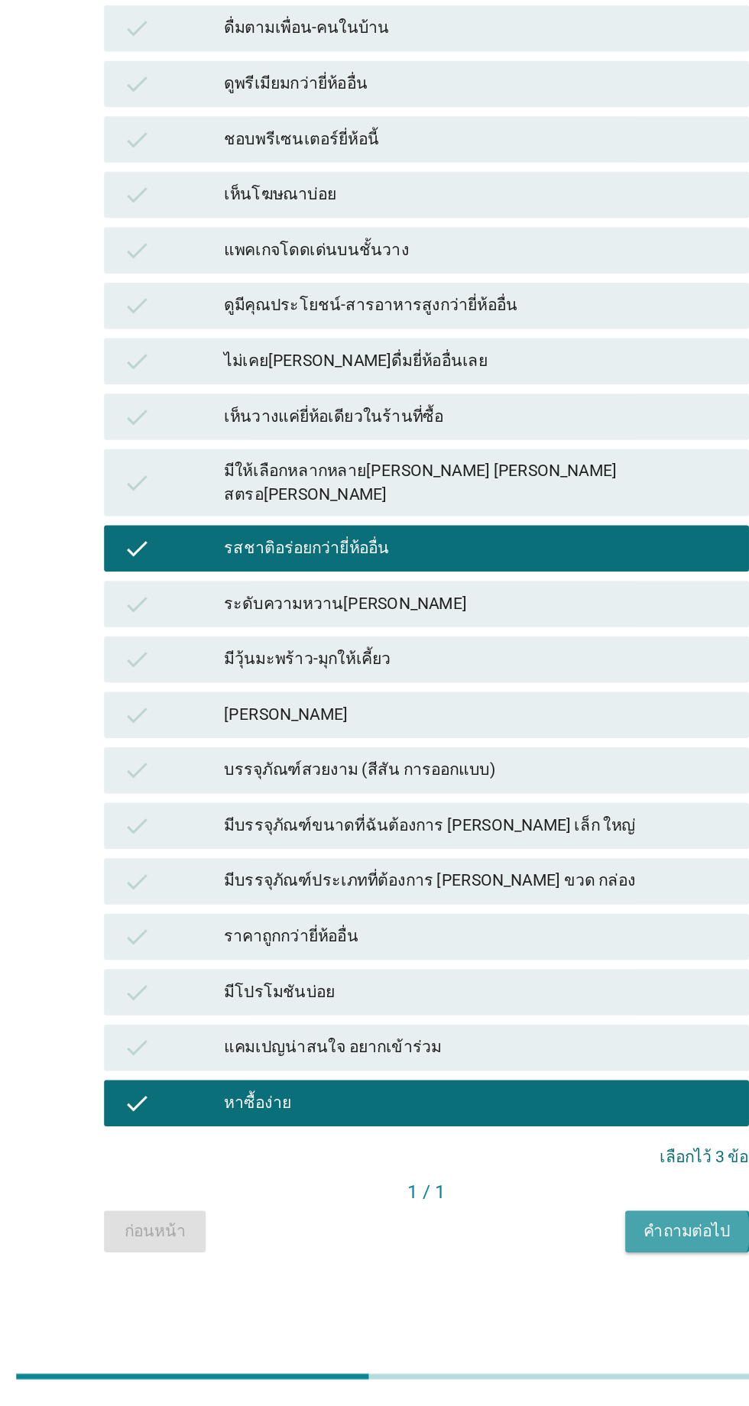
click at [541, 1295] on div "คำถามต่อไป" at bounding box center [546, 1290] width 57 height 16
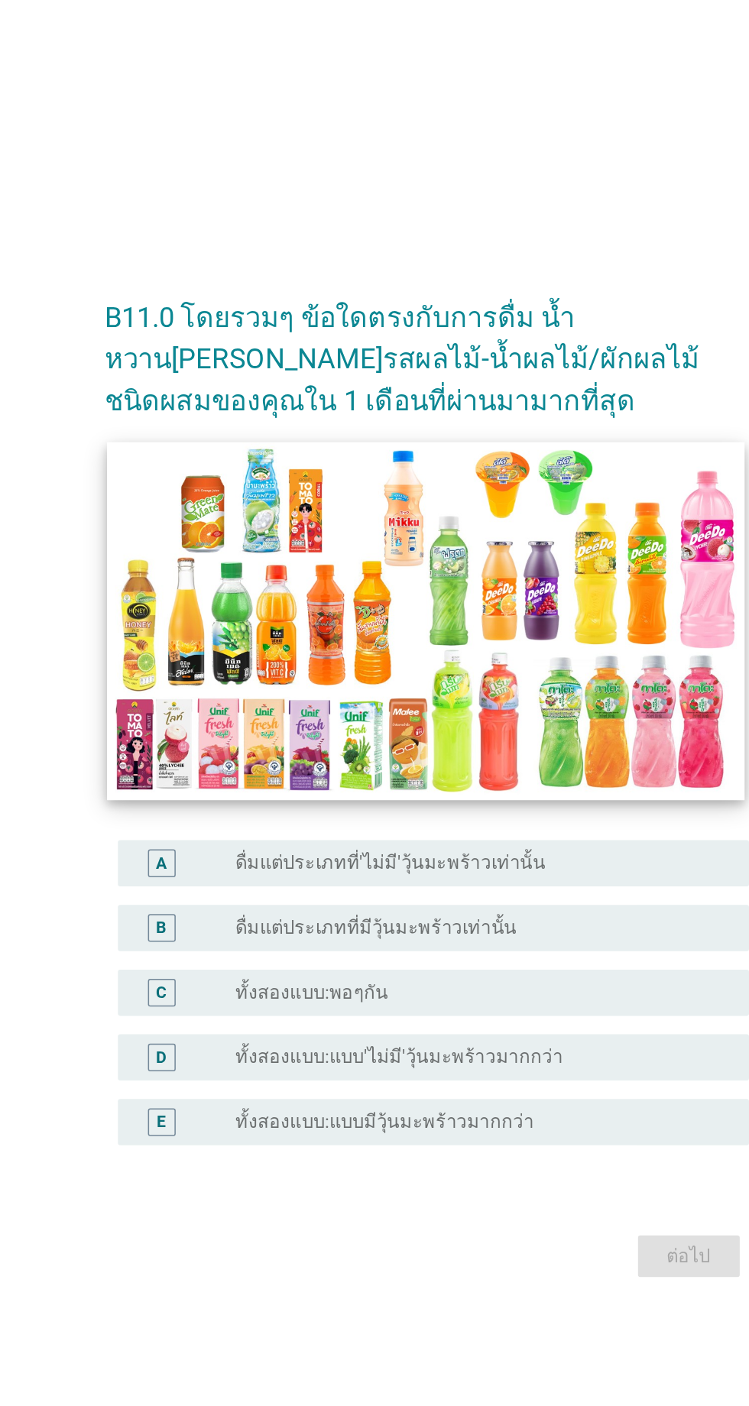
scroll to position [134, 0]
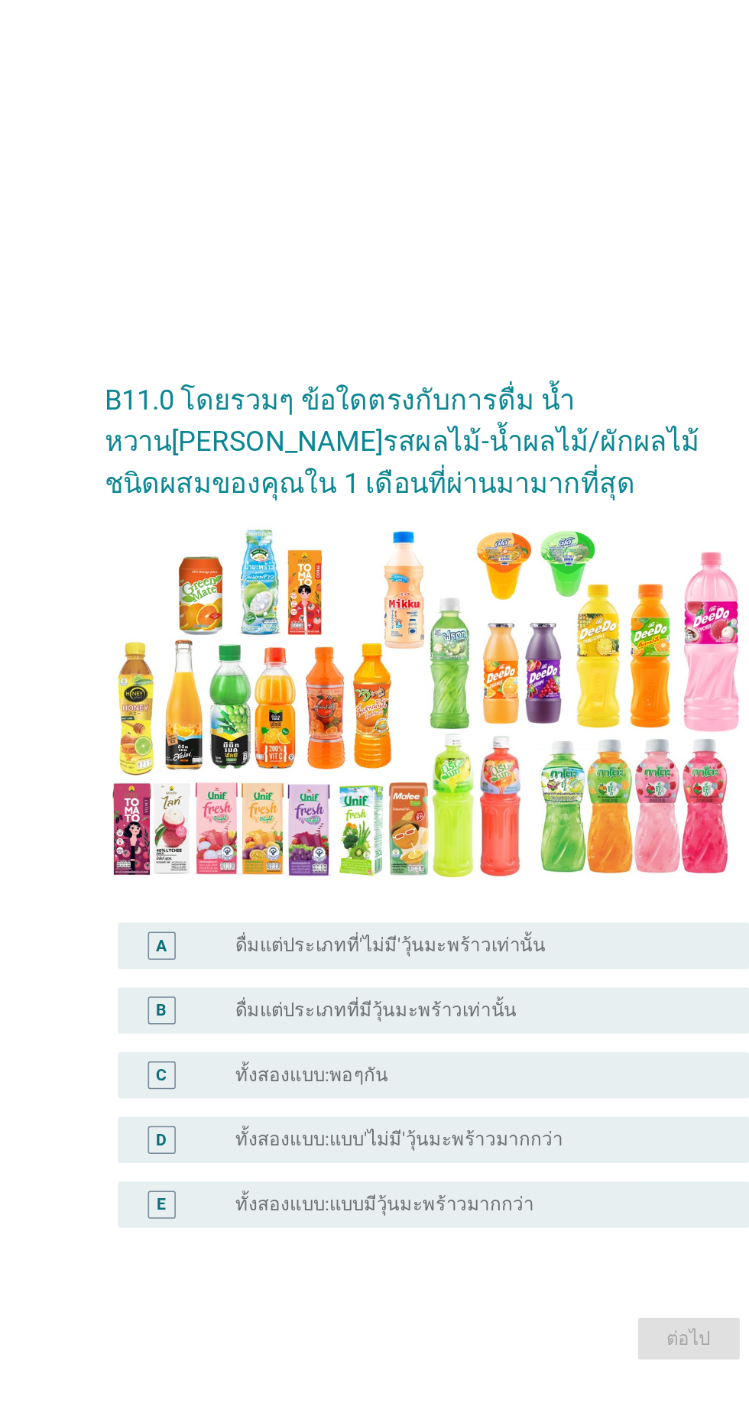
click at [339, 799] on label "ทั้งสองแบบ:พอๆกัน" at bounding box center [298, 806] width 101 height 15
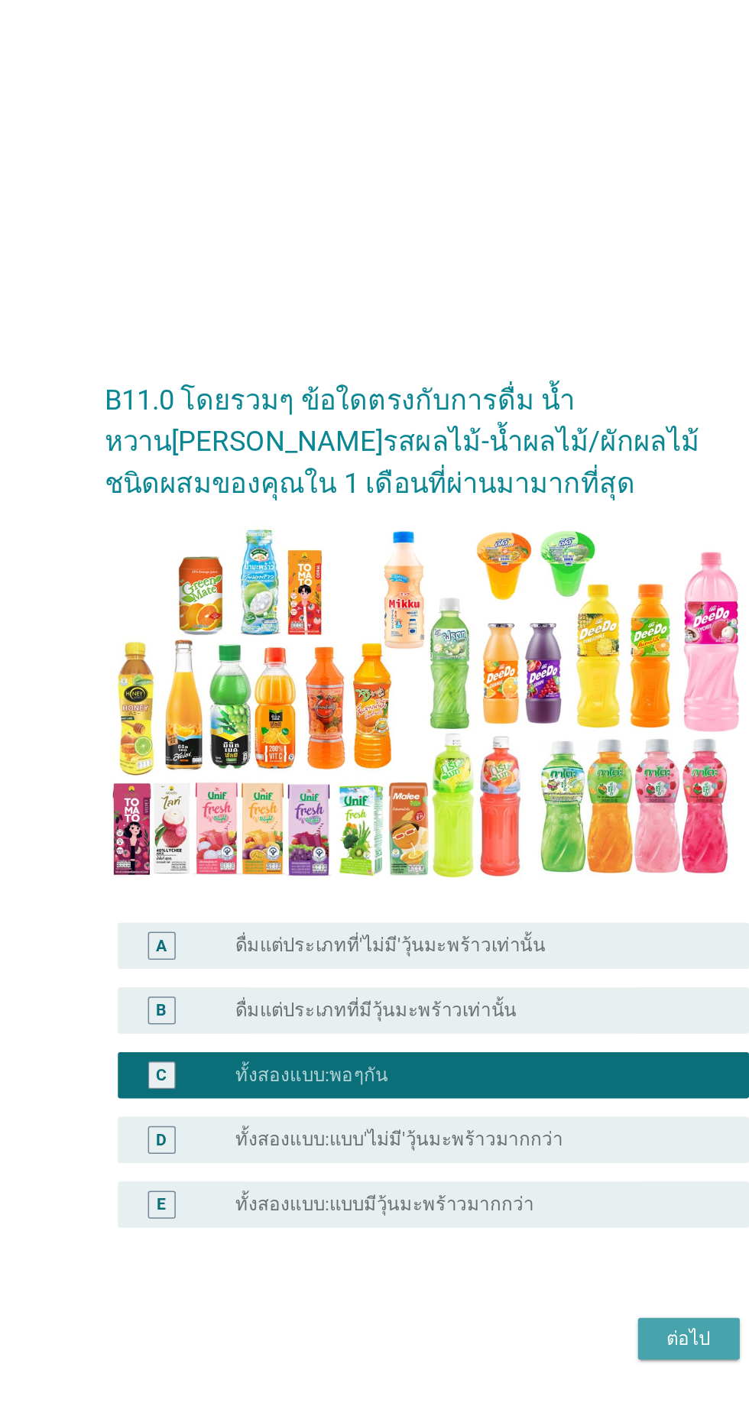
click at [539, 972] on div "ต่อไป" at bounding box center [548, 981] width 43 height 18
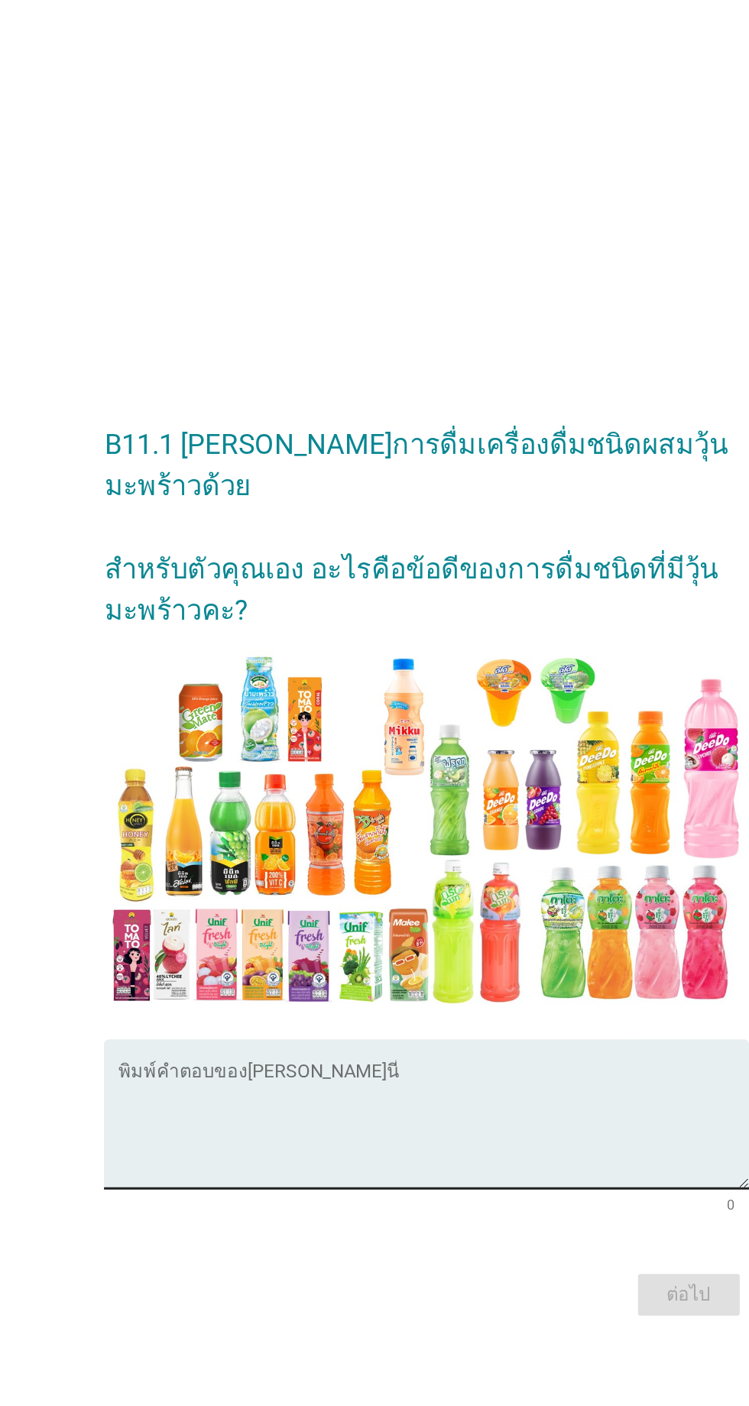
click at [294, 873] on textarea "พิมพ์คำตอบของคุณ ที่นี่" at bounding box center [378, 842] width 416 height 80
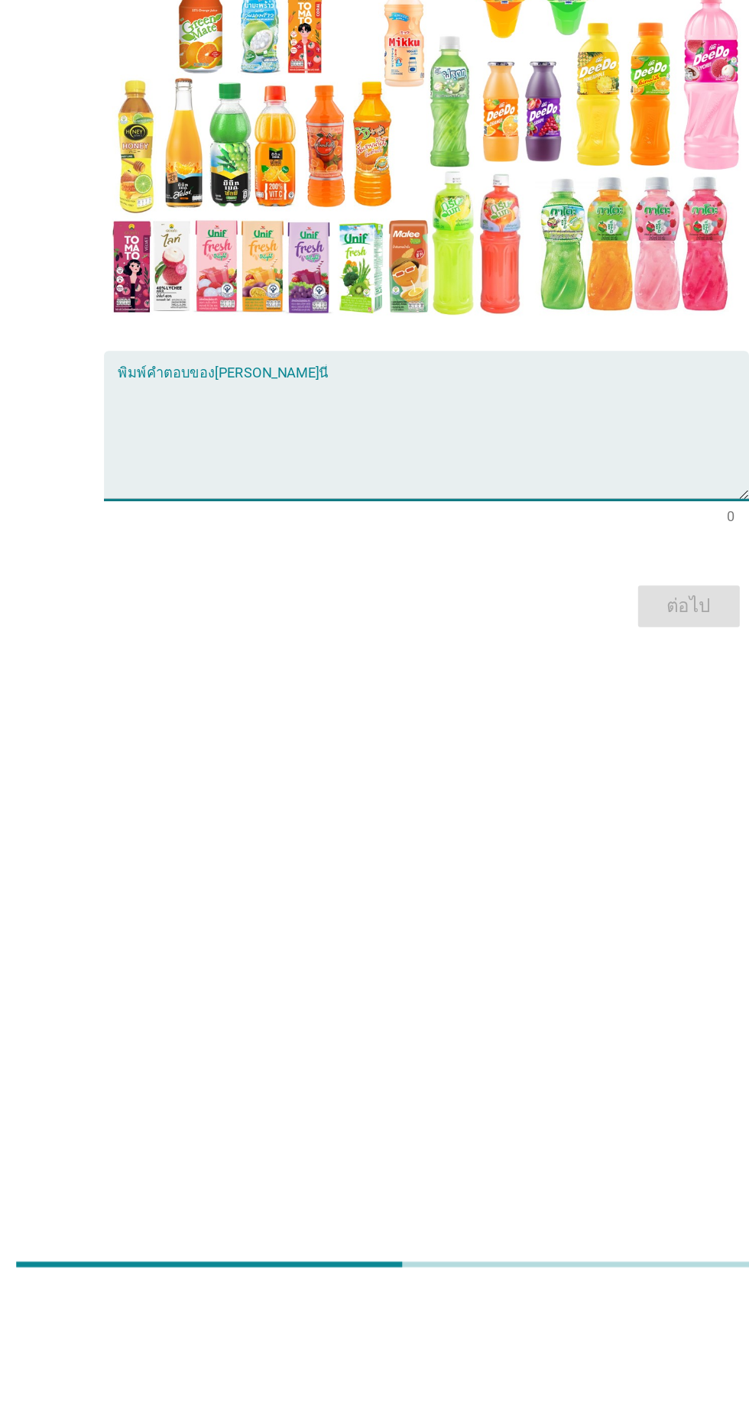
type textarea "เ"
type textarea "มี[PERSON_NAME]อร่อย"
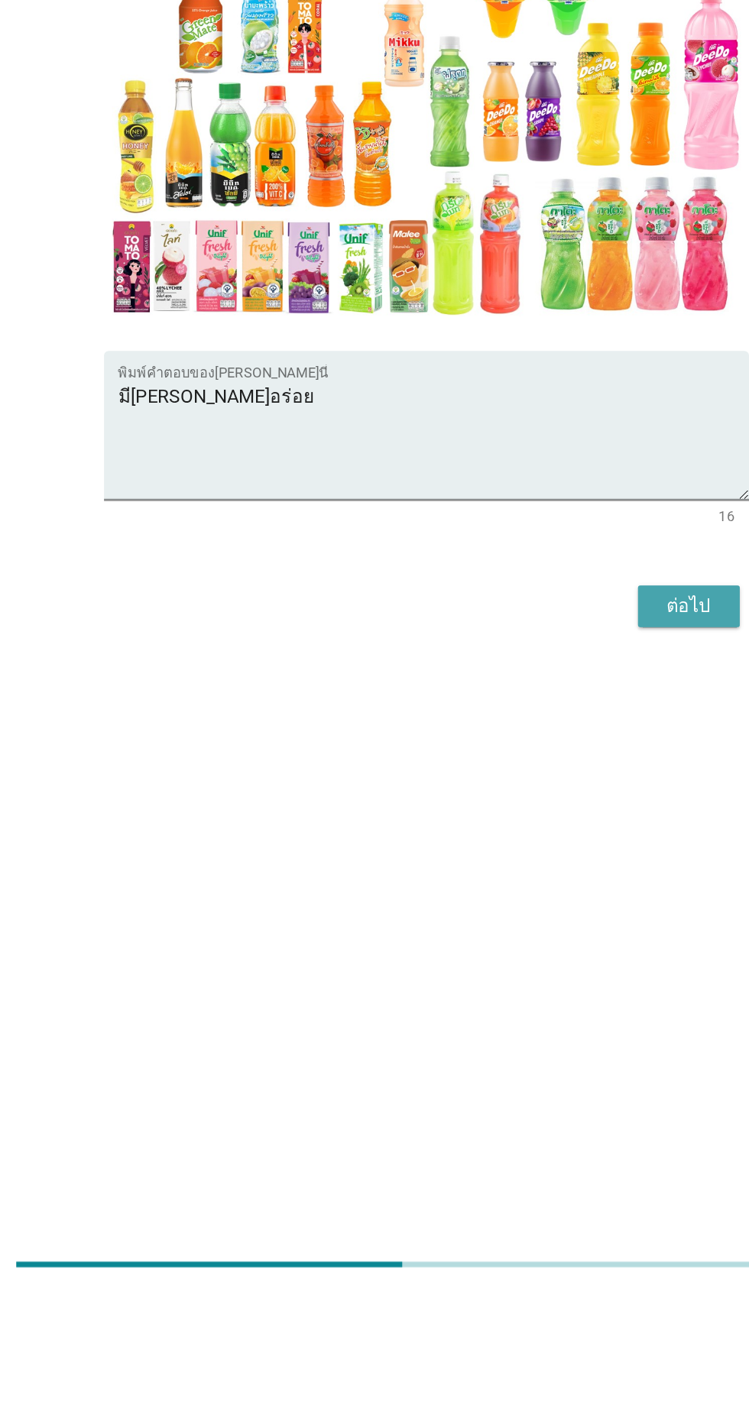
click at [549, 909] on form "B11.1 [PERSON_NAME]การดื่มเครื่องดื่มชนิดผสมวุ้นมะพร้าวด้วย สำหรับตัวคุณเอง อะไ…" at bounding box center [374, 666] width 426 height 610
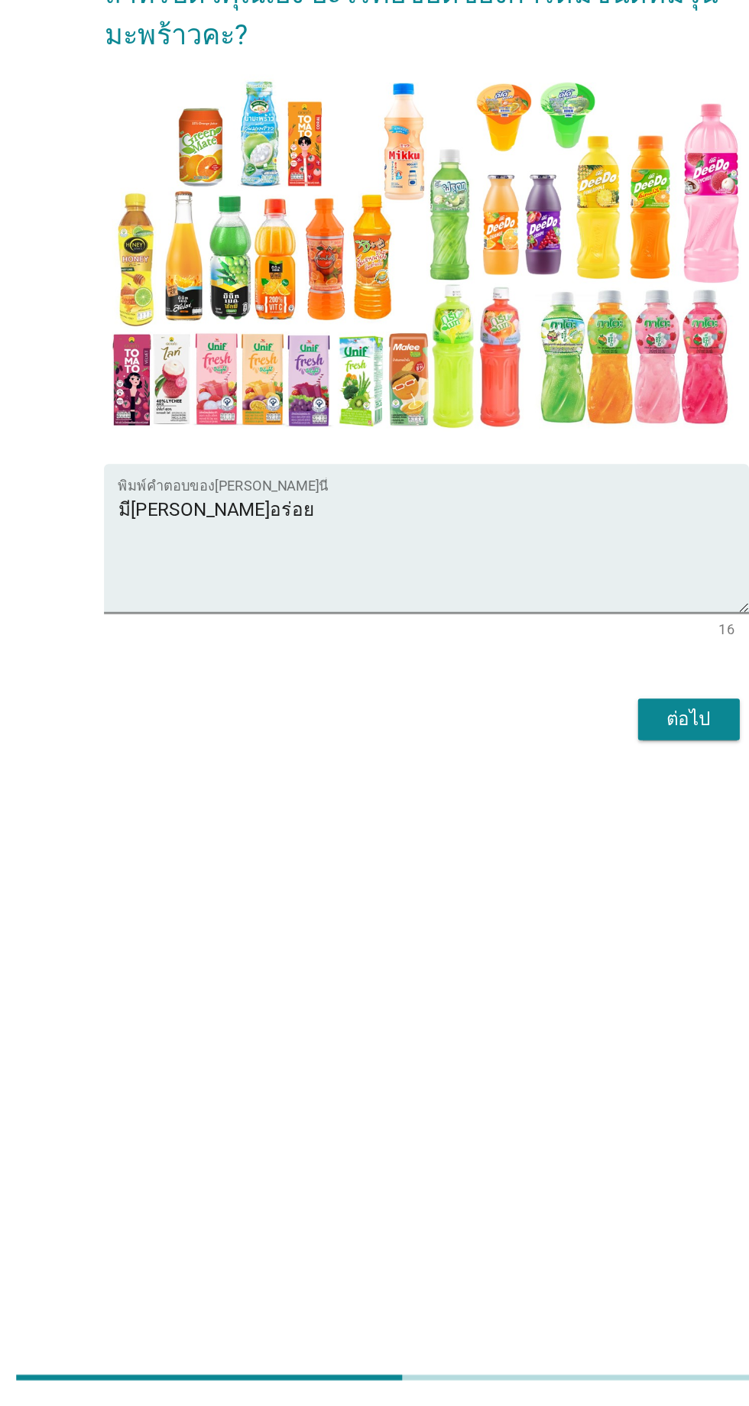
click at [544, 961] on div "ต่อไป" at bounding box center [548, 952] width 43 height 18
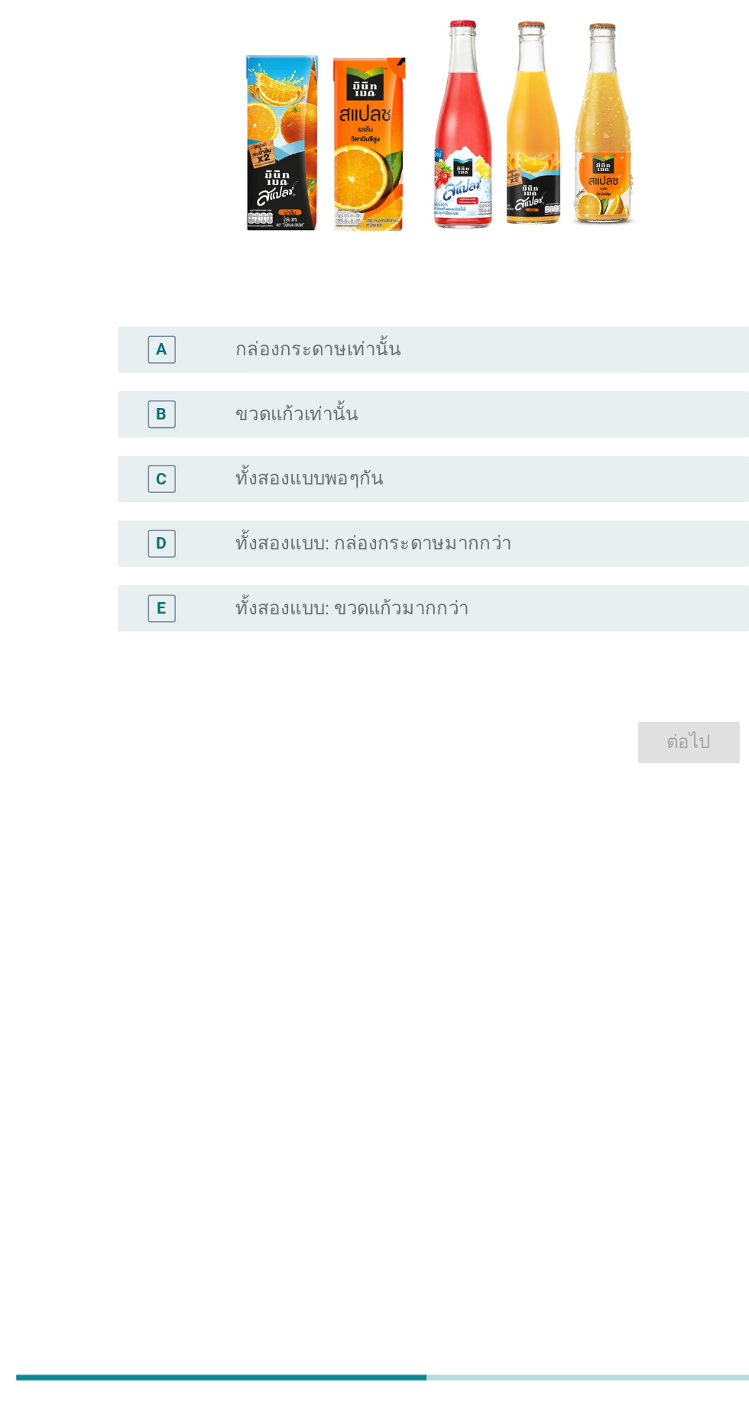
scroll to position [0, 0]
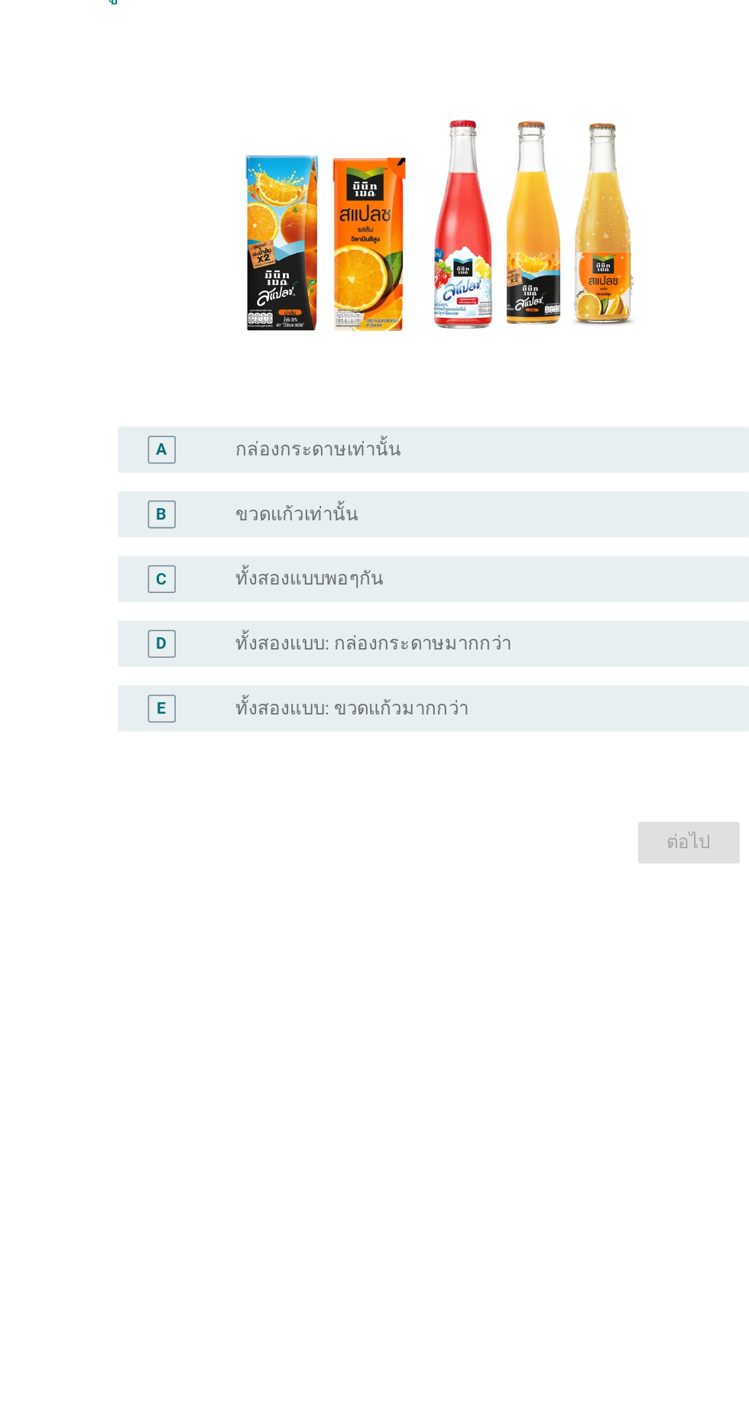
click at [401, 796] on div "radio_button_unchecked ขวดแก้วเท่านั้น" at bounding box center [405, 787] width 315 height 15
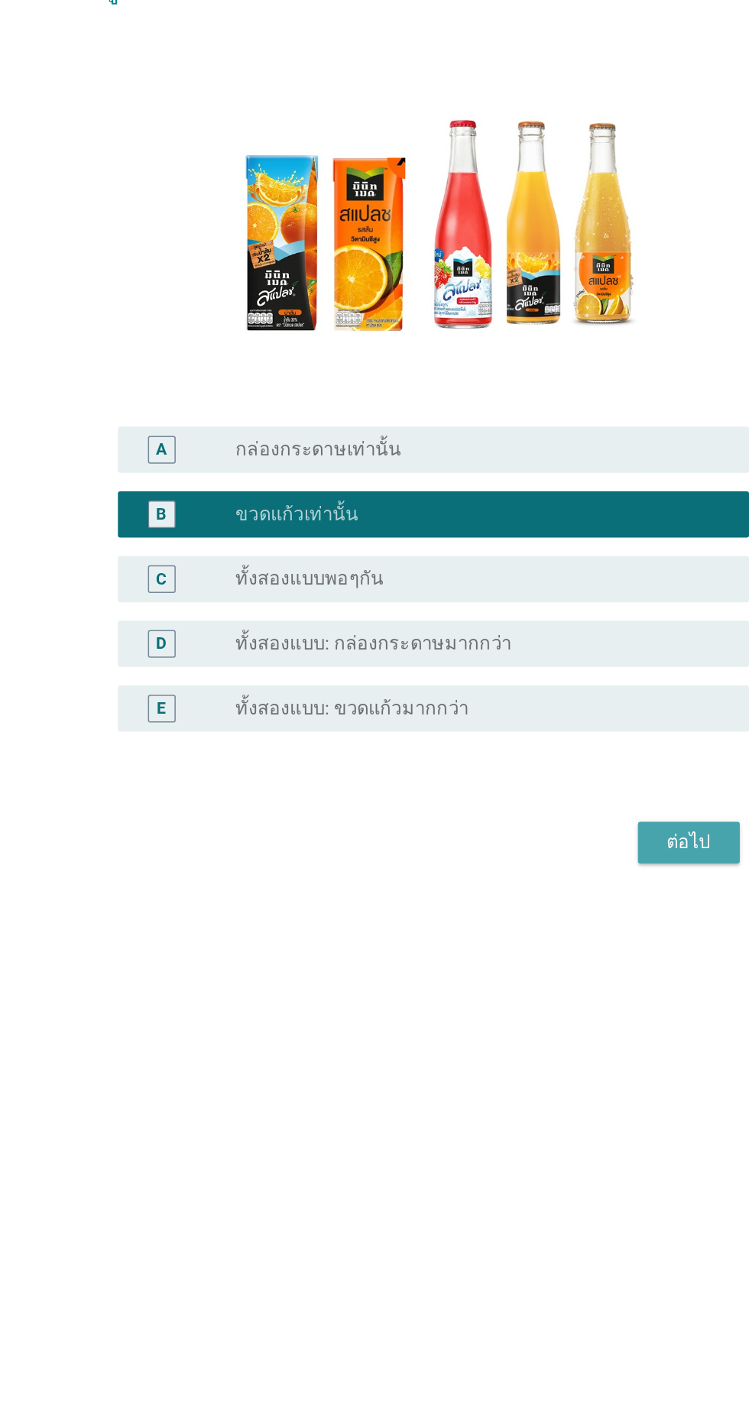
click at [533, 1014] on div "ต่อไป" at bounding box center [548, 1005] width 43 height 18
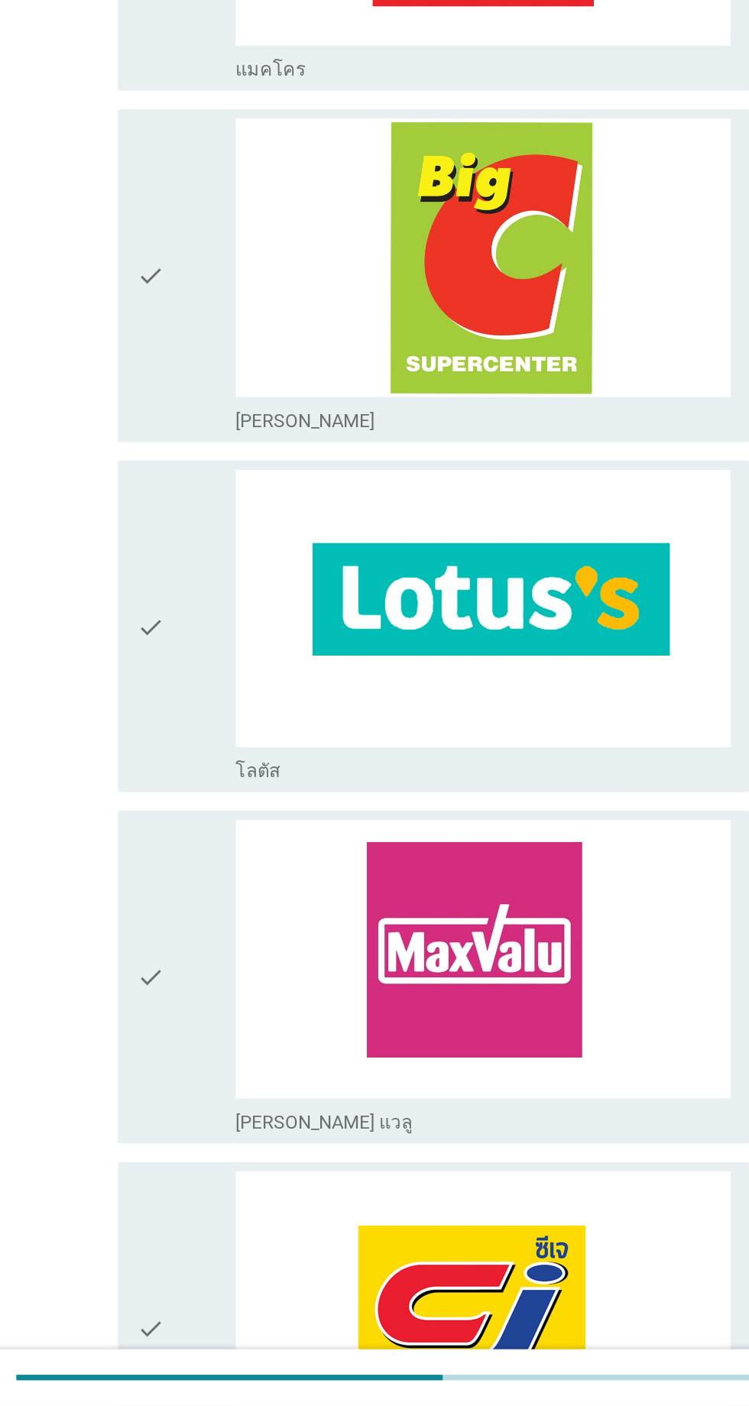
scroll to position [440, 0]
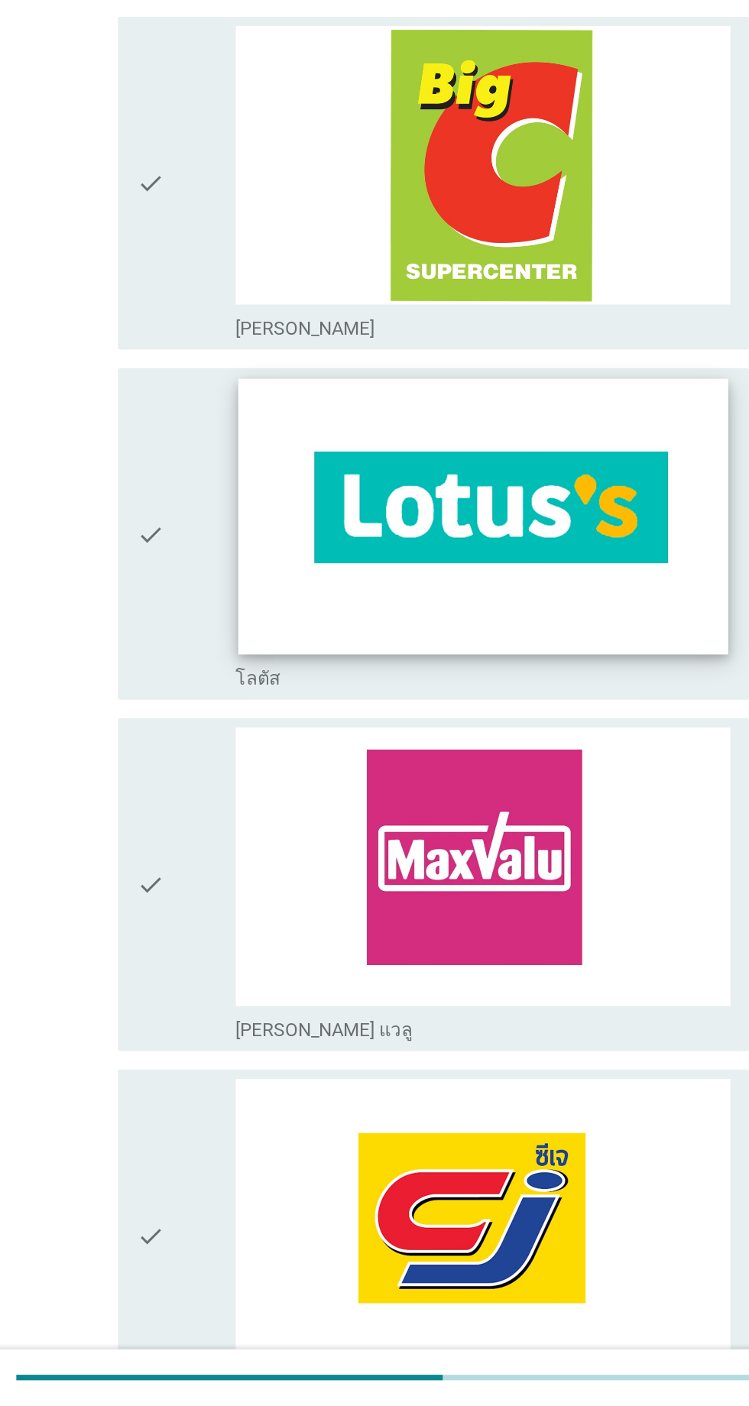
click at [461, 890] on img at bounding box center [411, 818] width 323 height 182
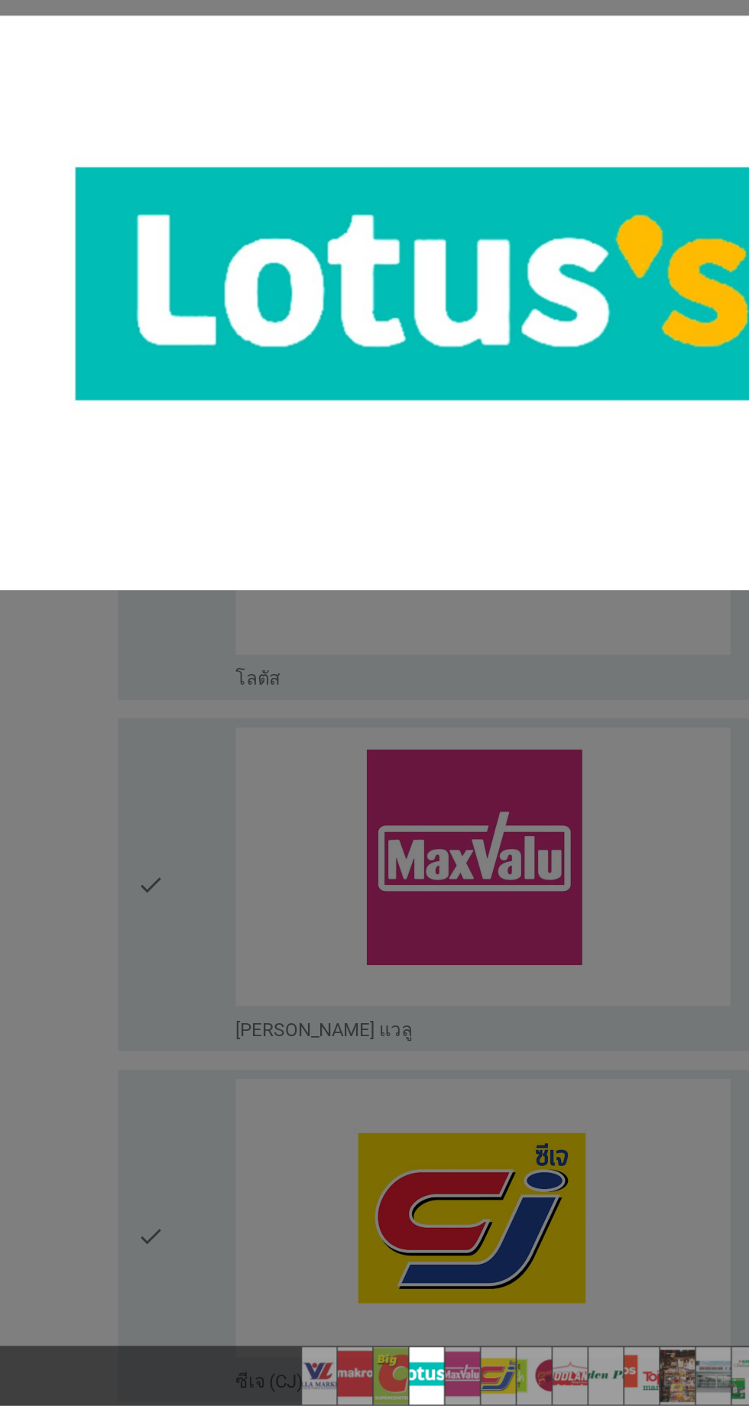
click at [216, 906] on div at bounding box center [374, 703] width 749 height 1406
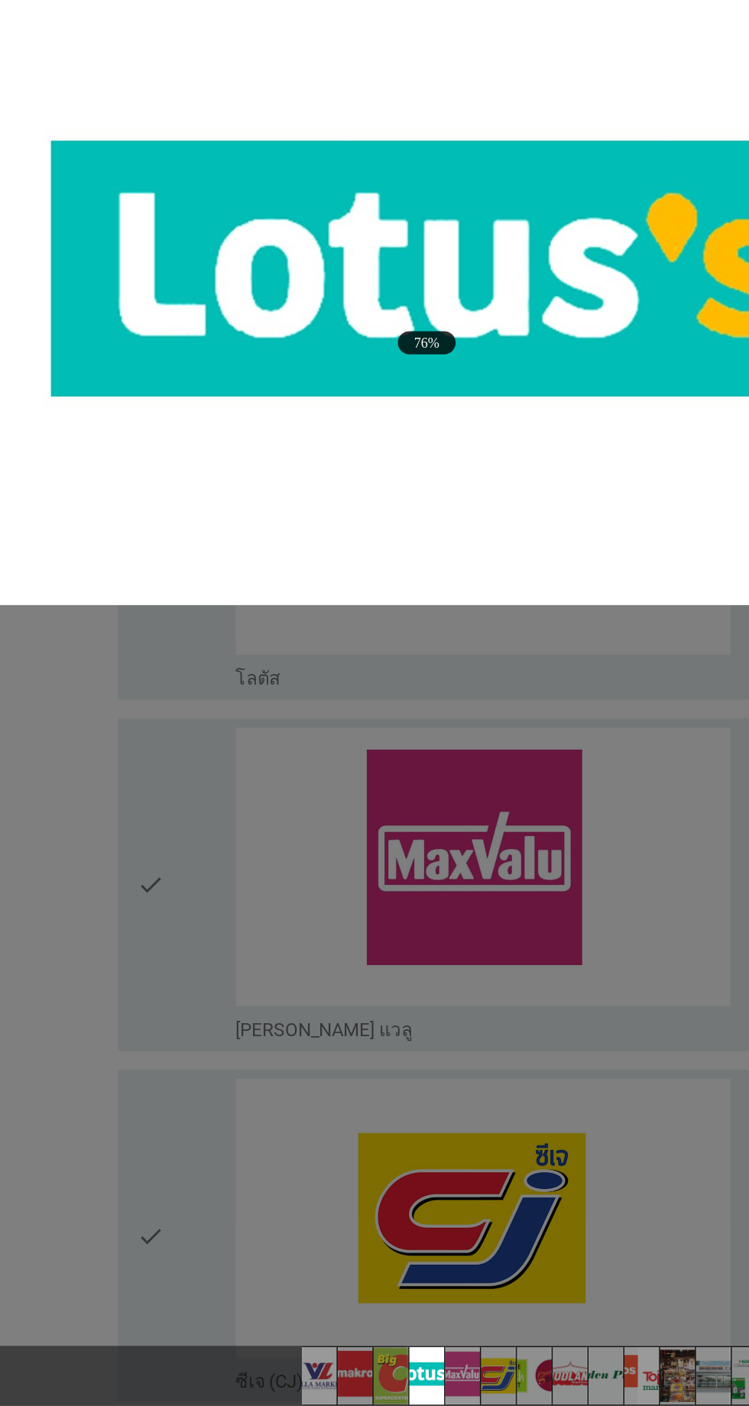
click at [122, 929] on div at bounding box center [374, 703] width 749 height 1406
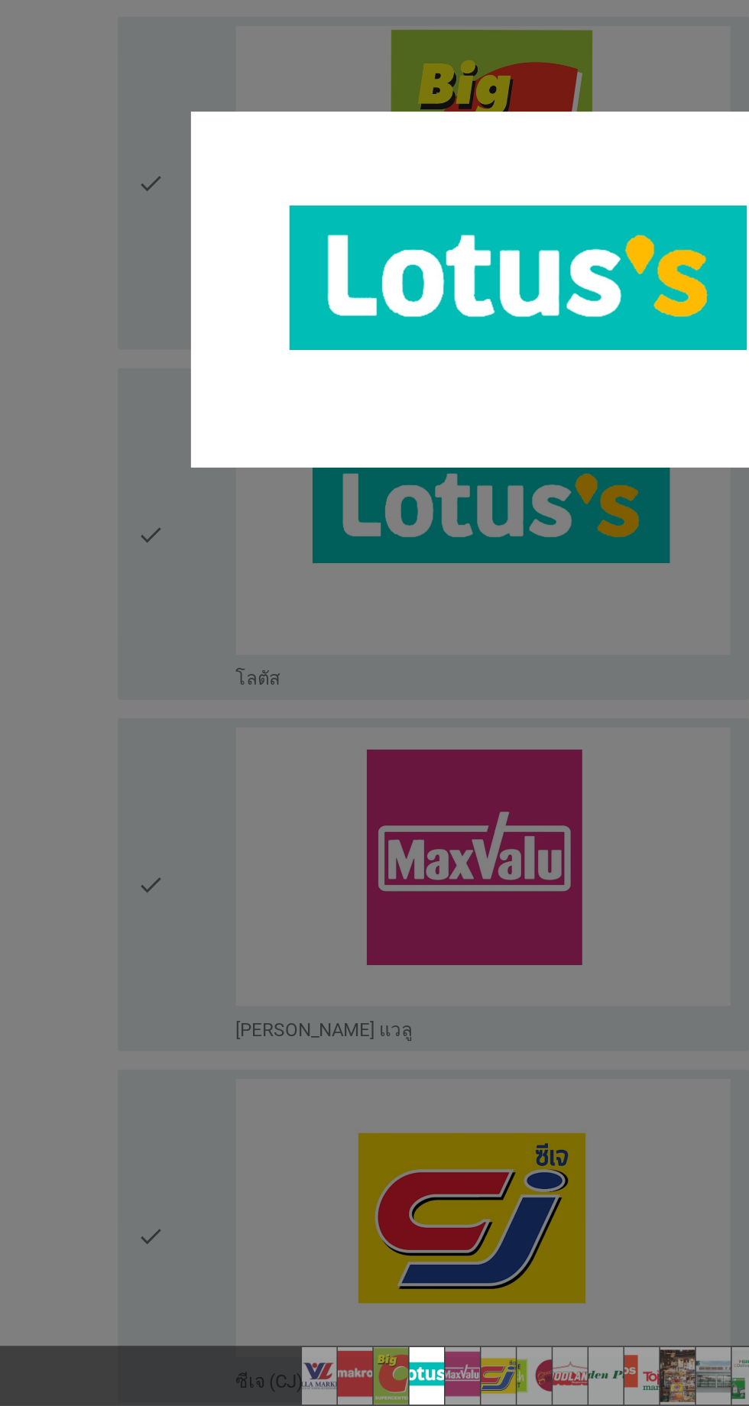
click at [145, 644] on div at bounding box center [374, 703] width 749 height 1406
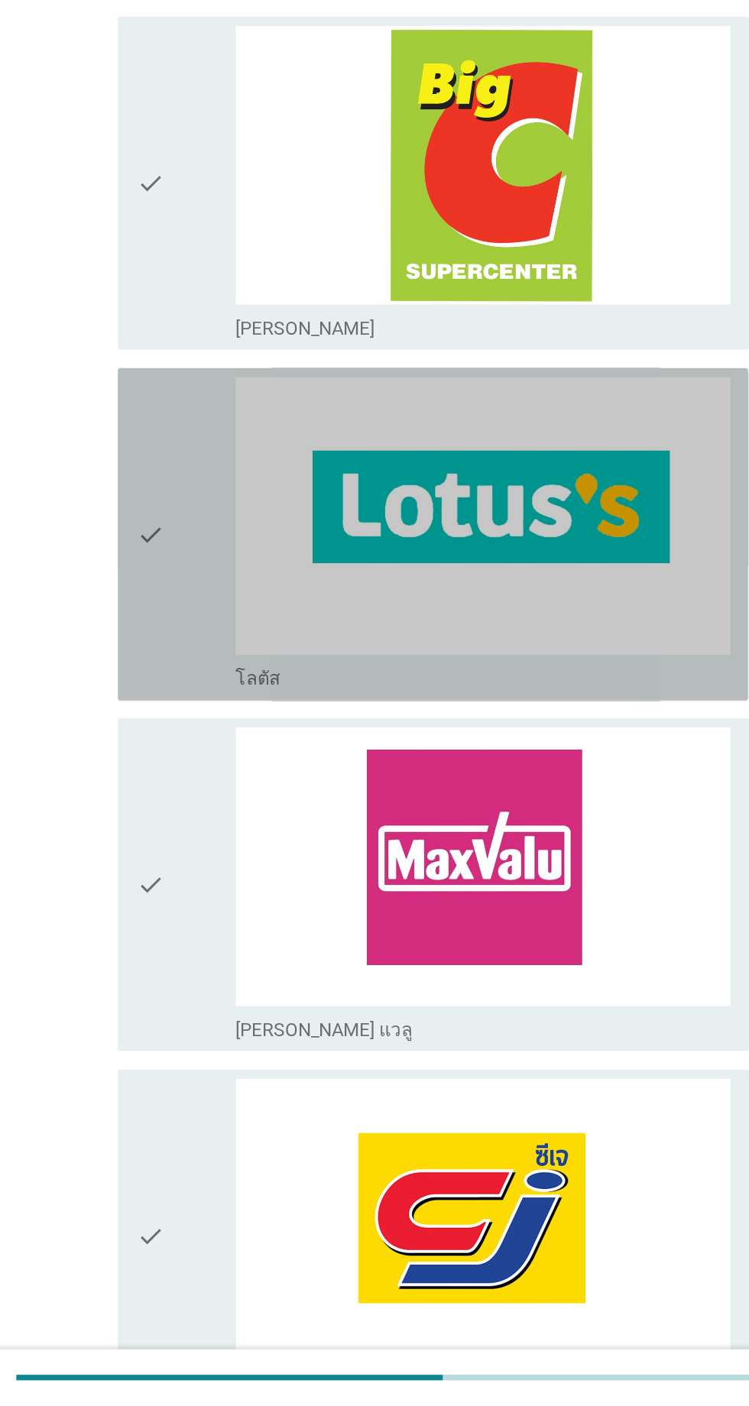
click at [210, 777] on div "check" at bounding box center [216, 830] width 66 height 208
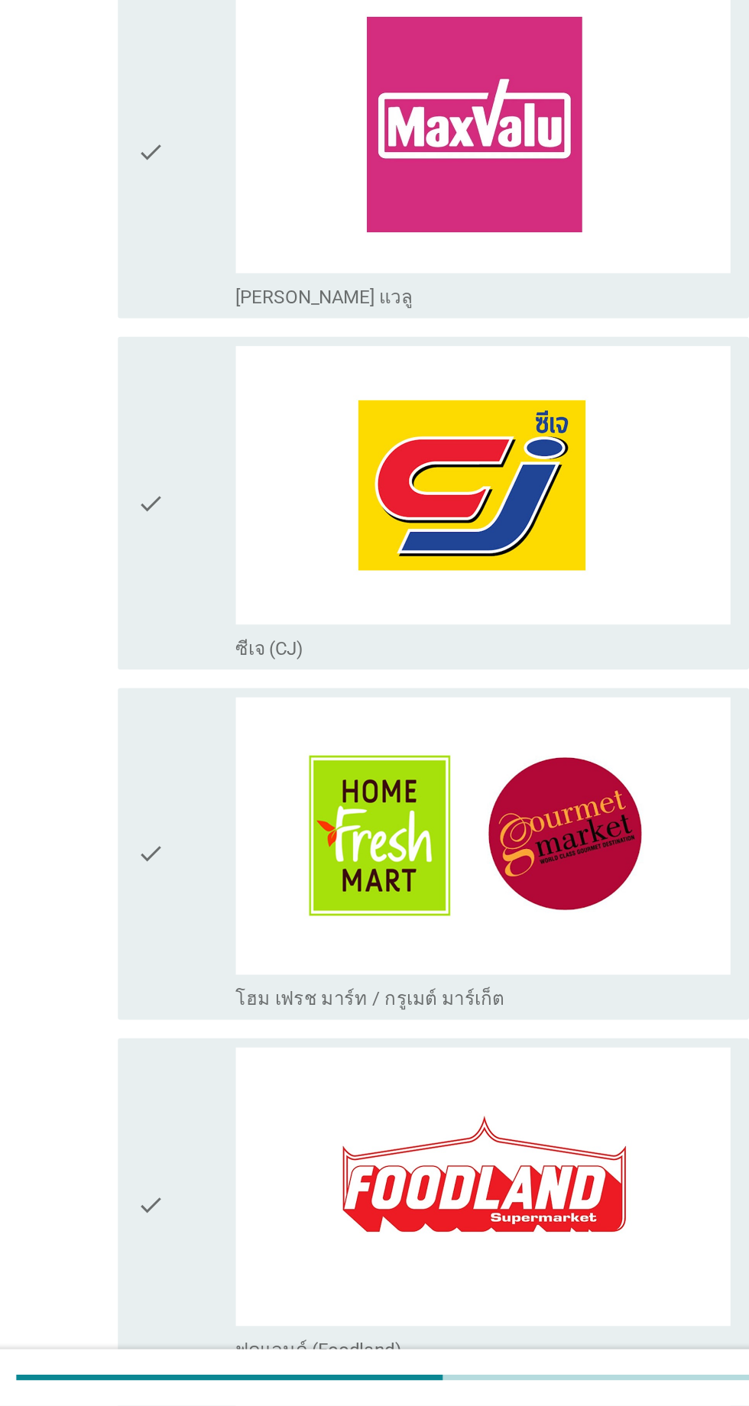
scroll to position [950, 0]
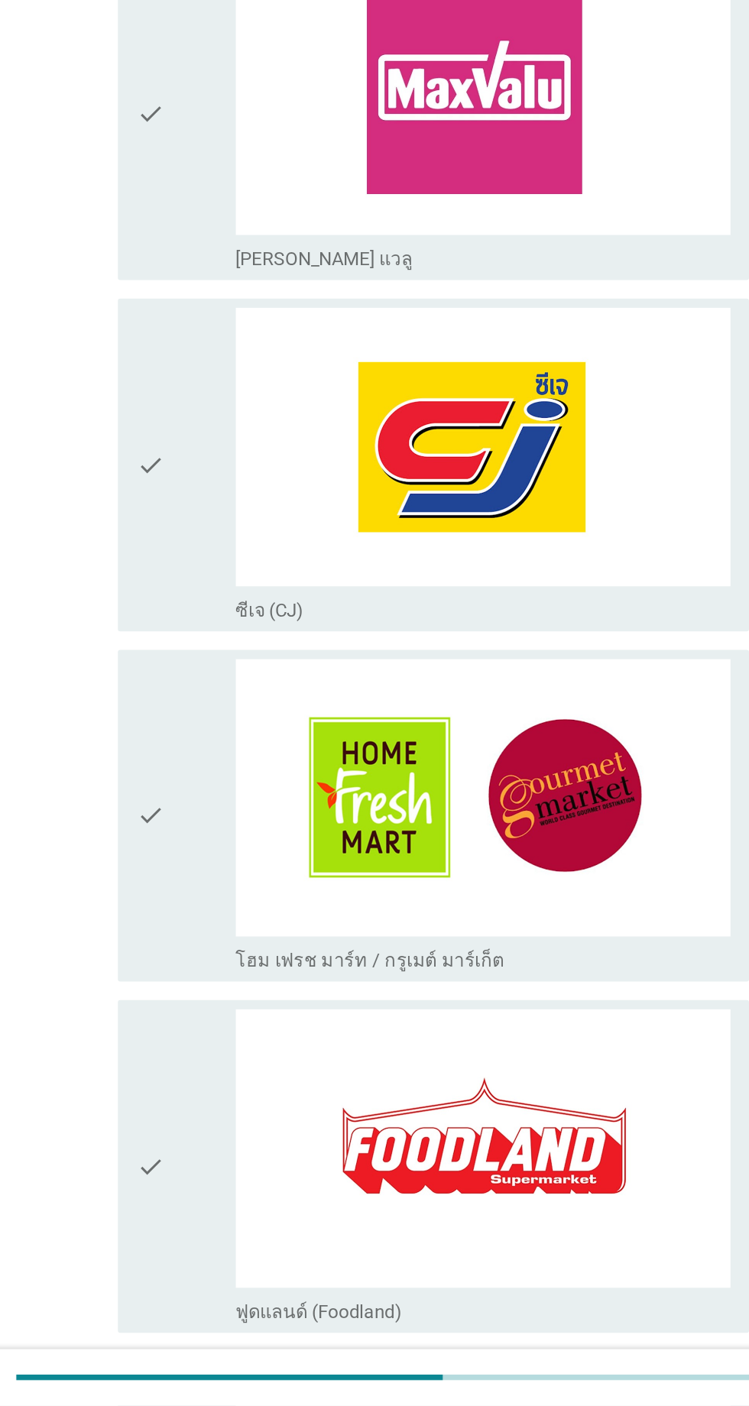
click at [191, 809] on icon "check" at bounding box center [192, 784] width 18 height 208
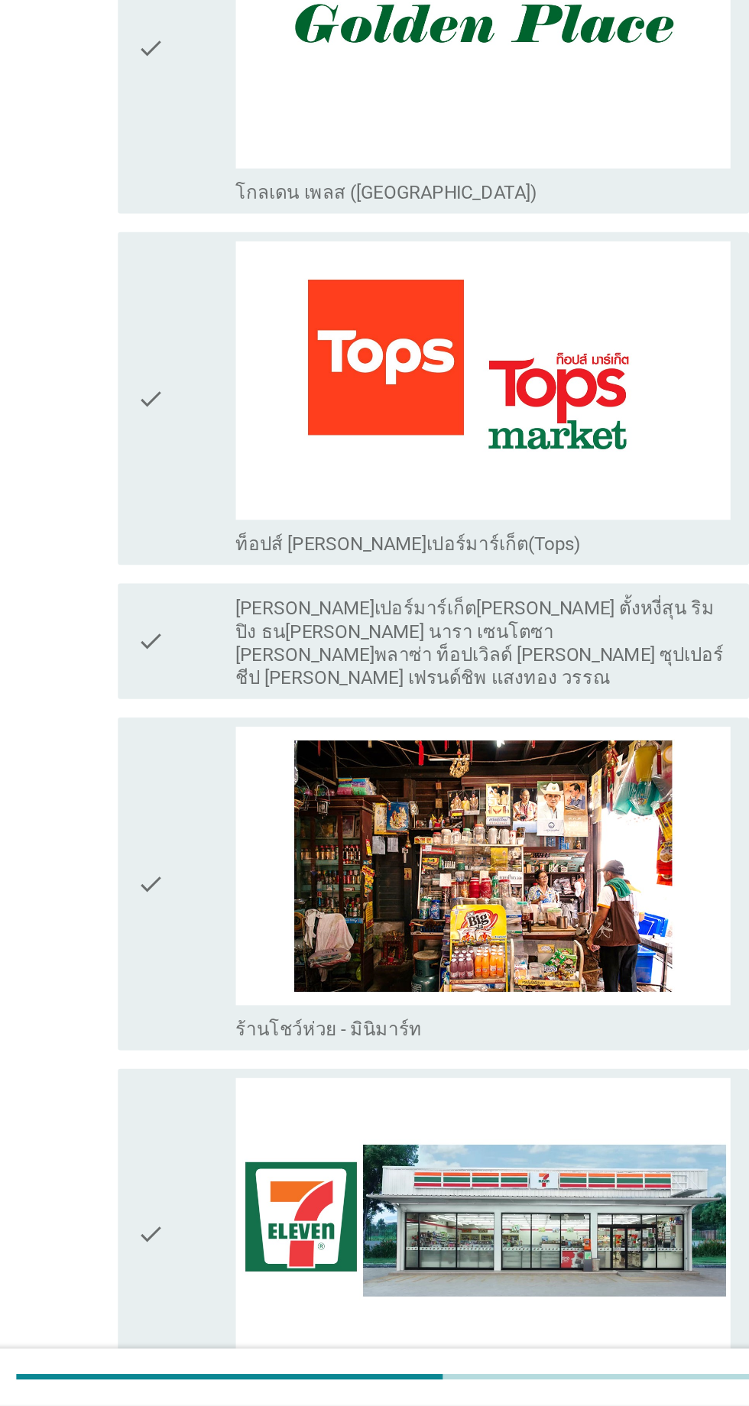
scroll to position [1943, 0]
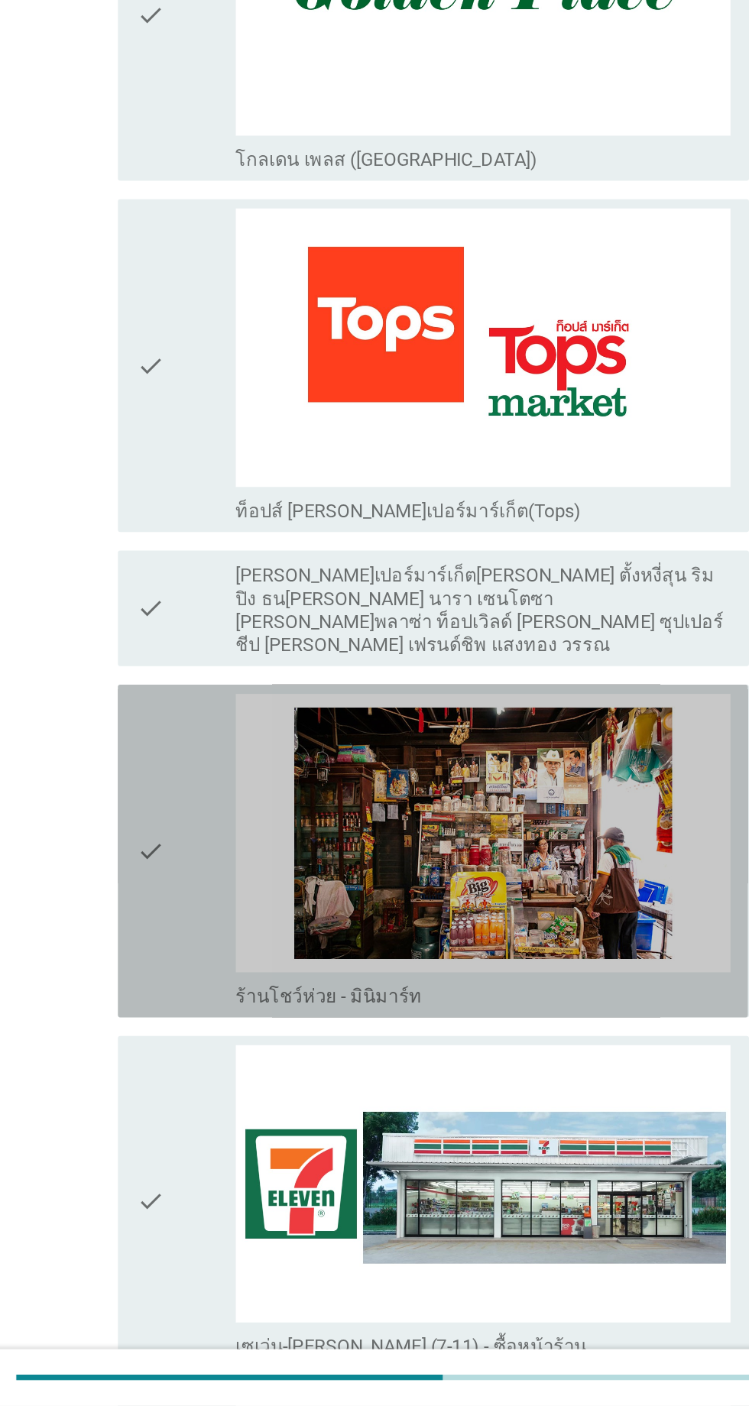
click at [186, 959] on icon "check" at bounding box center [192, 1039] width 18 height 208
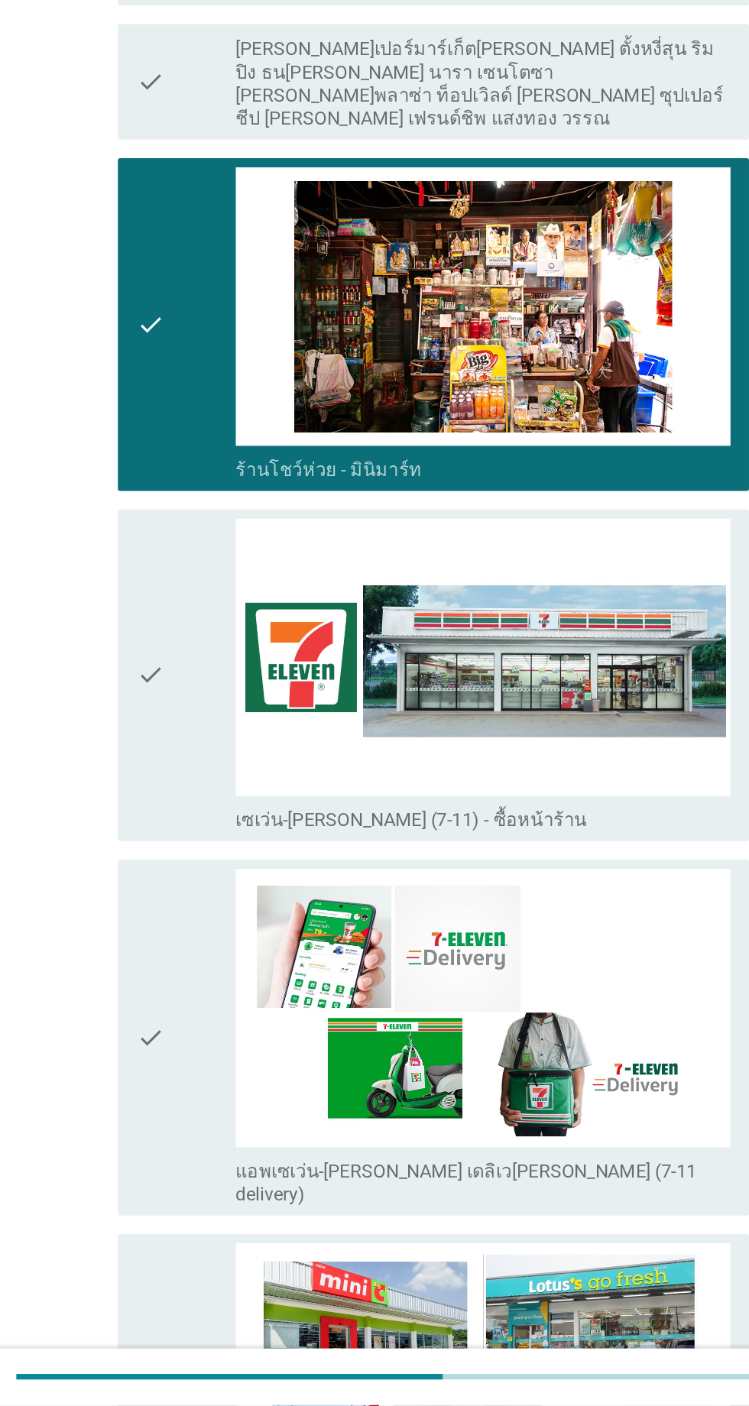
scroll to position [2396, 0]
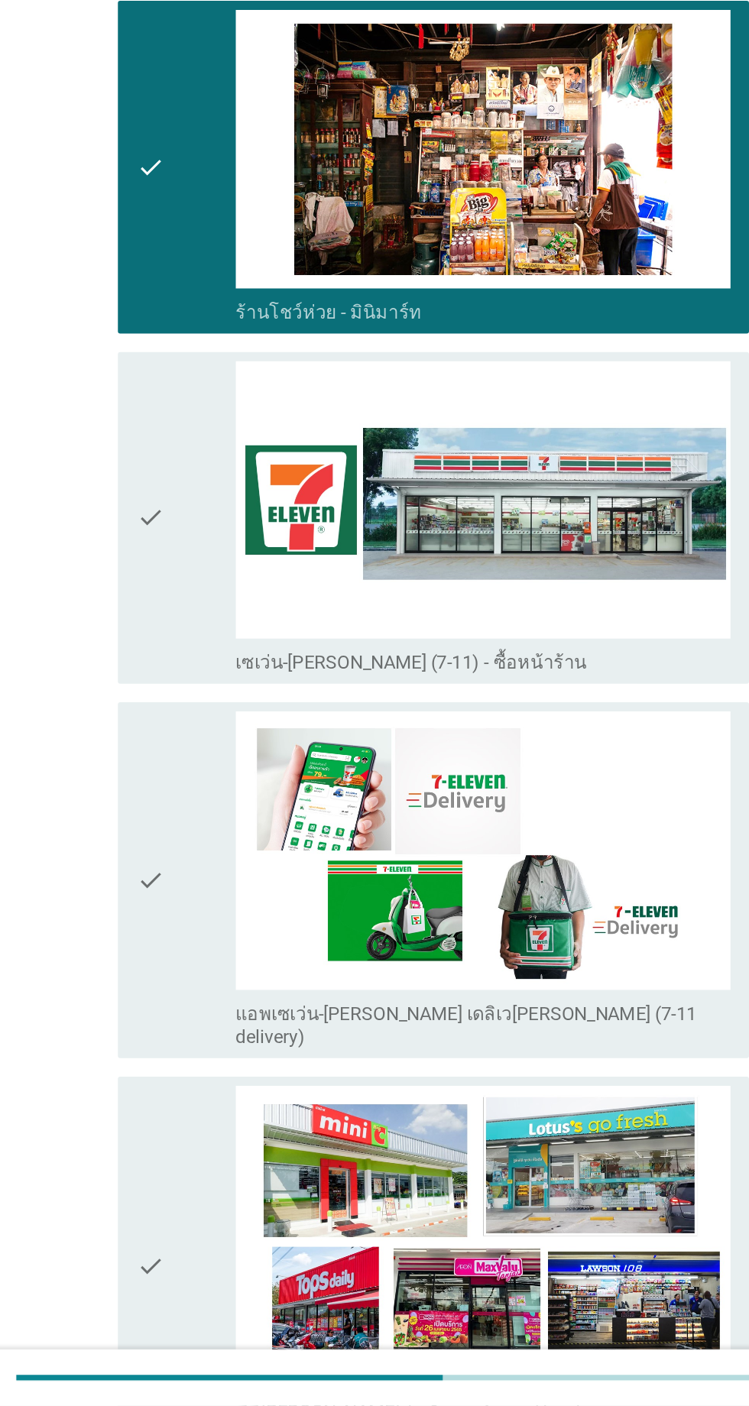
click at [217, 760] on div "check" at bounding box center [216, 819] width 66 height 208
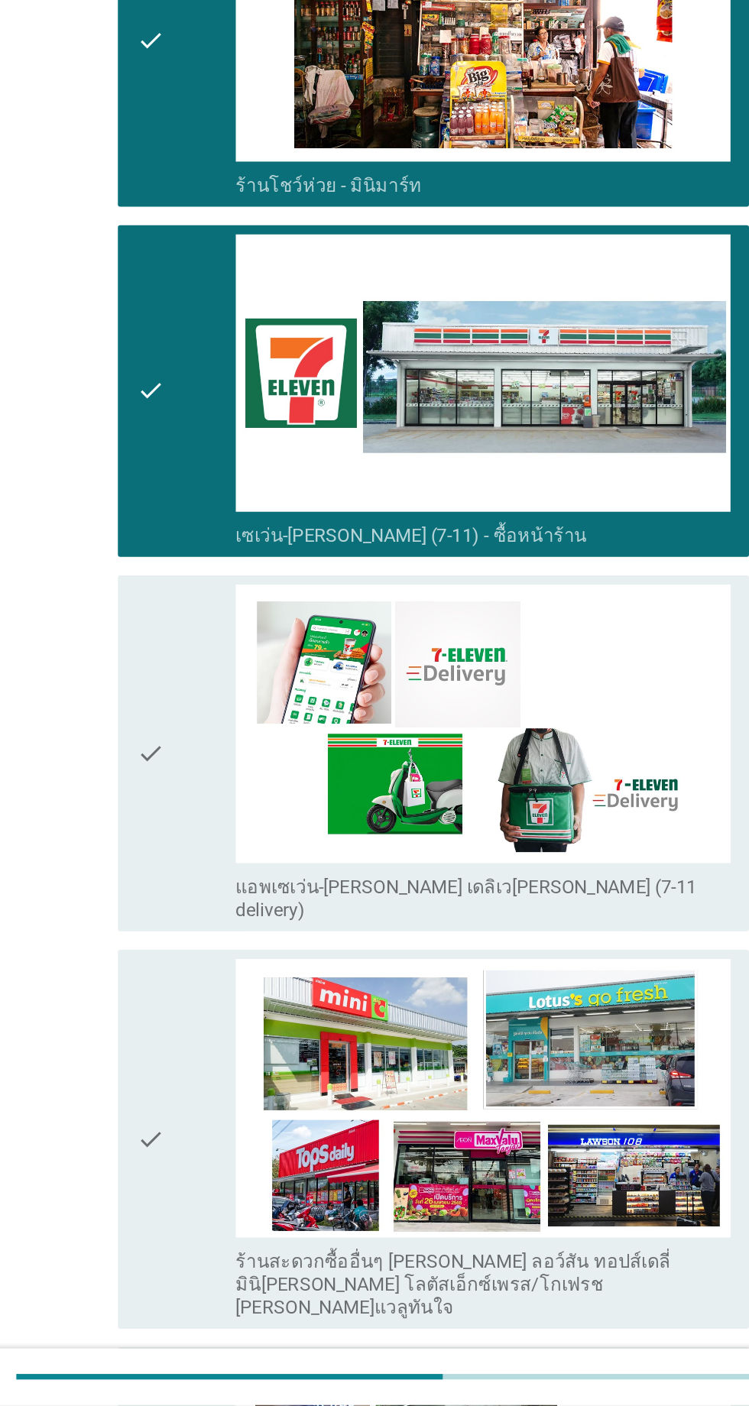
scroll to position [2543, 0]
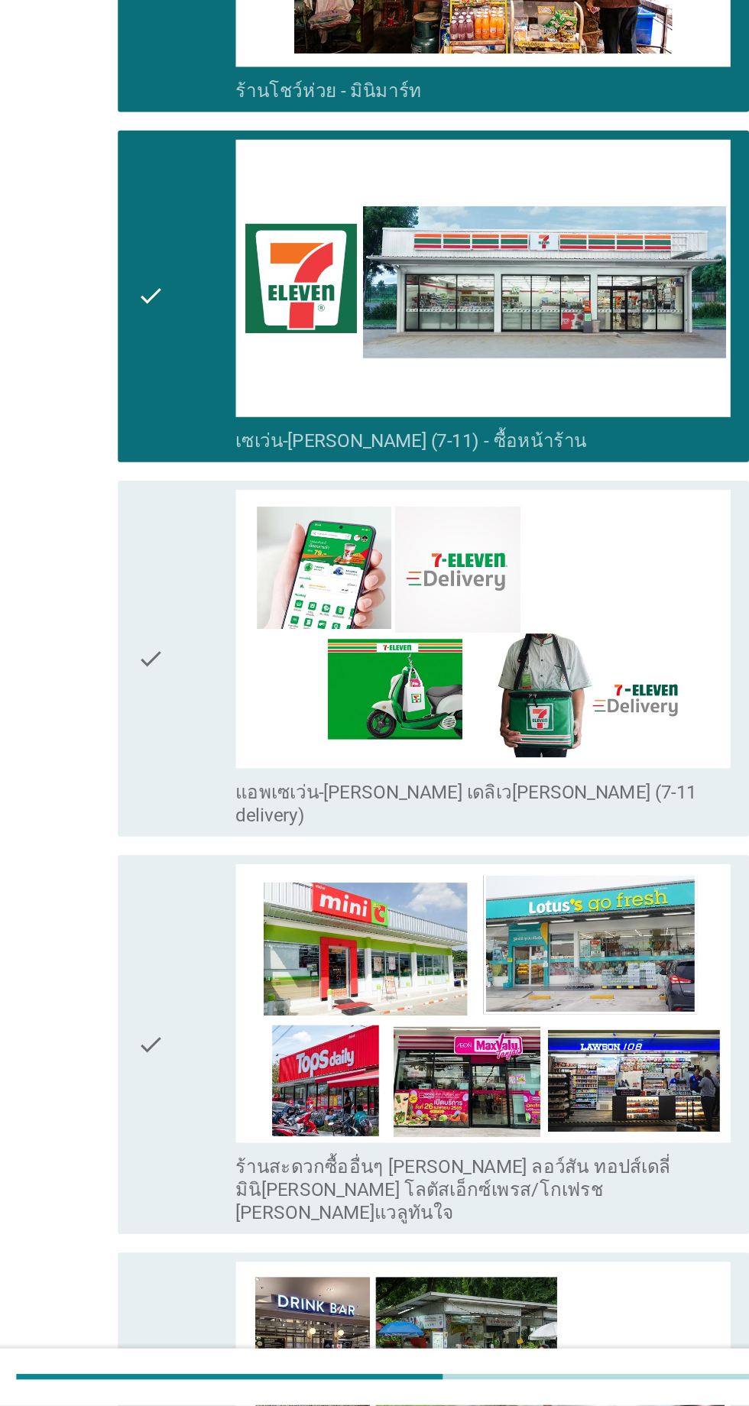
click at [196, 936] on icon "check" at bounding box center [192, 911] width 18 height 223
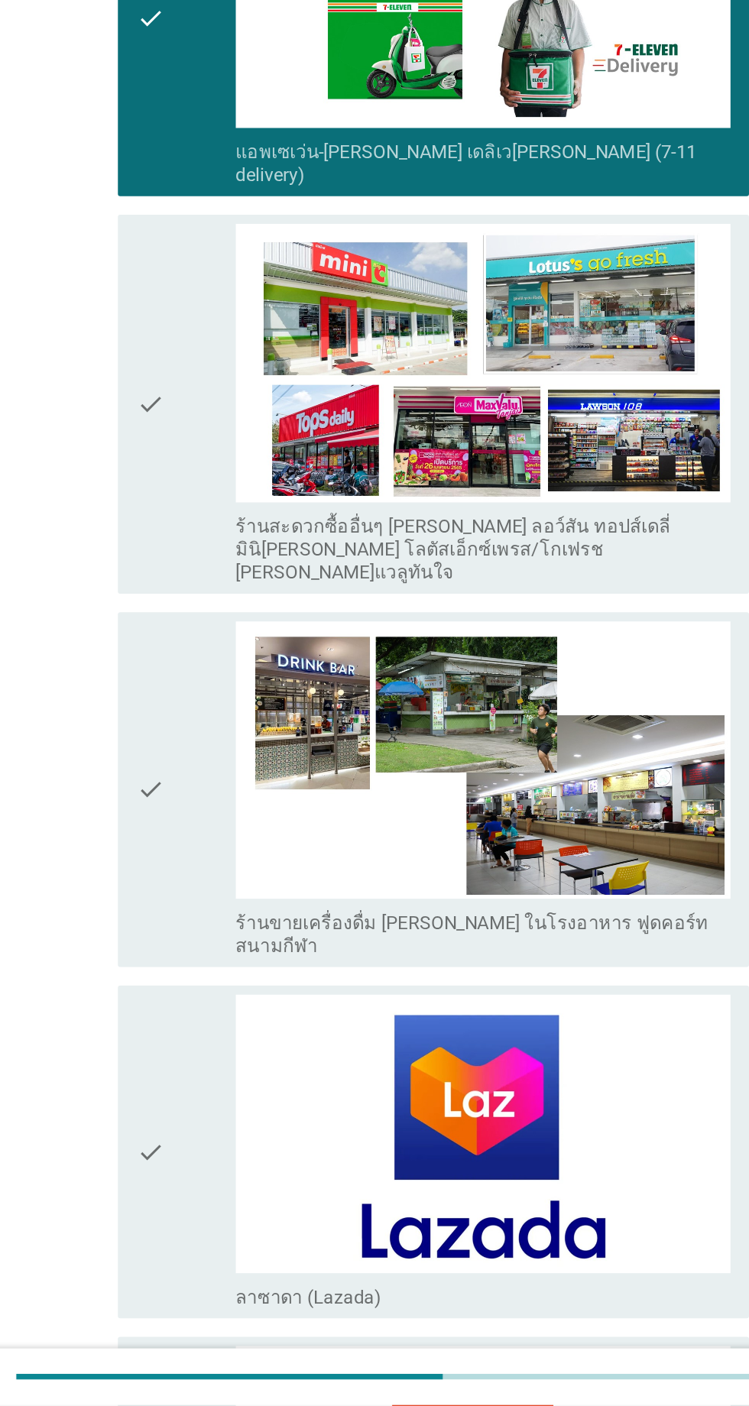
scroll to position [2983, 0]
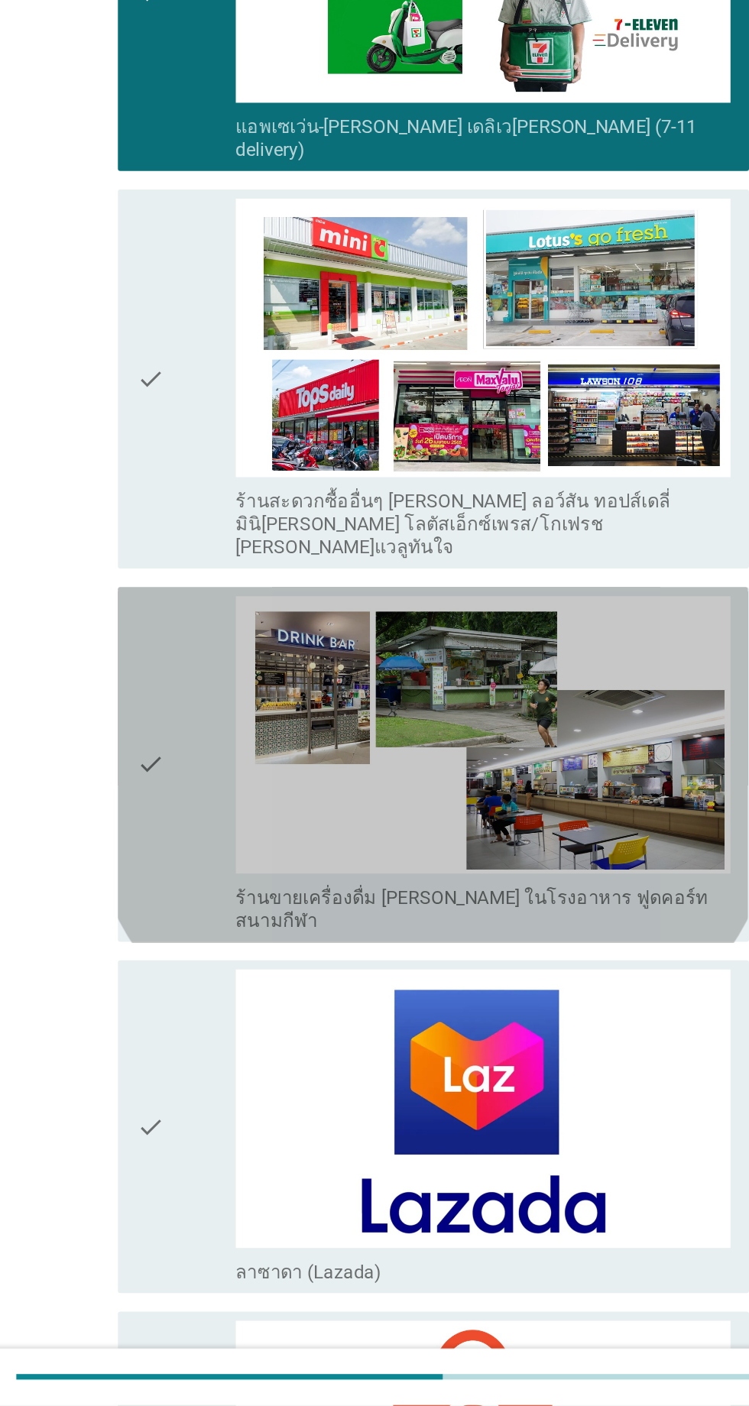
click at [220, 870] on div "check" at bounding box center [216, 981] width 66 height 223
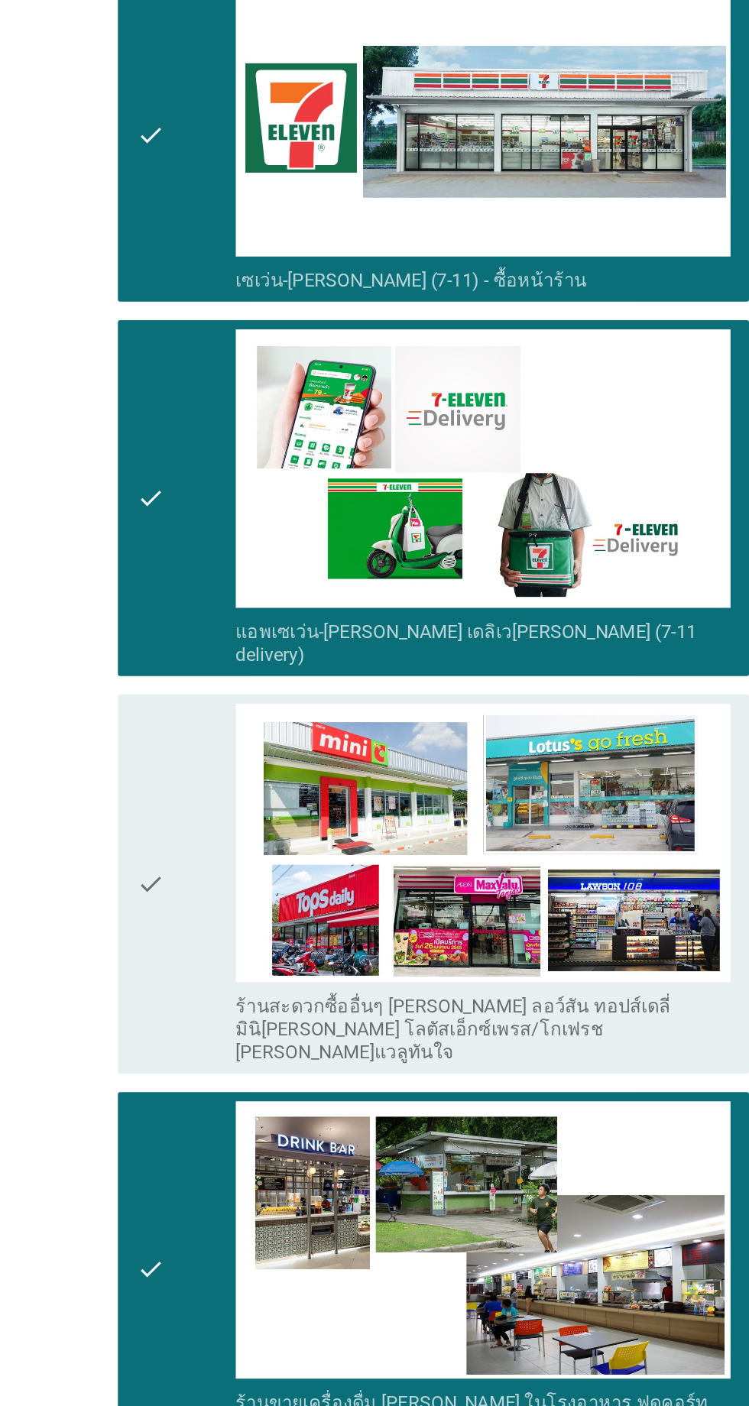
scroll to position [2953, 0]
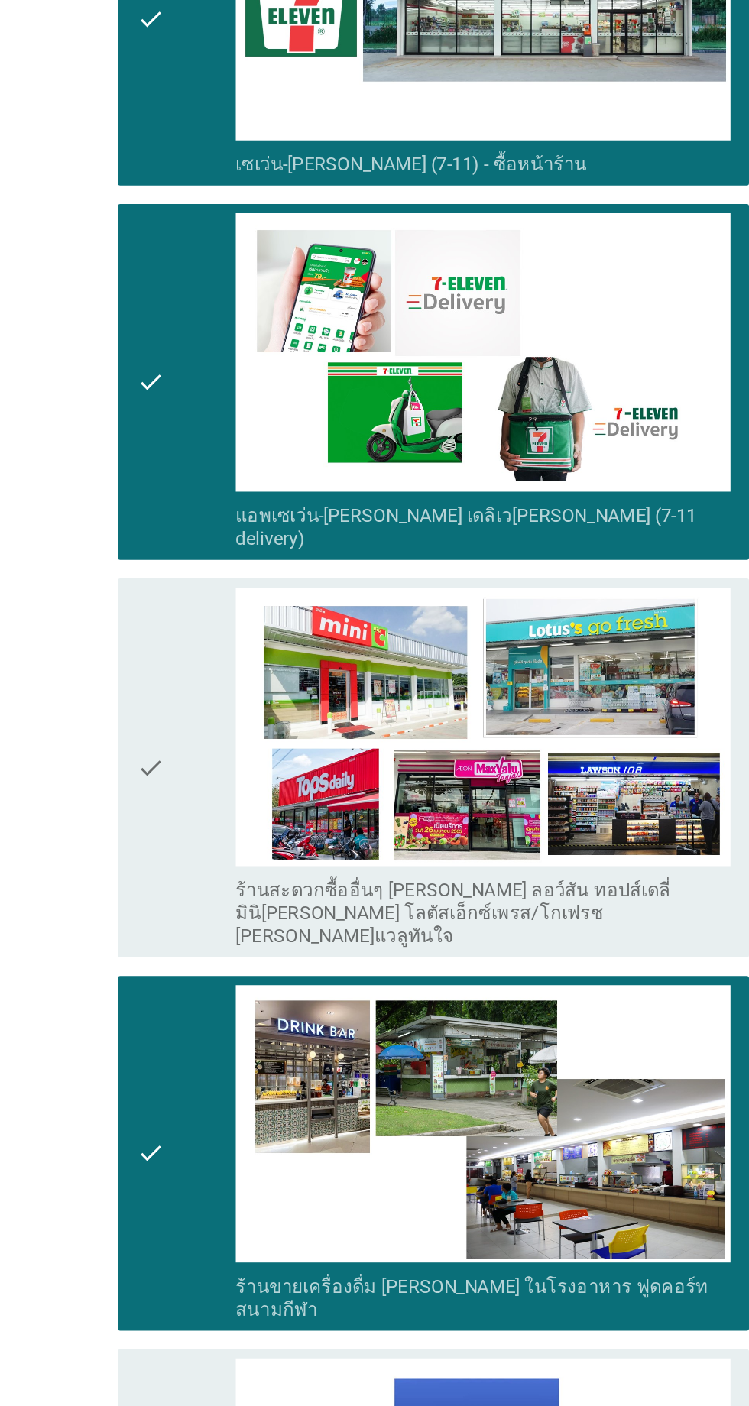
click at [224, 908] on div "check" at bounding box center [216, 1011] width 66 height 223
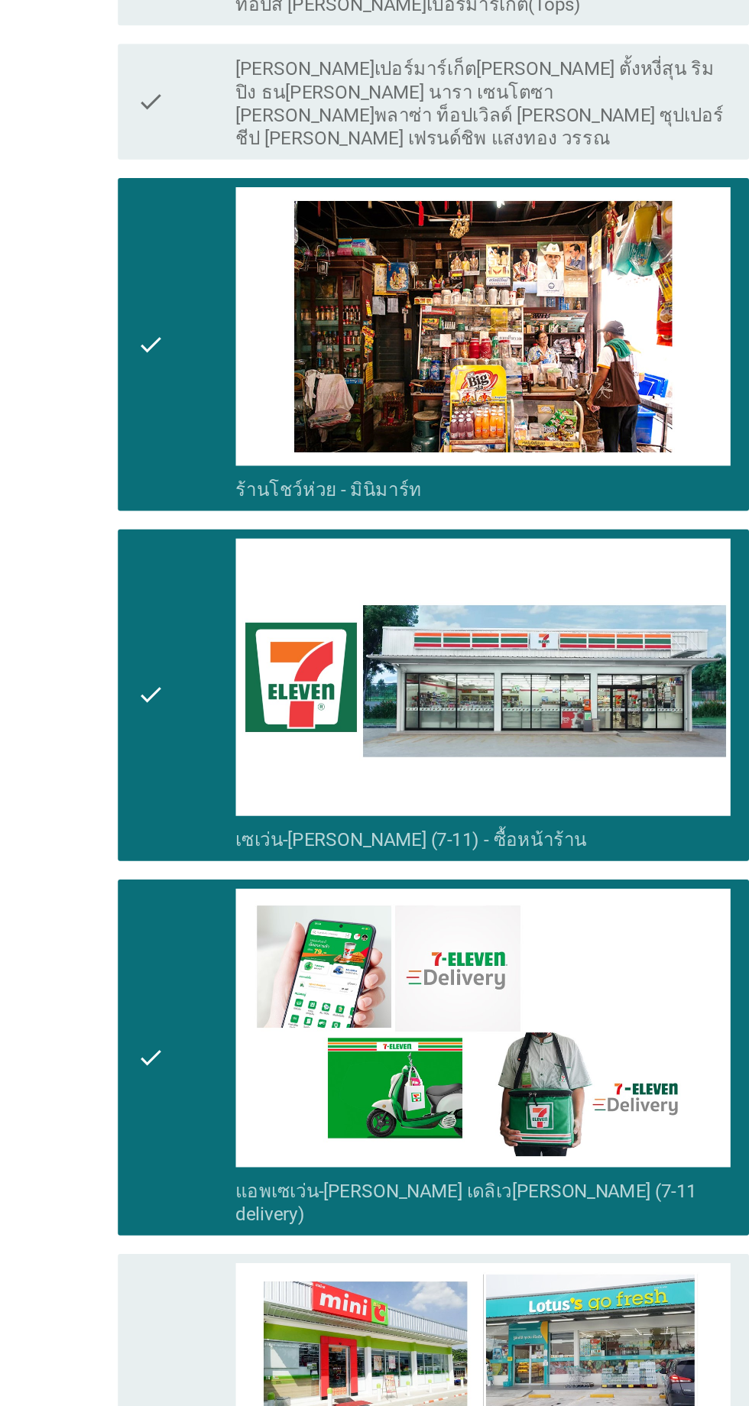
scroll to position [2727, 0]
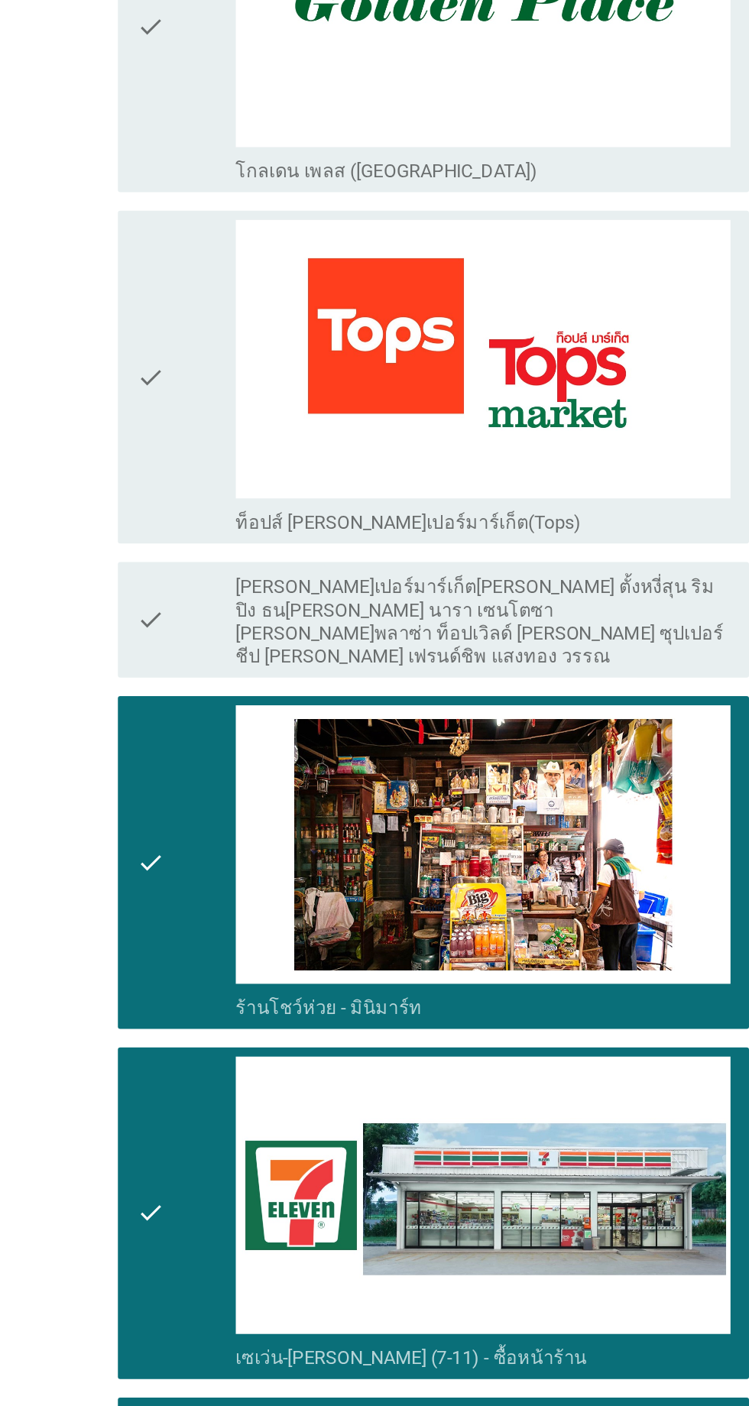
click at [226, 470] on div "check" at bounding box center [216, 570] width 66 height 208
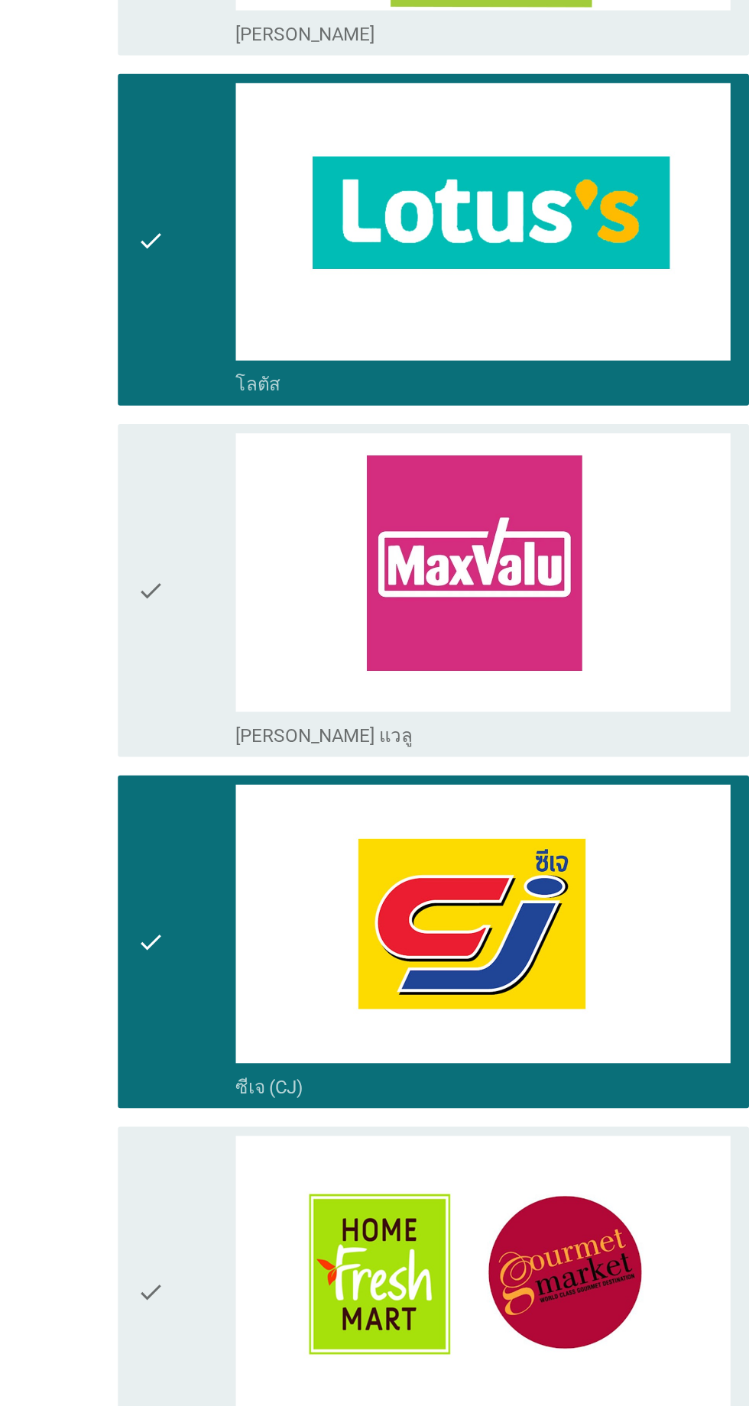
scroll to position [1038, 0]
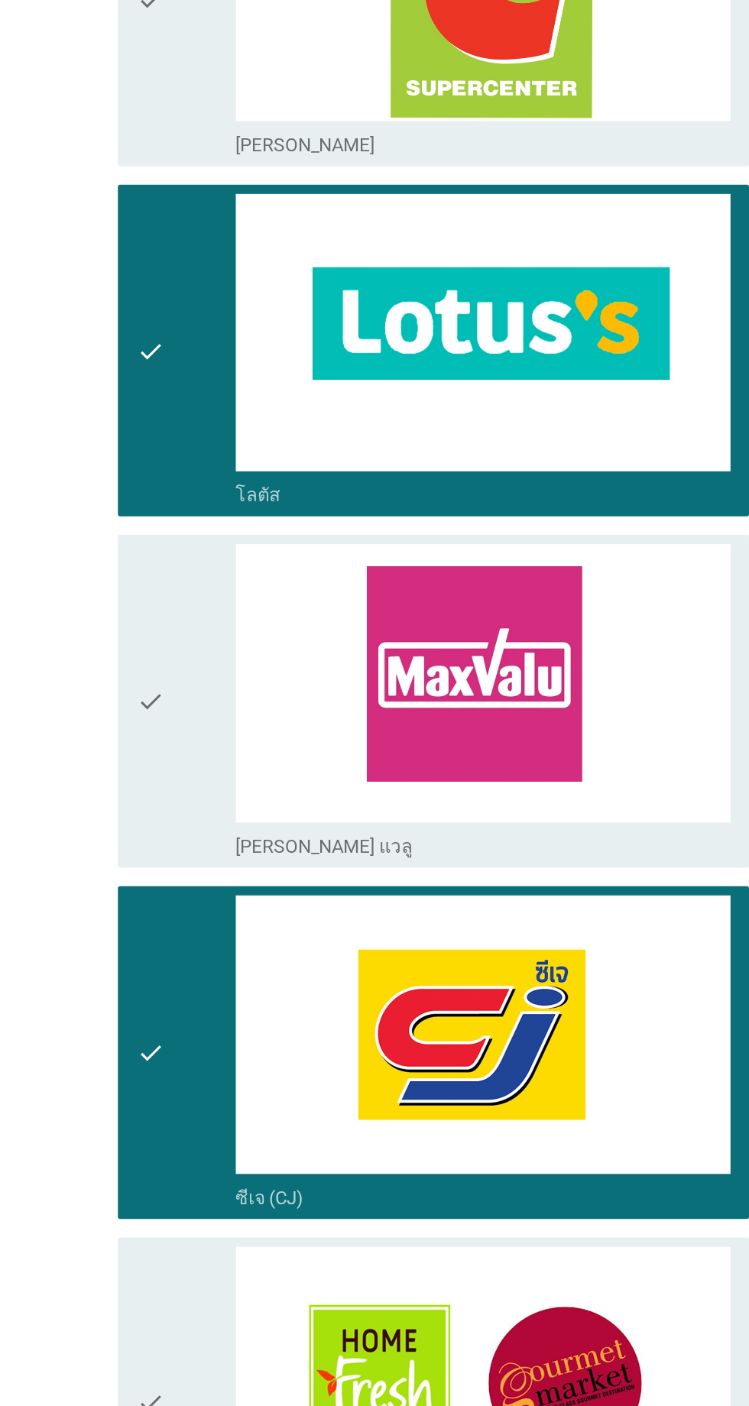
click at [224, 290] on div "check" at bounding box center [216, 232] width 66 height 208
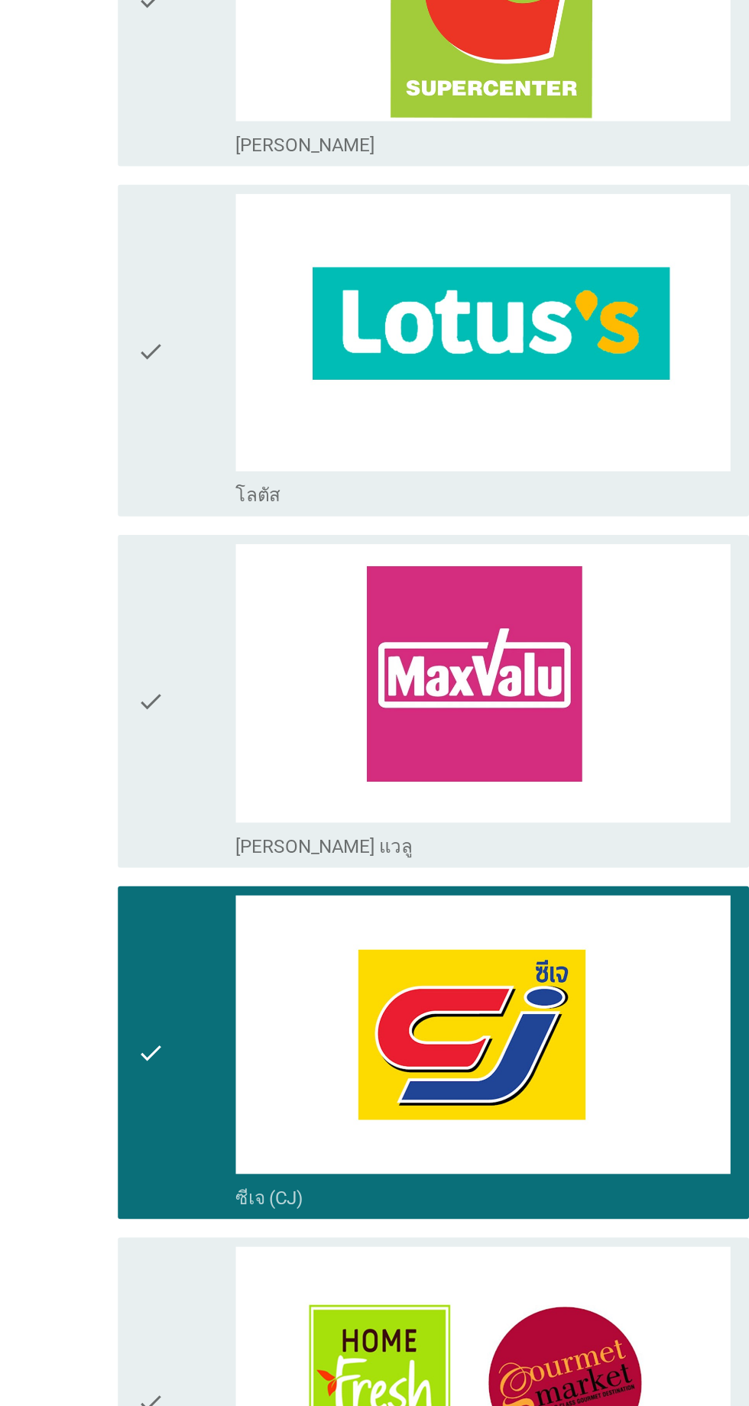
click at [210, 634] on div "check" at bounding box center [216, 696] width 66 height 208
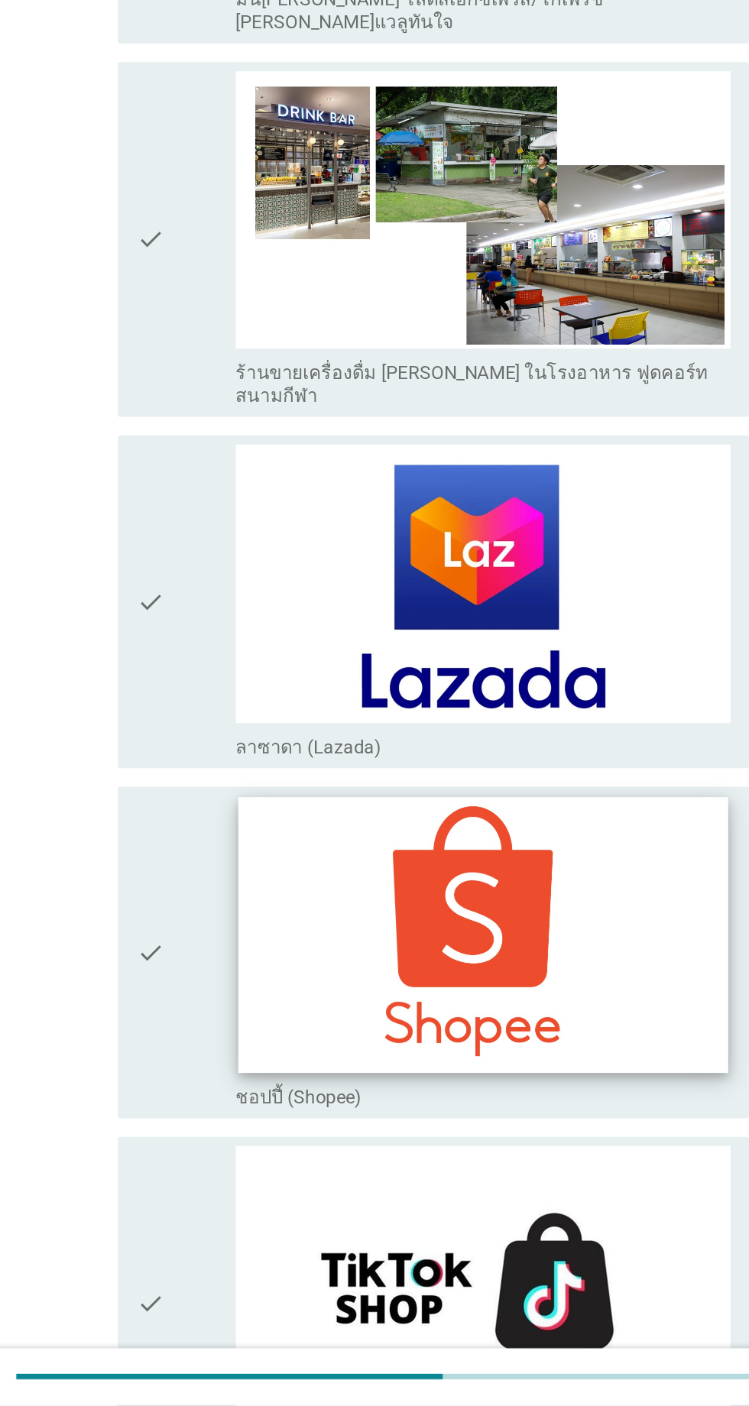
scroll to position [3508, 0]
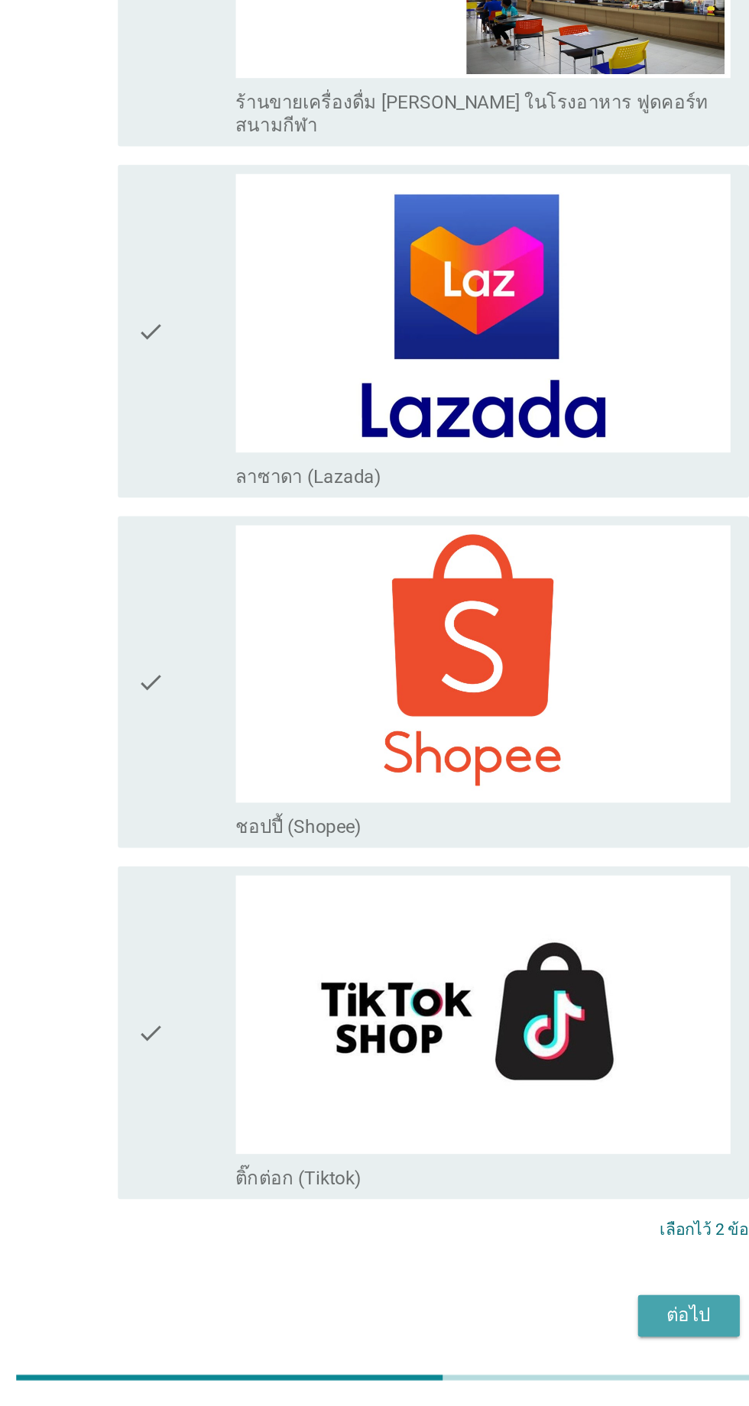
click at [545, 1337] on div "ต่อไป" at bounding box center [548, 1346] width 43 height 18
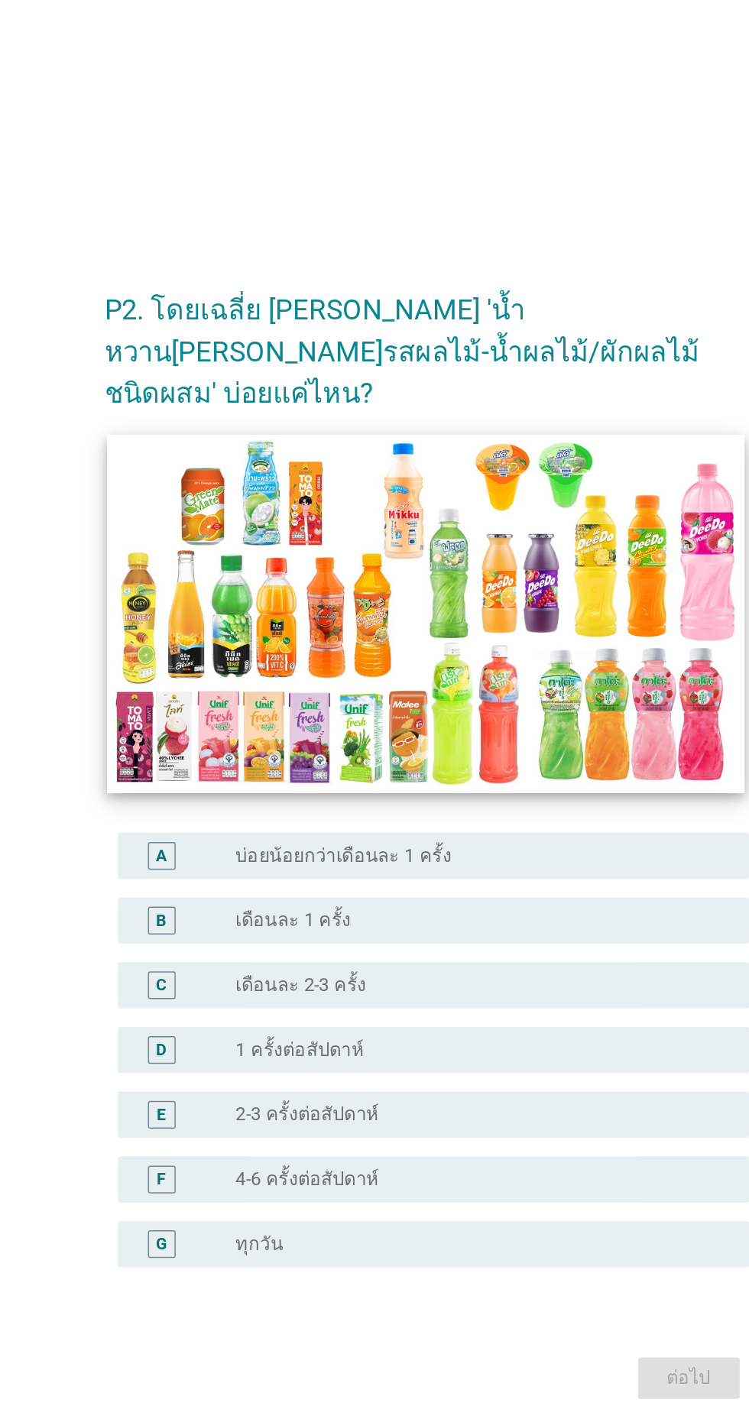
scroll to position [134, 0]
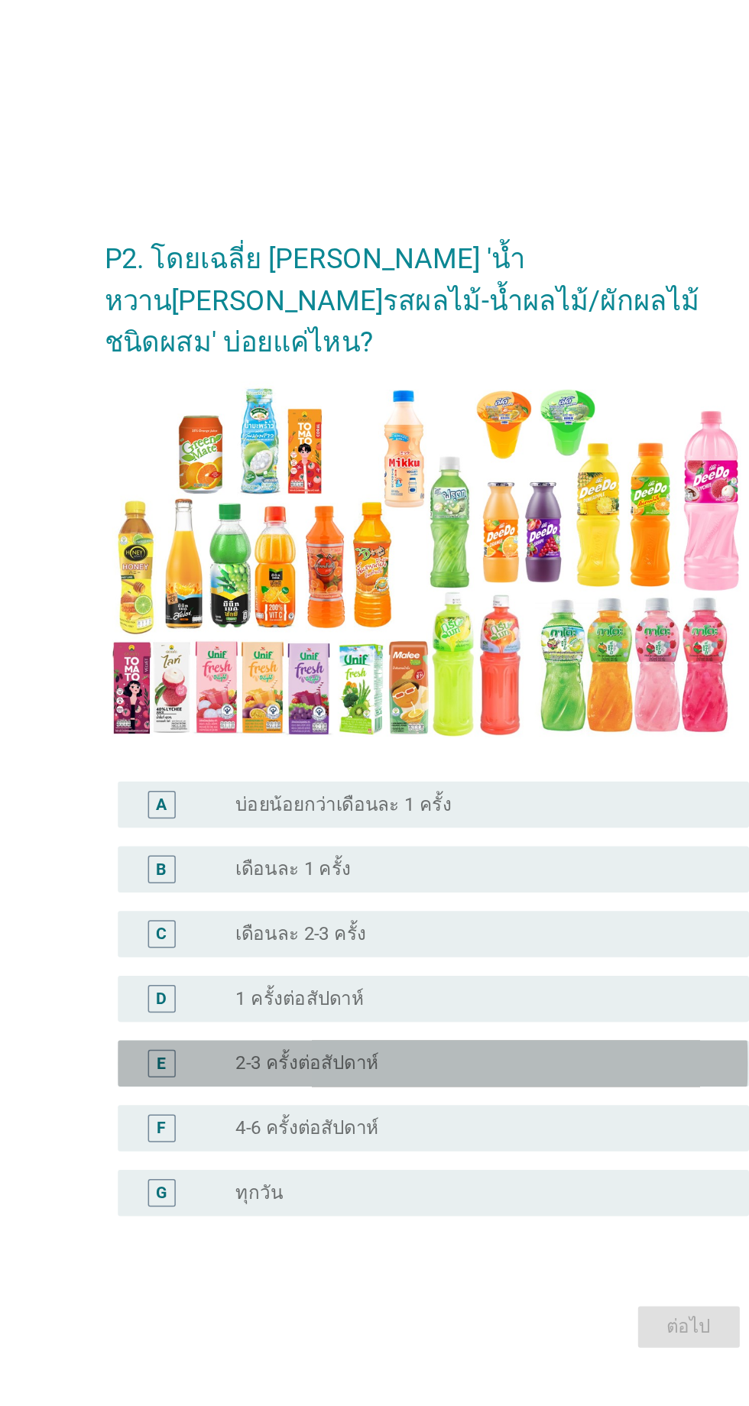
click at [368, 842] on div "radio_button_unchecked 2-3 ครั้งต่อสัปดาห์" at bounding box center [405, 849] width 315 height 15
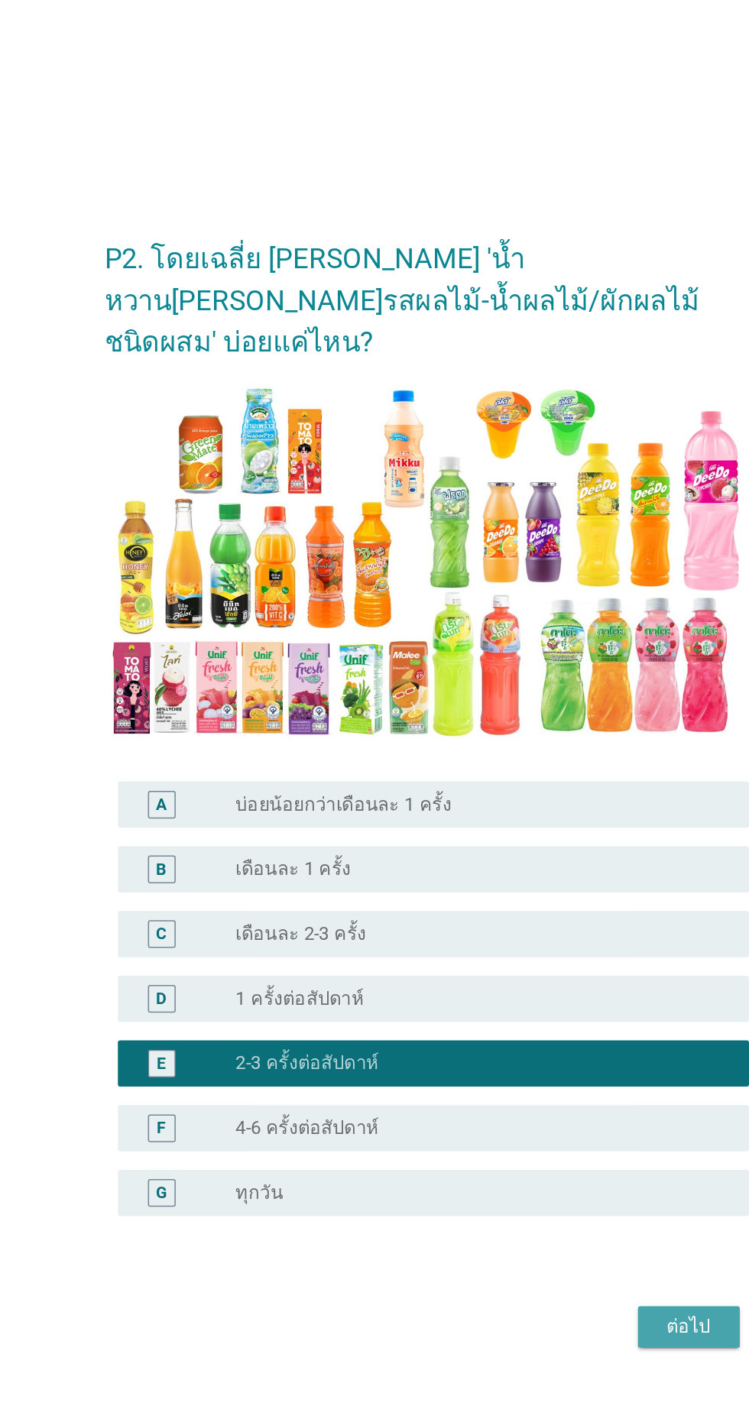
click at [544, 1015] on div "ต่อไป" at bounding box center [548, 1024] width 43 height 18
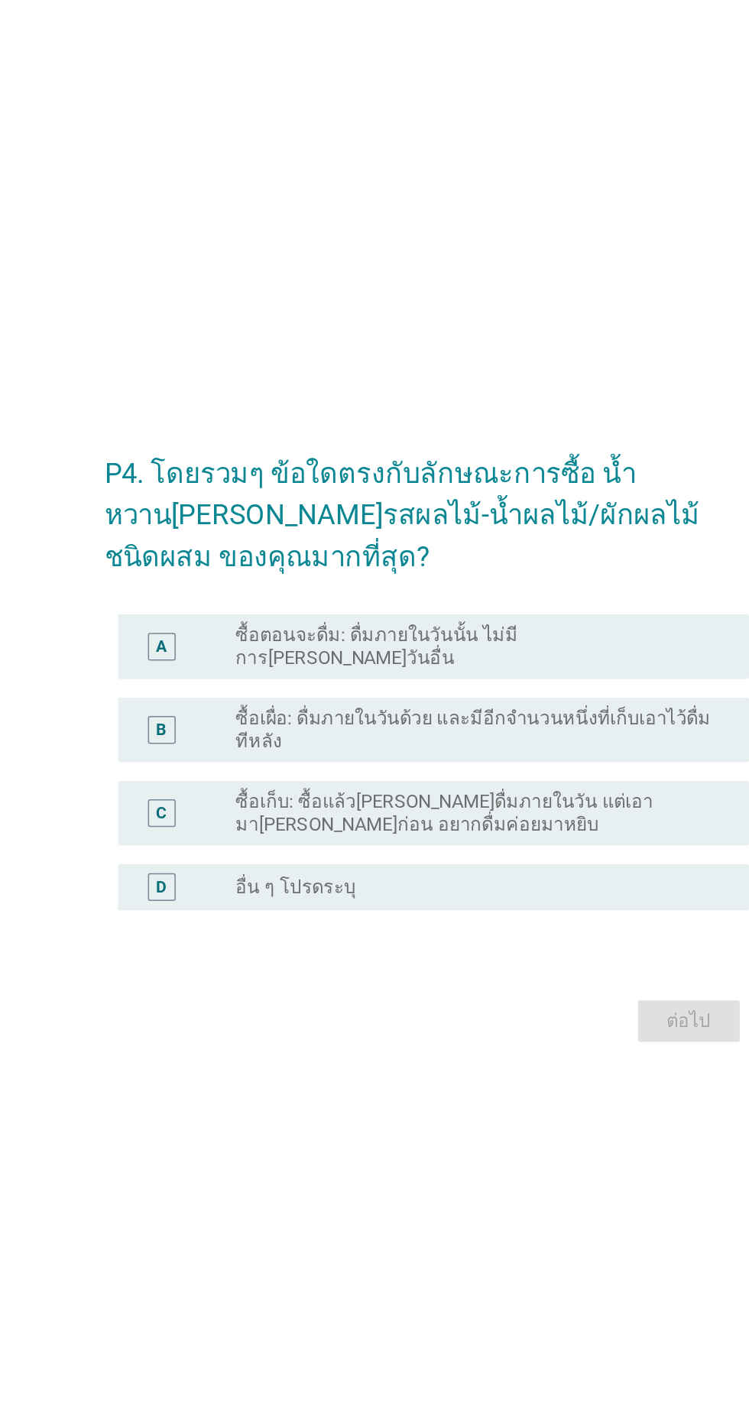
click at [354, 644] on label "ซื้อเผื่อ: ดื่มภายในวันด้วย และมีอีกจำนวนหนึ่งที่เก็บเอาไว้ดื่มทีหลัง" at bounding box center [405, 659] width 315 height 31
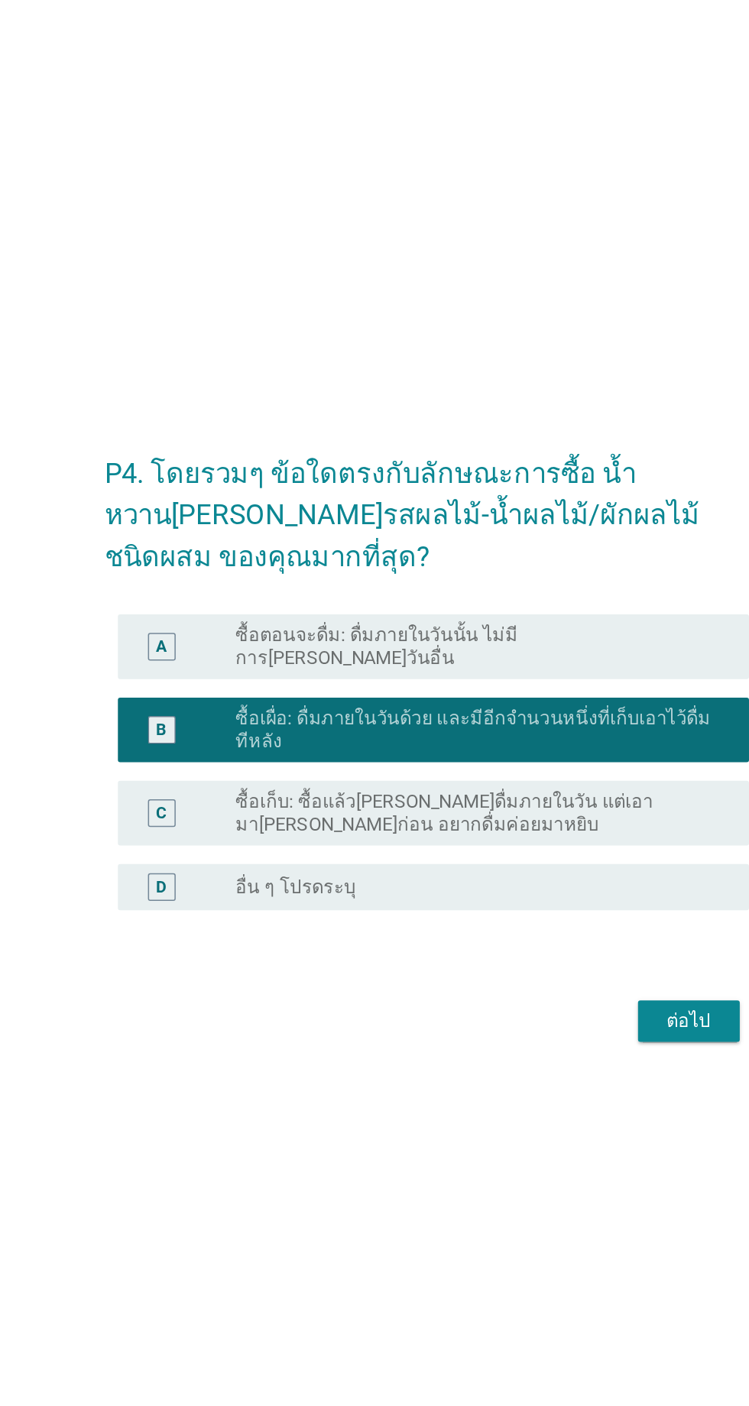
click at [547, 843] on div "ต่อไป" at bounding box center [548, 852] width 43 height 18
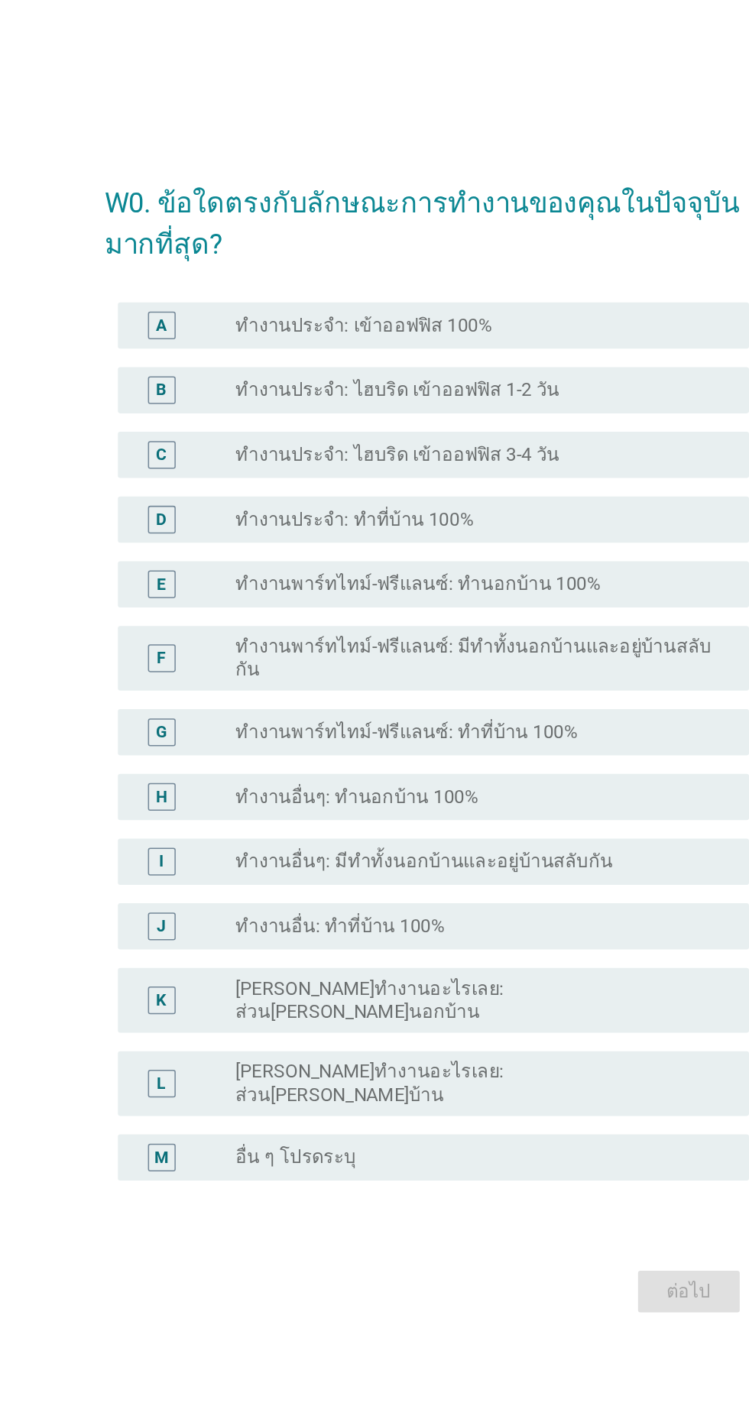
scroll to position [0, 0]
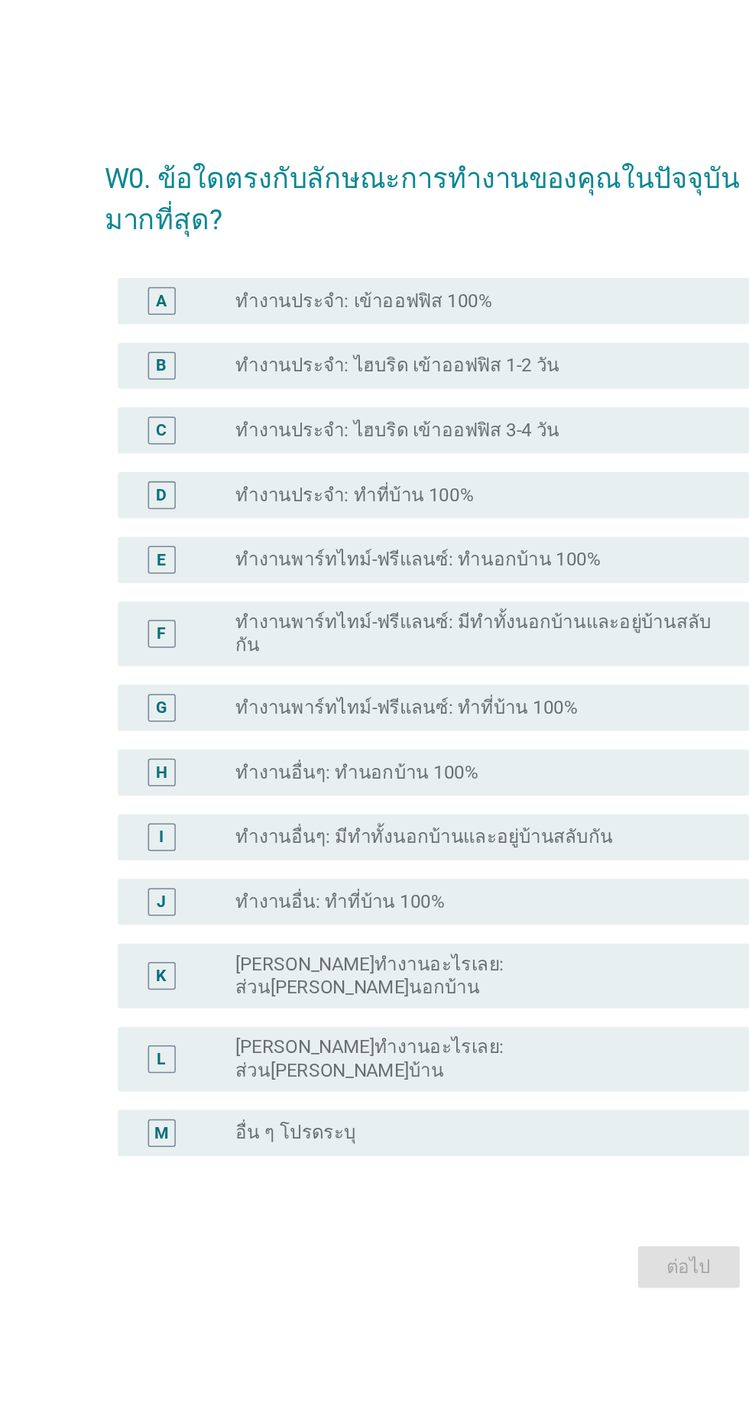
click at [428, 792] on label "ทำงานอื่นๆ: มีทำทั้งนอกบ้านและอยู่บ้านสลับกัน" at bounding box center [372, 783] width 249 height 15
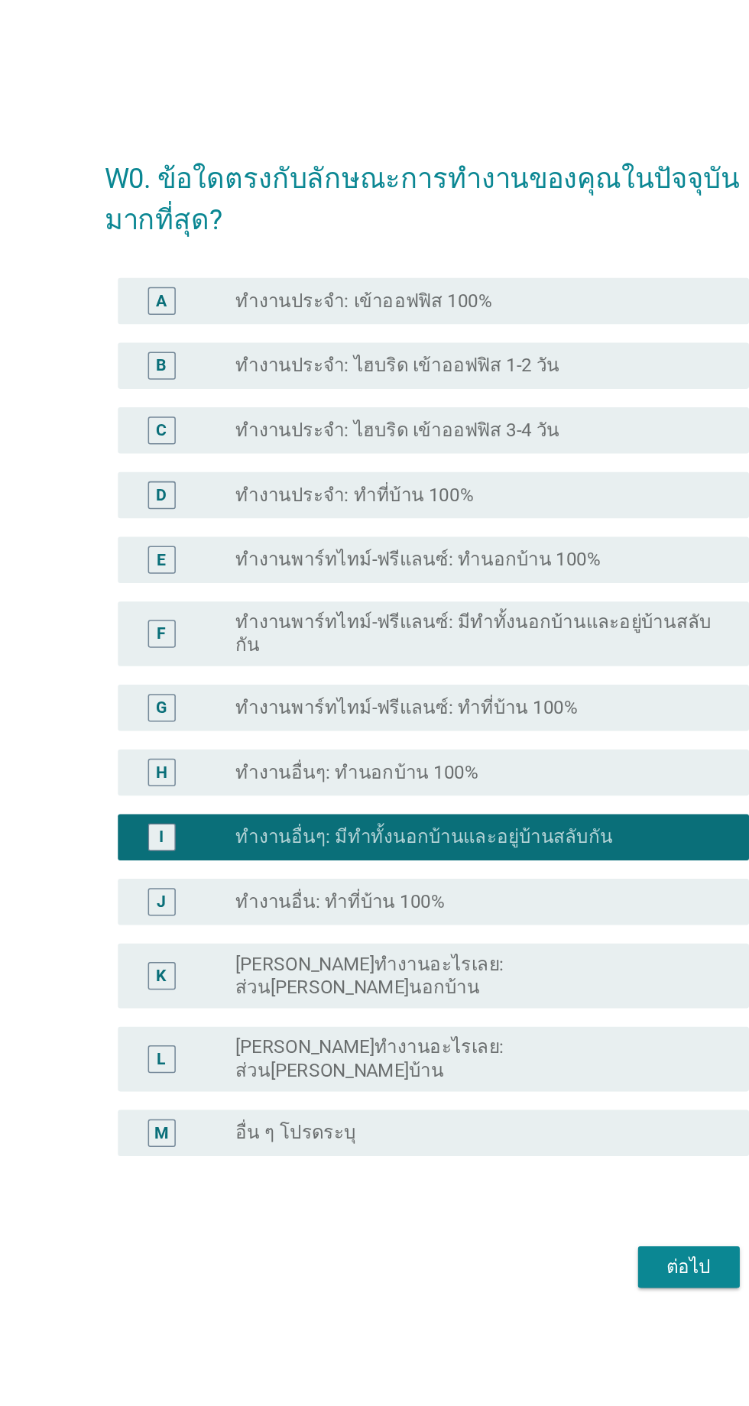
click at [539, 1078] on div "ต่อไป" at bounding box center [548, 1068] width 43 height 18
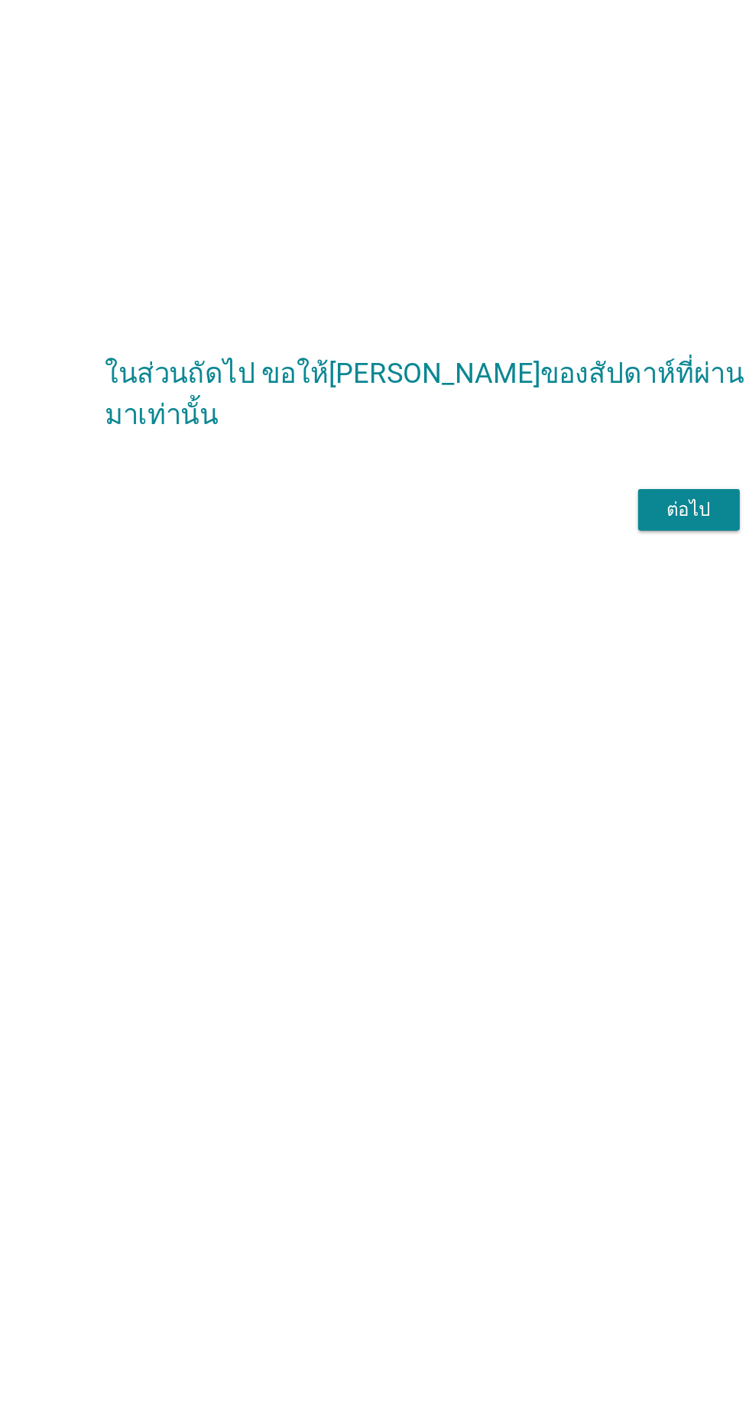
click at [560, 707] on div "ต่อไป" at bounding box center [548, 716] width 43 height 18
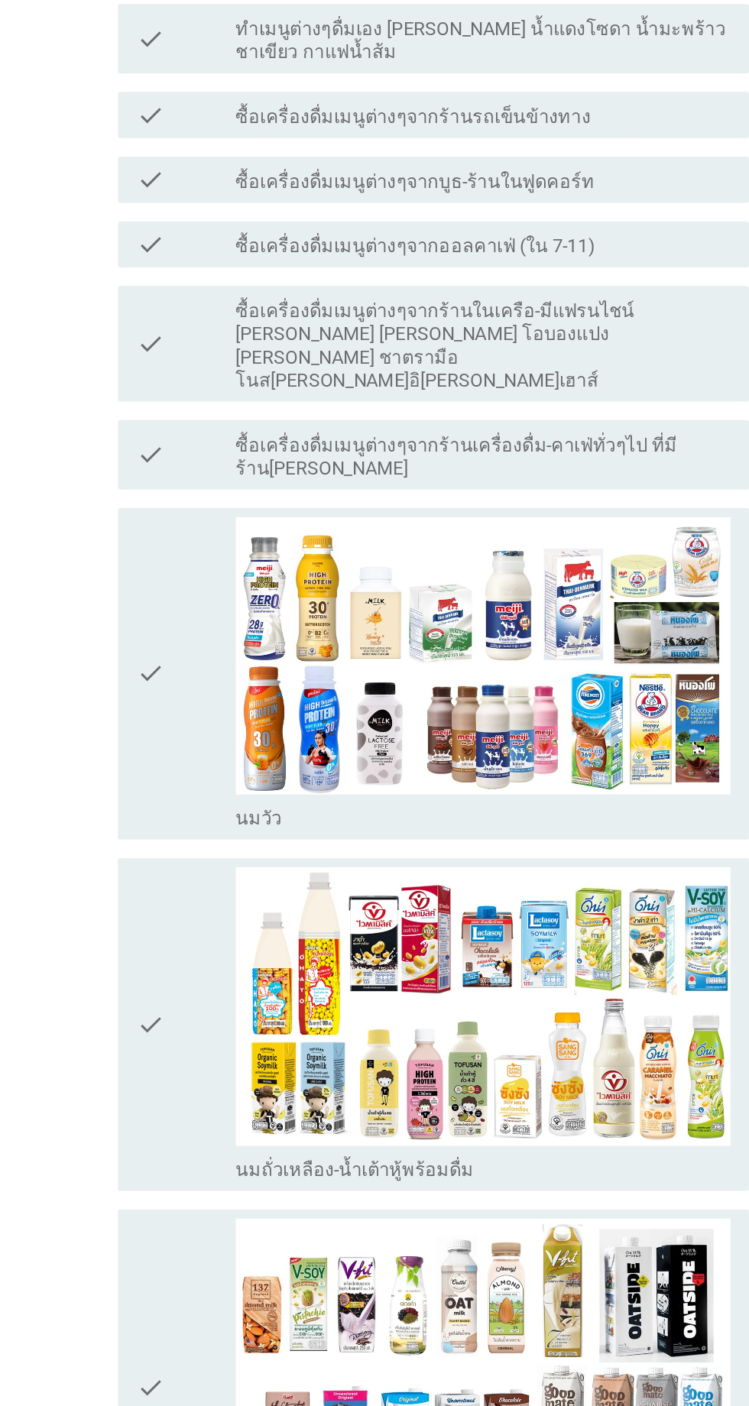
scroll to position [0, 0]
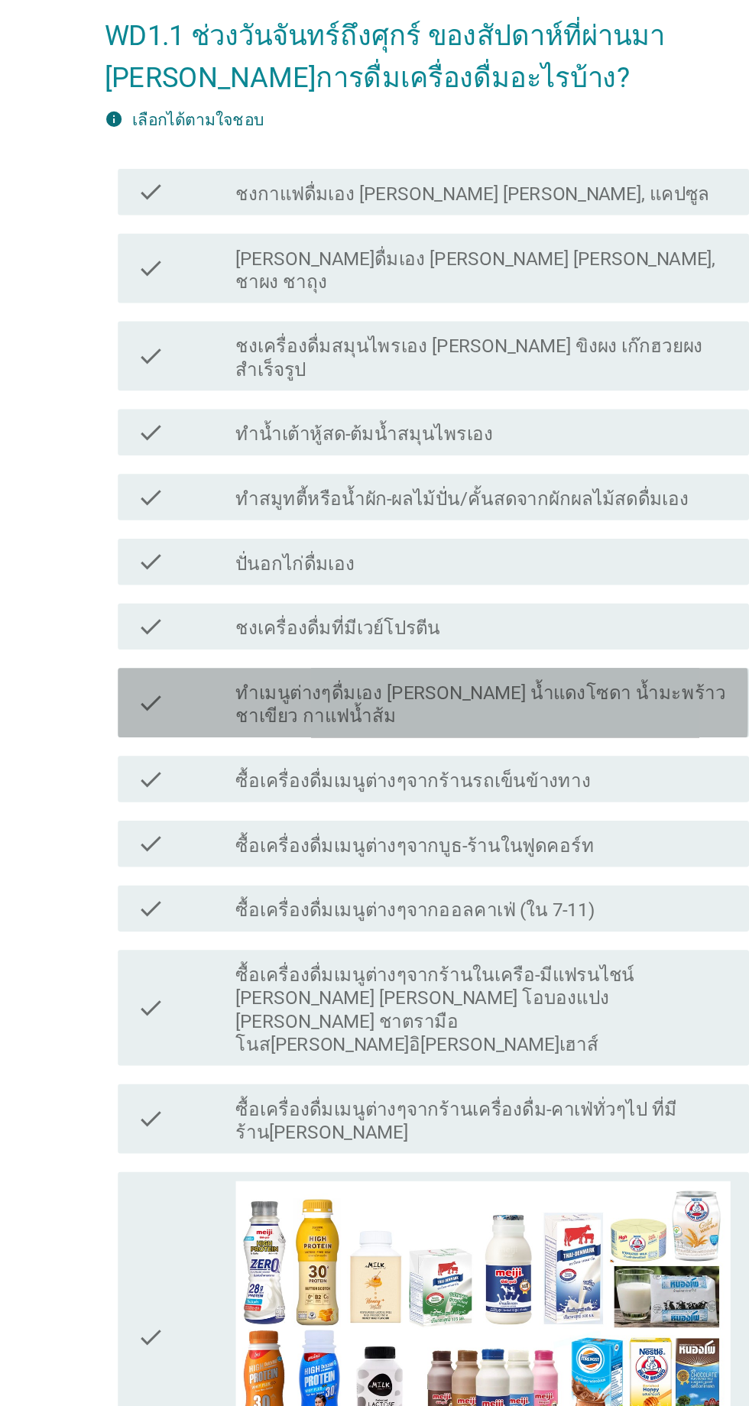
click at [421, 524] on label "ทำเมนูต่างๆดื่มเอง [PERSON_NAME] น้ำแดงโซดา น้ำมะพร้าวชาเขียว กาแฟน้ำส้ม" at bounding box center [411, 539] width 327 height 31
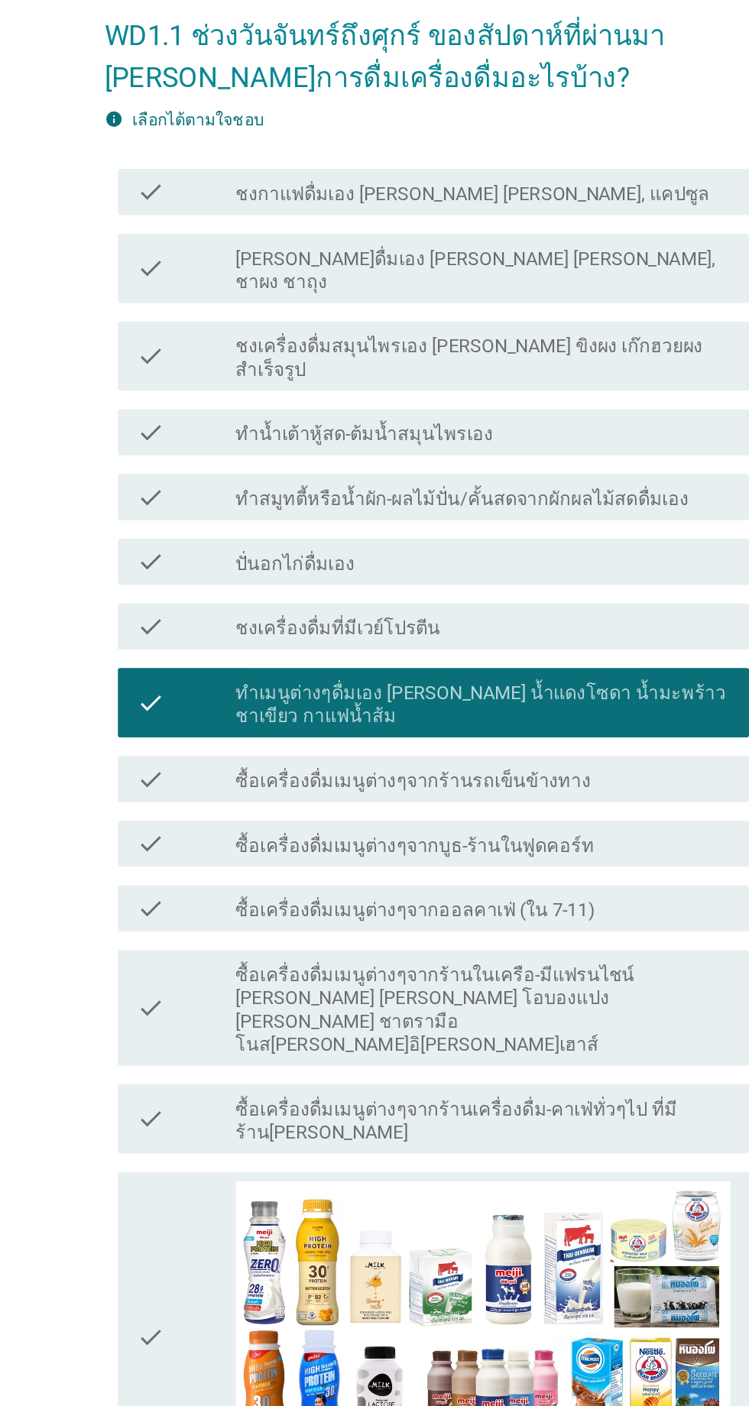
click at [422, 582] on label "ซื้อเครื่องดื่มเมนูต่างๆจากร้านรถเข็นข้างทาง" at bounding box center [365, 589] width 235 height 15
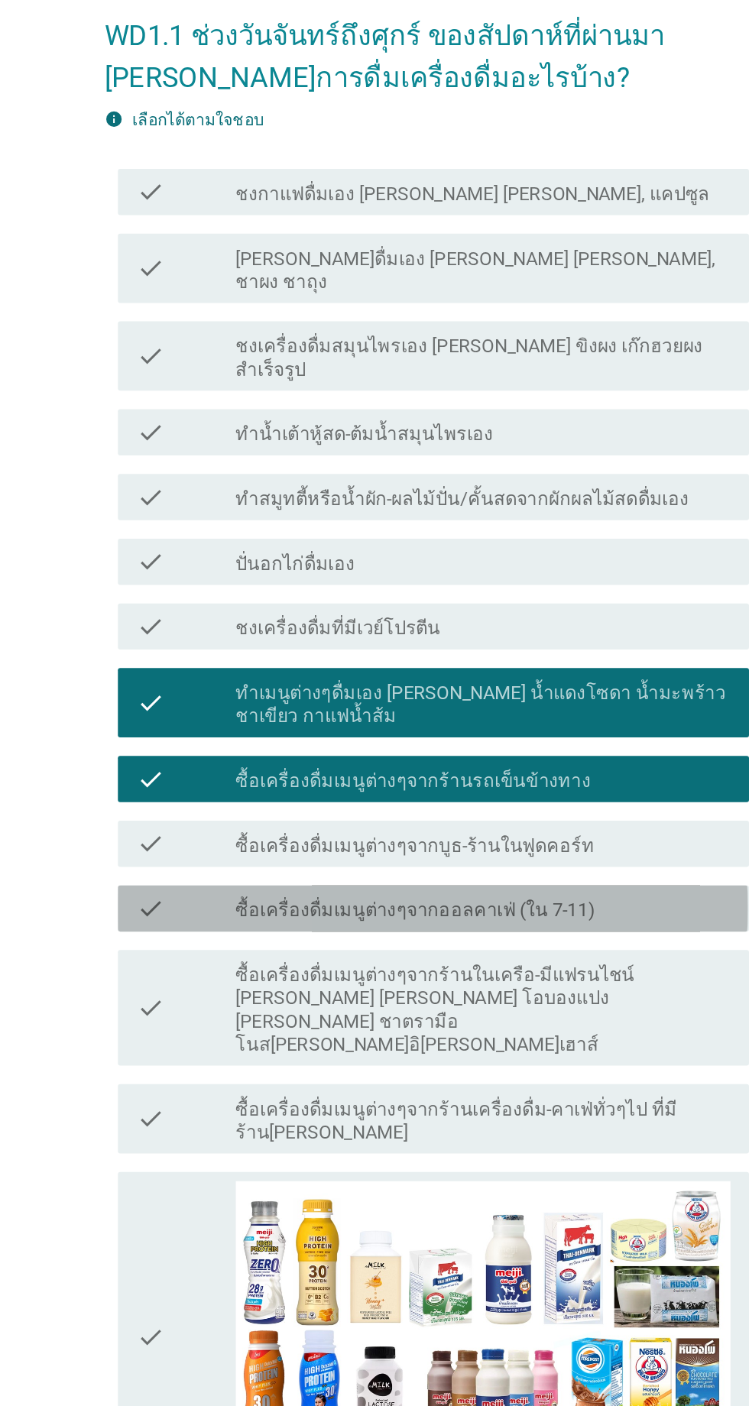
click at [420, 668] on label "ซื้อเครื่องดื่มเมนูต่างๆจากออลคาเฟ่ (ใน 7-11)" at bounding box center [367, 675] width 238 height 15
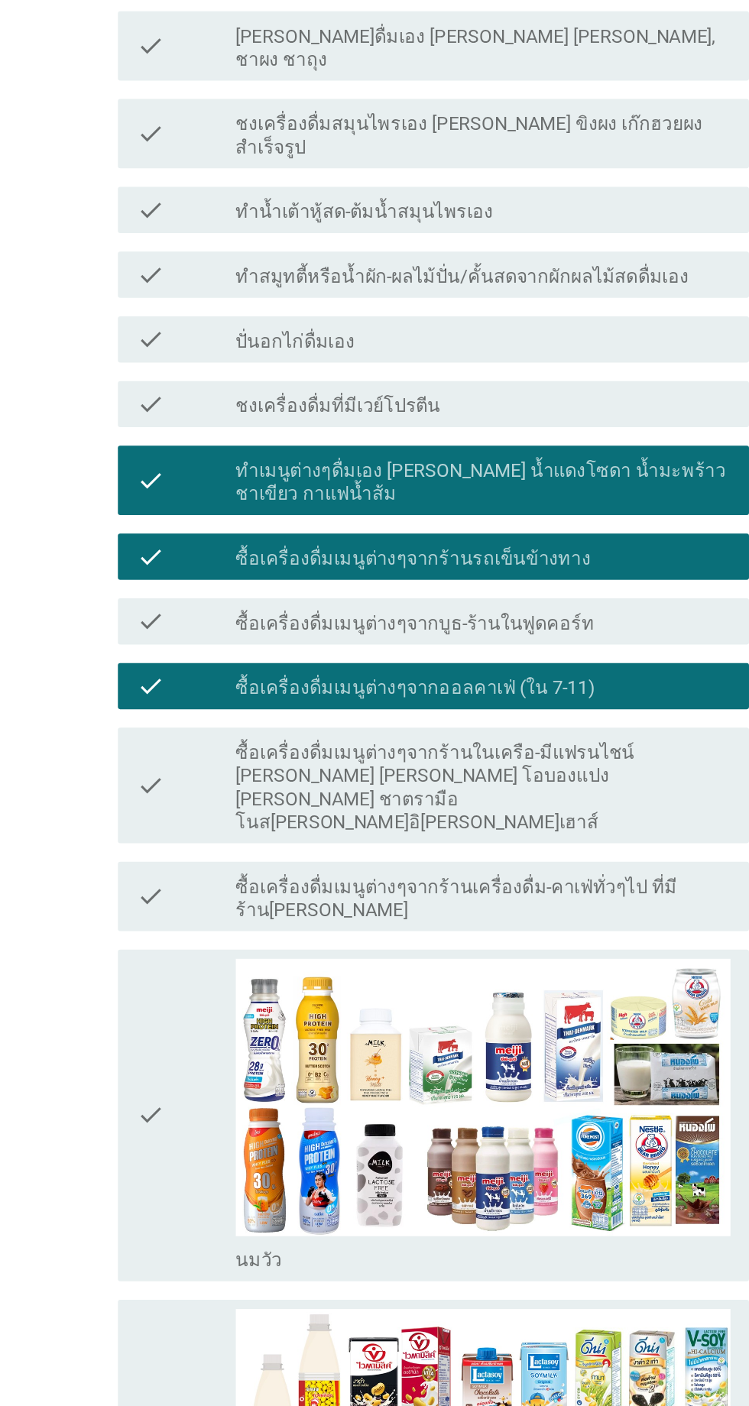
click at [440, 799] on label "ซื้อเครื่องดื่มเมนูต่างๆจากร้านเครื่องดื่ม-คาเฟ่ทั่วๆไป ที่มีร้าน[PERSON_NAME]" at bounding box center [411, 814] width 327 height 31
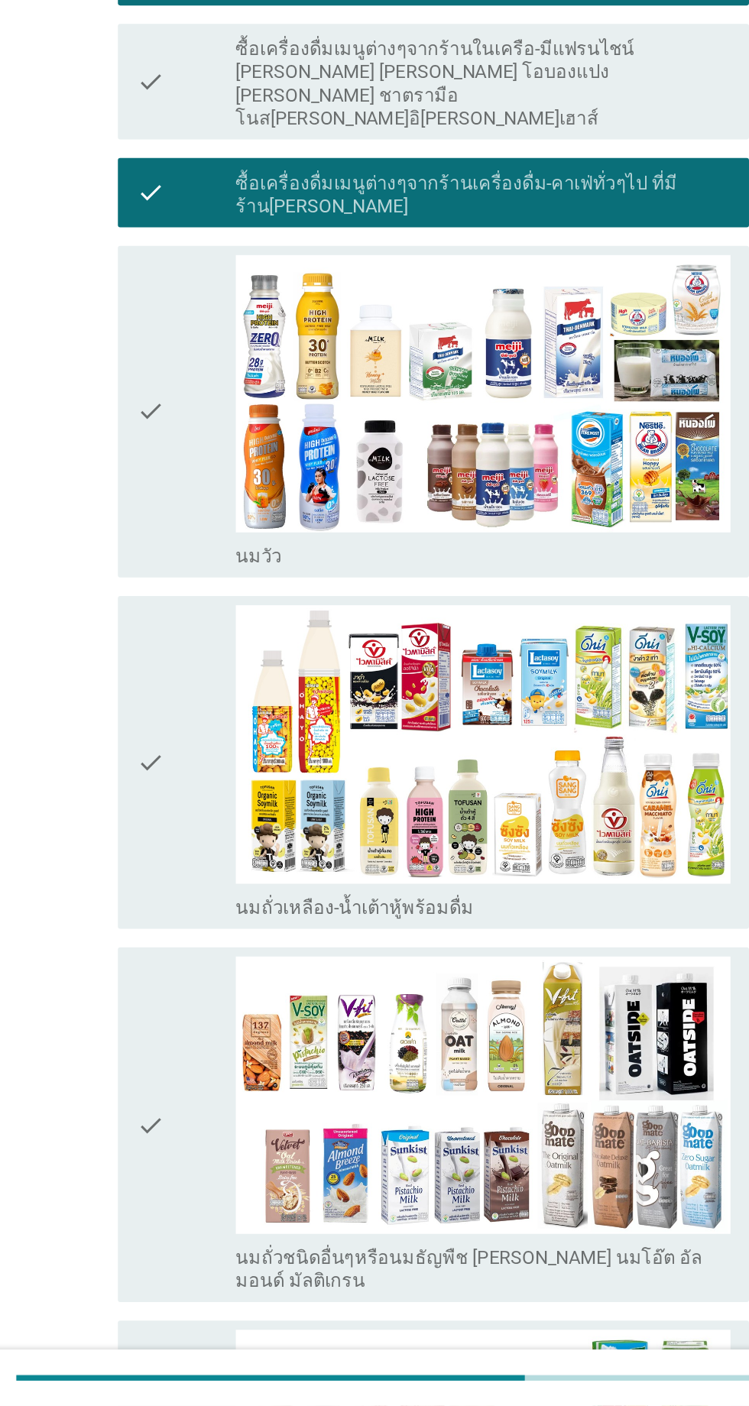
scroll to position [219, 0]
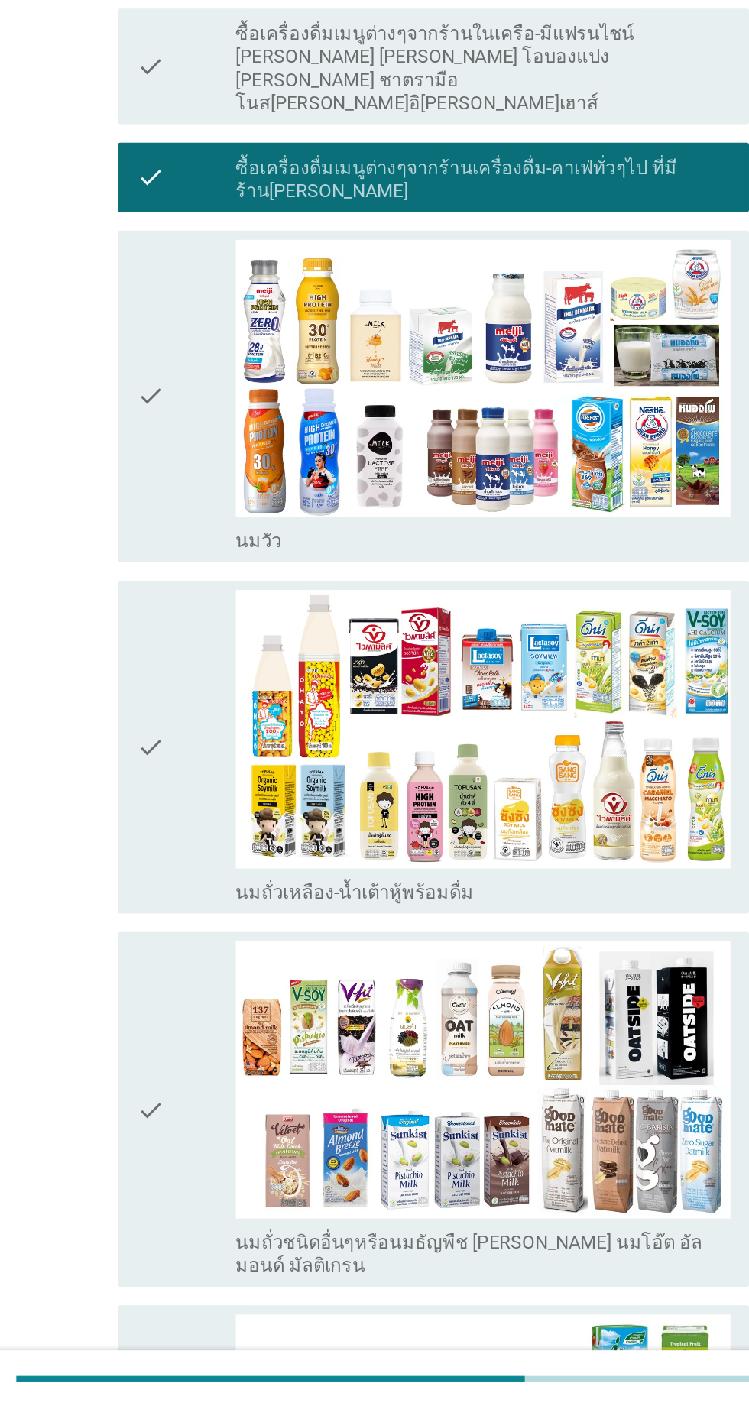
click at [206, 964] on div "check" at bounding box center [216, 971] width 66 height 208
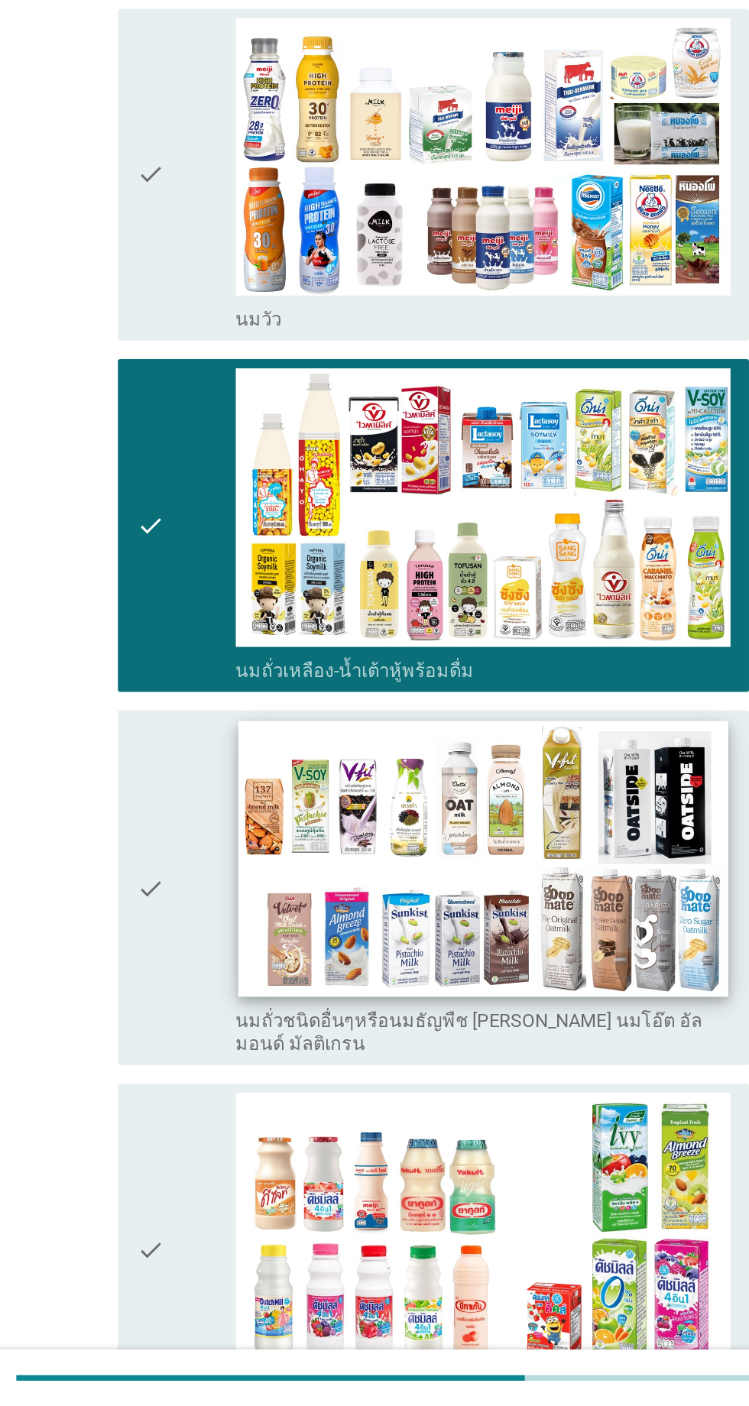
scroll to position [513, 0]
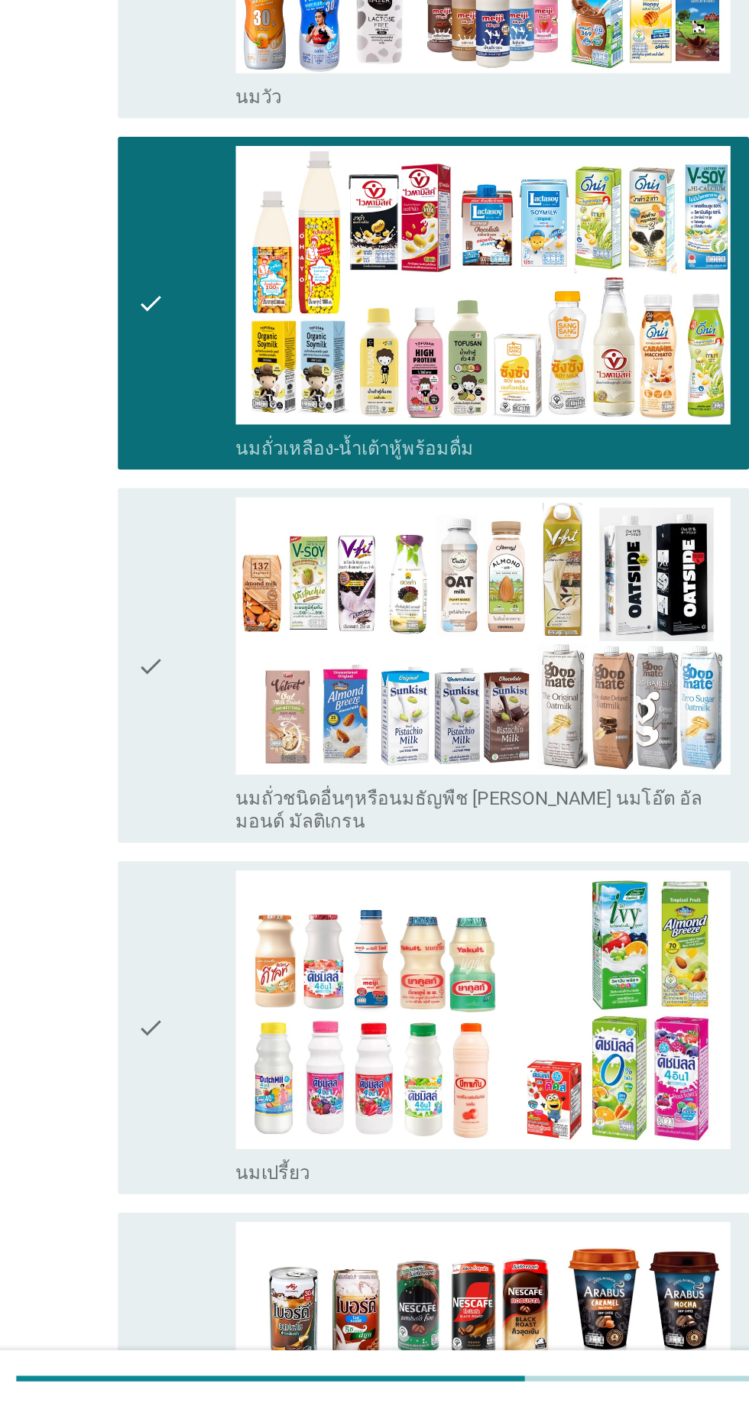
click at [222, 1052] on div "check" at bounding box center [216, 1156] width 66 height 208
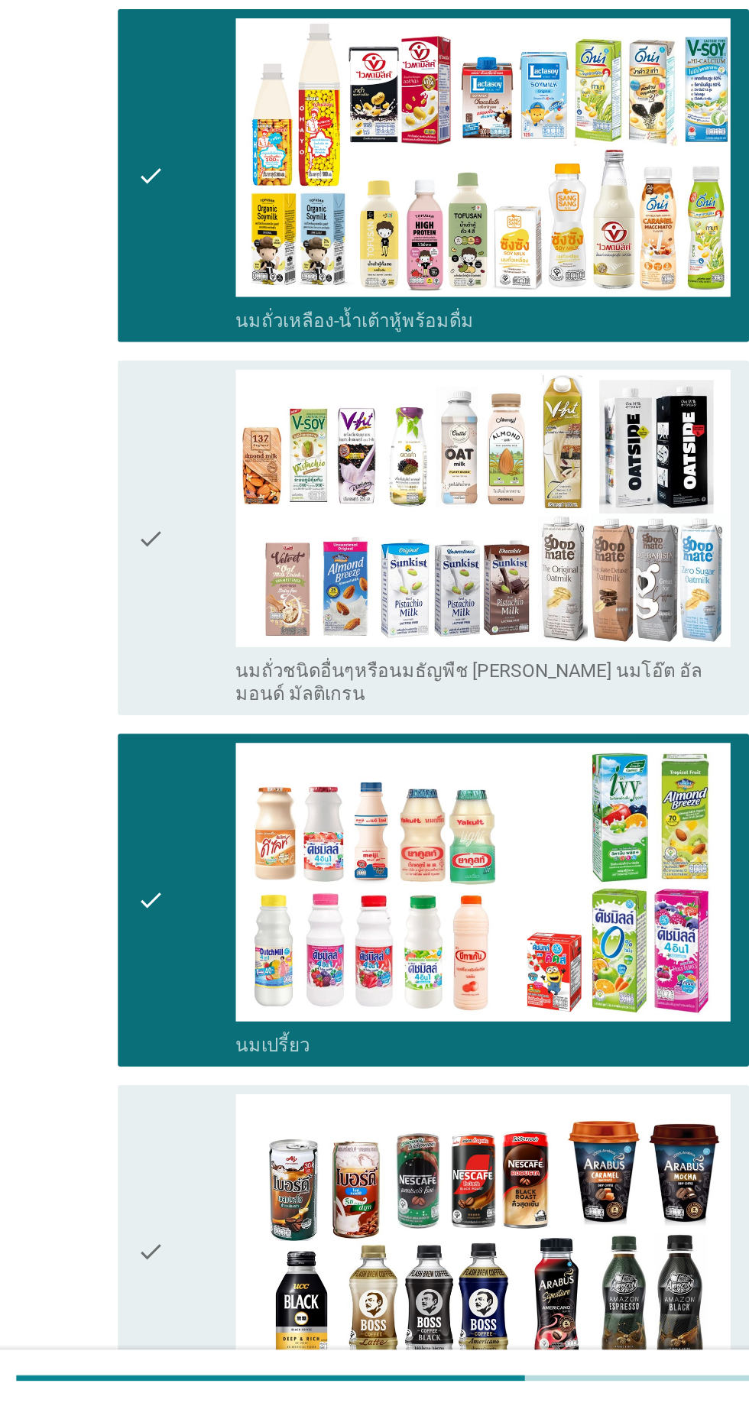
scroll to position [660, 0]
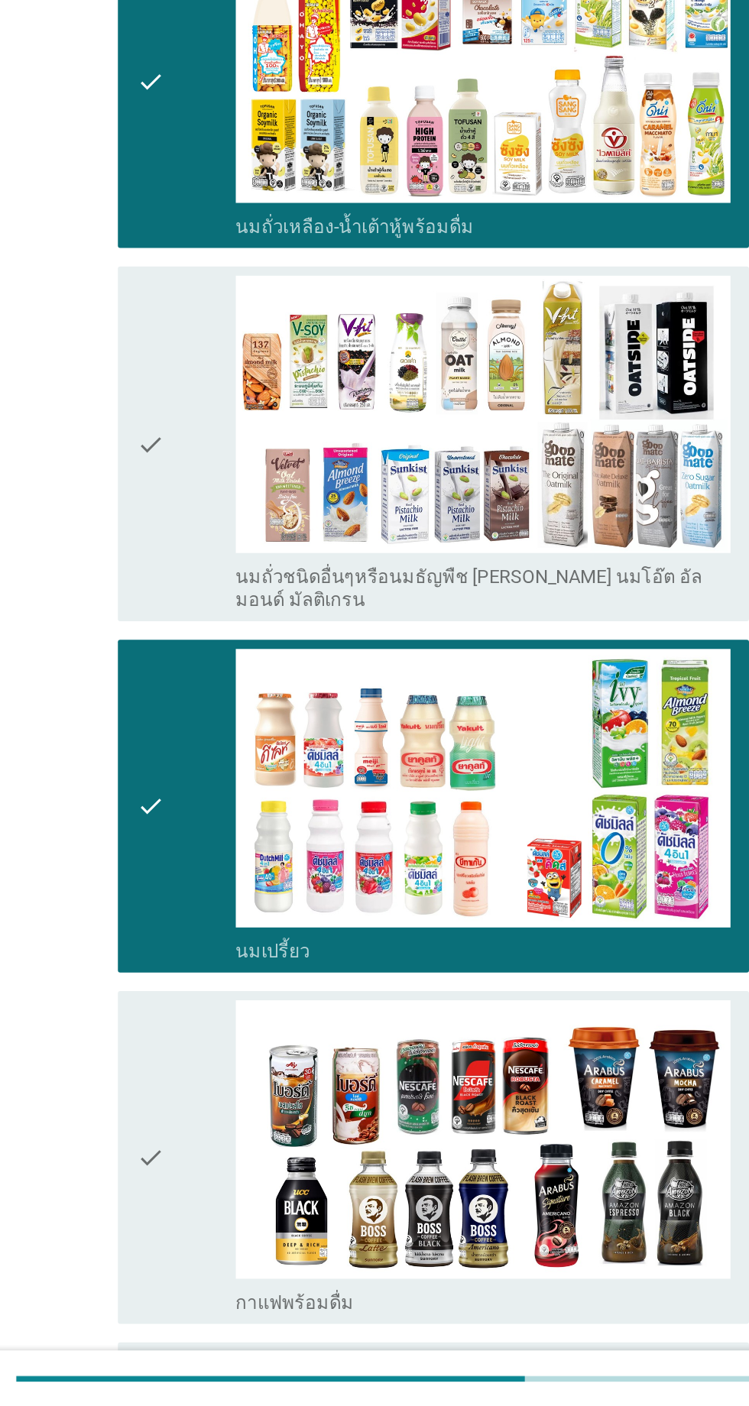
click at [212, 1138] on div "check" at bounding box center [216, 1242] width 66 height 208
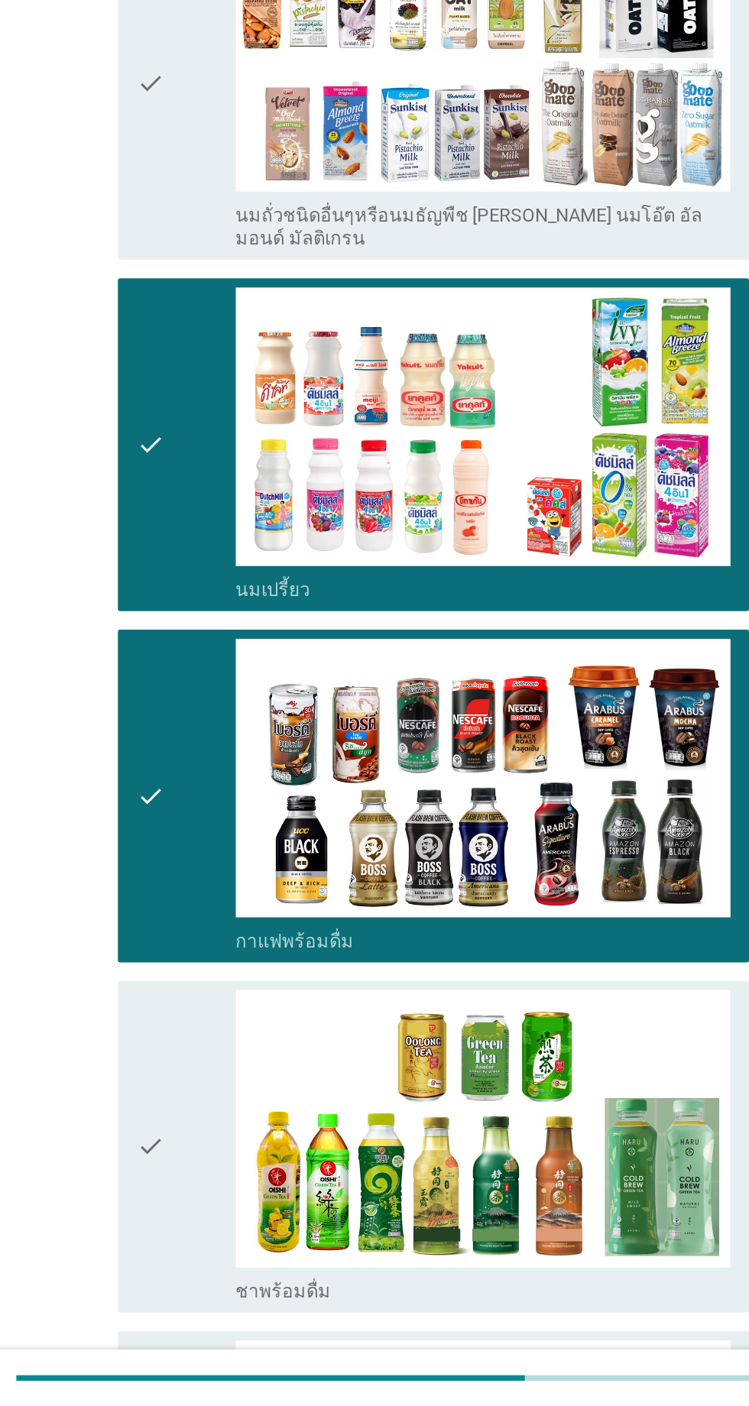
scroll to position [908, 0]
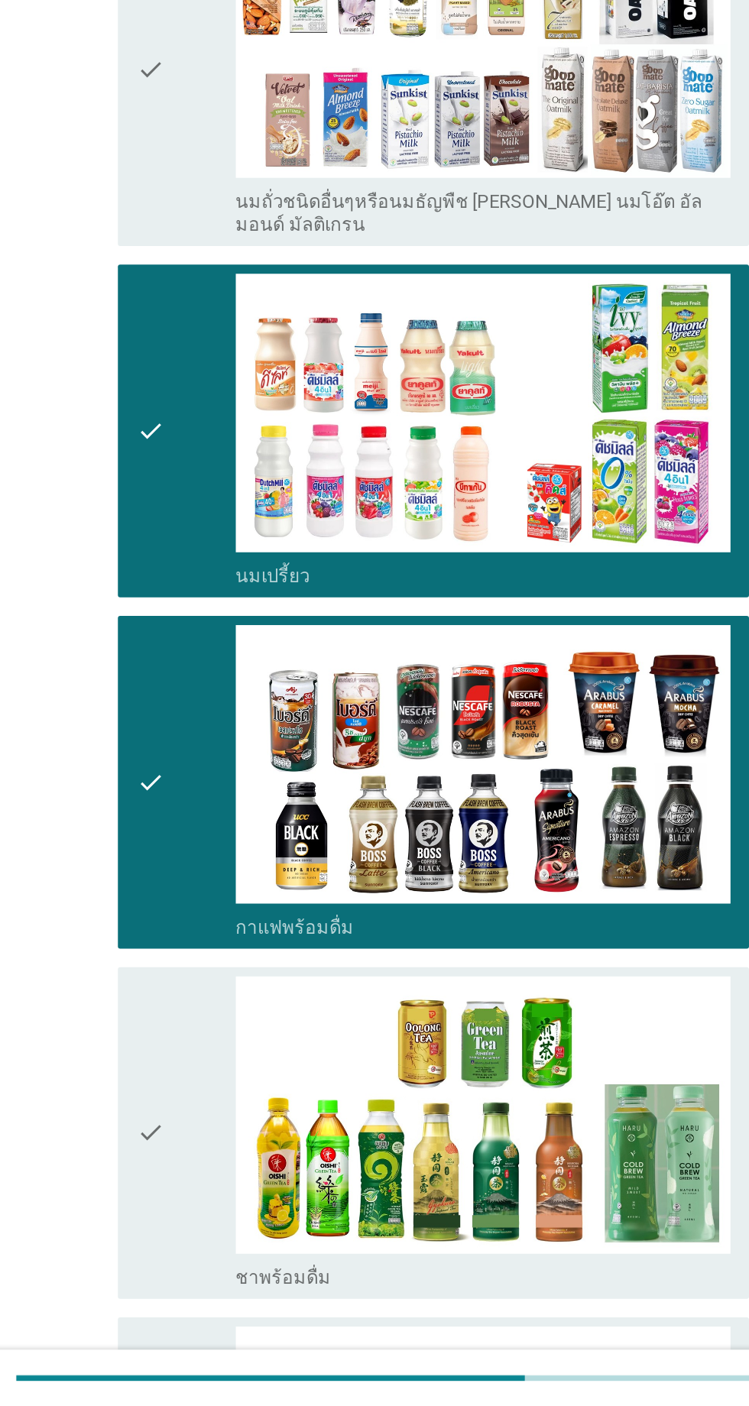
click at [217, 1122] on div "check" at bounding box center [216, 1226] width 66 height 208
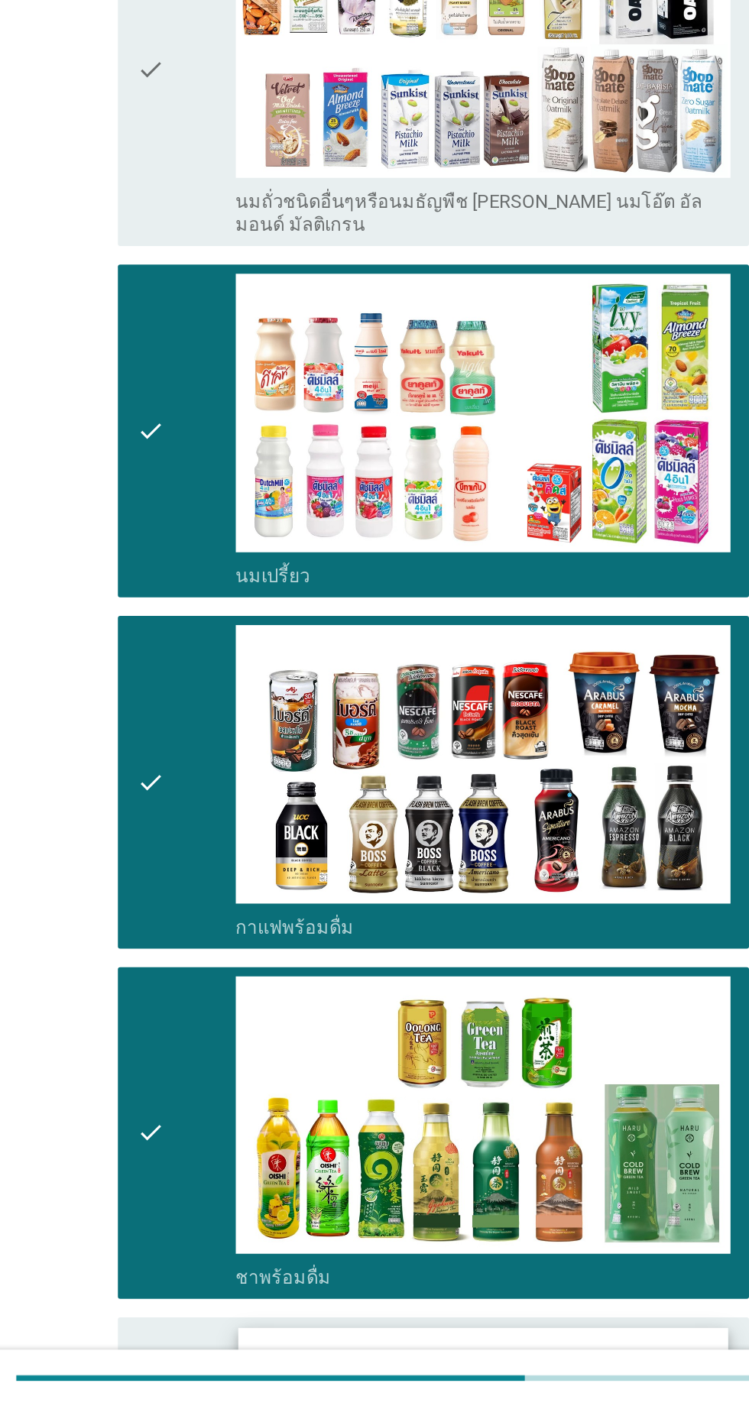
scroll to position [1275, 0]
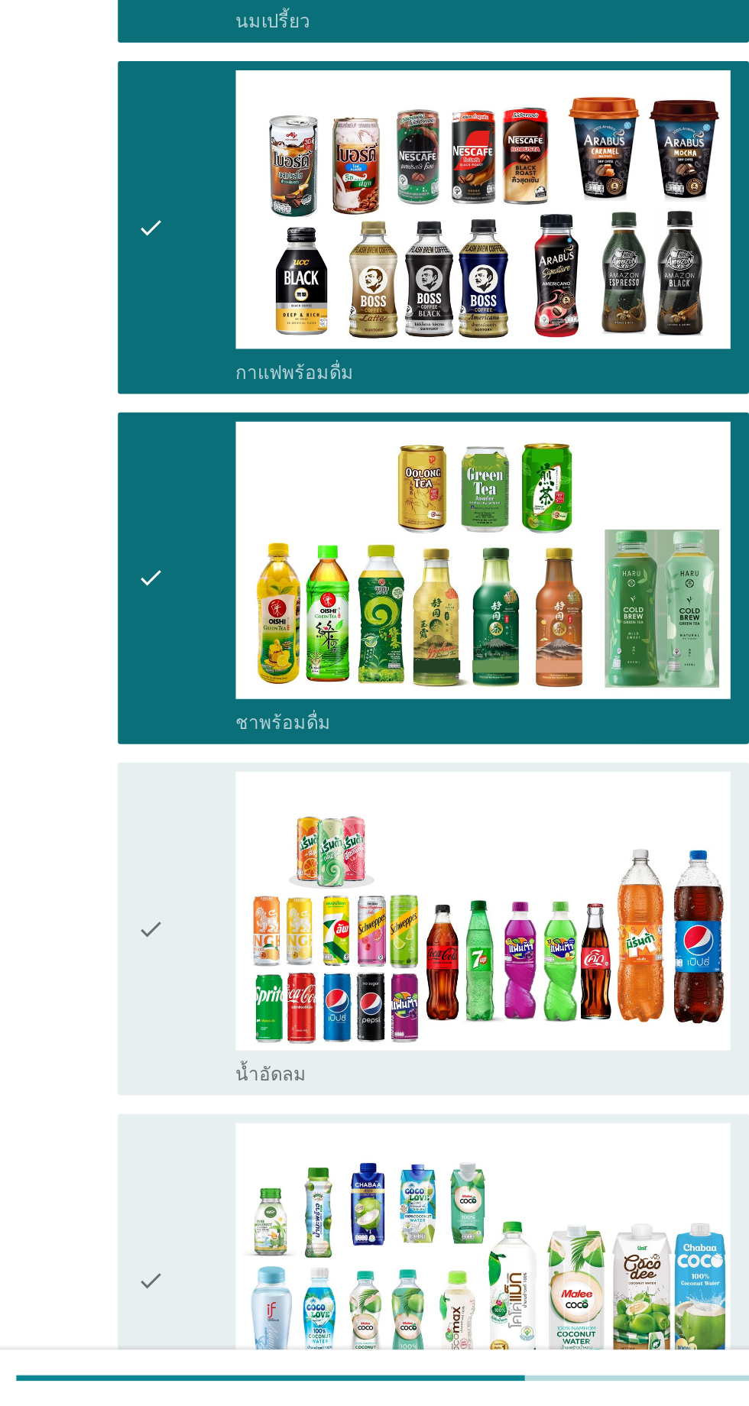
click at [225, 987] on div "check" at bounding box center [216, 1091] width 66 height 208
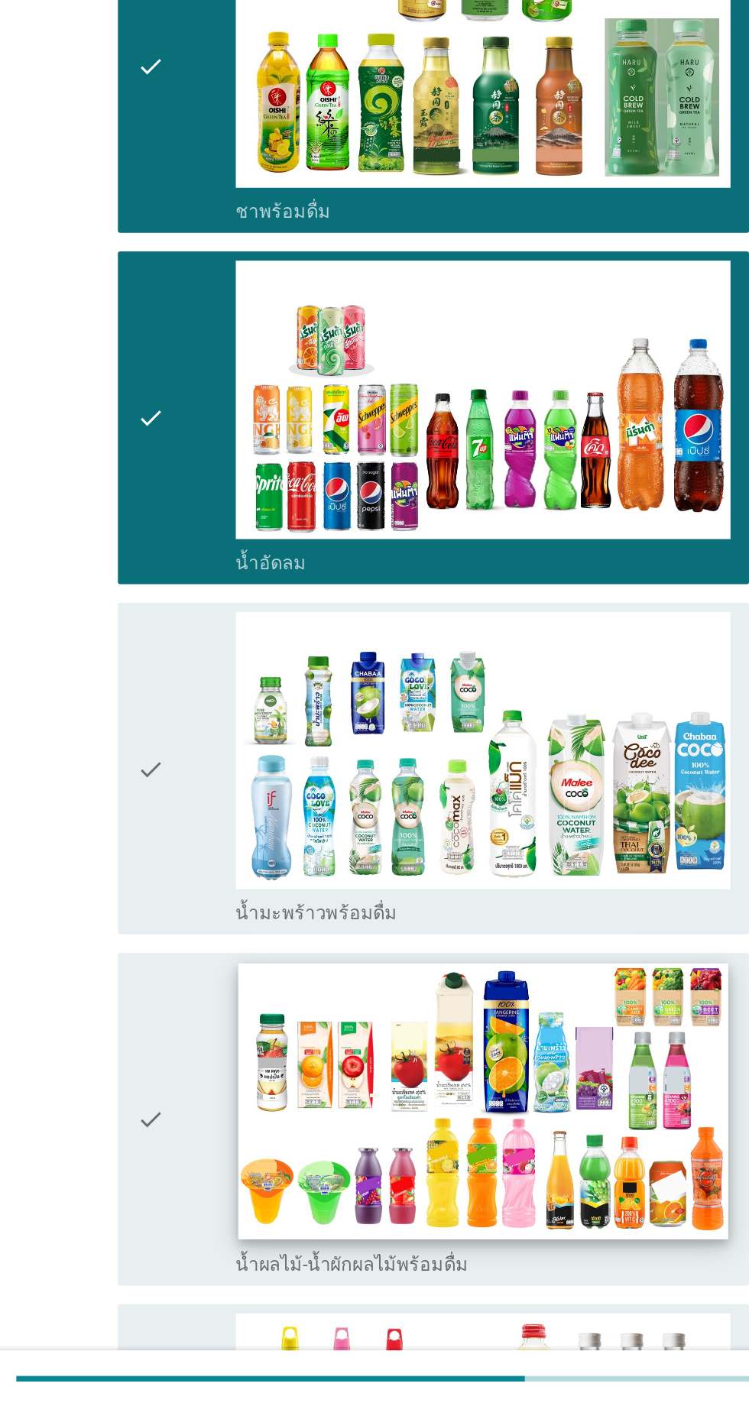
scroll to position [1794, 0]
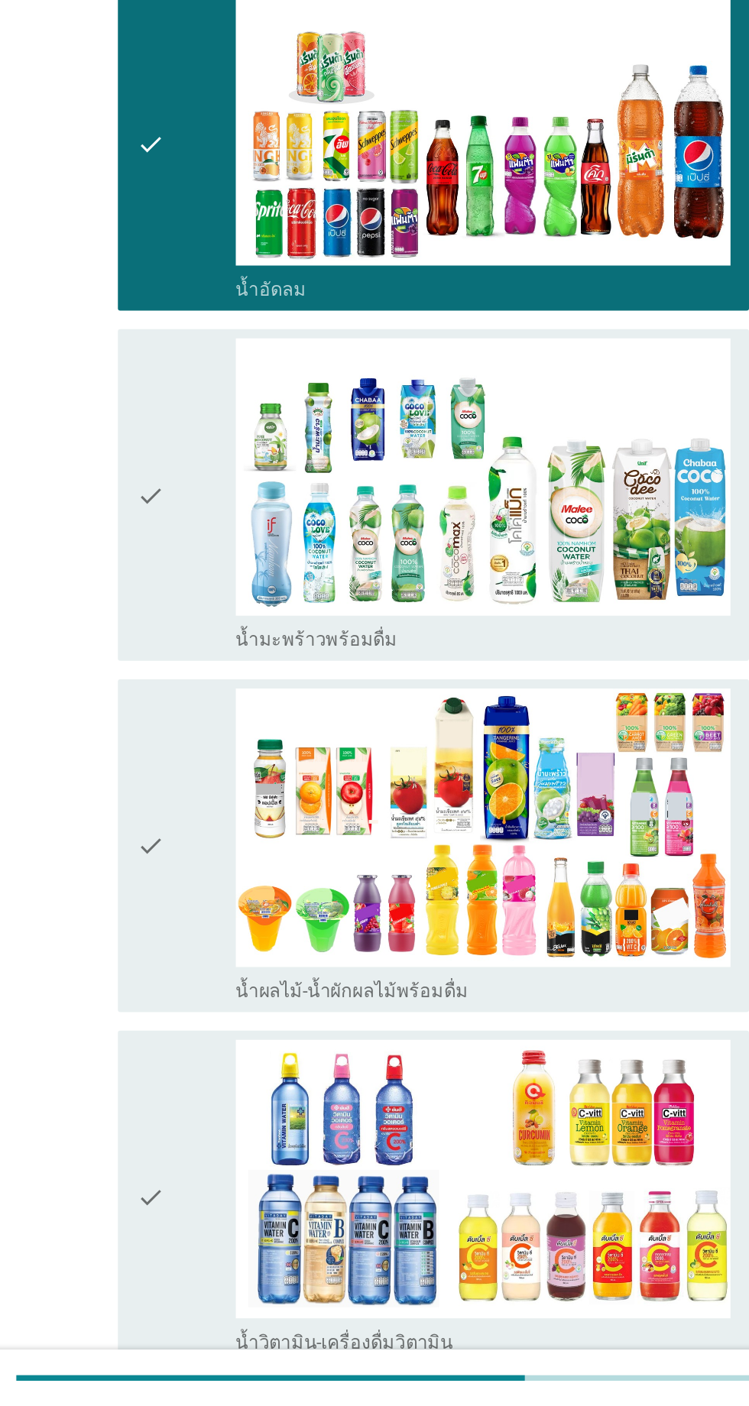
click at [212, 998] on div "check" at bounding box center [216, 1036] width 66 height 208
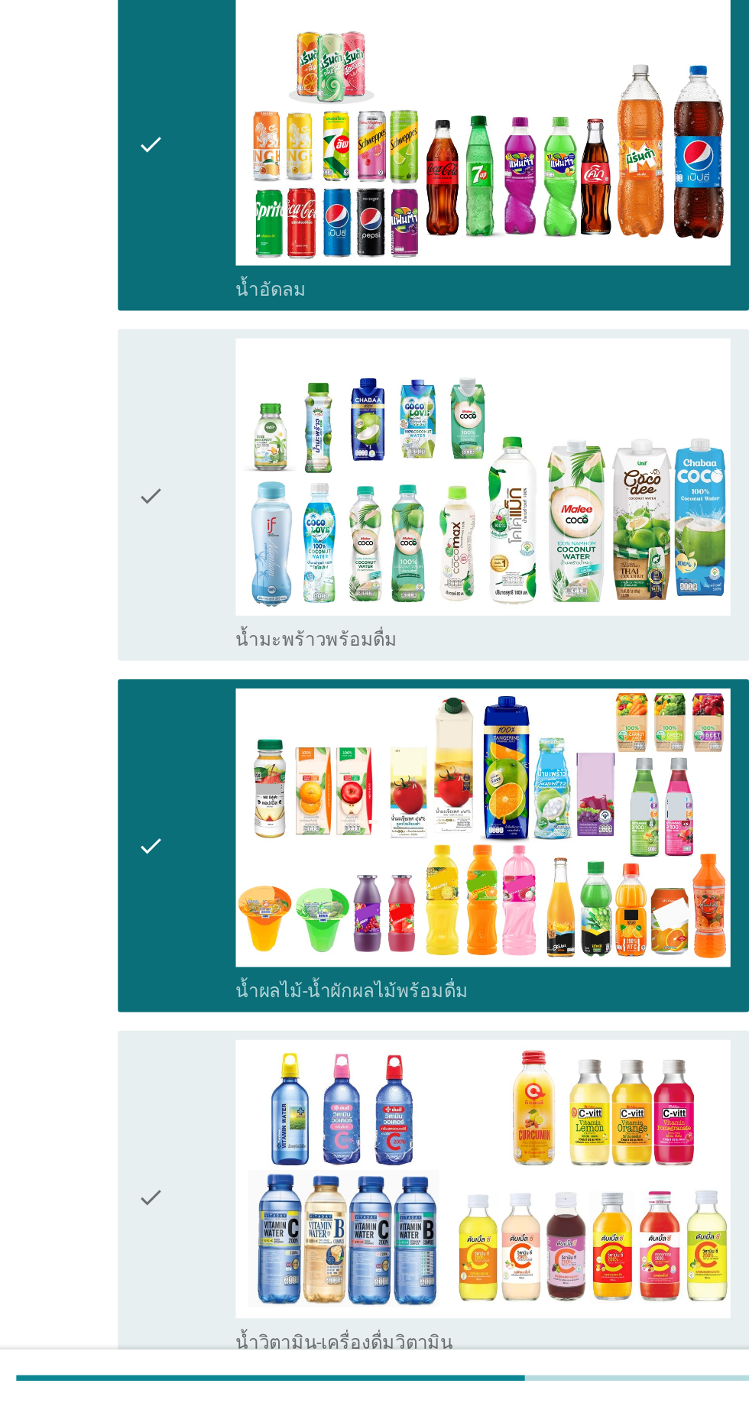
click at [209, 1164] on div "check" at bounding box center [216, 1268] width 66 height 208
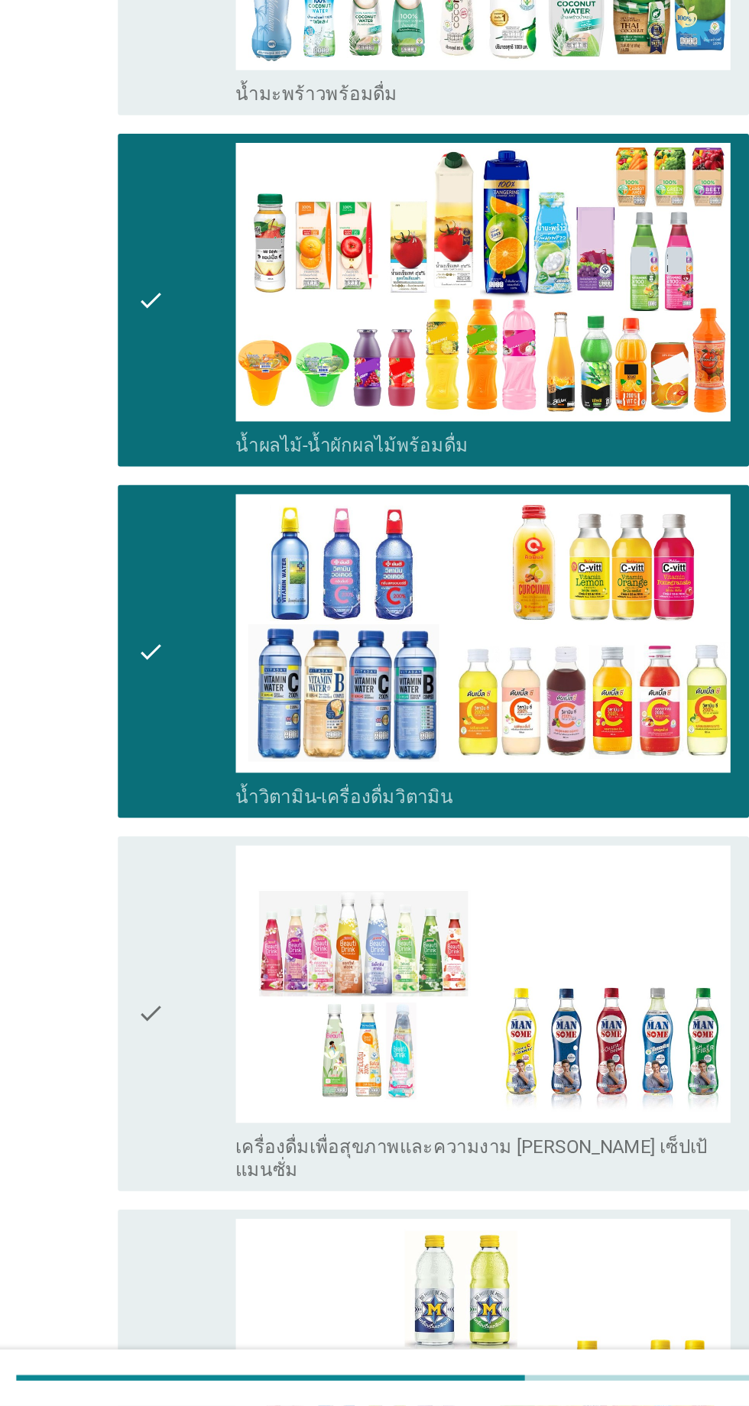
scroll to position [2248, 0]
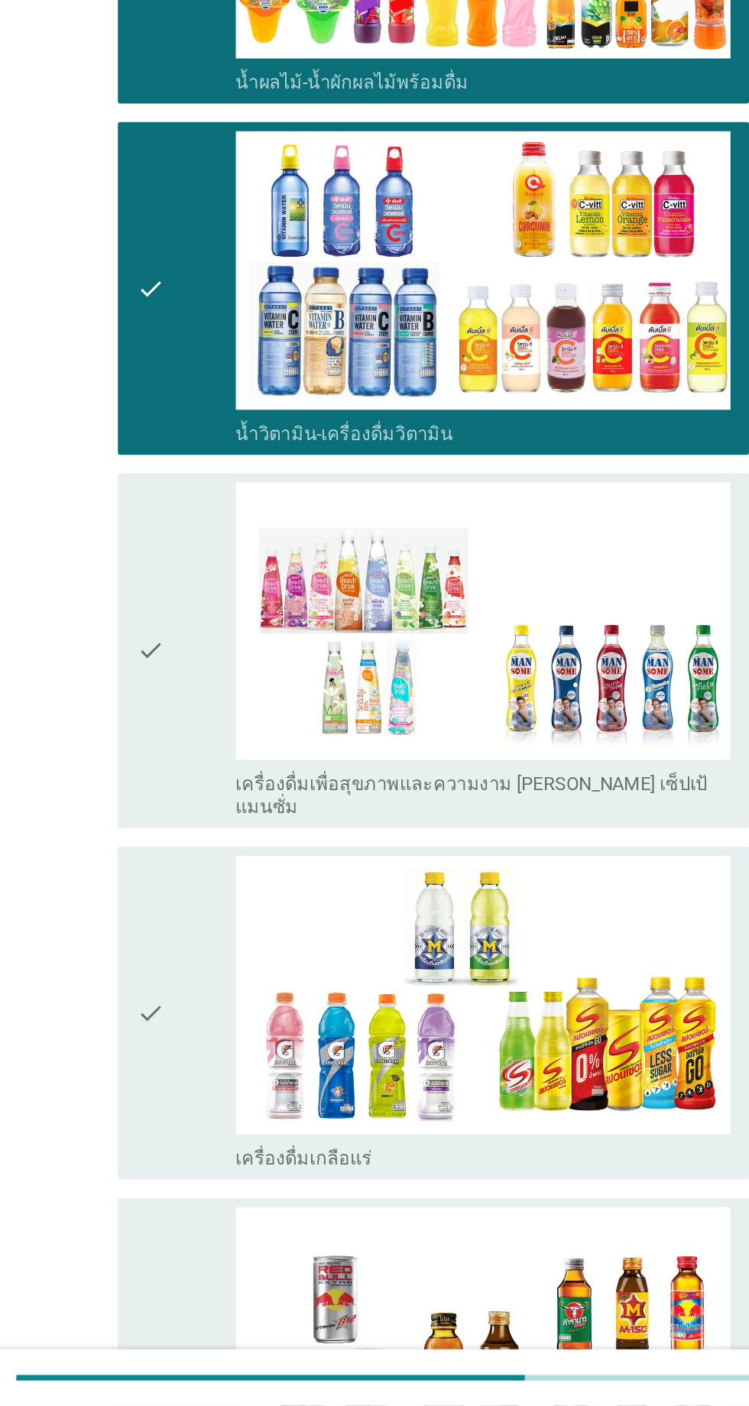
click at [232, 1042] on div "check" at bounding box center [216, 1146] width 66 height 208
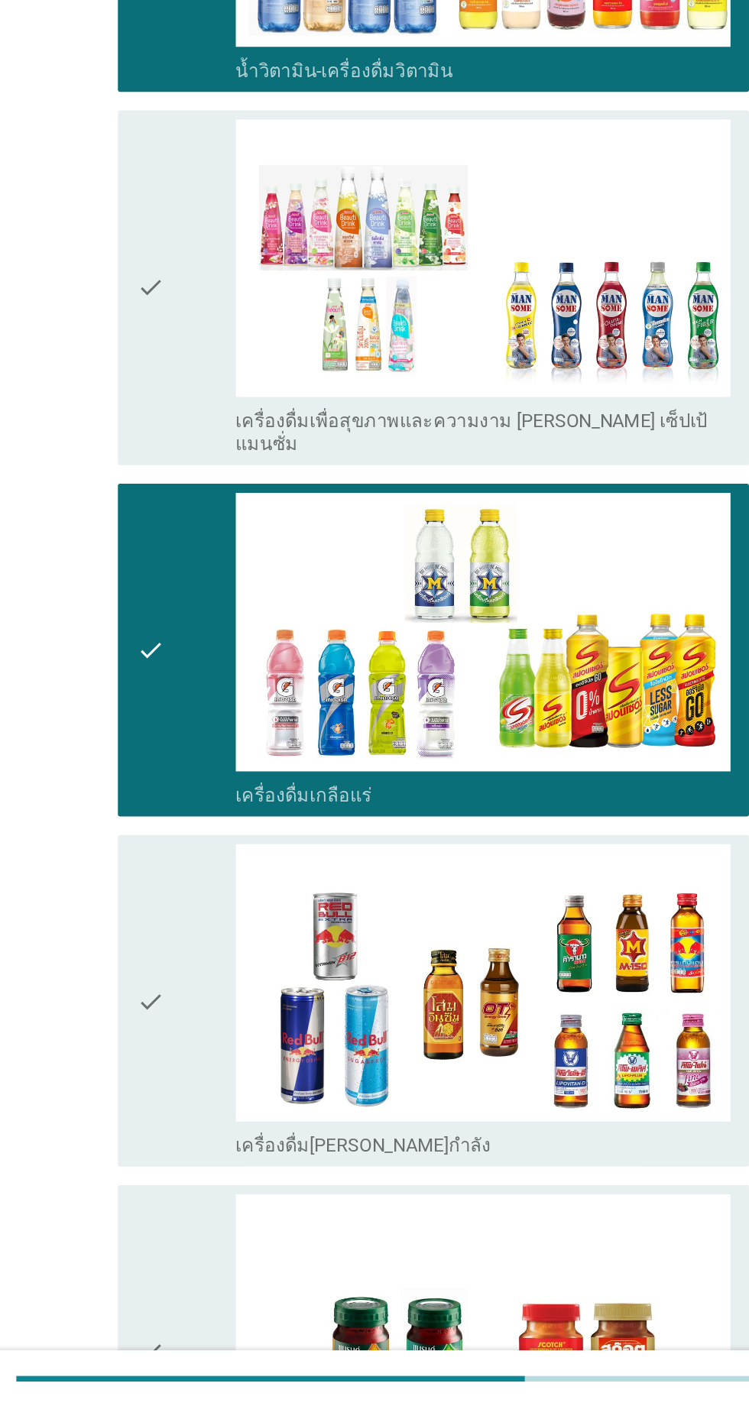
scroll to position [2644, 0]
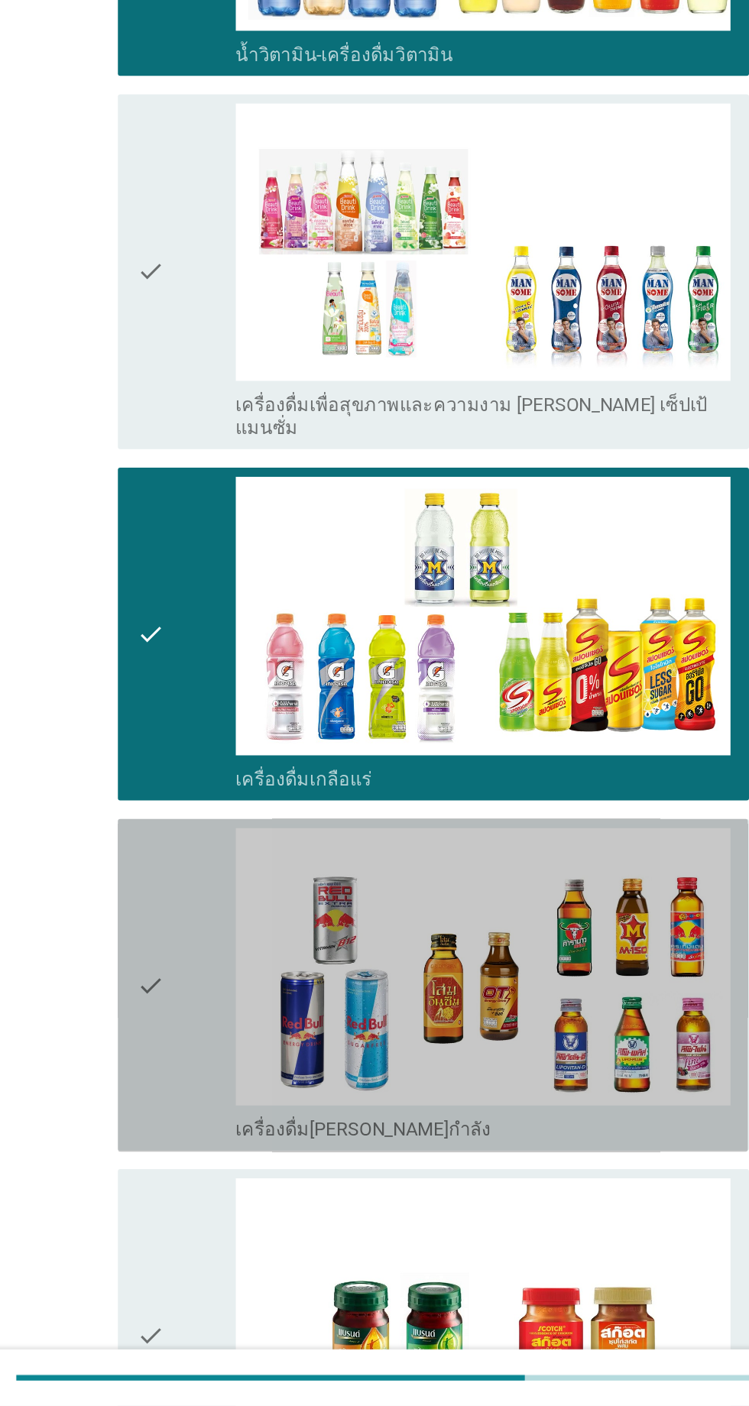
click at [234, 1024] on div "check" at bounding box center [216, 1128] width 66 height 208
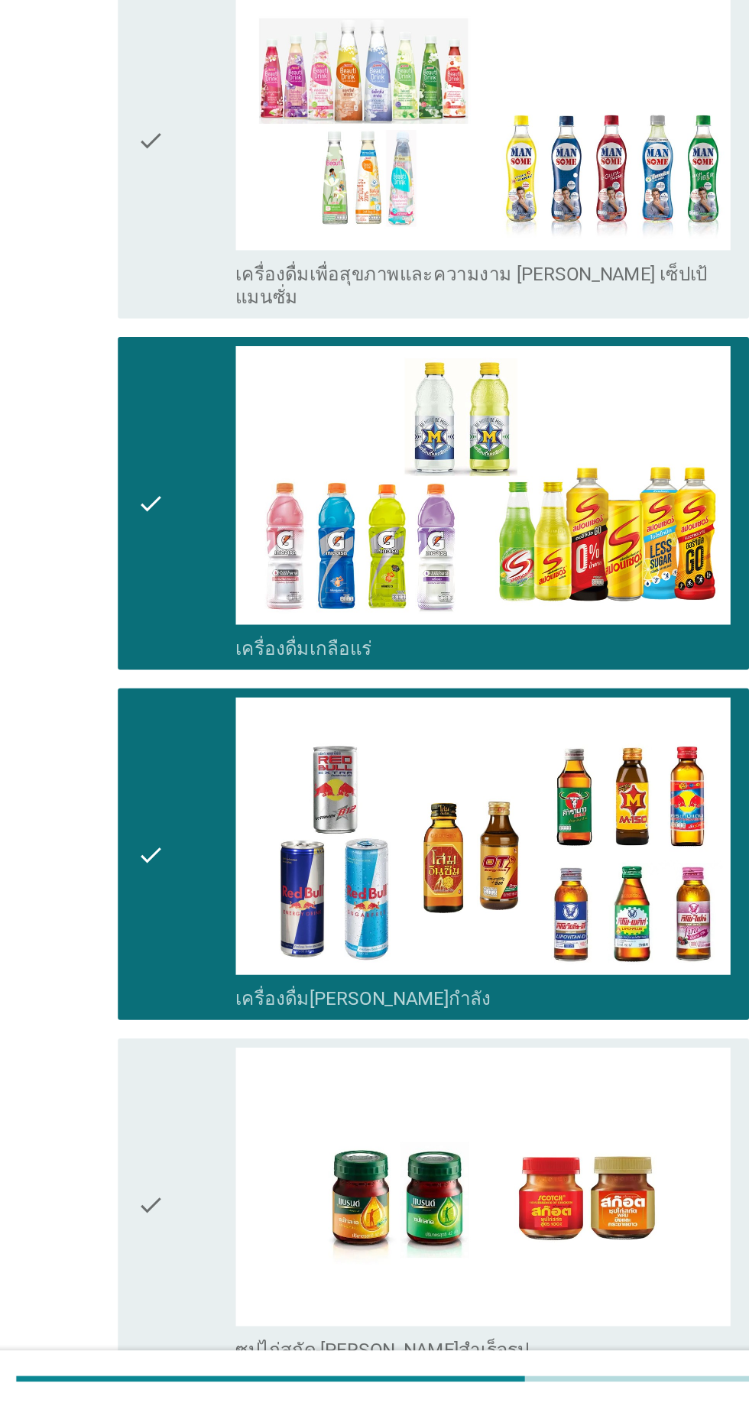
scroll to position [2791, 0]
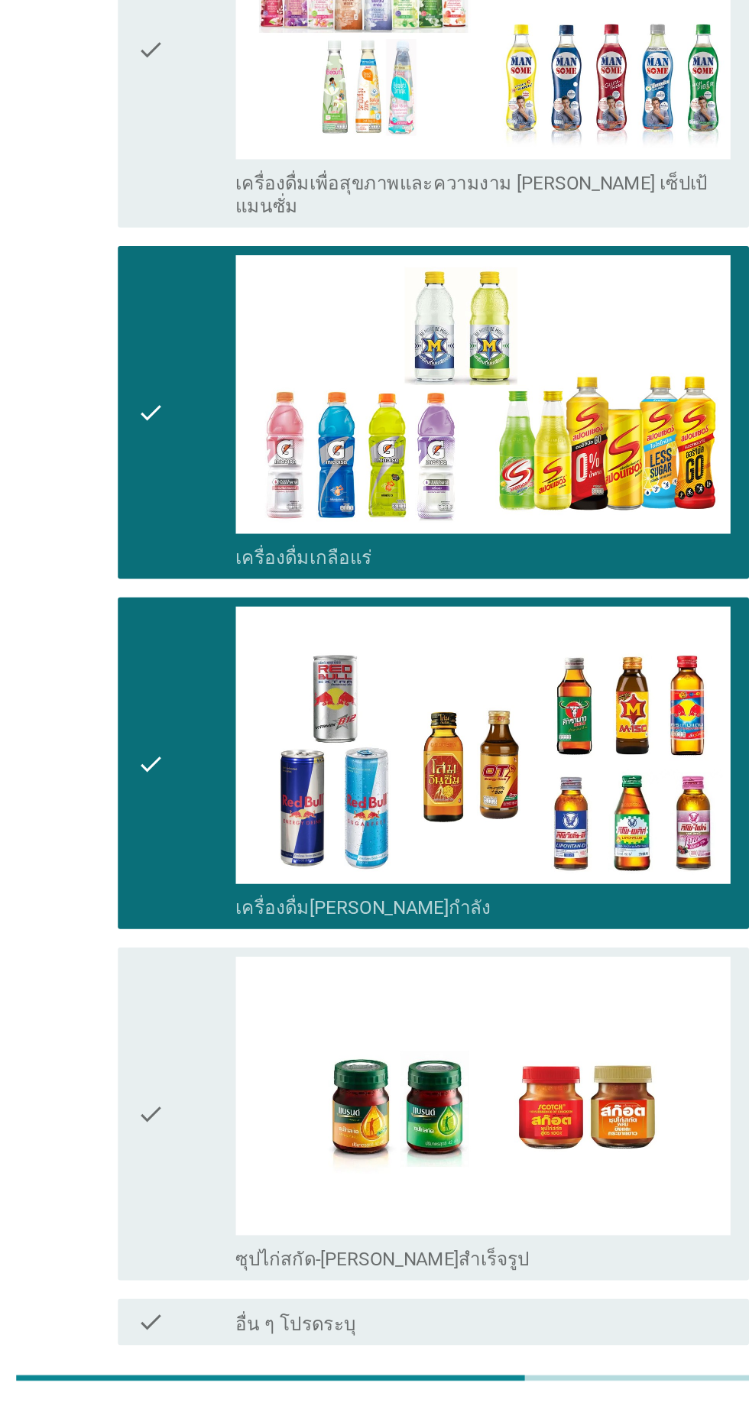
click at [215, 1109] on div "check" at bounding box center [216, 1213] width 66 height 208
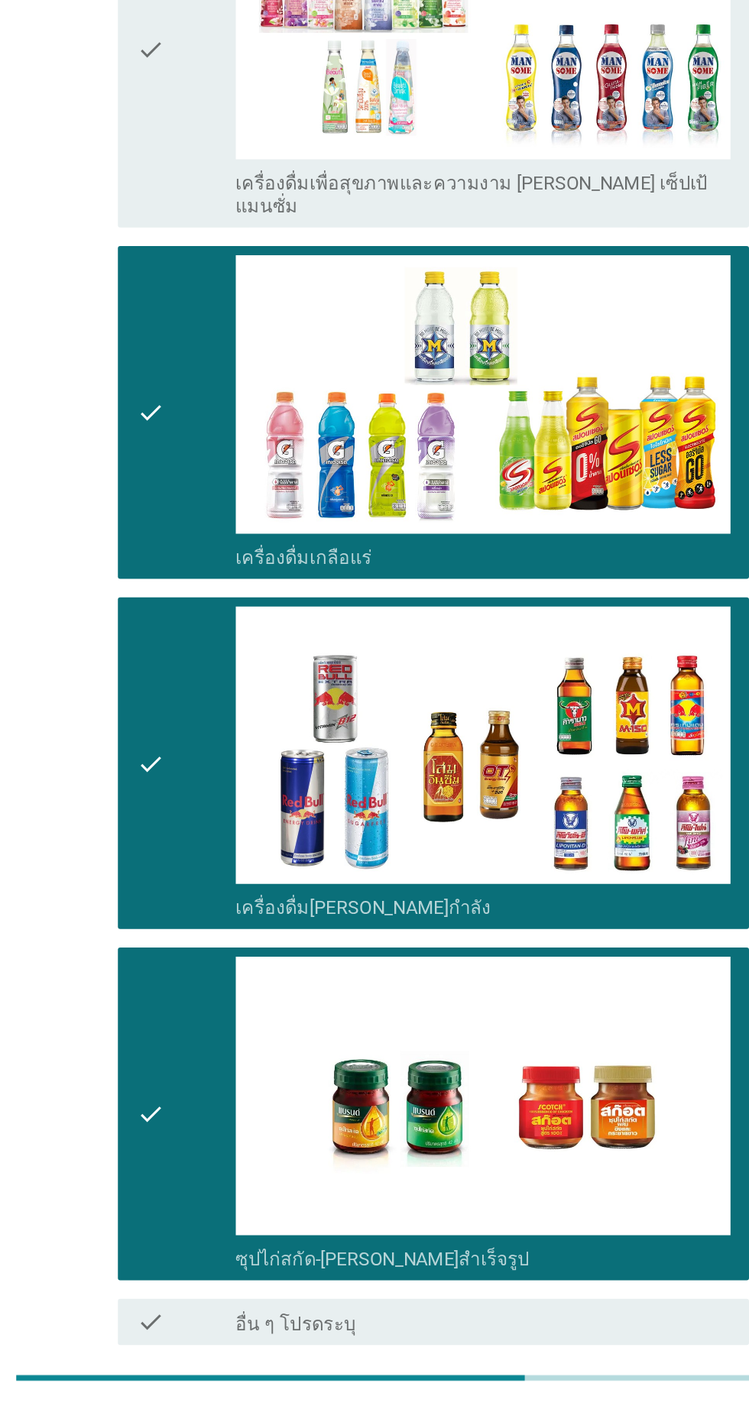
click at [570, 1405] on button "ต่อไป" at bounding box center [547, 1421] width 67 height 28
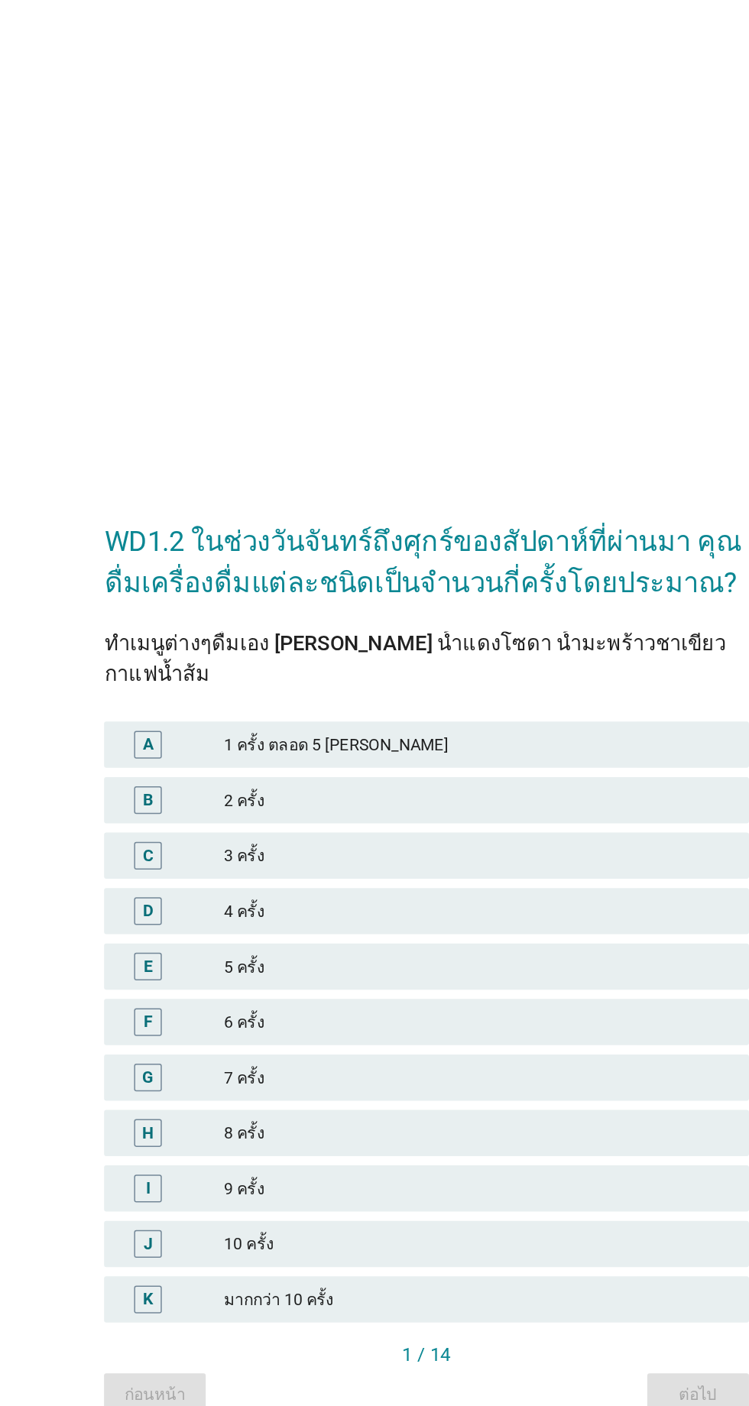
scroll to position [134, 0]
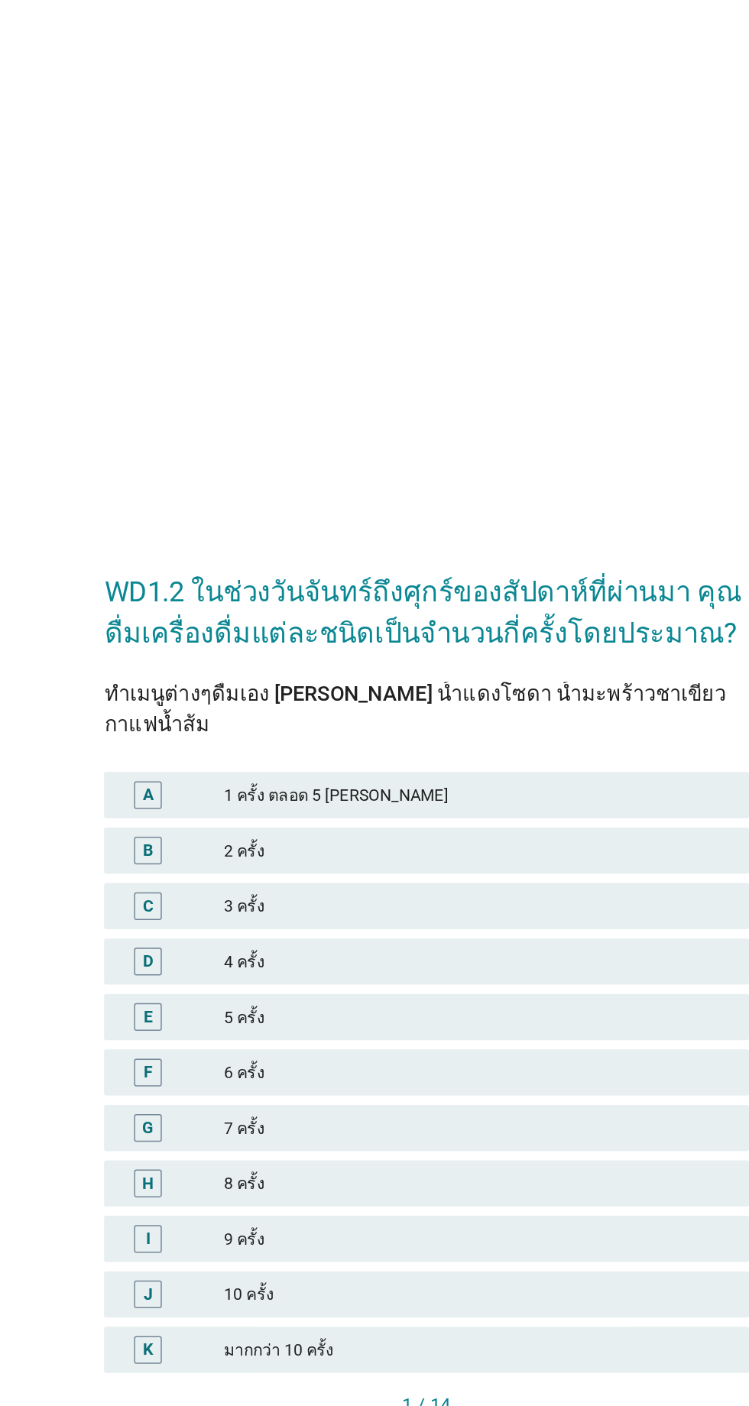
click at [296, 700] on div "6 ครั้ง" at bounding box center [408, 709] width 335 height 18
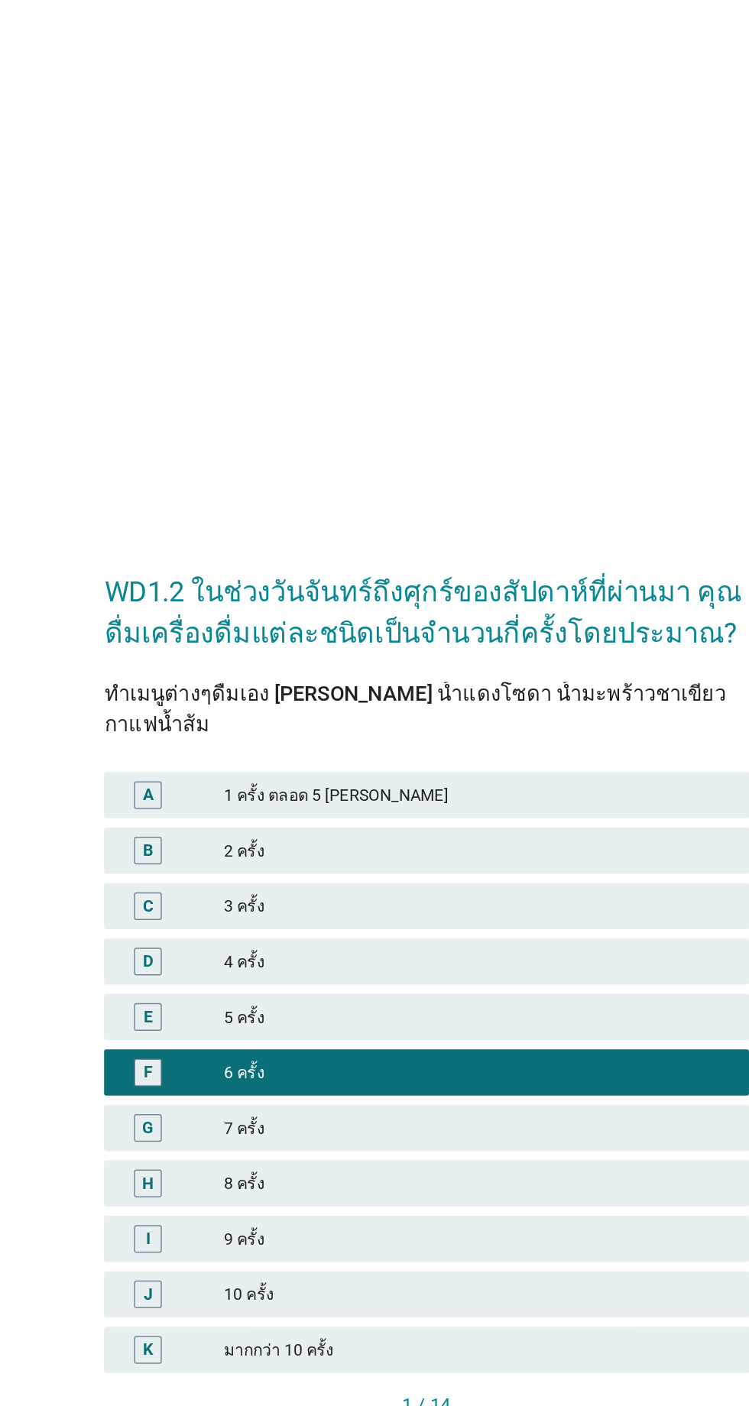
click at [305, 663] on div "5 ครั้ง" at bounding box center [408, 672] width 335 height 18
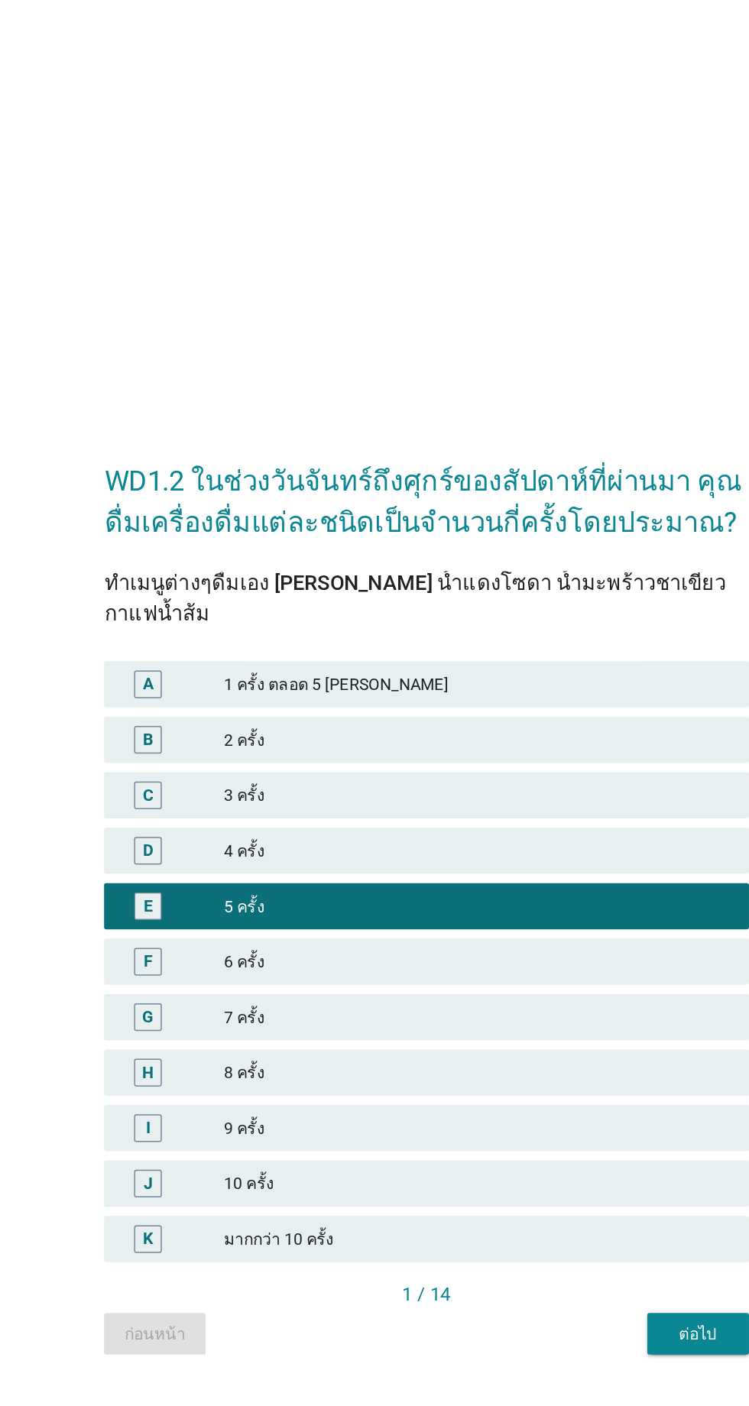
click at [561, 948] on div "ต่อไป" at bounding box center [554, 956] width 43 height 16
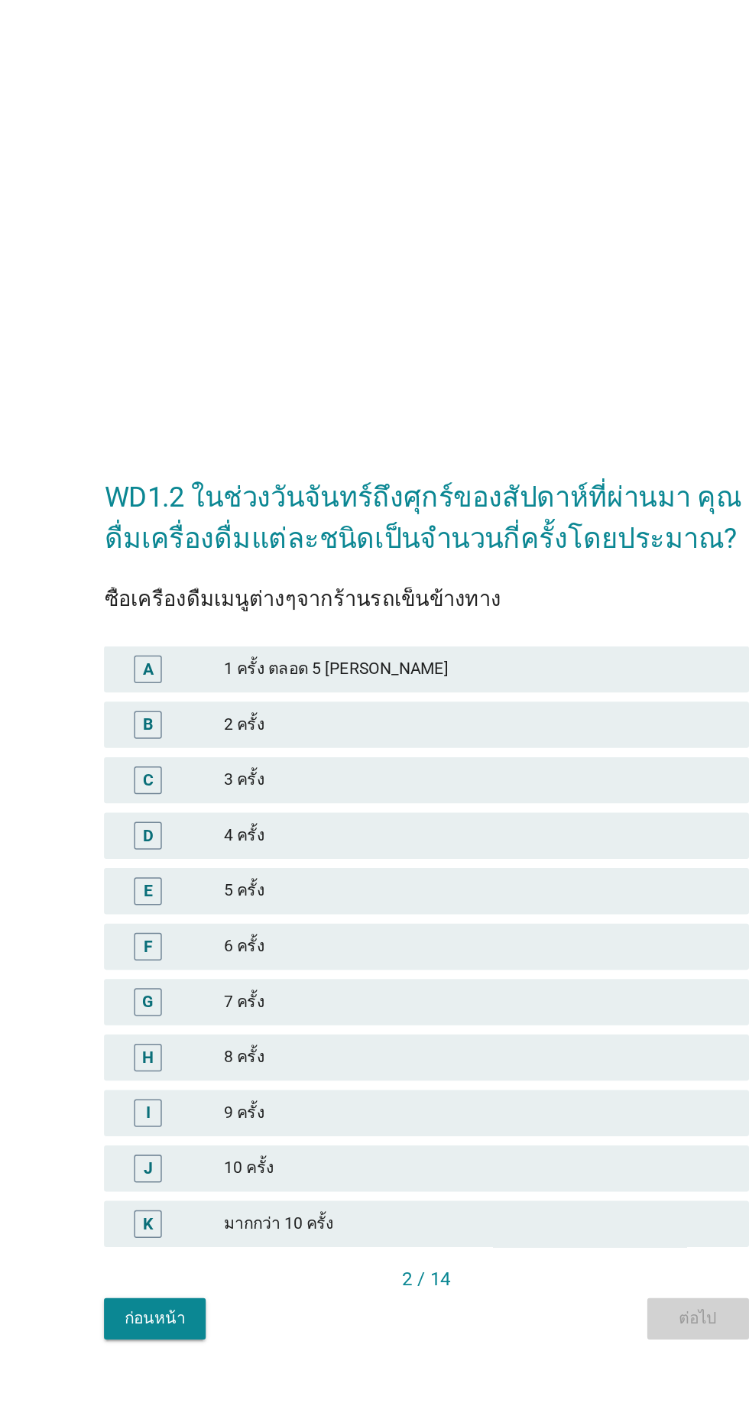
scroll to position [0, 0]
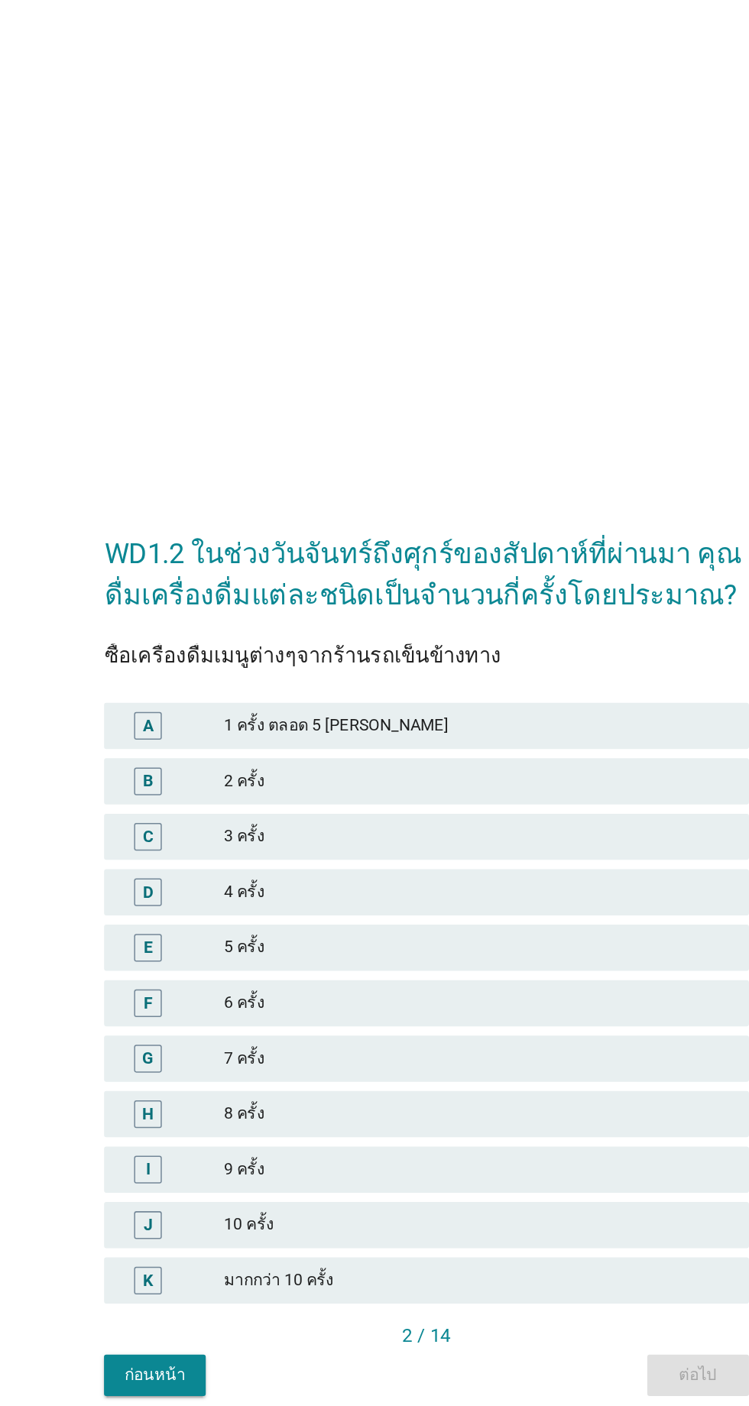
click at [316, 636] on div "3 ครั้ง" at bounding box center [408, 626] width 335 height 18
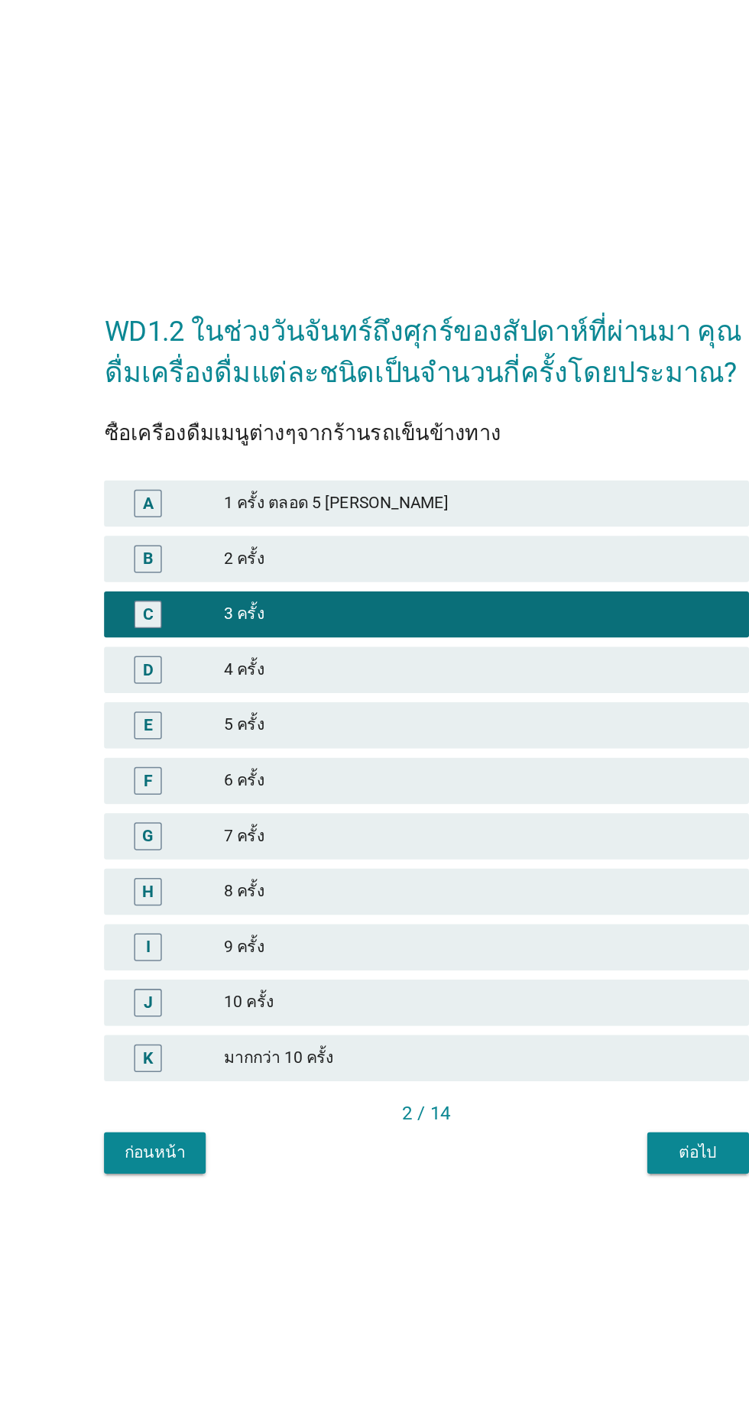
click at [551, 990] on div "ต่อไป" at bounding box center [554, 982] width 43 height 16
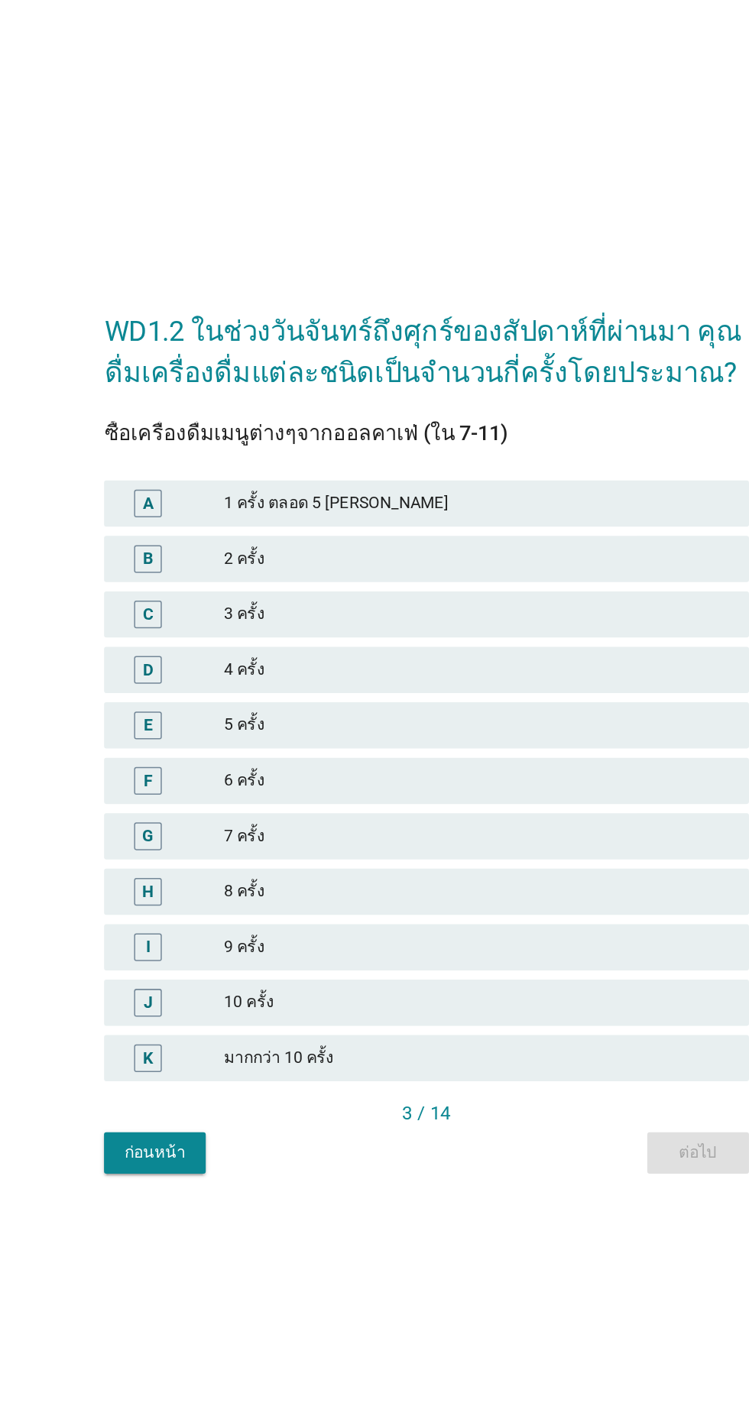
click at [300, 893] on div "10 ครั้ง" at bounding box center [408, 883] width 335 height 18
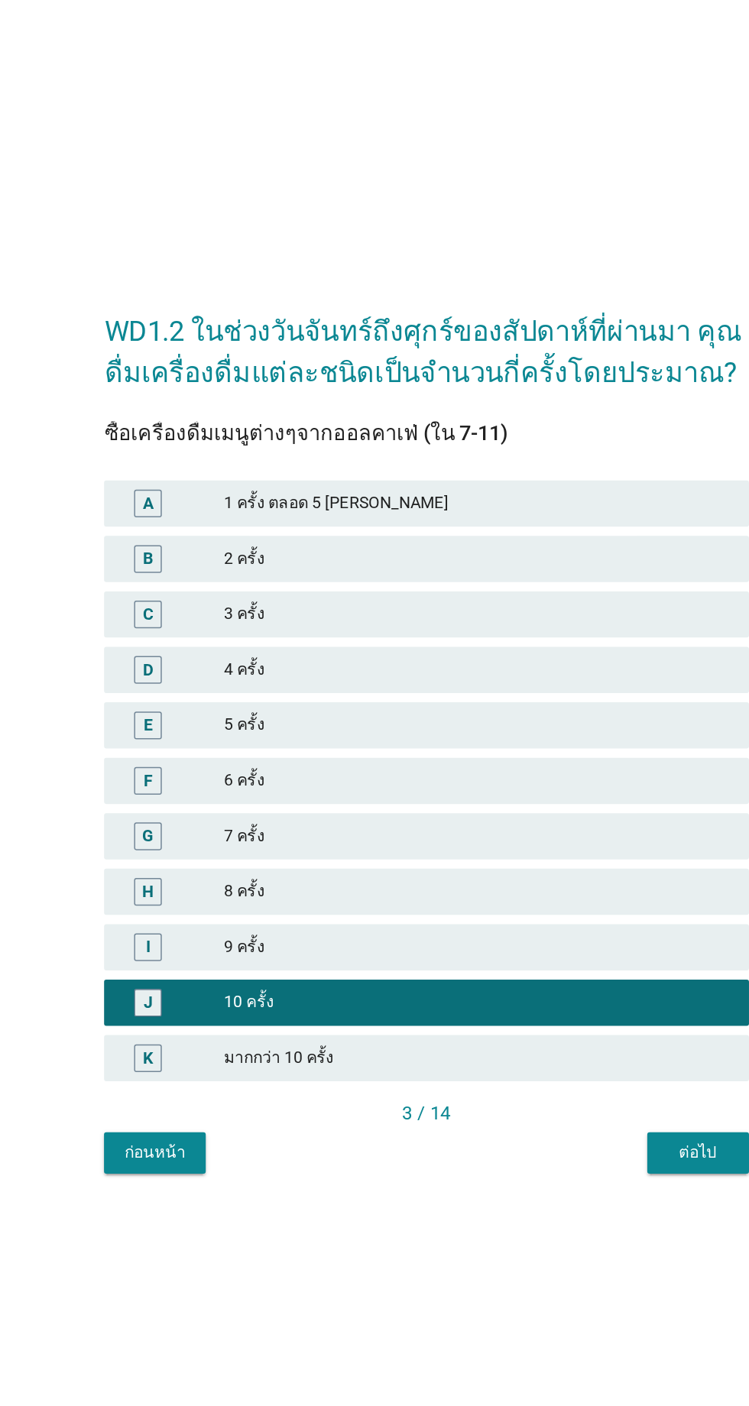
click at [530, 997] on button "ต่อไป" at bounding box center [553, 983] width 67 height 28
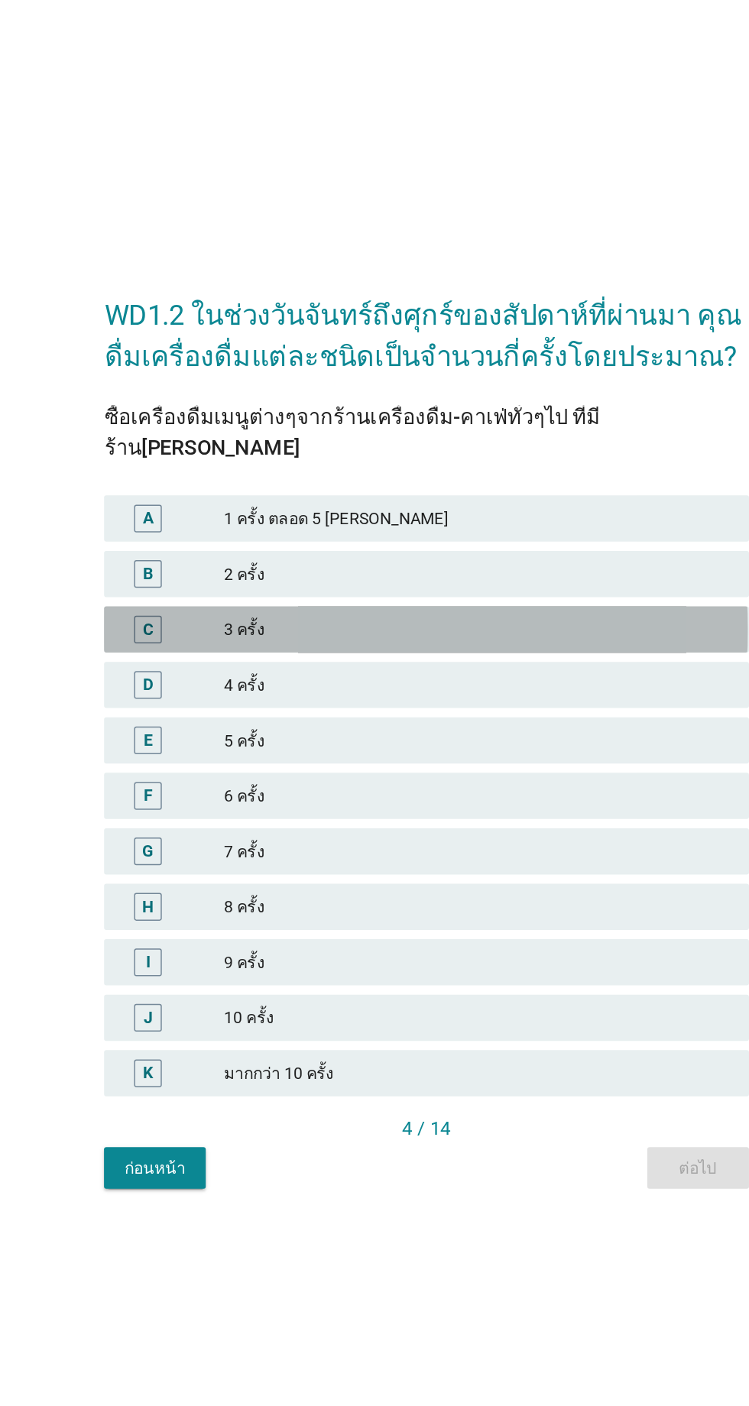
click at [322, 646] on div "3 ครั้ง" at bounding box center [408, 636] width 335 height 18
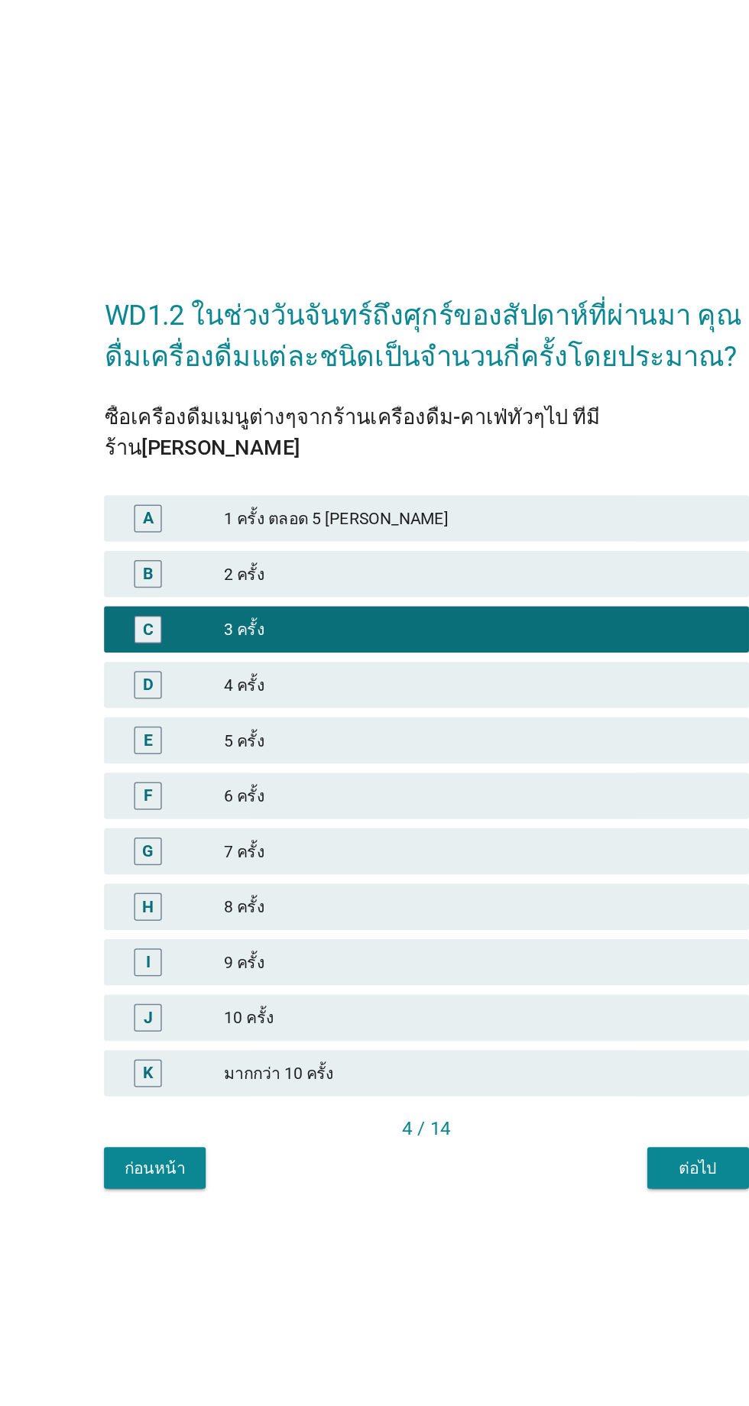
click at [538, 1001] on div "ต่อไป" at bounding box center [554, 993] width 43 height 16
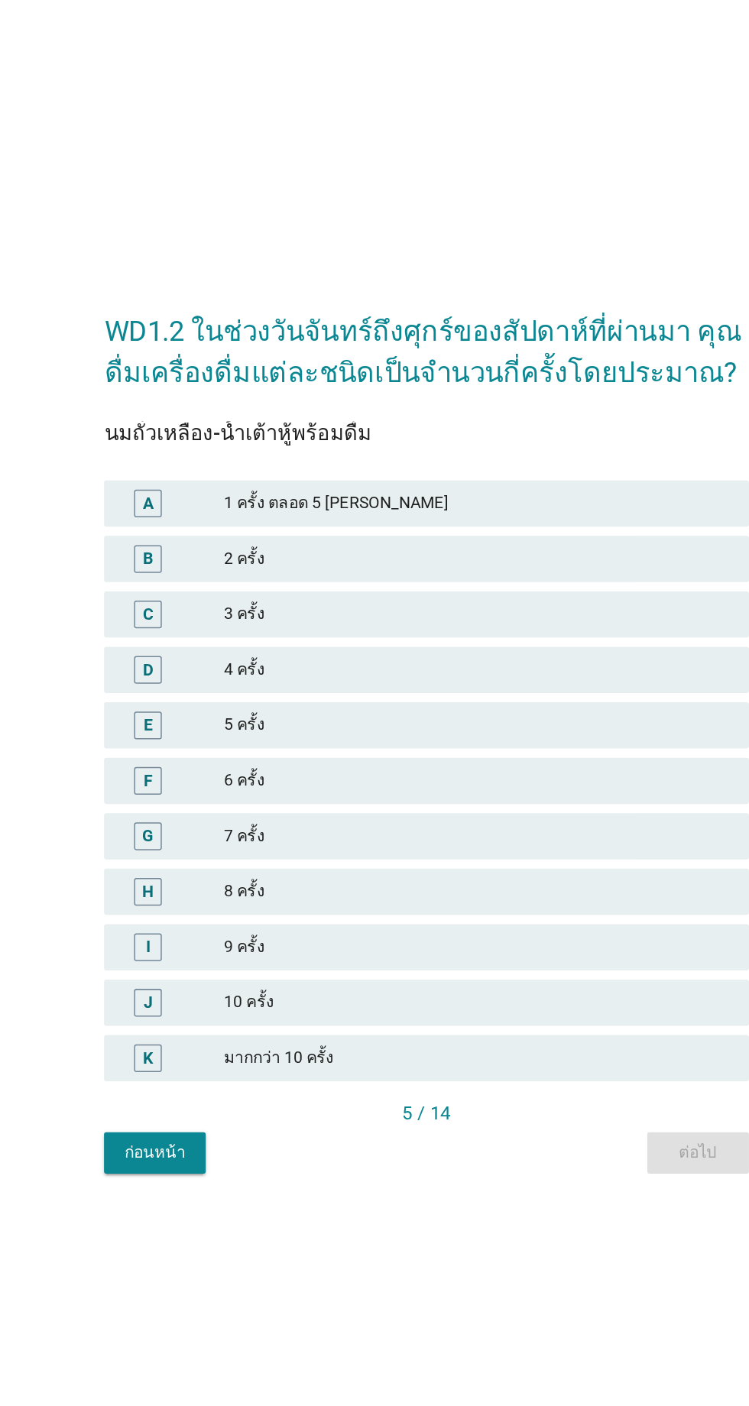
click at [316, 599] on div "2 ครั้ง" at bounding box center [408, 590] width 335 height 18
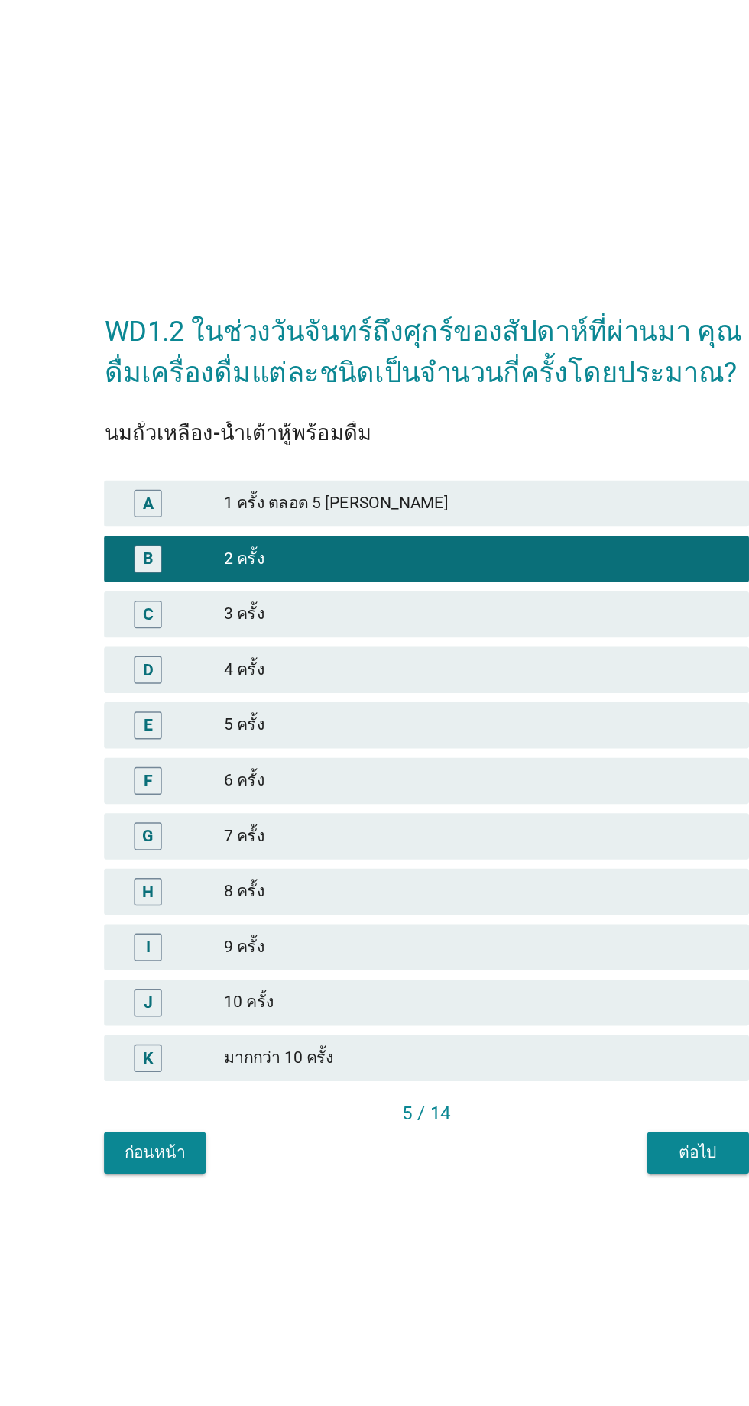
click at [558, 990] on div "ต่อไป" at bounding box center [554, 982] width 43 height 16
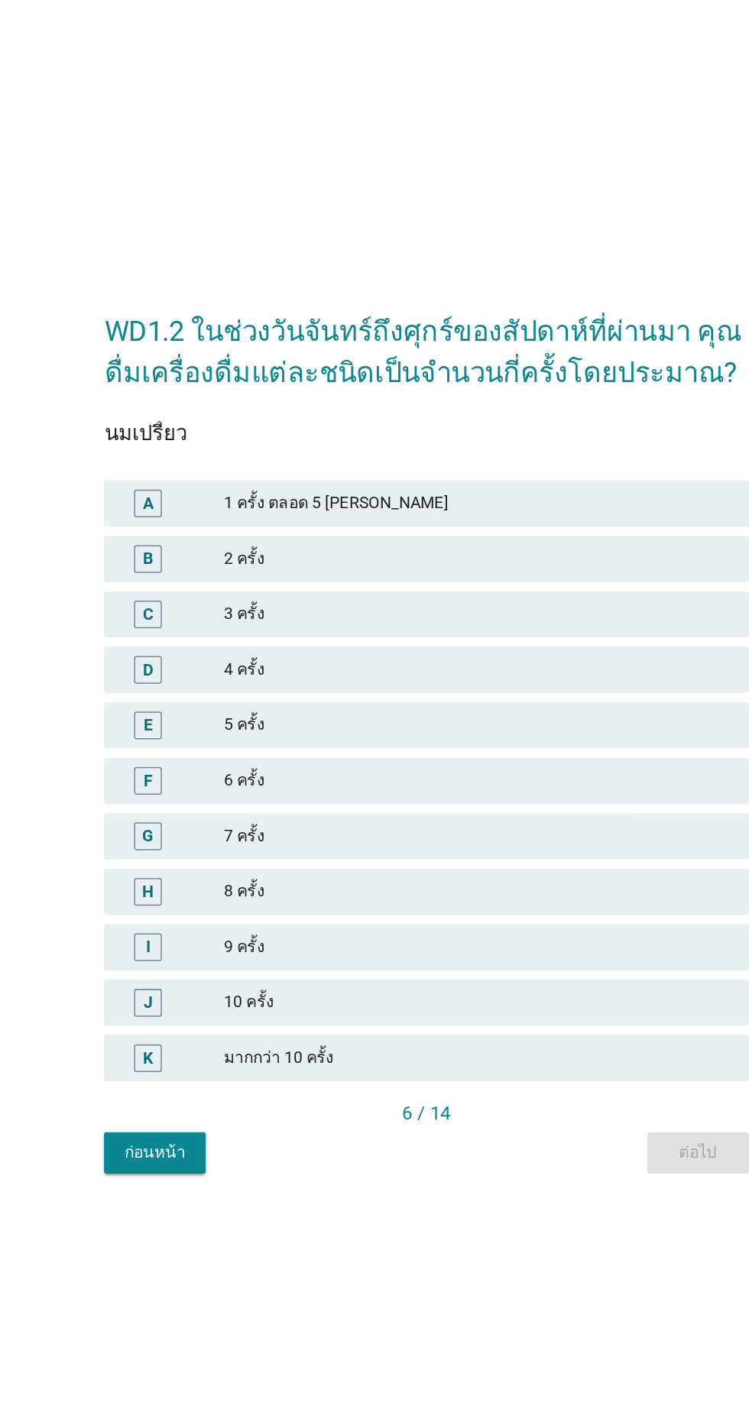
click at [341, 672] on div "4 ครั้ง" at bounding box center [408, 663] width 335 height 18
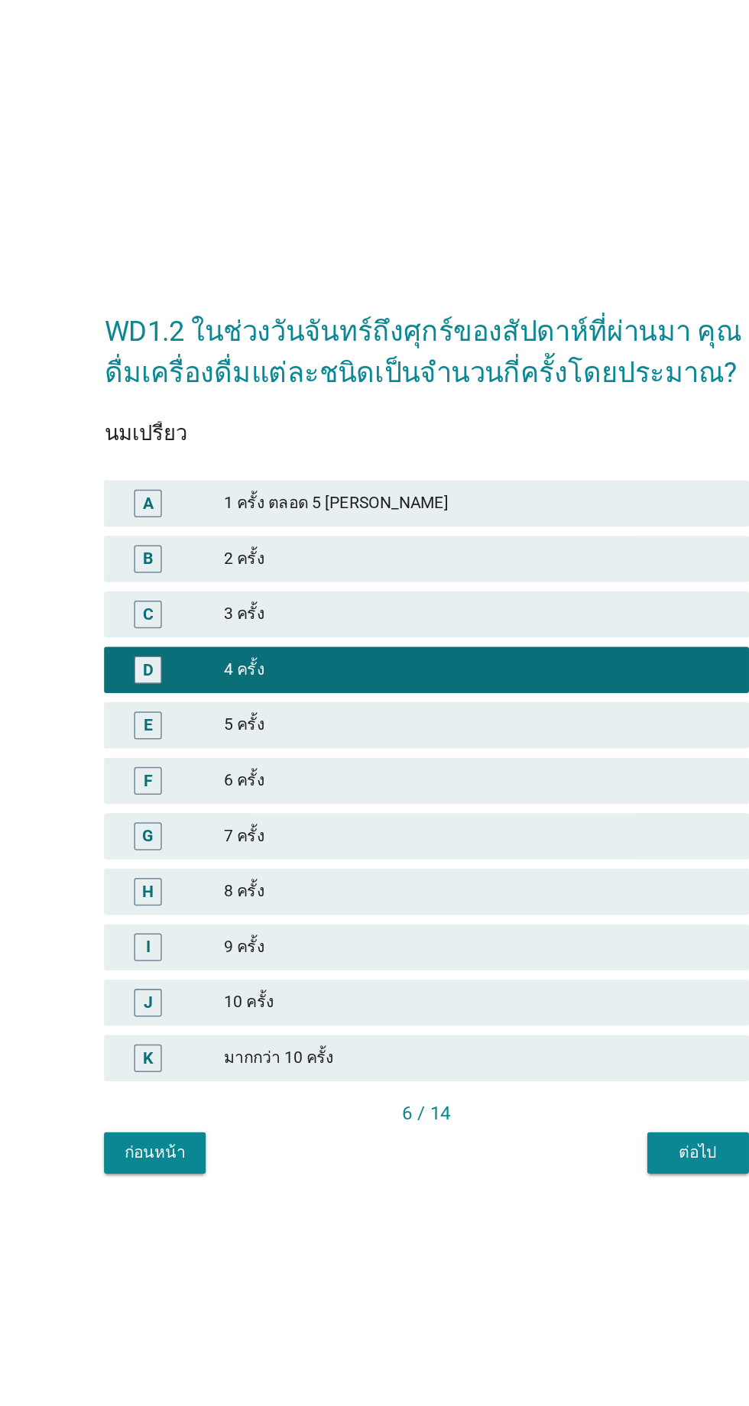
click at [559, 990] on div "ต่อไป" at bounding box center [554, 982] width 43 height 16
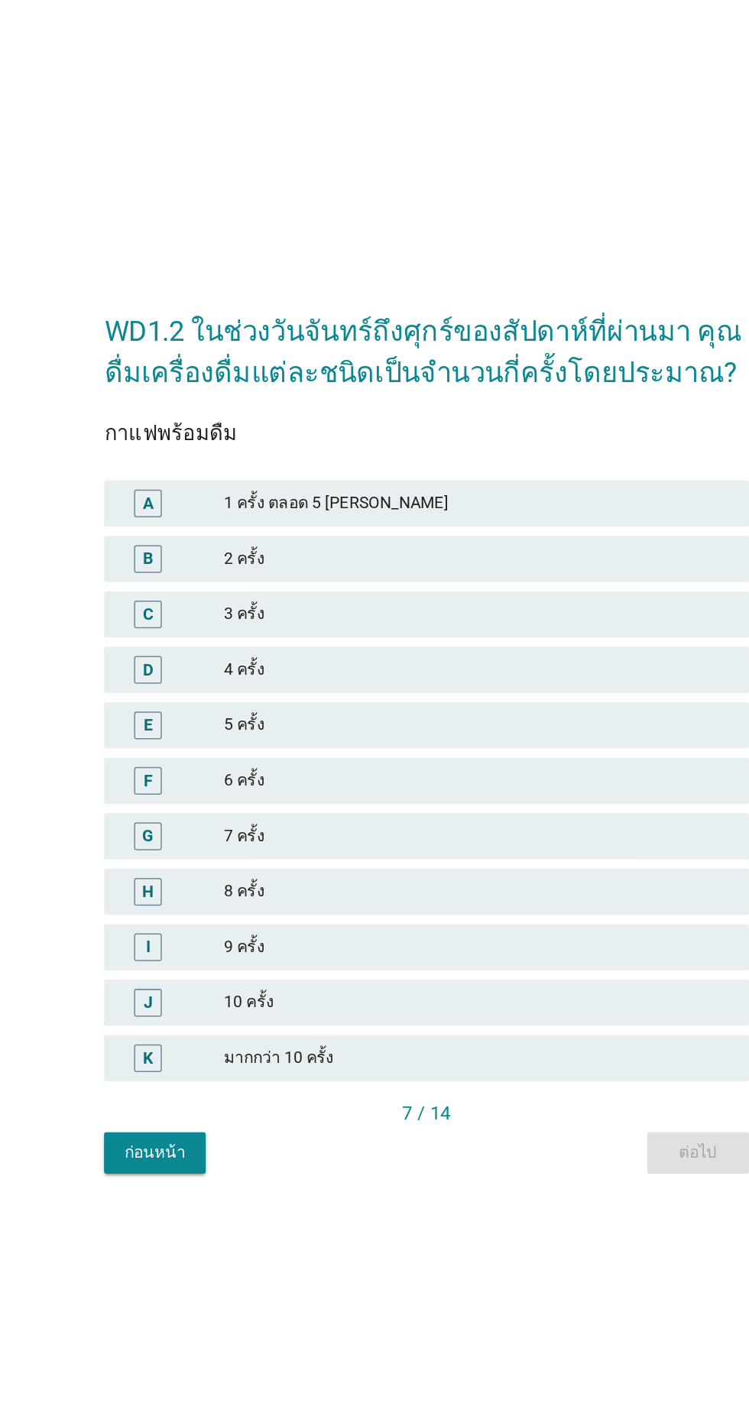
click at [304, 709] on div "5 ครั้ง" at bounding box center [408, 700] width 335 height 18
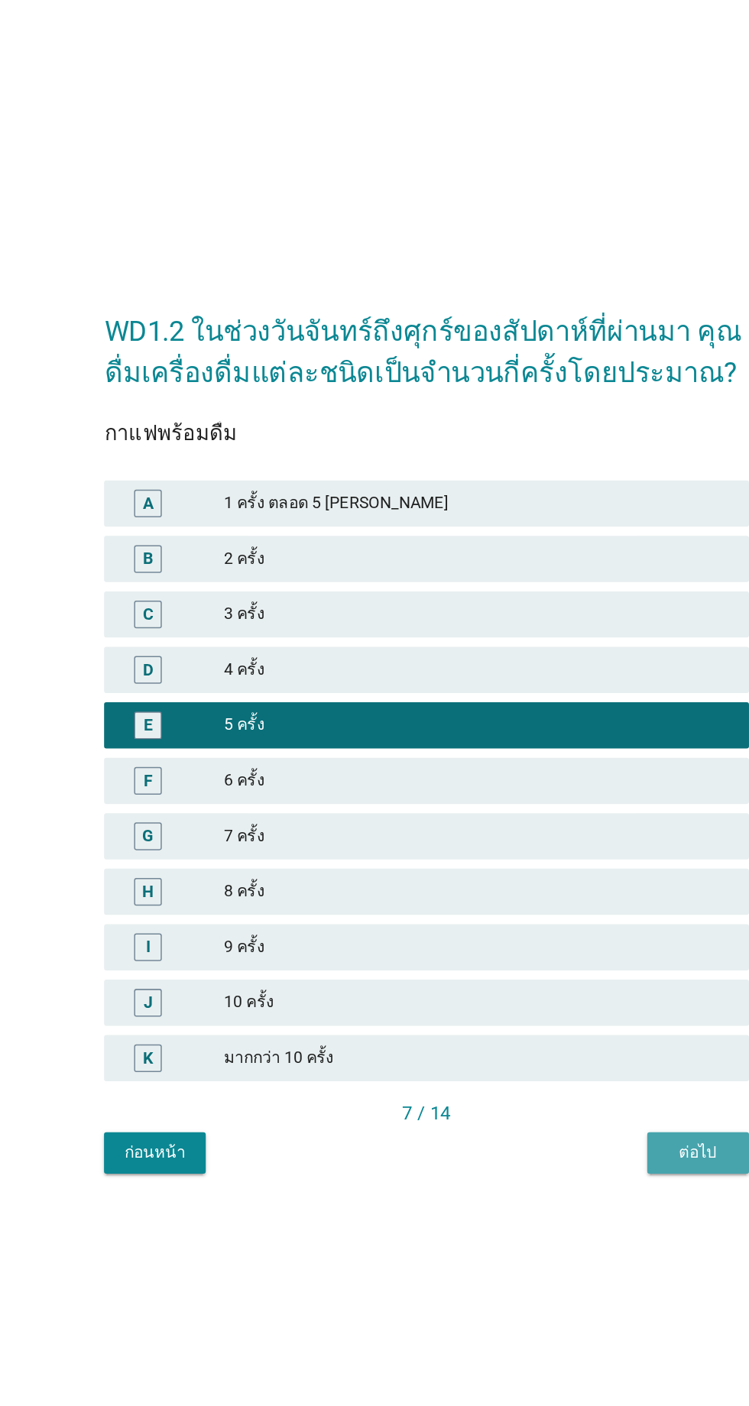
click at [562, 990] on div "ต่อไป" at bounding box center [554, 982] width 43 height 16
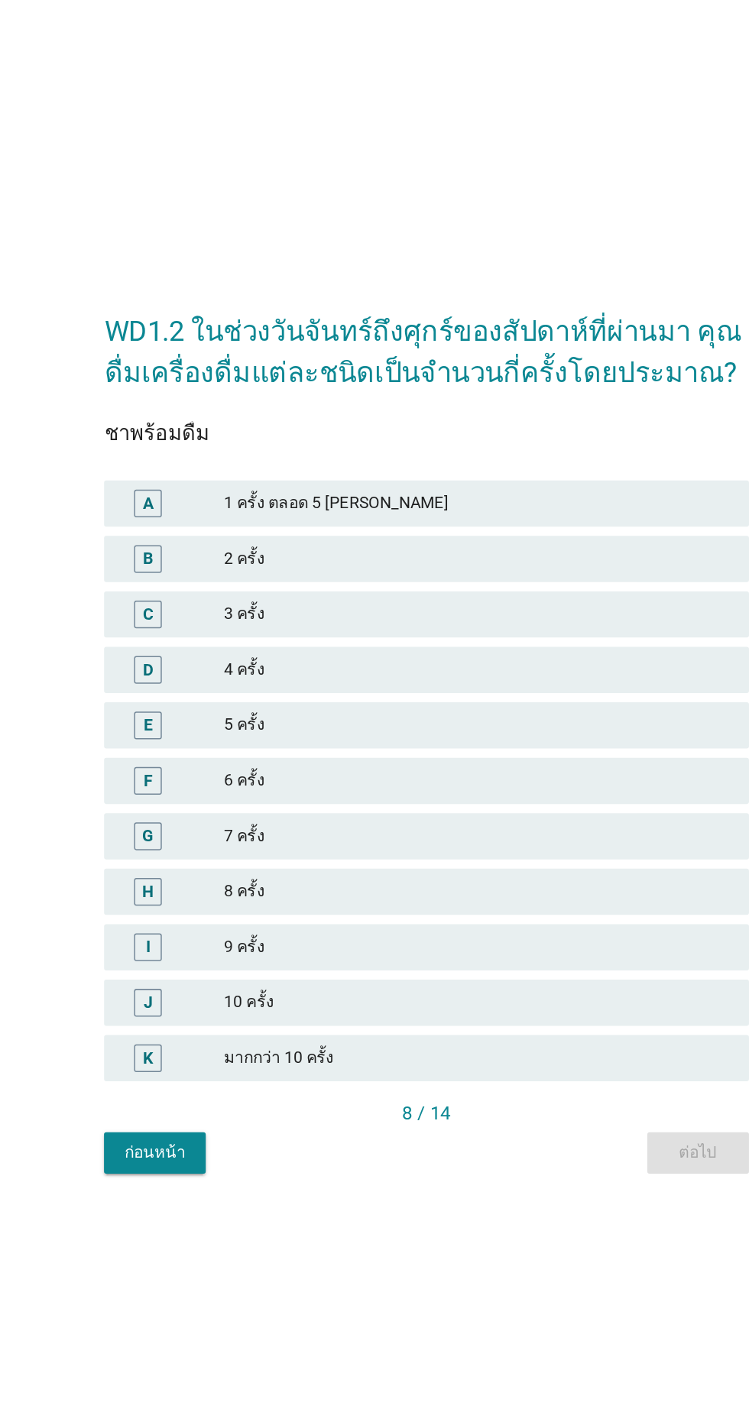
click at [289, 819] on div "8 ครั้ง" at bounding box center [408, 810] width 335 height 18
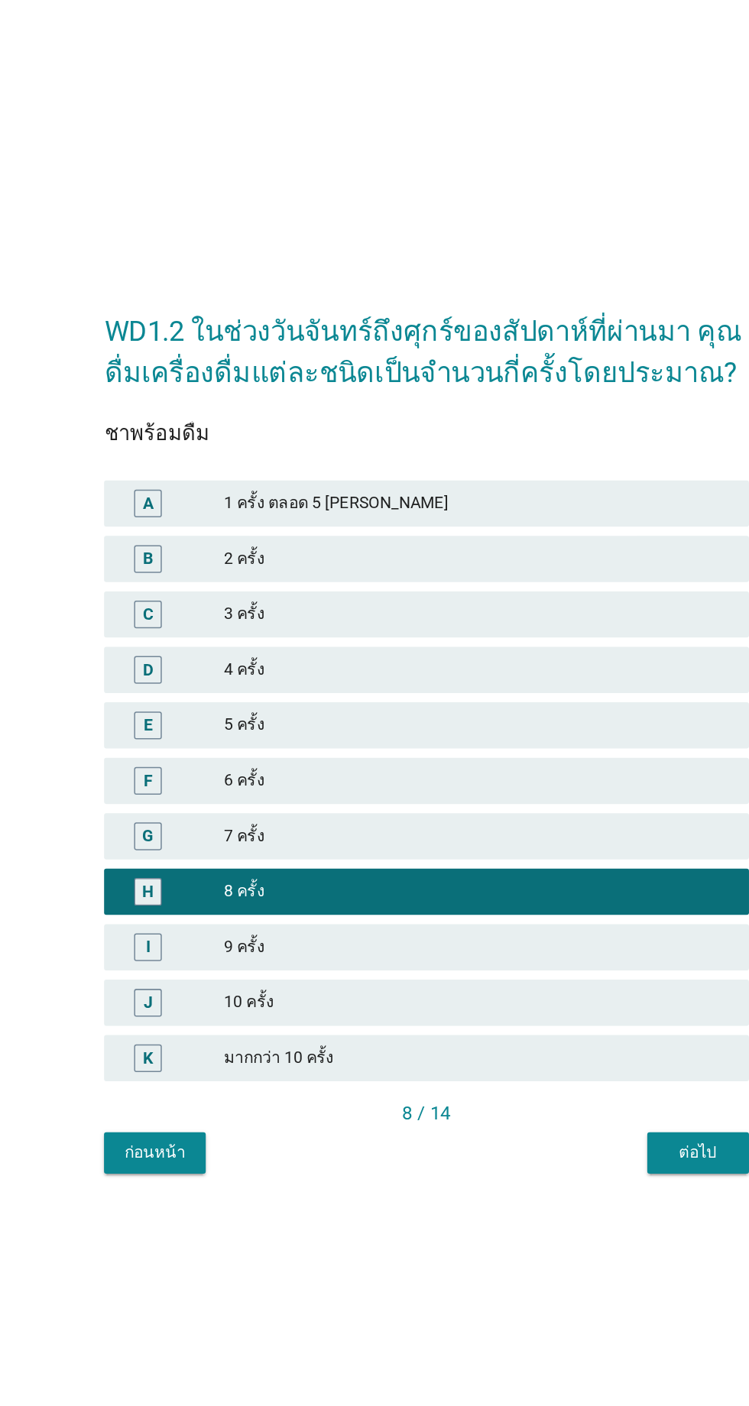
click at [532, 997] on button "ต่อไป" at bounding box center [553, 983] width 67 height 28
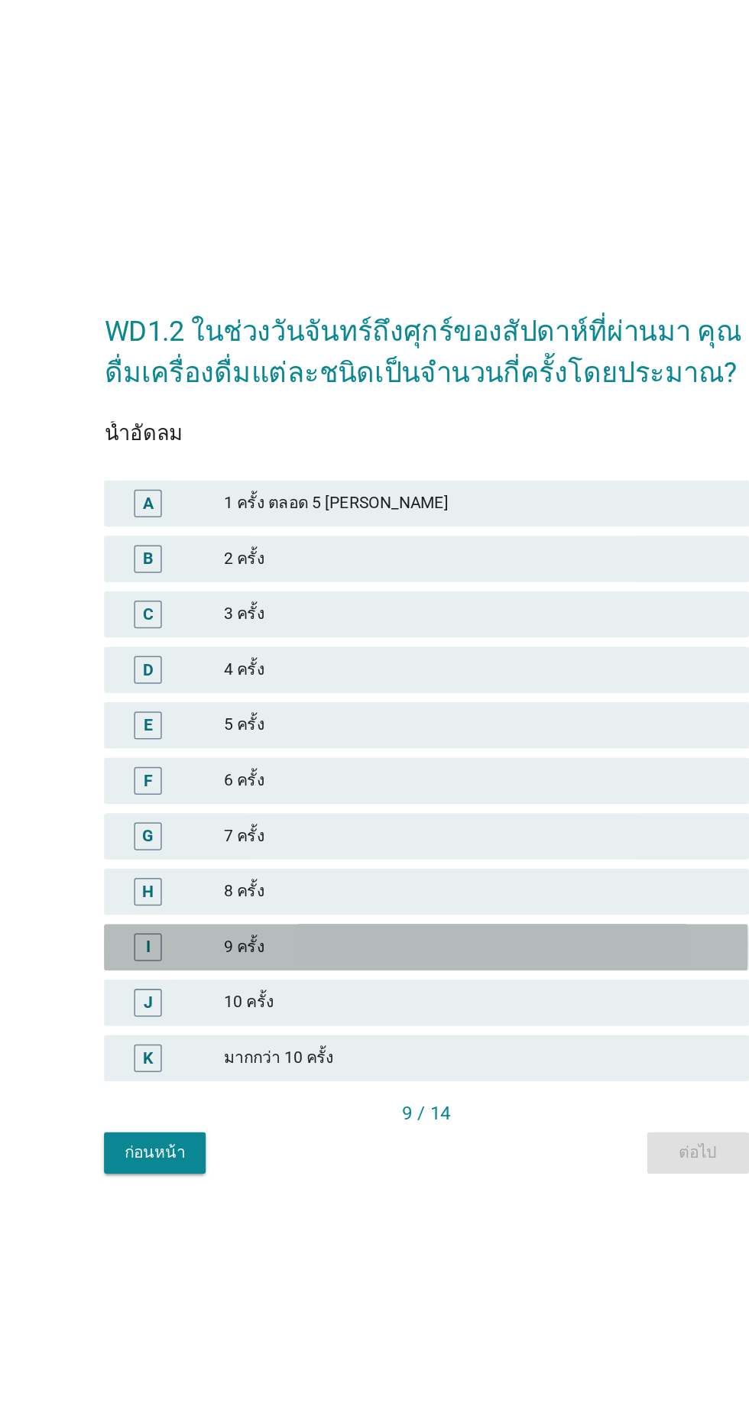
click at [319, 856] on div "9 ครั้ง" at bounding box center [408, 847] width 335 height 18
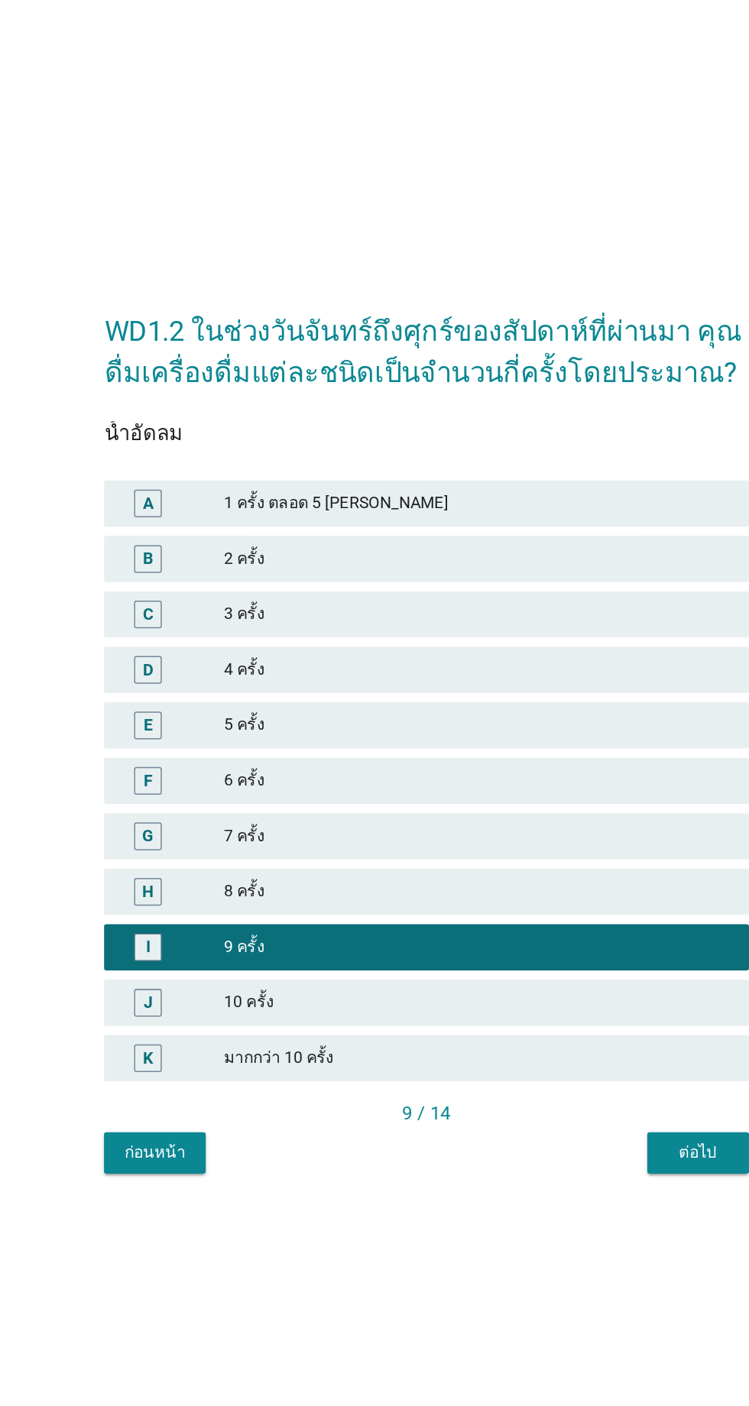
click at [327, 893] on div "10 ครั้ง" at bounding box center [408, 883] width 335 height 18
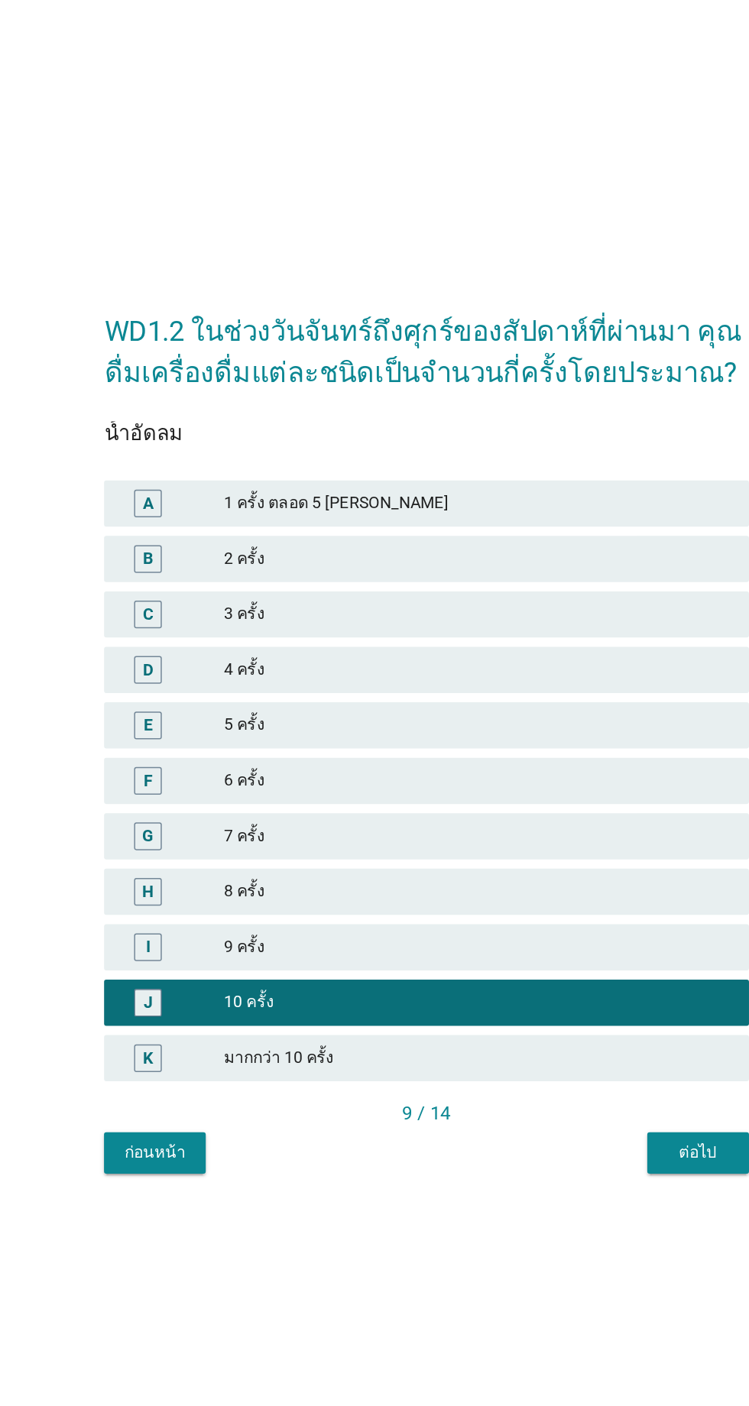
click at [549, 990] on div "ต่อไป" at bounding box center [554, 982] width 43 height 16
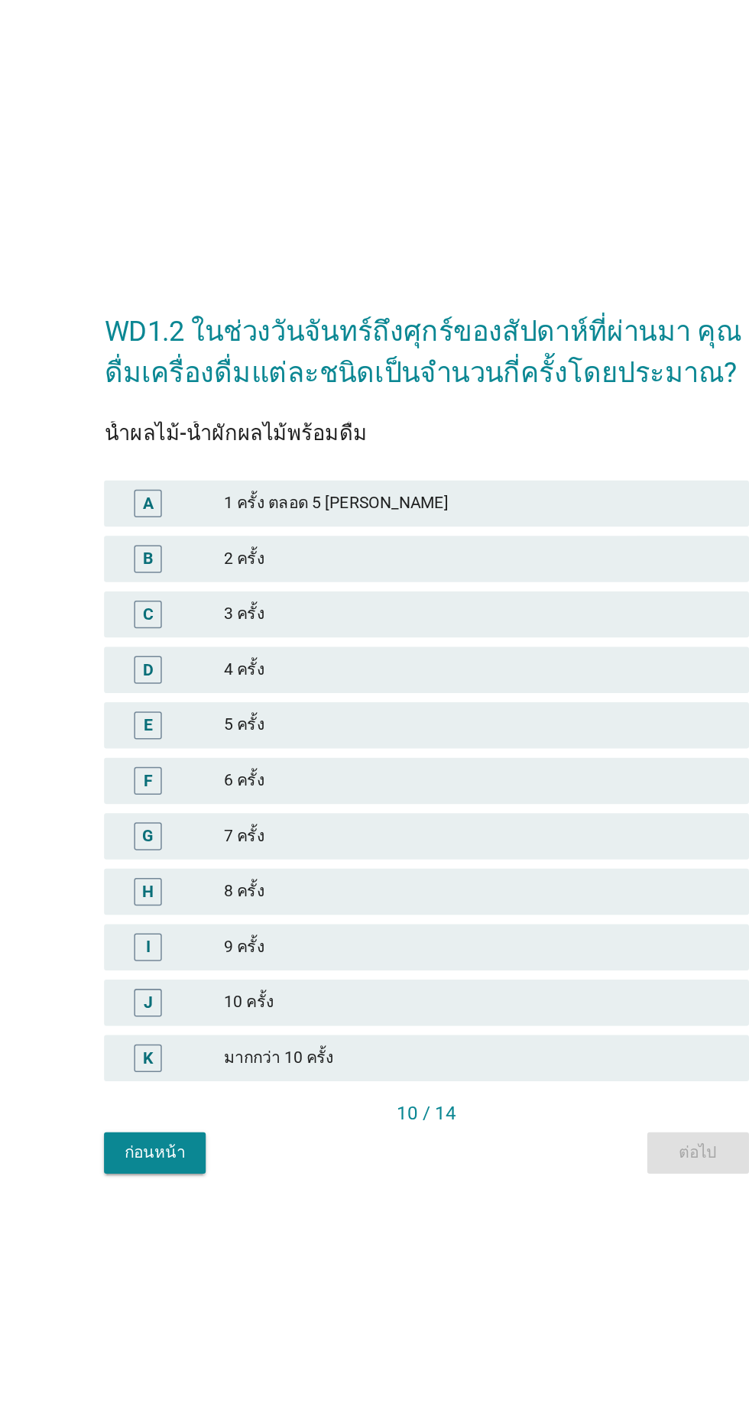
click at [300, 856] on div "9 ครั้ง" at bounding box center [408, 847] width 335 height 18
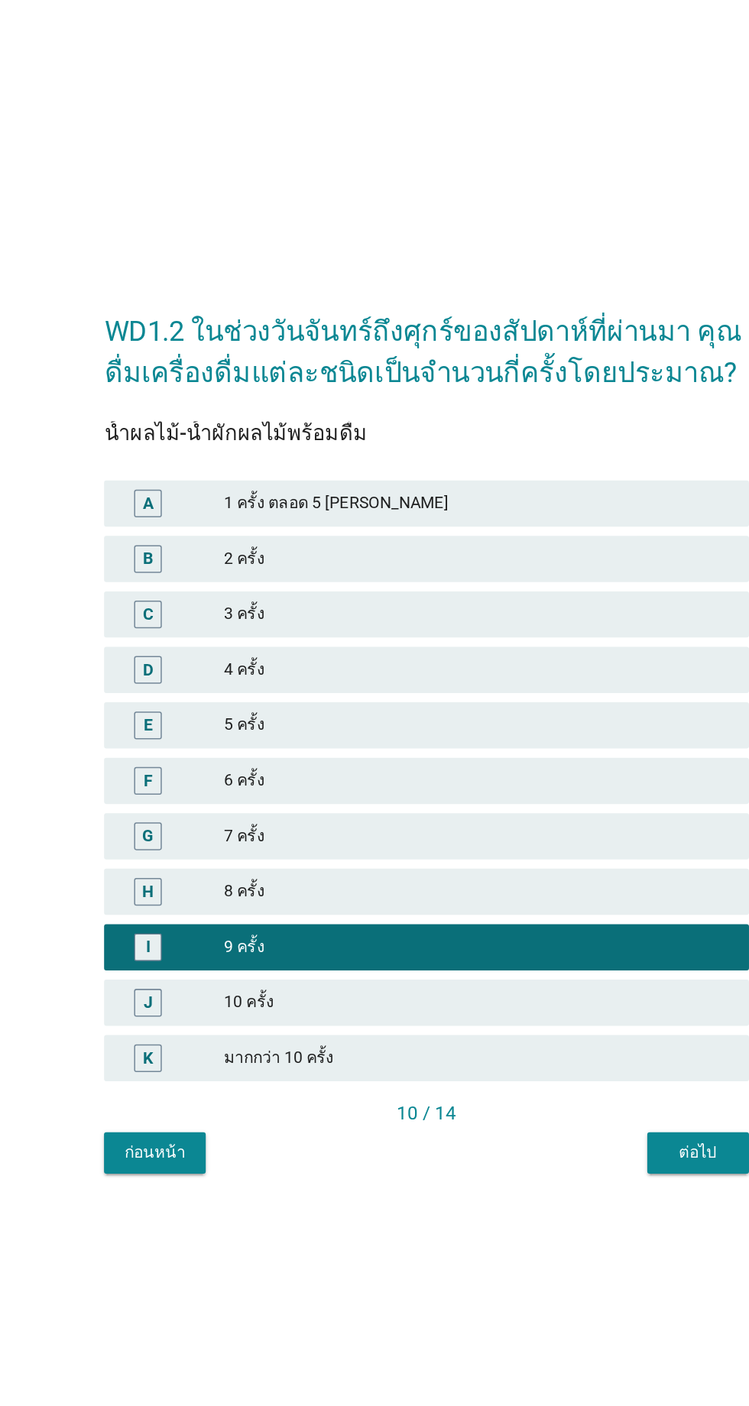
click at [562, 997] on button "ต่อไป" at bounding box center [553, 983] width 67 height 28
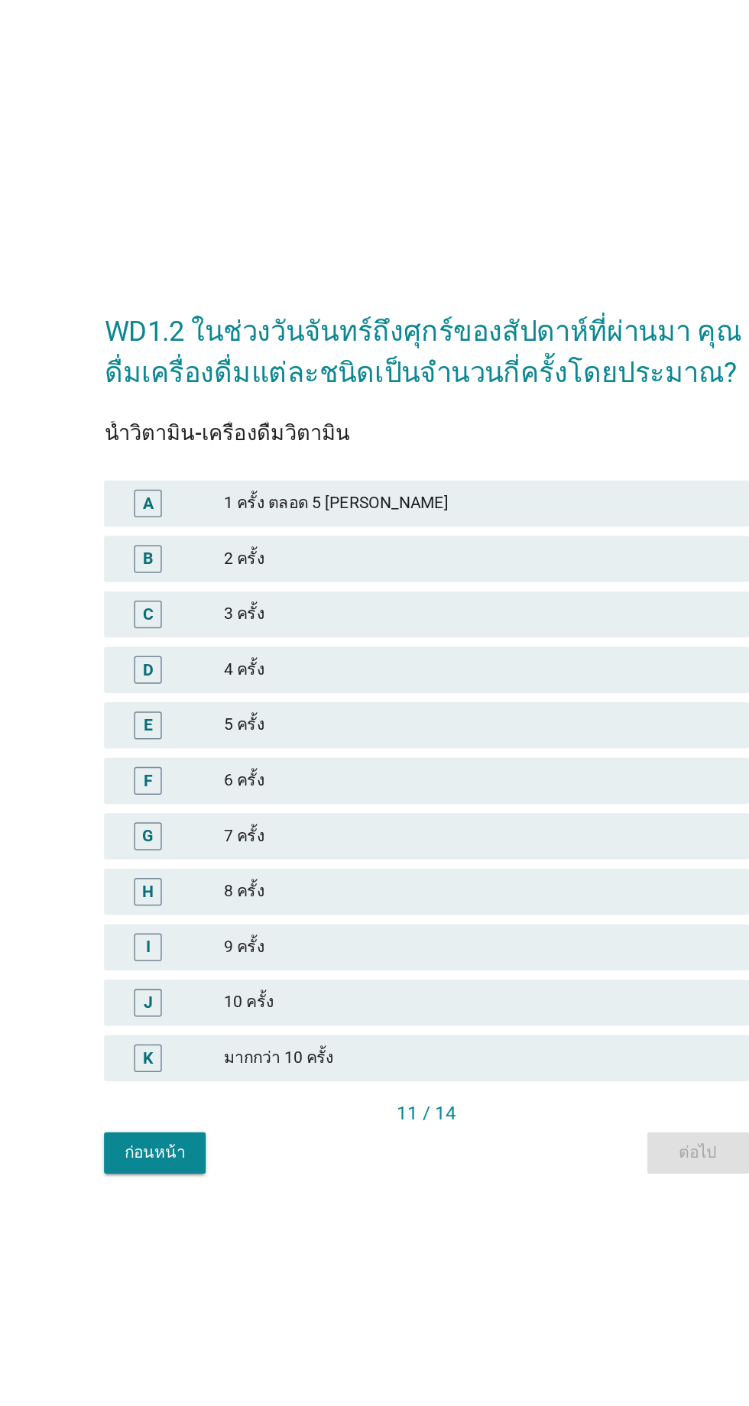
click at [300, 672] on div "4 ครั้ง" at bounding box center [408, 663] width 335 height 18
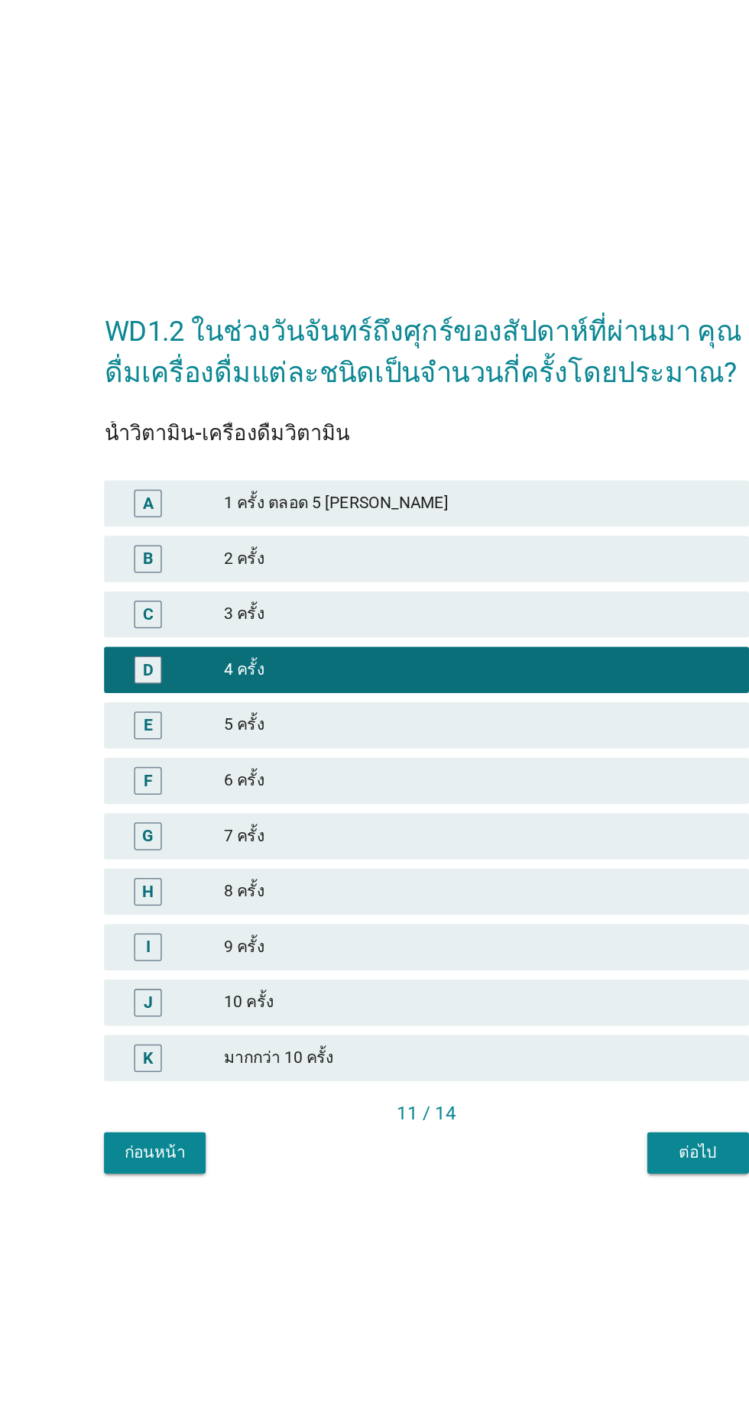
click at [563, 990] on div "ต่อไป" at bounding box center [554, 982] width 43 height 16
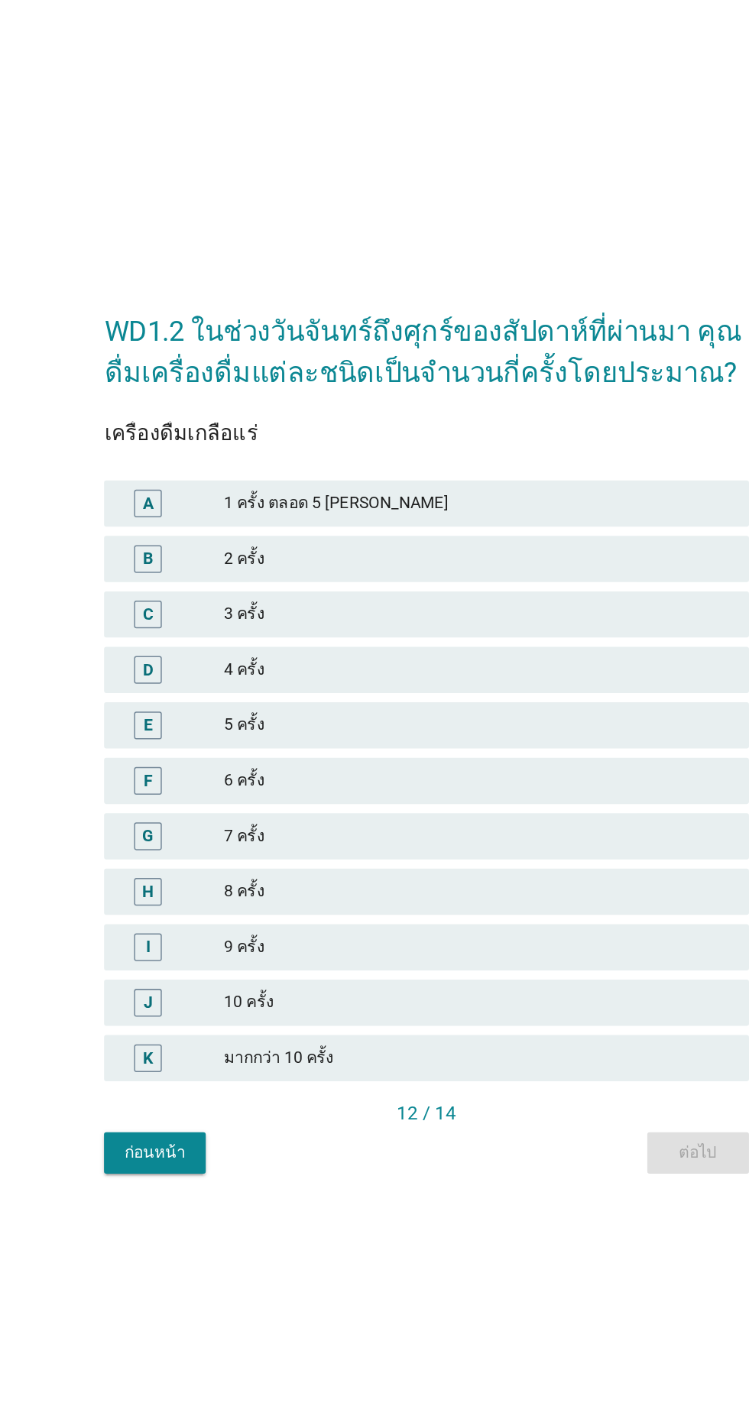
click at [346, 709] on div "5 ครั้ง" at bounding box center [408, 700] width 335 height 18
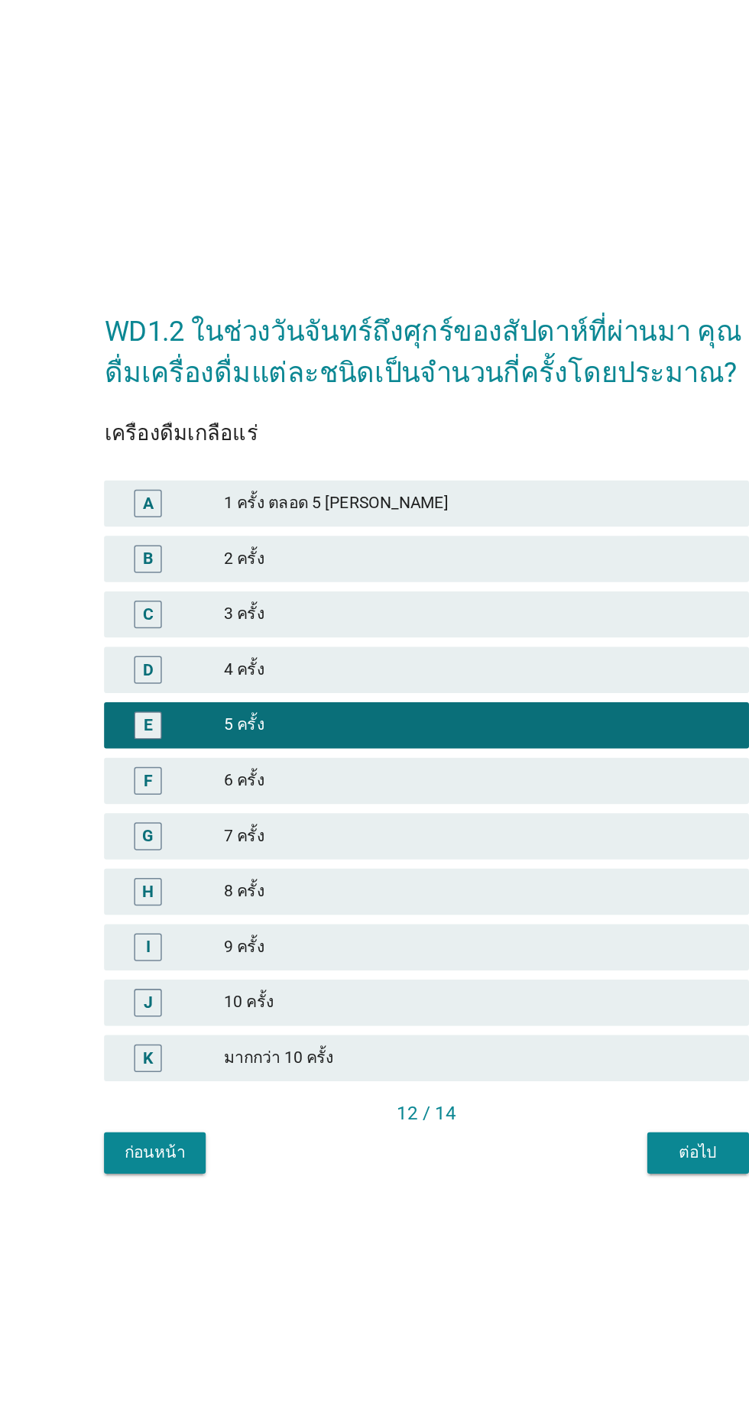
click at [530, 997] on button "ต่อไป" at bounding box center [553, 983] width 67 height 28
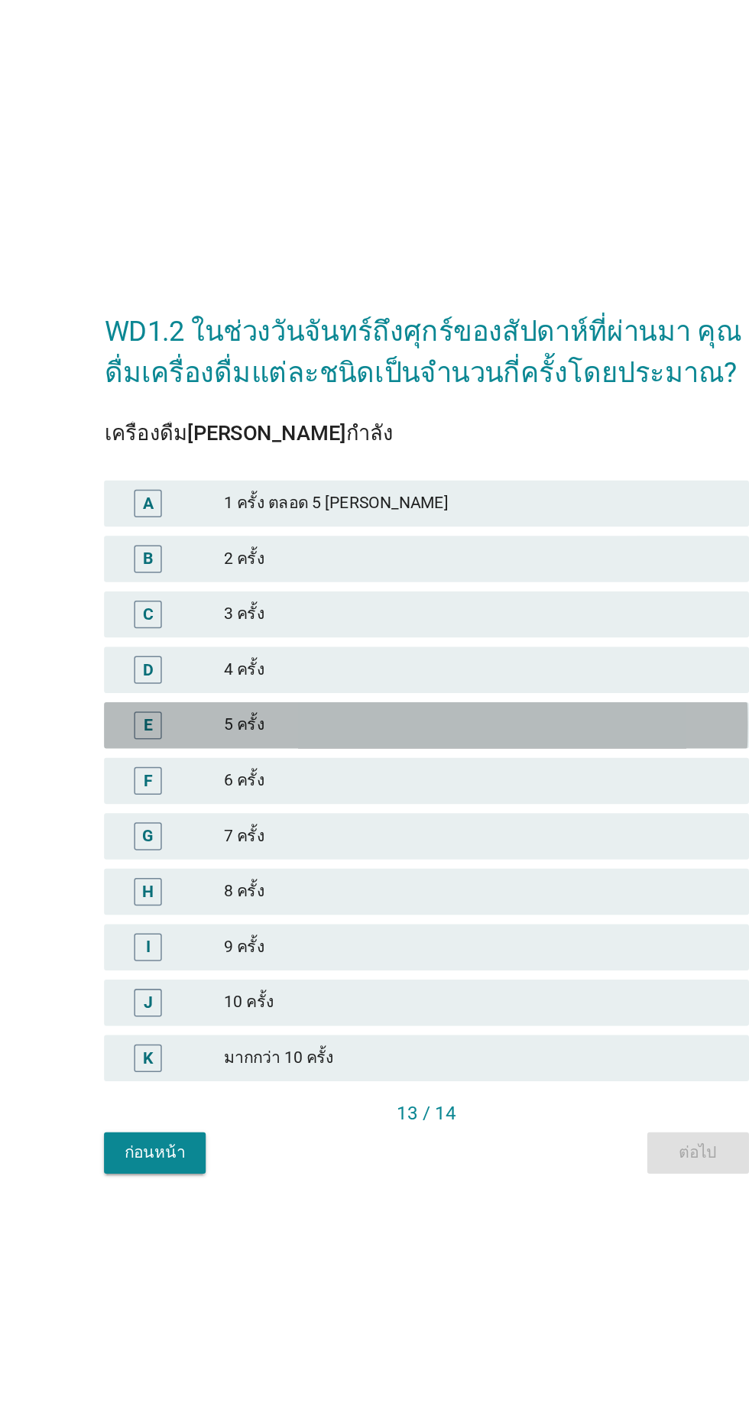
click at [371, 709] on div "5 ครั้ง" at bounding box center [408, 700] width 335 height 18
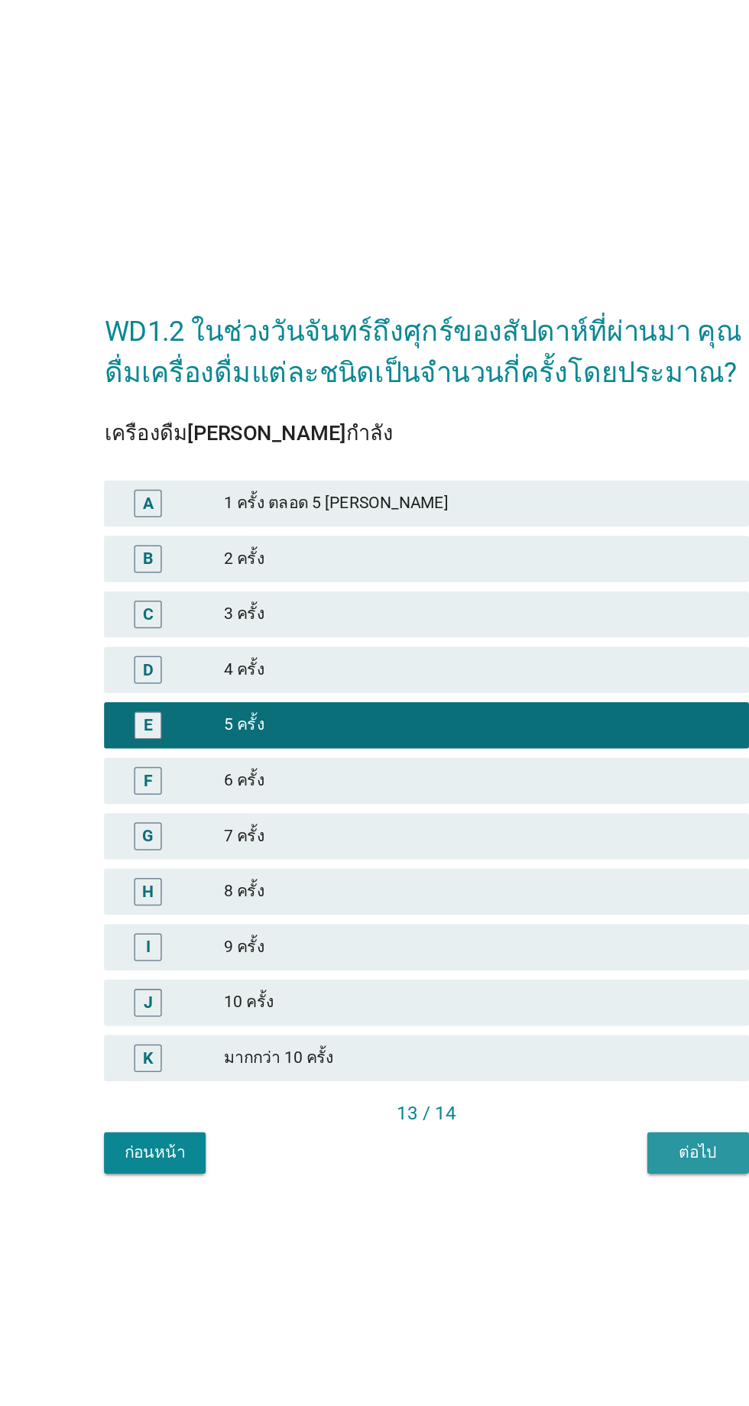
click at [573, 990] on div "ต่อไป" at bounding box center [554, 982] width 43 height 16
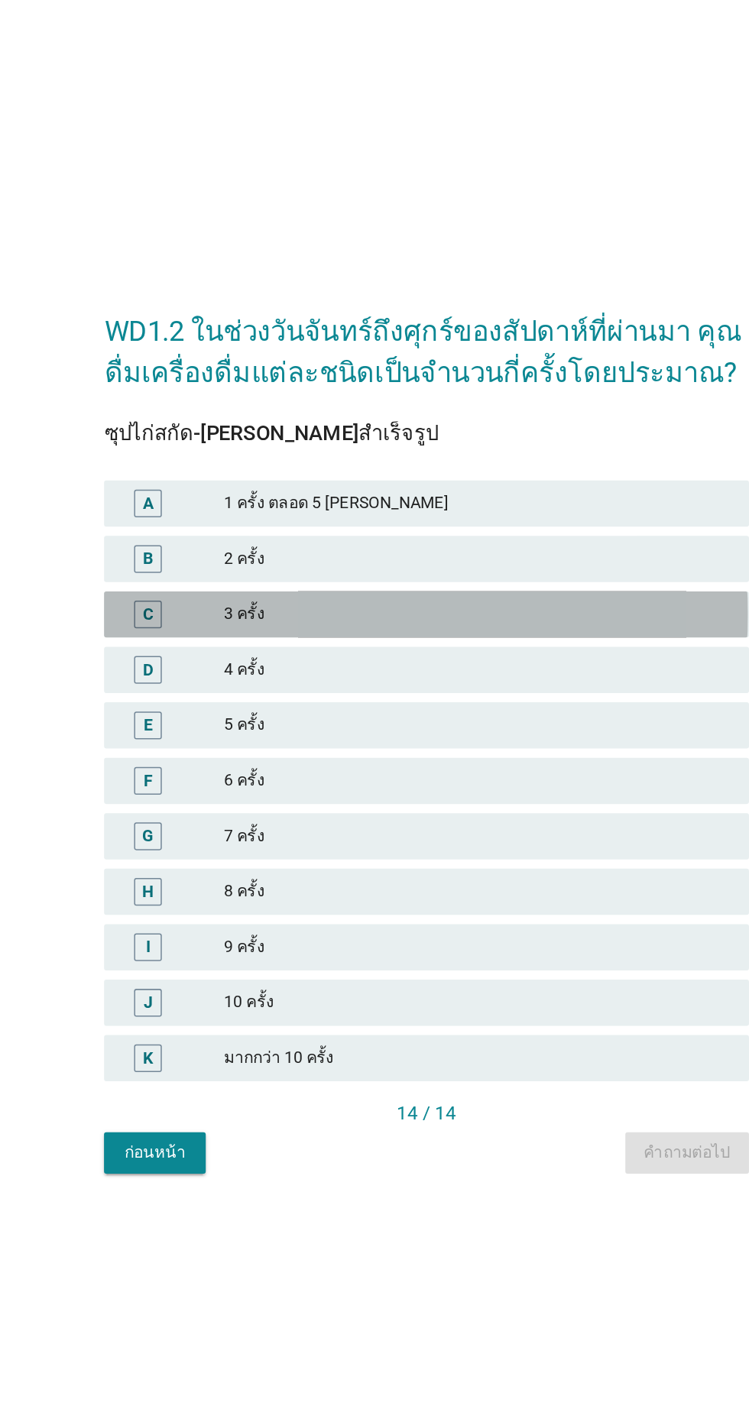
click at [349, 636] on div "3 ครั้ง" at bounding box center [408, 626] width 335 height 18
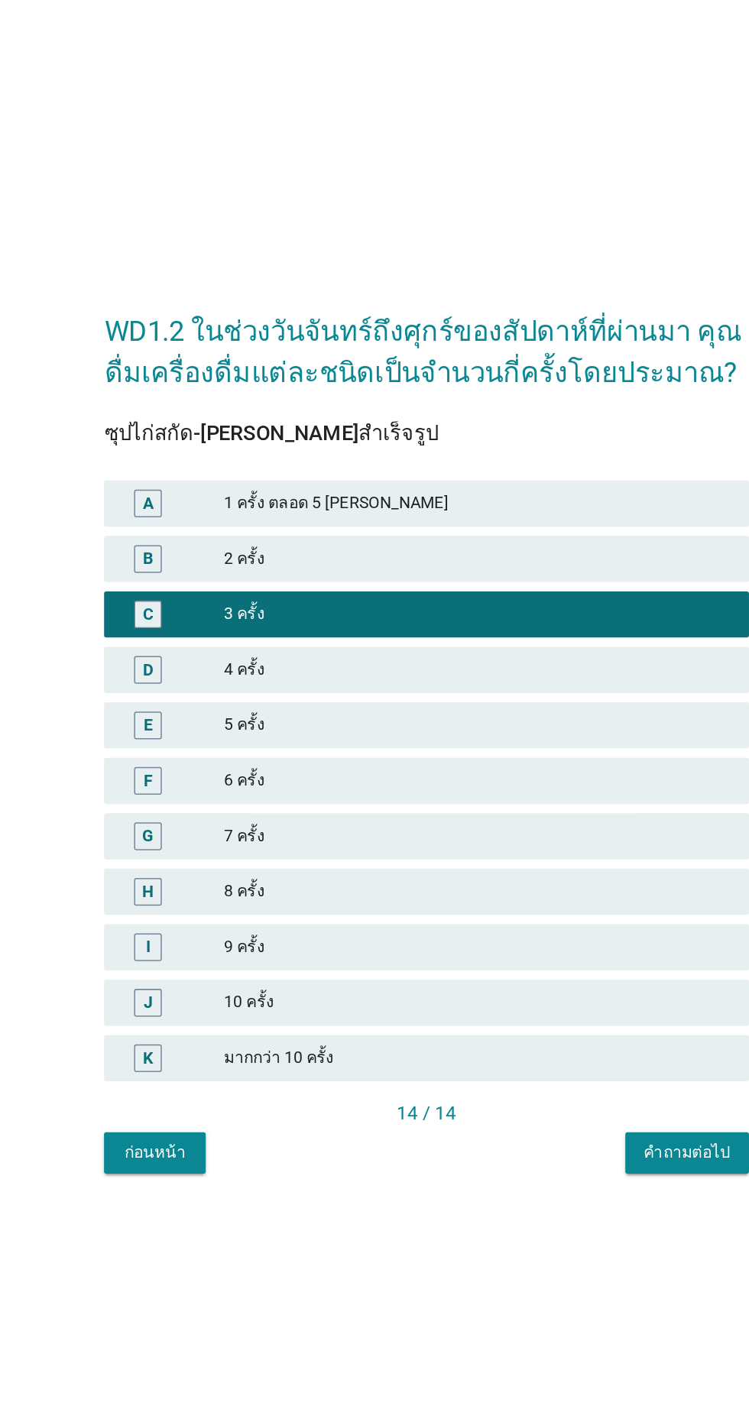
click at [542, 990] on div "คำถามต่อไป" at bounding box center [546, 982] width 57 height 16
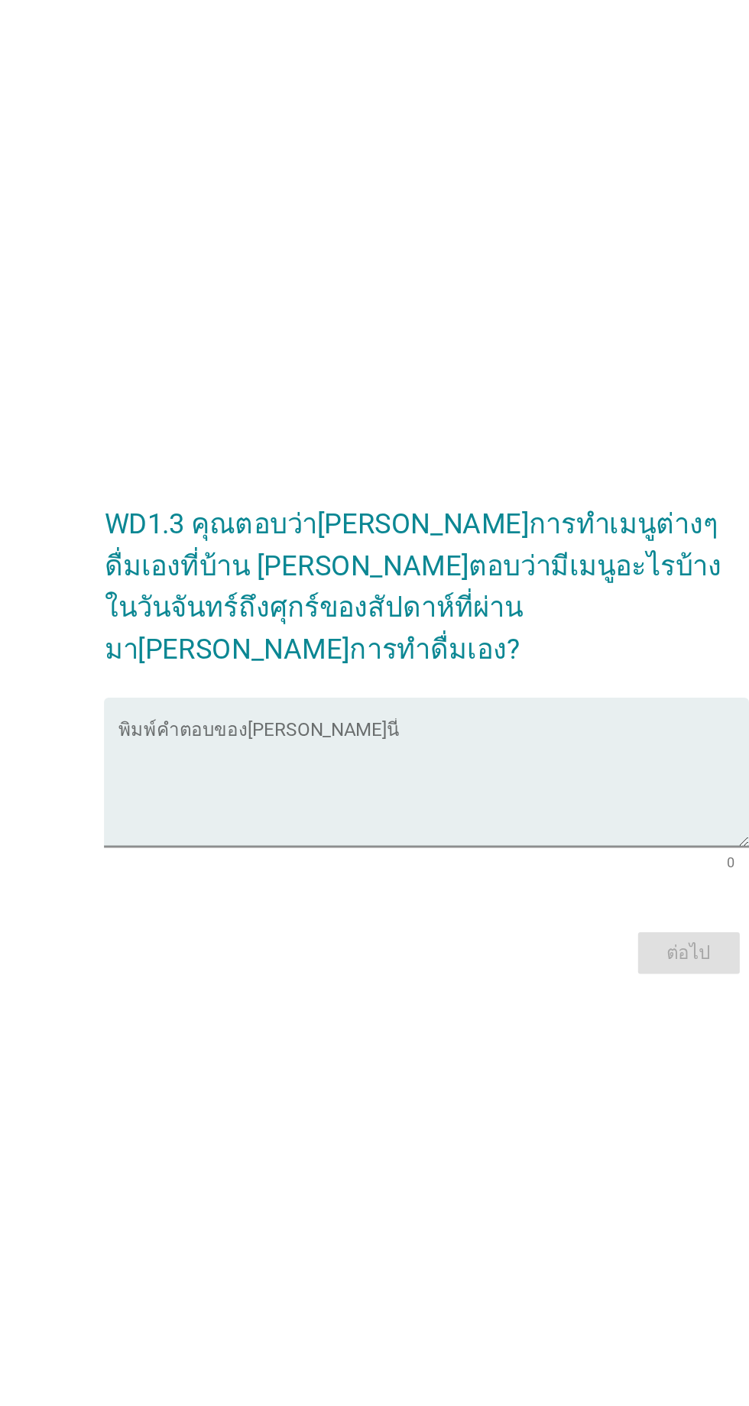
scroll to position [134, 0]
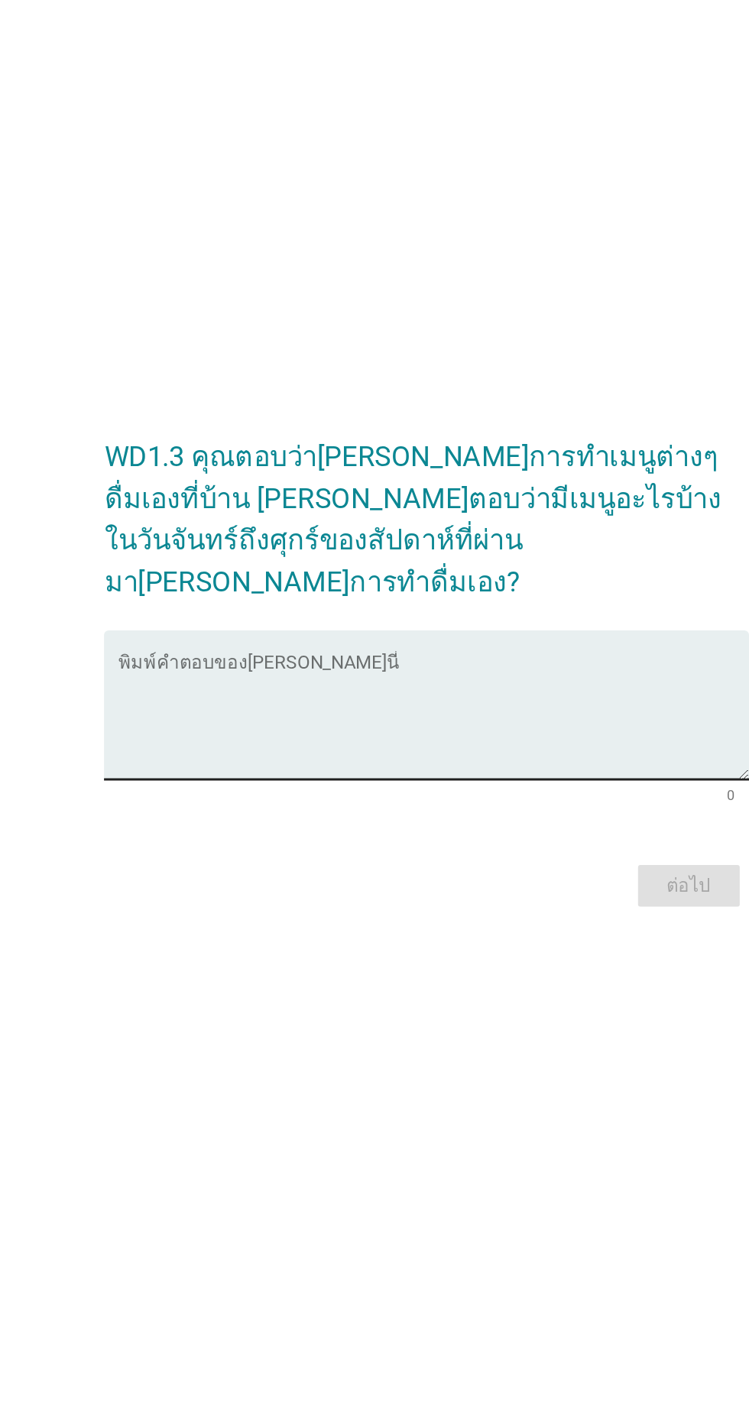
click at [276, 663] on textarea "พิมพ์คำตอบของคุณ ที่นี่" at bounding box center [378, 703] width 416 height 80
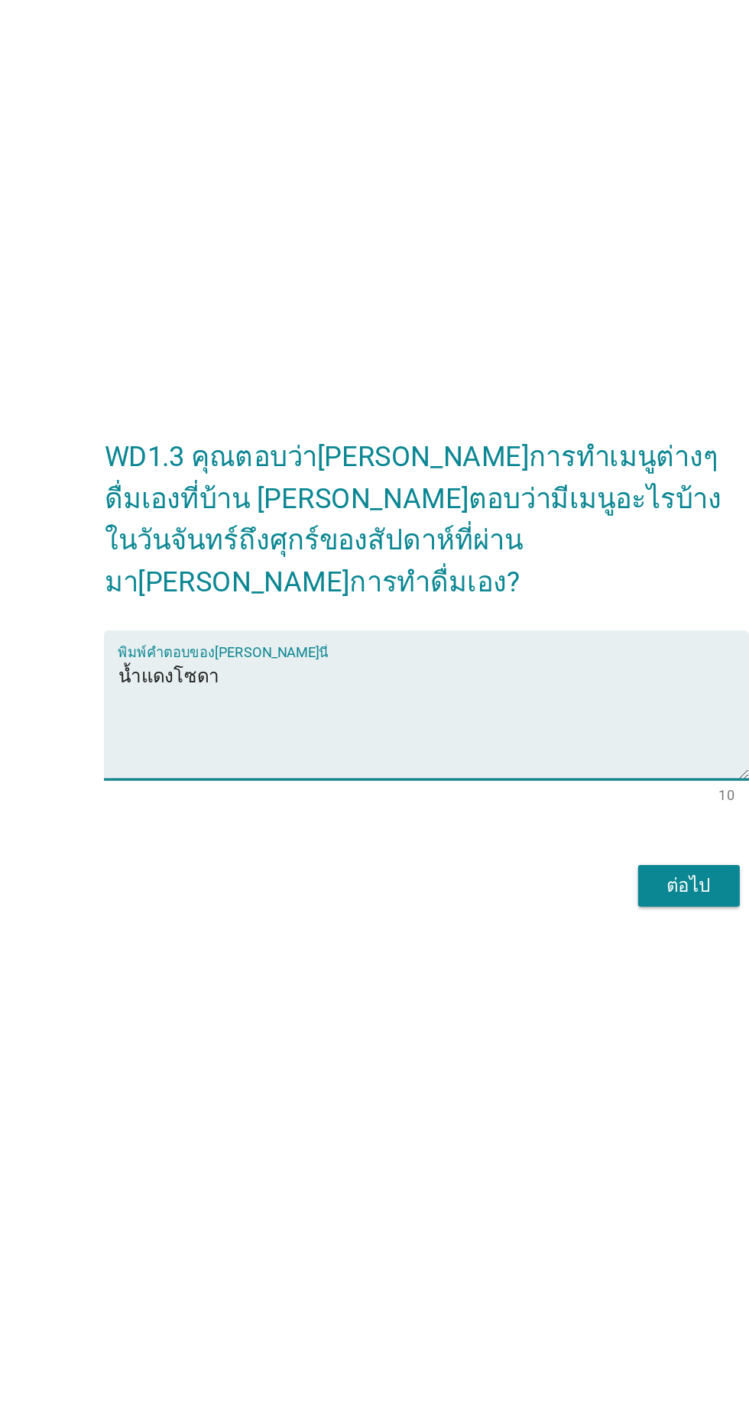
type textarea "น้ำแดงโซดา"
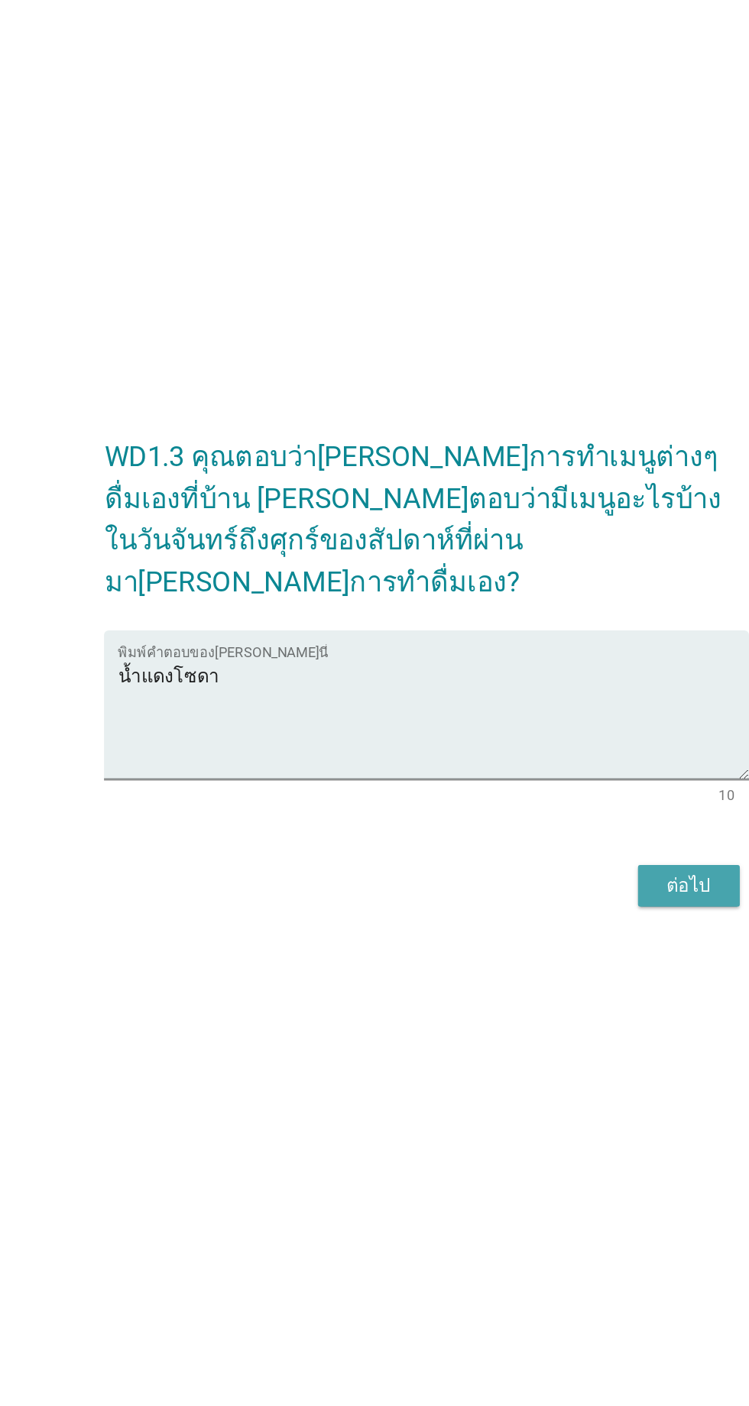
click at [536, 804] on div "ต่อไป" at bounding box center [548, 813] width 43 height 18
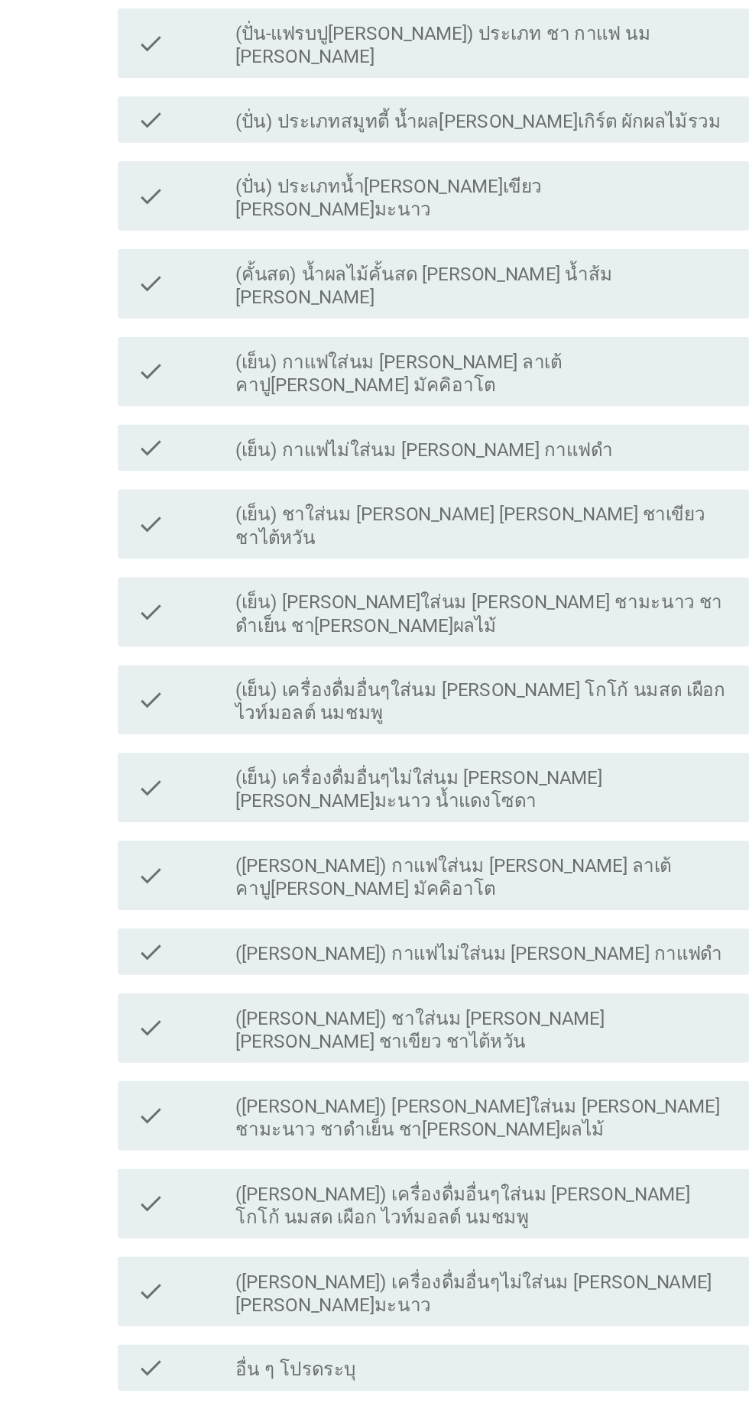
scroll to position [0, 0]
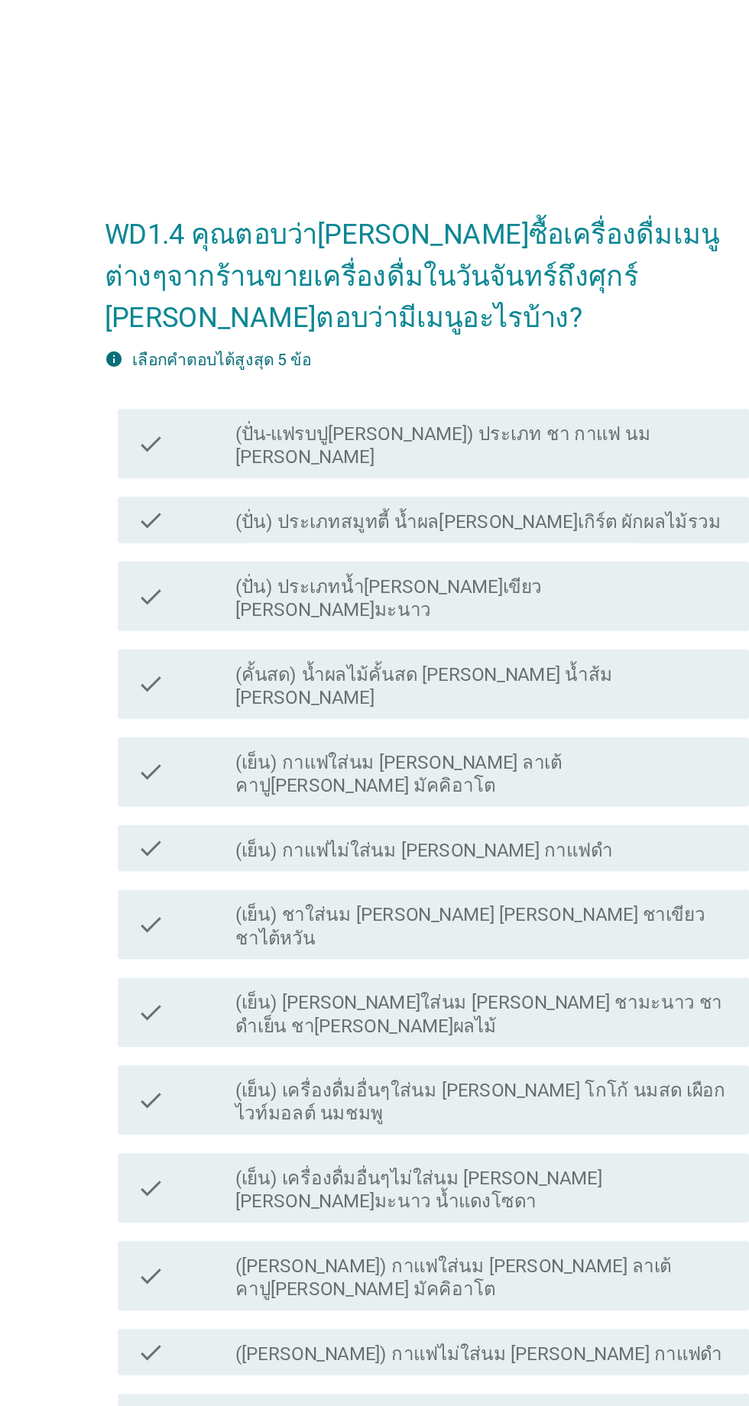
click at [413, 527] on label "(เย็น) กาแฟใส่นม [PERSON_NAME] ลาเต้ คาปู[PERSON_NAME] มัคคิอาโต" at bounding box center [411, 512] width 327 height 31
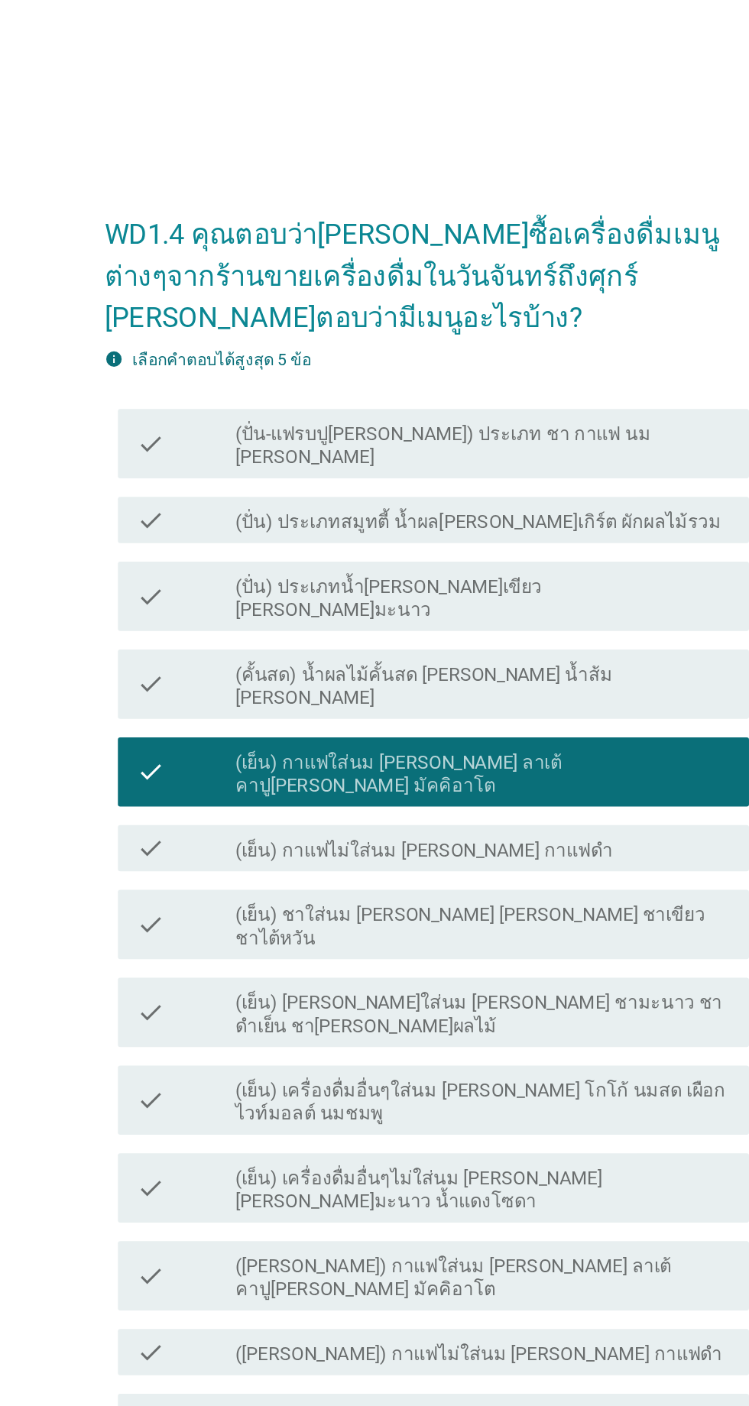
click at [429, 628] on label "(เย็น) ชาใส่นม [PERSON_NAME] [PERSON_NAME] ชาเขียว ชาไต้หวัน" at bounding box center [411, 613] width 327 height 31
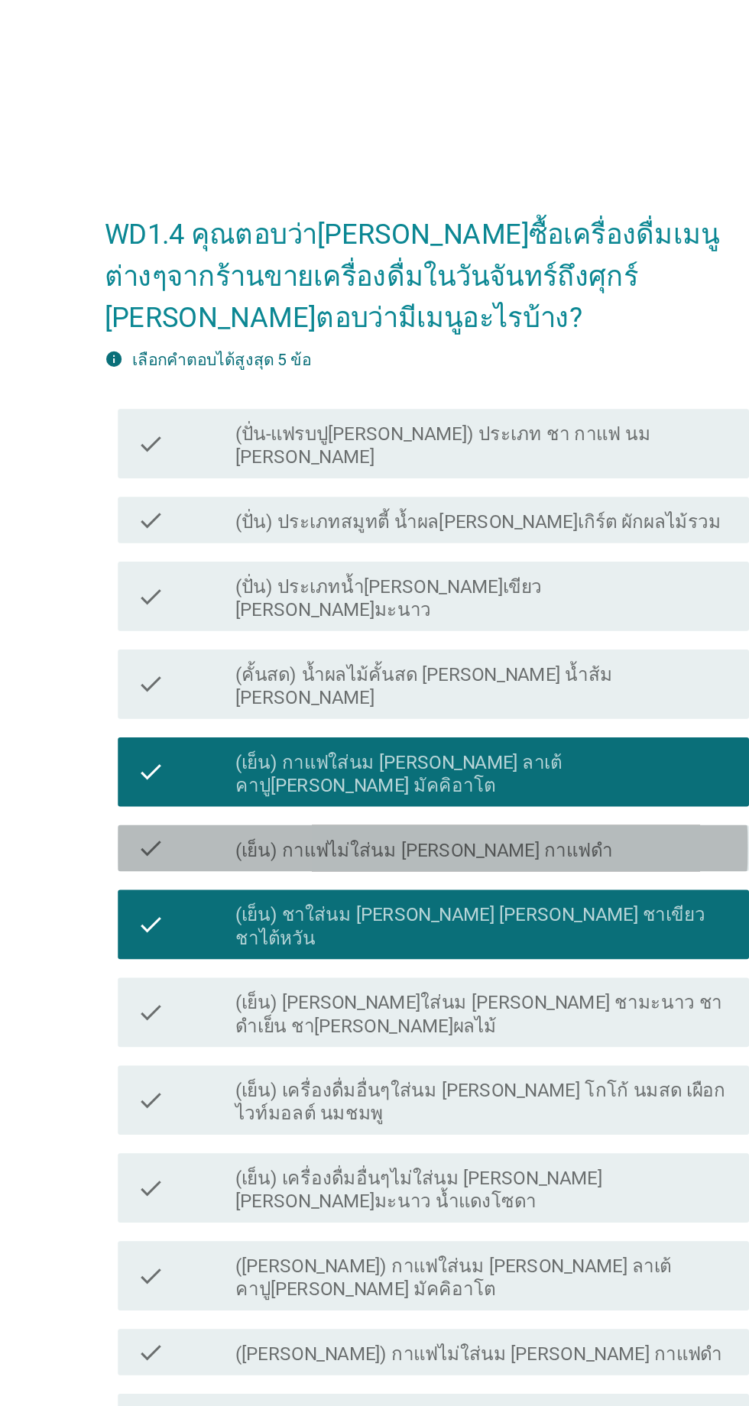
click at [442, 570] on div "check_box_outline_blank (เย็น) กาแฟไม่ใส่นม [PERSON_NAME] กาแฟดำ" at bounding box center [411, 561] width 327 height 18
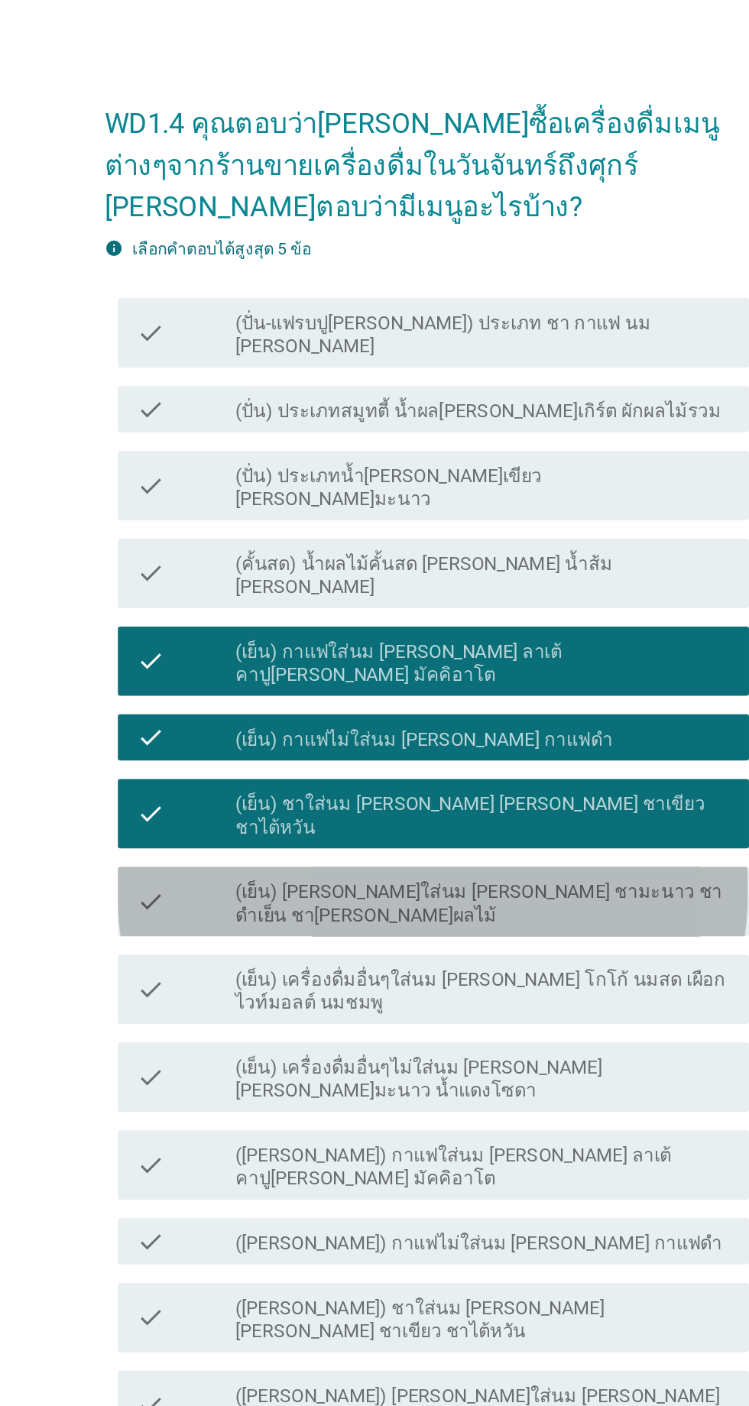
click at [505, 686] on label "(เย็น) [PERSON_NAME]ใส่นม [PERSON_NAME] ชามะนาว ชาดำเย็น ชา[PERSON_NAME]ผลไม้" at bounding box center [411, 671] width 327 height 31
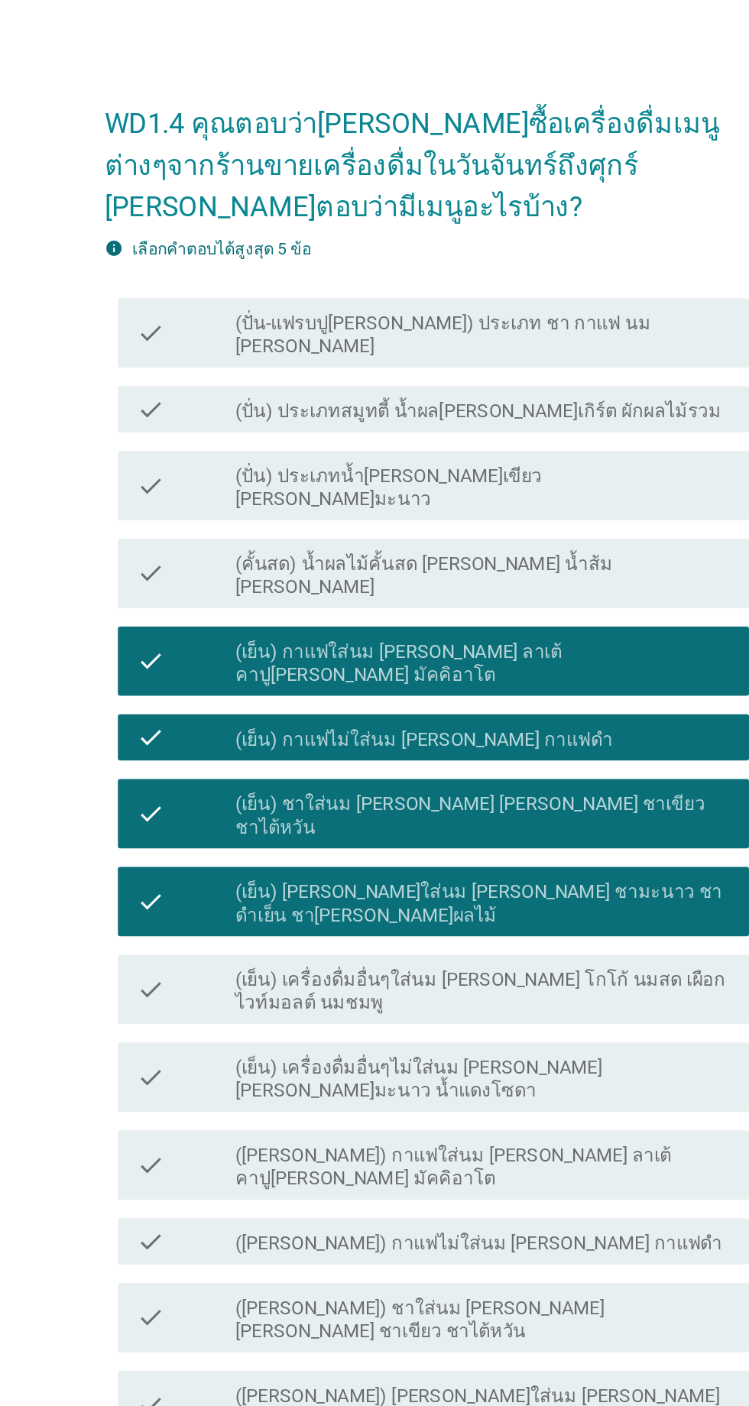
click at [482, 744] on label "(เย็น) เครื่องดื่มอื่นๆใส่นม [PERSON_NAME] โกโก้ นมสด เผือก ไวท์มอลต์ นมชมพู" at bounding box center [411, 729] width 327 height 31
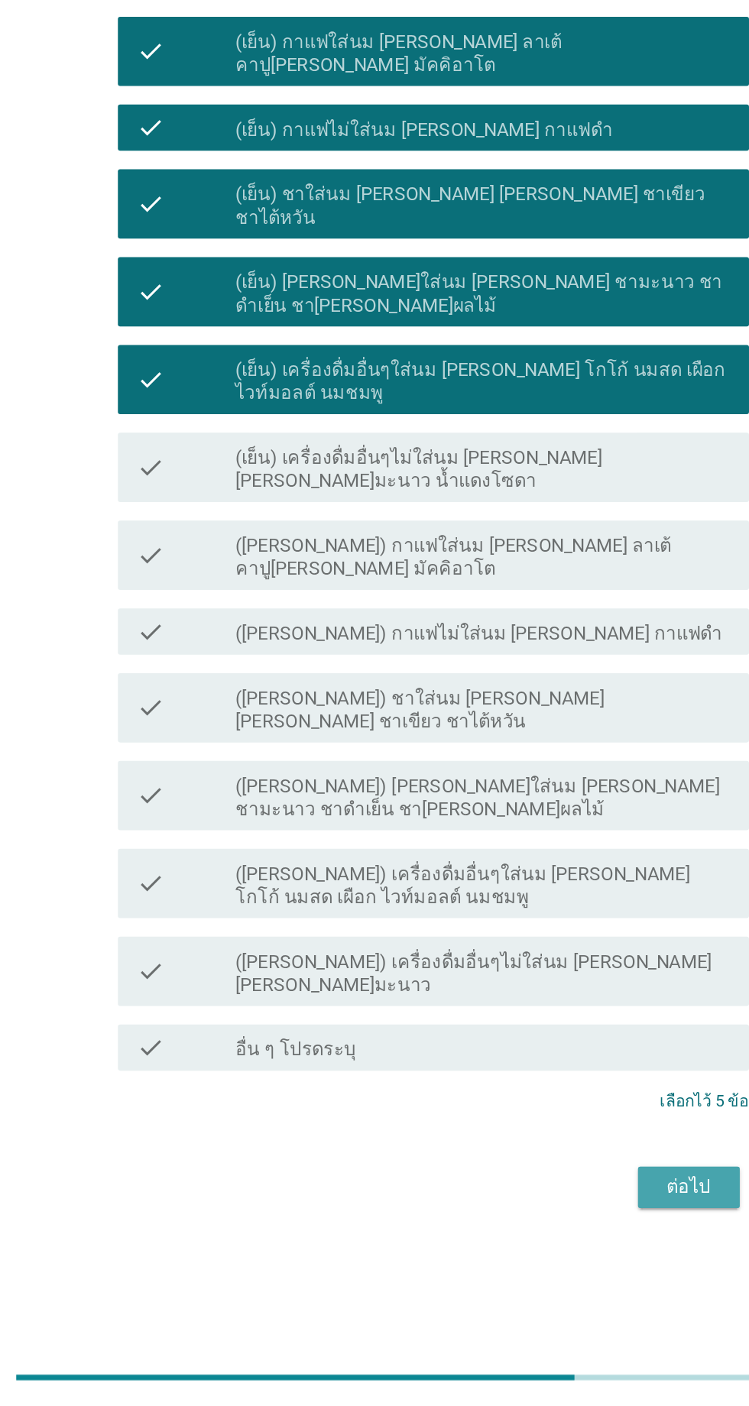
click at [540, 1253] on div "ต่อไป" at bounding box center [548, 1262] width 43 height 18
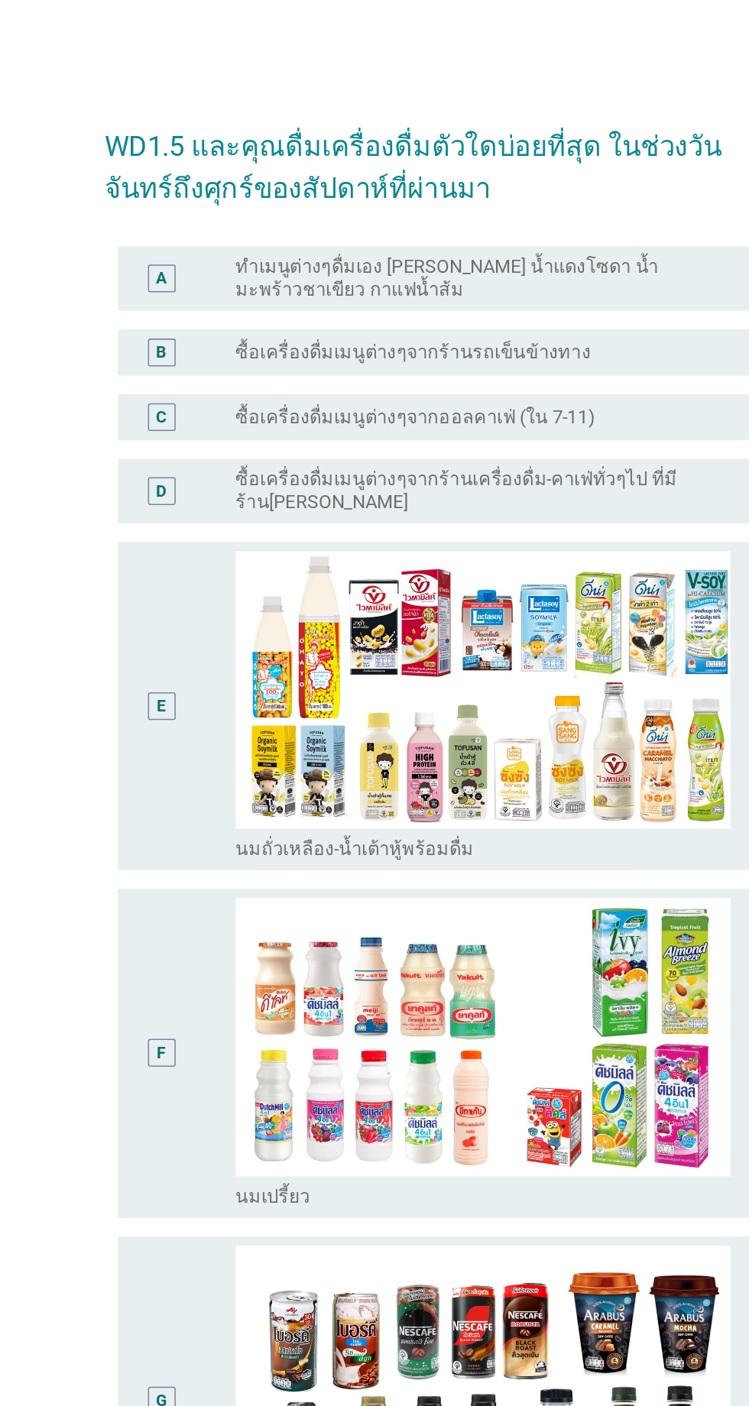
click at [456, 273] on label "ซื้อเครื่องดื่มเมนูต่างๆจากออลคาเฟ่ (ใน 7-11)" at bounding box center [367, 275] width 238 height 15
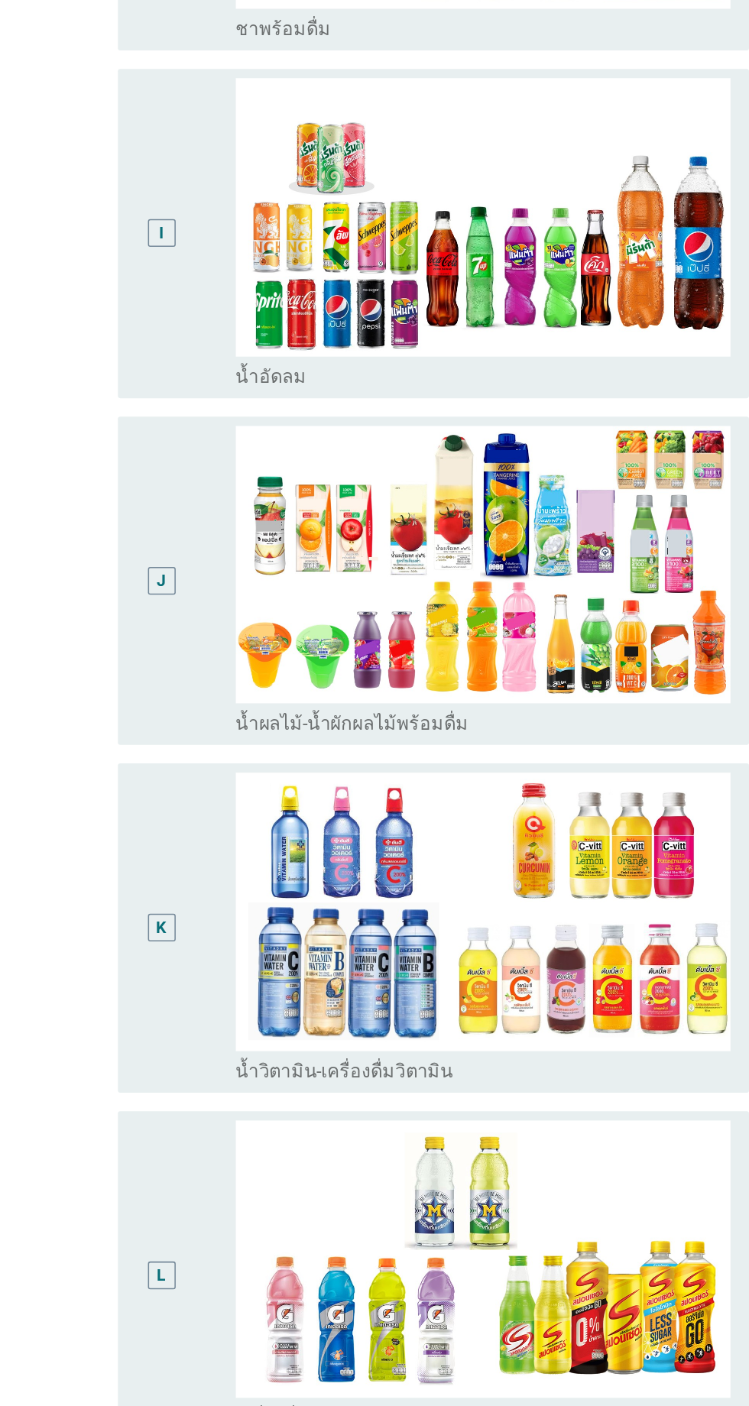
scroll to position [1094, 0]
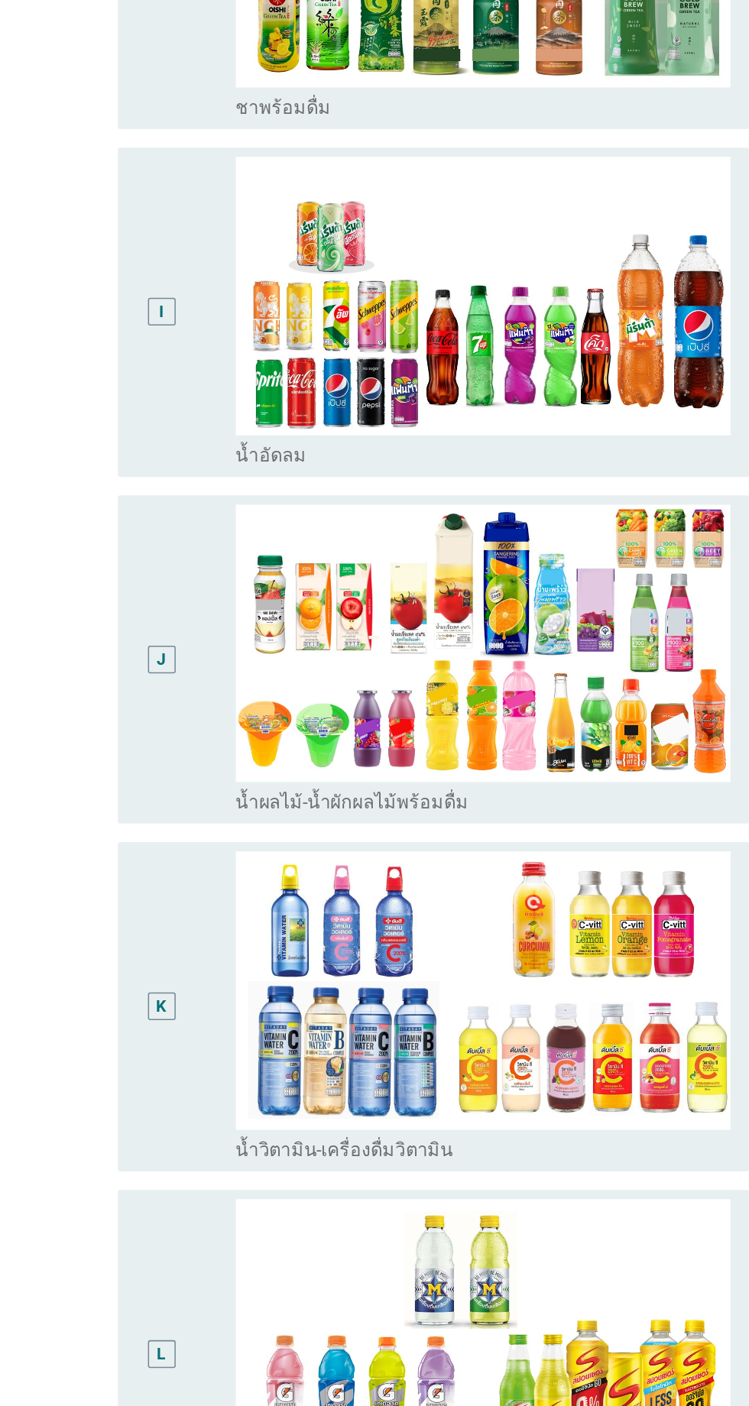
click at [219, 378] on div "I" at bounding box center [216, 292] width 66 height 206
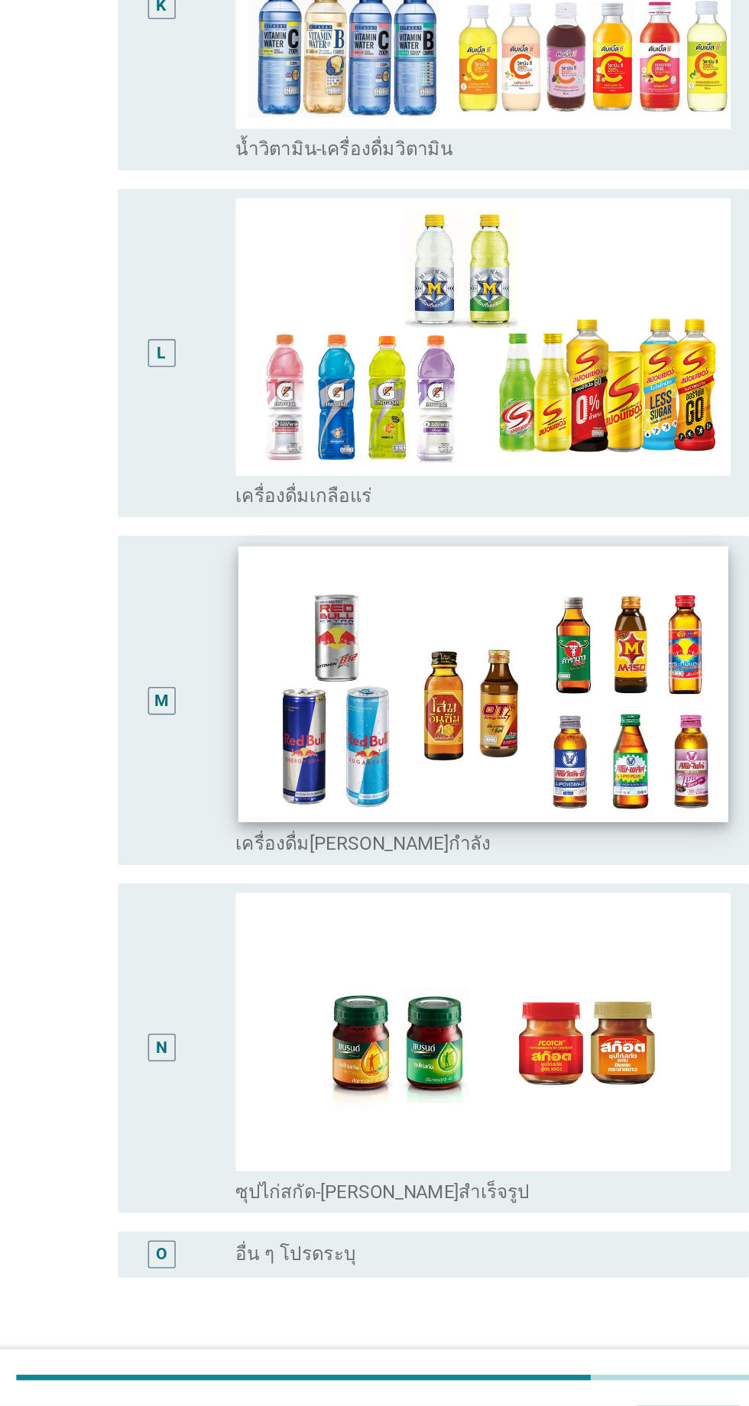
scroll to position [1476, 0]
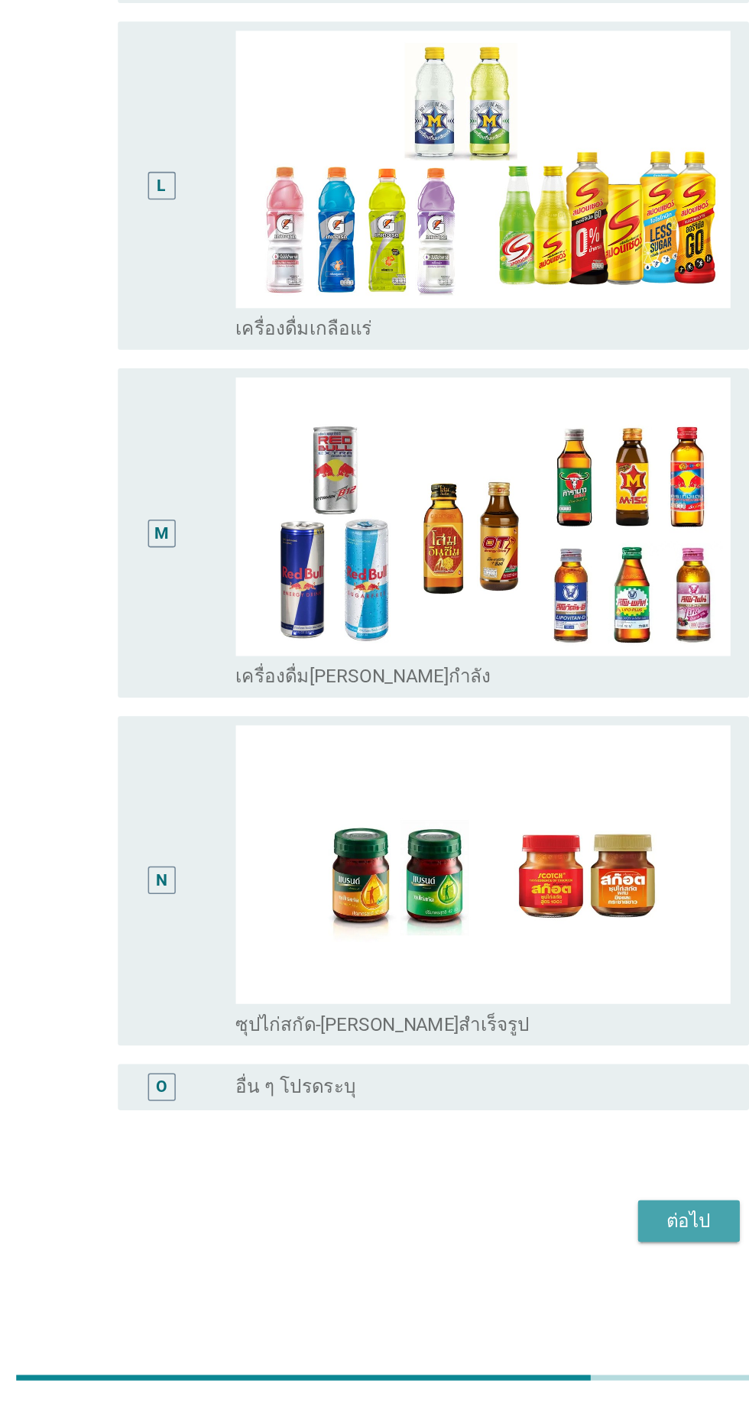
click at [534, 1285] on div "ต่อไป" at bounding box center [548, 1284] width 43 height 18
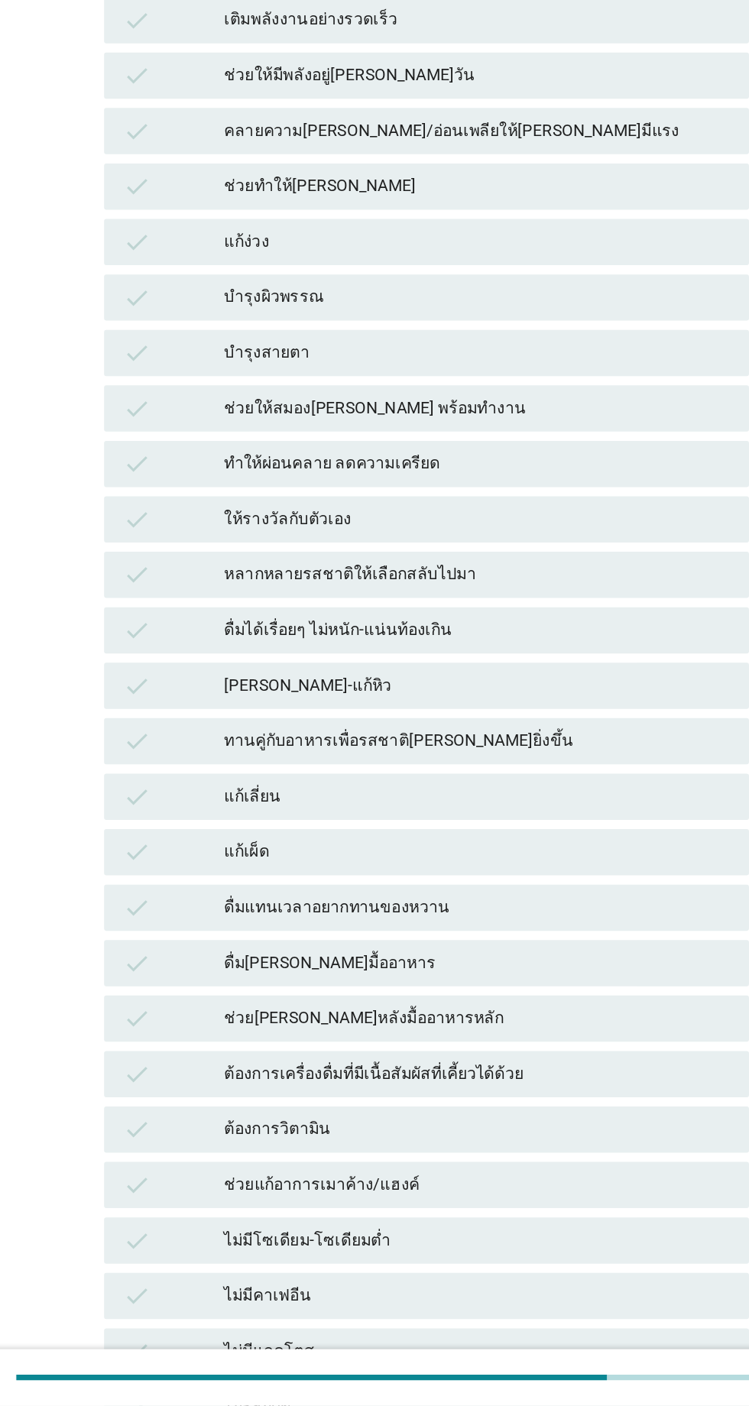
scroll to position [0, 0]
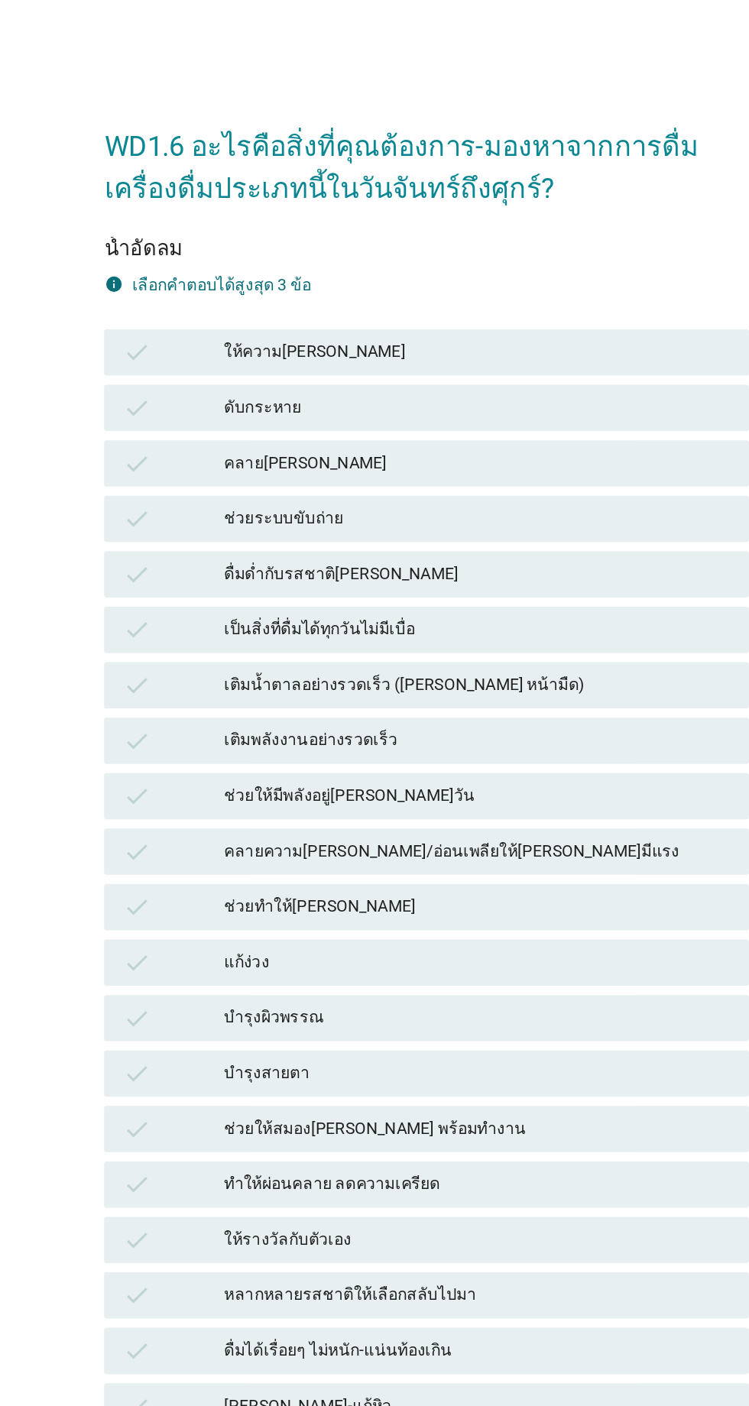
click at [373, 227] on div "ให้ความ[PERSON_NAME]" at bounding box center [408, 233] width 335 height 18
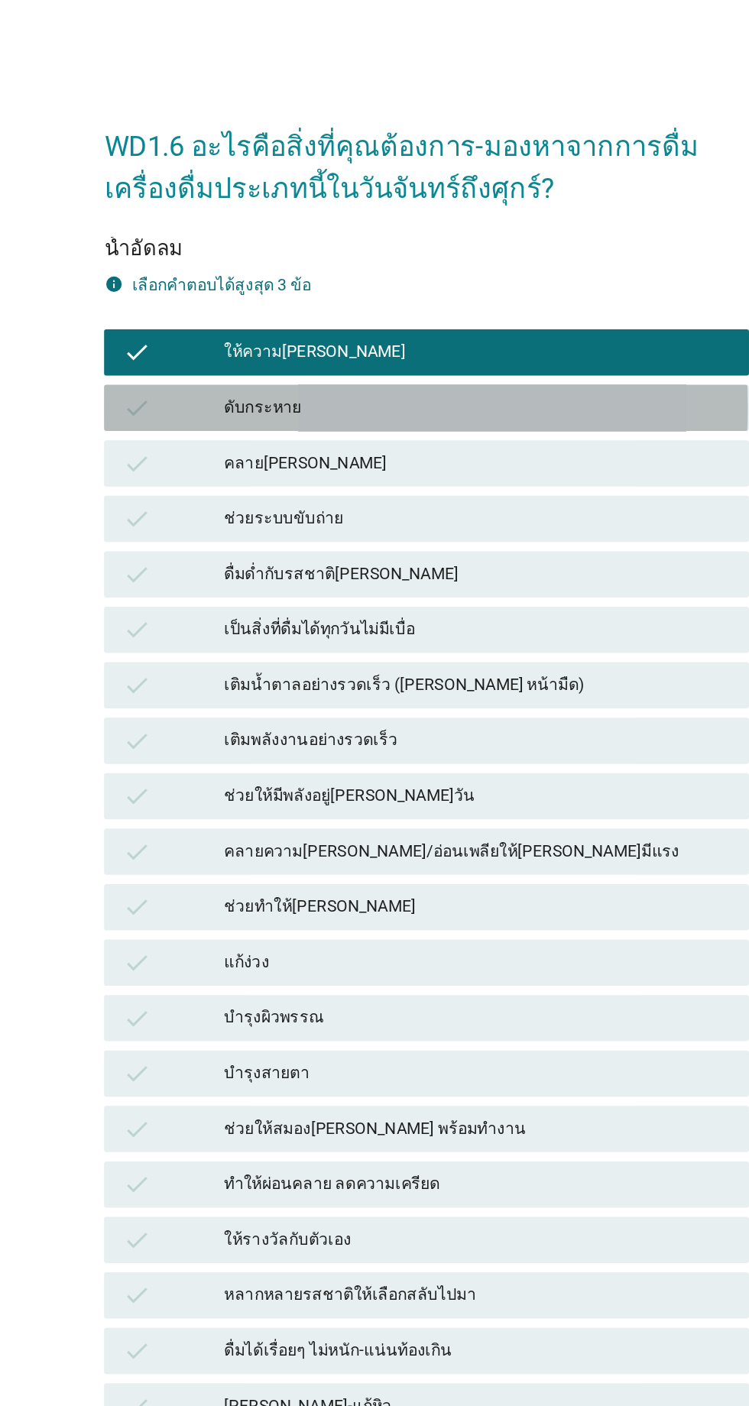
click at [365, 278] on div "ดับกระหาย" at bounding box center [408, 270] width 335 height 18
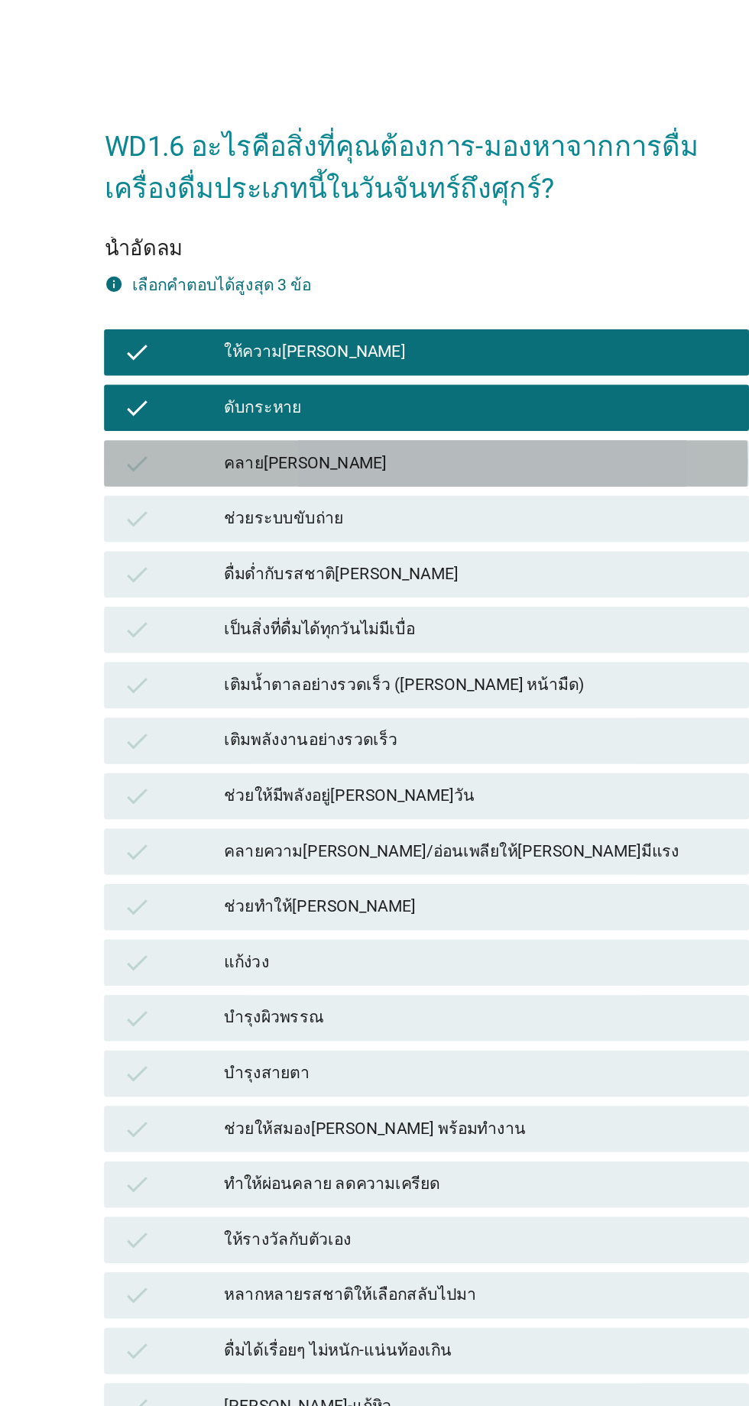
click at [358, 319] on div "check คลาย[PERSON_NAME]" at bounding box center [374, 306] width 426 height 31
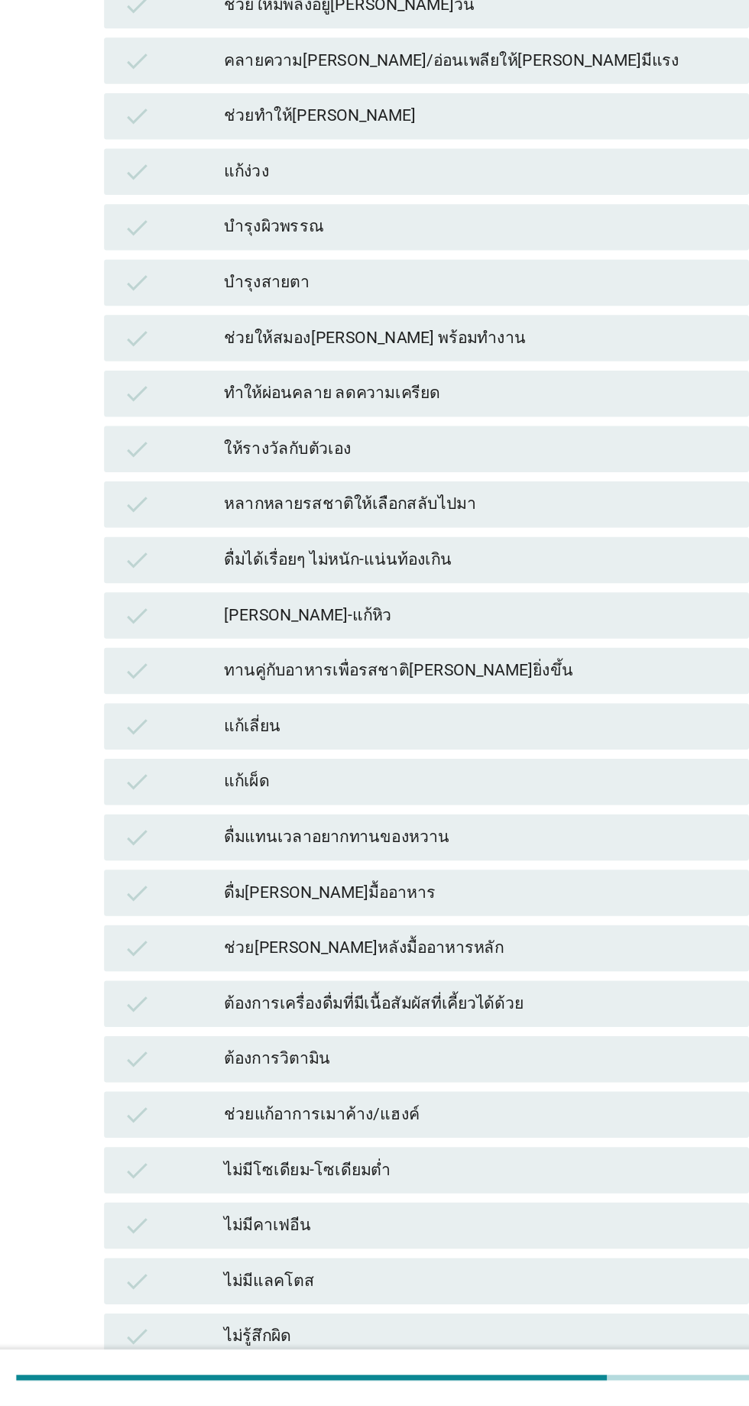
scroll to position [204, 0]
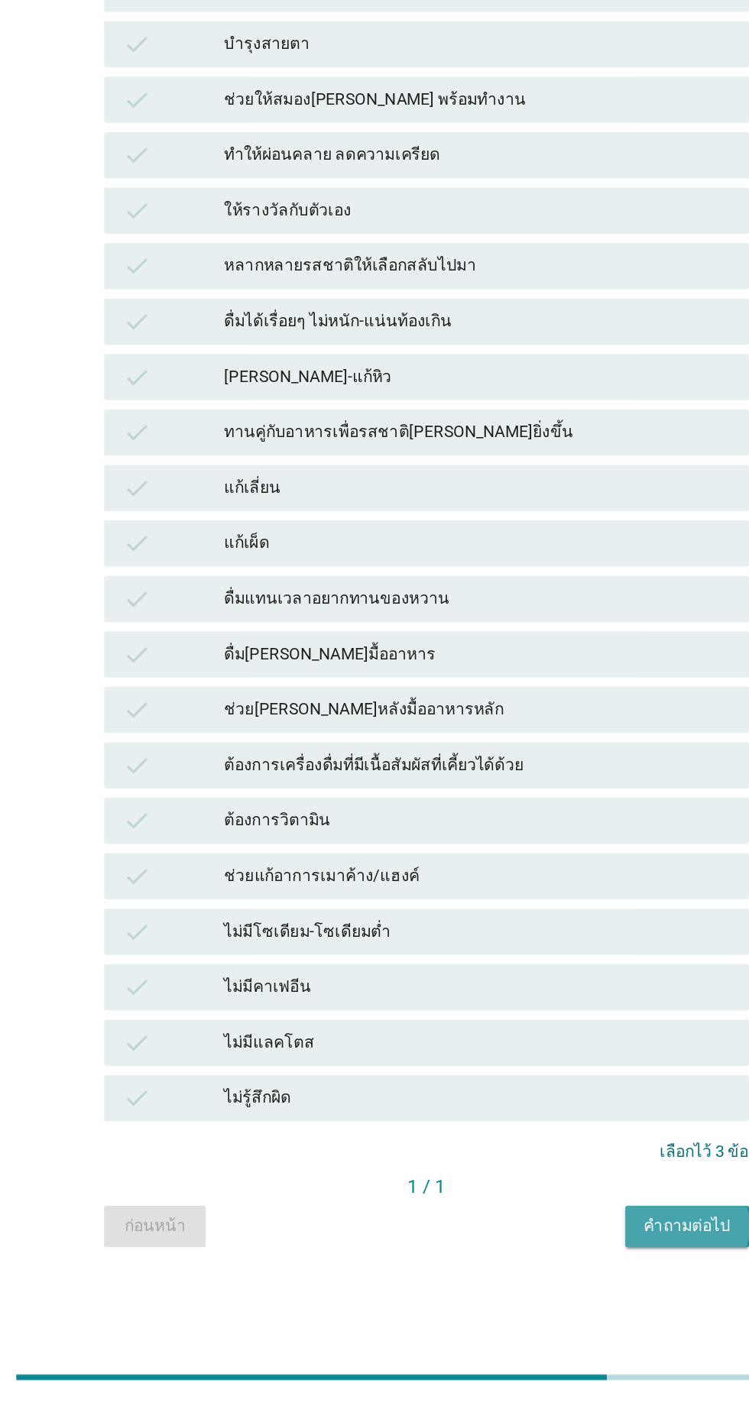
click at [536, 1289] on div "คำถามต่อไป" at bounding box center [546, 1287] width 57 height 16
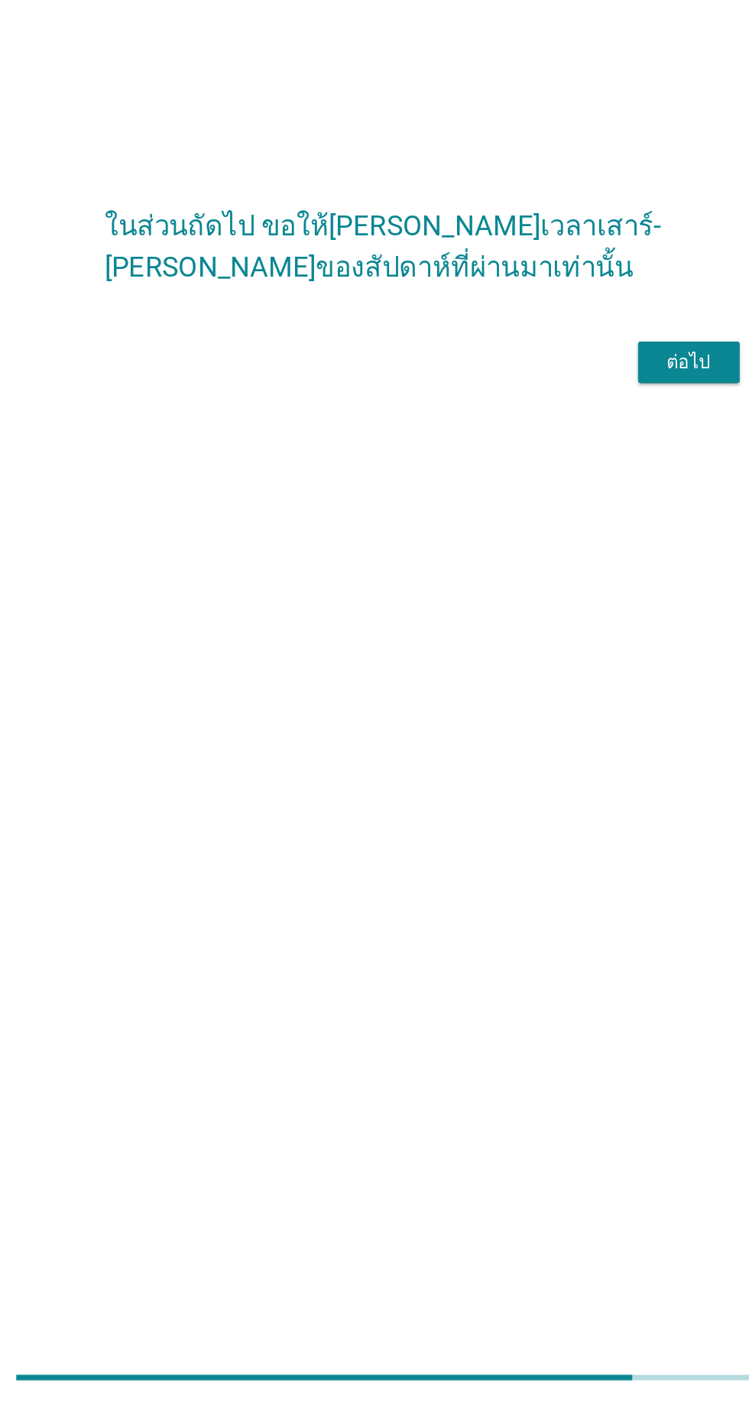
scroll to position [134, 0]
click at [540, 707] on div "ต่อไป" at bounding box center [548, 716] width 43 height 18
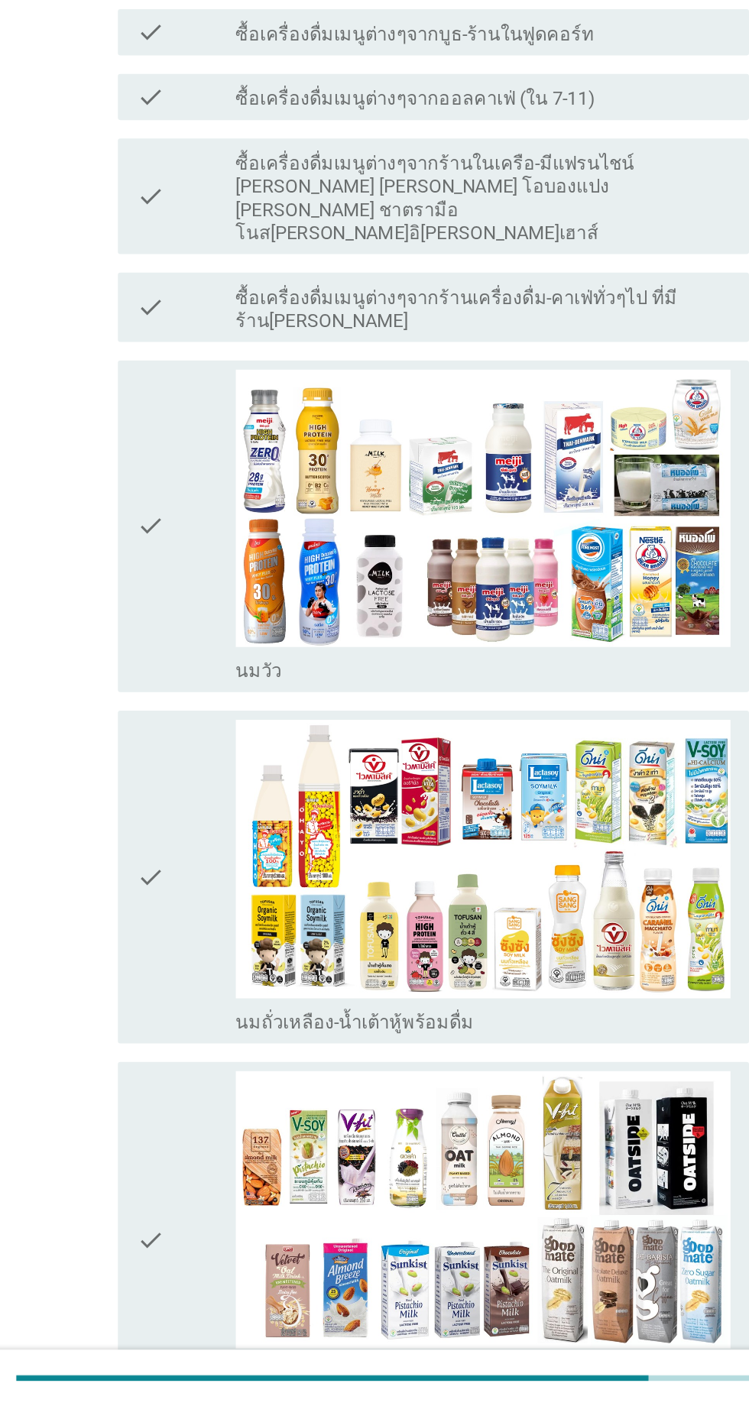
scroll to position [0, 0]
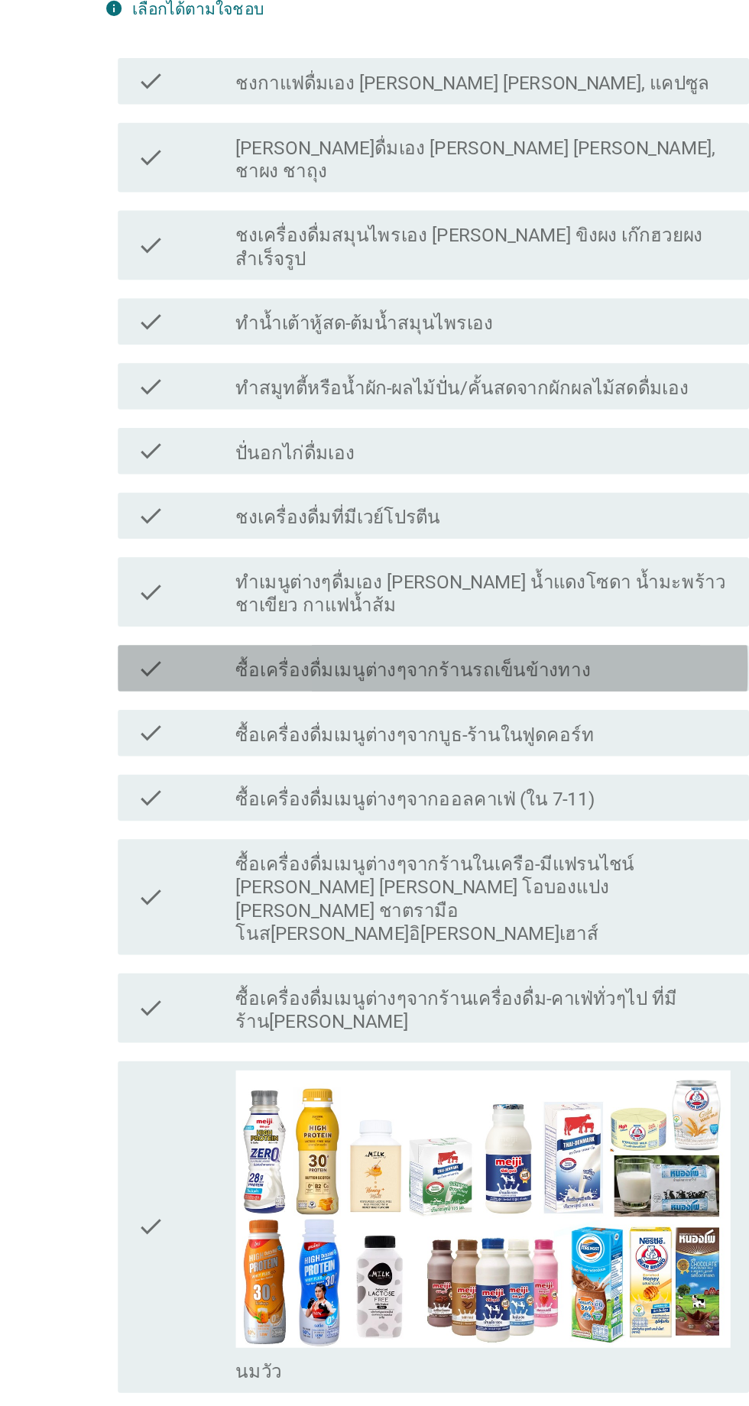
click at [469, 579] on div "check_box_outline_blank ซื้อเครื่องดื่มเมนูต่างๆจากร้านรถเข็นข้างทาง" at bounding box center [411, 588] width 327 height 18
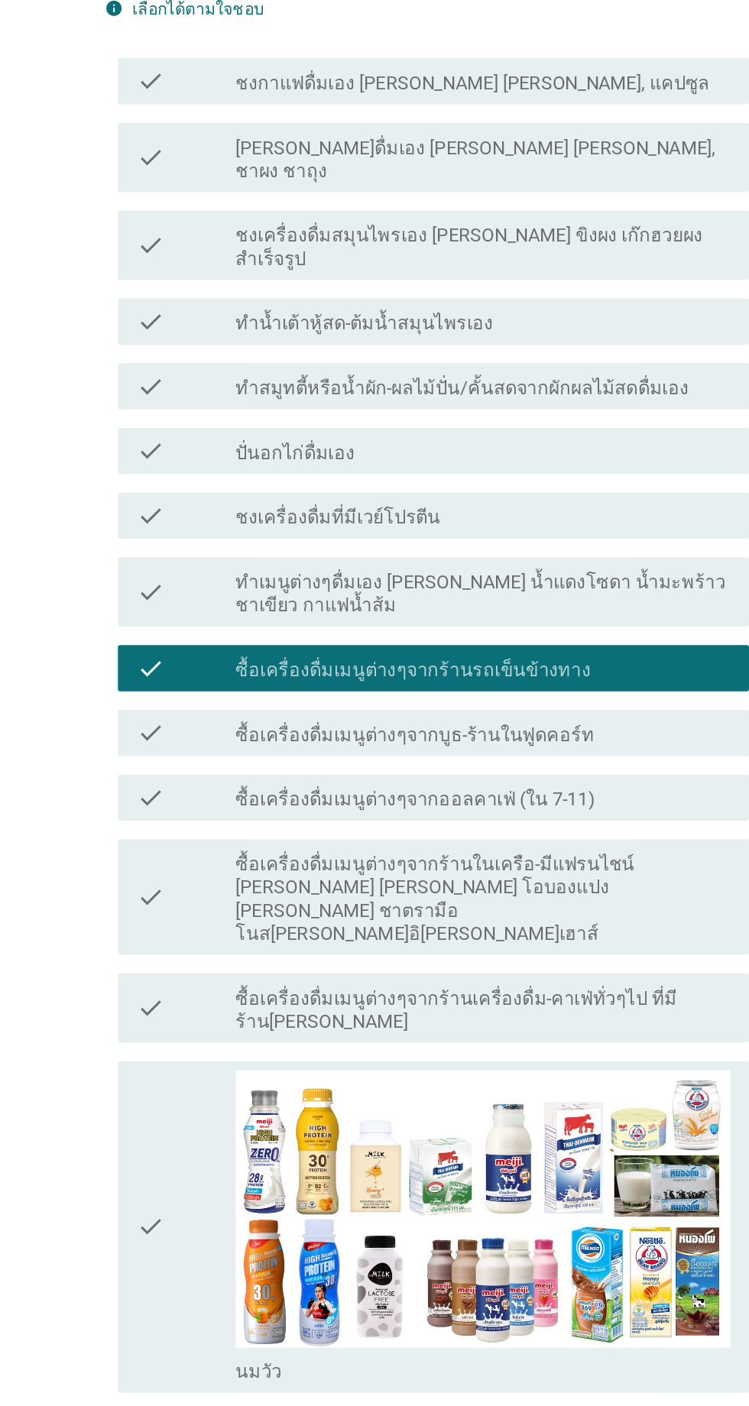
click at [463, 668] on label "ซื้อเครื่องดื่มเมนูต่างๆจากออลคาเฟ่ (ใน 7-11)" at bounding box center [367, 675] width 238 height 15
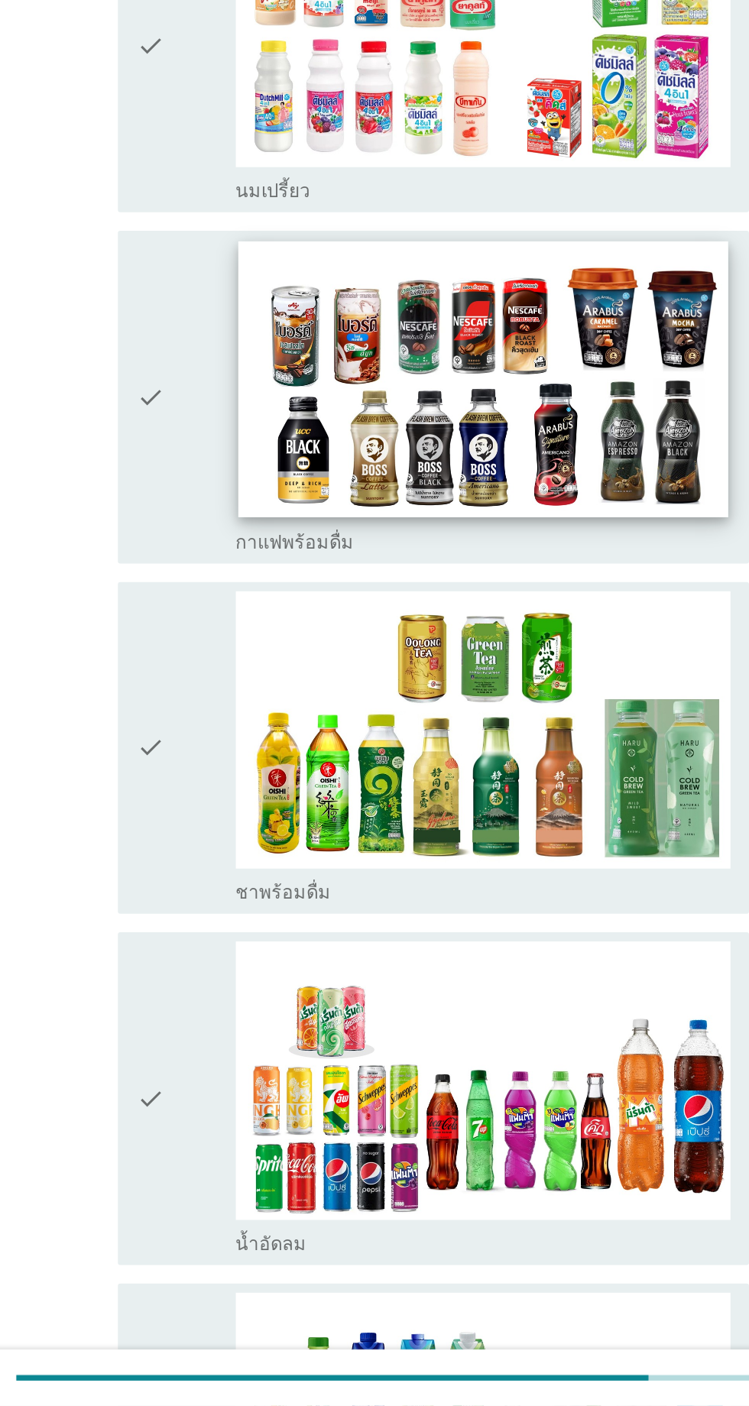
scroll to position [1418, 0]
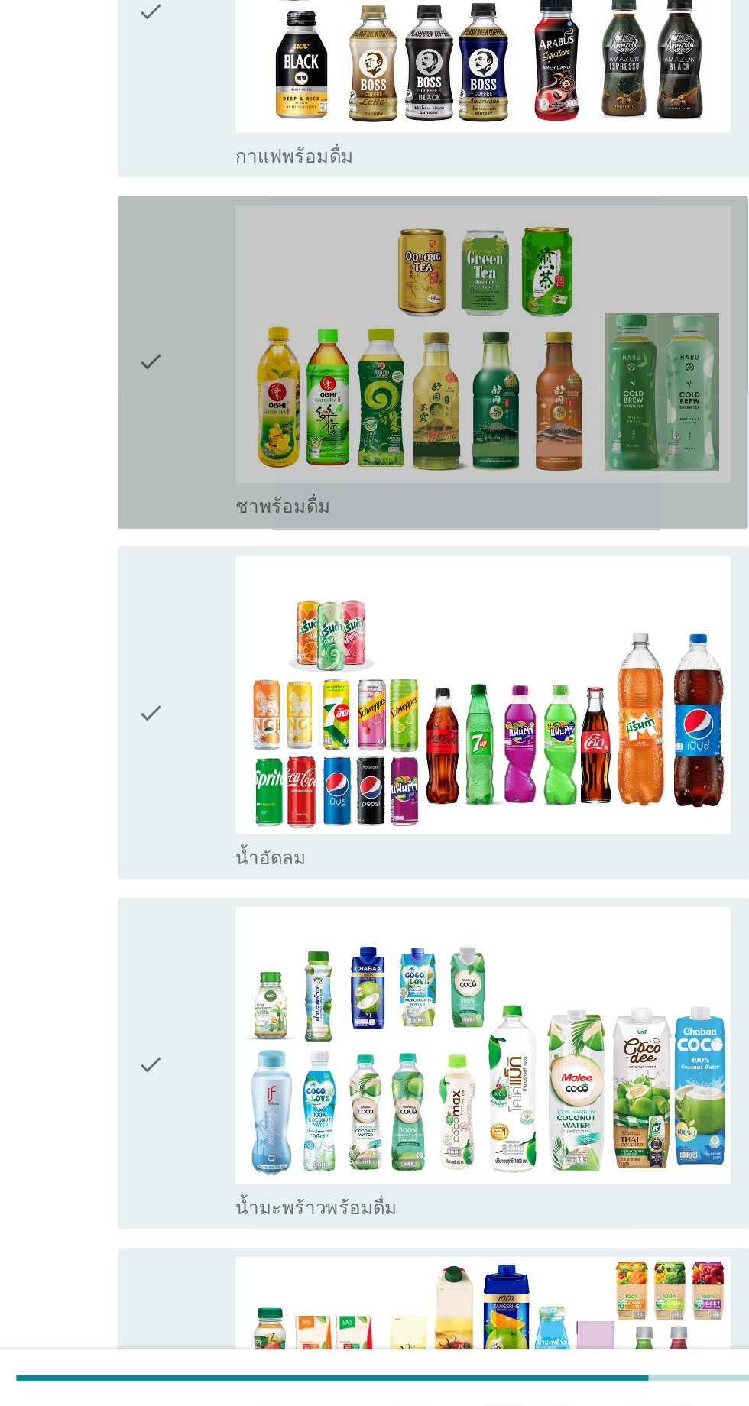
click at [223, 689] on div "check" at bounding box center [216, 716] width 66 height 208
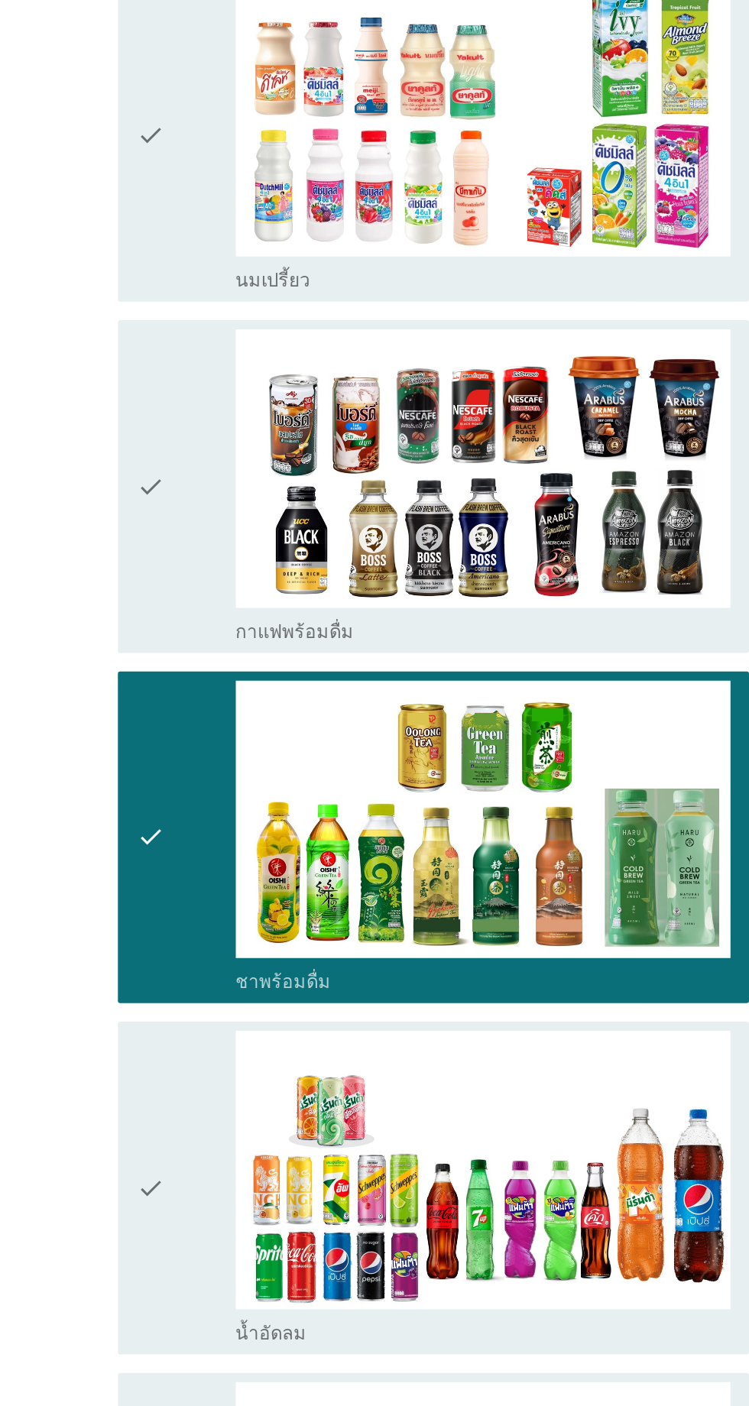
scroll to position [1417, 0]
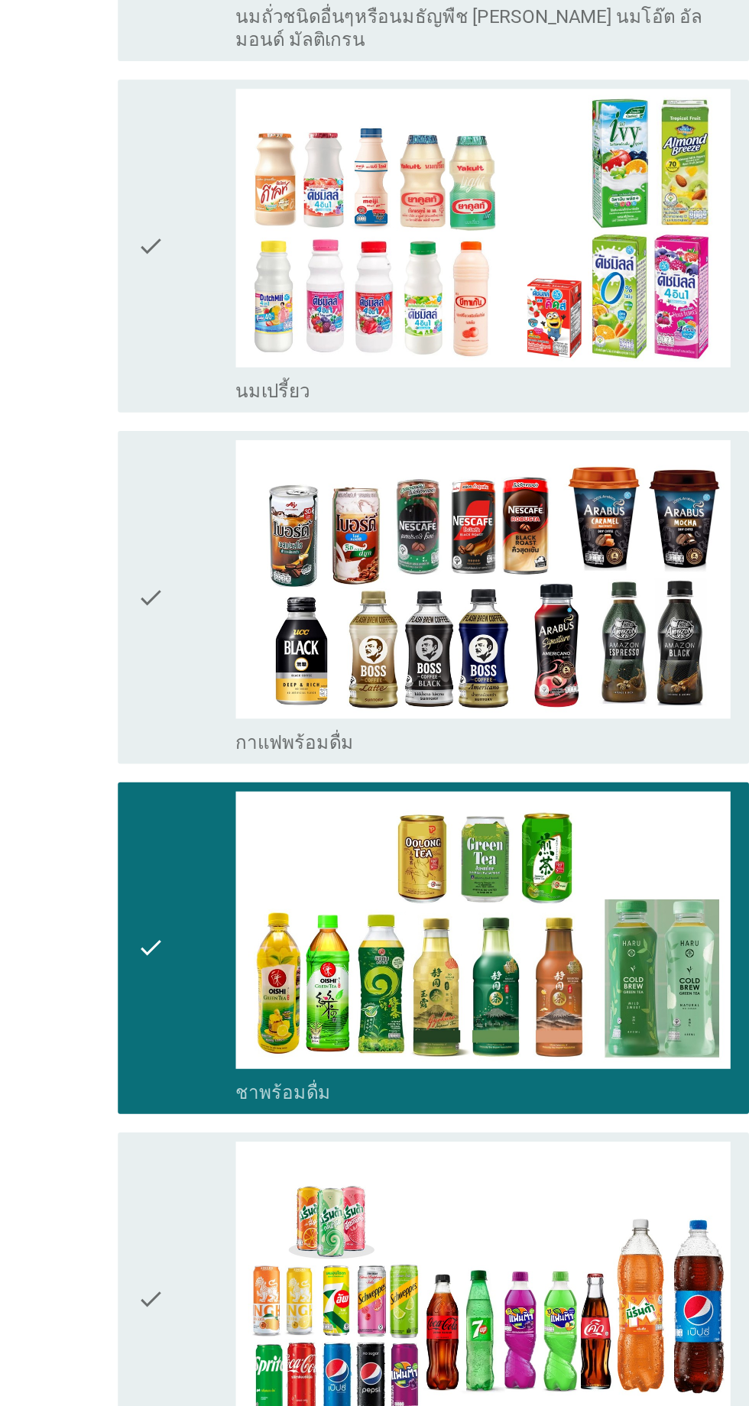
click at [225, 381] on div "check" at bounding box center [216, 485] width 66 height 208
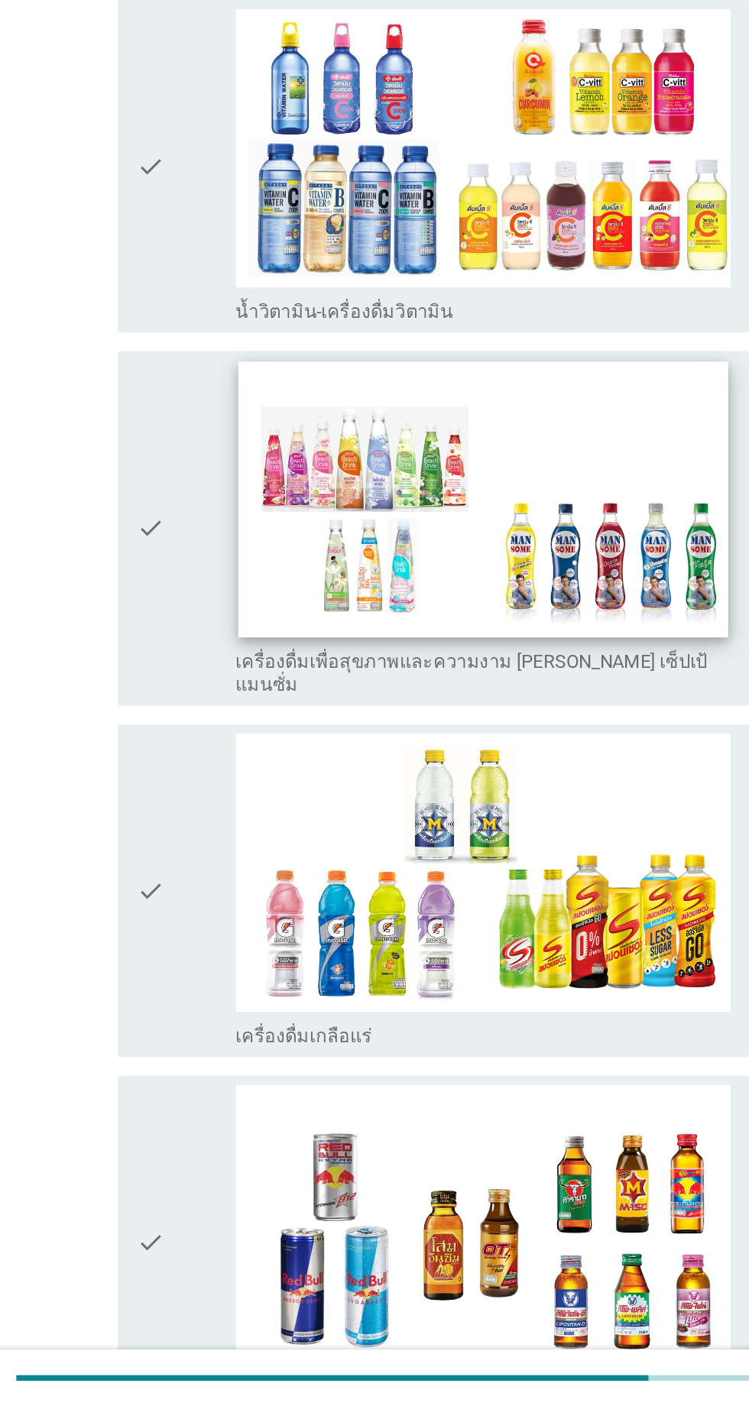
scroll to position [2483, 0]
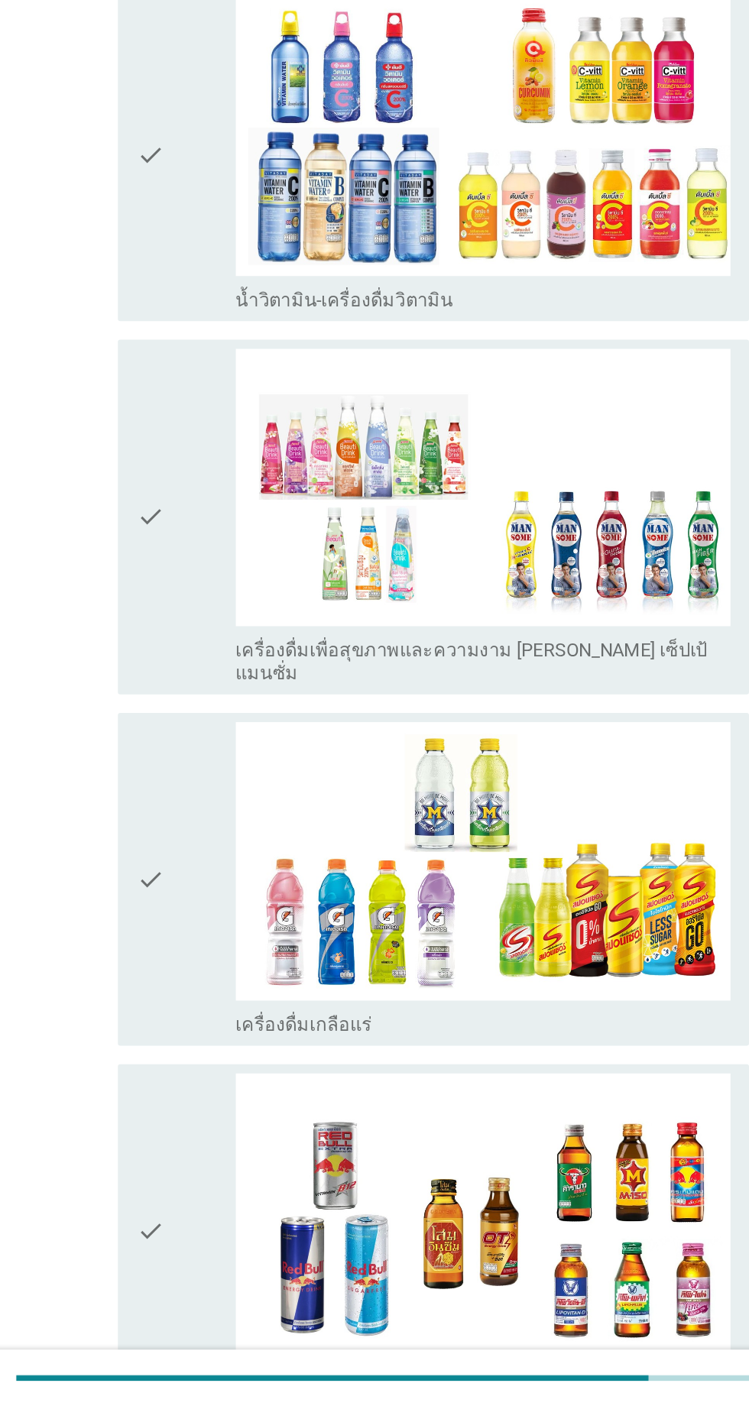
drag, startPoint x: 212, startPoint y: 877, endPoint x: 232, endPoint y: 868, distance: 20.9
click at [213, 954] on div "check" at bounding box center [216, 1058] width 66 height 208
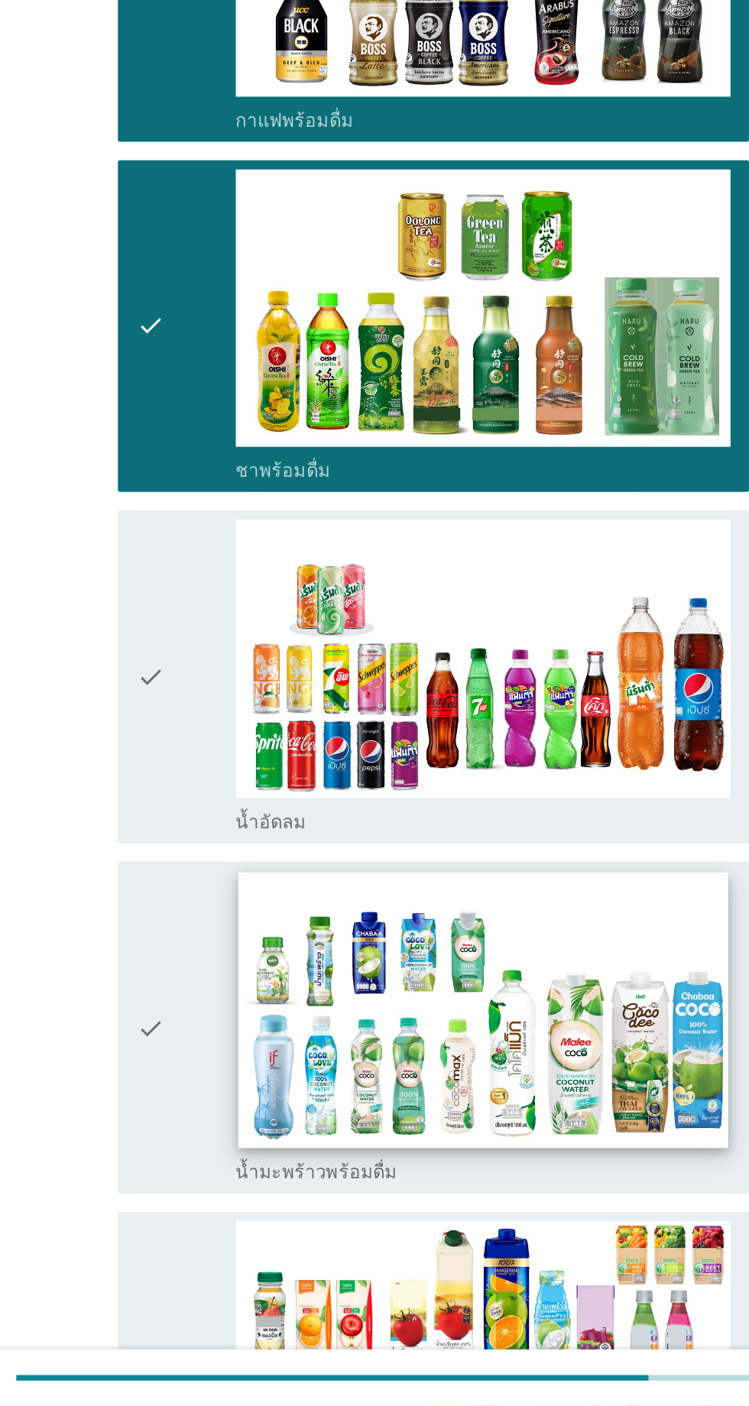
scroll to position [1528, 0]
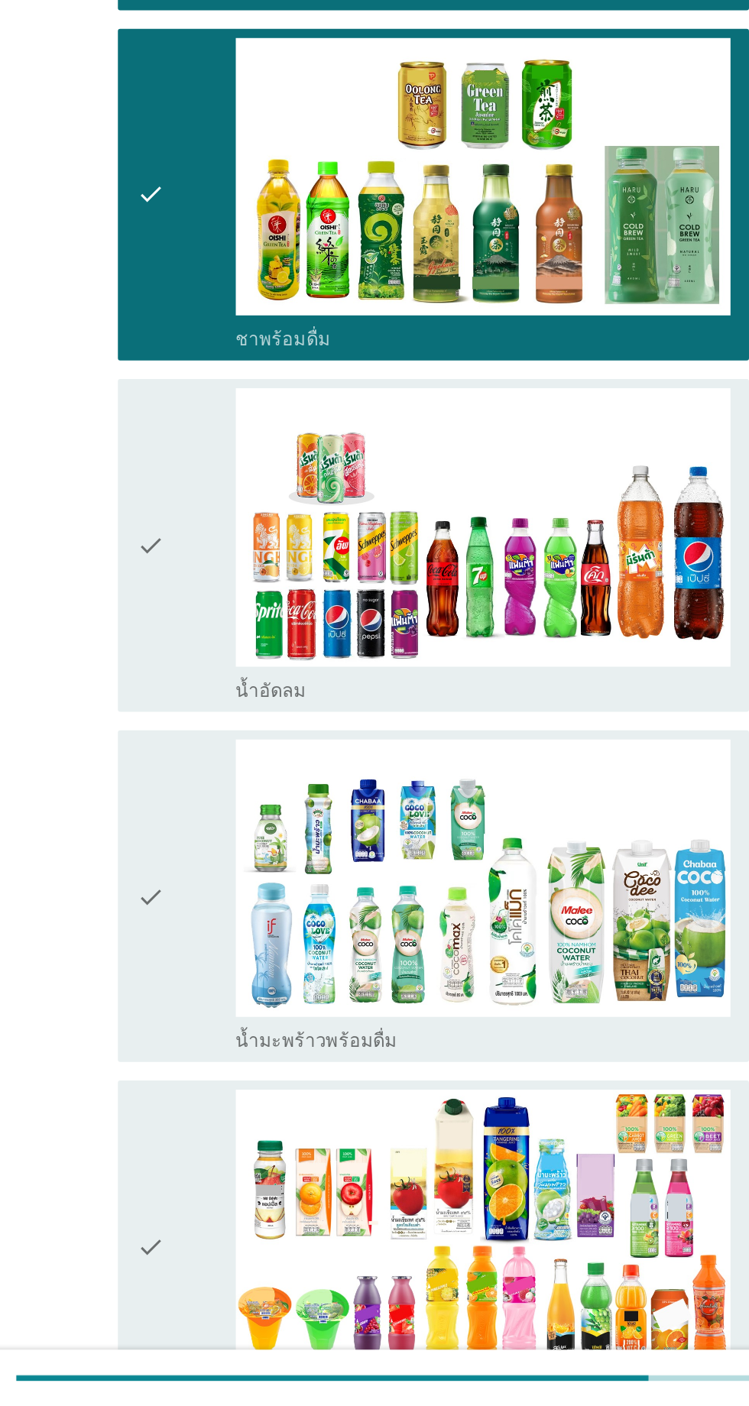
click at [204, 805] on div "check" at bounding box center [216, 837] width 66 height 208
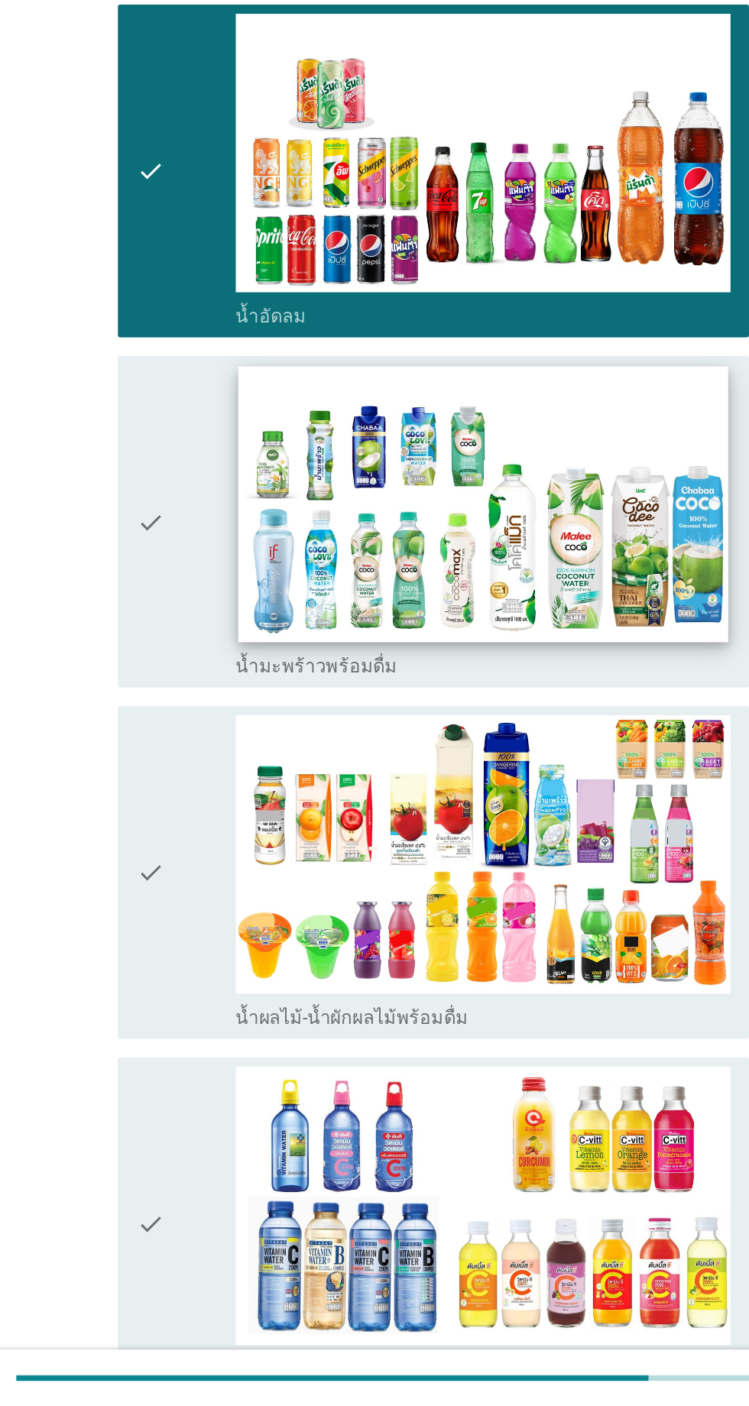
scroll to position [1822, 0]
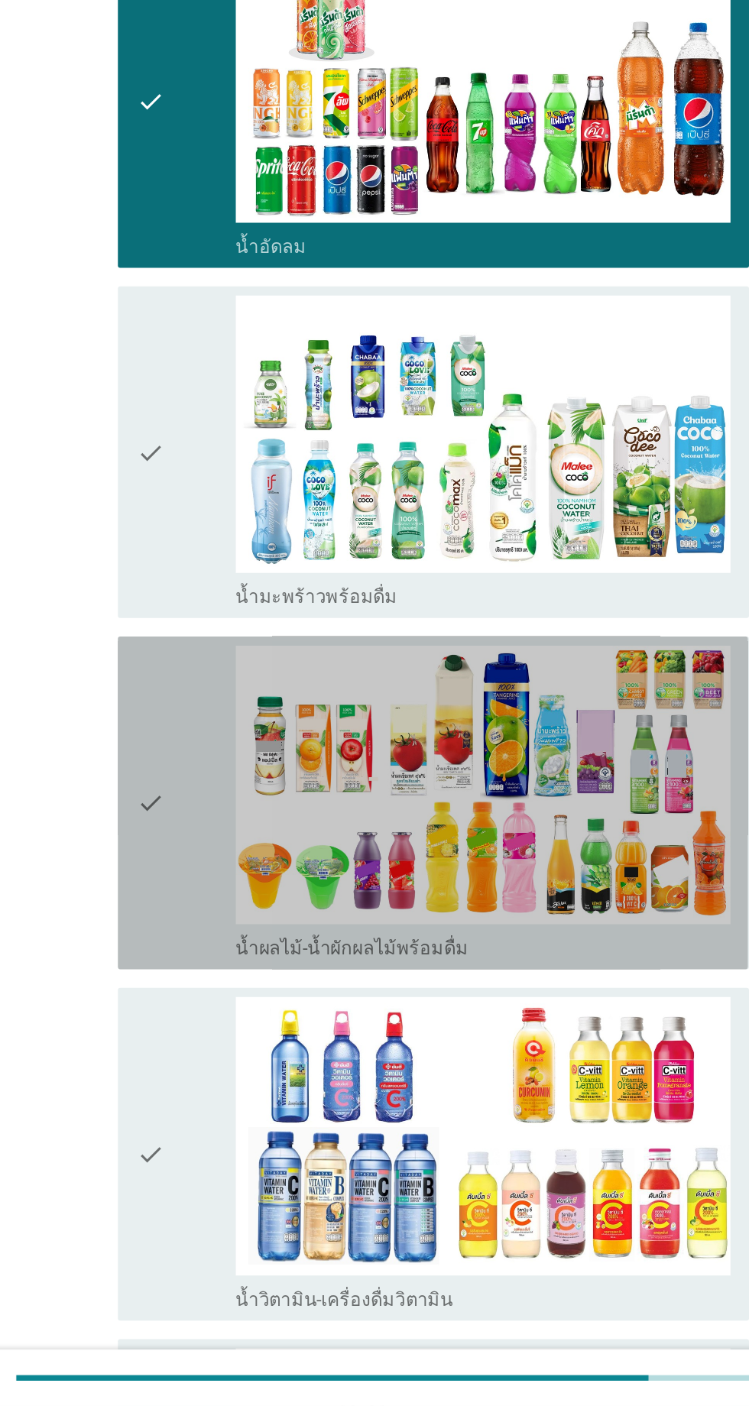
click at [219, 903] on div "check" at bounding box center [216, 1007] width 66 height 208
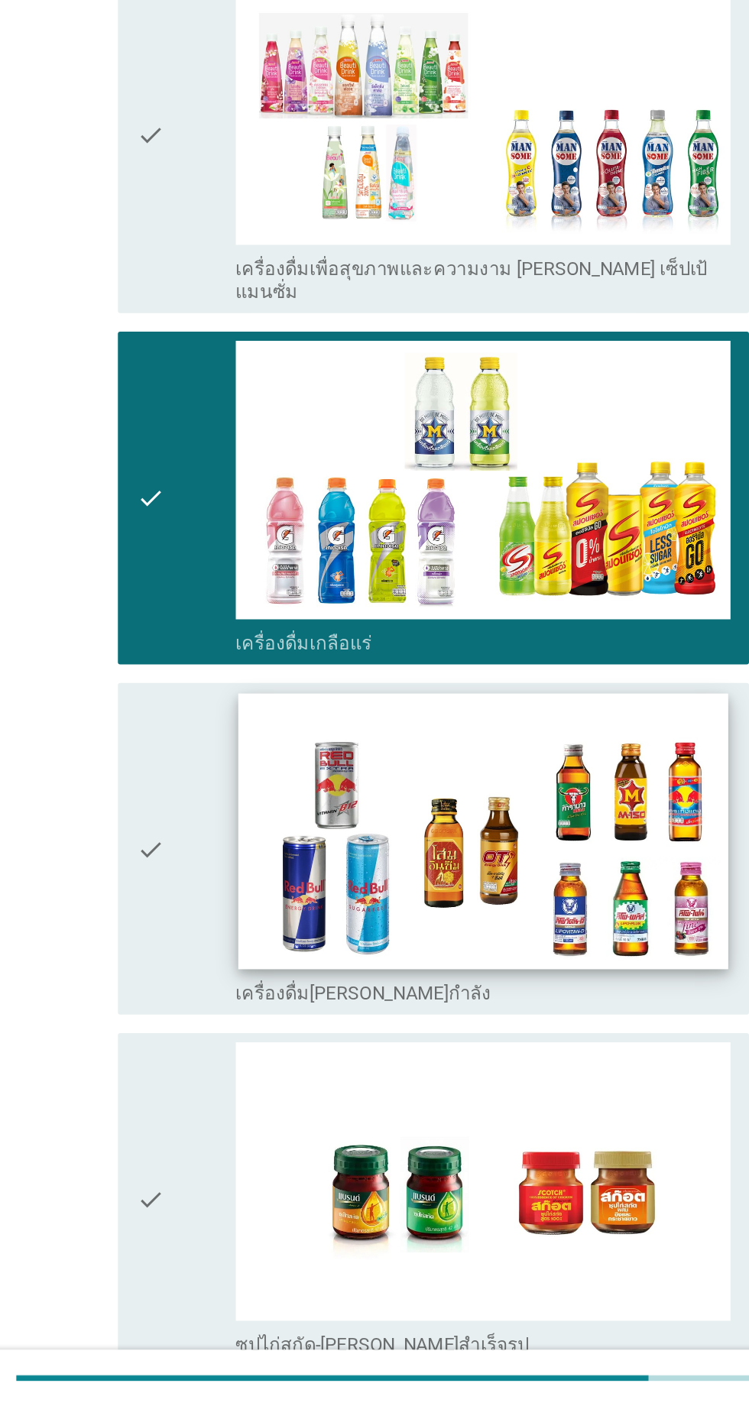
scroll to position [2791, 0]
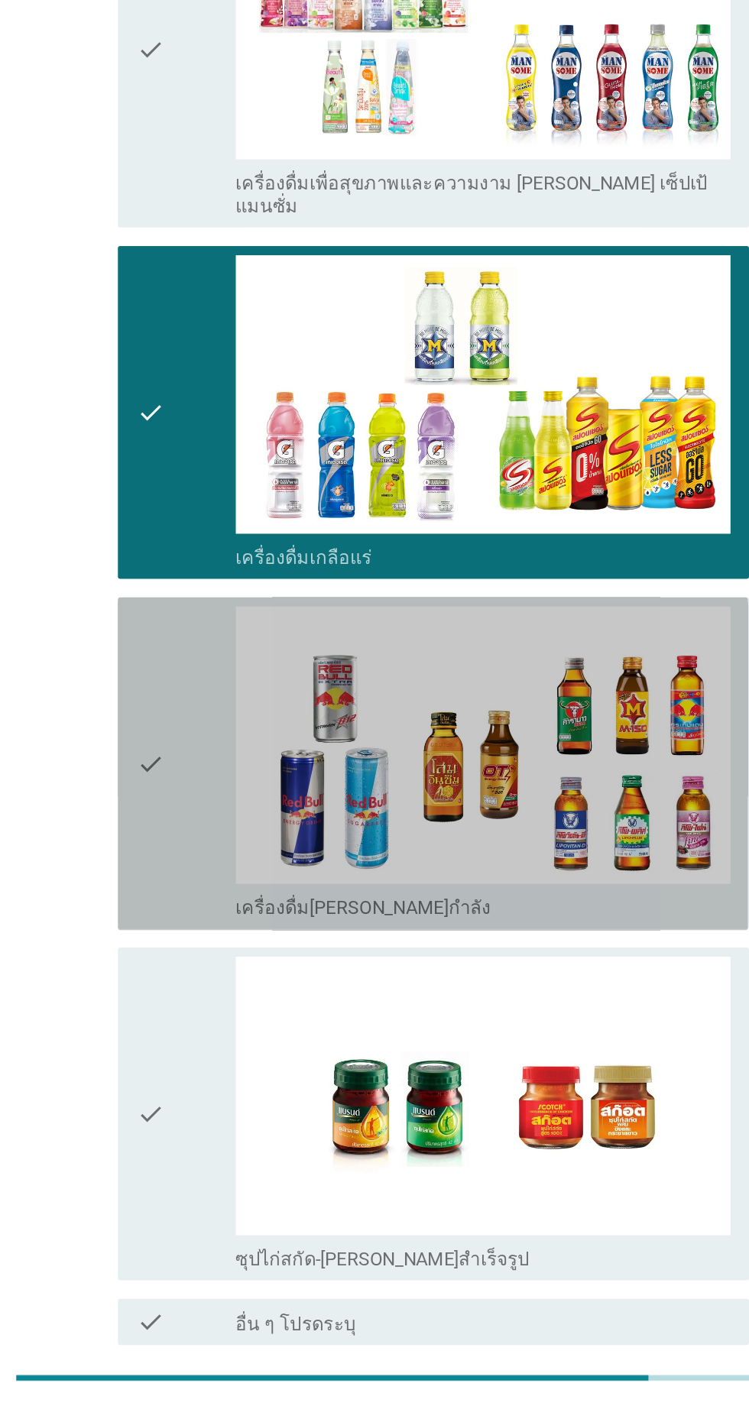
click at [242, 877] on div "check" at bounding box center [216, 981] width 66 height 208
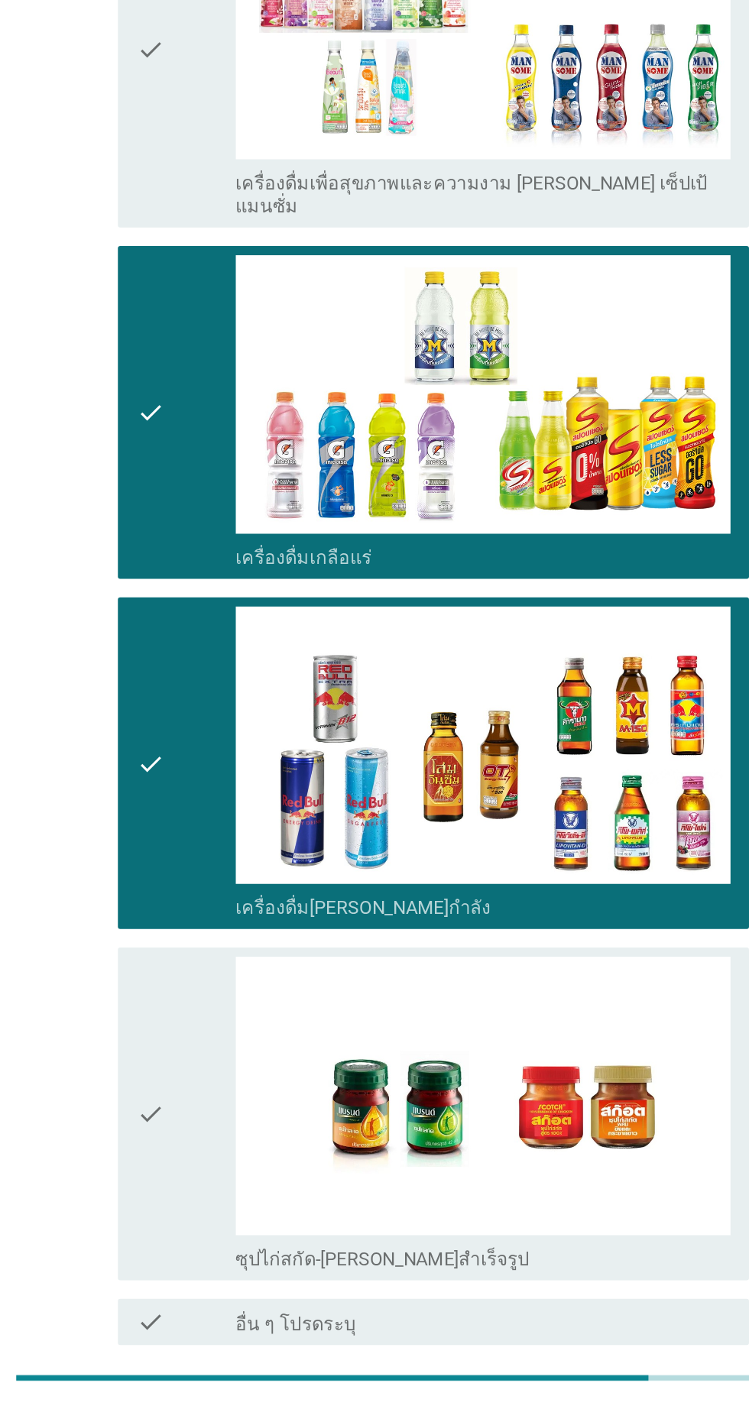
click at [550, 1405] on div "ต่อไป" at bounding box center [548, 1420] width 43 height 18
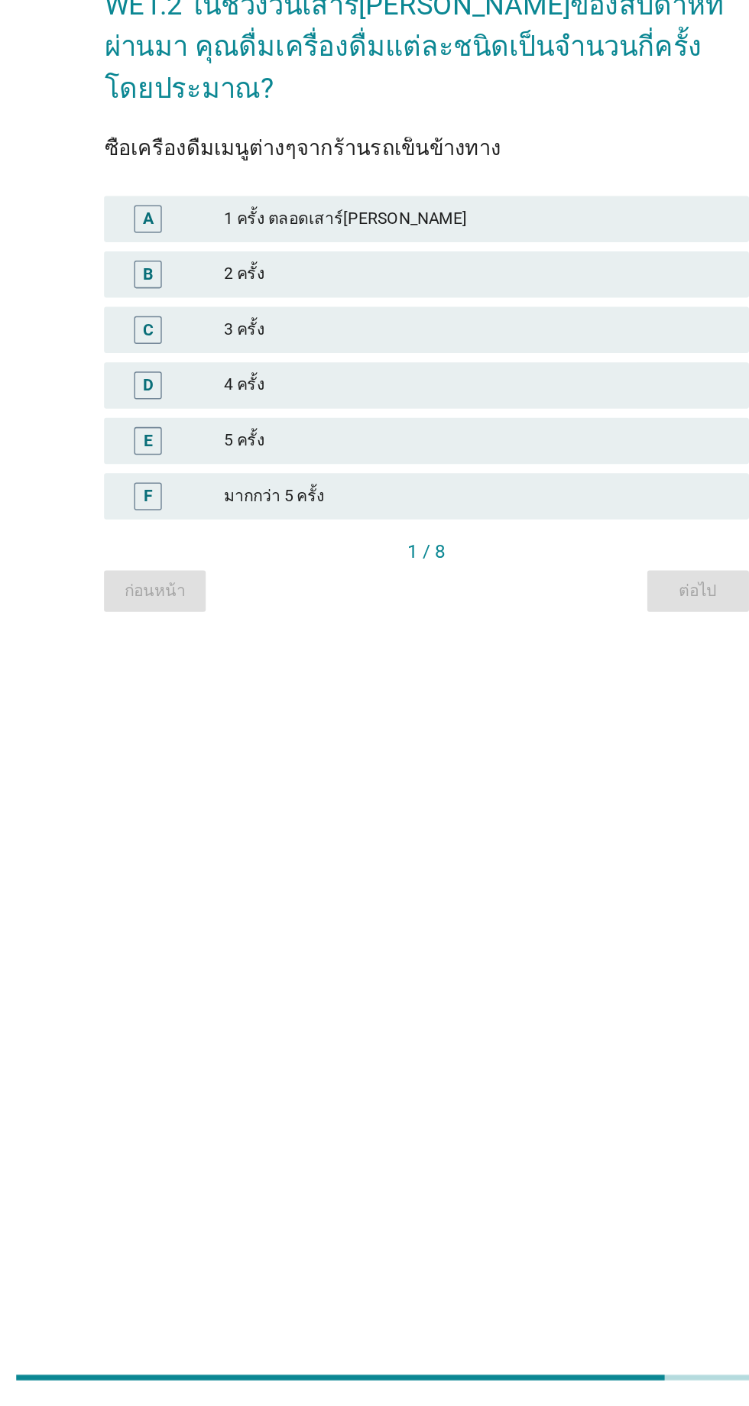
scroll to position [134, 0]
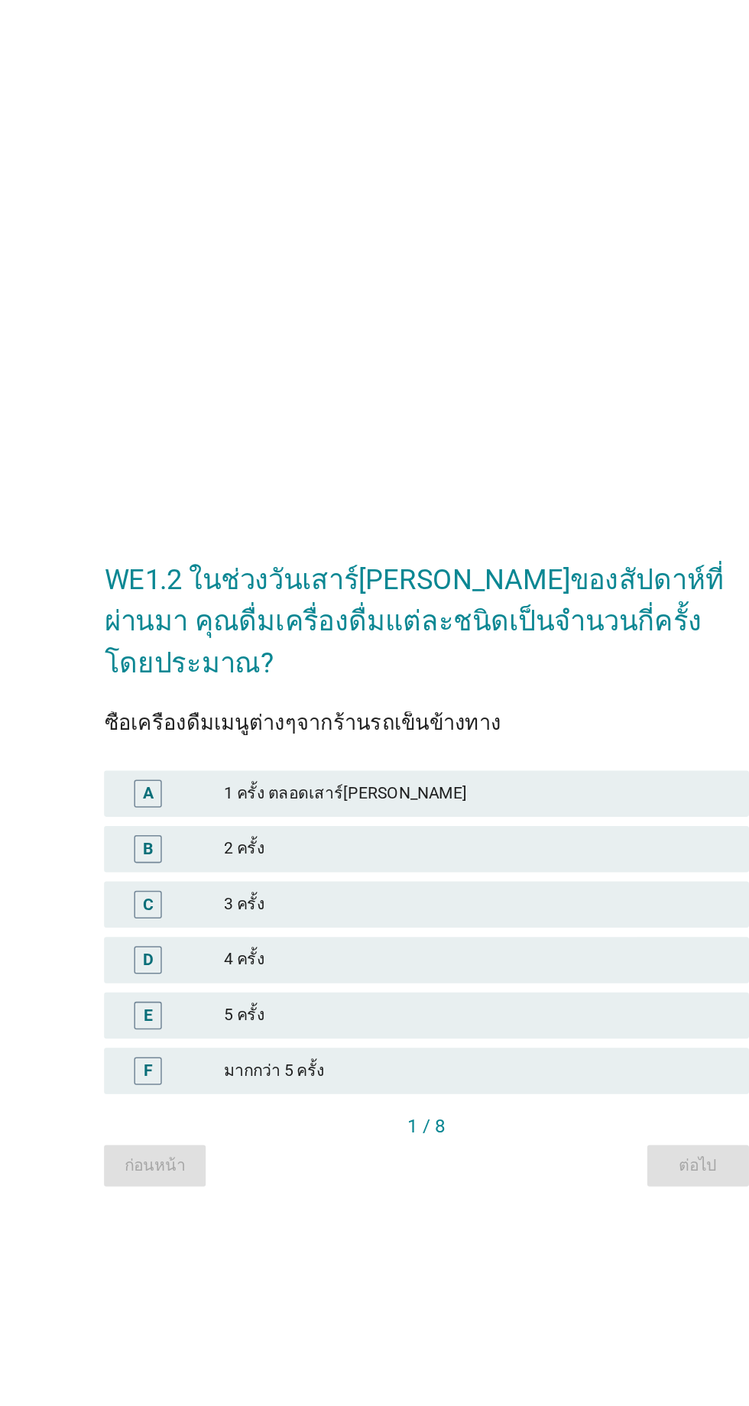
click at [361, 685] on div "3 ครั้ง" at bounding box center [408, 694] width 335 height 18
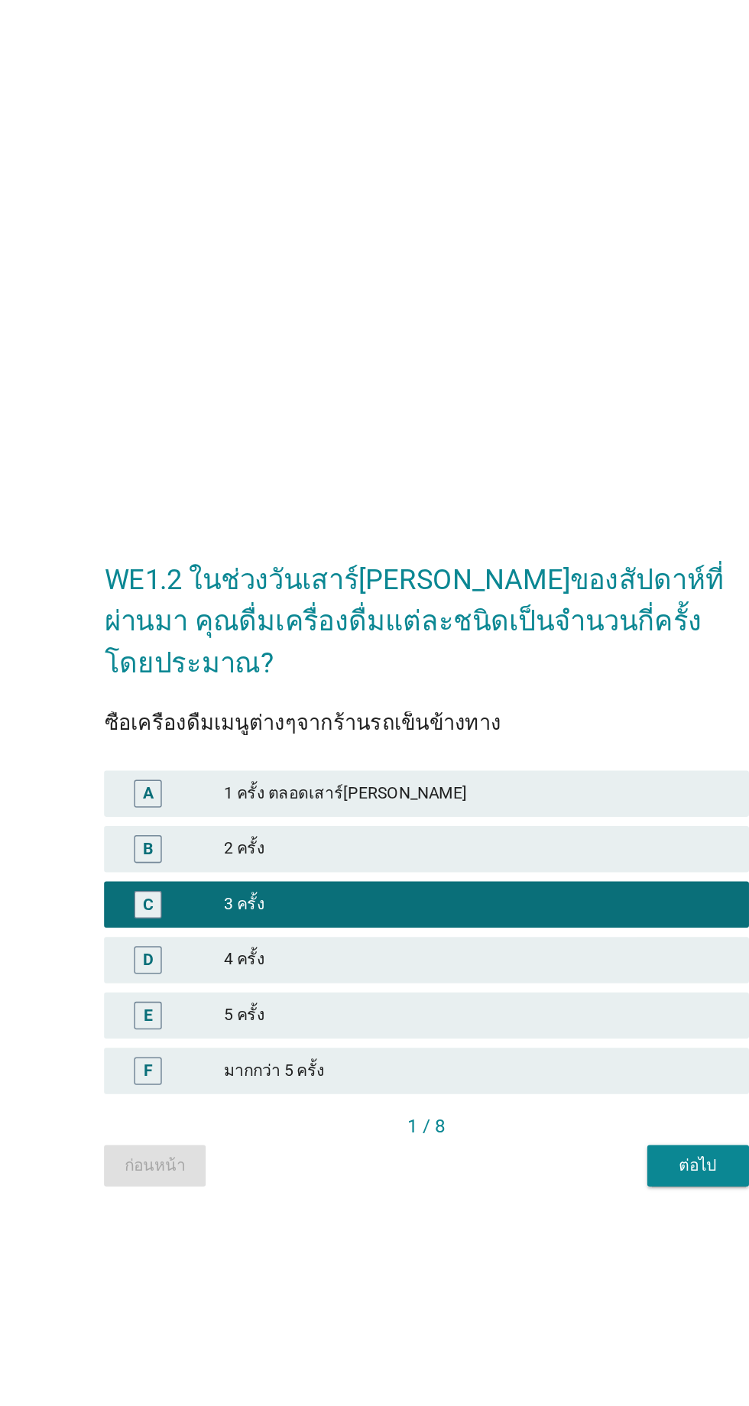
click at [537, 859] on div "ต่อไป" at bounding box center [554, 867] width 43 height 16
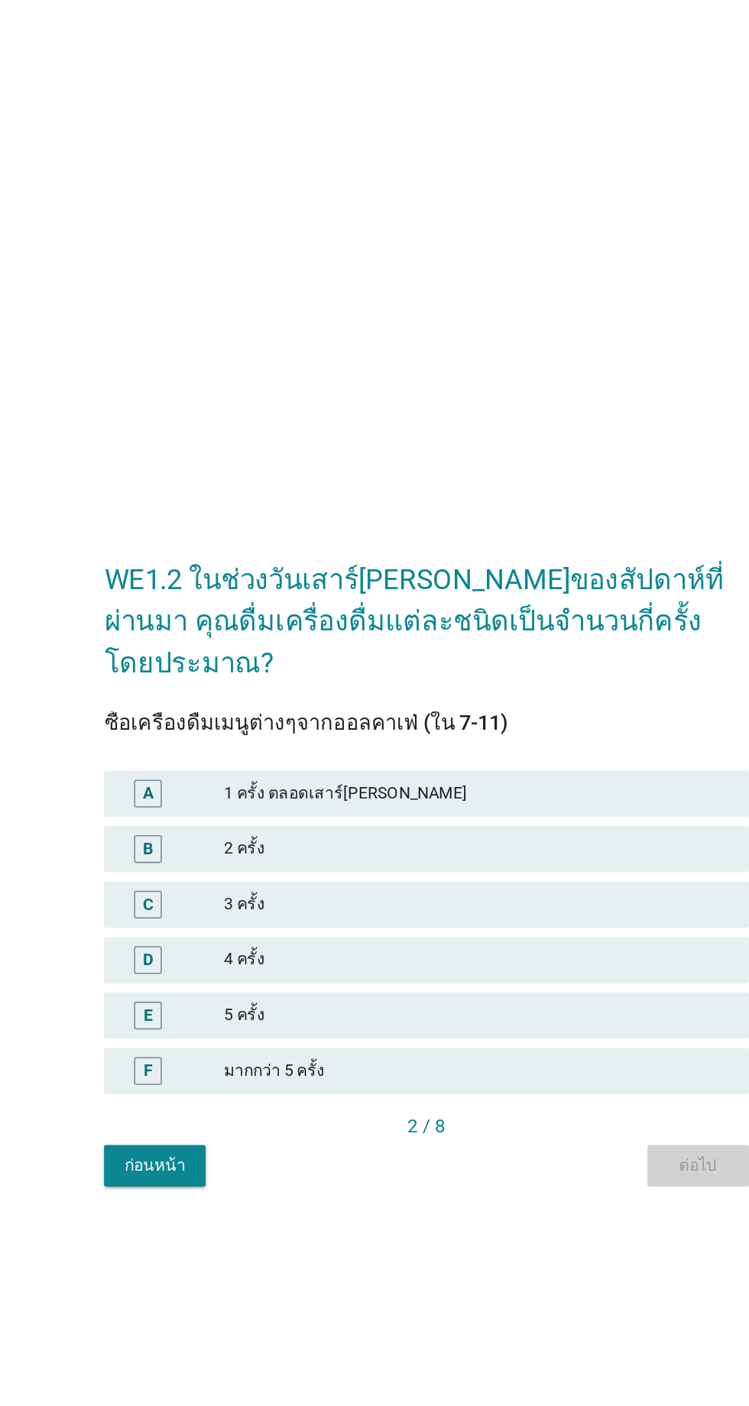
scroll to position [0, 0]
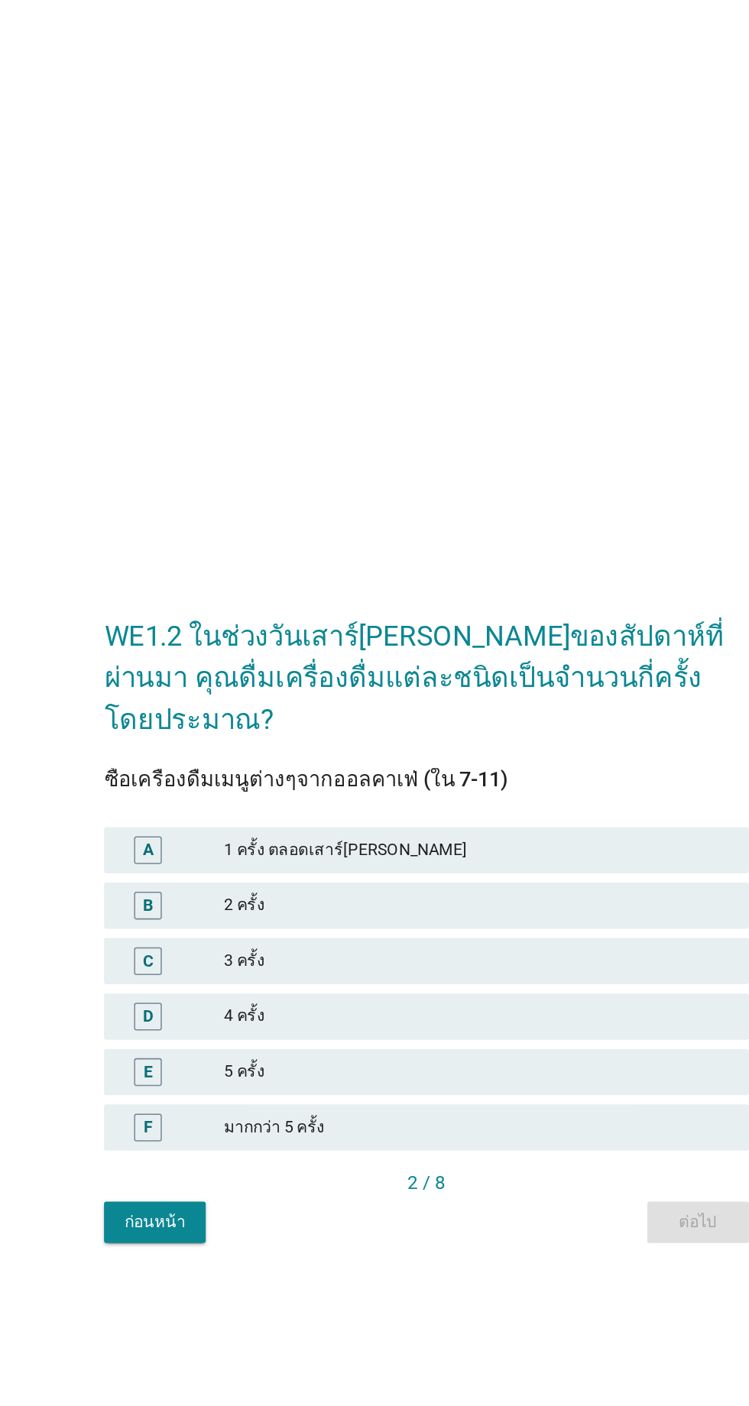
click at [313, 778] on div "4 ครั้ง" at bounding box center [408, 769] width 335 height 18
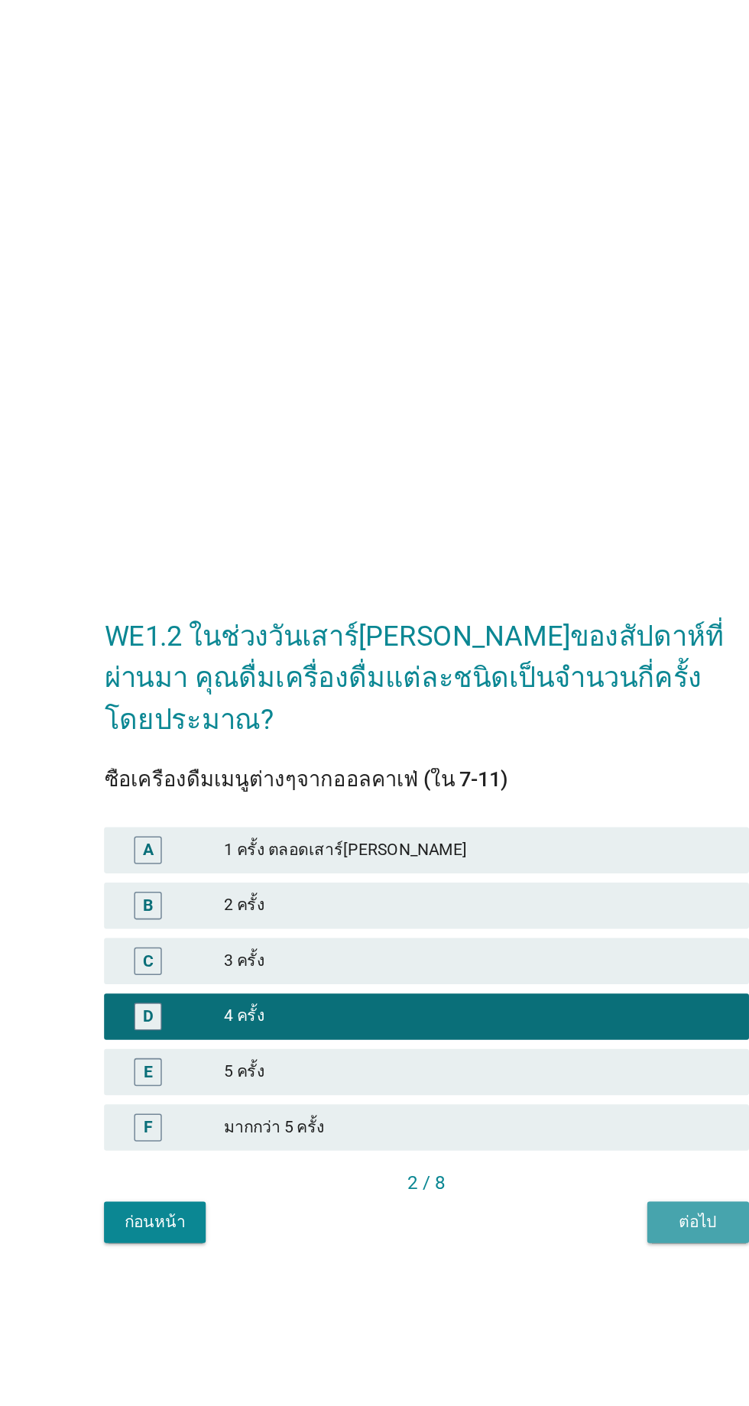
click at [575, 919] on button "ต่อไป" at bounding box center [553, 905] width 67 height 28
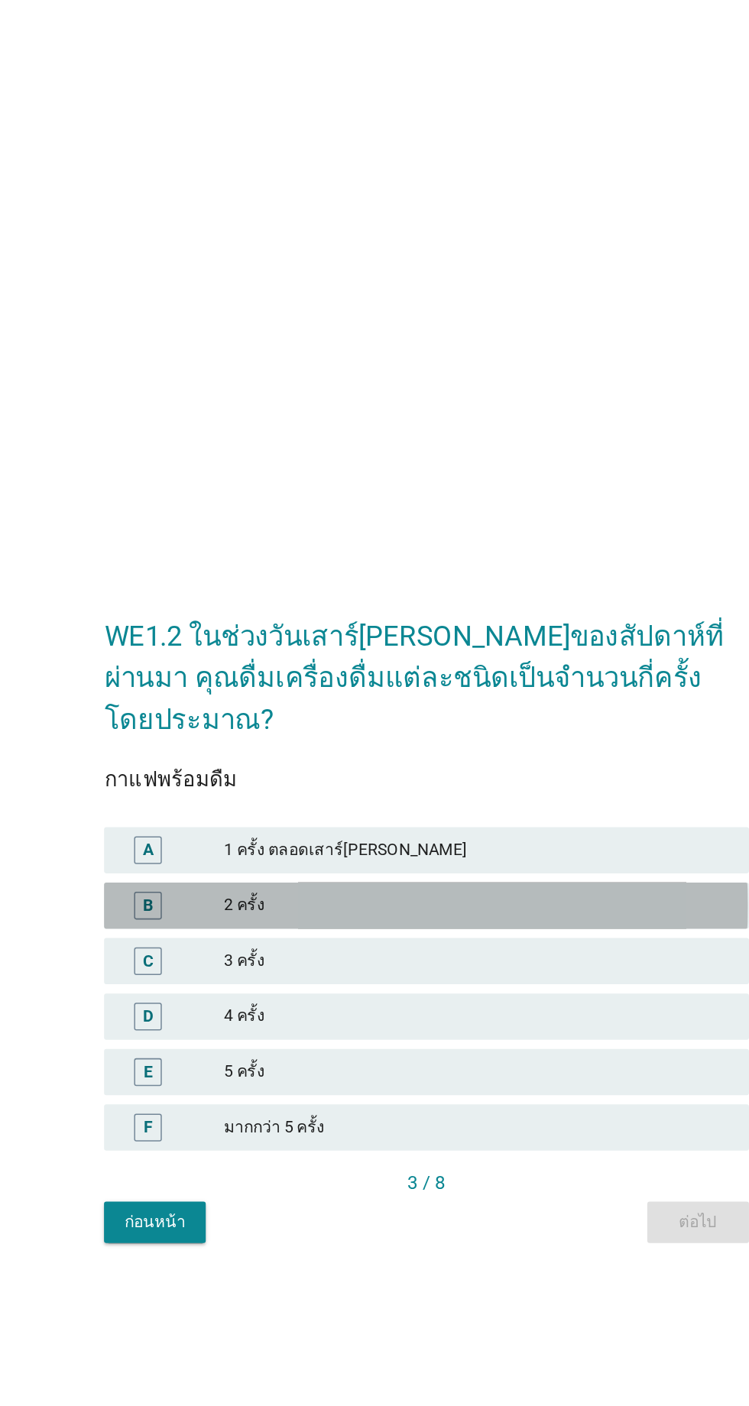
click at [306, 705] on div "2 ครั้ง" at bounding box center [408, 695] width 335 height 18
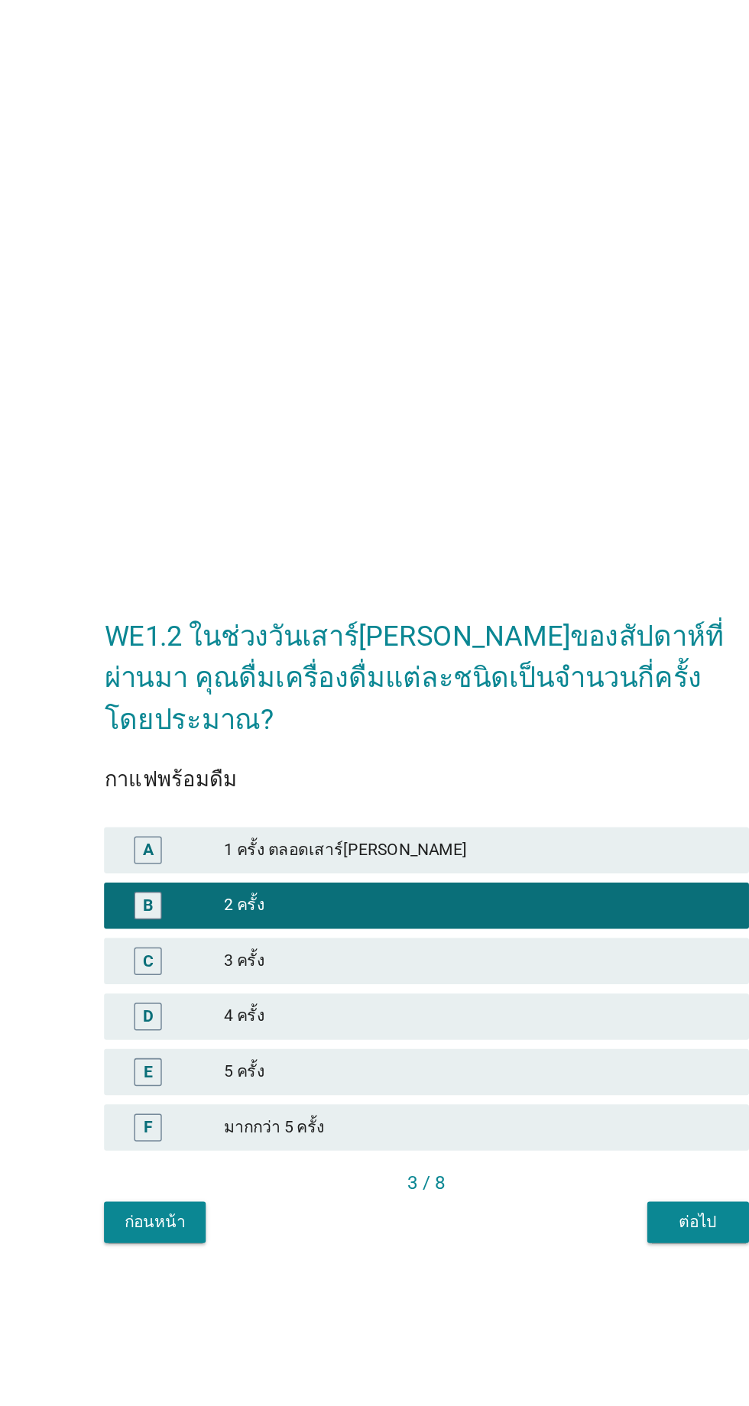
click at [565, 912] on div "ต่อไป" at bounding box center [554, 904] width 43 height 16
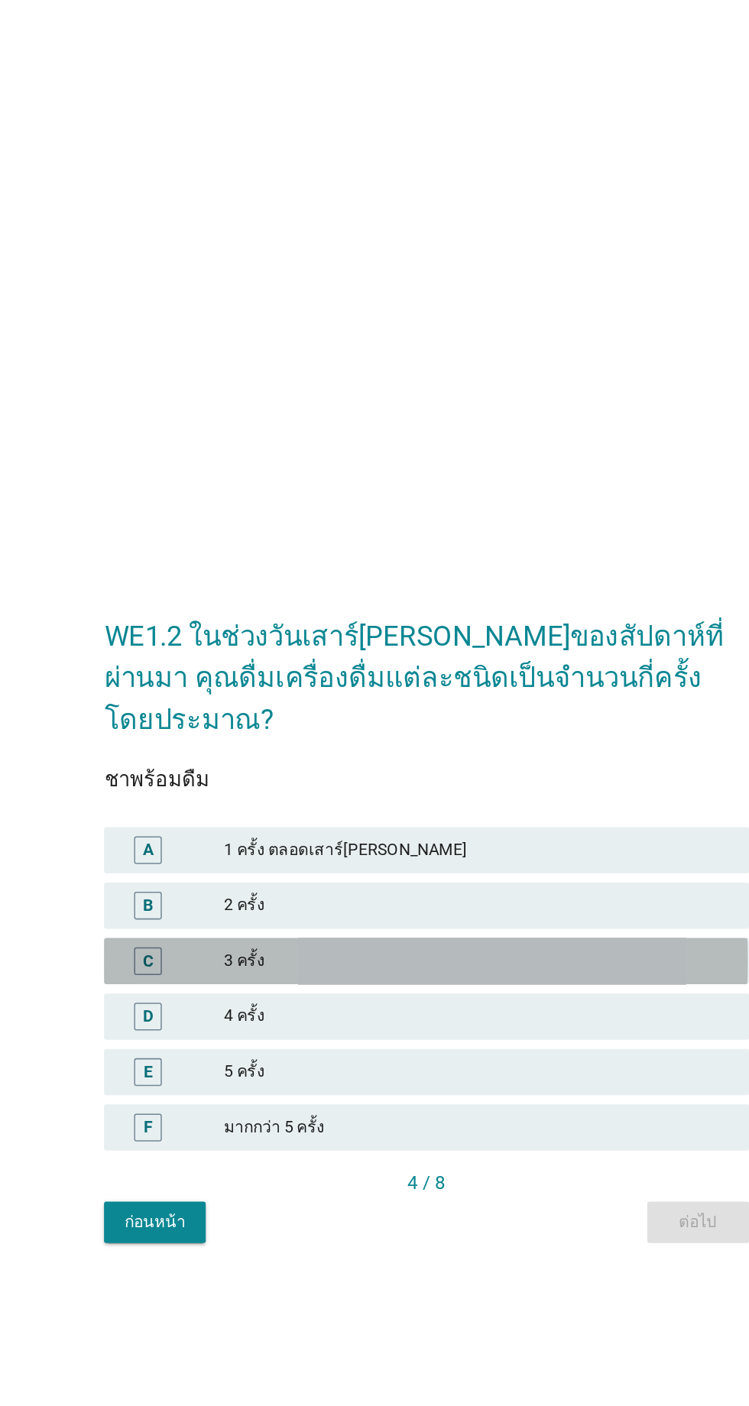
click at [360, 741] on div "3 ครั้ง" at bounding box center [408, 732] width 335 height 18
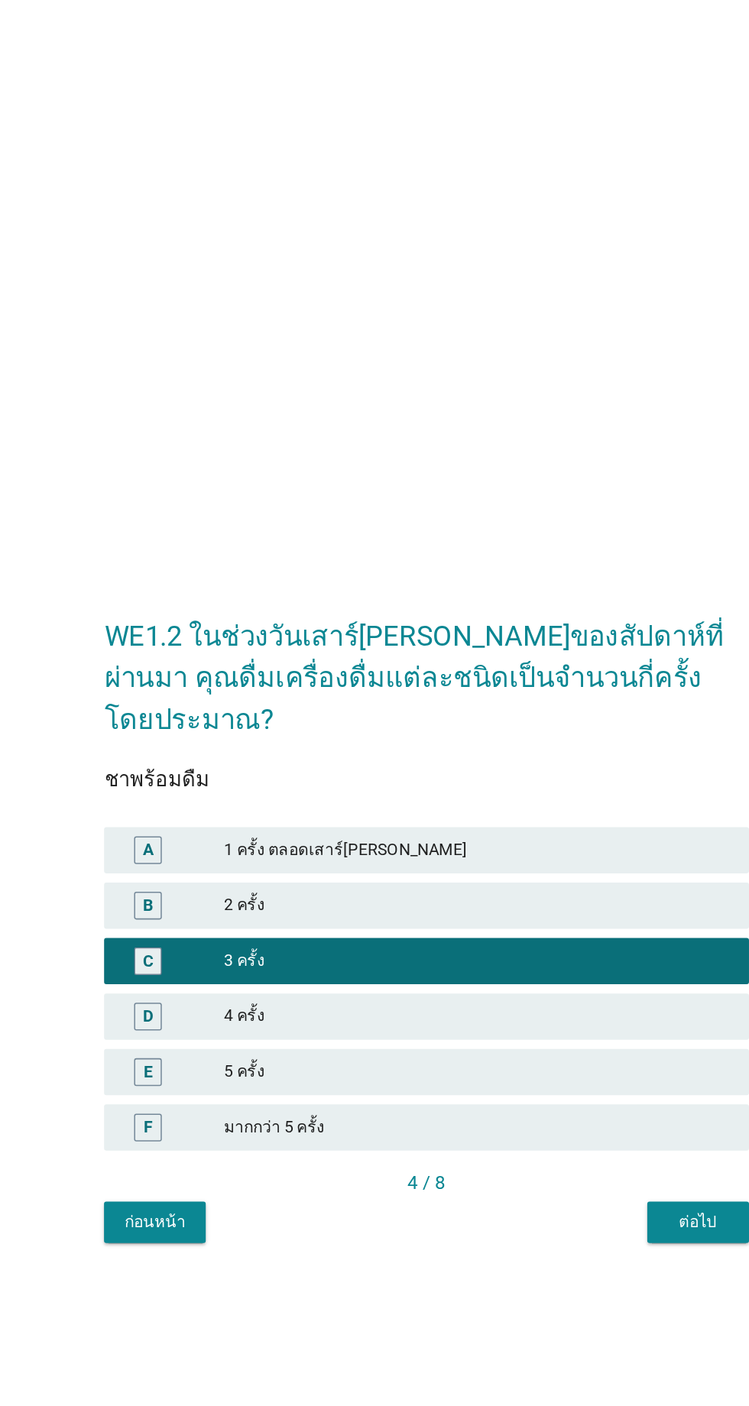
click at [562, 912] on div "ต่อไป" at bounding box center [554, 904] width 43 height 16
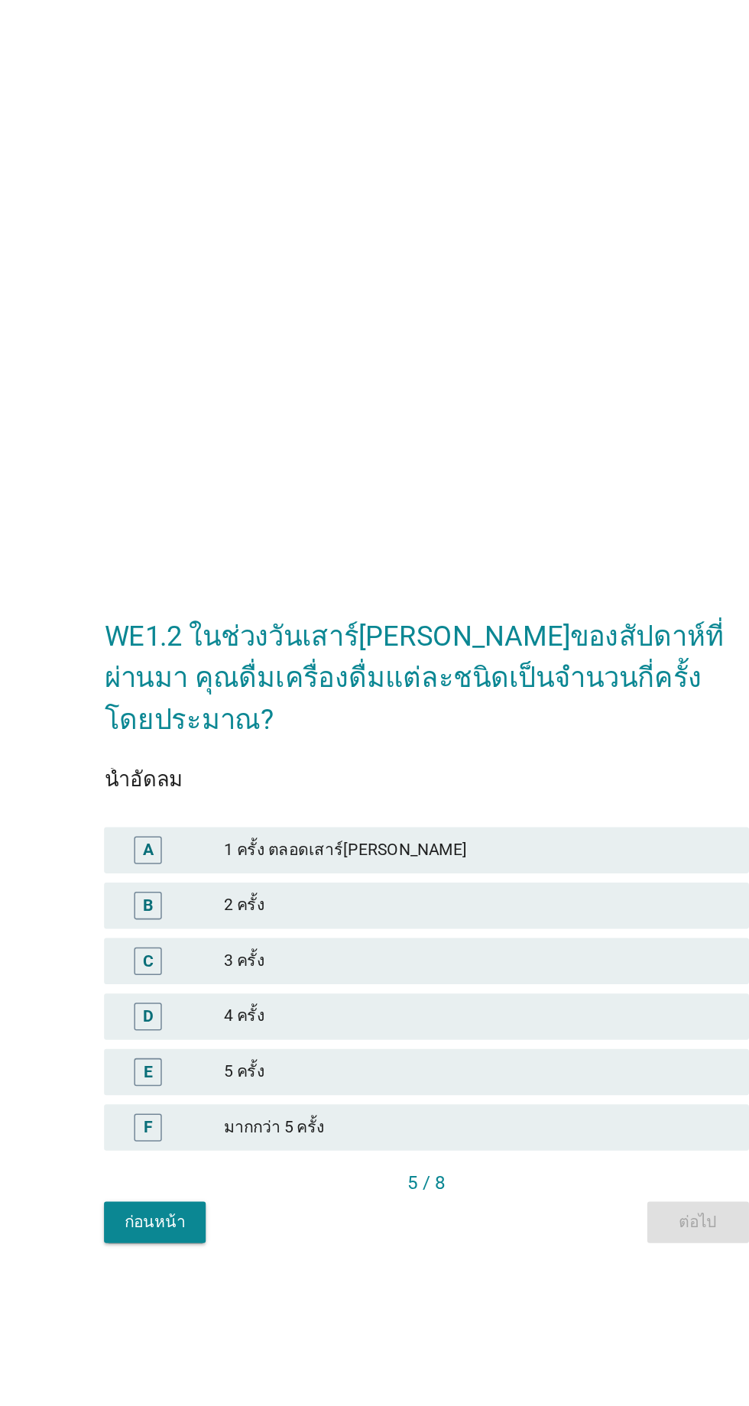
click at [288, 778] on div "4 ครั้ง" at bounding box center [408, 769] width 335 height 18
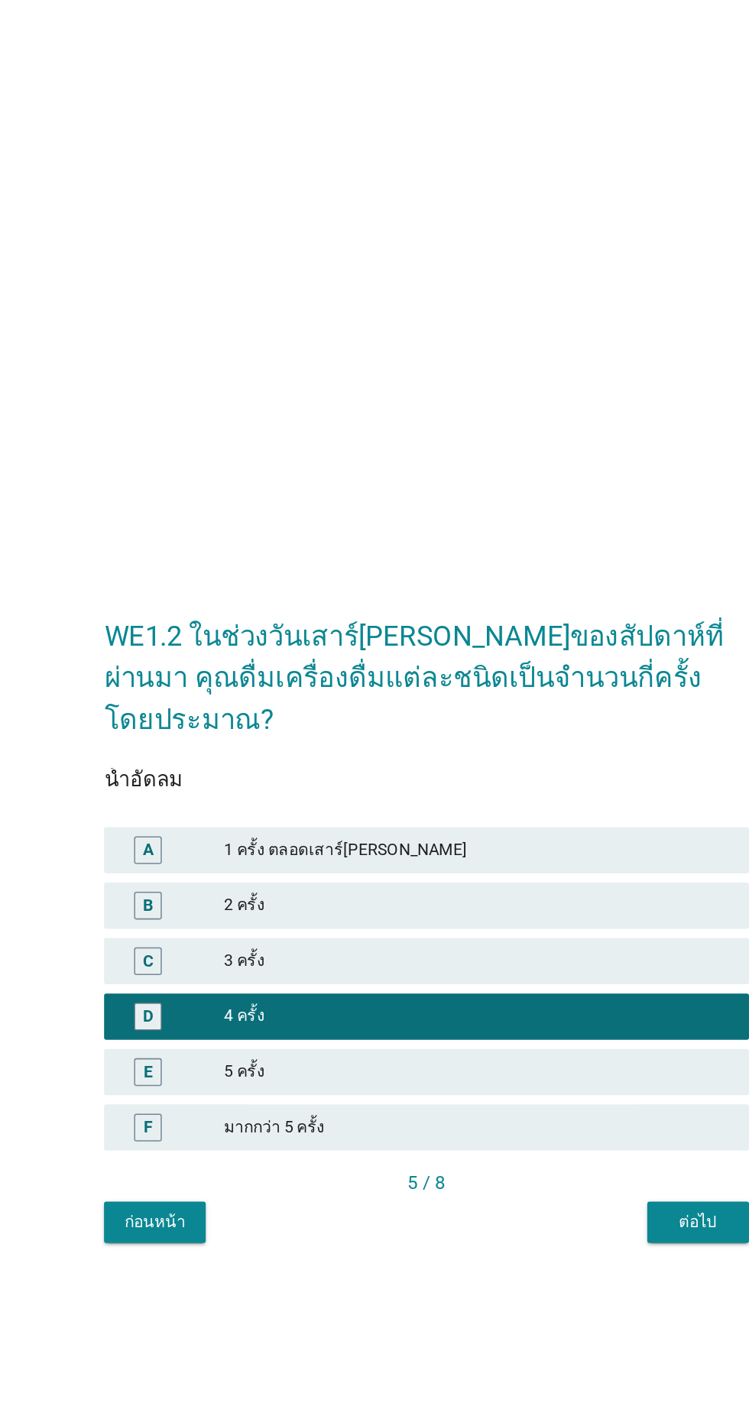
click at [548, 912] on div "ต่อไป" at bounding box center [554, 904] width 43 height 16
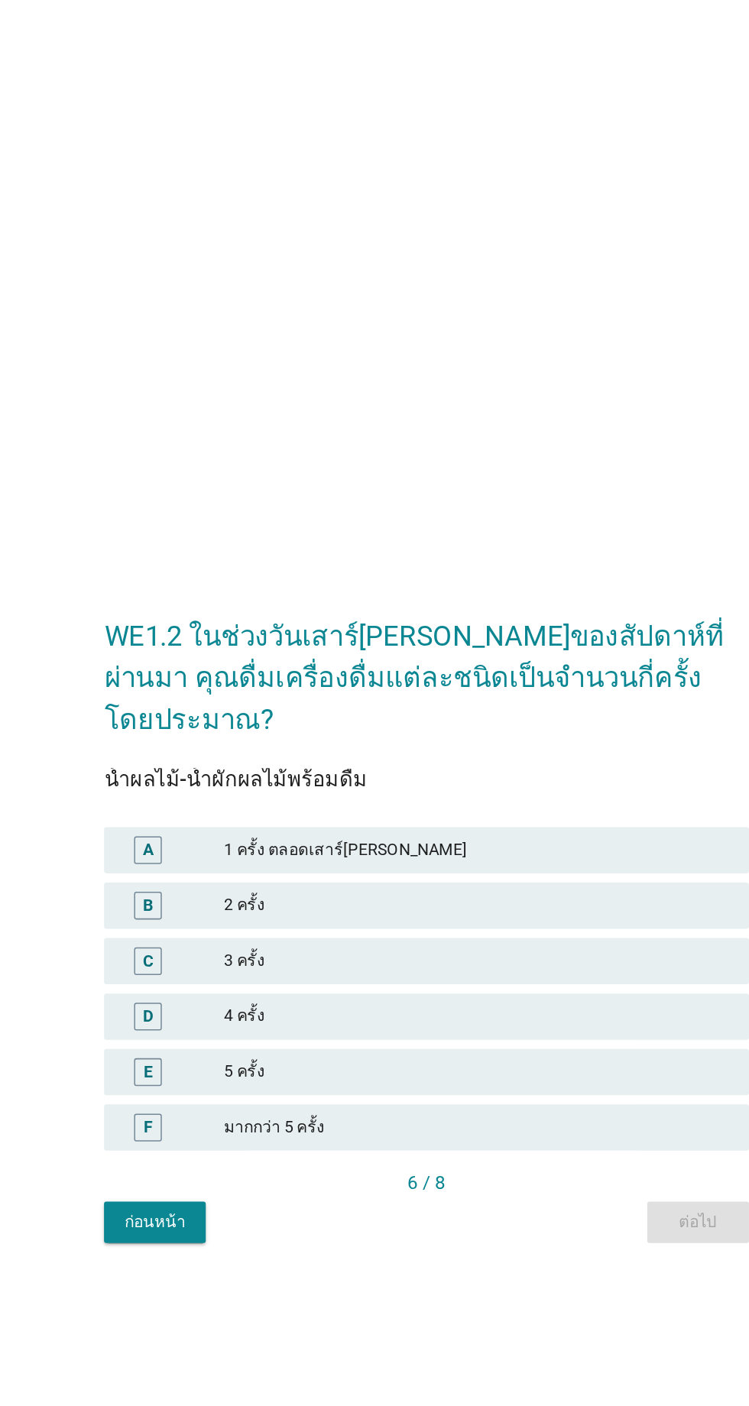
click at [325, 741] on div "3 ครั้ง" at bounding box center [408, 732] width 335 height 18
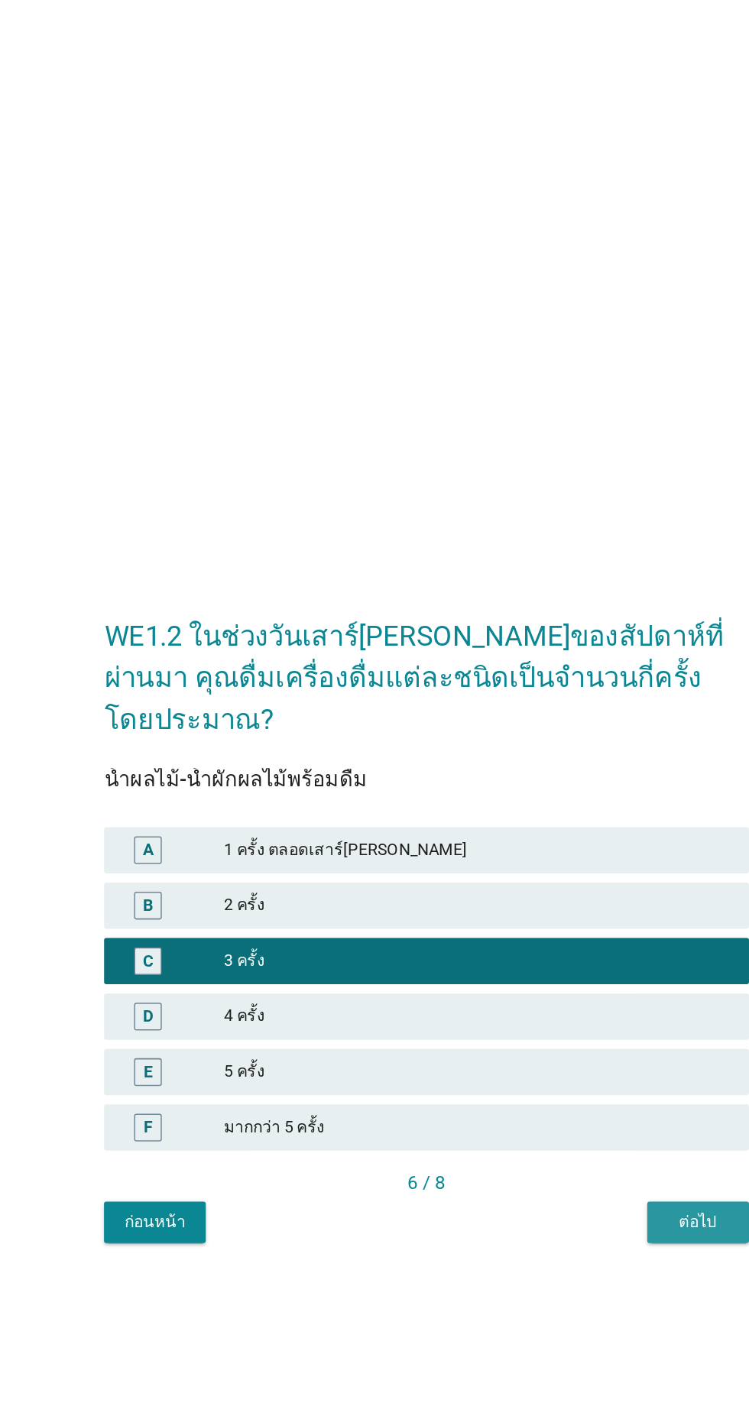
click at [555, 912] on div "ต่อไป" at bounding box center [554, 904] width 43 height 16
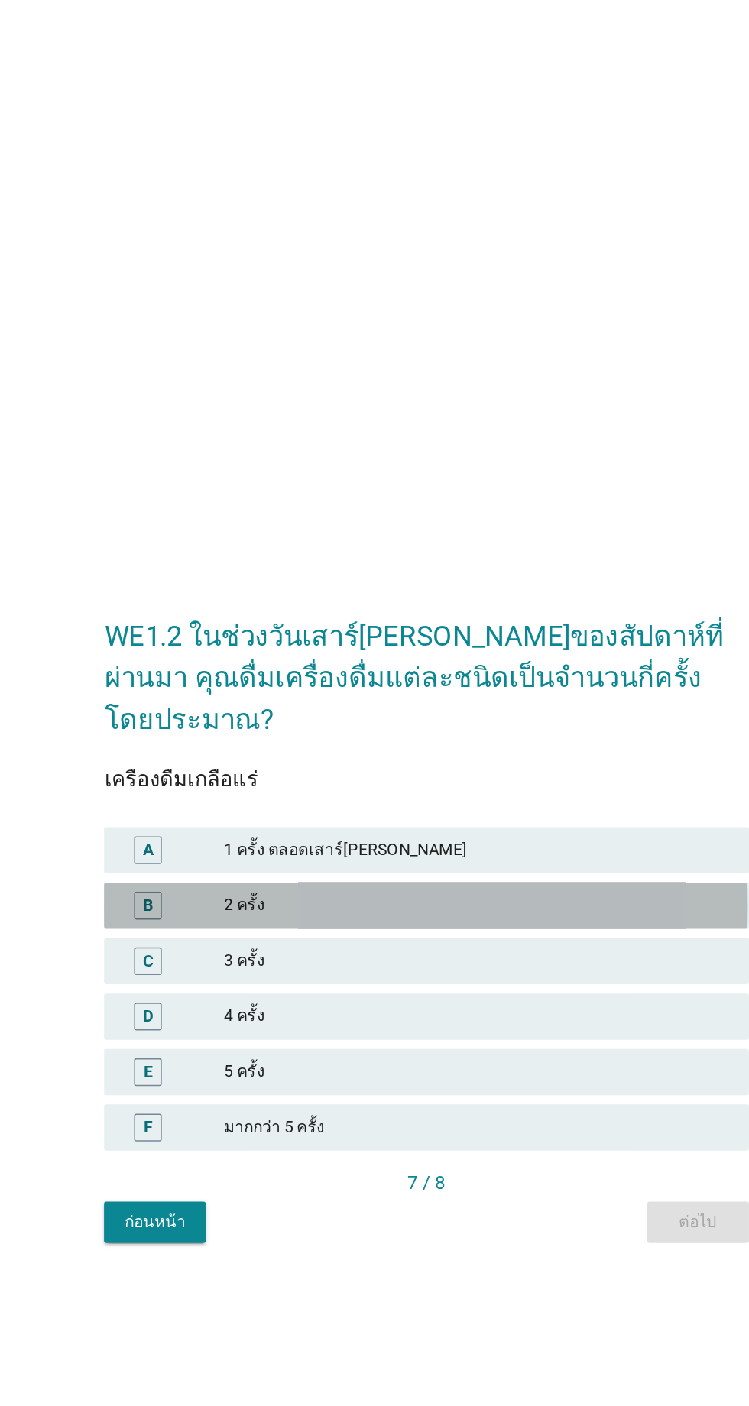
click at [373, 705] on div "2 ครั้ง" at bounding box center [408, 695] width 335 height 18
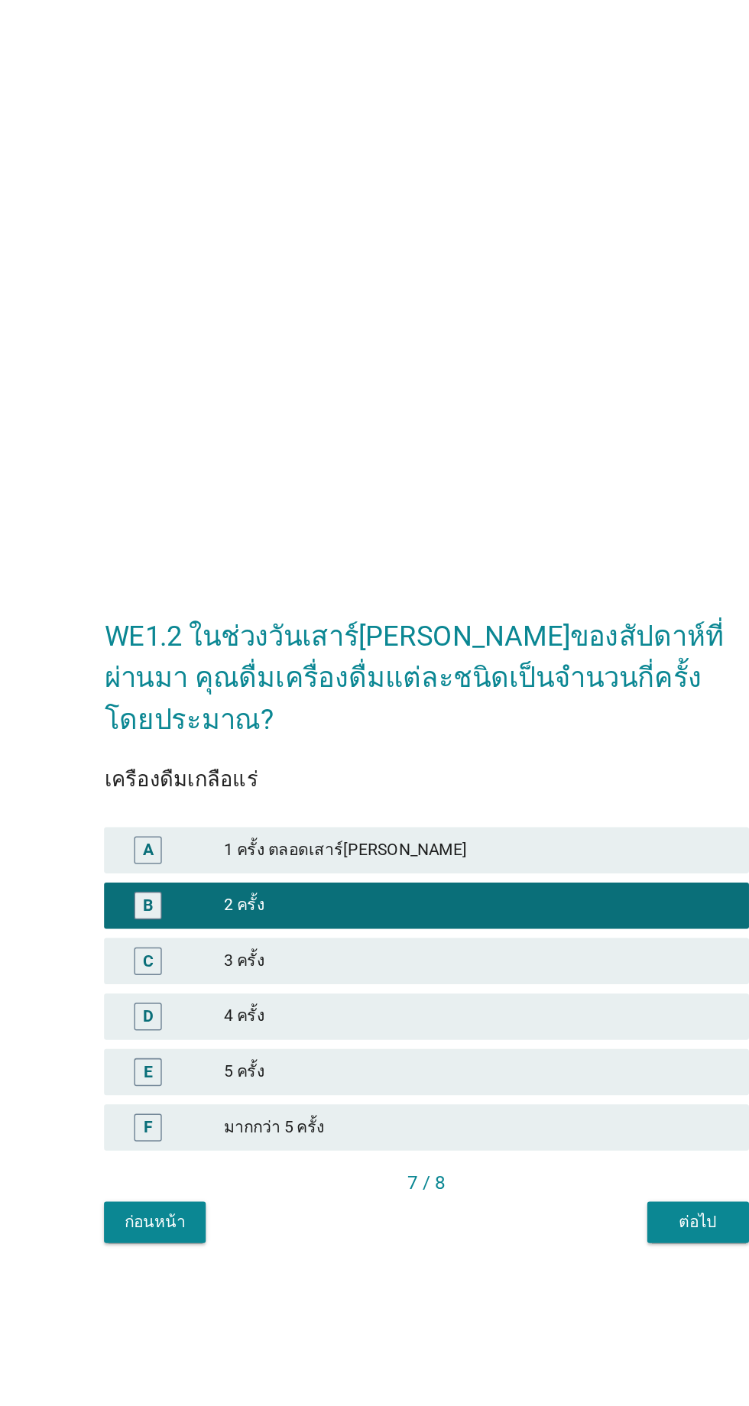
click at [549, 912] on div "ต่อไป" at bounding box center [554, 904] width 43 height 16
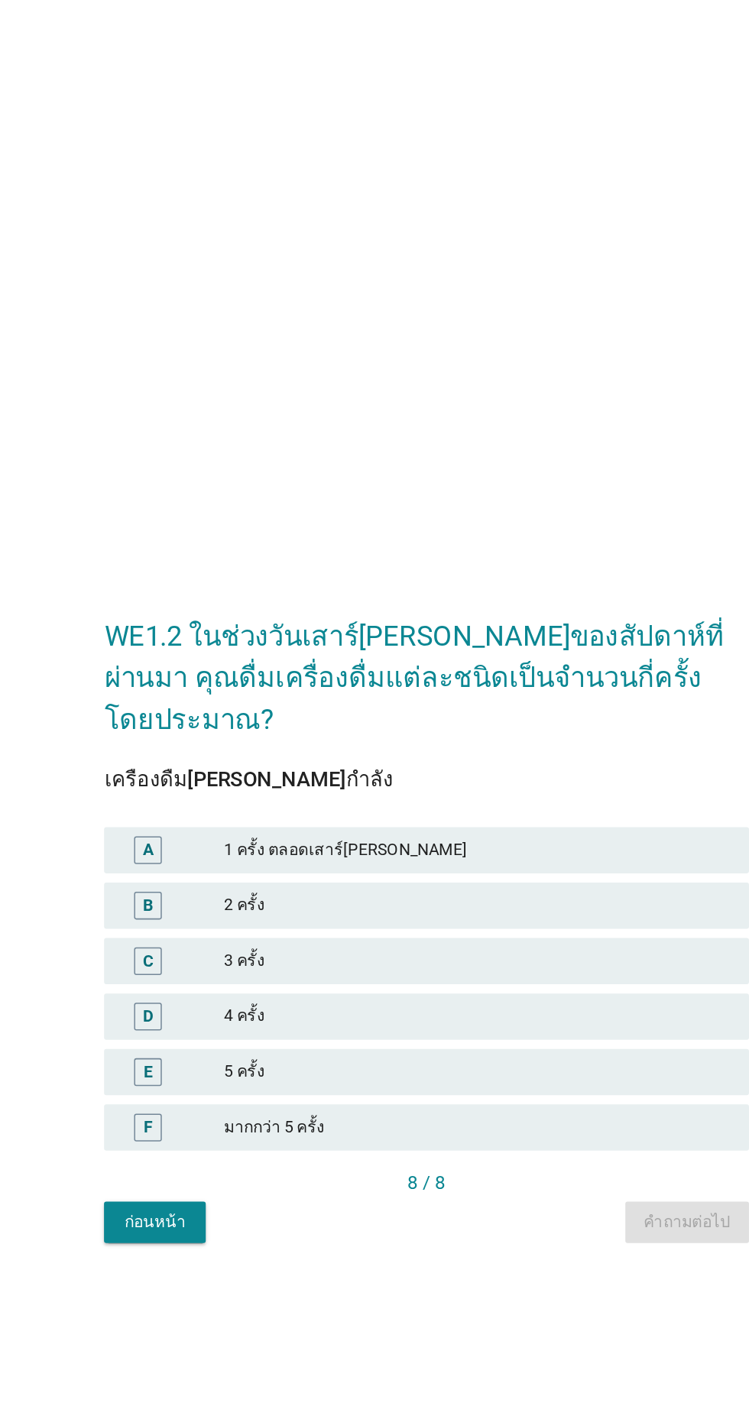
click at [360, 705] on div "2 ครั้ง" at bounding box center [408, 695] width 335 height 18
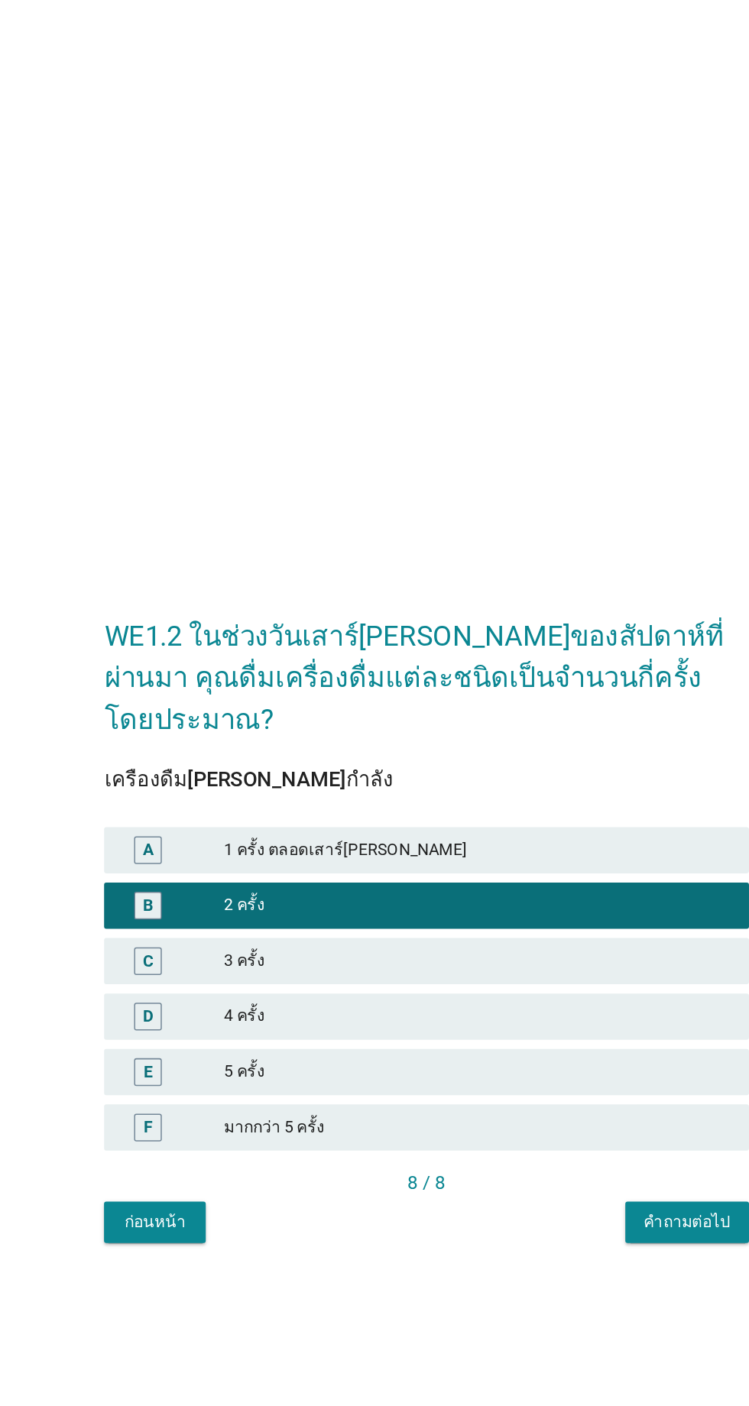
click at [542, 912] on div "คำถามต่อไป" at bounding box center [546, 904] width 57 height 16
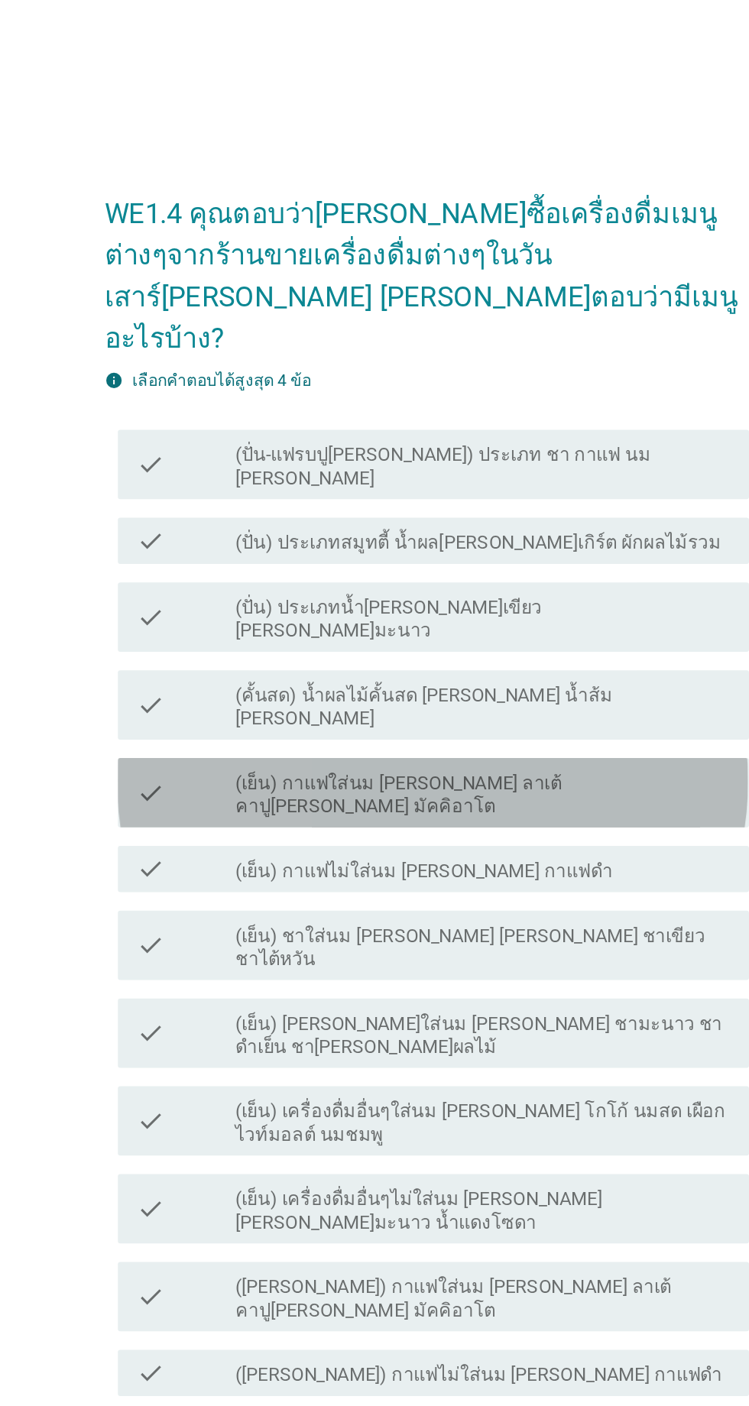
click at [458, 541] on label "(เย็น) กาแฟใส่นม [PERSON_NAME] ลาเต้ คาปู[PERSON_NAME] มัคคิอาโต" at bounding box center [411, 525] width 327 height 31
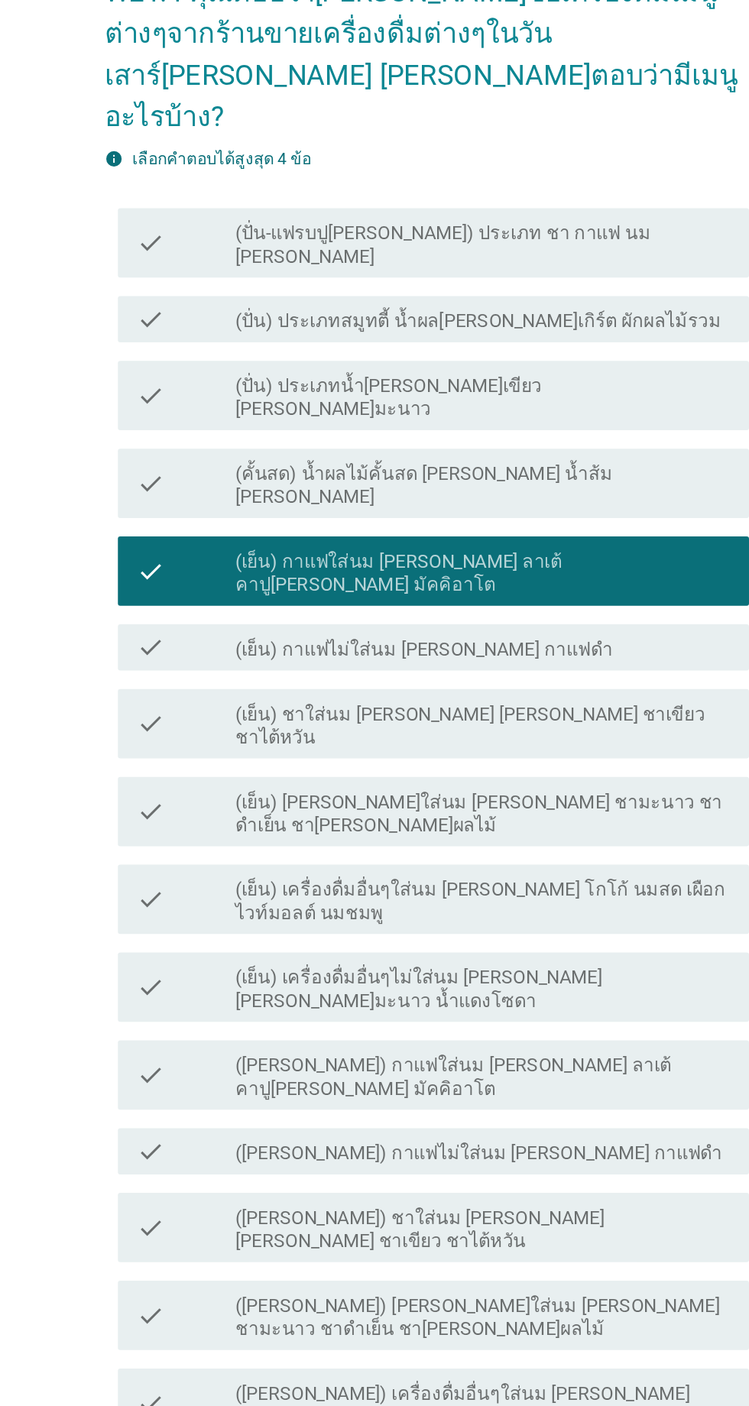
click at [472, 642] on label "(เย็น) ชาใส่นม [PERSON_NAME] [PERSON_NAME] ชาเขียว ชาไต้หวัน" at bounding box center [411, 626] width 327 height 31
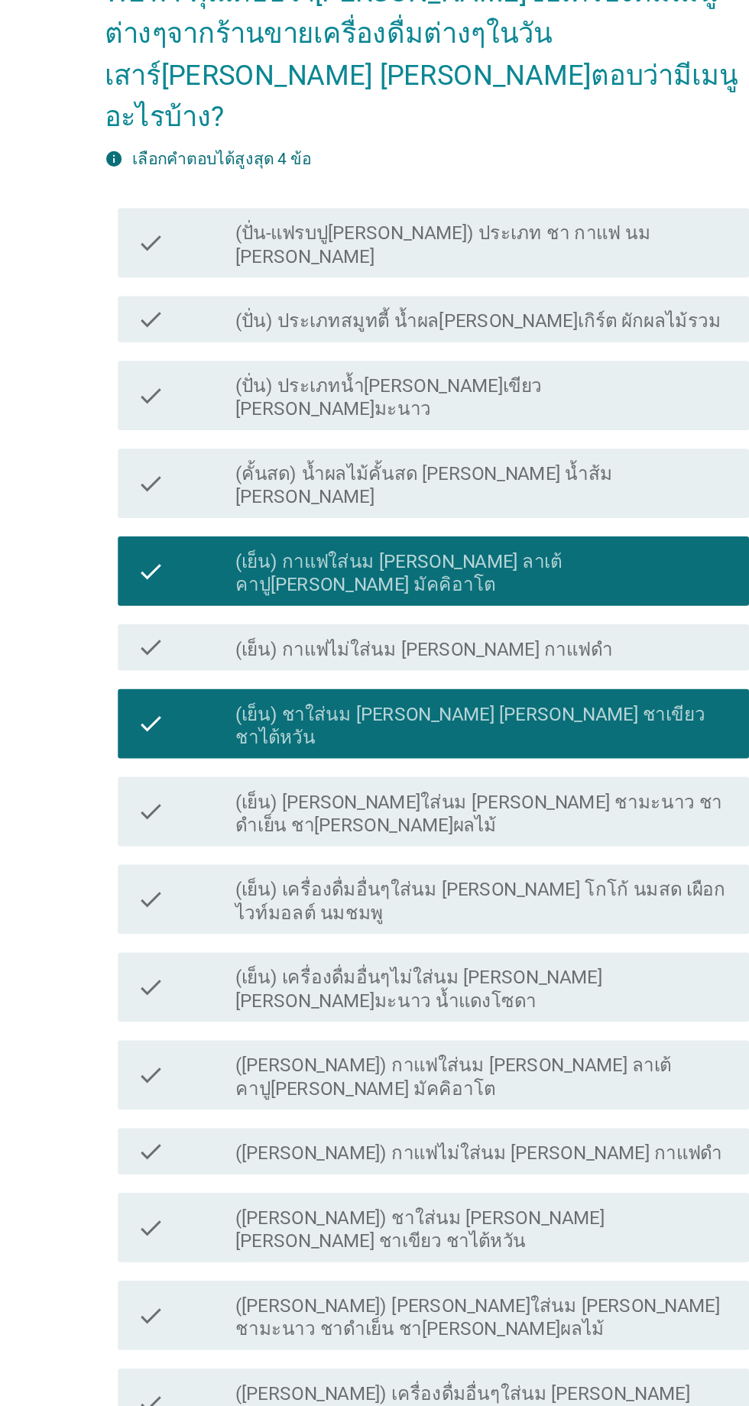
click at [495, 700] on label "(เย็น) [PERSON_NAME]ใส่นม [PERSON_NAME] ชามะนาว ชาดำเย็น ชา[PERSON_NAME]ผลไม้" at bounding box center [411, 684] width 327 height 31
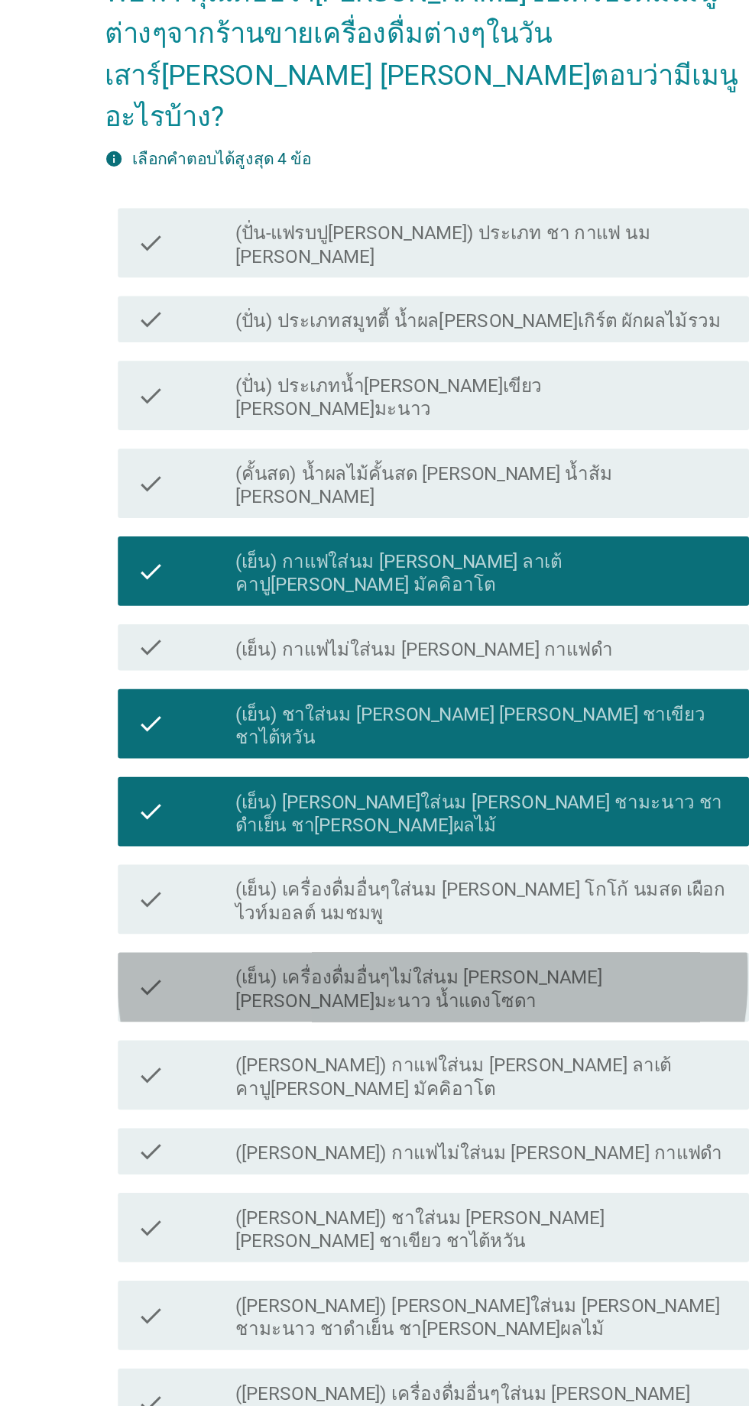
click at [503, 816] on label "(เย็น) เครื่องดื่มอื่นๆไม่ใส่นม [PERSON_NAME] [PERSON_NAME]มะนาว น้ำแดงโซดา" at bounding box center [411, 801] width 327 height 31
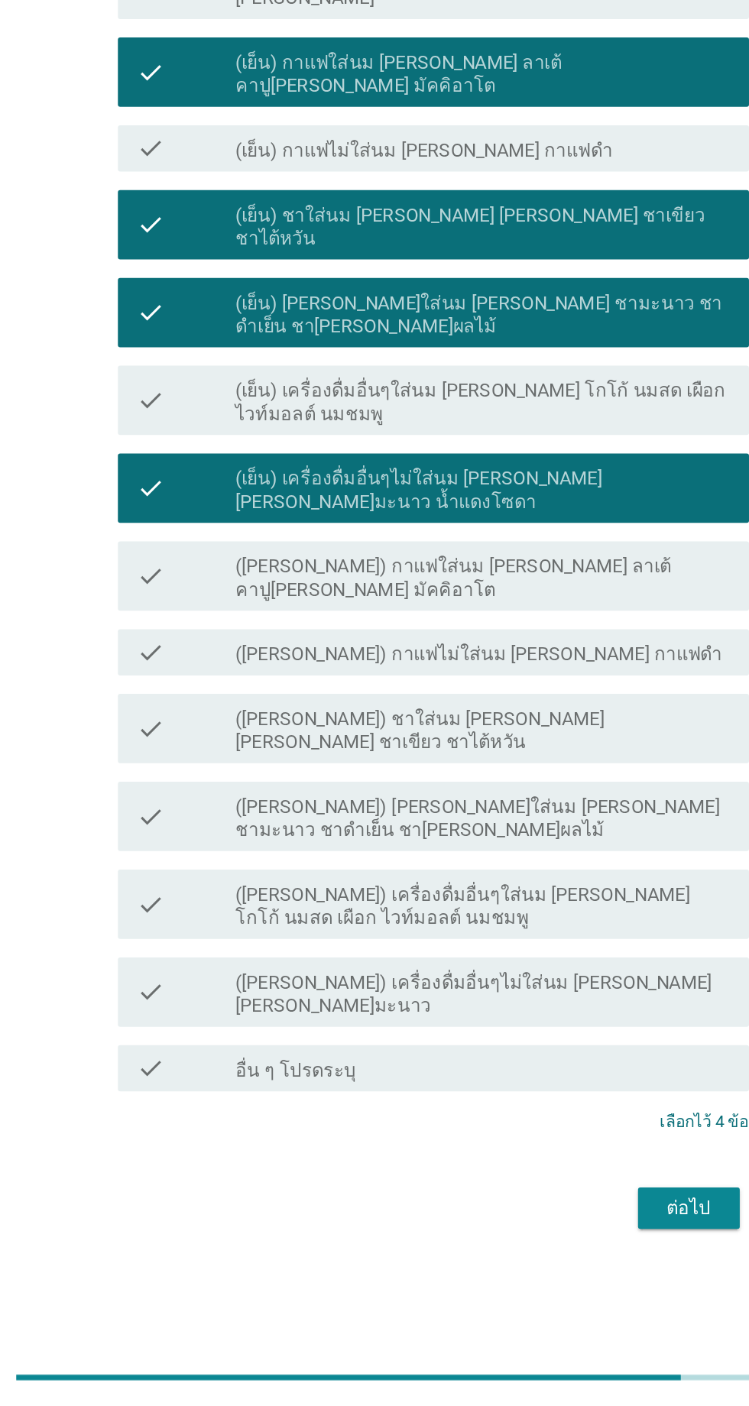
click at [534, 1266] on div "ต่อไป" at bounding box center [548, 1275] width 43 height 18
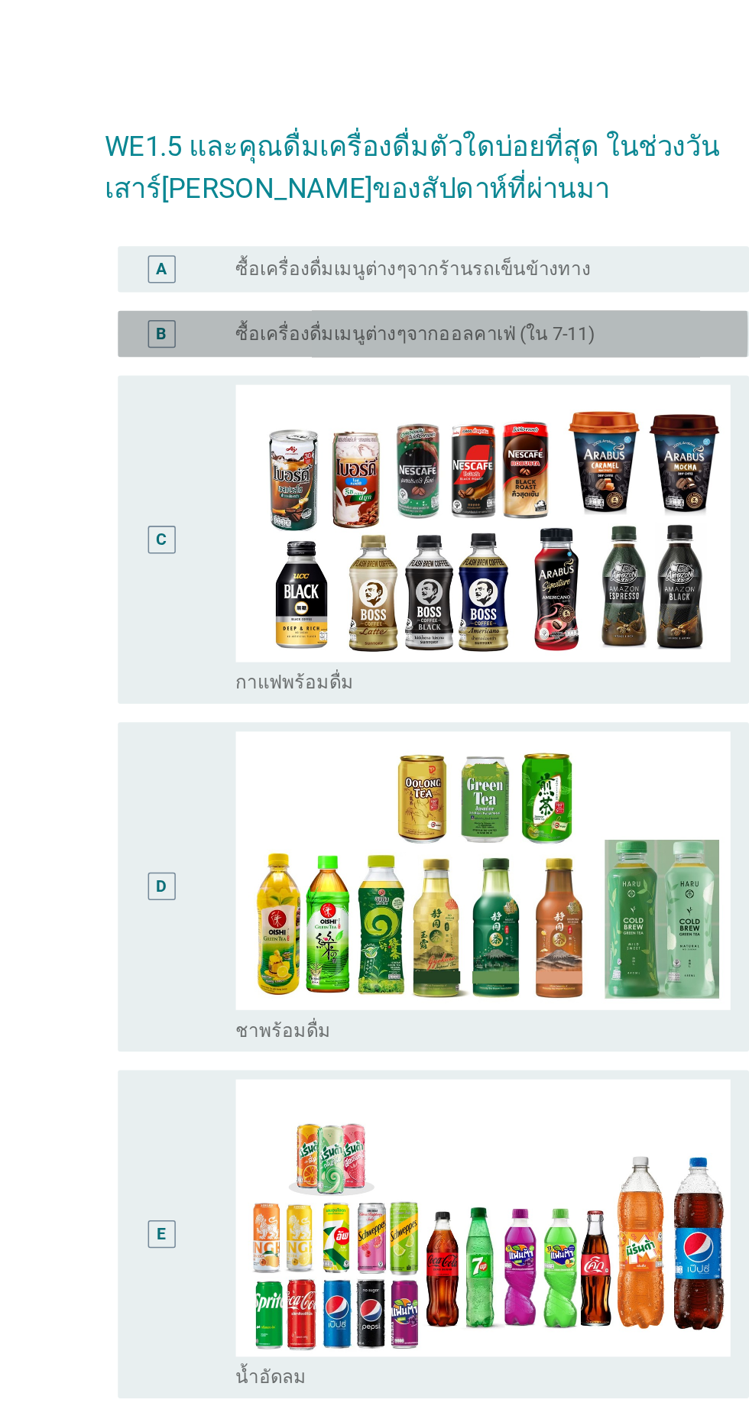
click at [387, 212] on div "radio_button_unchecked ซื้อเครื่องดื่มเมนูต่างๆจากออลคาเฟ่ (ใน 7-11)" at bounding box center [411, 221] width 327 height 18
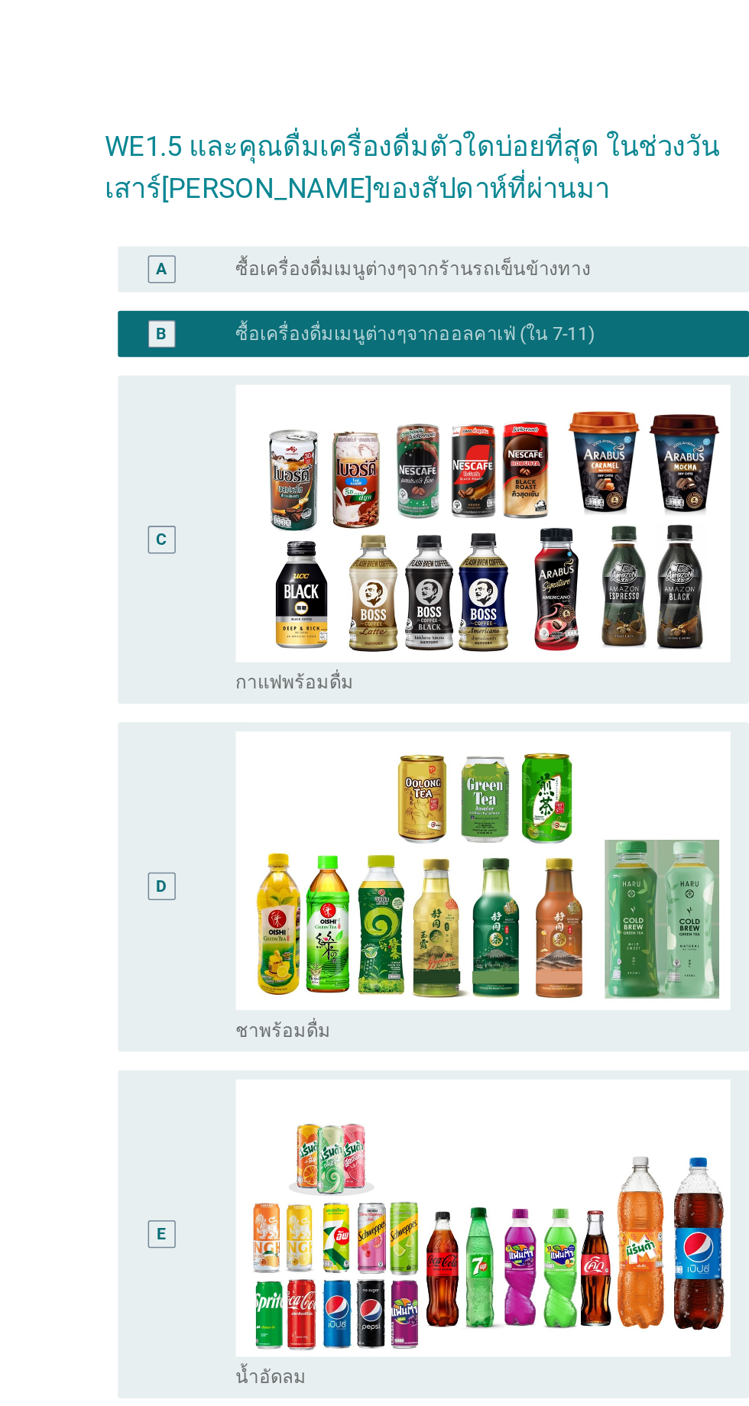
click at [397, 177] on label "ซื้อเครื่องดื่มเมนูต่างๆจากร้านรถเข็นข้างทาง" at bounding box center [365, 177] width 235 height 15
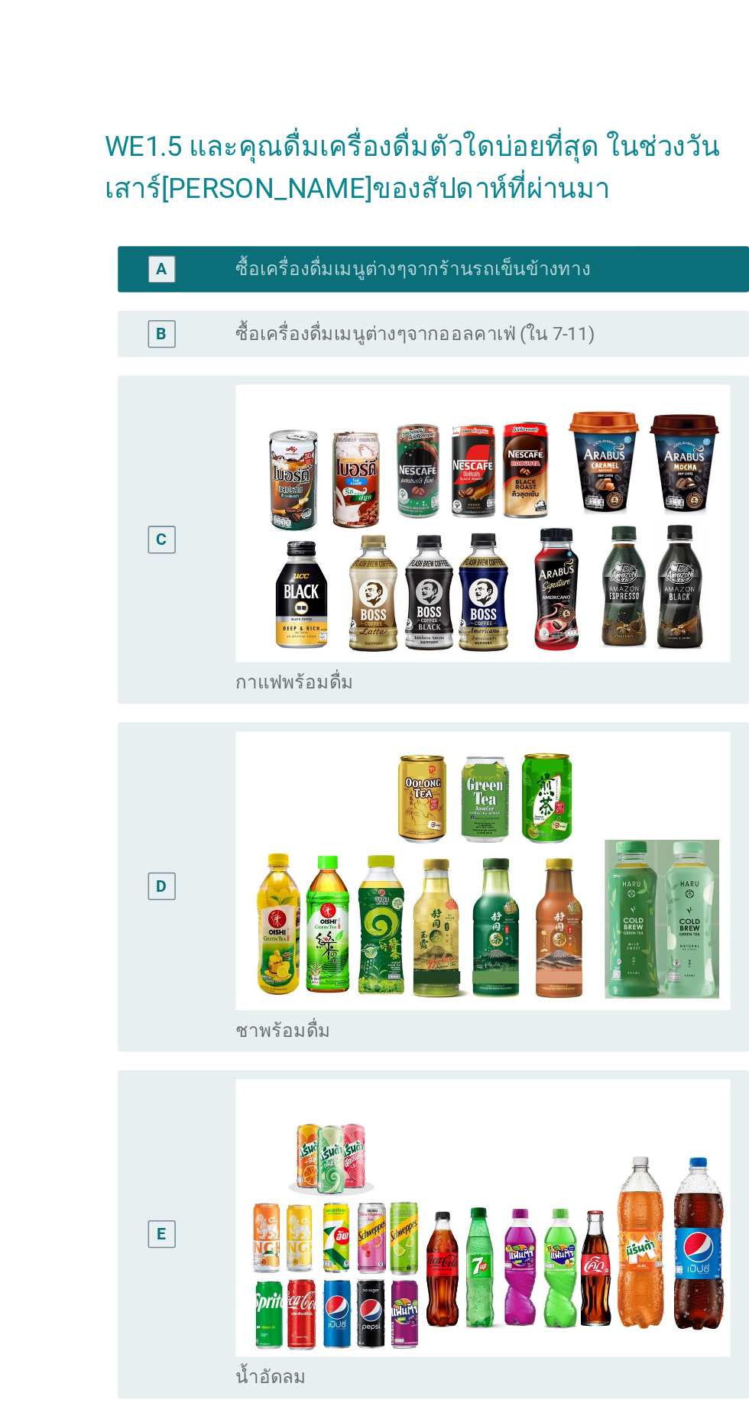
click at [391, 208] on div "B radio_button_unchecked ซื้อเครื่องดื่มเมนูต่างๆจากออลคาเฟ่ (ใน 7-11)" at bounding box center [378, 221] width 416 height 31
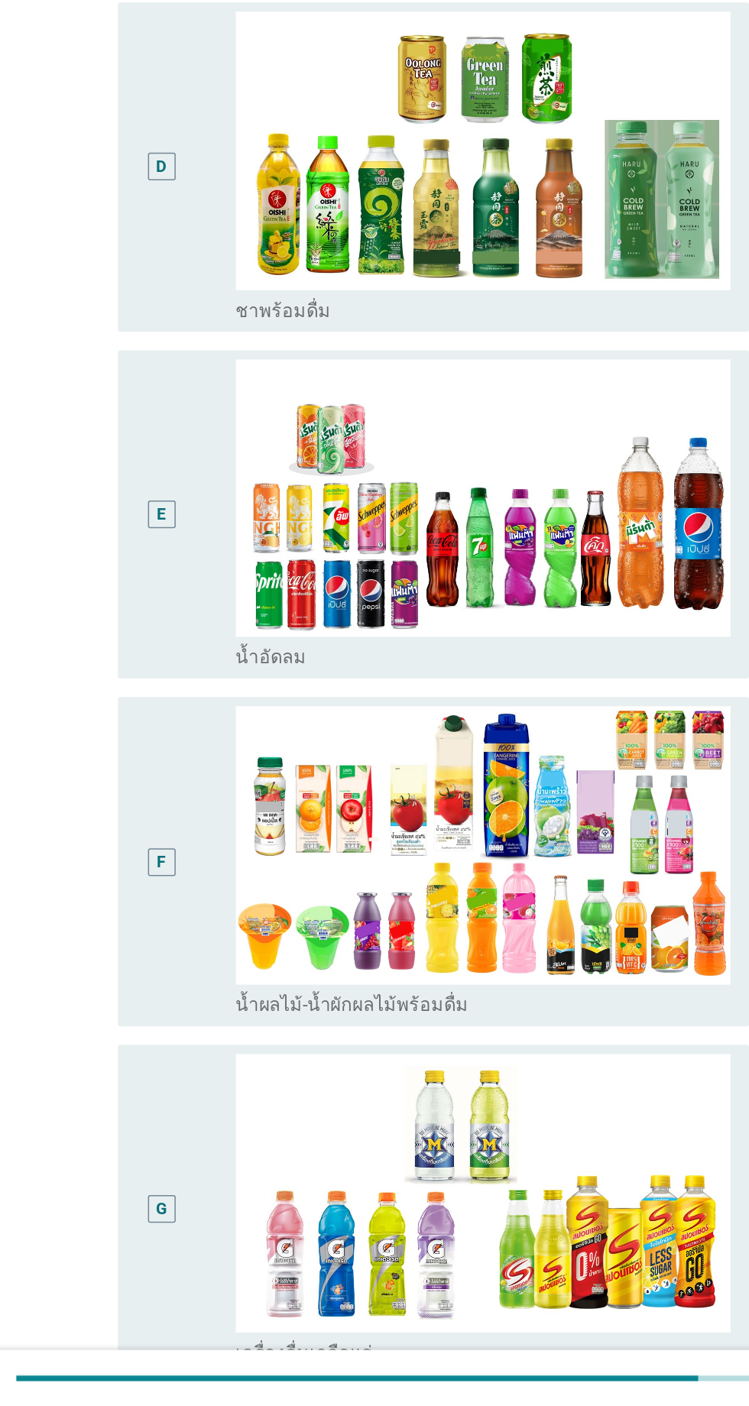
click at [230, 1012] on div "F" at bounding box center [216, 1046] width 66 height 206
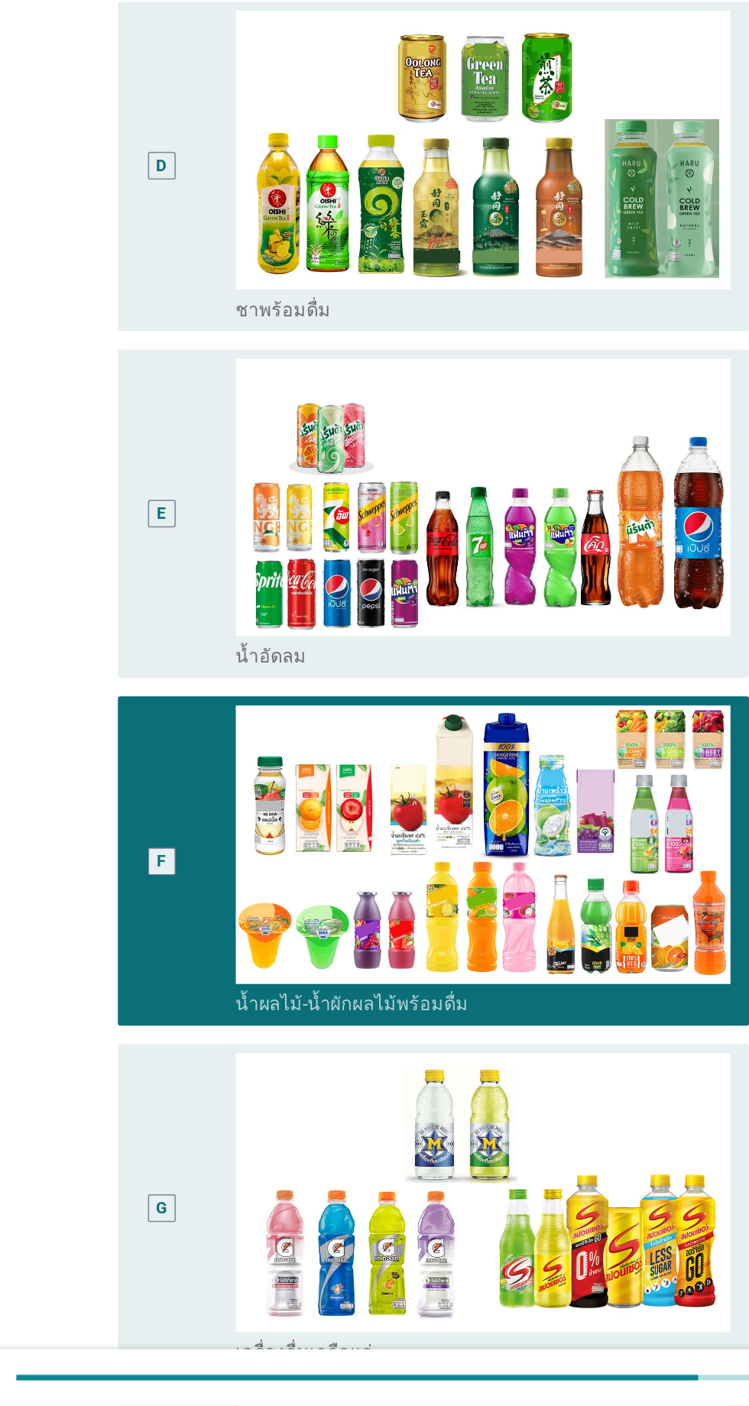
scroll to position [447, 0]
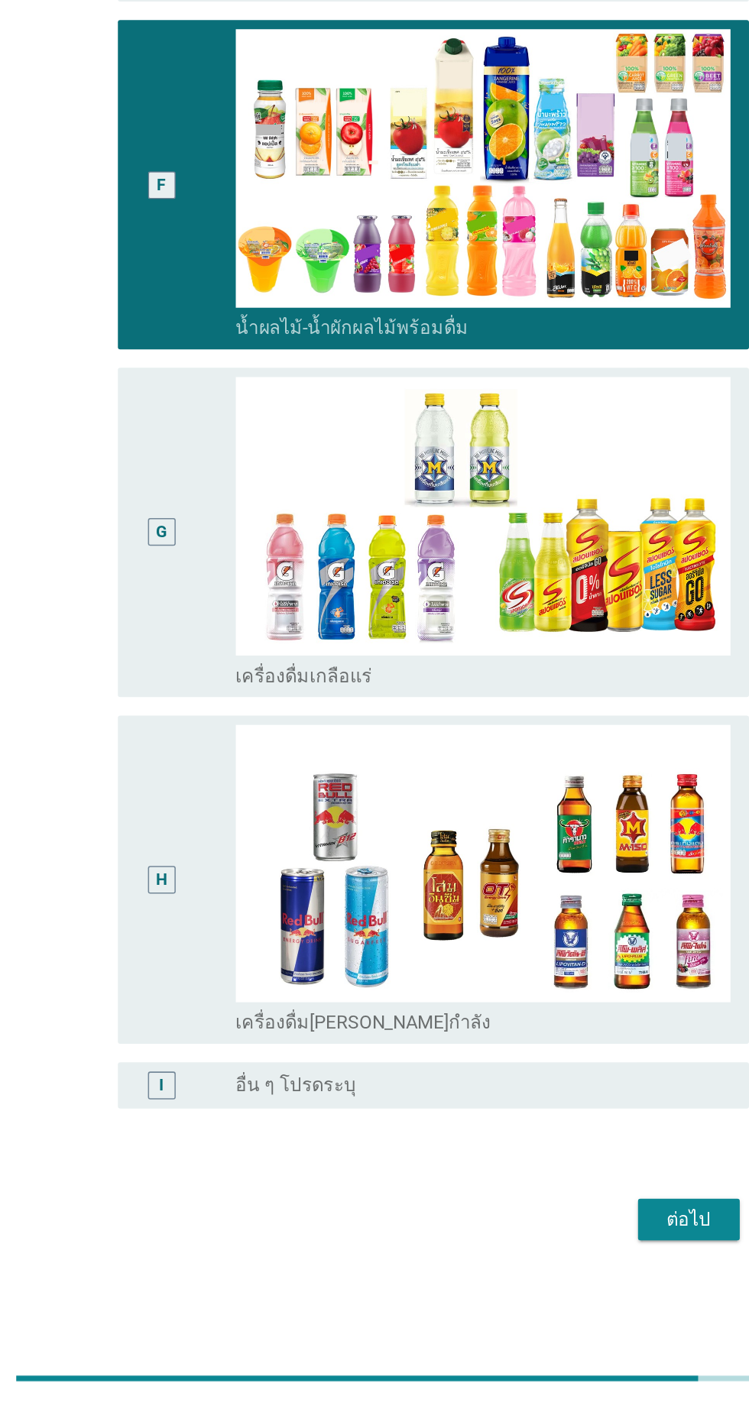
click at [550, 1282] on div "ต่อไป" at bounding box center [548, 1283] width 43 height 18
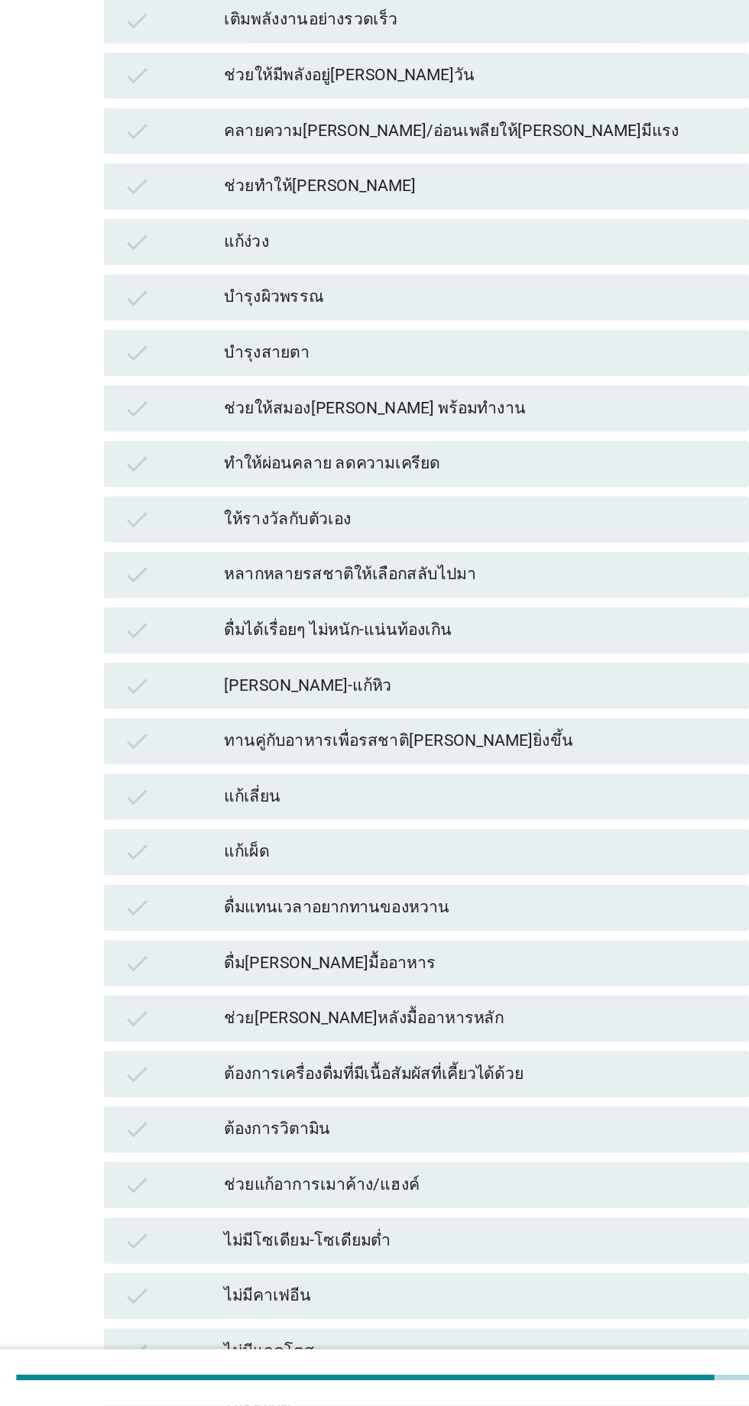
scroll to position [0, 0]
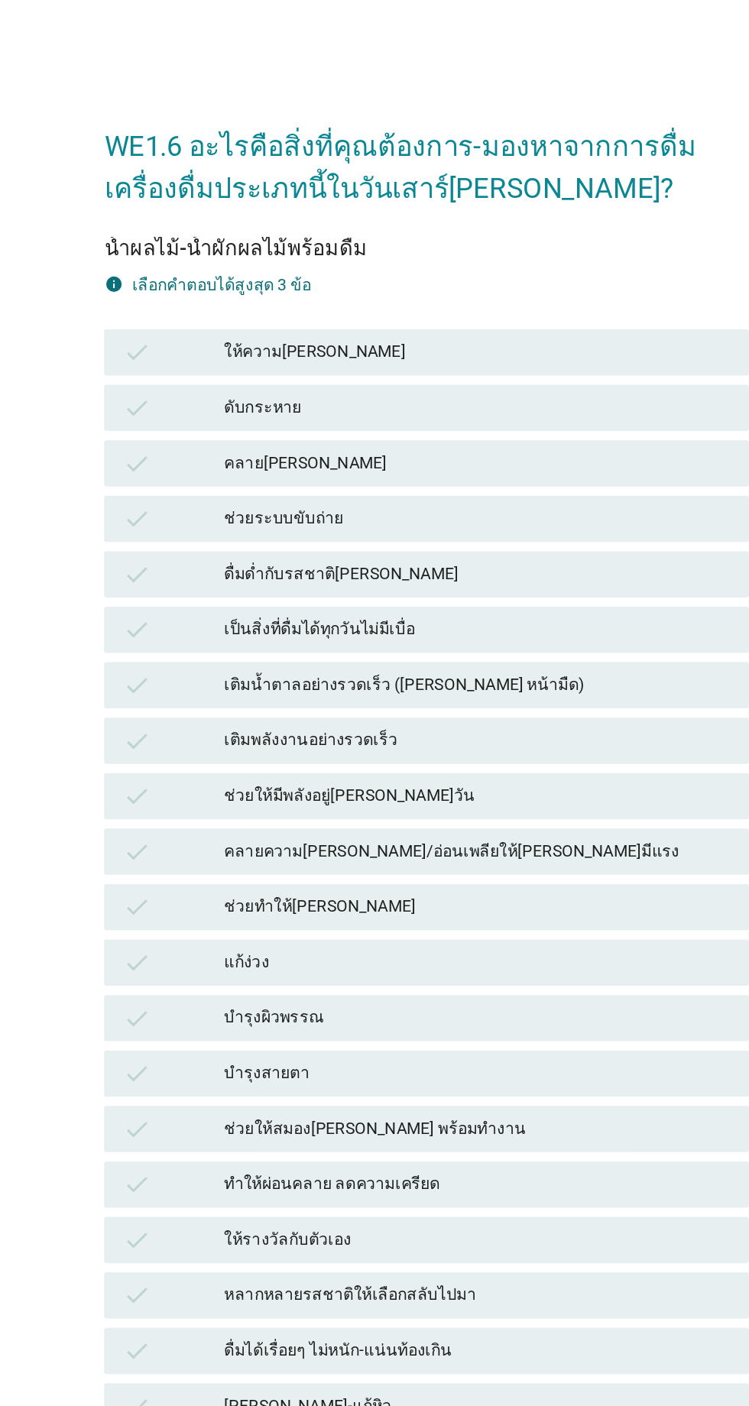
click at [366, 241] on div "ให้ความ[PERSON_NAME]" at bounding box center [408, 233] width 335 height 18
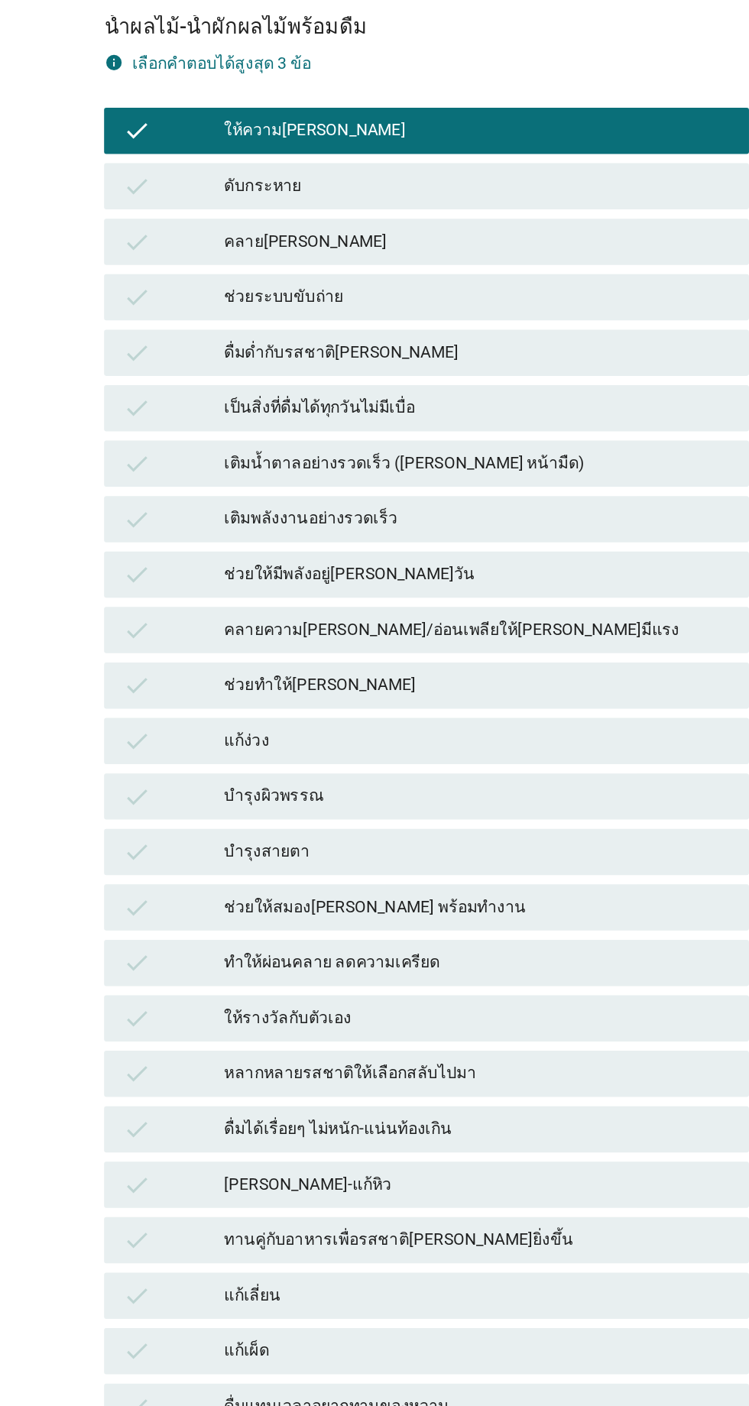
click at [415, 856] on div "หลากหลายรสชาติให้เลือกสลับไปมา" at bounding box center [408, 857] width 335 height 18
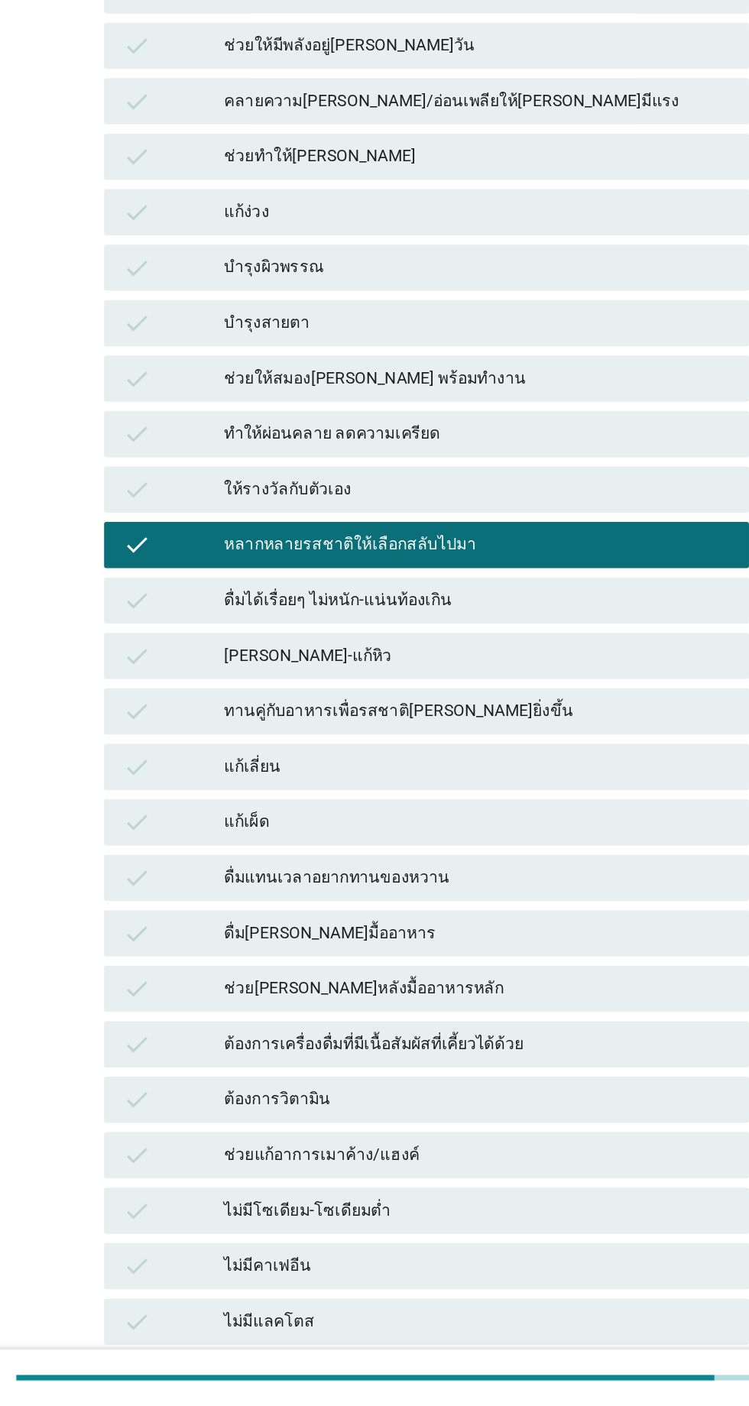
scroll to position [37, 0]
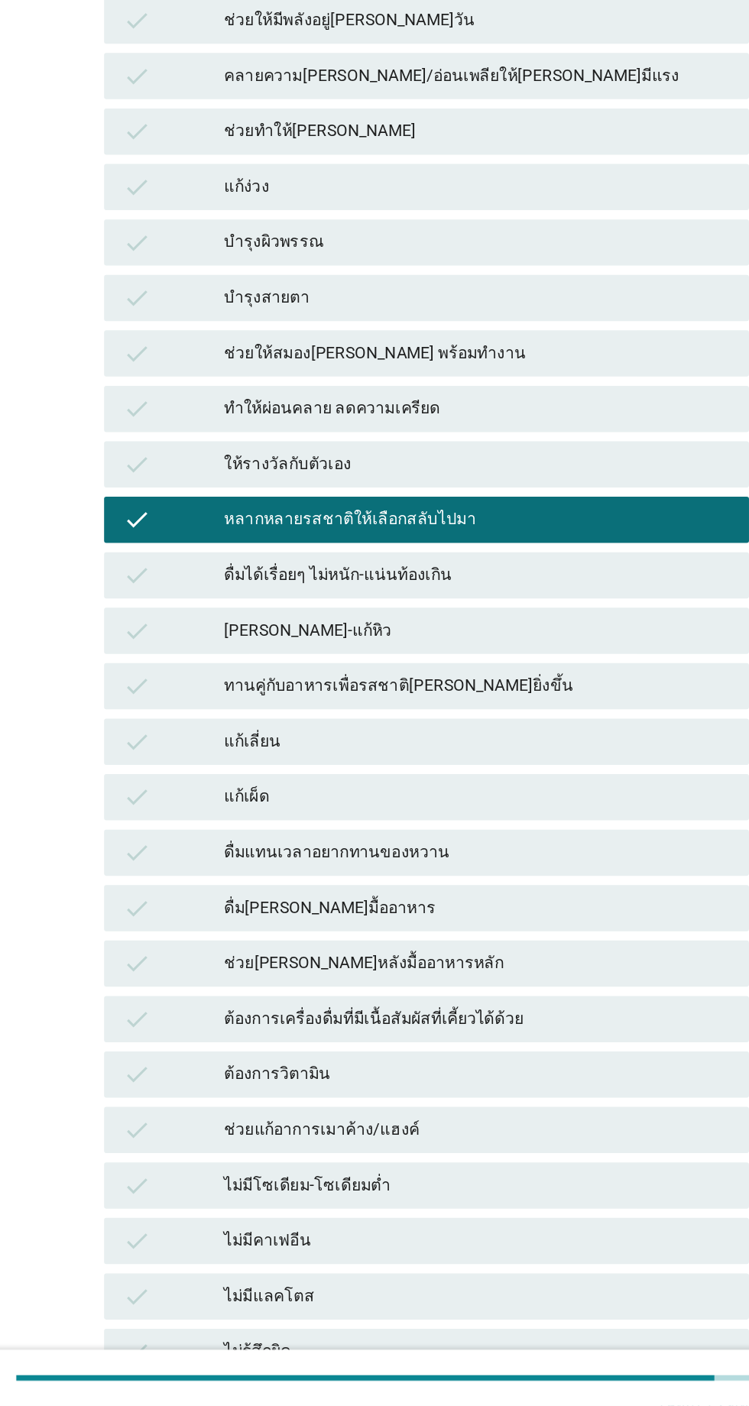
click at [422, 1188] on div "ต้องการวิตามิน" at bounding box center [408, 1187] width 335 height 18
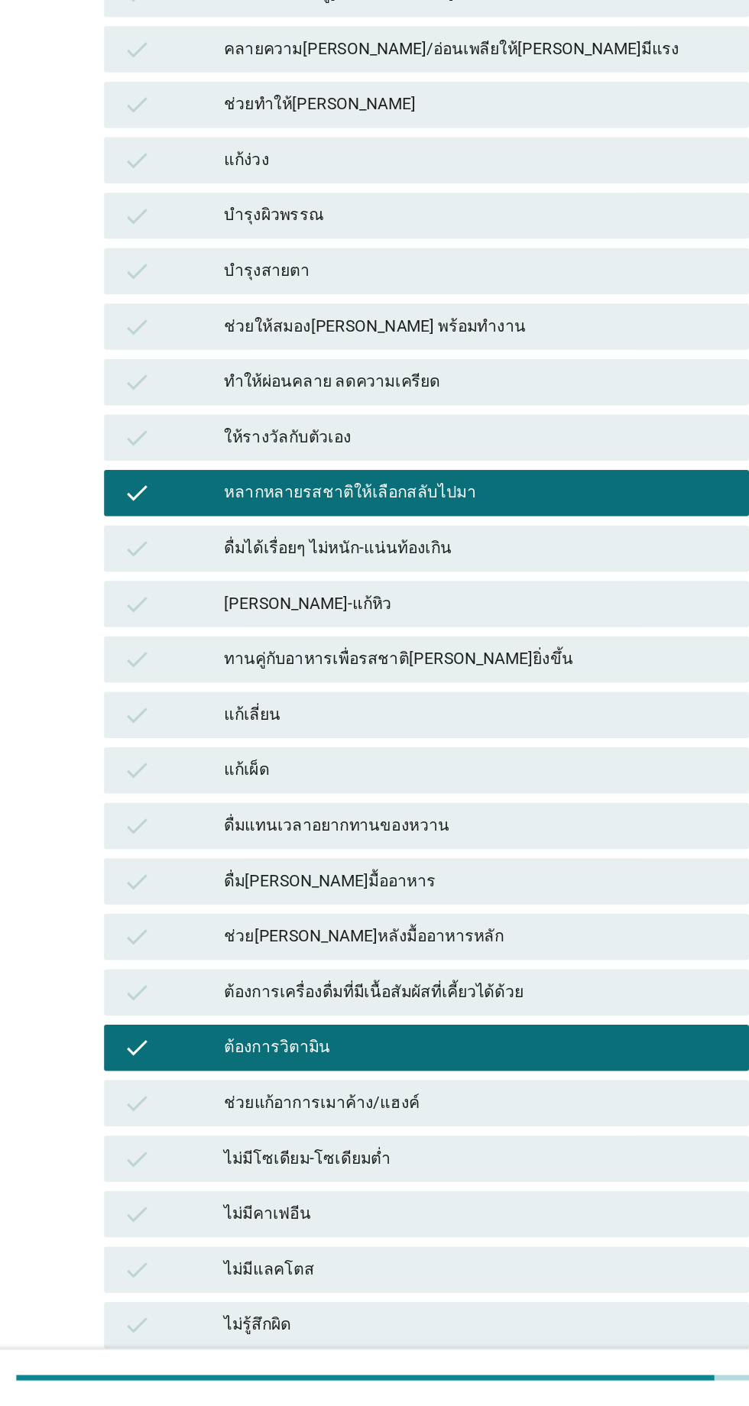
scroll to position [204, 0]
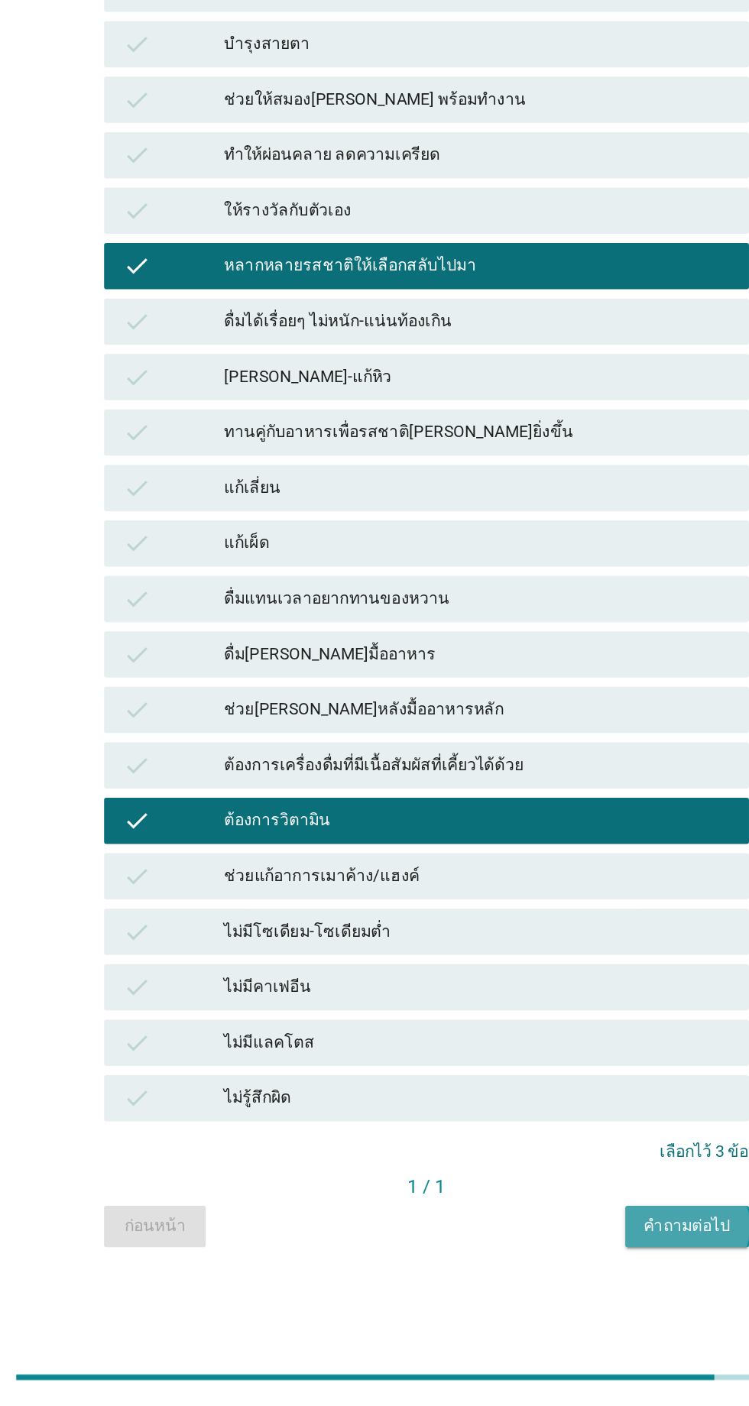
click at [551, 1288] on div "คำถามต่อไป" at bounding box center [546, 1287] width 57 height 16
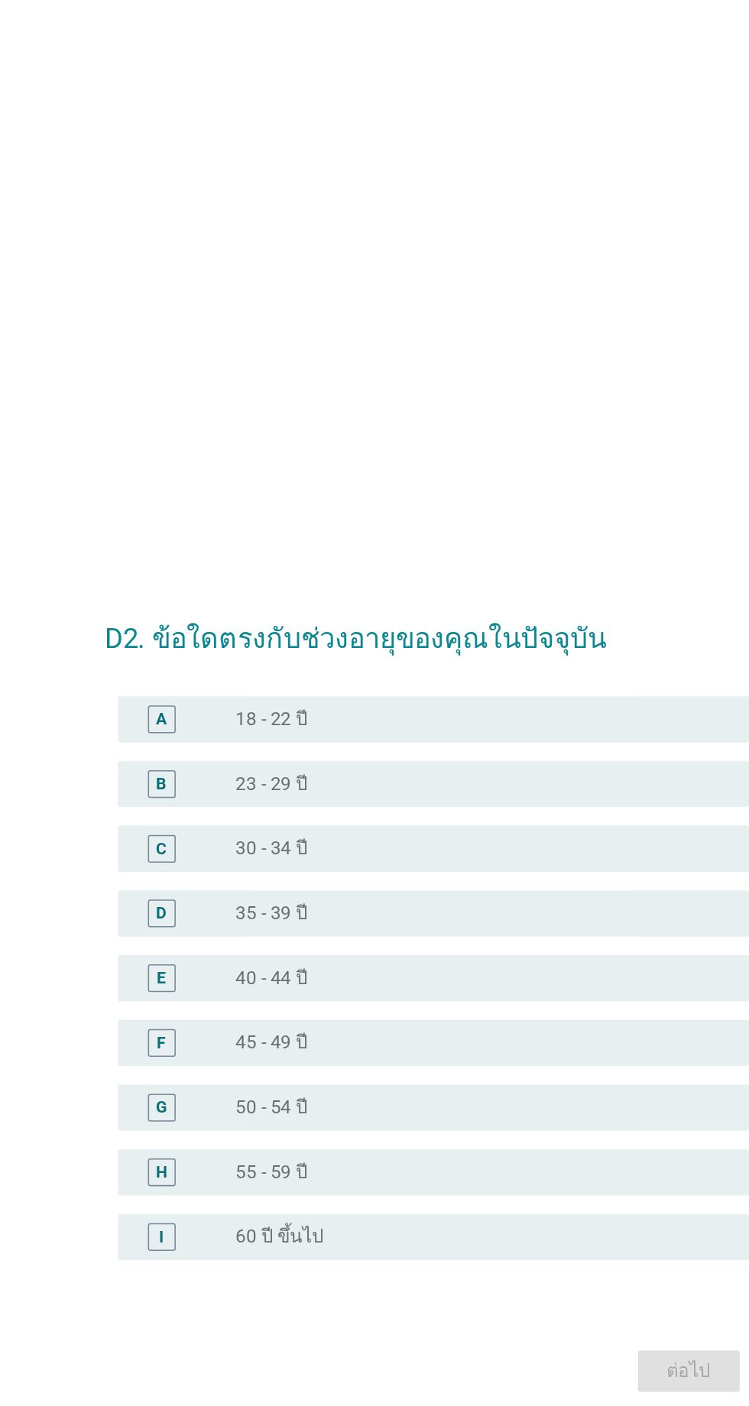
scroll to position [134, 0]
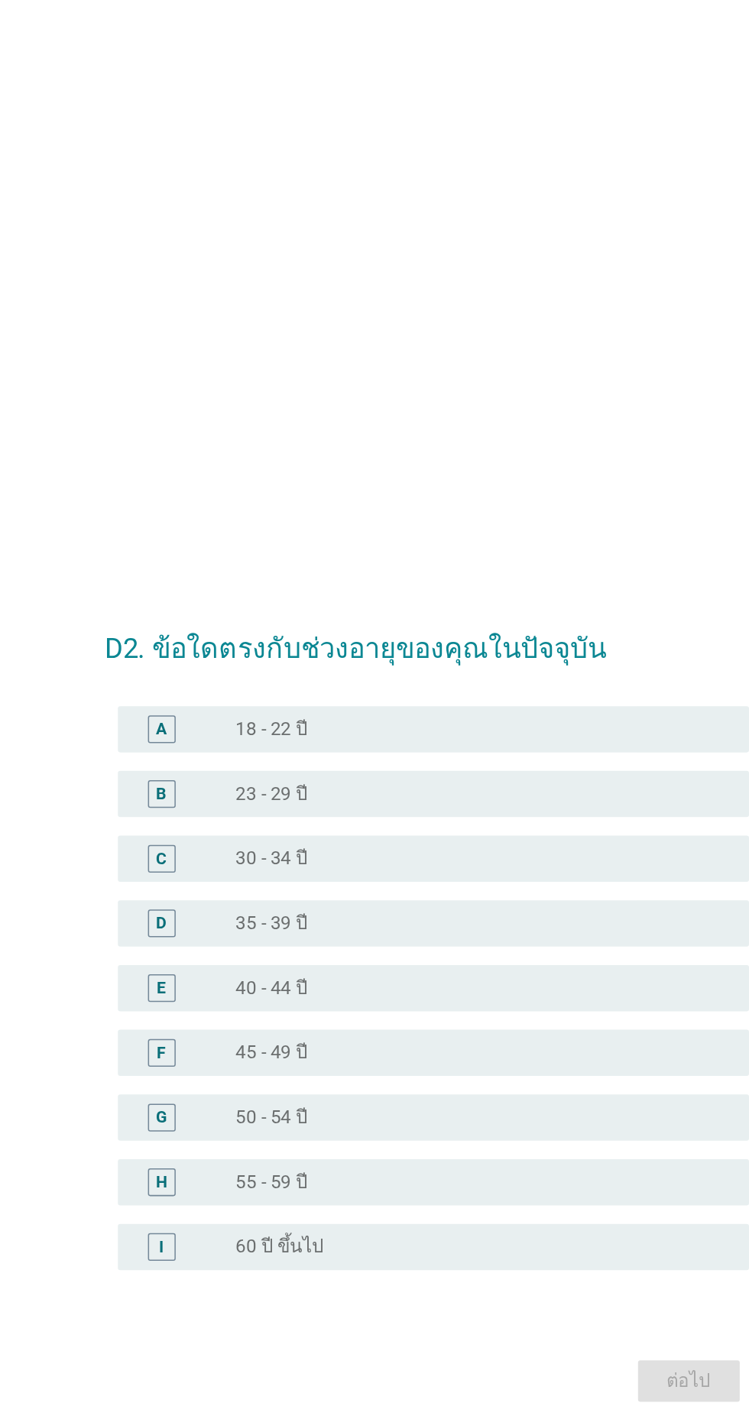
click at [319, 560] on div "radio_button_unchecked 30 - 34 ปี" at bounding box center [405, 567] width 315 height 15
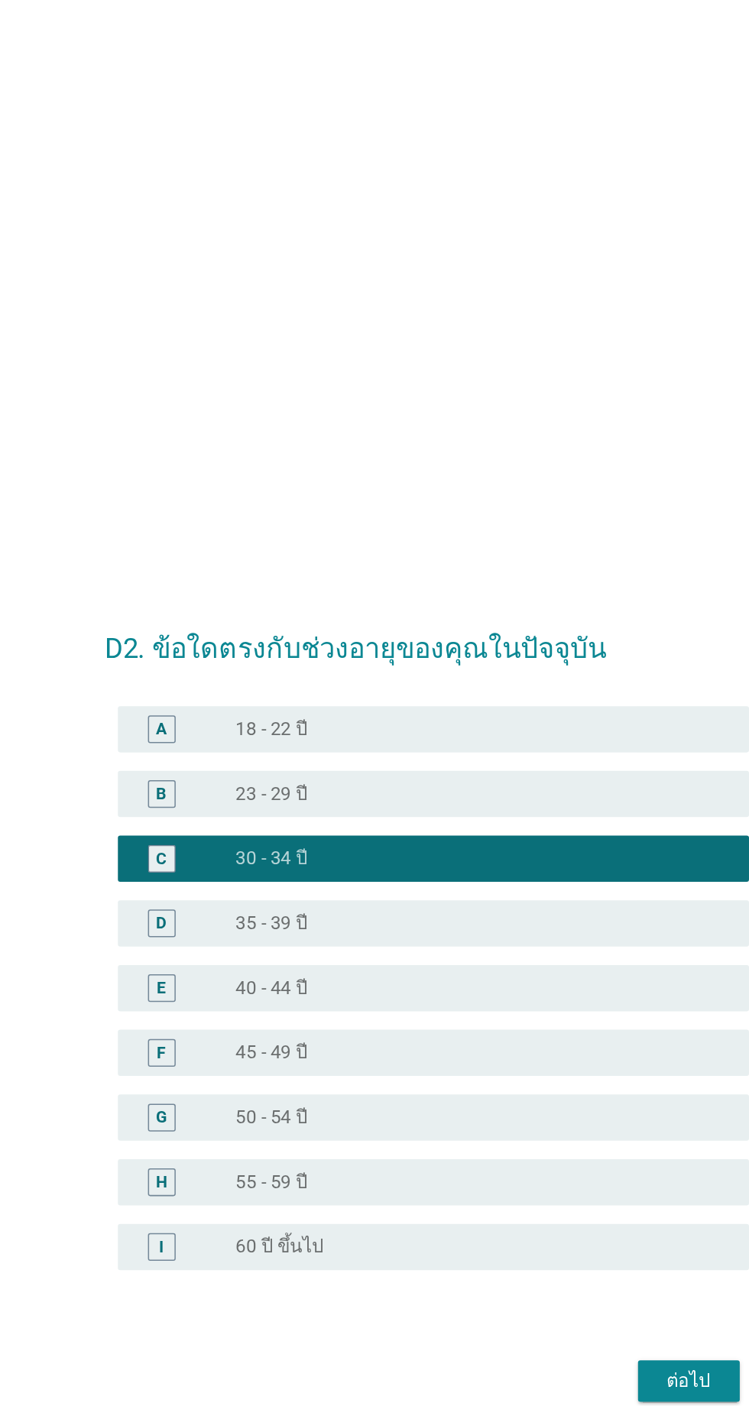
click at [523, 899] on button "ต่อไป" at bounding box center [547, 913] width 67 height 28
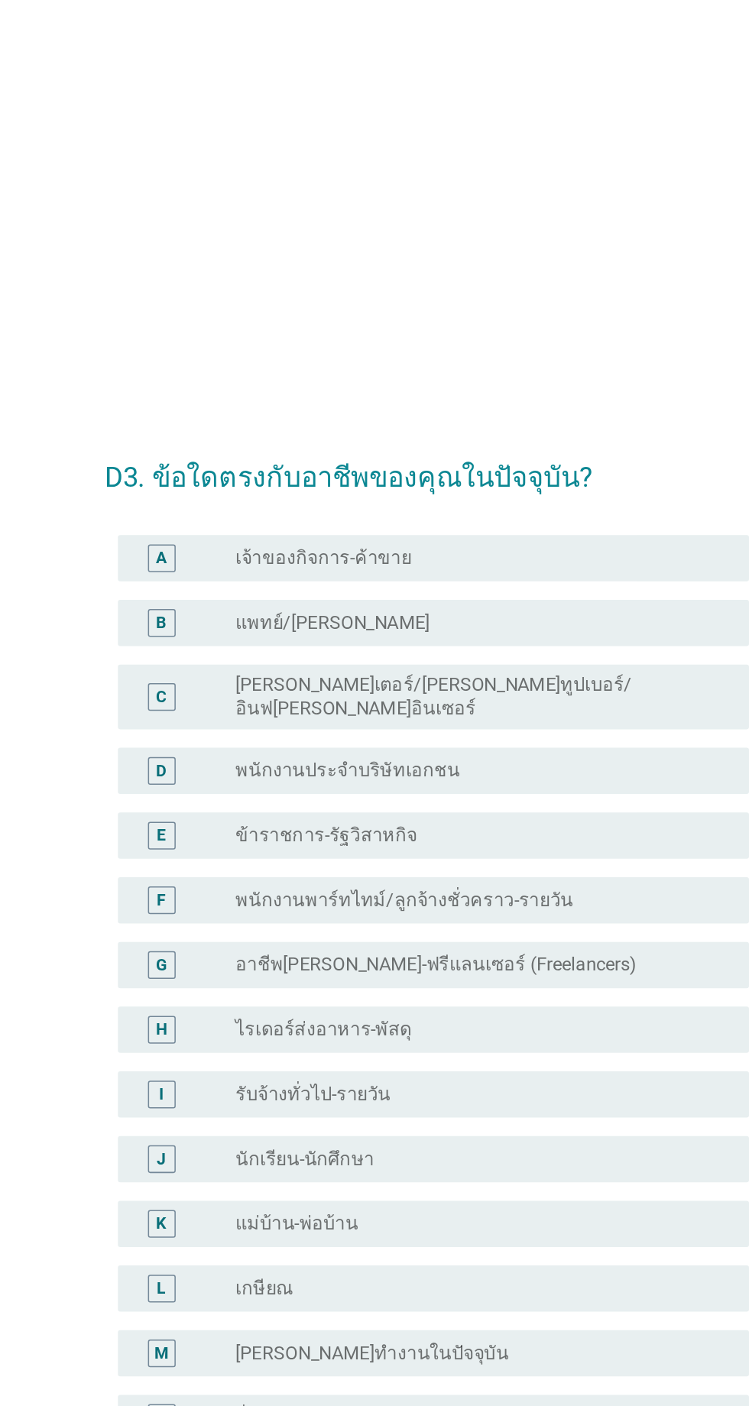
scroll to position [0, 0]
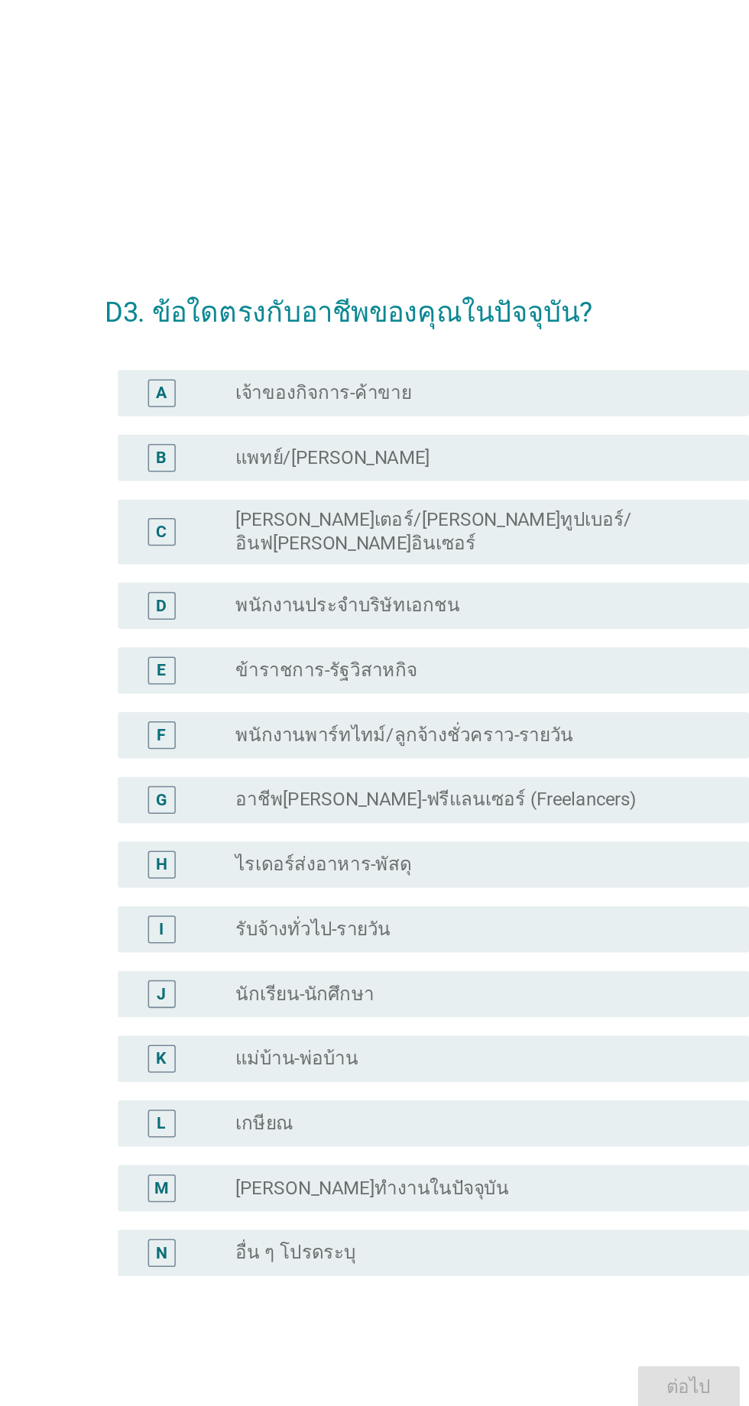
click at [352, 862] on div "K radio_button_unchecked แม่บ้าน-พ่อบ้าน" at bounding box center [378, 846] width 416 height 31
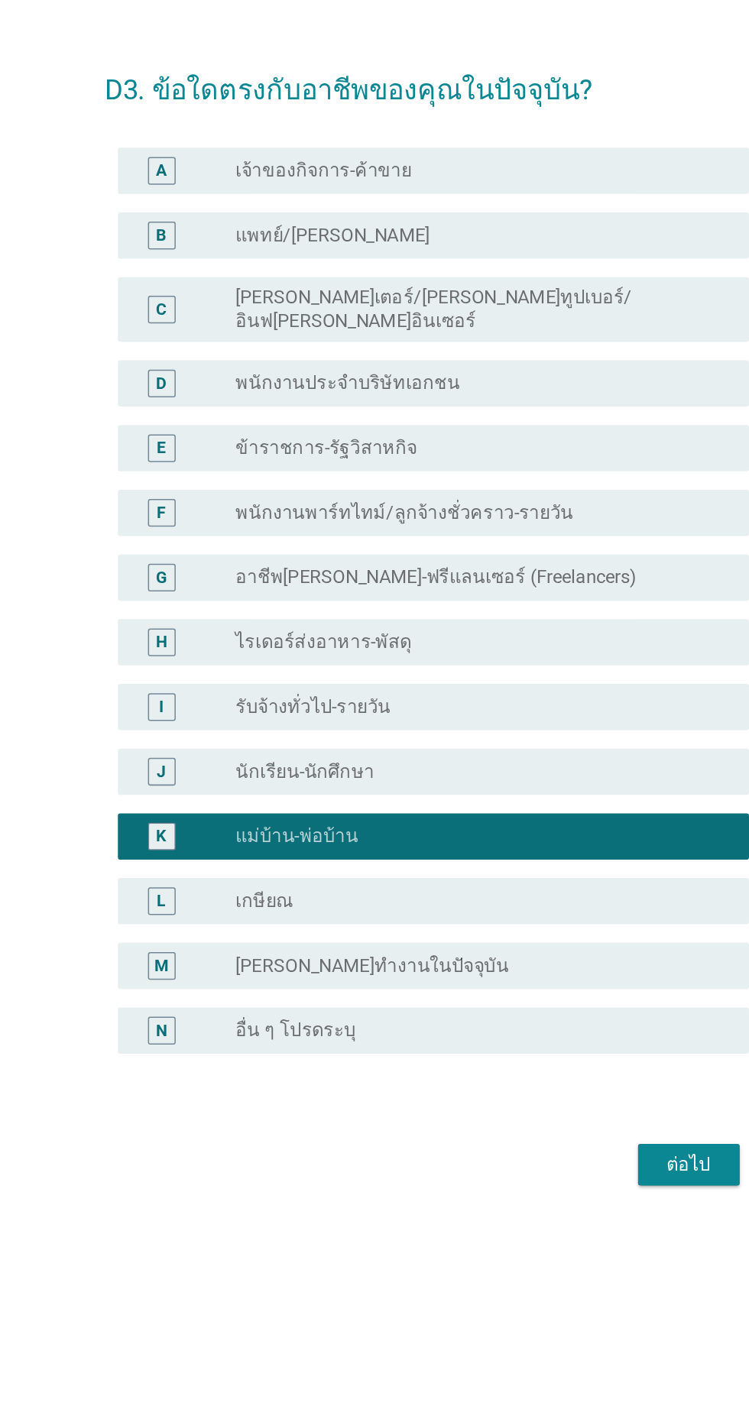
click at [536, 1073] on div "ต่อไป" at bounding box center [548, 1064] width 43 height 18
